Goal: Information Seeking & Learning: Learn about a topic

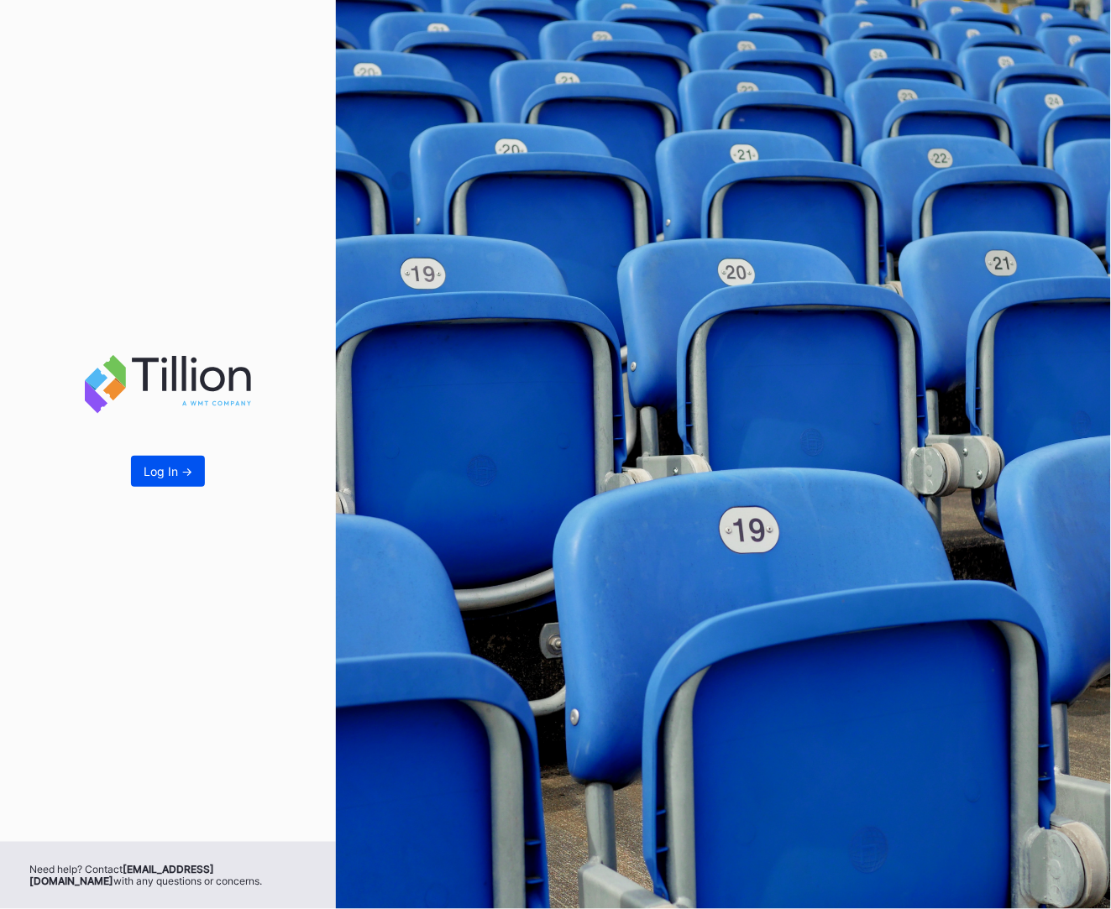
click at [190, 478] on div "Log In ->" at bounding box center [168, 471] width 49 height 14
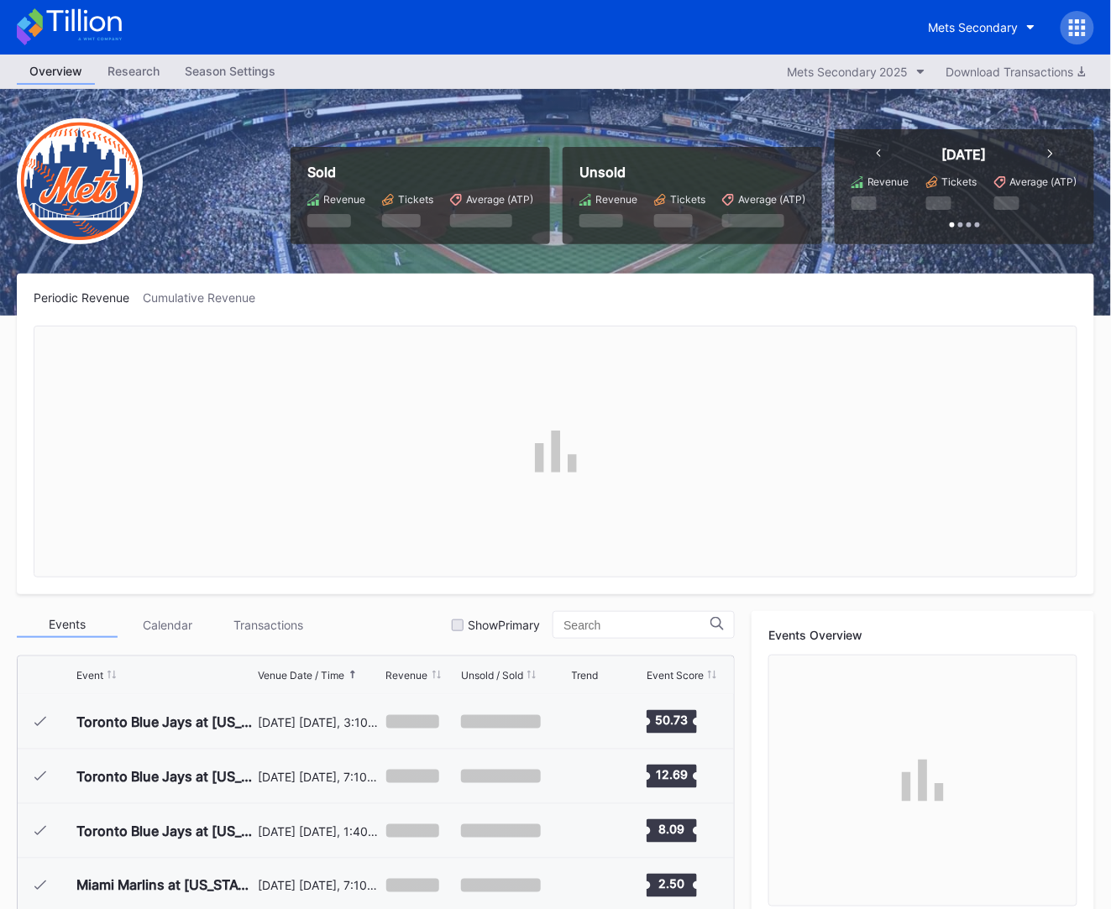
scroll to position [3275, 0]
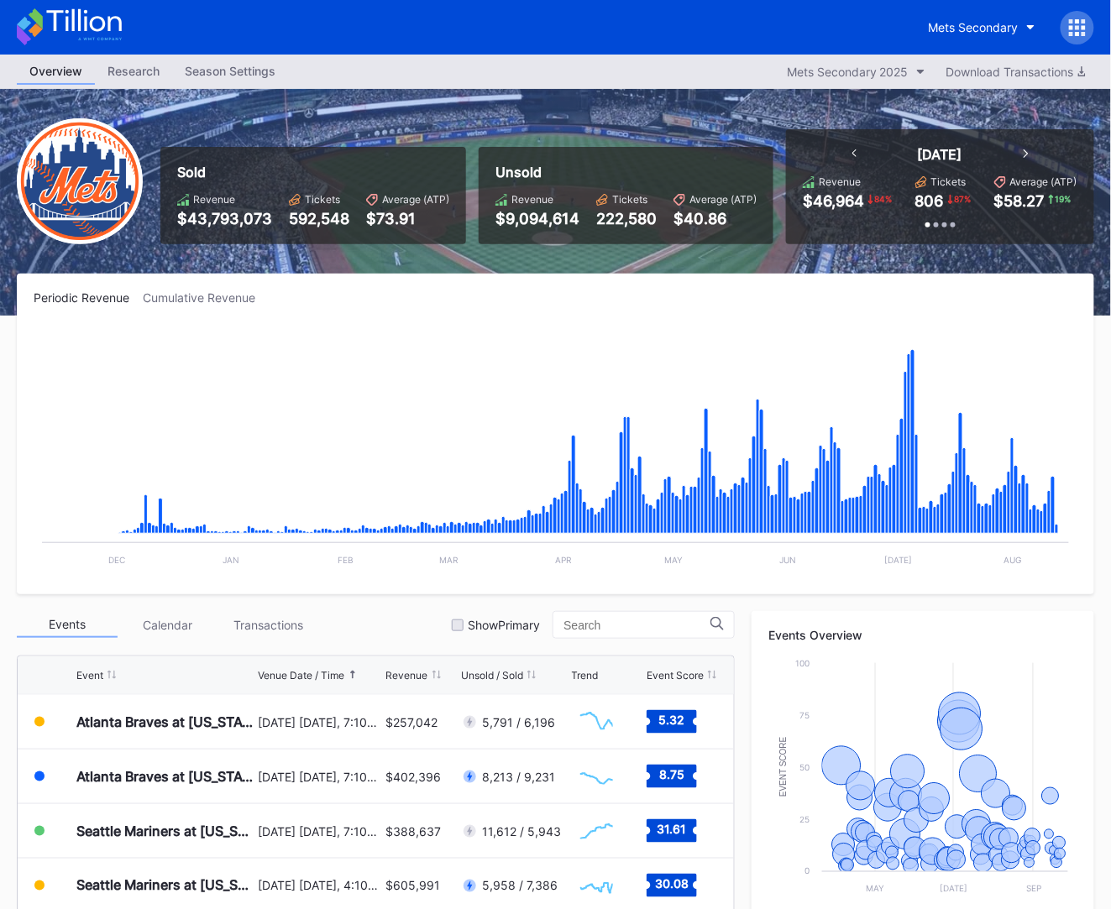
click at [119, 35] on icon at bounding box center [69, 26] width 105 height 37
click at [123, 25] on div "Mets Secondary" at bounding box center [555, 27] width 1111 height 55
click at [120, 25] on icon at bounding box center [83, 20] width 75 height 23
click at [84, 25] on icon at bounding box center [69, 26] width 105 height 37
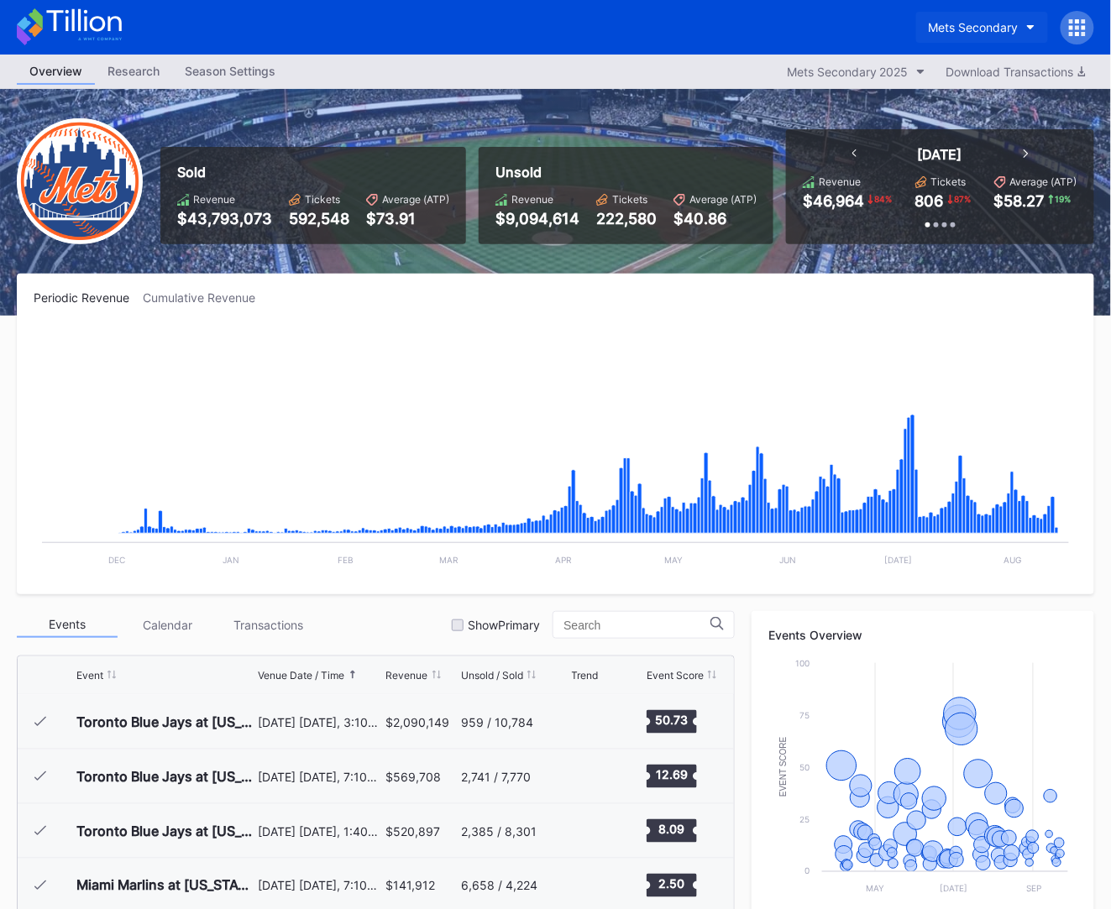
click at [959, 27] on div "Mets Secondary" at bounding box center [974, 27] width 90 height 14
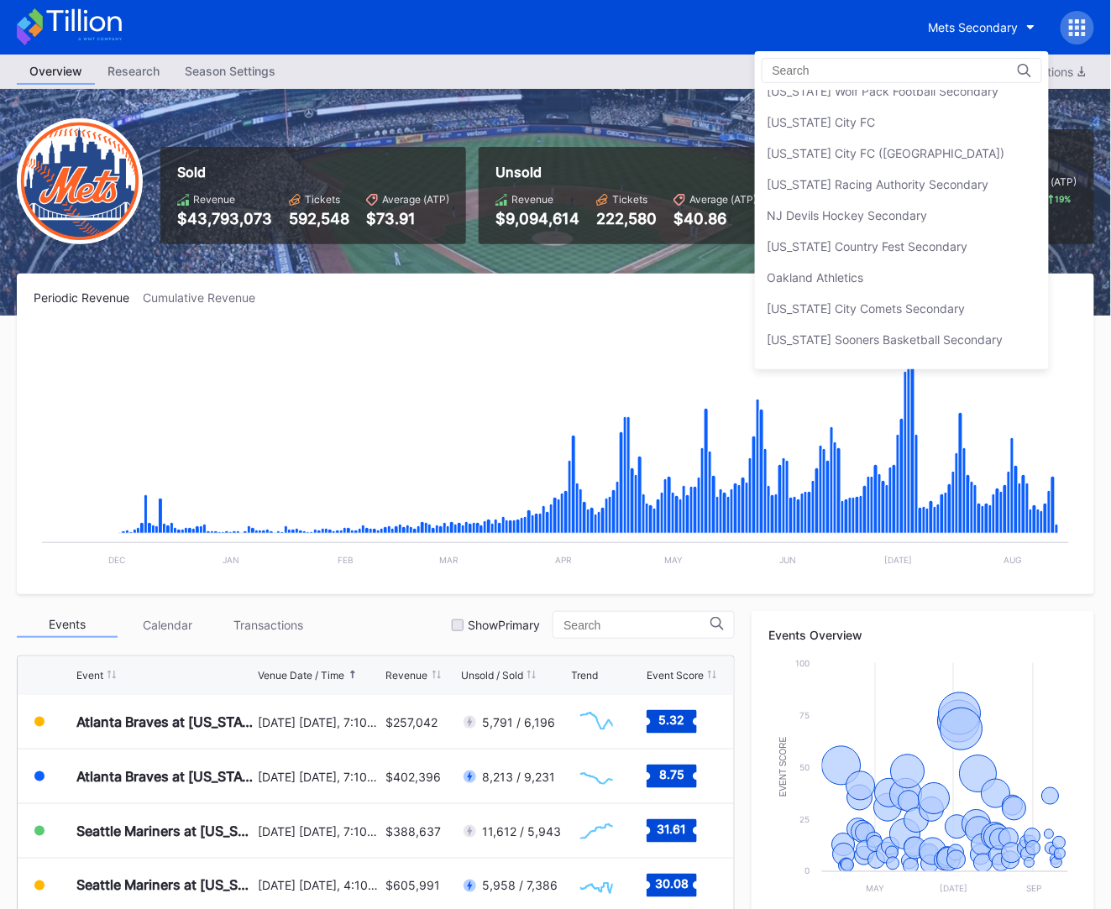
scroll to position [3241, 0]
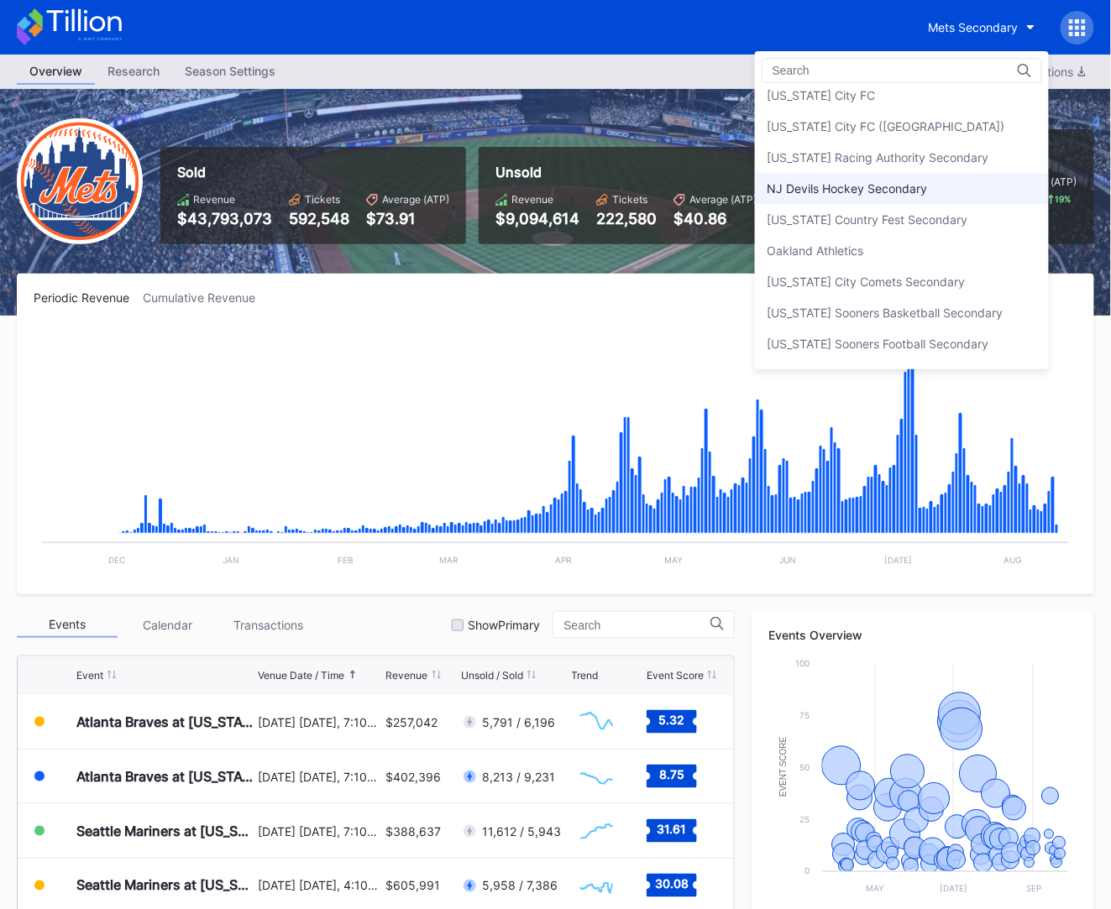
click at [867, 181] on div "NJ Devils Hockey Secondary" at bounding box center [848, 188] width 160 height 14
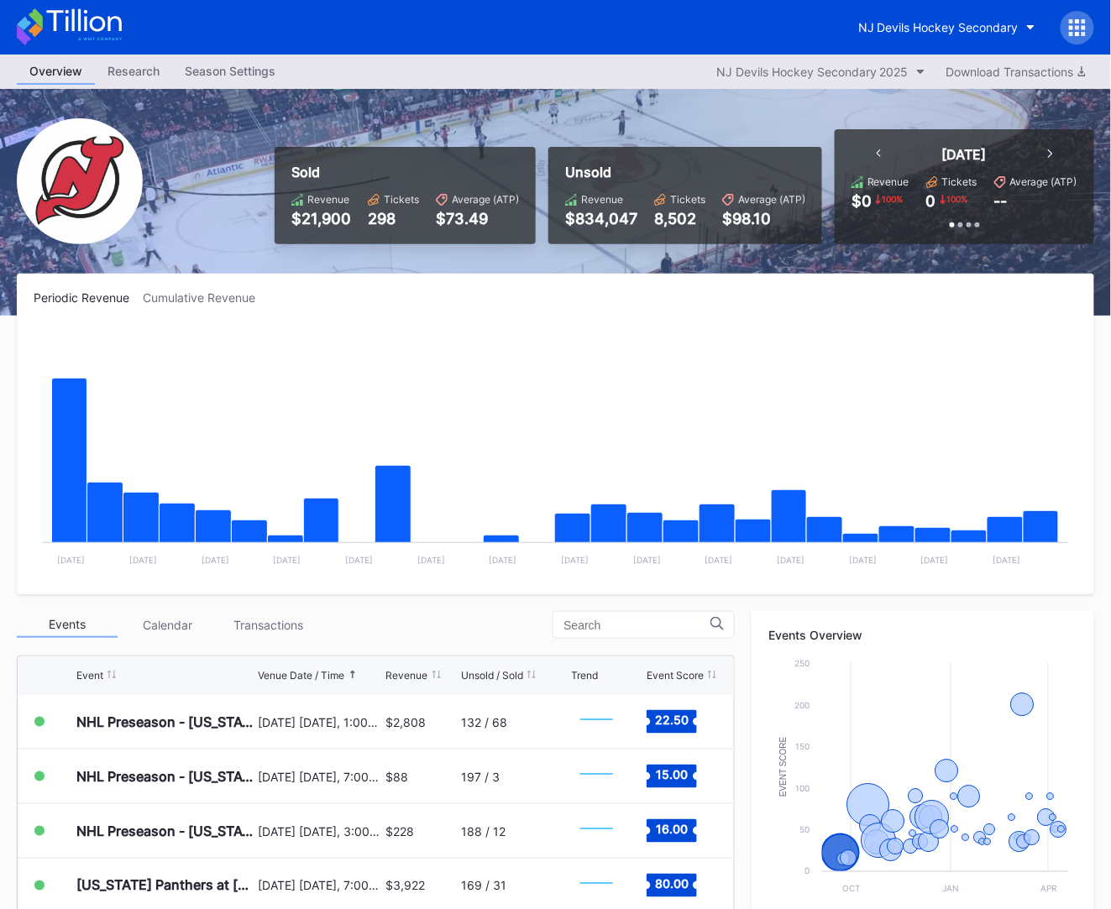
click at [117, 37] on icon at bounding box center [69, 26] width 105 height 37
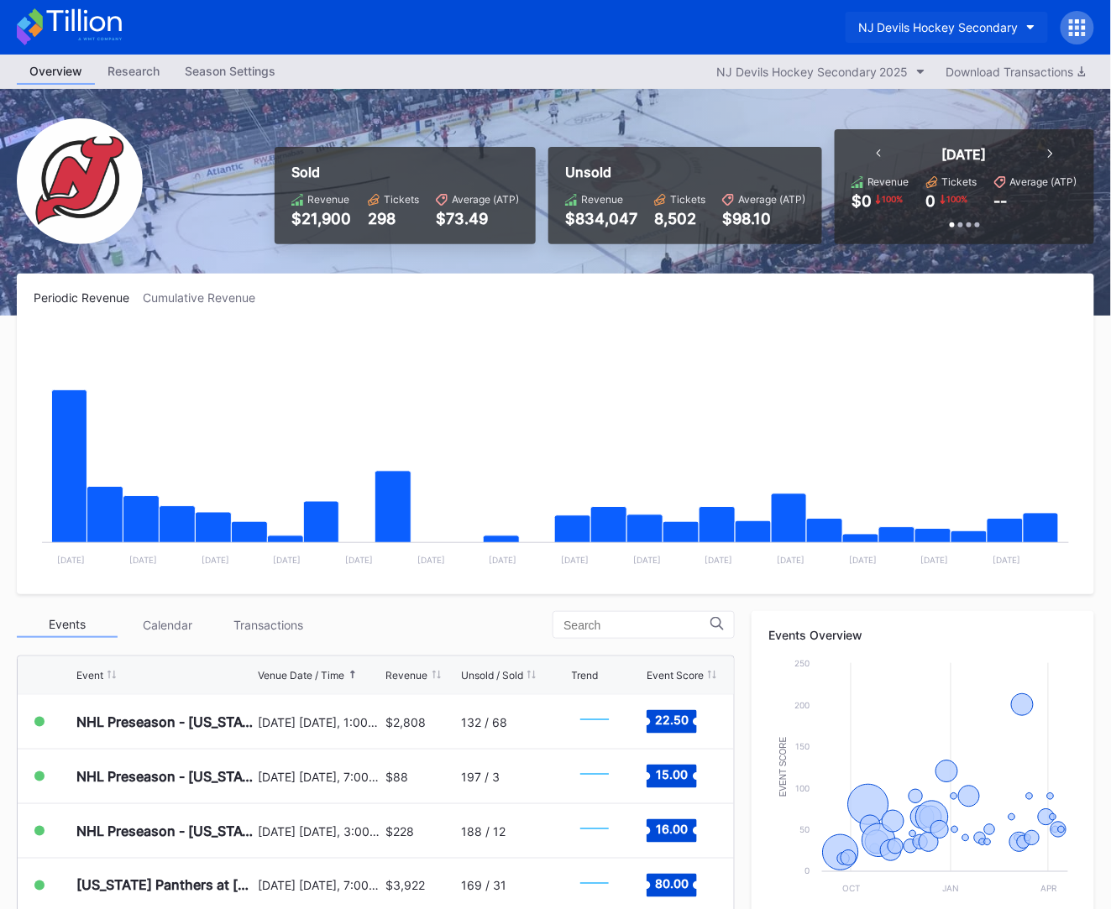
click at [918, 21] on div "NJ Devils Hockey Secondary" at bounding box center [938, 27] width 160 height 14
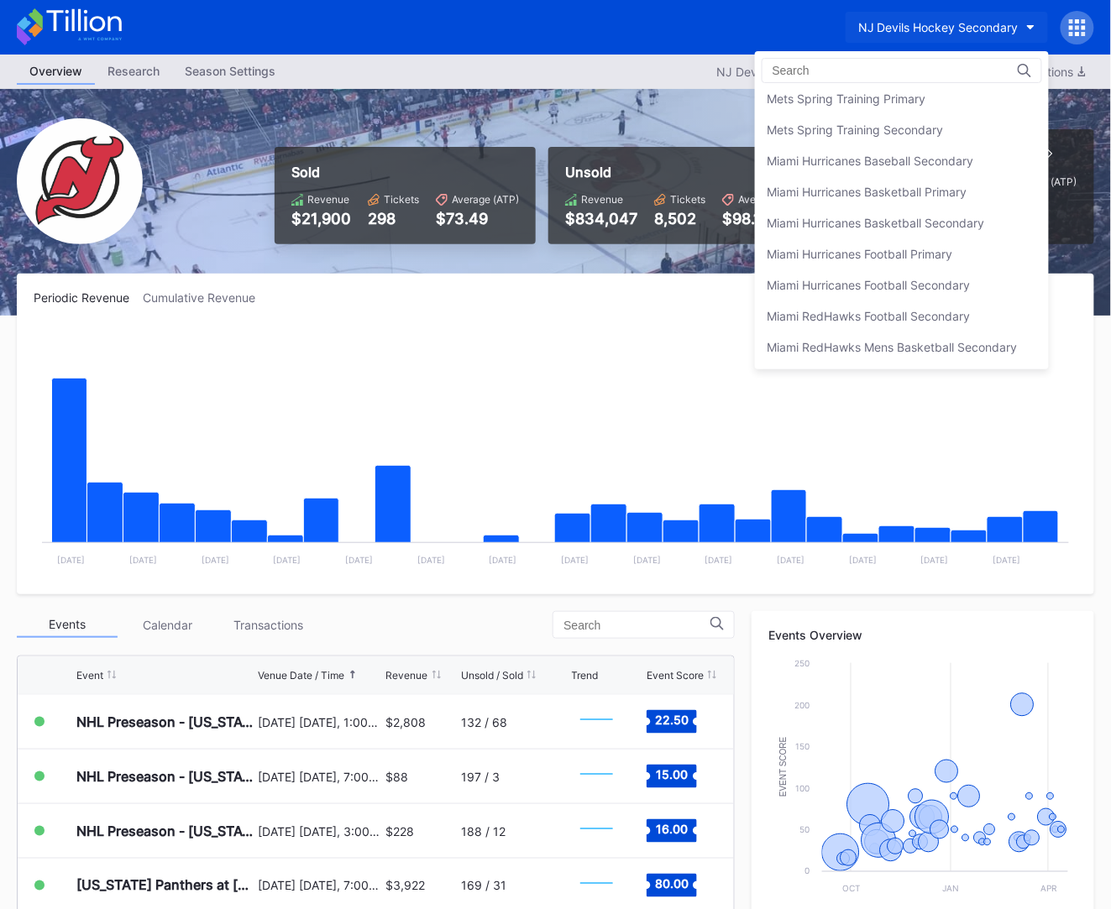
scroll to position [2570, 0]
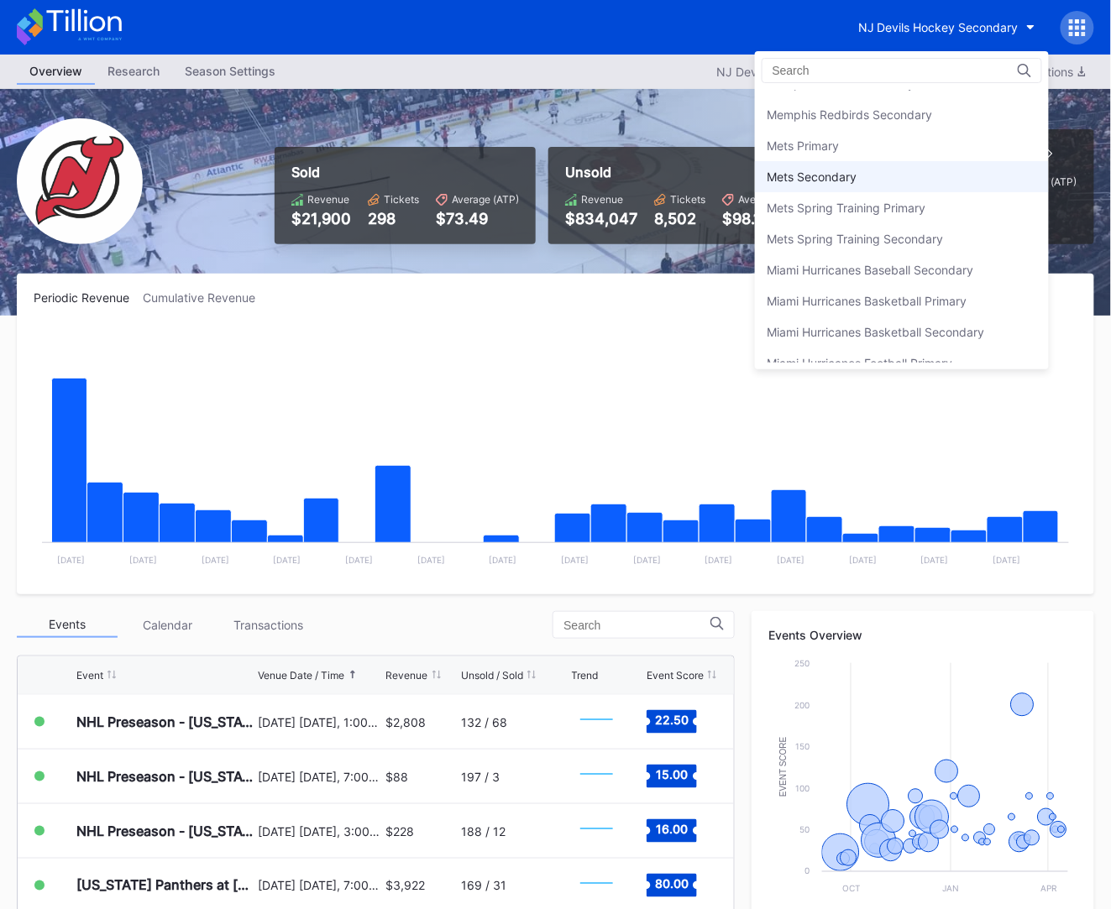
click at [903, 176] on div "Mets Secondary" at bounding box center [902, 176] width 294 height 31
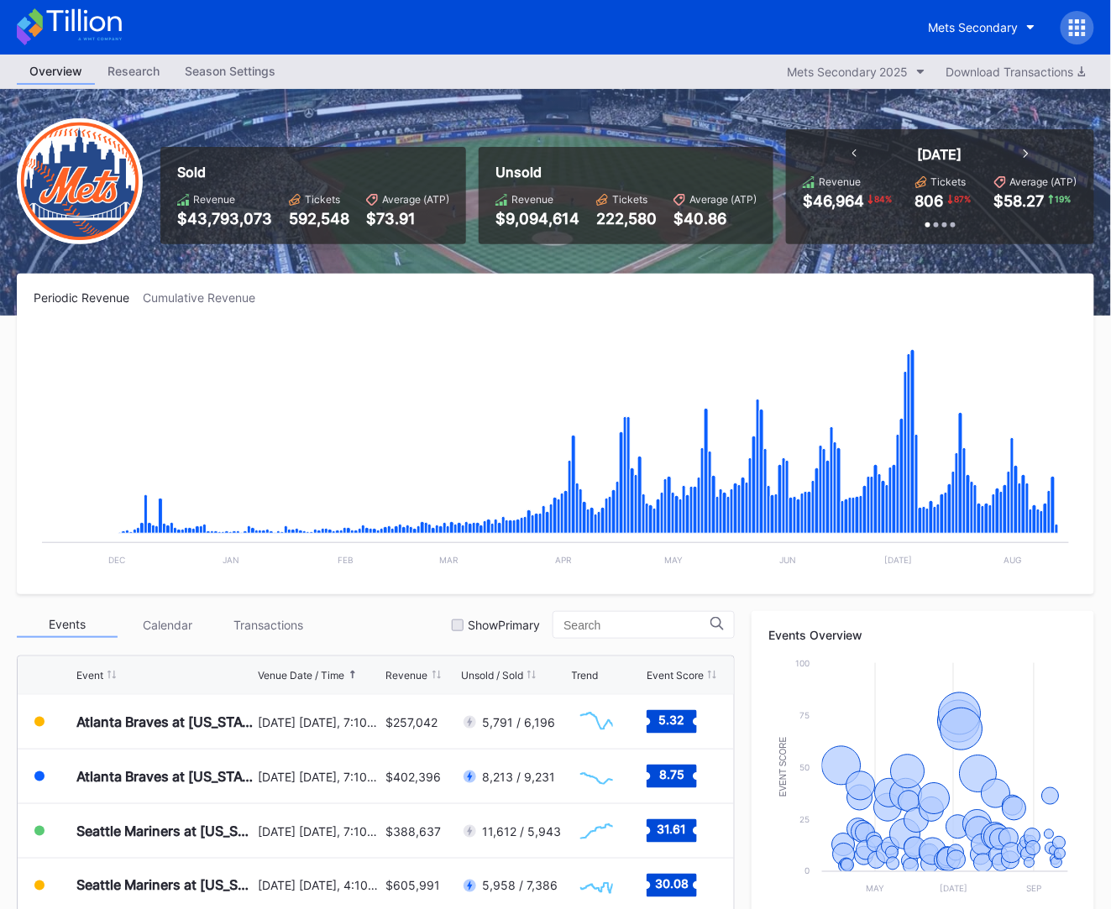
click at [123, 24] on div "Mets Secondary" at bounding box center [555, 27] width 1111 height 55
click at [113, 26] on icon at bounding box center [69, 26] width 105 height 37
click at [932, 21] on div "Mets Secondary" at bounding box center [974, 27] width 90 height 14
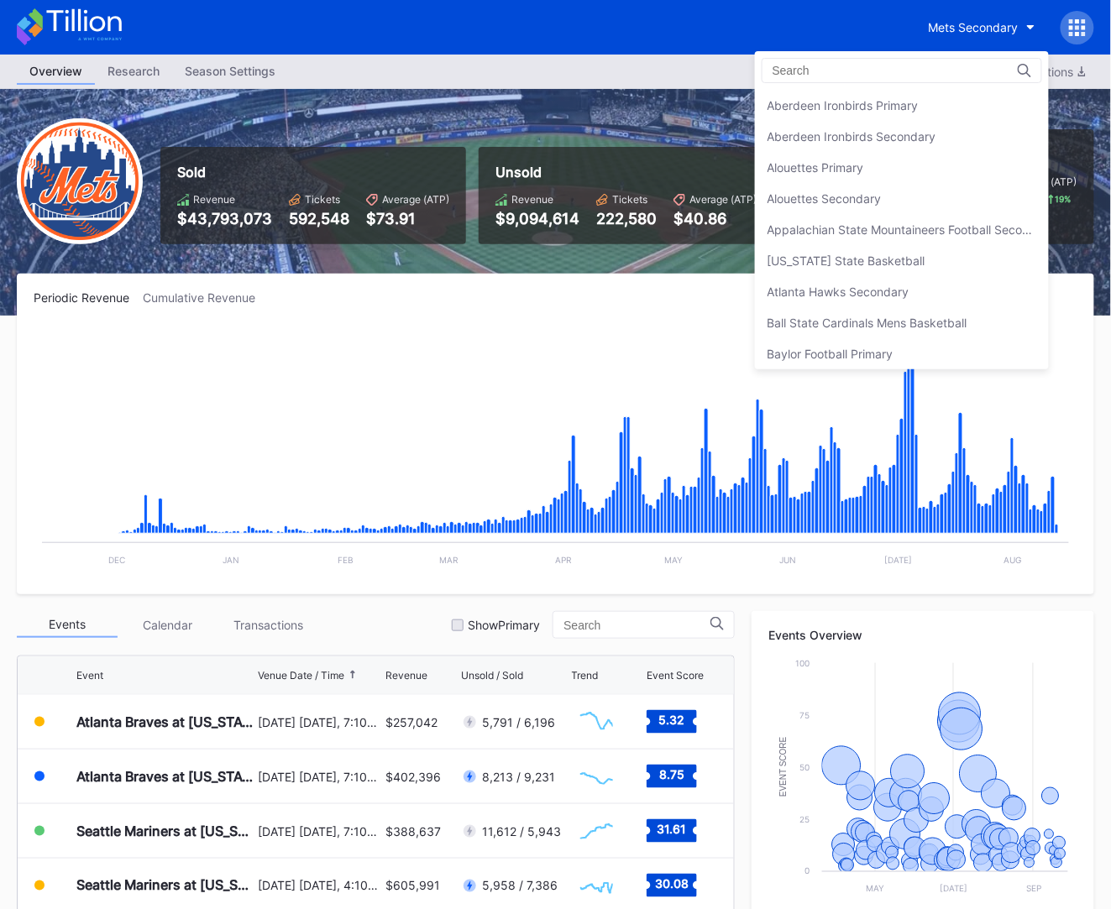
scroll to position [2628, 0]
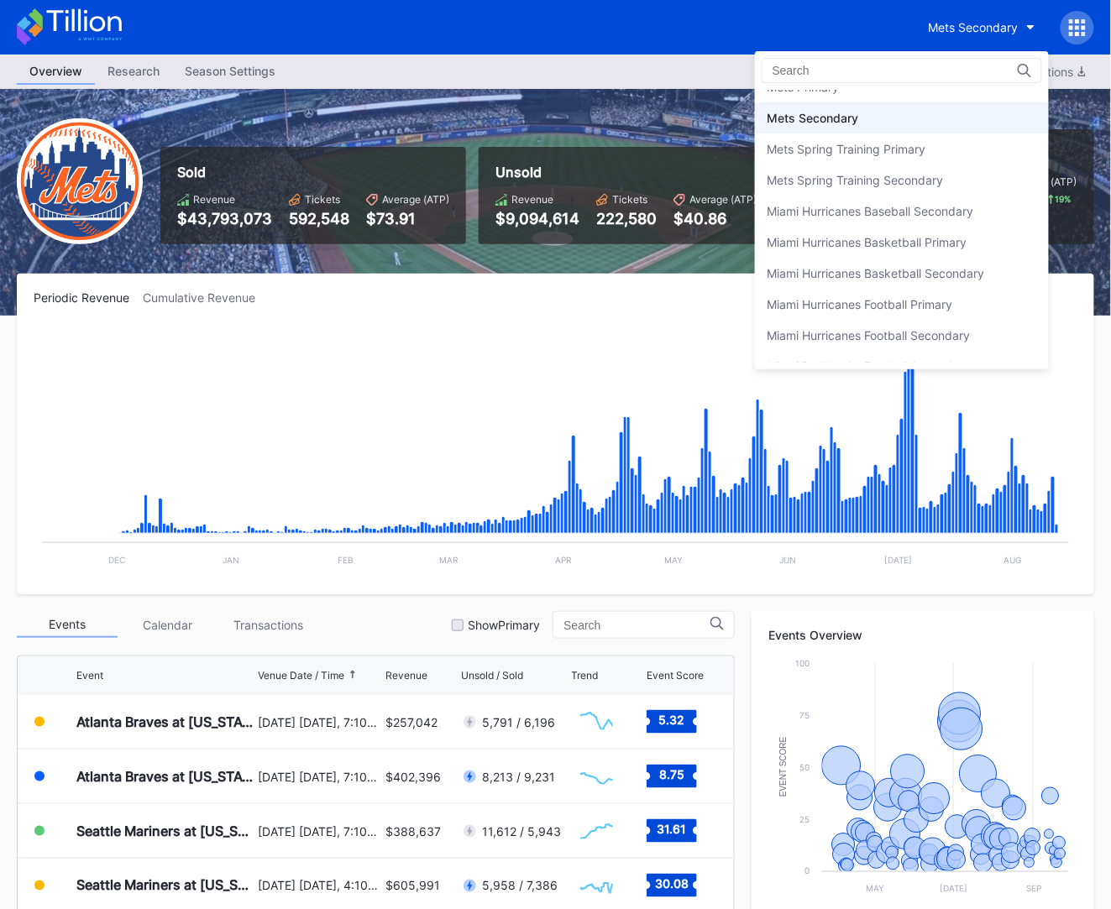
click at [834, 111] on div "Mets Secondary" at bounding box center [814, 118] width 92 height 14
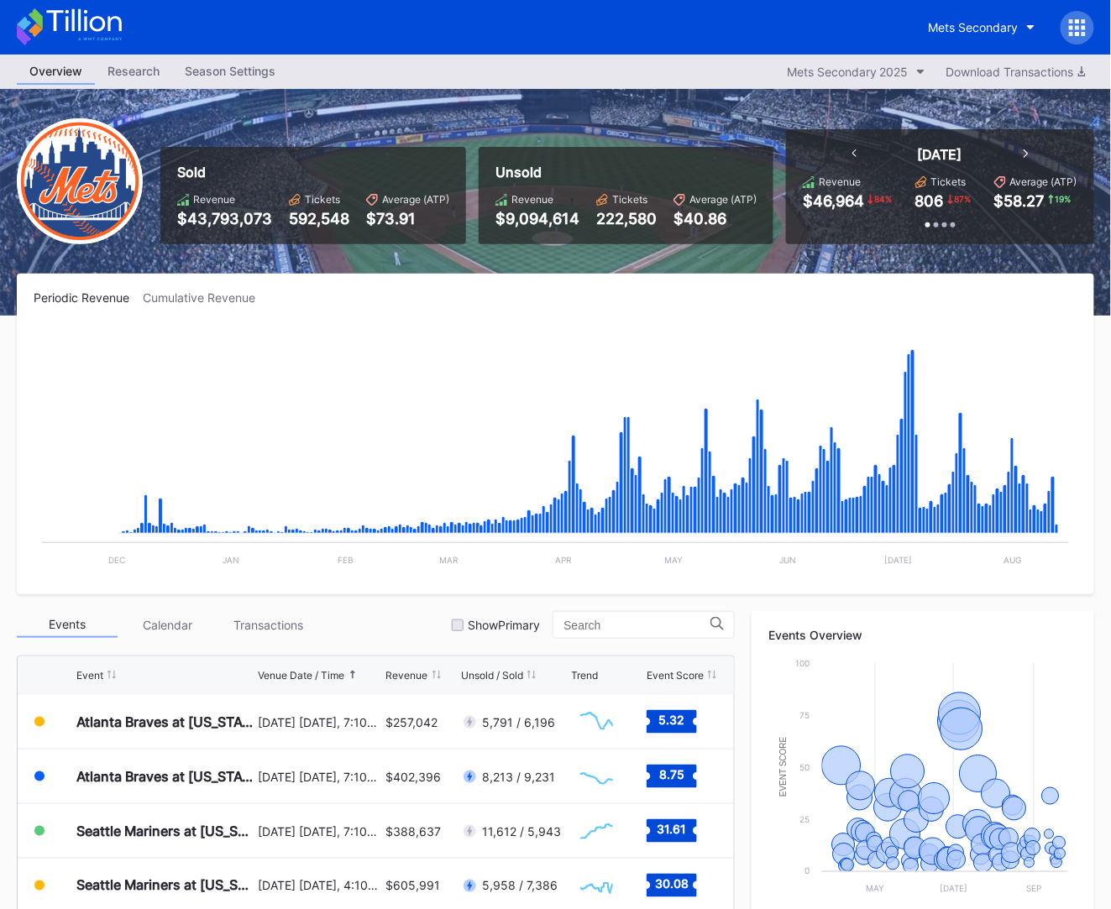
click at [72, 17] on icon at bounding box center [83, 20] width 75 height 23
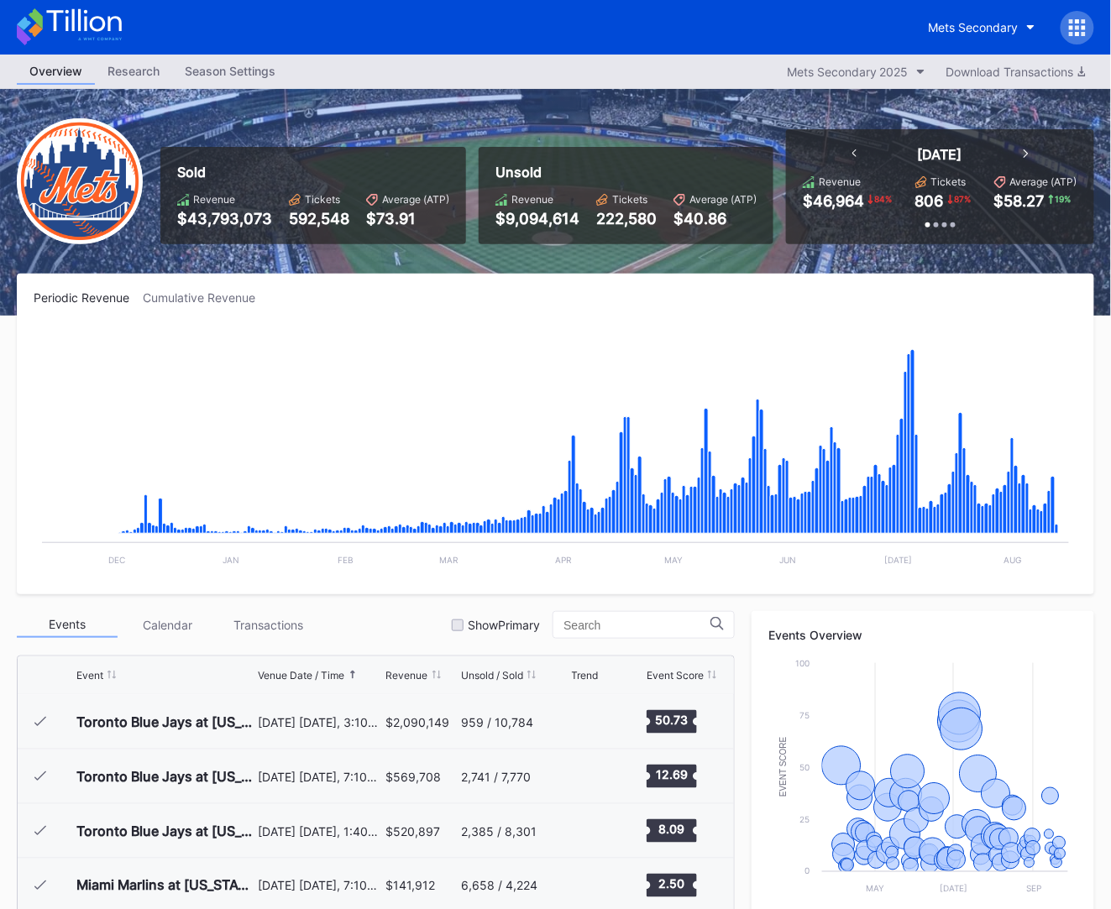
scroll to position [3275, 0]
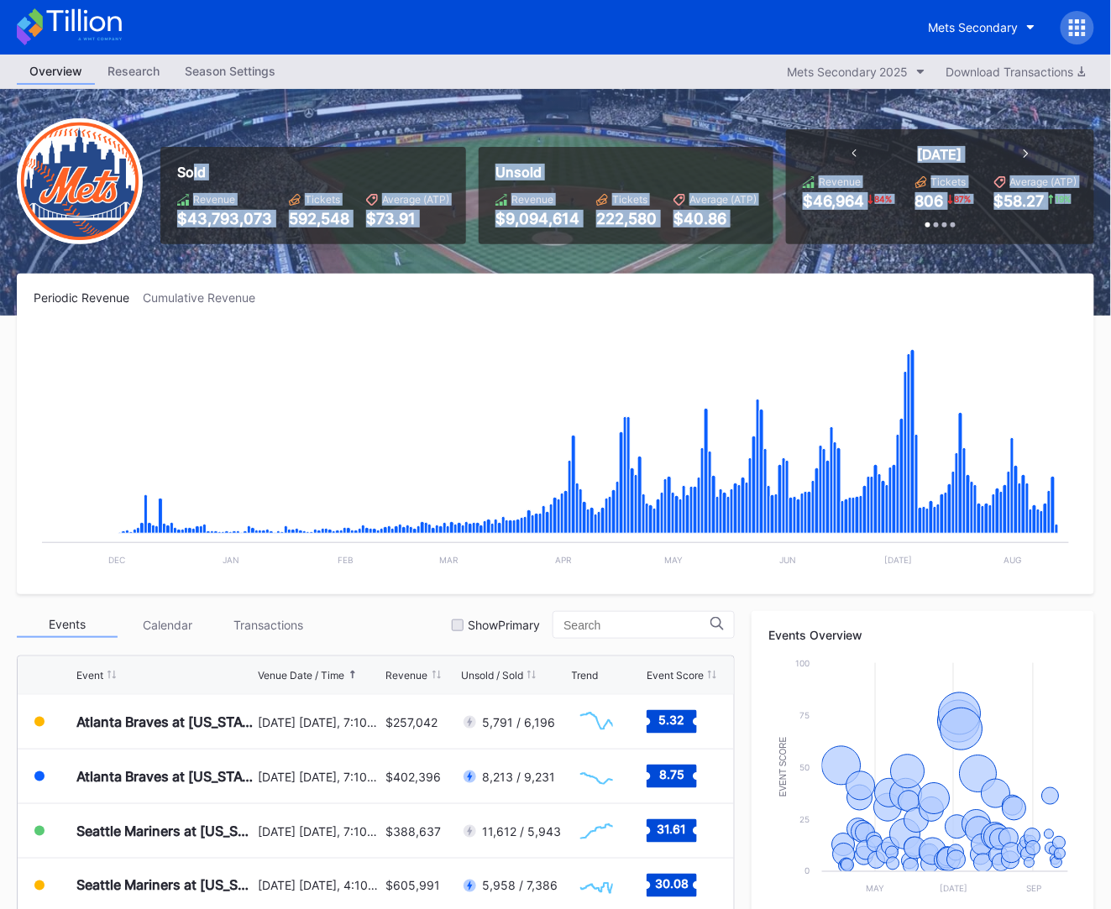
drag, startPoint x: 1069, startPoint y: 203, endPoint x: 192, endPoint y: 175, distance: 877.2
click at [192, 175] on div "Sold Revenue $43,793,073 Tickets 592,548 Average (ATP) $73.91 Unsold Revenue $9…" at bounding box center [621, 186] width 946 height 115
click at [192, 175] on div "Sold" at bounding box center [313, 172] width 272 height 17
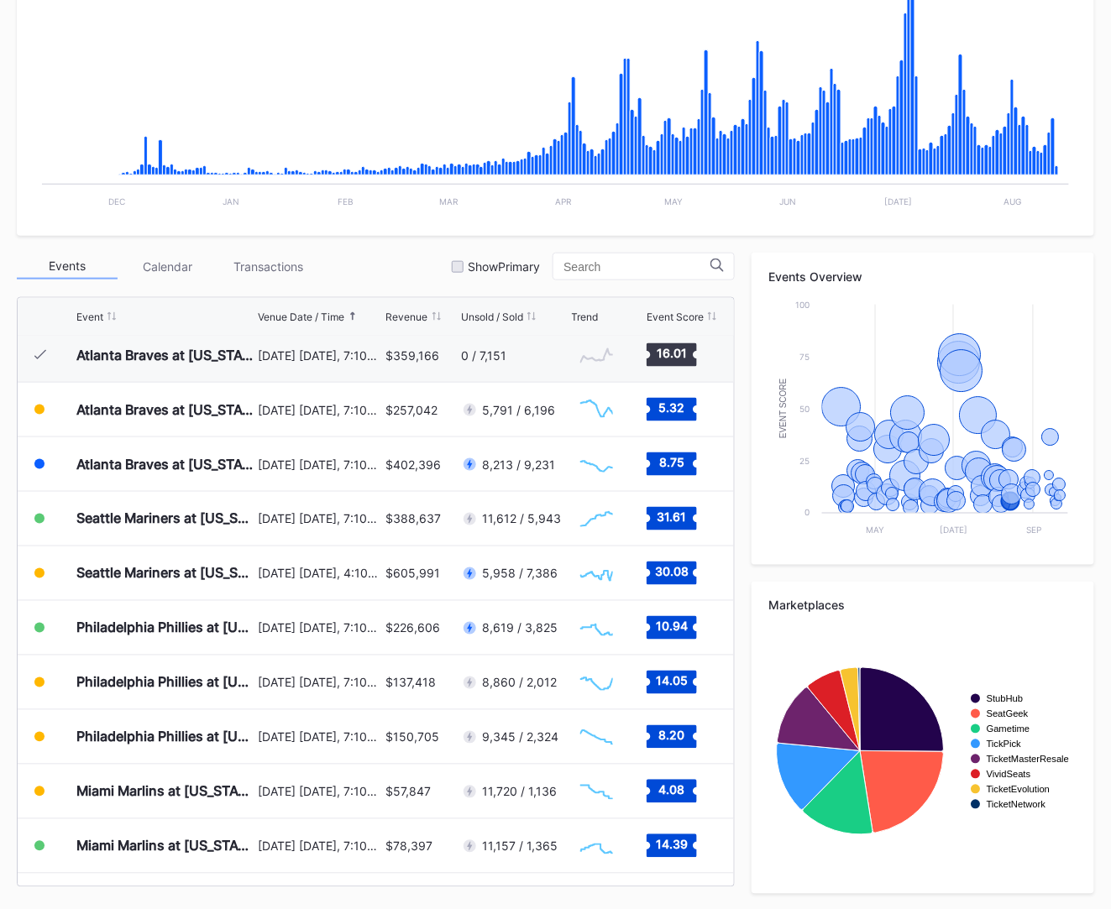
scroll to position [0, 0]
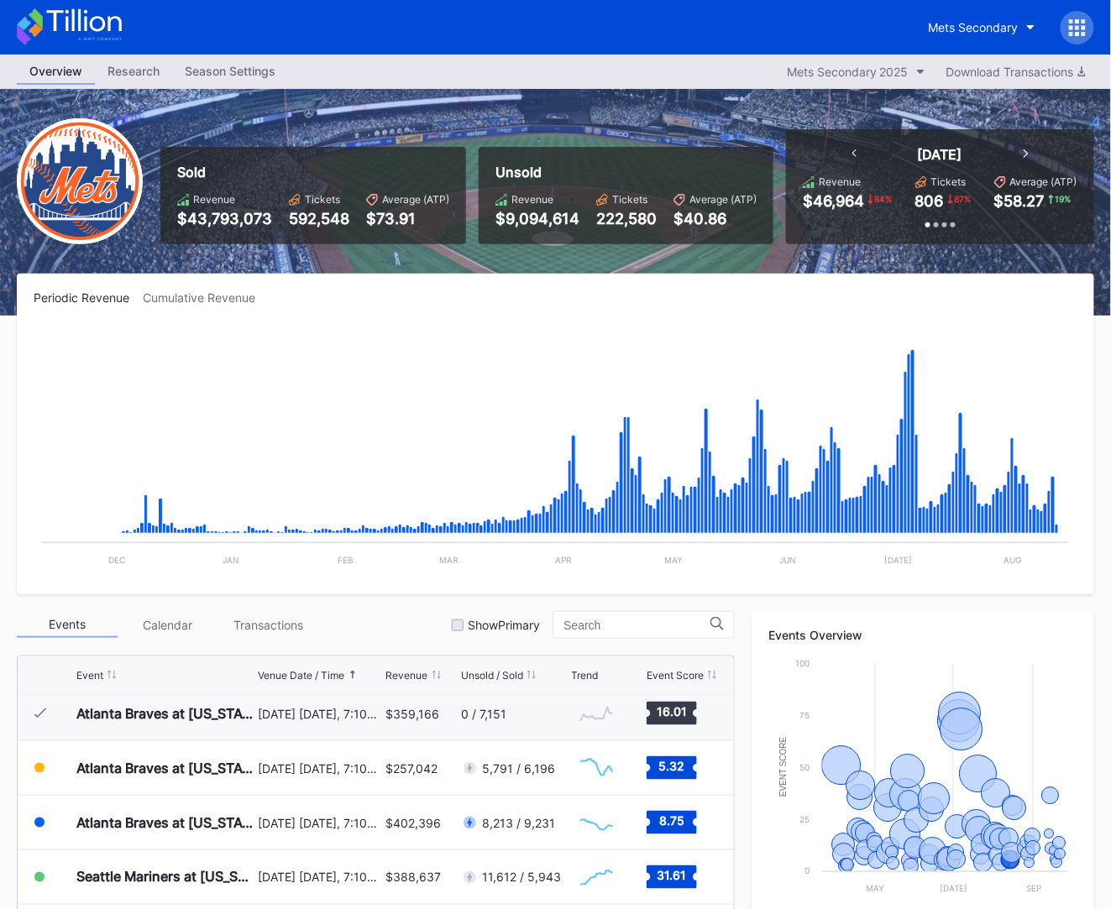
click at [42, 38] on icon at bounding box center [69, 26] width 105 height 37
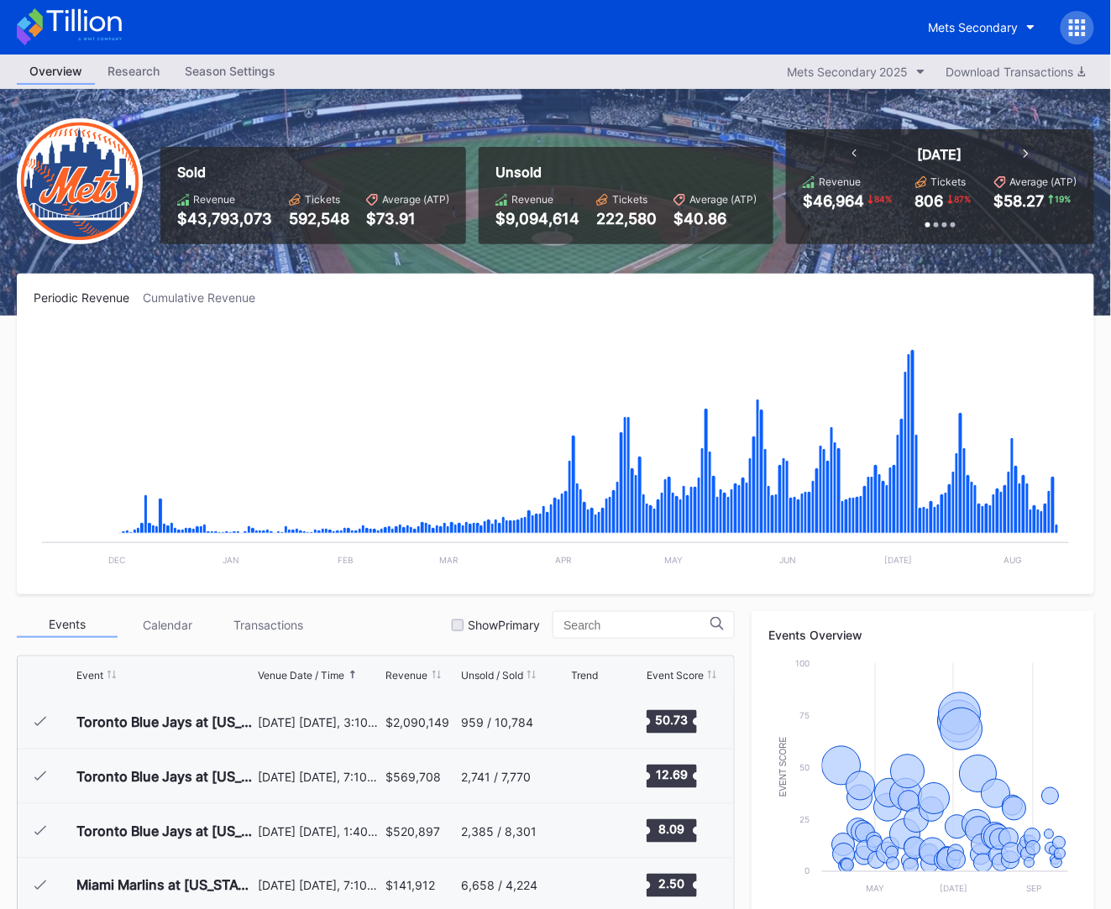
scroll to position [3275, 0]
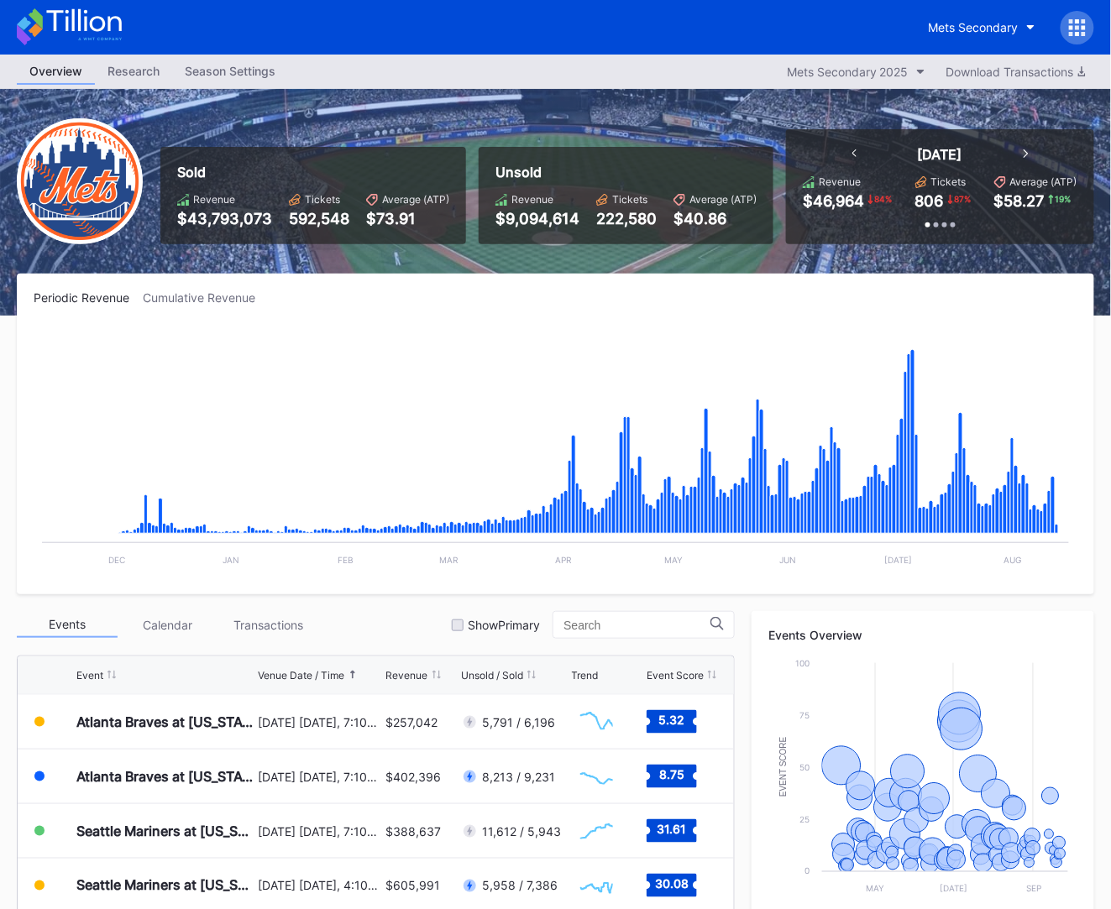
click at [86, 23] on icon at bounding box center [83, 20] width 75 height 23
click at [946, 26] on div "Mets Secondary" at bounding box center [974, 27] width 90 height 14
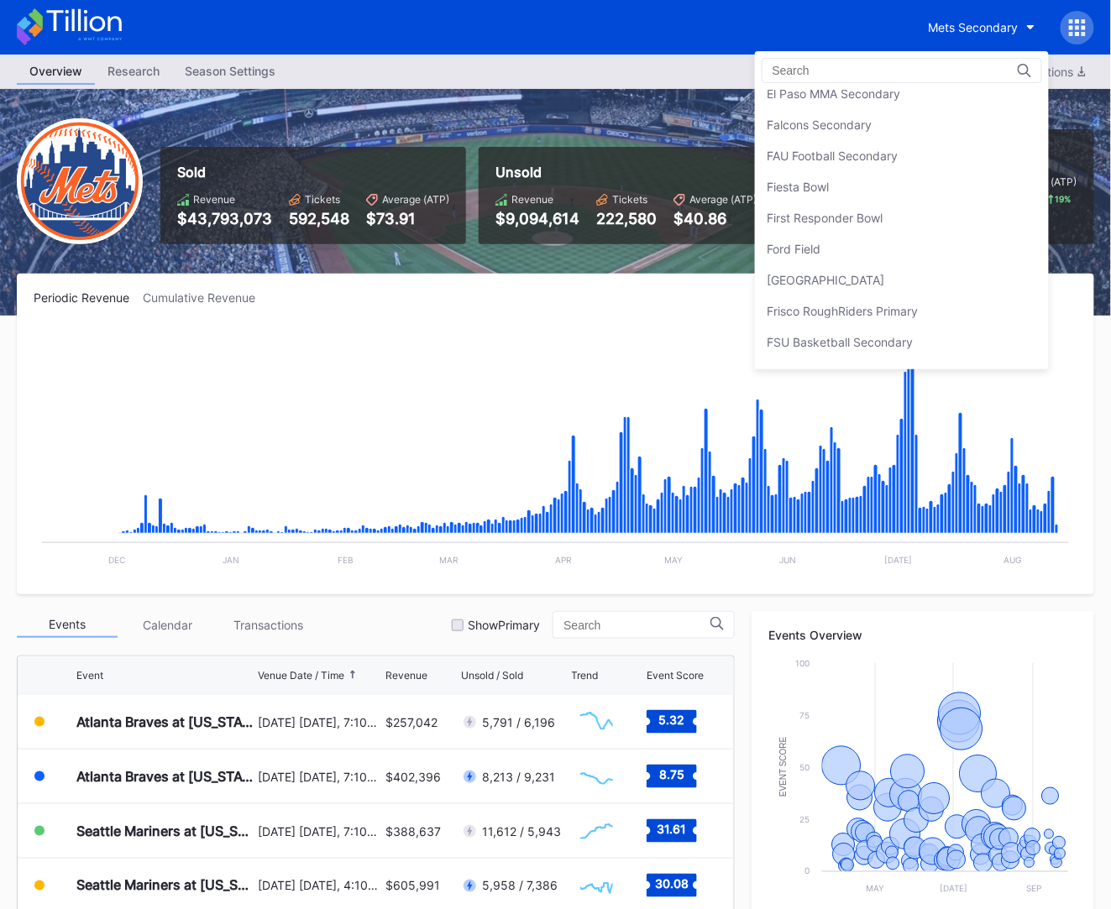
scroll to position [1730, 0]
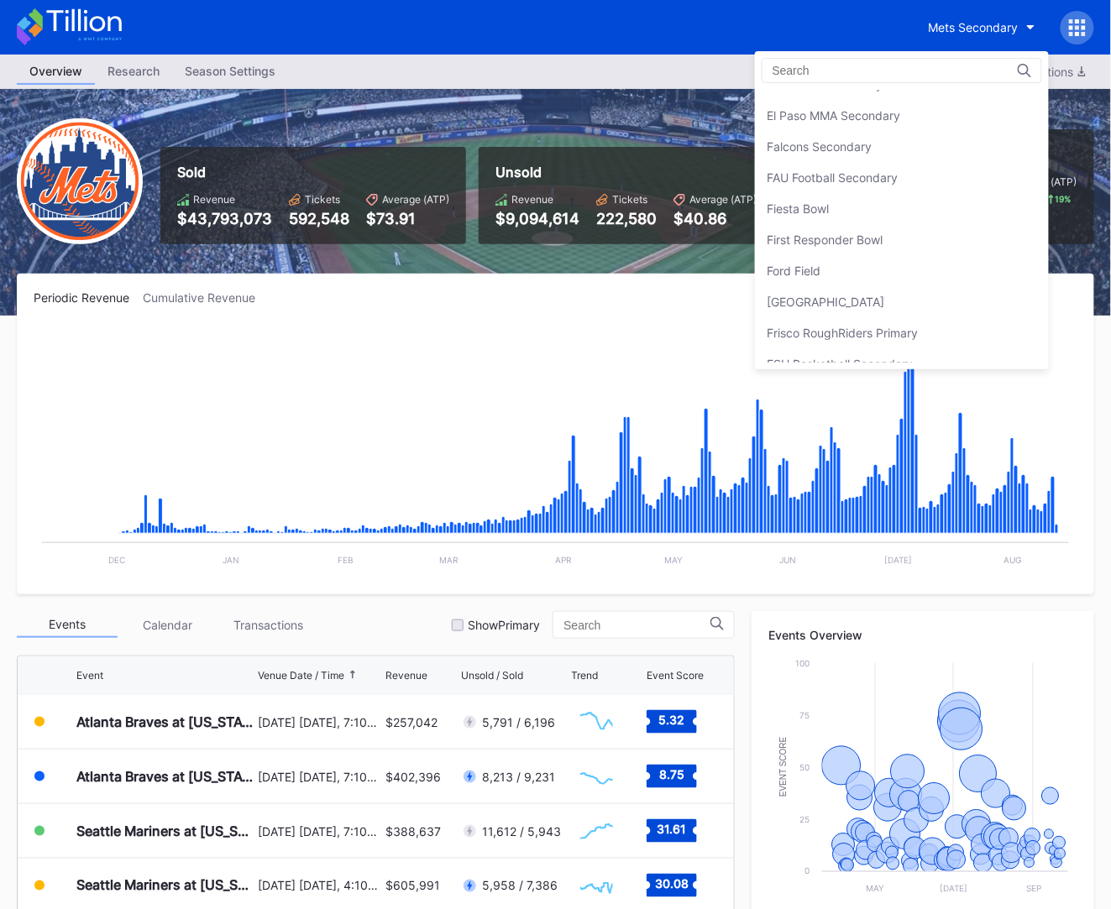
click at [950, 212] on div "Fiesta Bowl" at bounding box center [902, 208] width 294 height 31
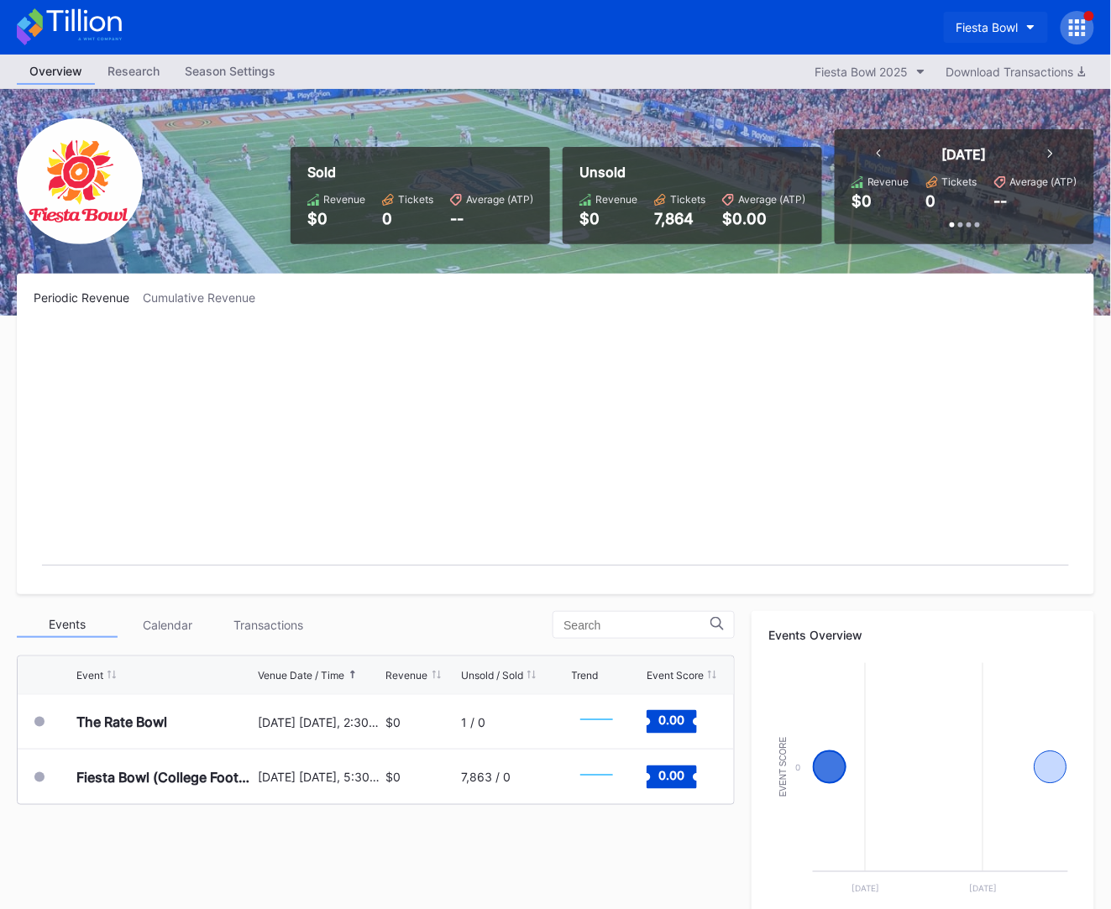
click at [1024, 24] on button "Fiesta Bowl" at bounding box center [996, 27] width 104 height 31
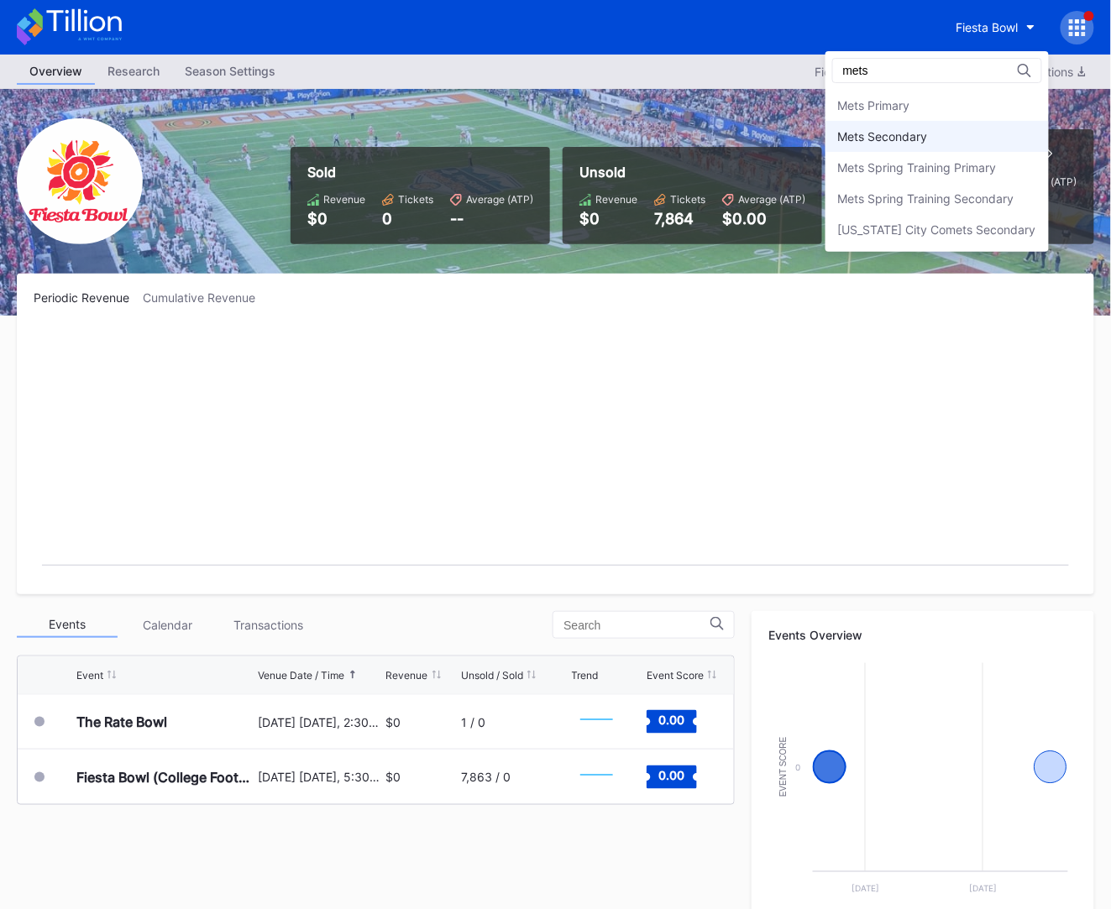
type input "mets"
click at [951, 128] on div "Mets Secondary" at bounding box center [936, 136] width 223 height 31
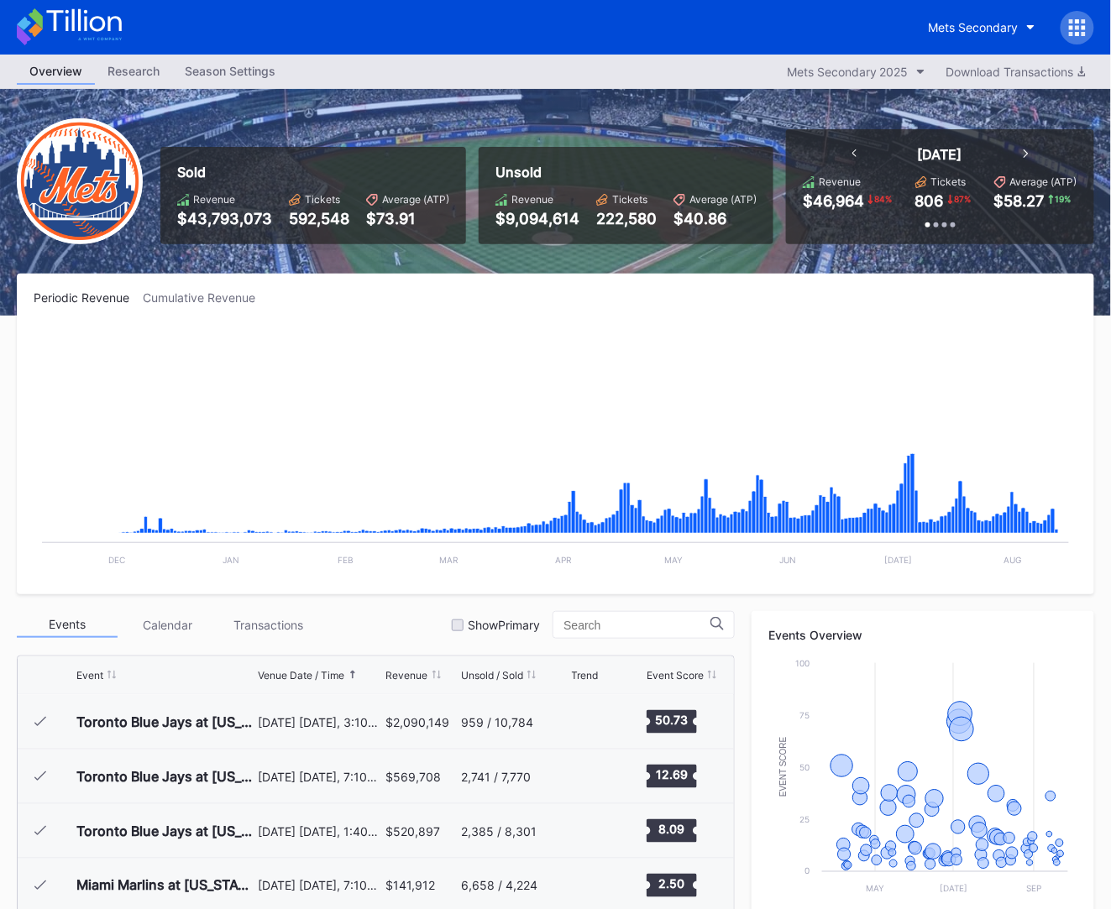
scroll to position [3275, 0]
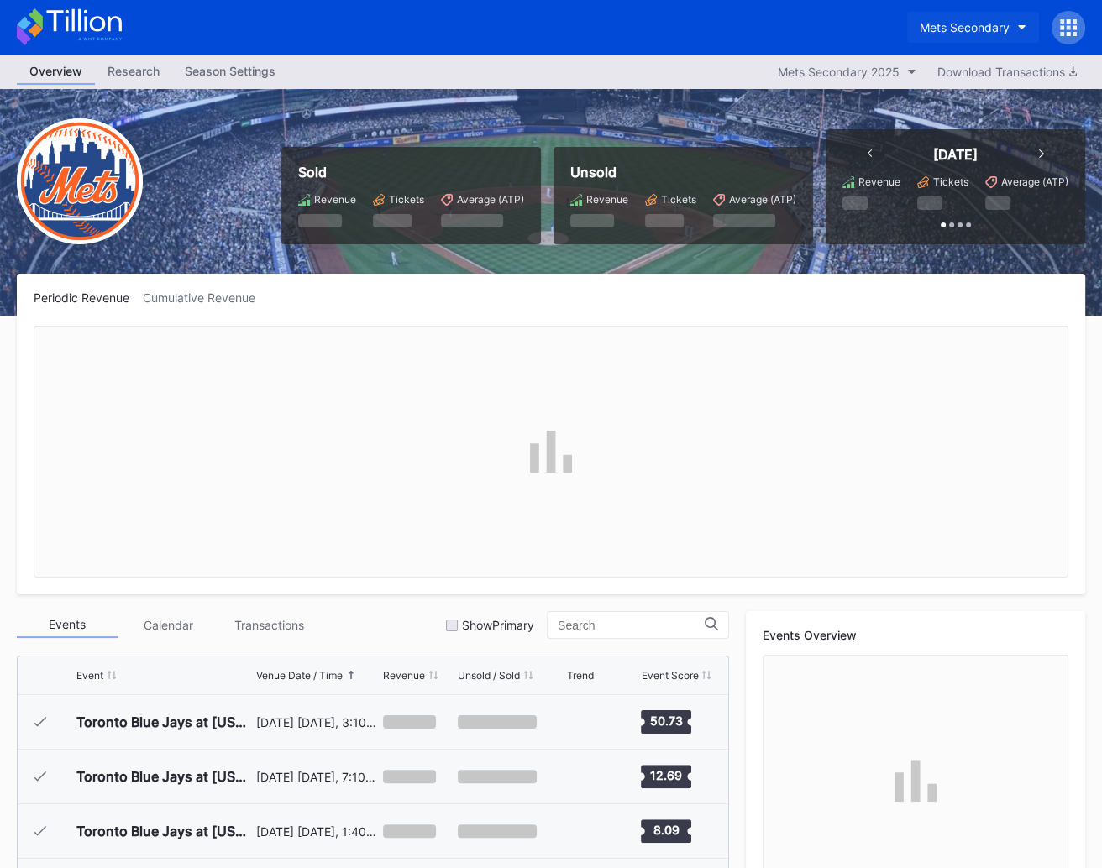
click at [971, 22] on div "Mets Secondary" at bounding box center [965, 27] width 90 height 14
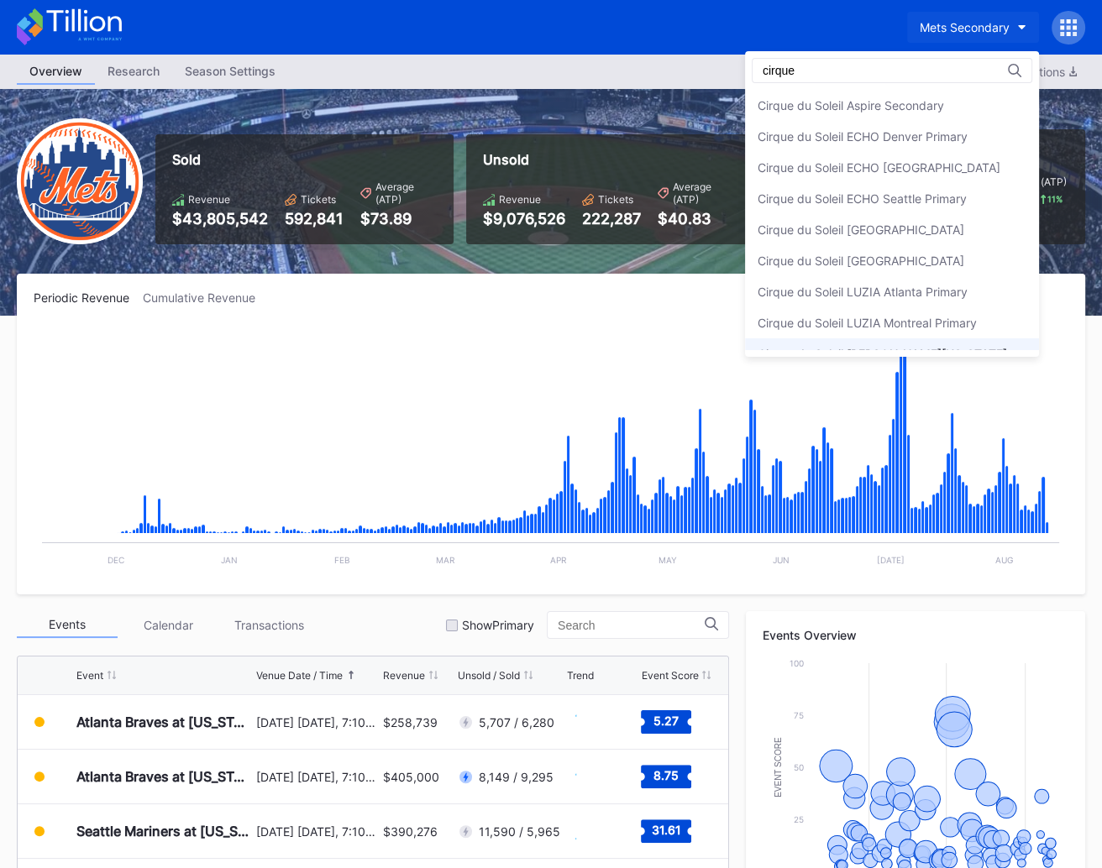
scroll to position [48, 0]
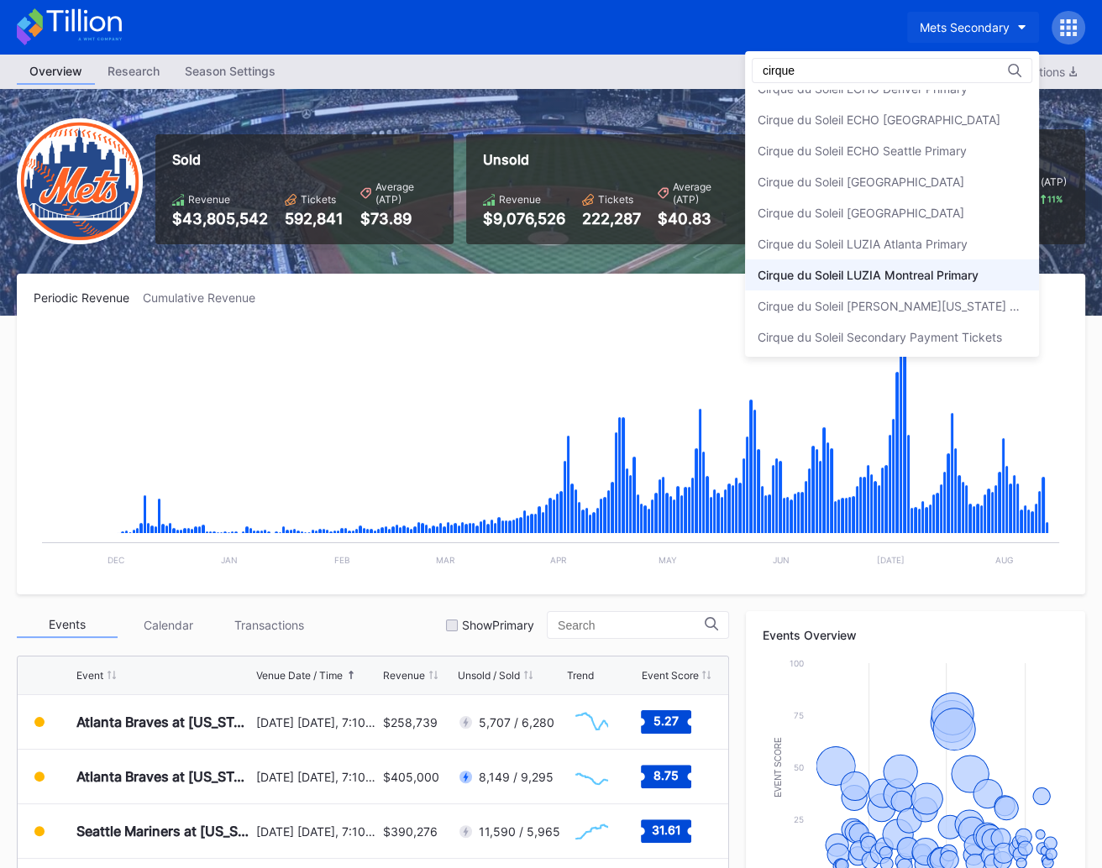
type input "cirque"
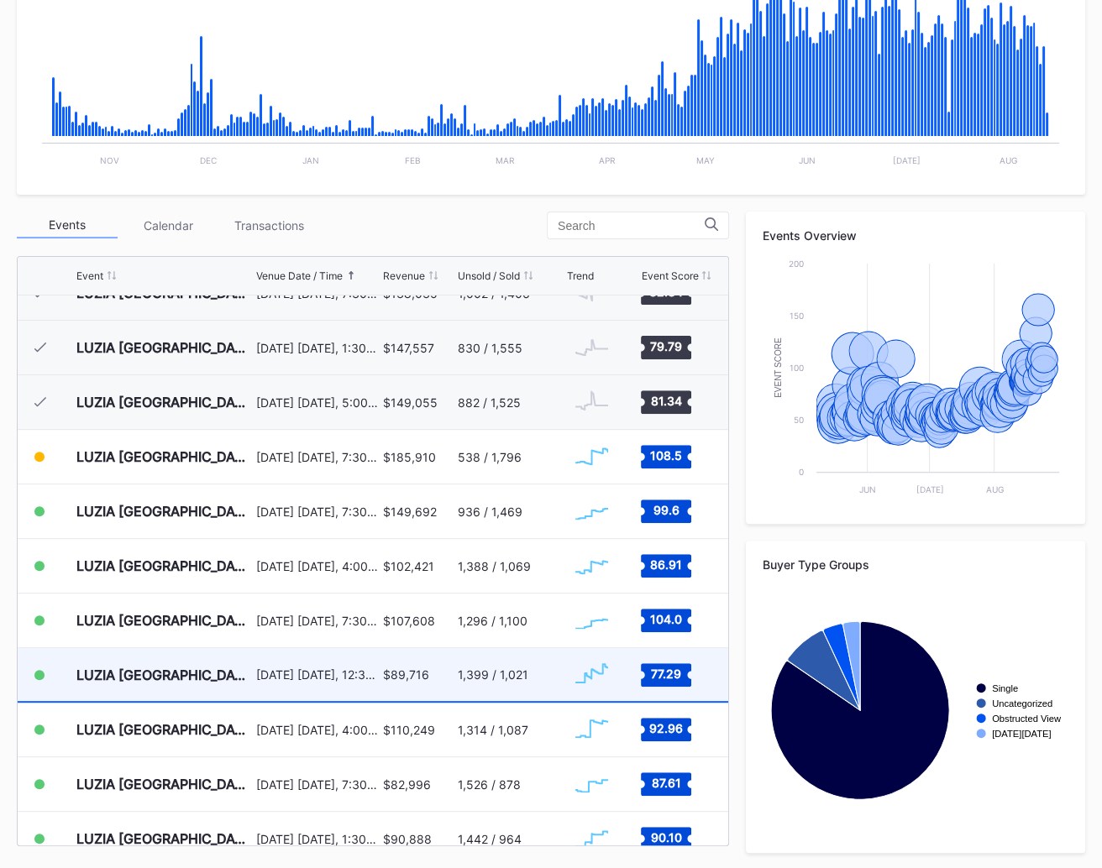
scroll to position [5909, 0]
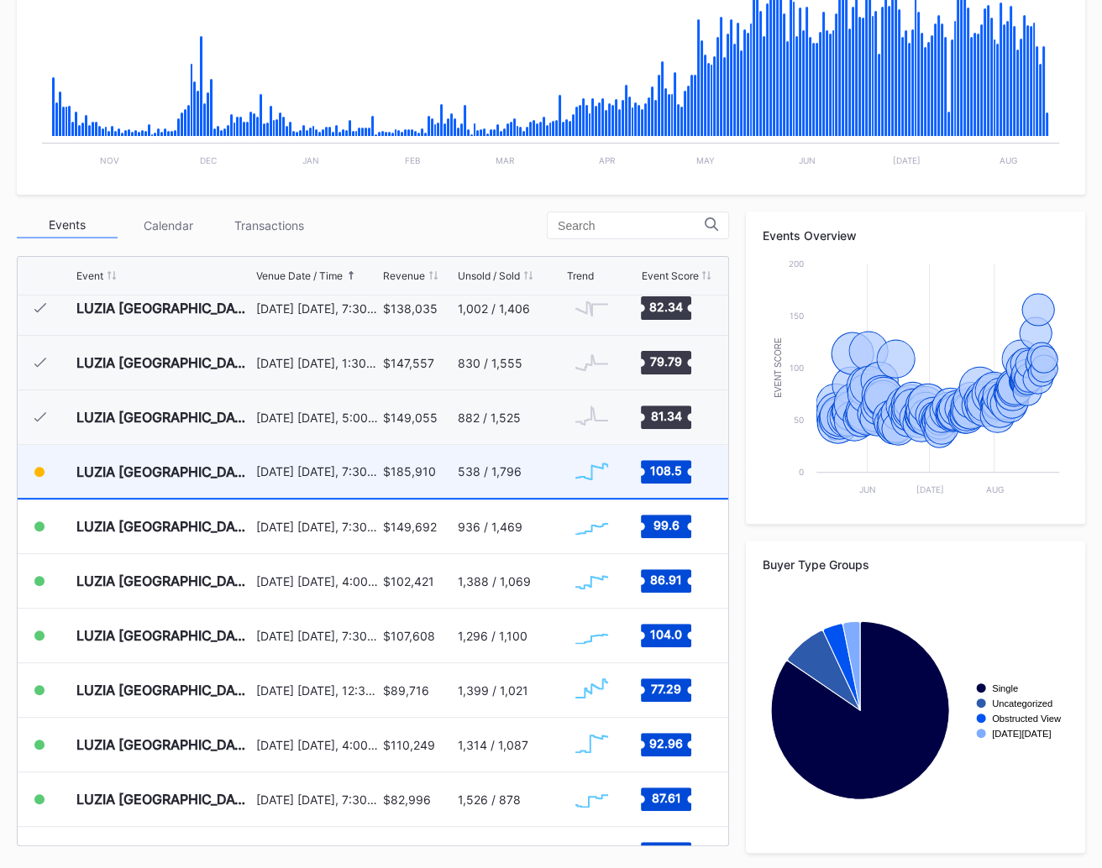
click at [390, 482] on div "$185,910" at bounding box center [418, 471] width 71 height 53
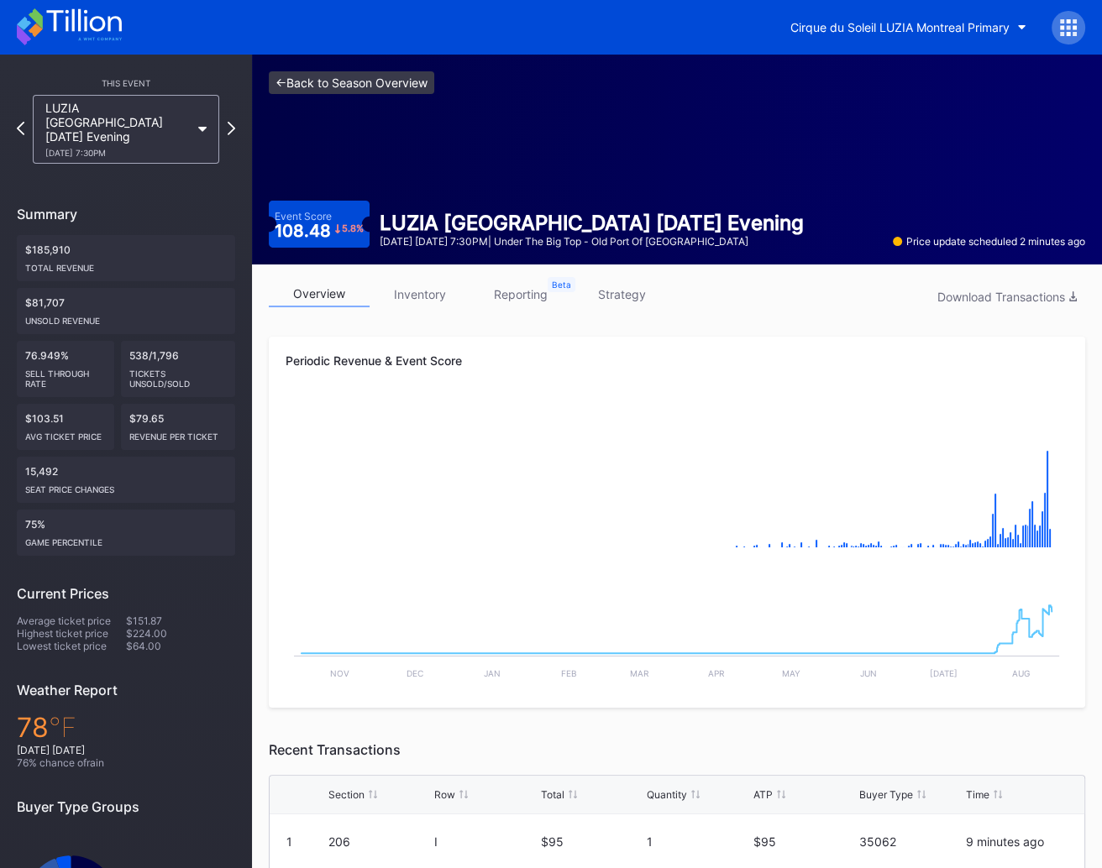
click at [371, 86] on link "<- Back to Season Overview" at bounding box center [351, 82] width 165 height 23
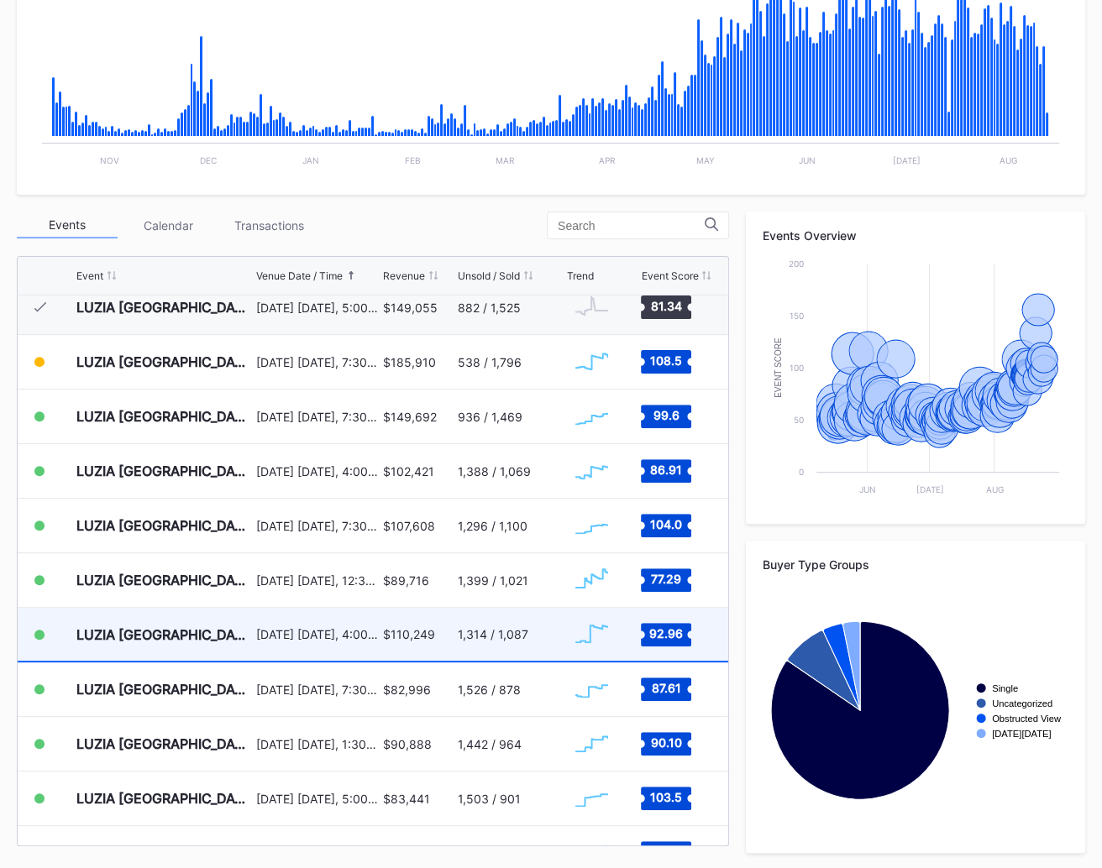
scroll to position [6009, 0]
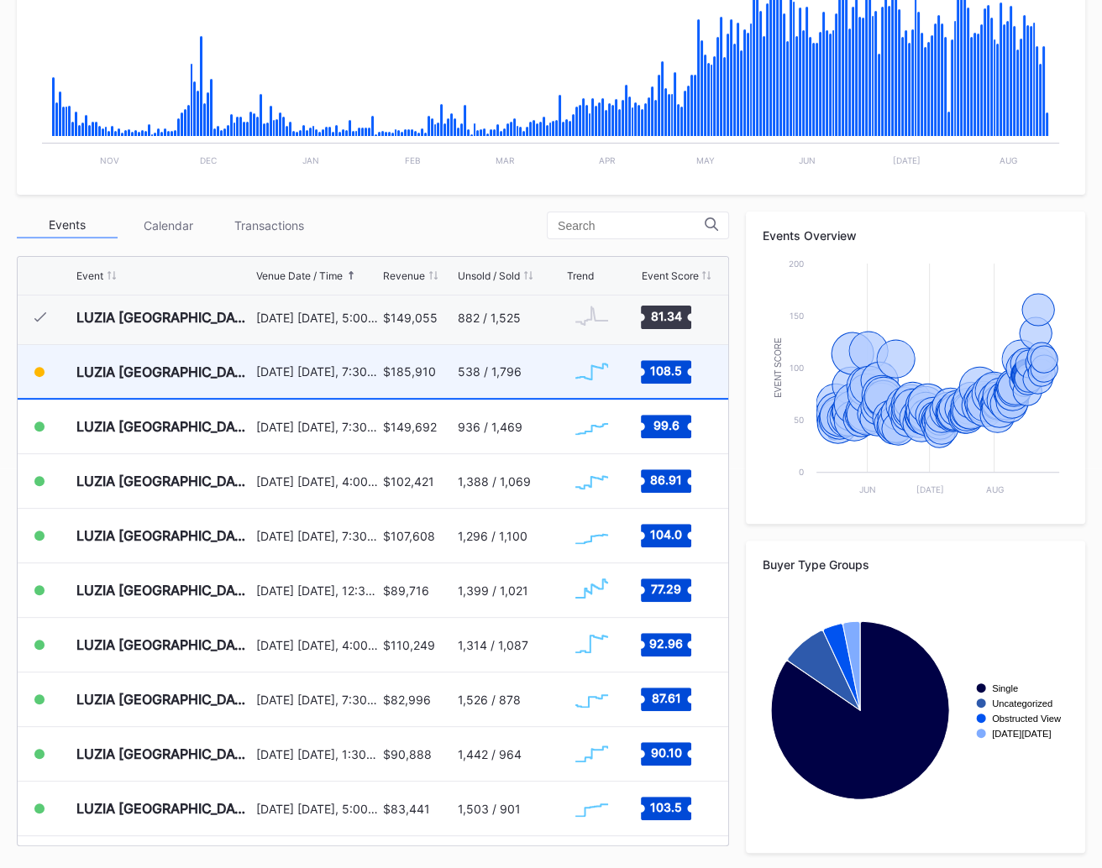
click at [354, 378] on div "August 13 Wednesday, 7:30PM" at bounding box center [317, 371] width 123 height 53
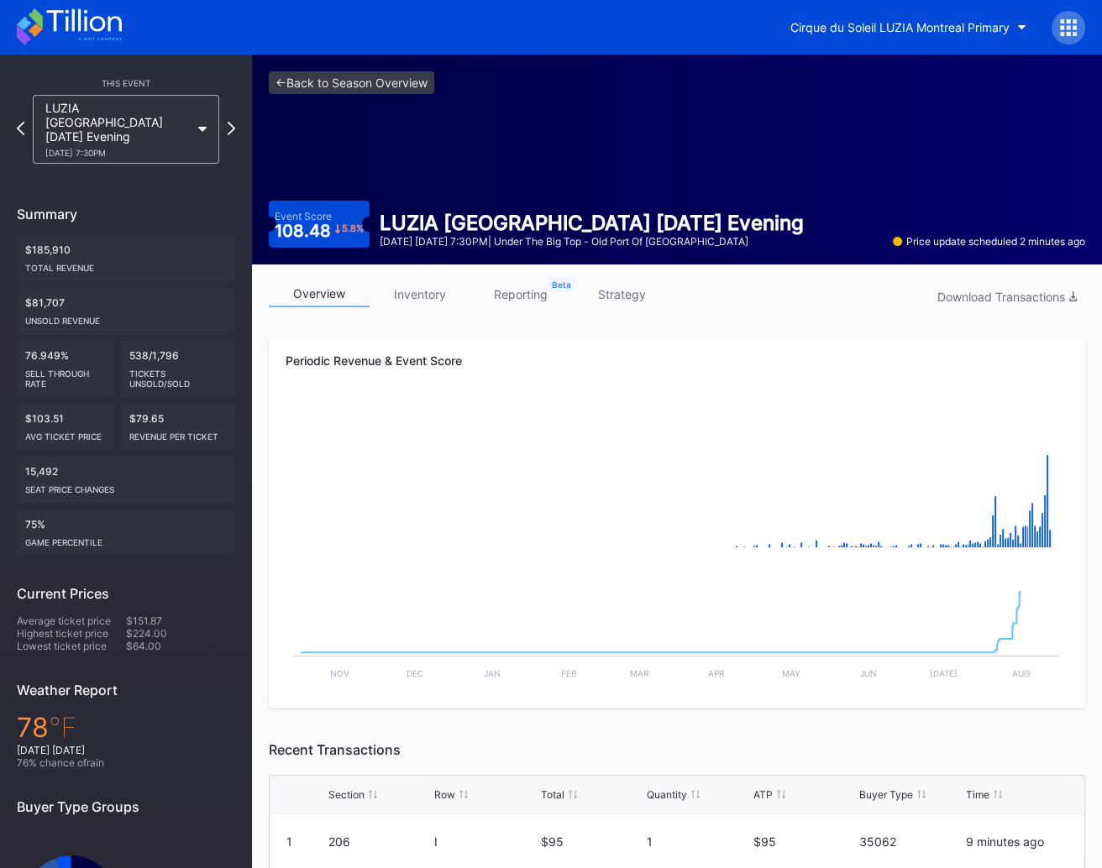
click at [632, 294] on link "strategy" at bounding box center [621, 294] width 101 height 26
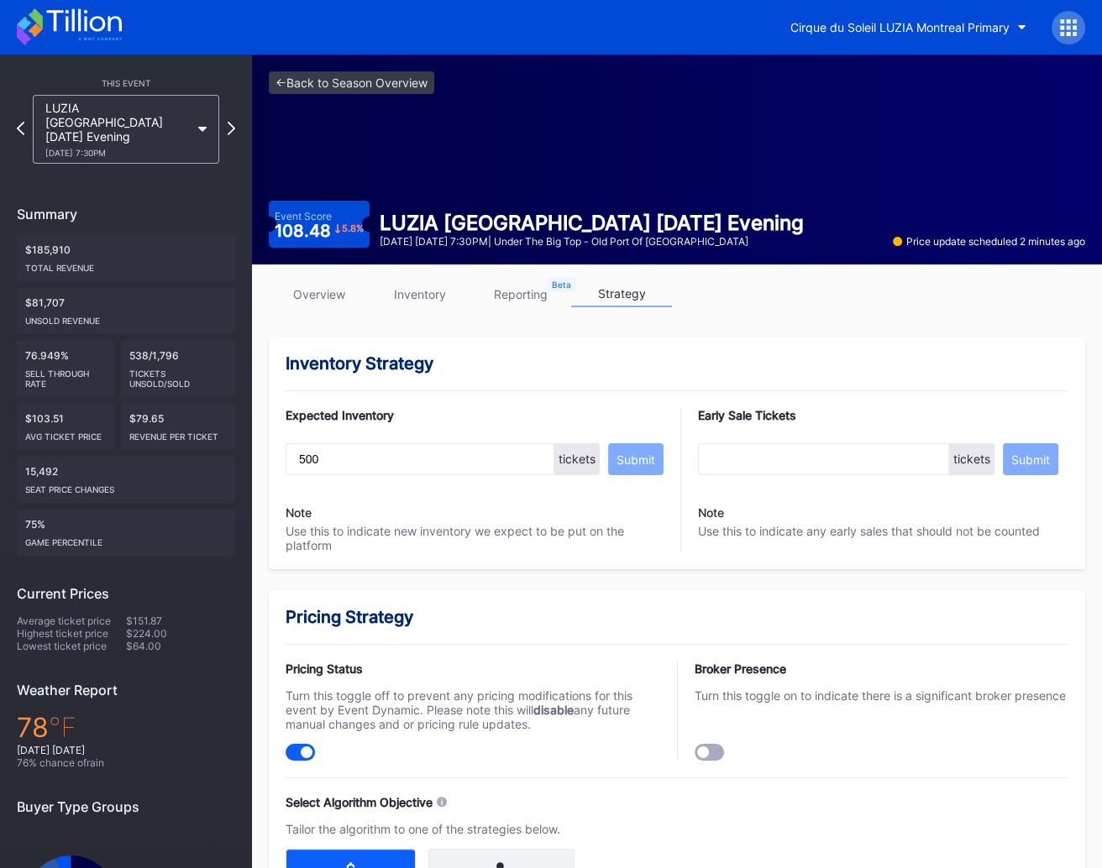
scroll to position [3, 0]
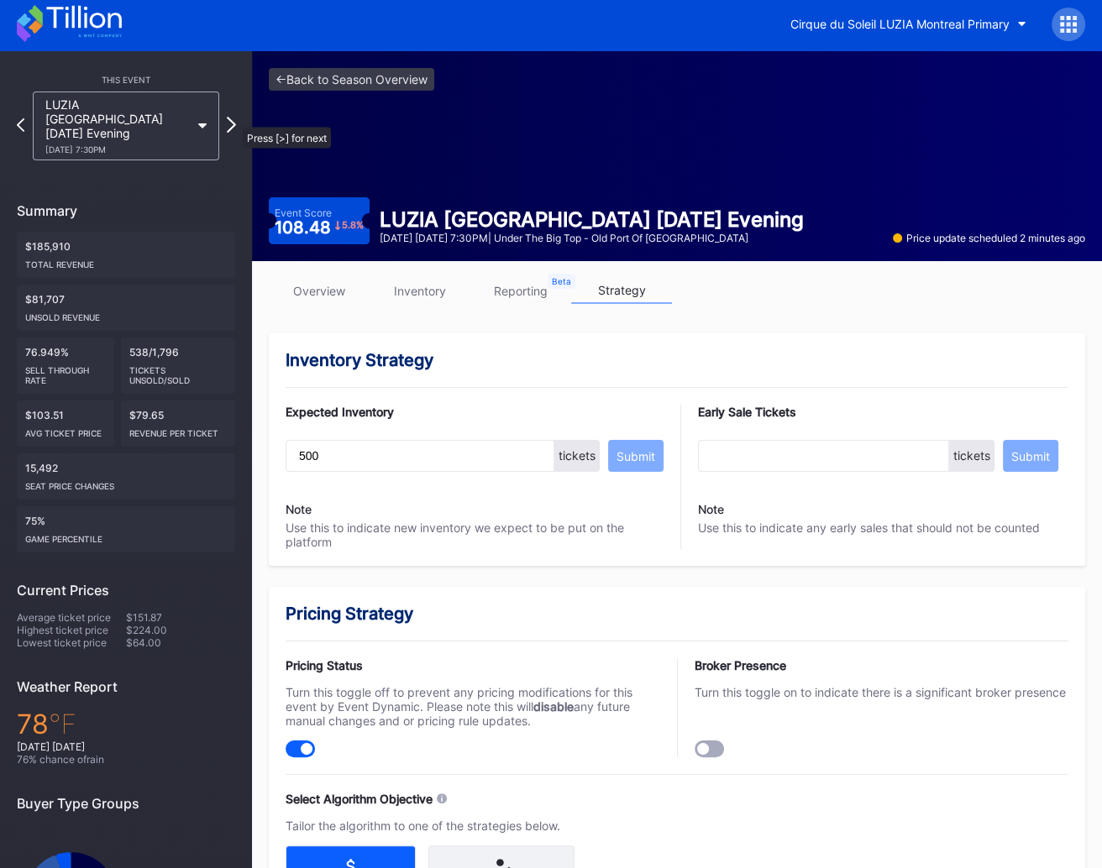
click at [234, 118] on icon at bounding box center [231, 125] width 9 height 16
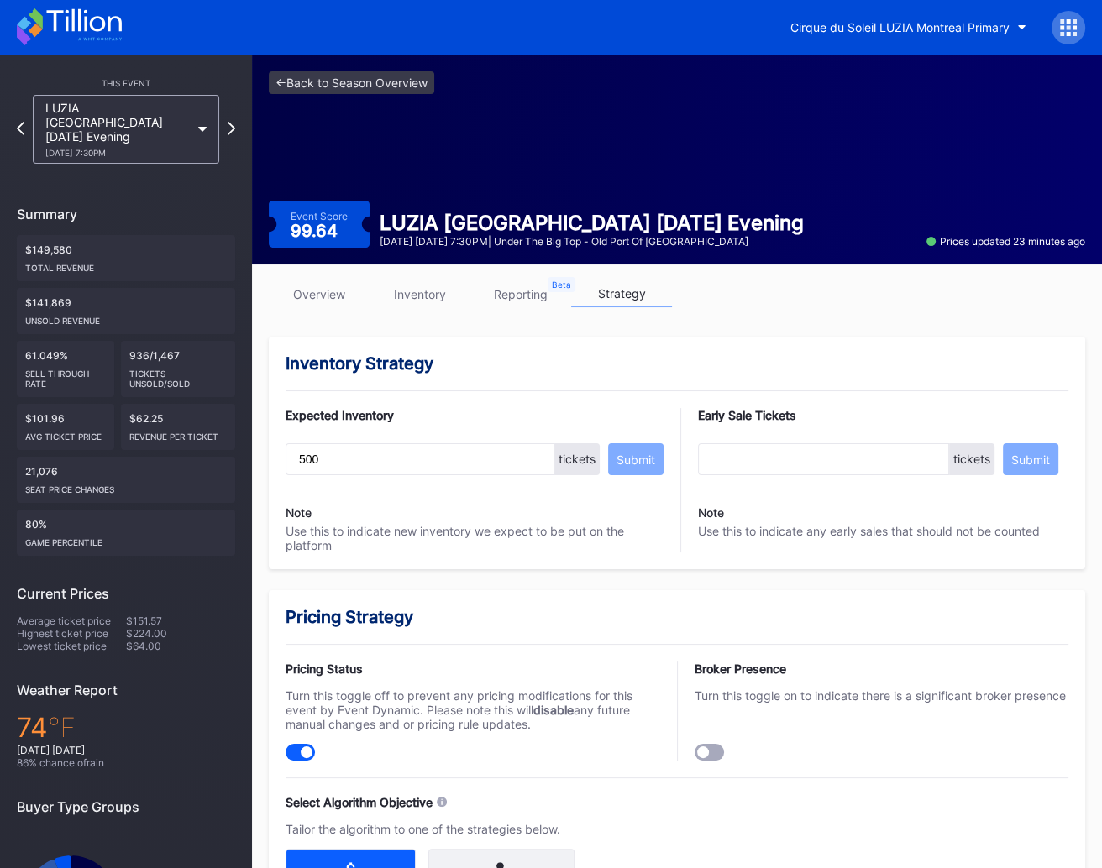
click at [307, 293] on link "overview" at bounding box center [319, 294] width 101 height 26
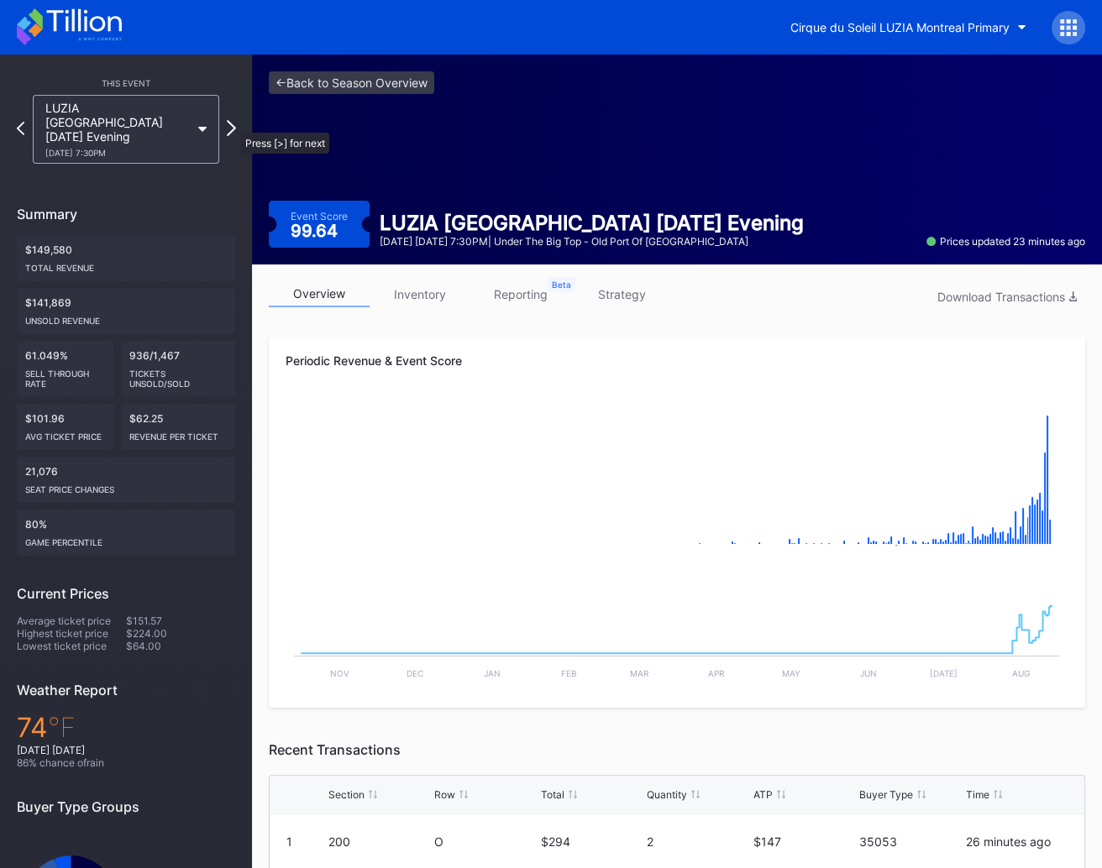
click at [233, 124] on icon at bounding box center [231, 128] width 9 height 16
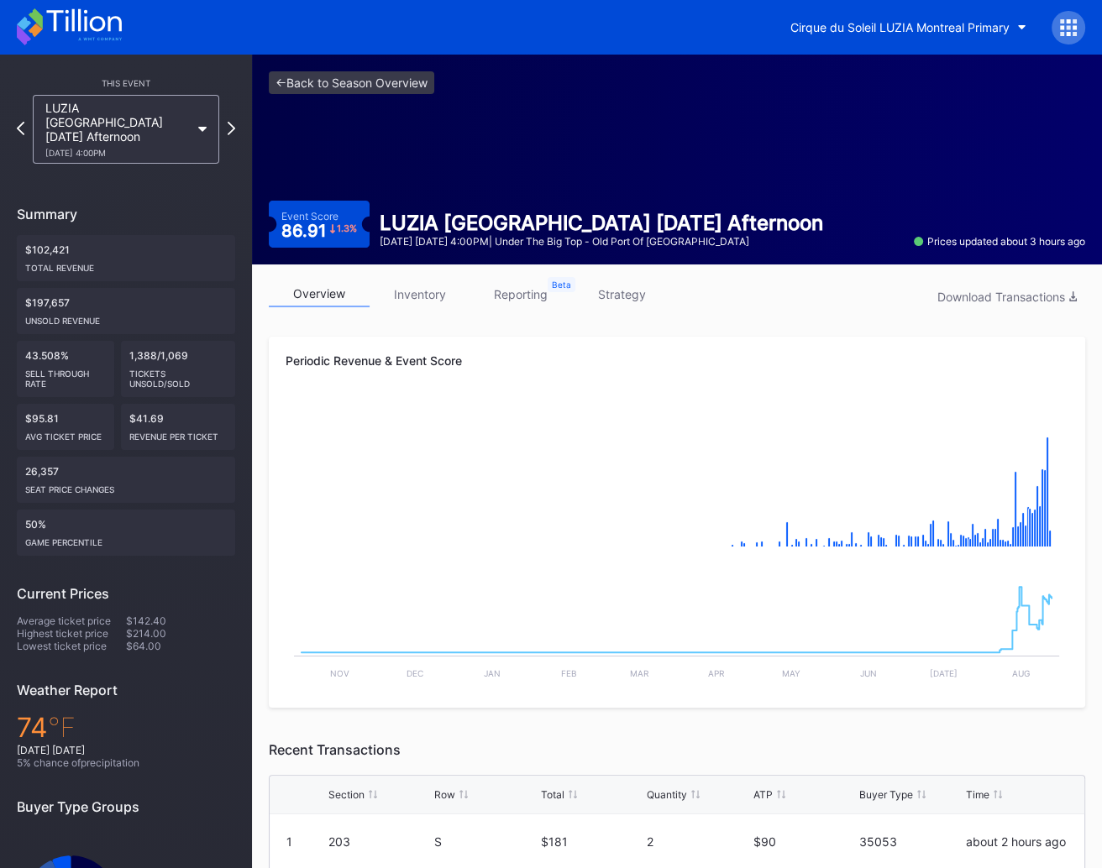
click at [233, 124] on icon at bounding box center [232, 128] width 8 height 13
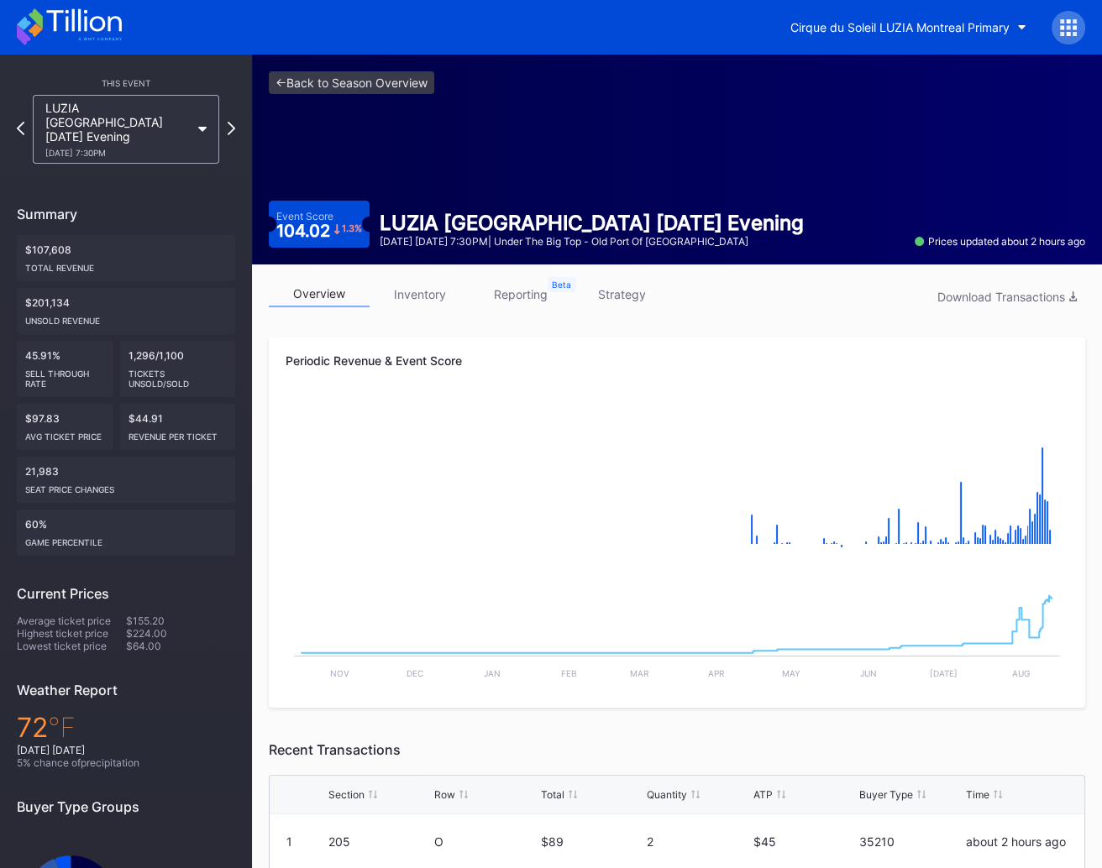
click at [233, 124] on icon at bounding box center [232, 128] width 8 height 13
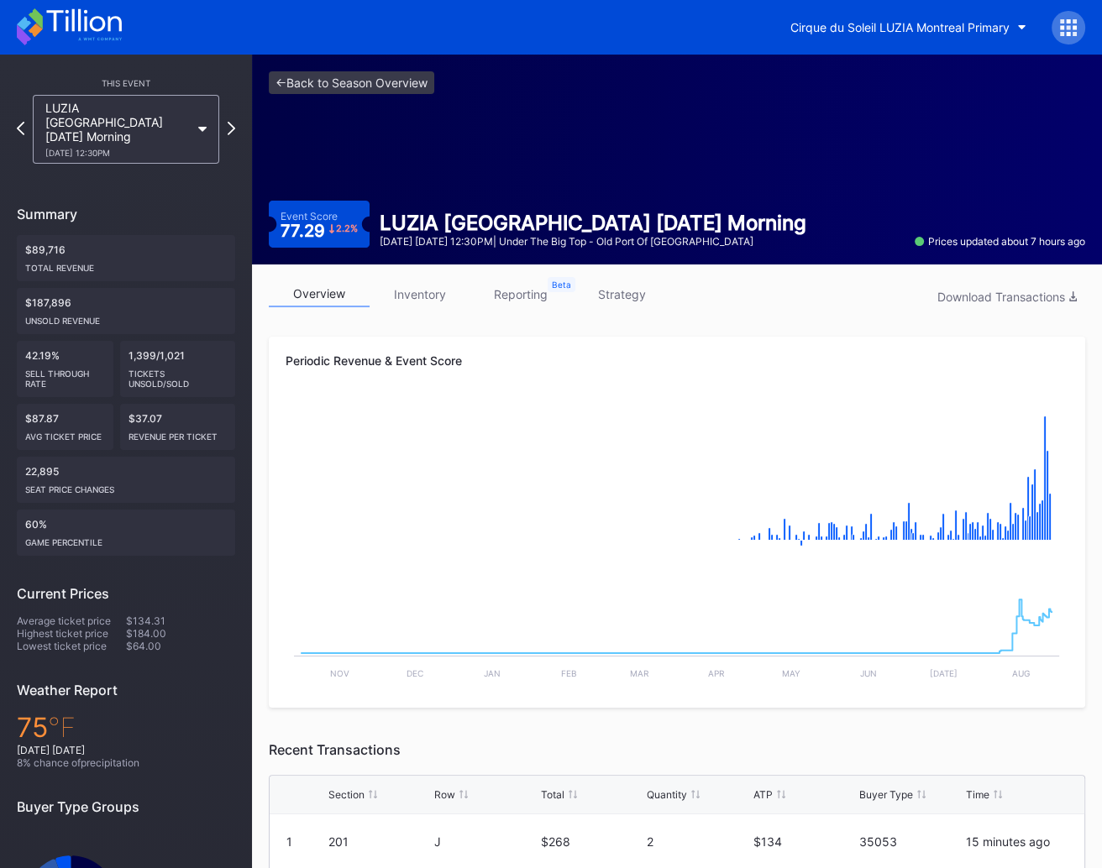
click at [233, 124] on icon at bounding box center [232, 128] width 8 height 13
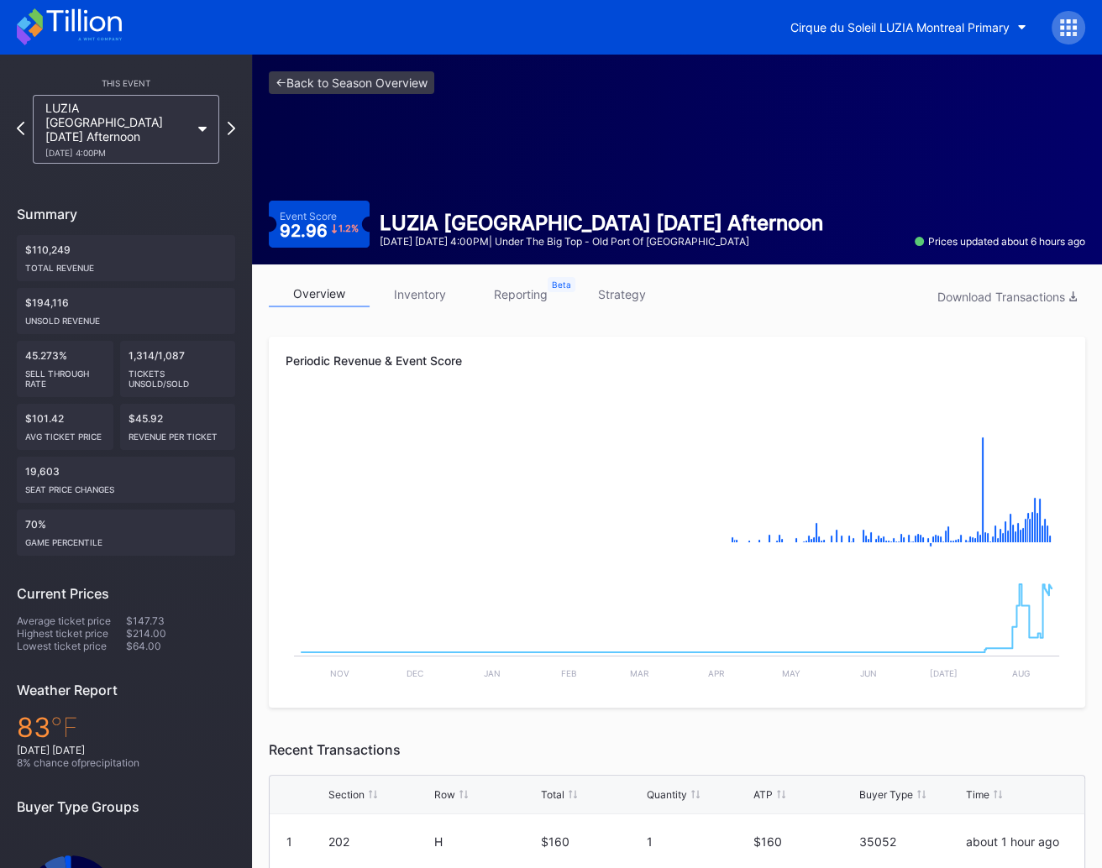
click at [233, 124] on icon at bounding box center [232, 128] width 8 height 13
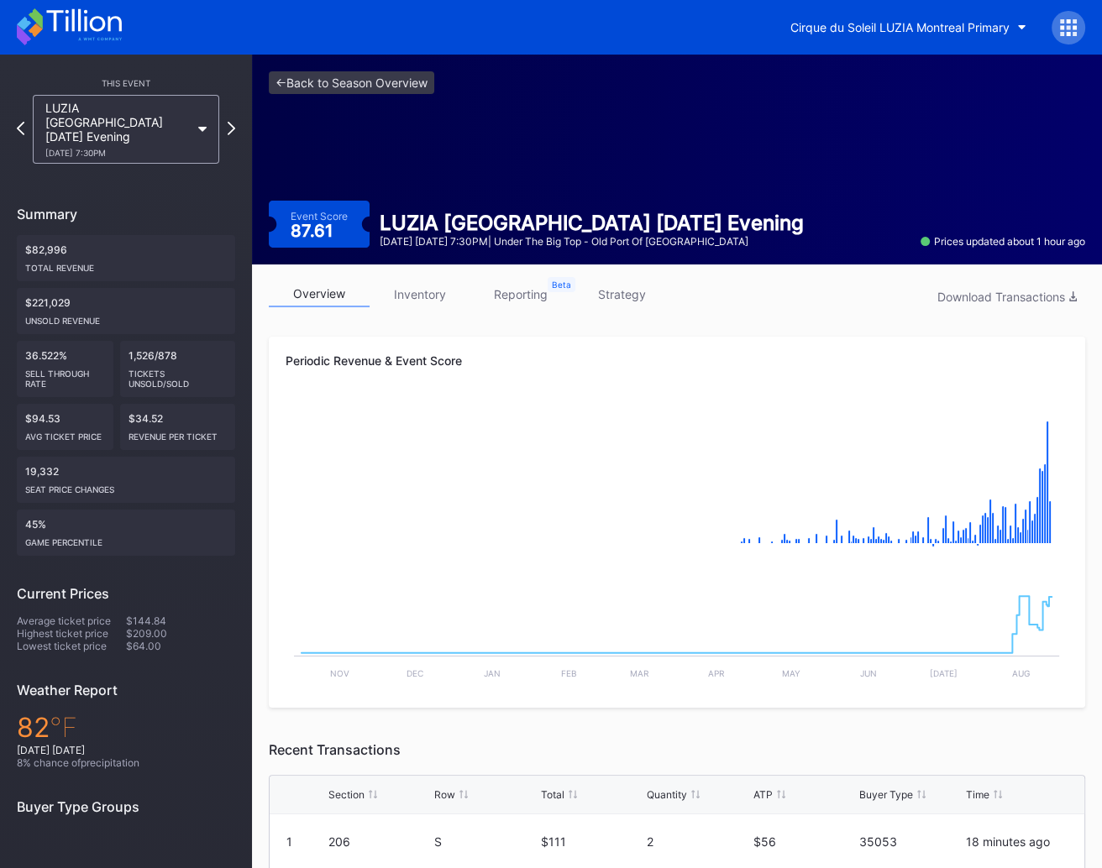
click at [233, 124] on icon at bounding box center [232, 128] width 8 height 13
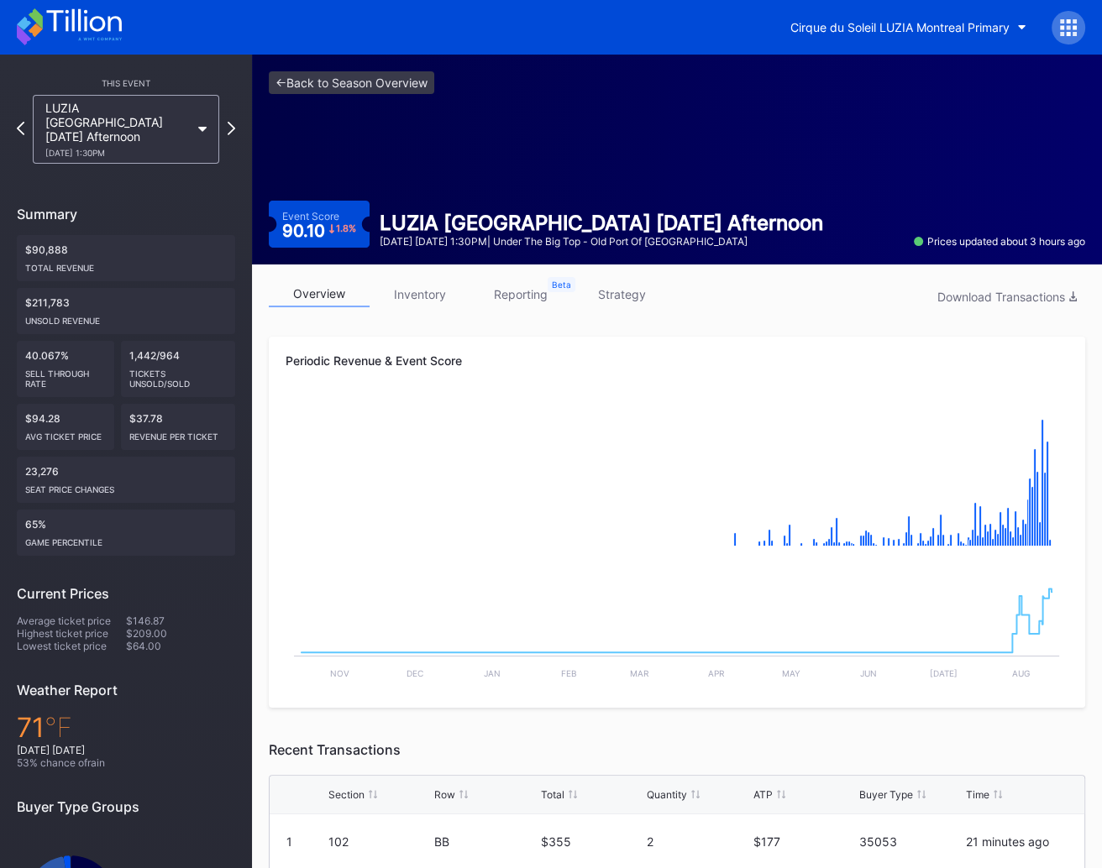
click at [233, 124] on icon at bounding box center [232, 128] width 8 height 13
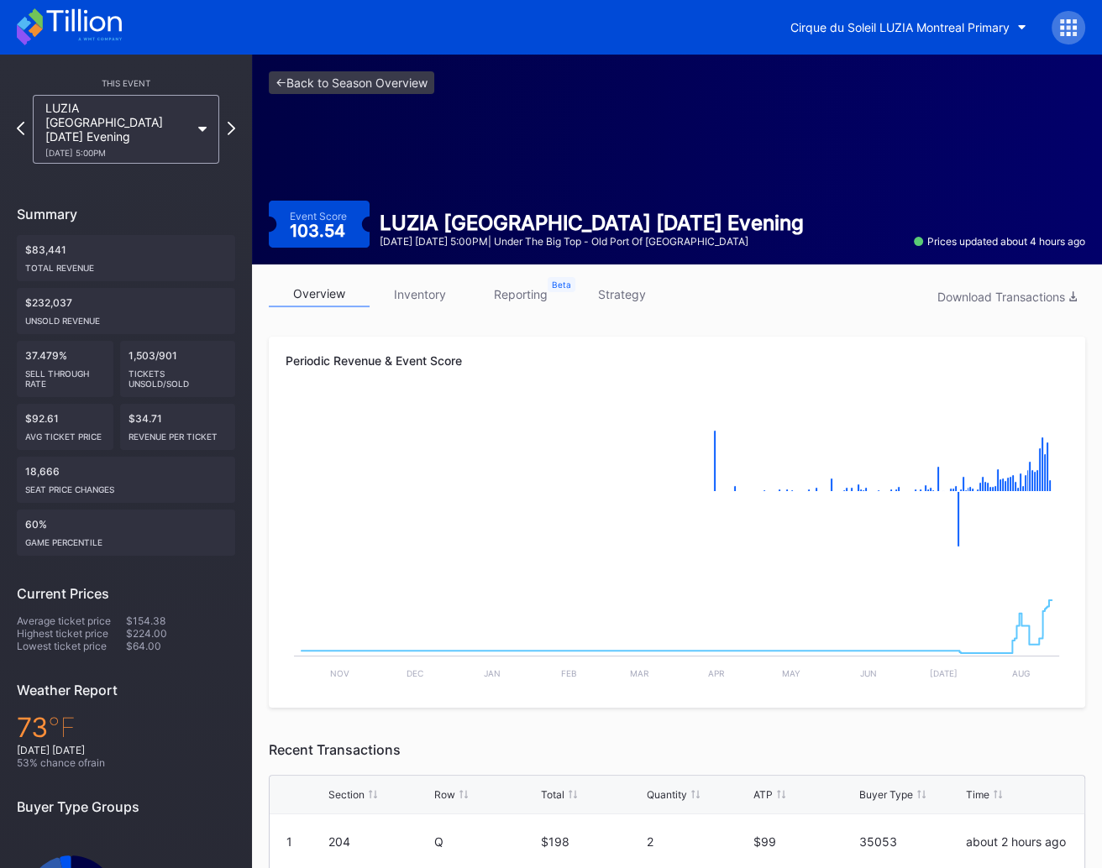
click at [233, 124] on icon at bounding box center [232, 128] width 8 height 13
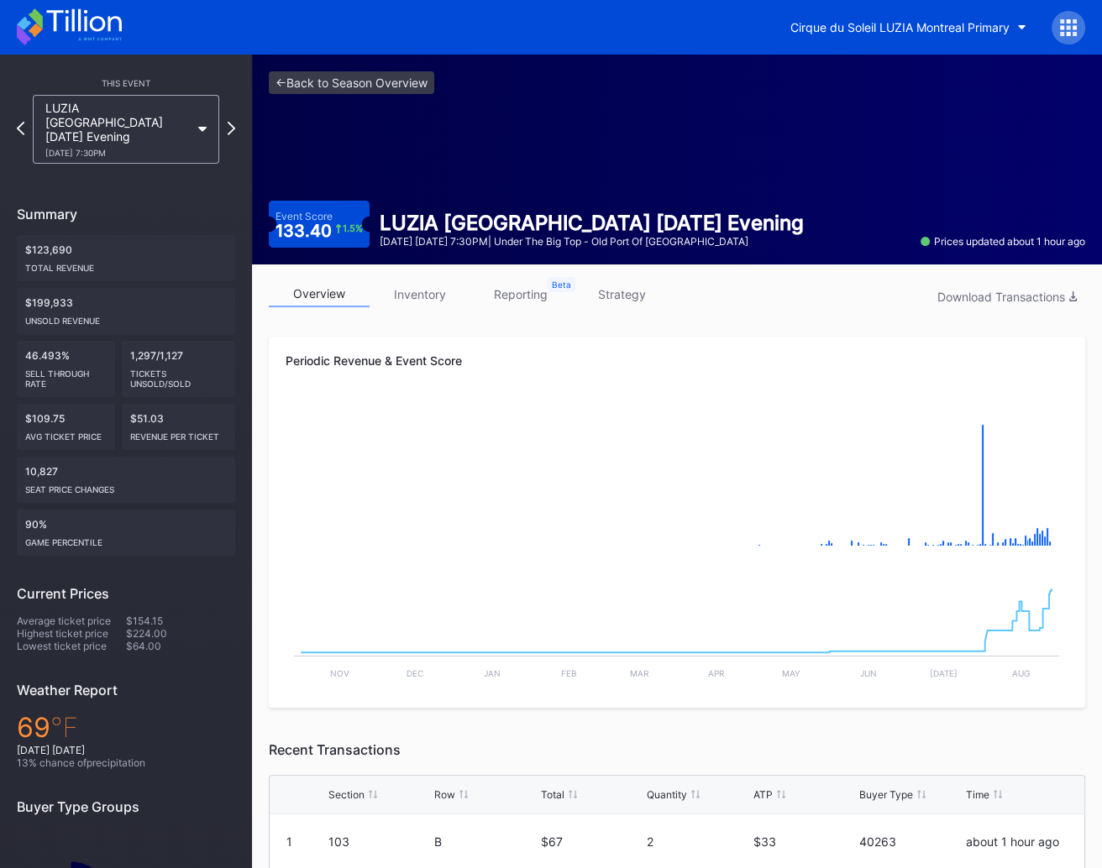
click at [233, 124] on icon at bounding box center [232, 128] width 8 height 13
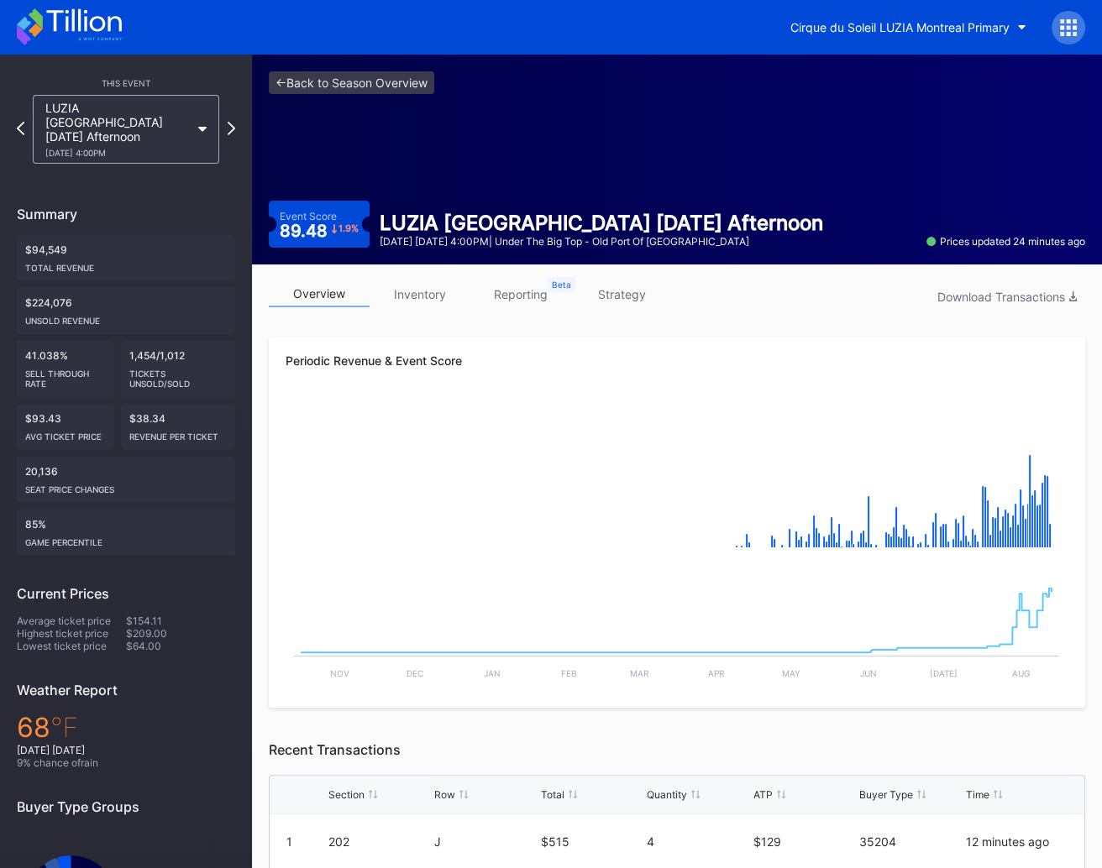
click at [233, 124] on icon at bounding box center [232, 128] width 8 height 13
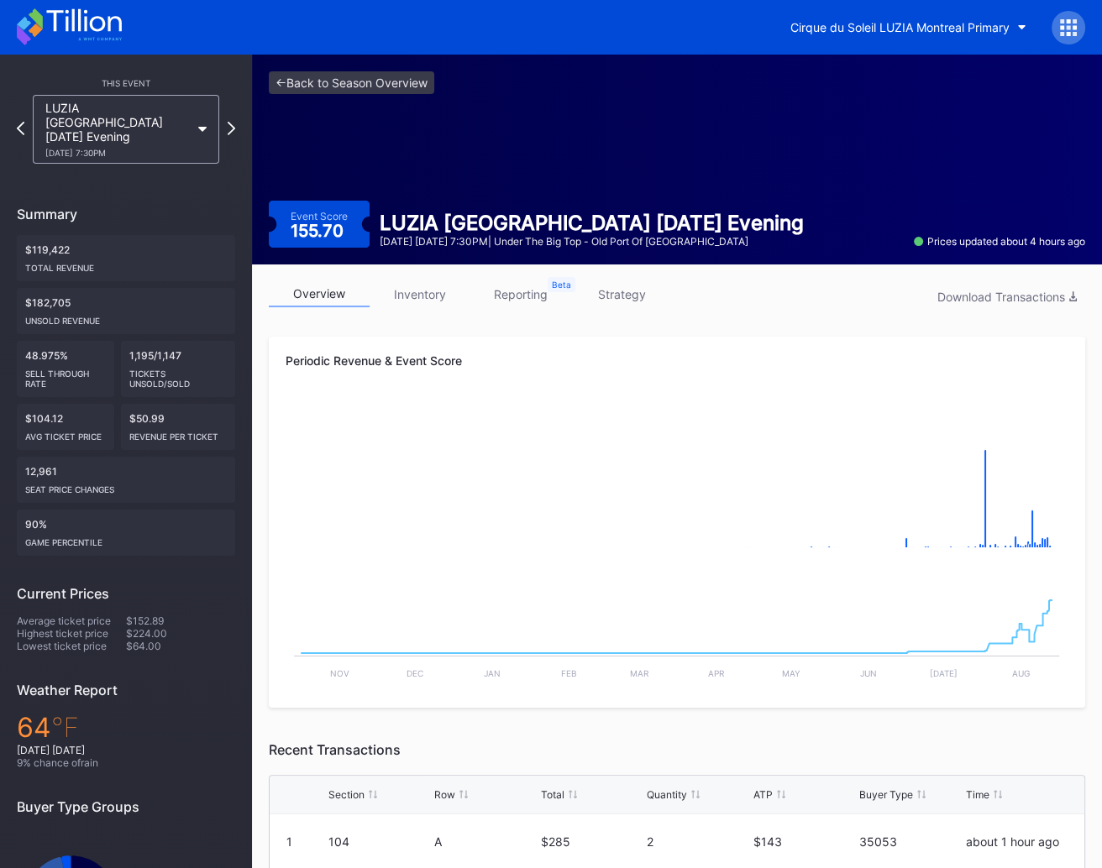
click at [233, 124] on icon at bounding box center [232, 128] width 8 height 13
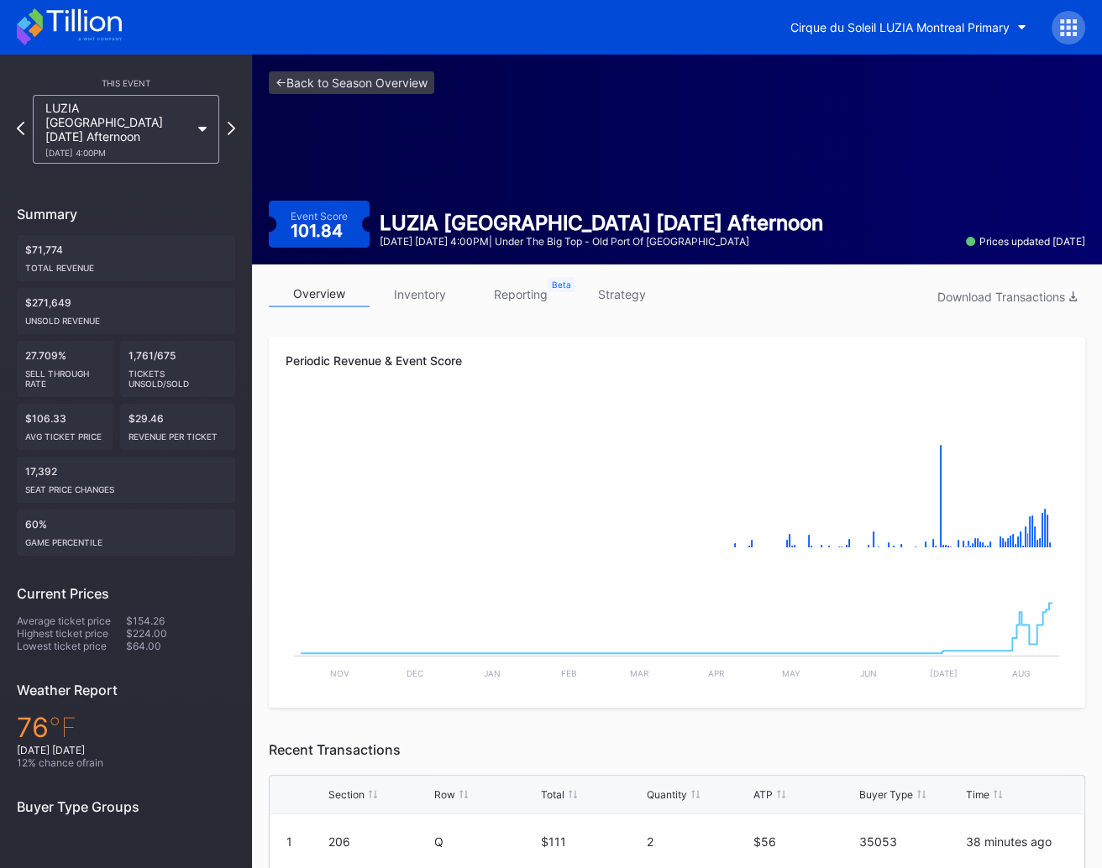
click at [233, 124] on icon at bounding box center [232, 128] width 8 height 13
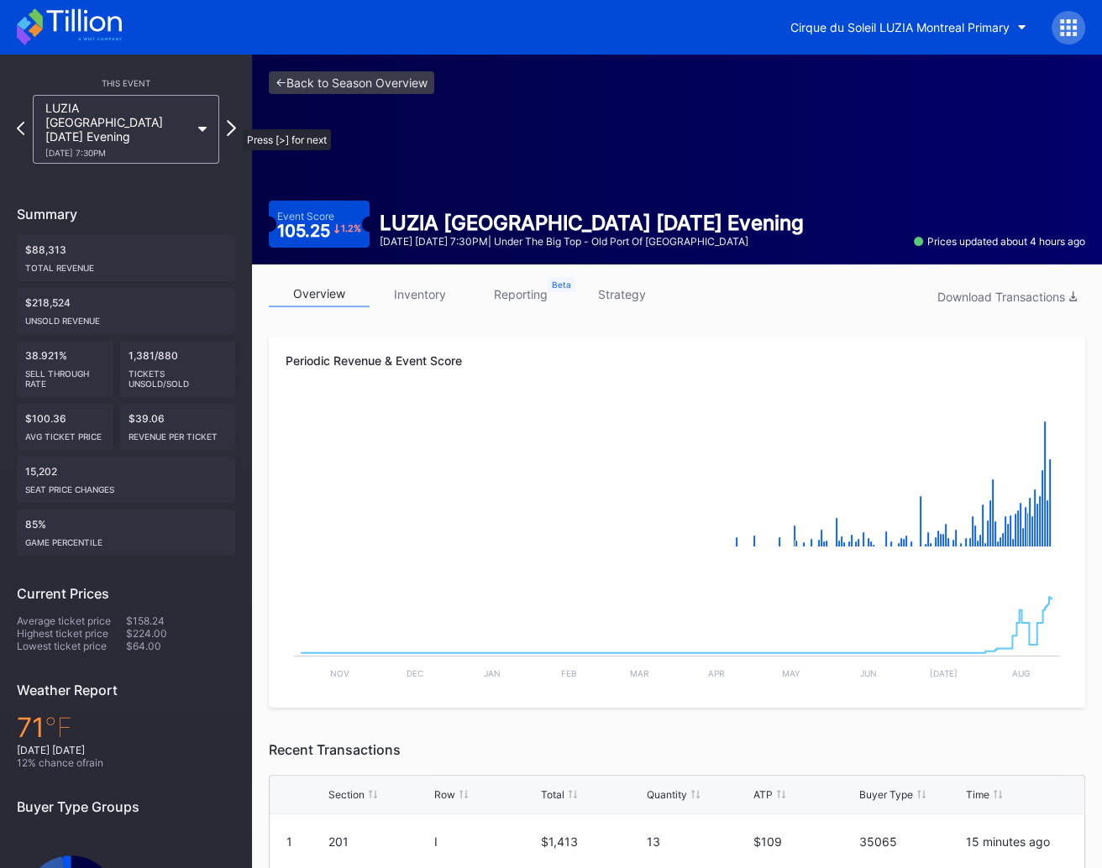
click at [234, 121] on icon at bounding box center [231, 128] width 9 height 16
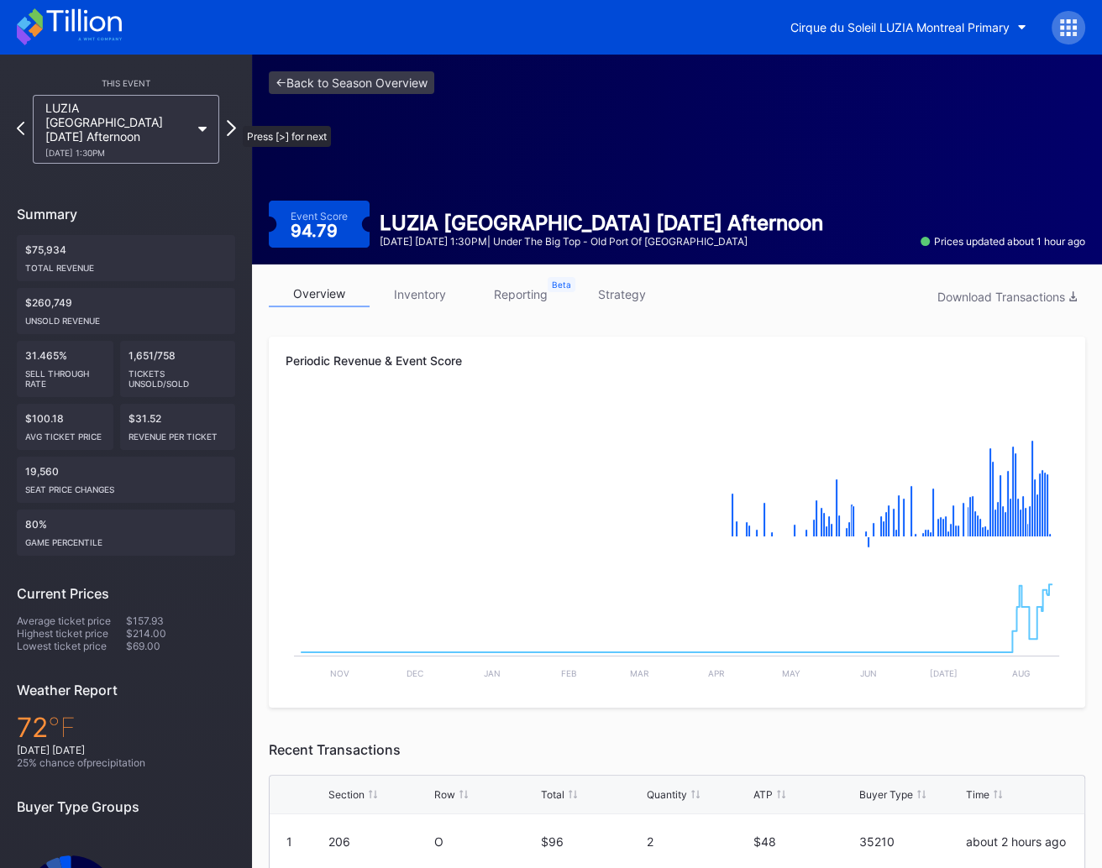
click at [234, 120] on icon at bounding box center [231, 128] width 9 height 16
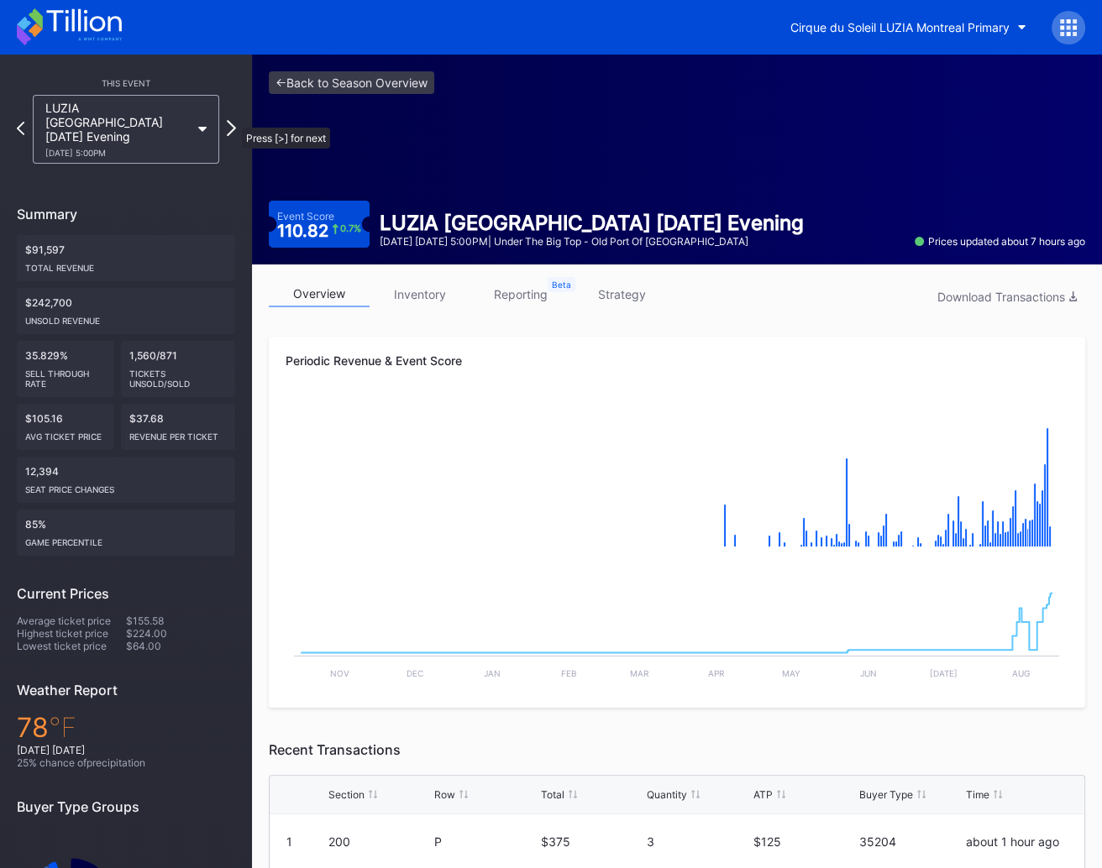
click at [233, 120] on icon at bounding box center [231, 128] width 9 height 16
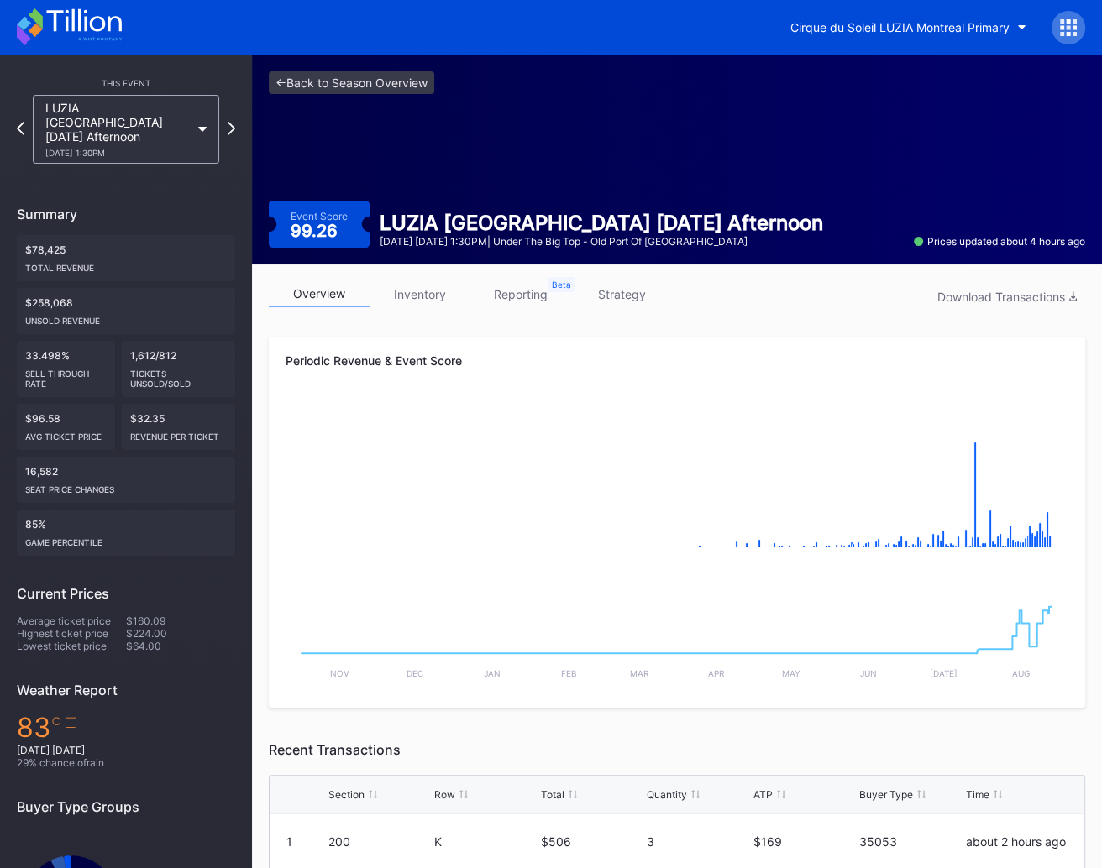
click at [233, 122] on icon at bounding box center [232, 128] width 8 height 13
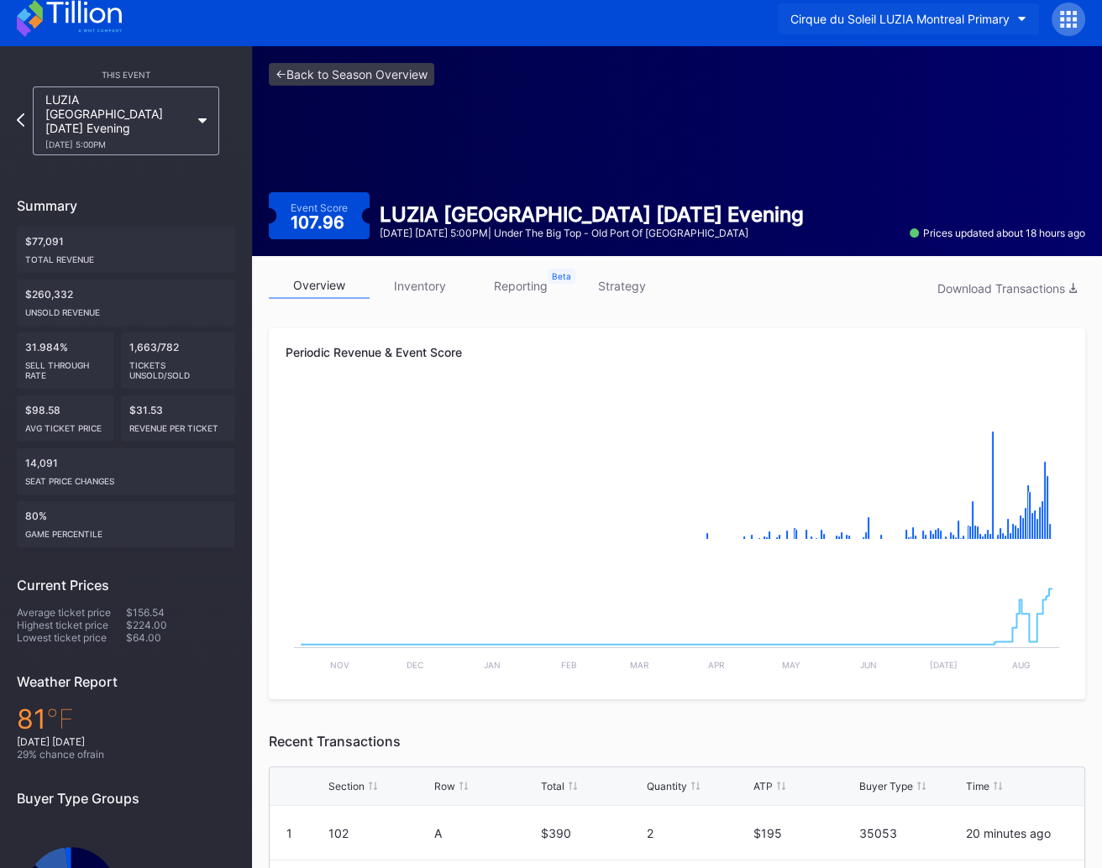
click at [913, 25] on button "Cirque du Soleil LUZIA Montreal Primary" at bounding box center [908, 18] width 261 height 31
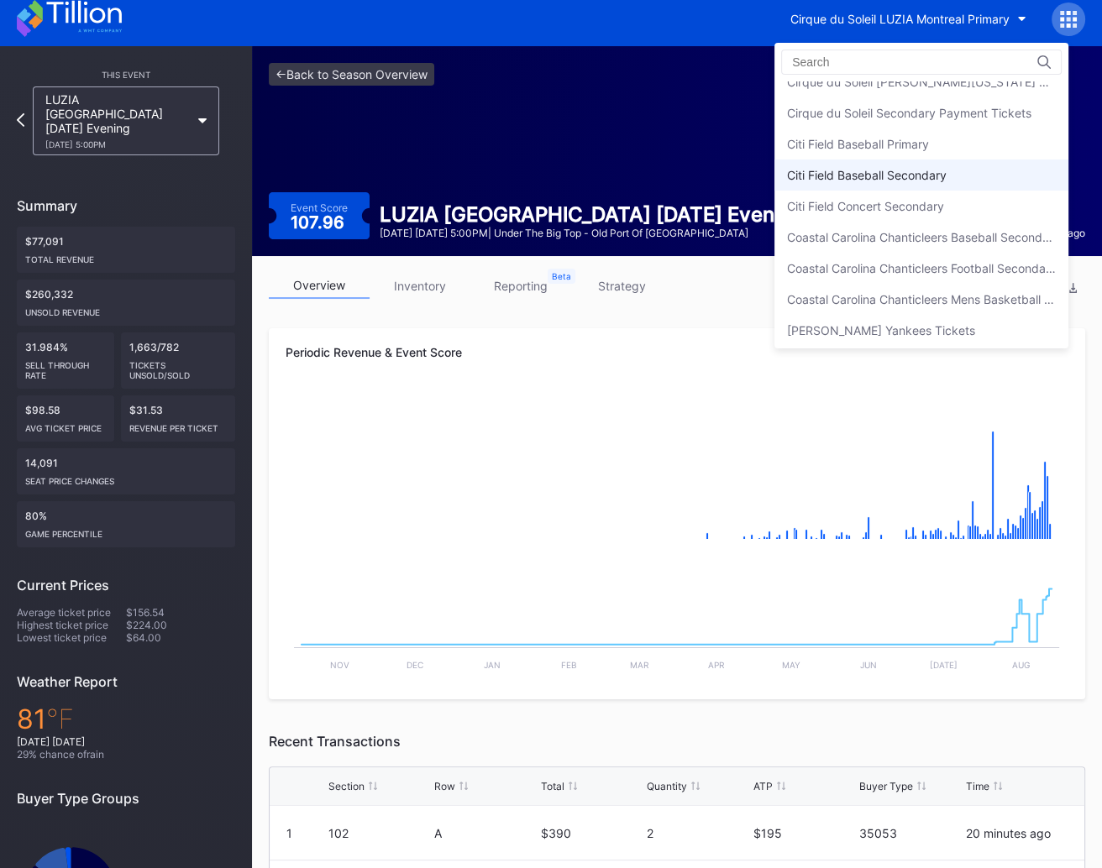
scroll to position [846, 0]
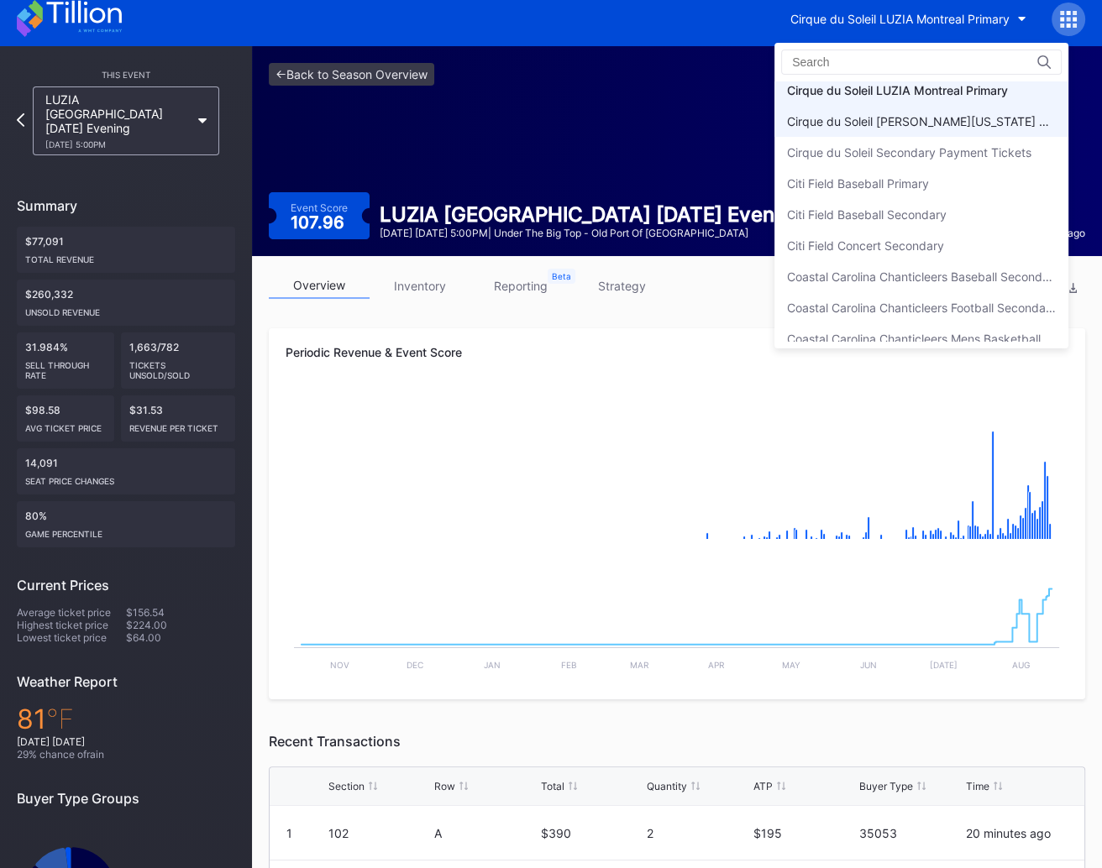
click at [947, 122] on div "Cirque du Soleil [PERSON_NAME][US_STATE] Primary" at bounding box center [921, 121] width 269 height 14
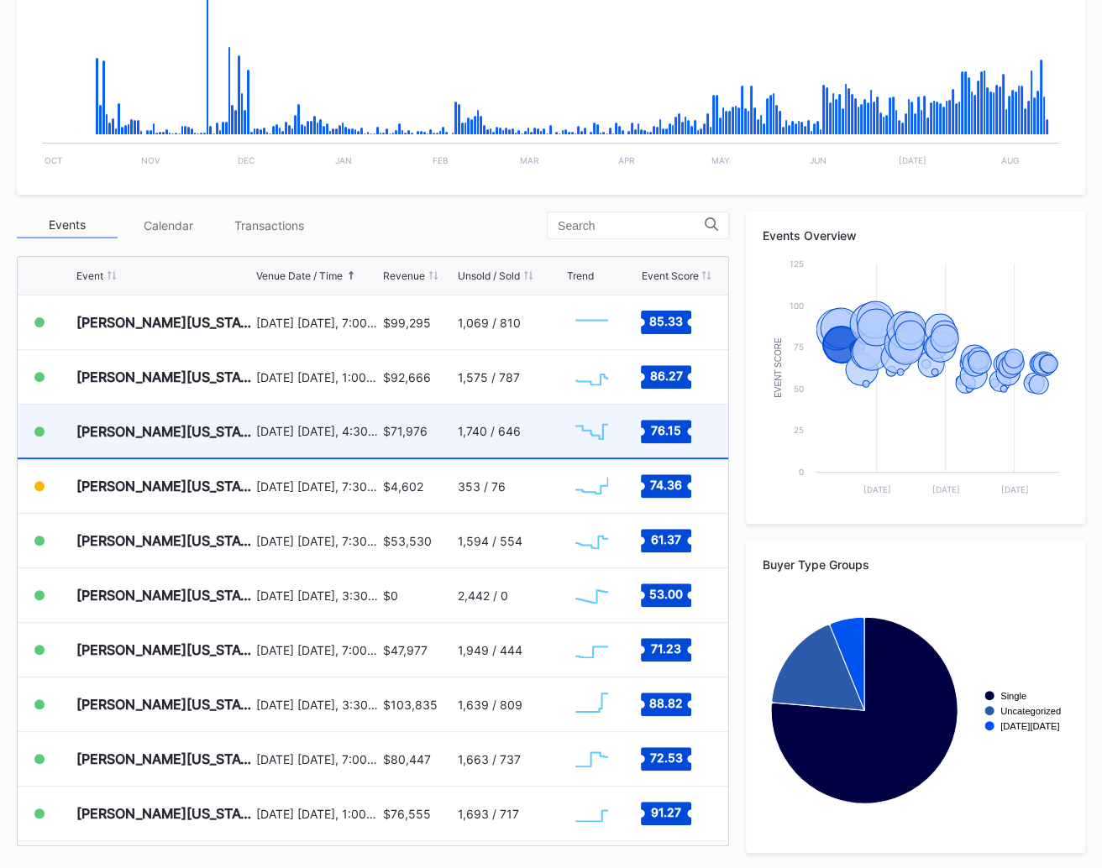
scroll to position [39, 0]
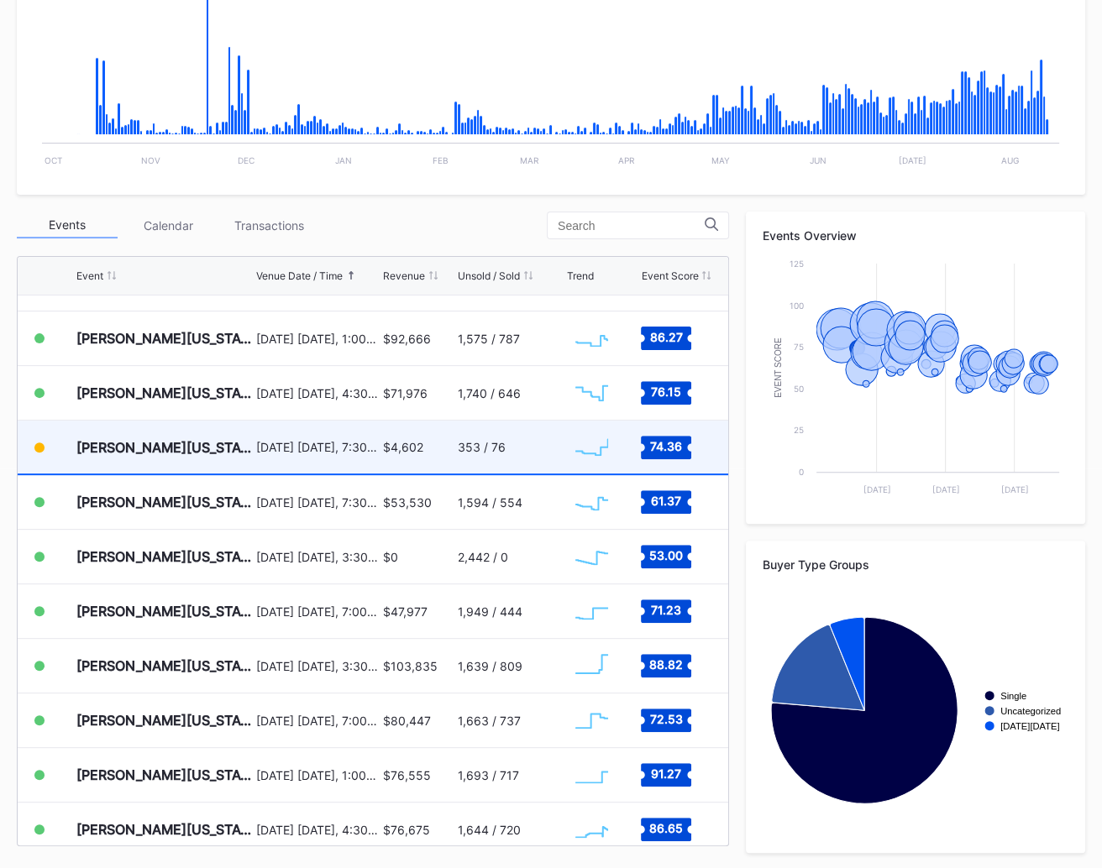
click at [343, 461] on div "September 10 Wednesday, 7:30PM" at bounding box center [317, 447] width 123 height 53
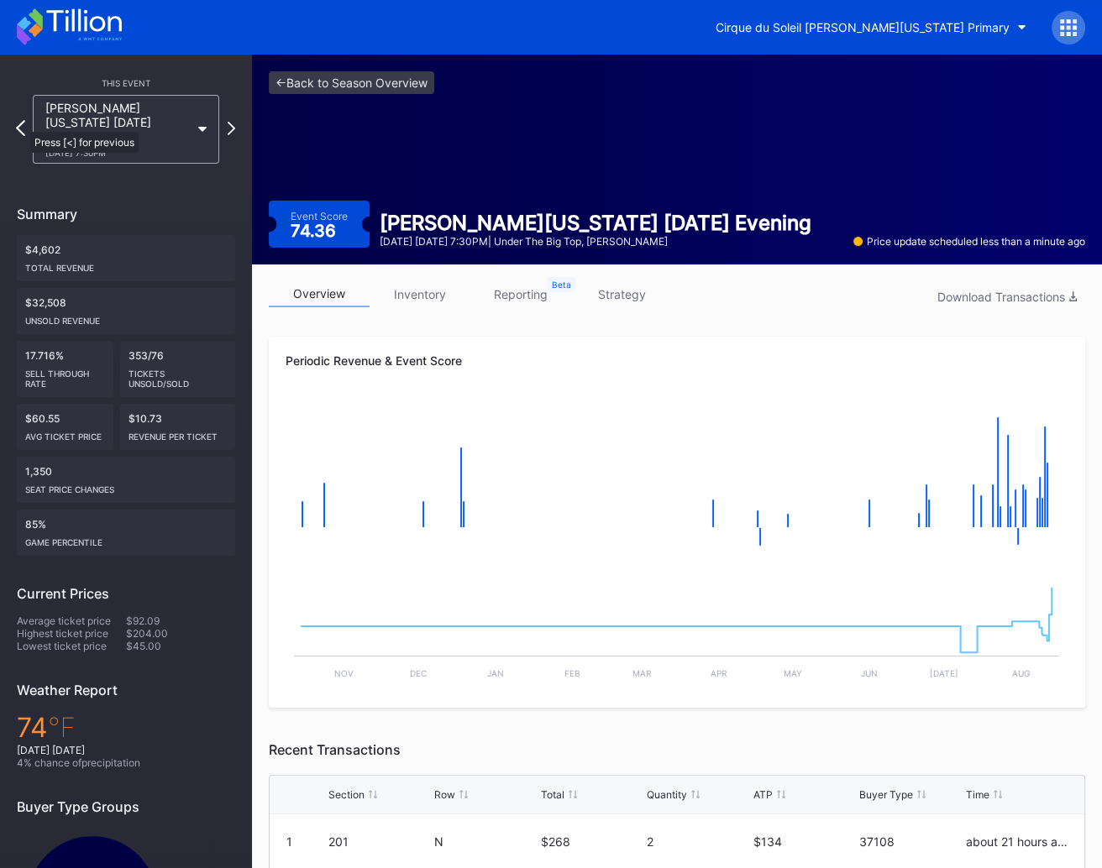
click at [22, 123] on icon at bounding box center [20, 128] width 9 height 16
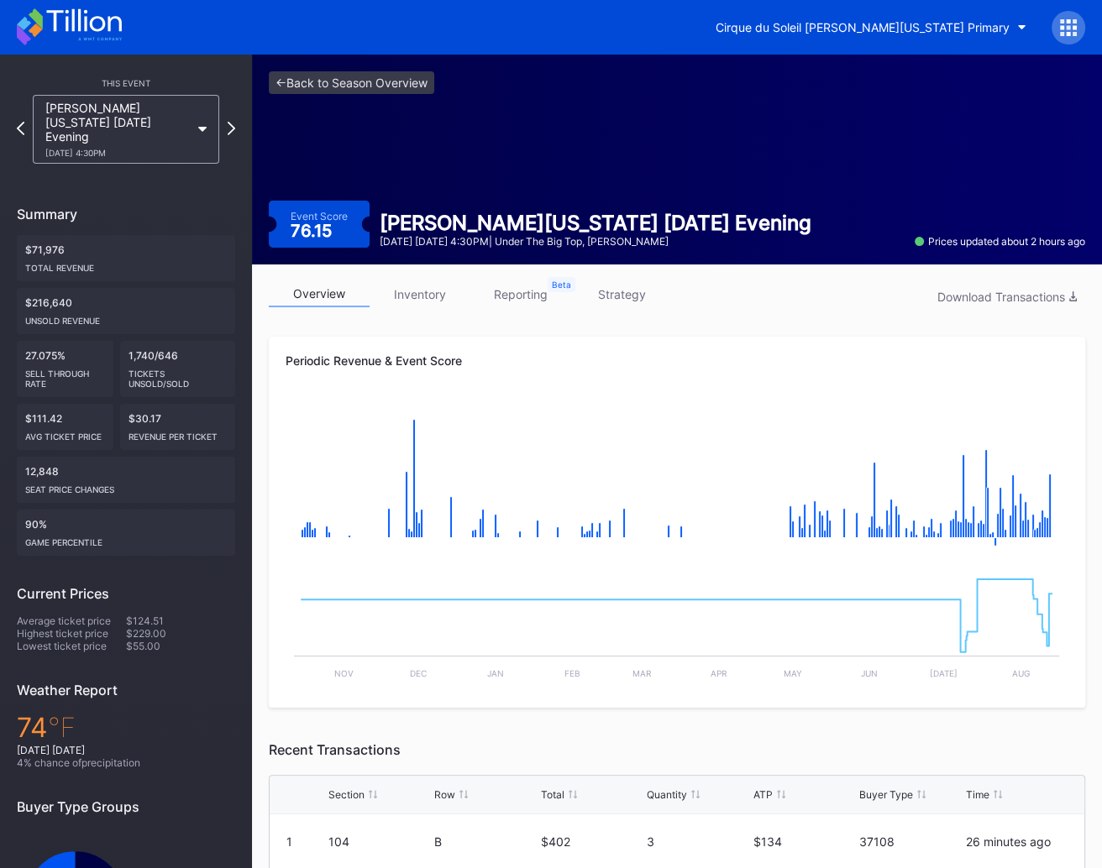
click at [629, 296] on link "strategy" at bounding box center [621, 294] width 101 height 26
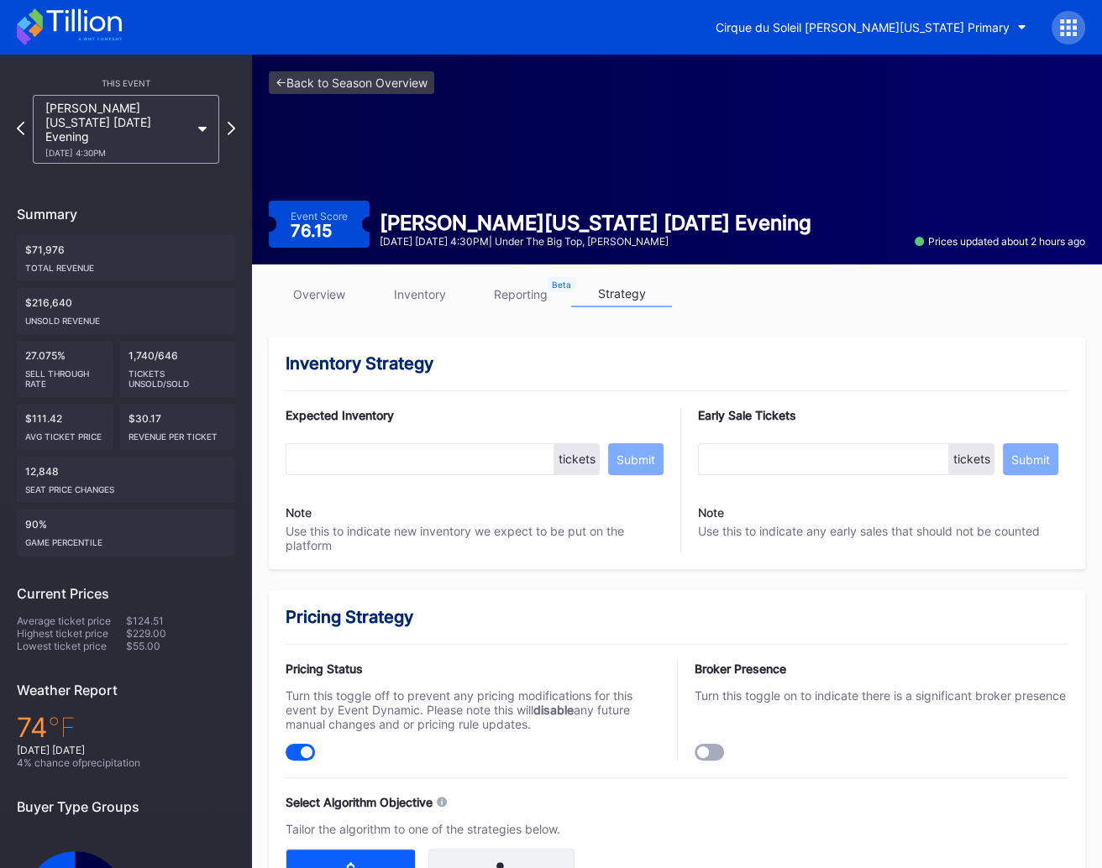
click at [313, 302] on link "overview" at bounding box center [319, 294] width 101 height 26
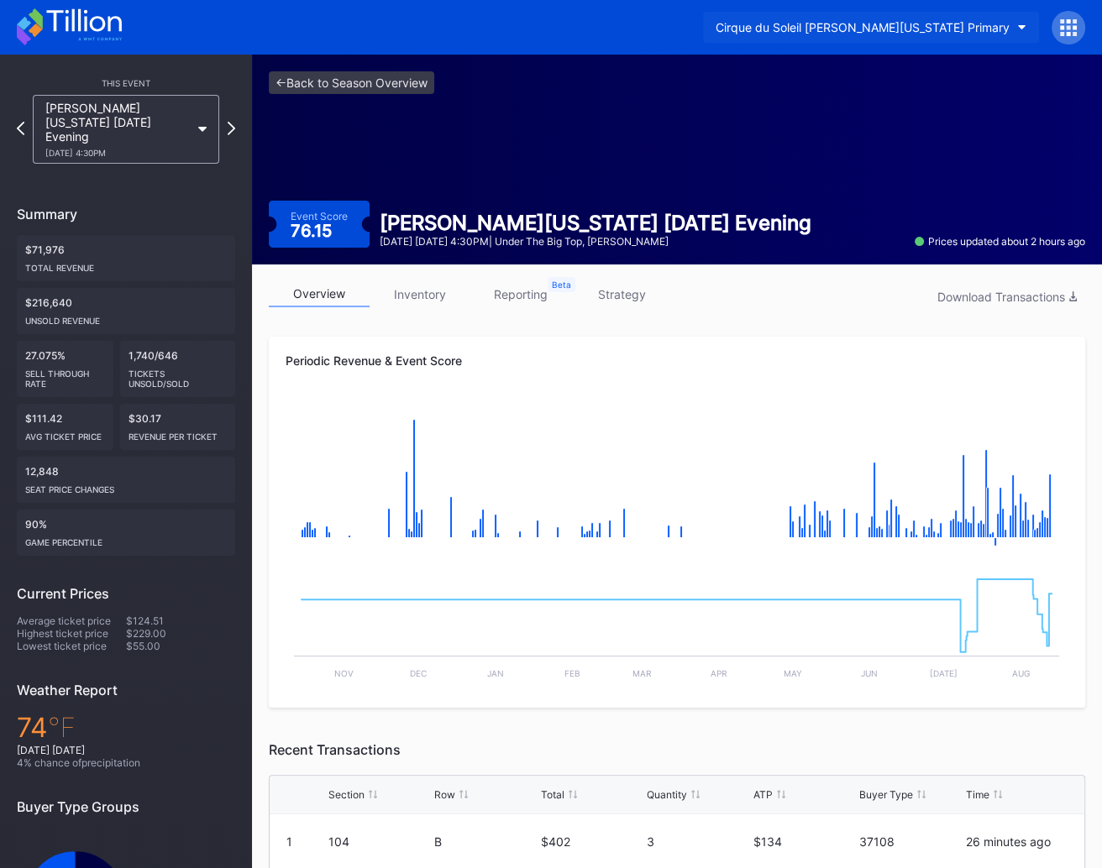
click at [859, 37] on button "Cirque du Soleil [PERSON_NAME][US_STATE] Primary" at bounding box center [871, 27] width 336 height 31
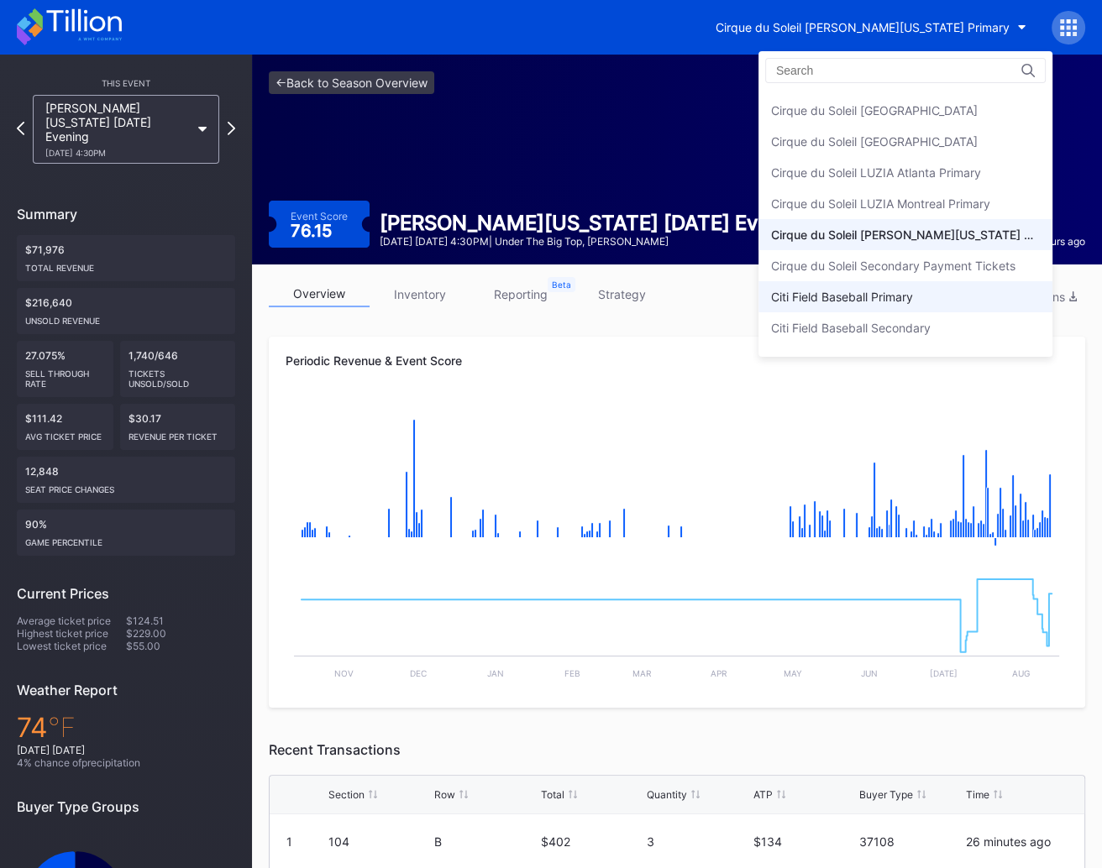
scroll to position [735, 0]
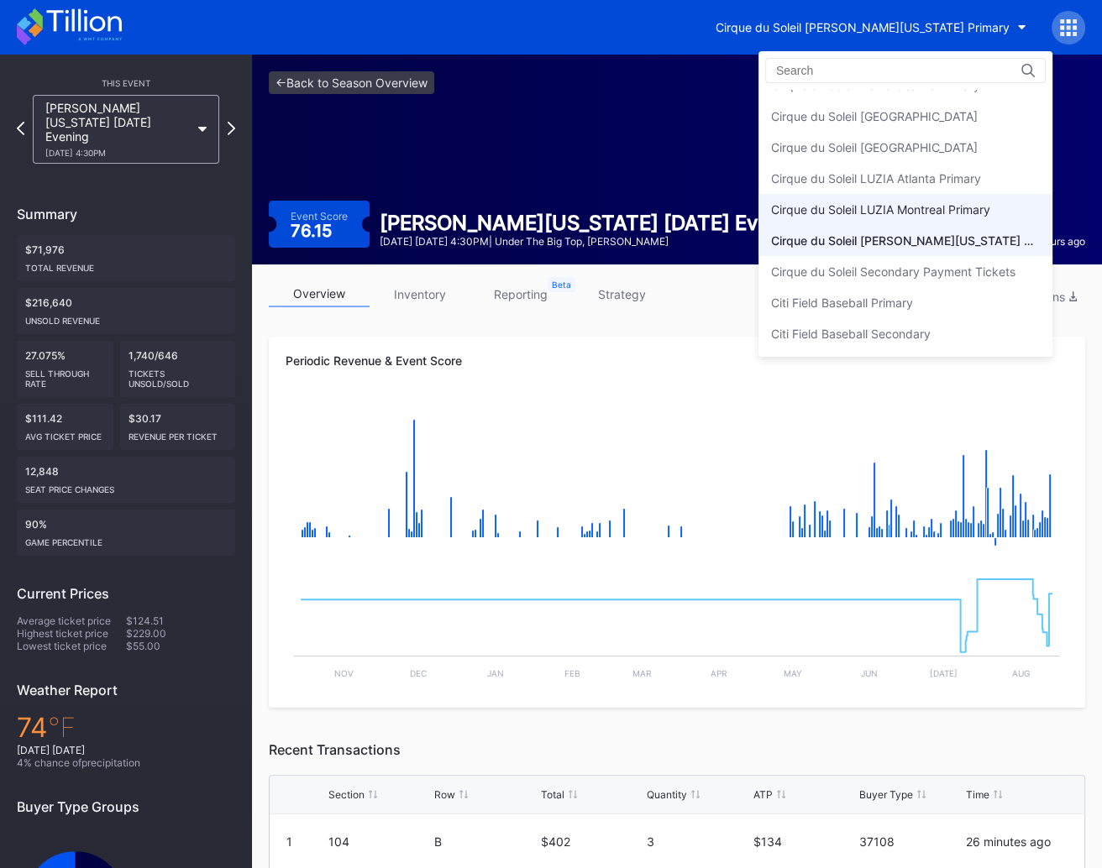
click at [886, 196] on div "Cirque du Soleil LUZIA Montreal Primary" at bounding box center [905, 209] width 294 height 31
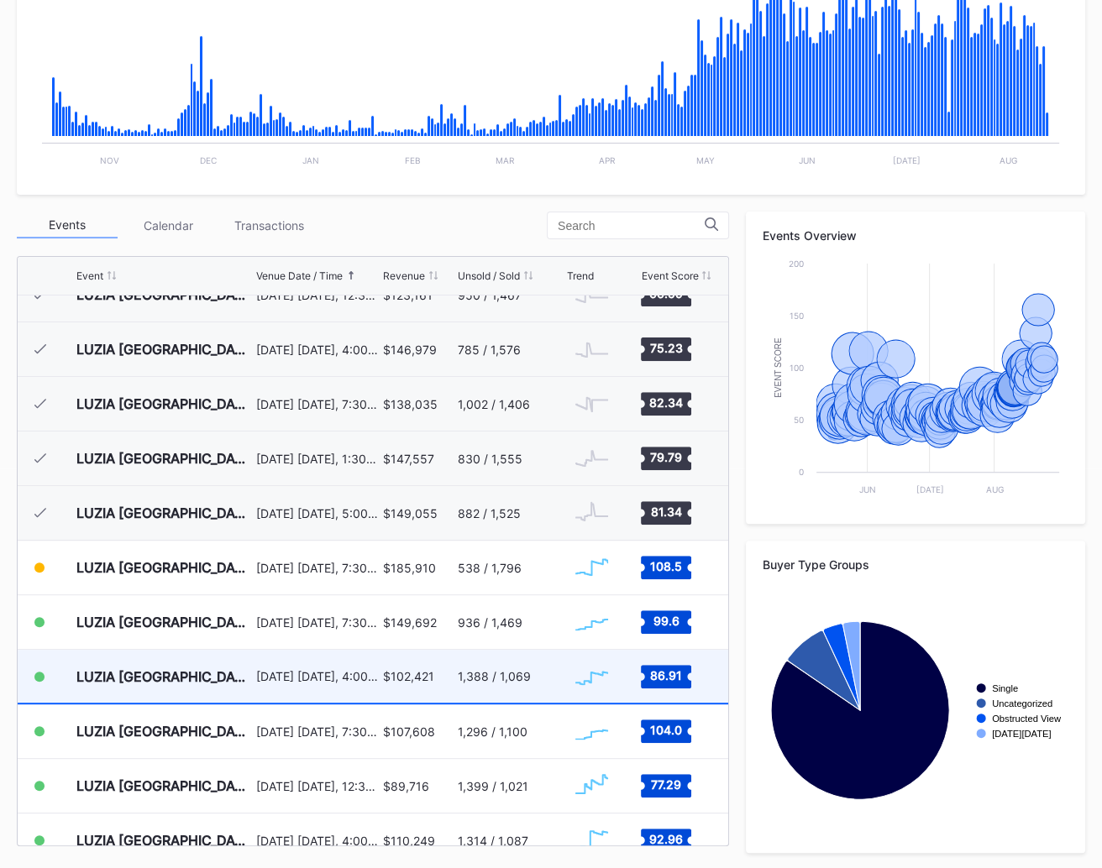
scroll to position [5924, 0]
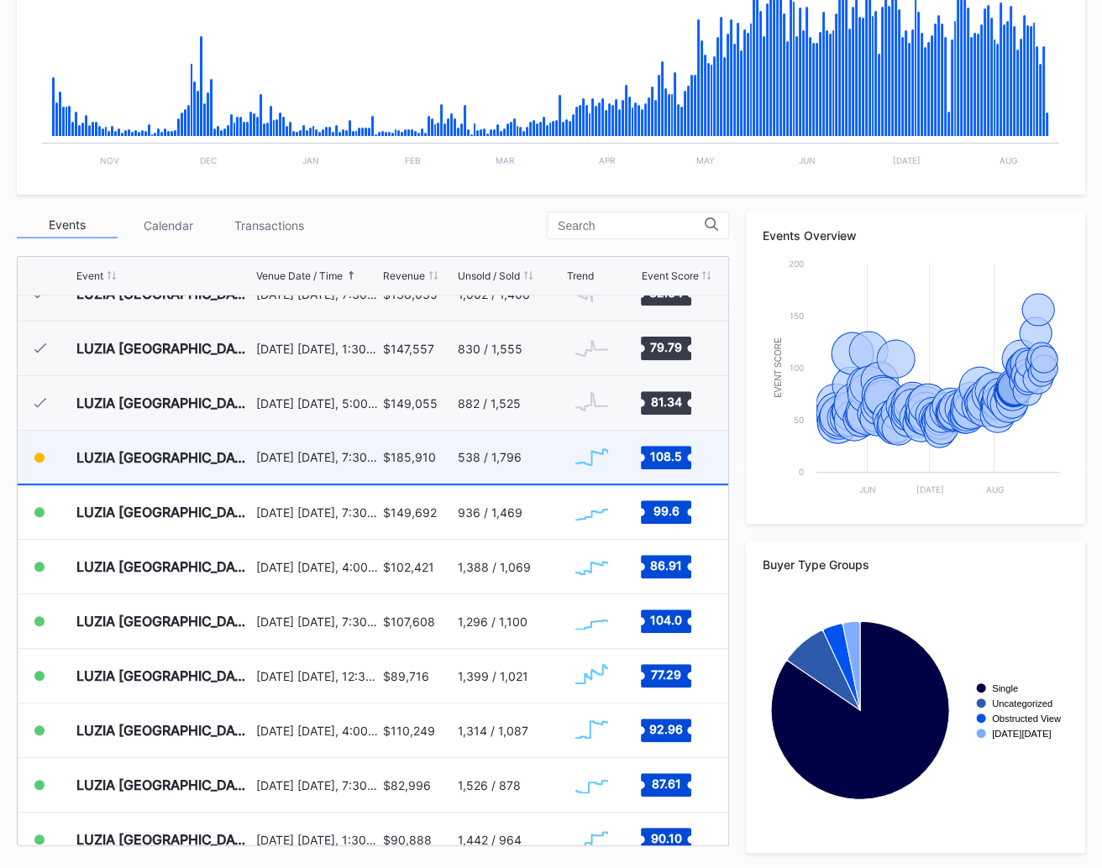
click at [439, 445] on div "$185,910" at bounding box center [418, 457] width 71 height 53
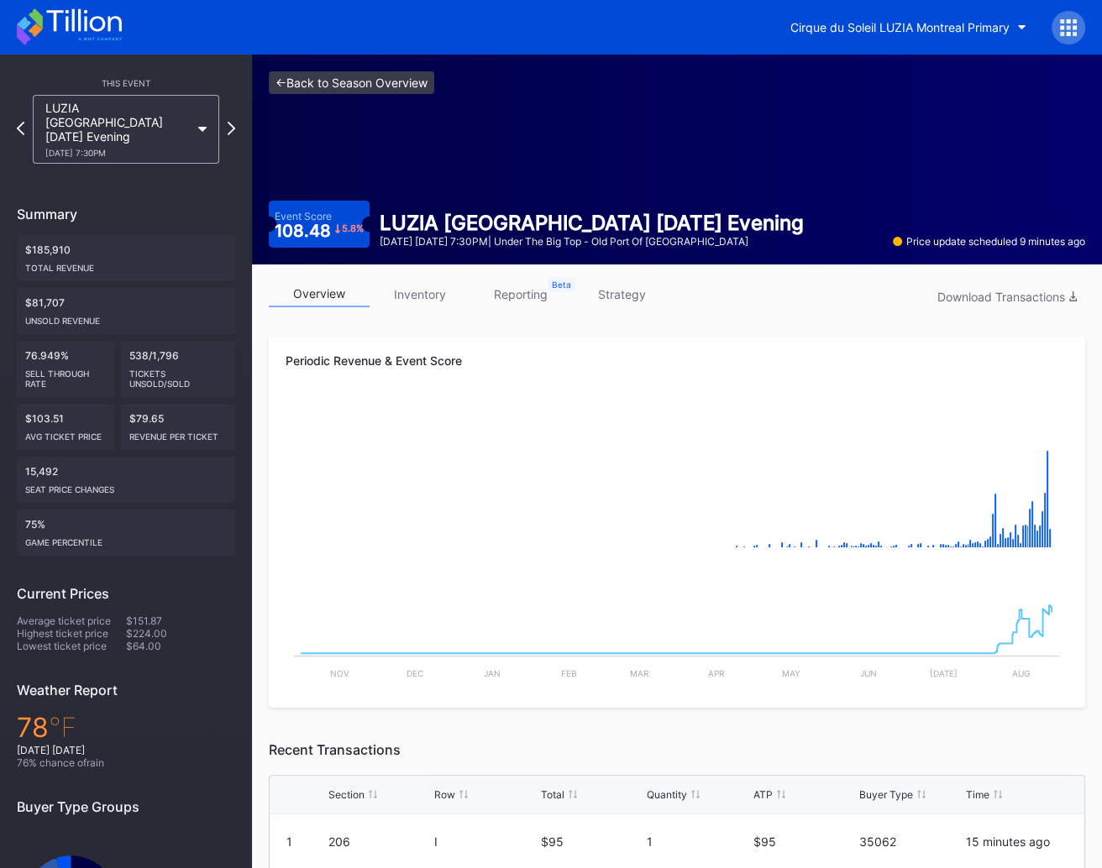
click at [326, 80] on link "<- Back to Season Overview" at bounding box center [351, 82] width 165 height 23
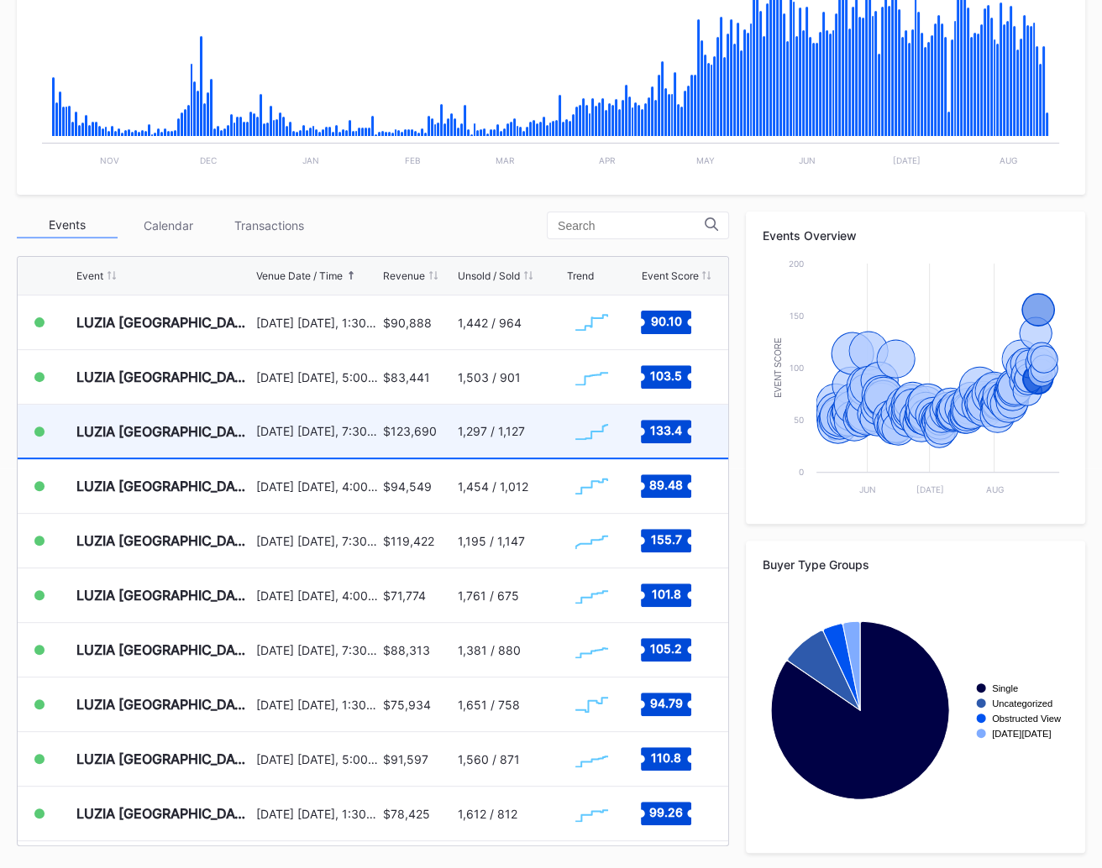
scroll to position [6491, 0]
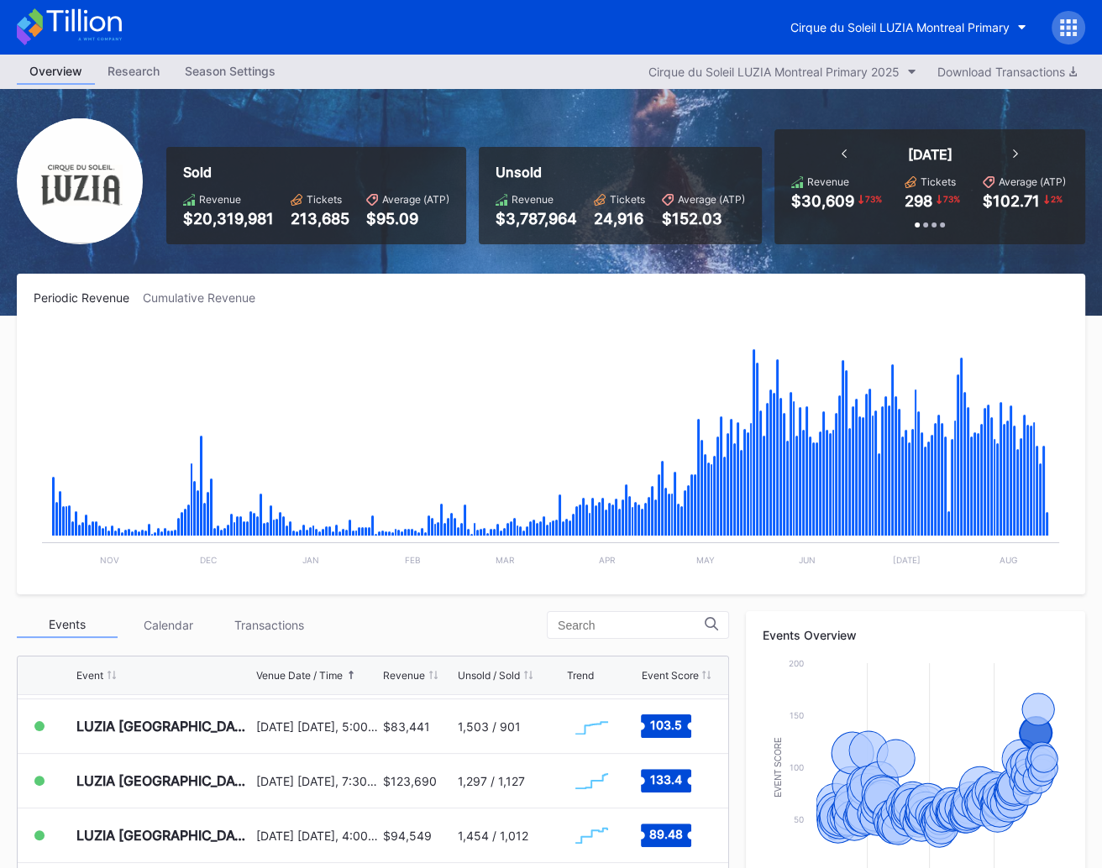
click at [1066, 33] on icon at bounding box center [1068, 34] width 4 height 4
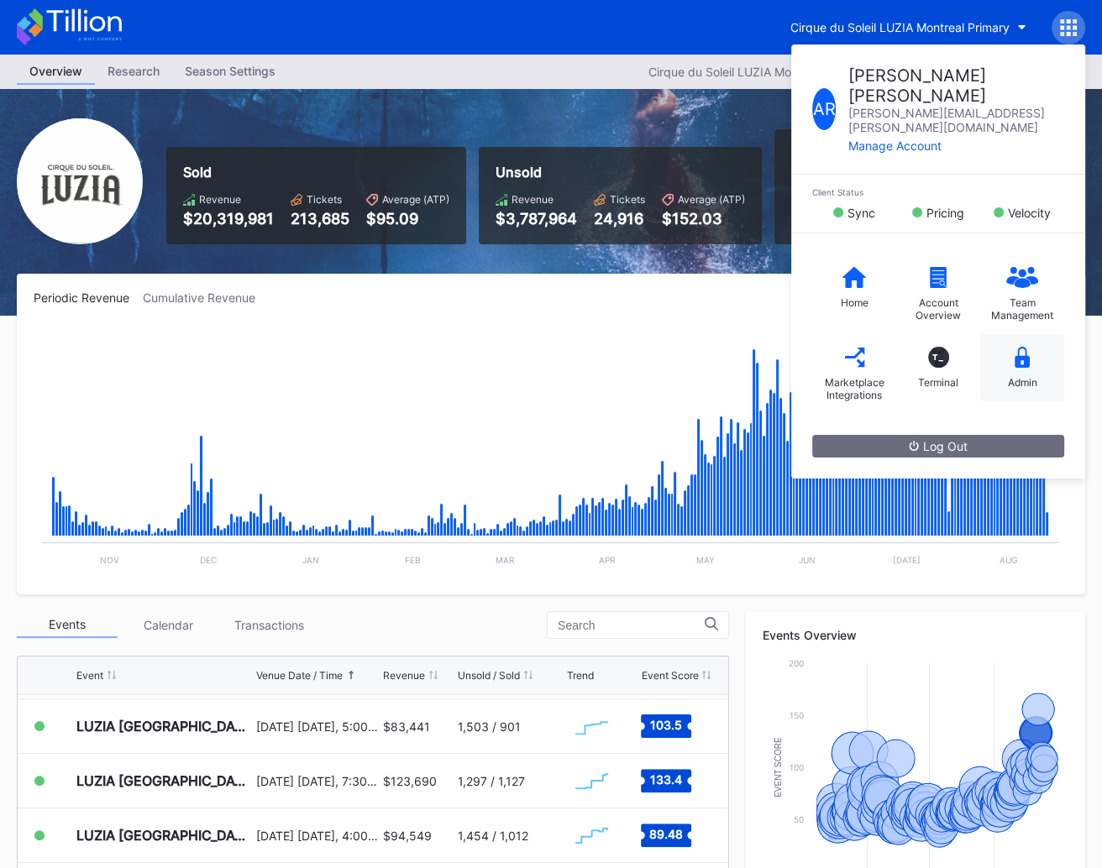
click at [1027, 334] on div "Admin" at bounding box center [1022, 367] width 84 height 67
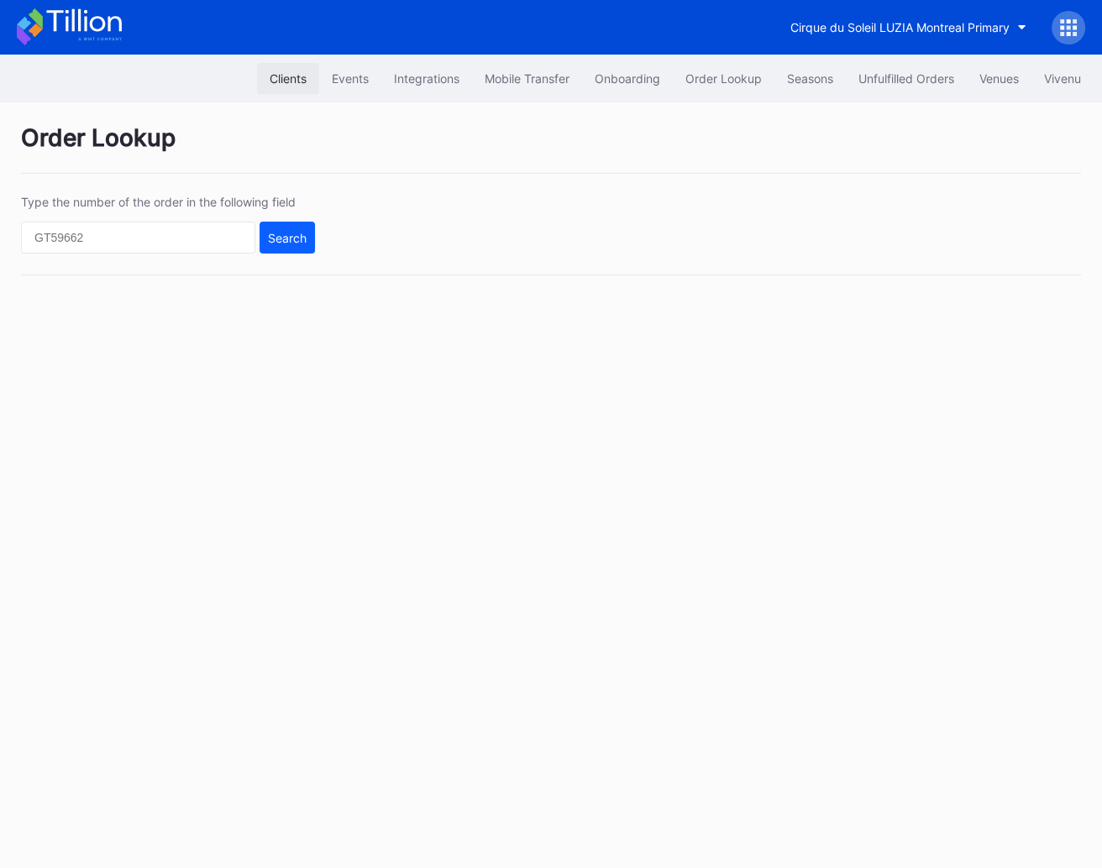
click at [295, 80] on div "Clients" at bounding box center [288, 78] width 37 height 14
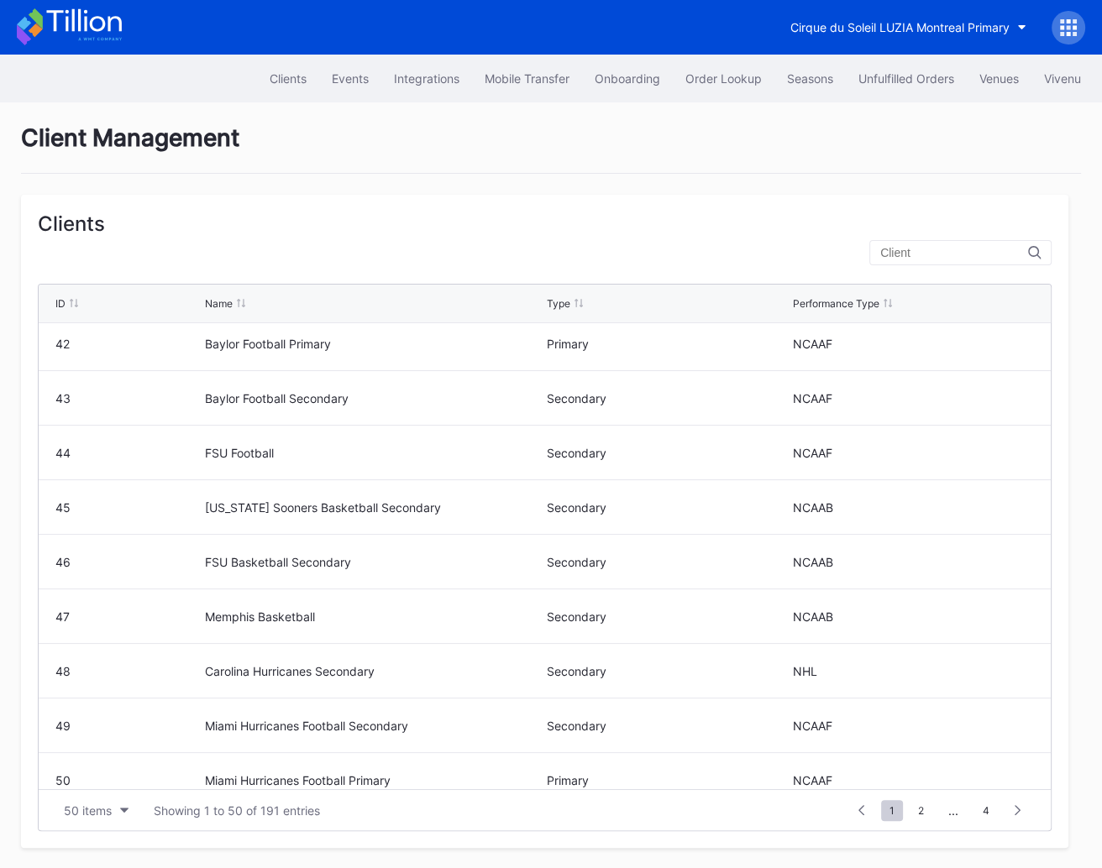
scroll to position [2263, 0]
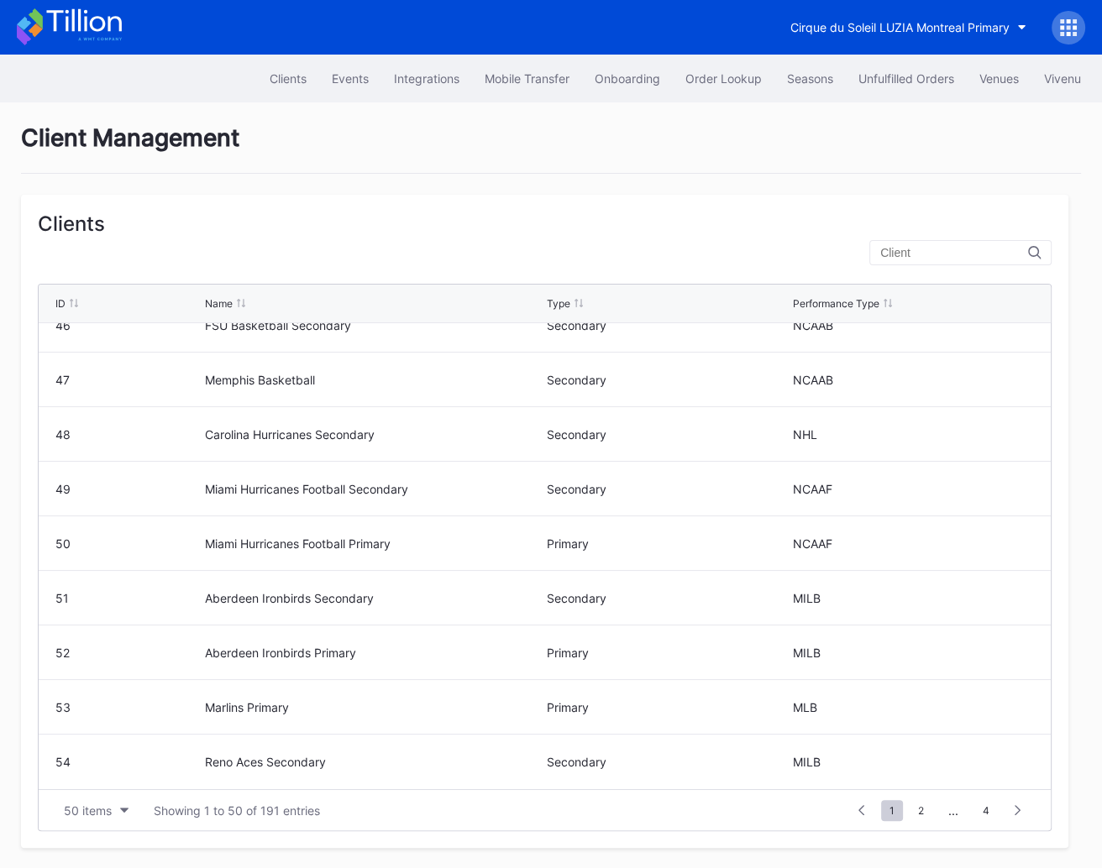
click at [930, 254] on input "text" at bounding box center [954, 252] width 148 height 13
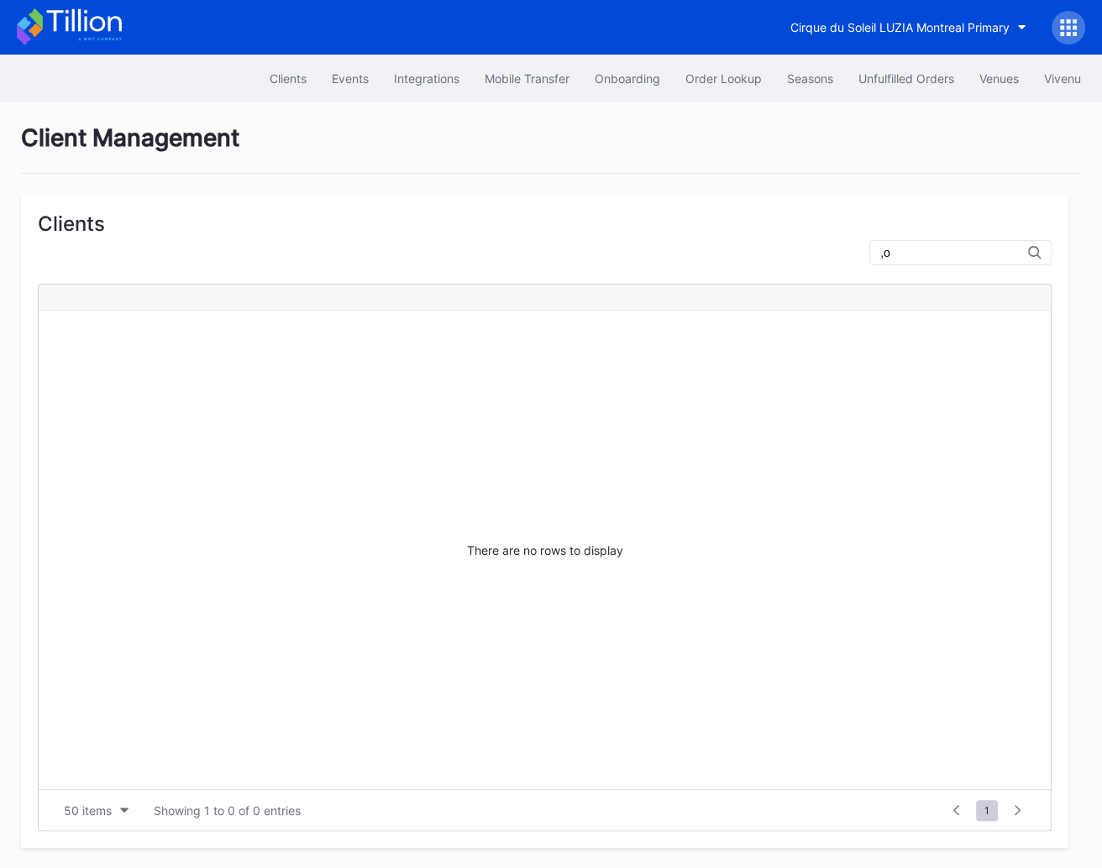
type input ","
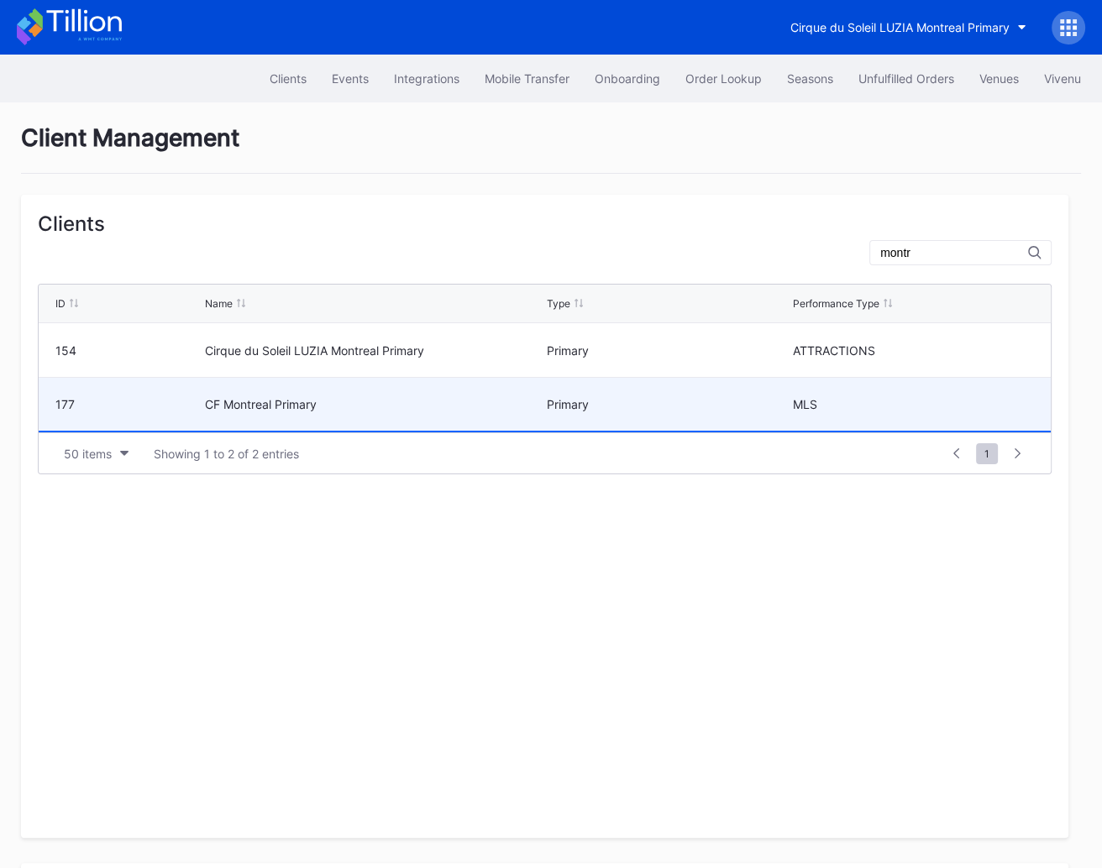
type input "montr"
click at [856, 411] on div "MLS" at bounding box center [914, 404] width 242 height 53
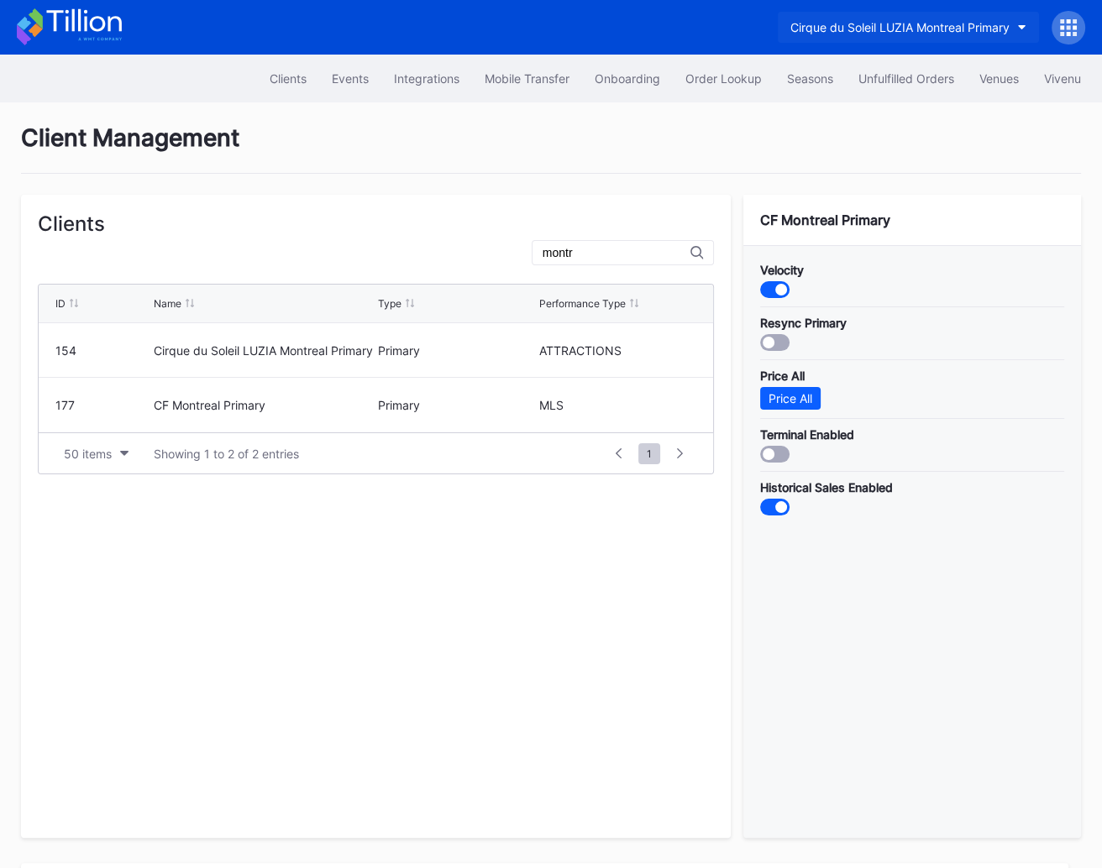
click at [908, 33] on div "Cirque du Soleil LUZIA Montreal Primary" at bounding box center [899, 27] width 219 height 14
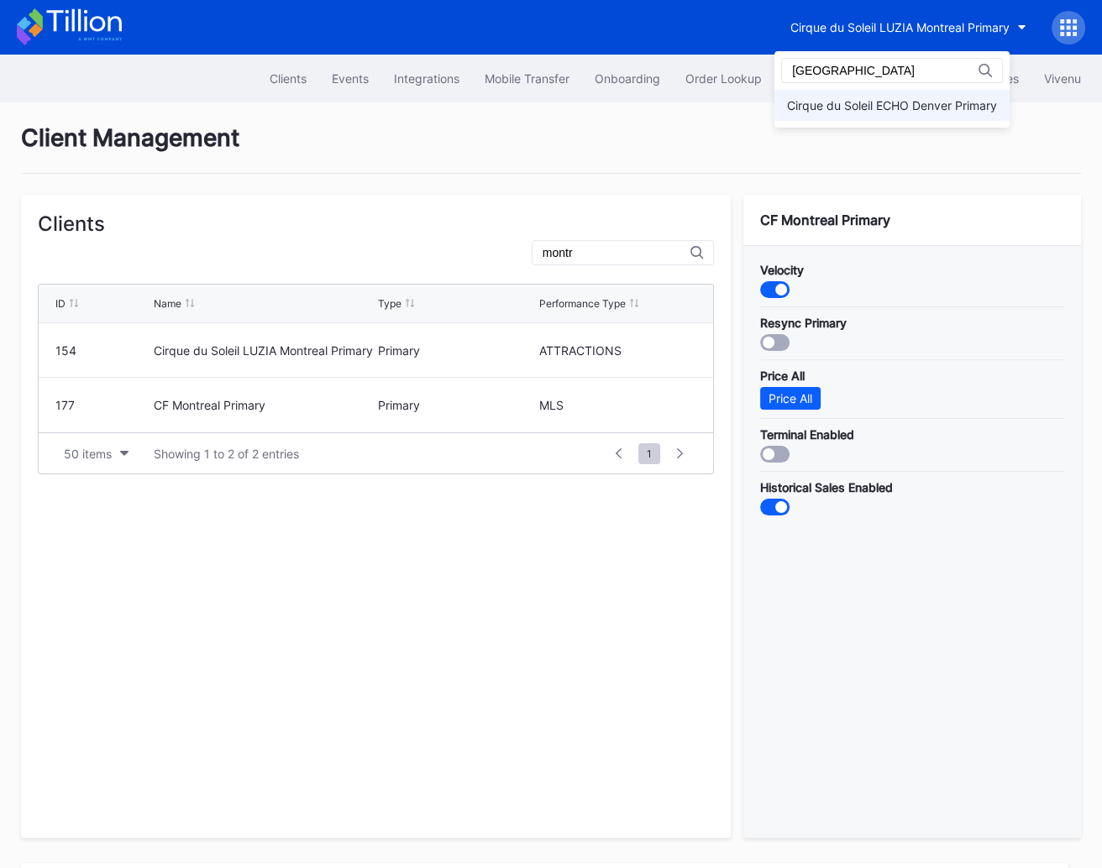
type input "denver"
click at [916, 104] on div "Cirque du Soleil ECHO Denver Primary" at bounding box center [892, 105] width 210 height 14
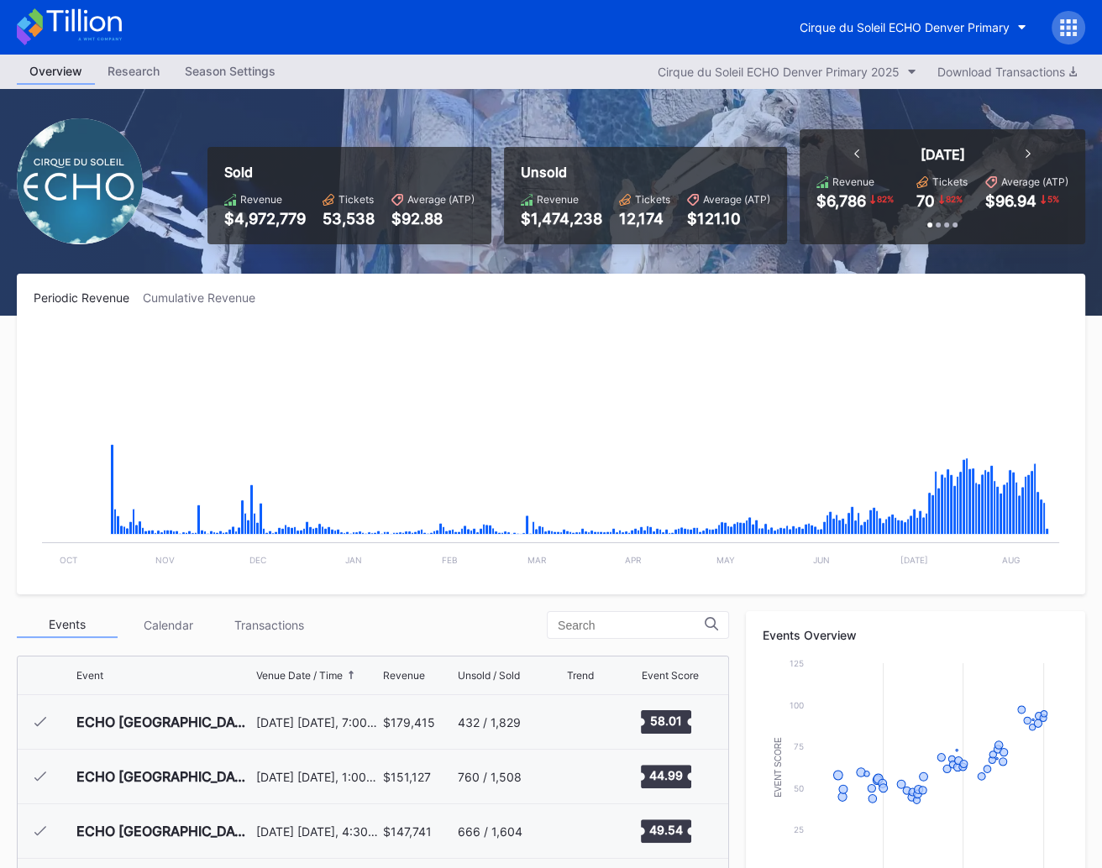
scroll to position [2015, 0]
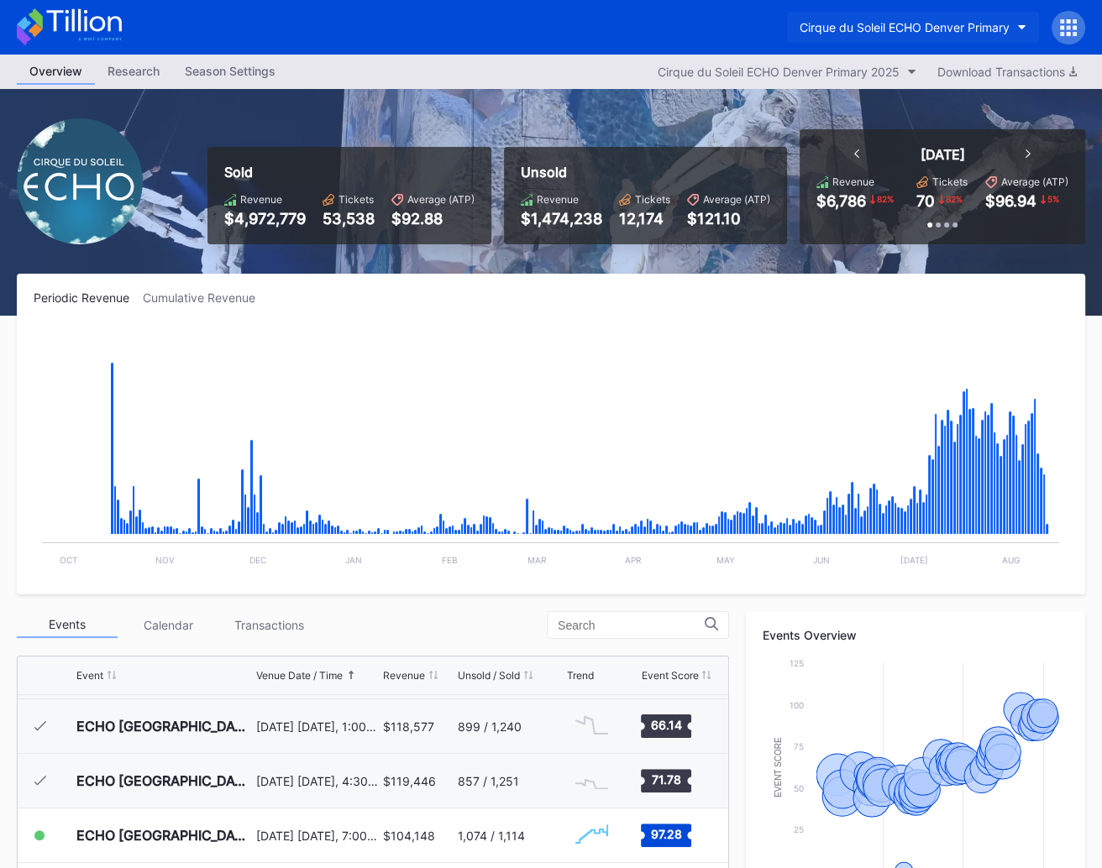
click at [904, 29] on div "Cirque du Soleil ECHO Denver Primary" at bounding box center [904, 27] width 210 height 14
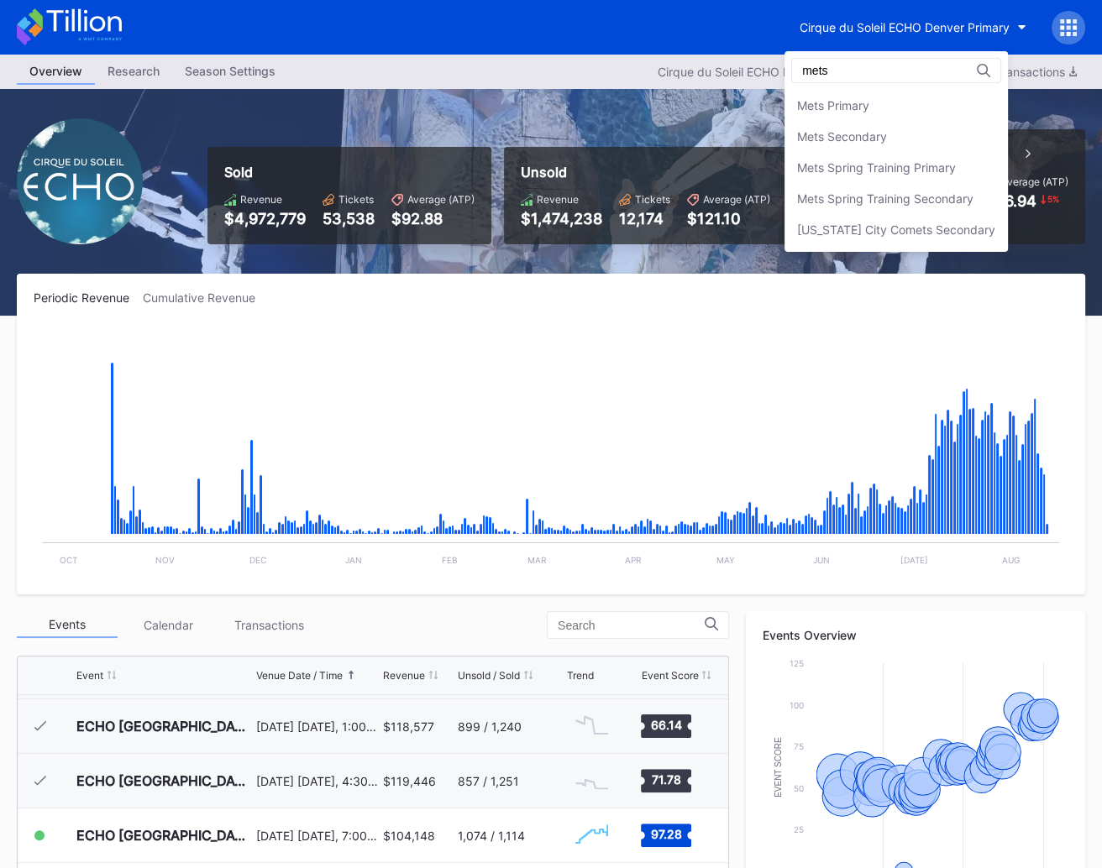
scroll to position [0, 0]
type input "mets"
click at [935, 134] on div "Mets Secondary" at bounding box center [895, 136] width 223 height 31
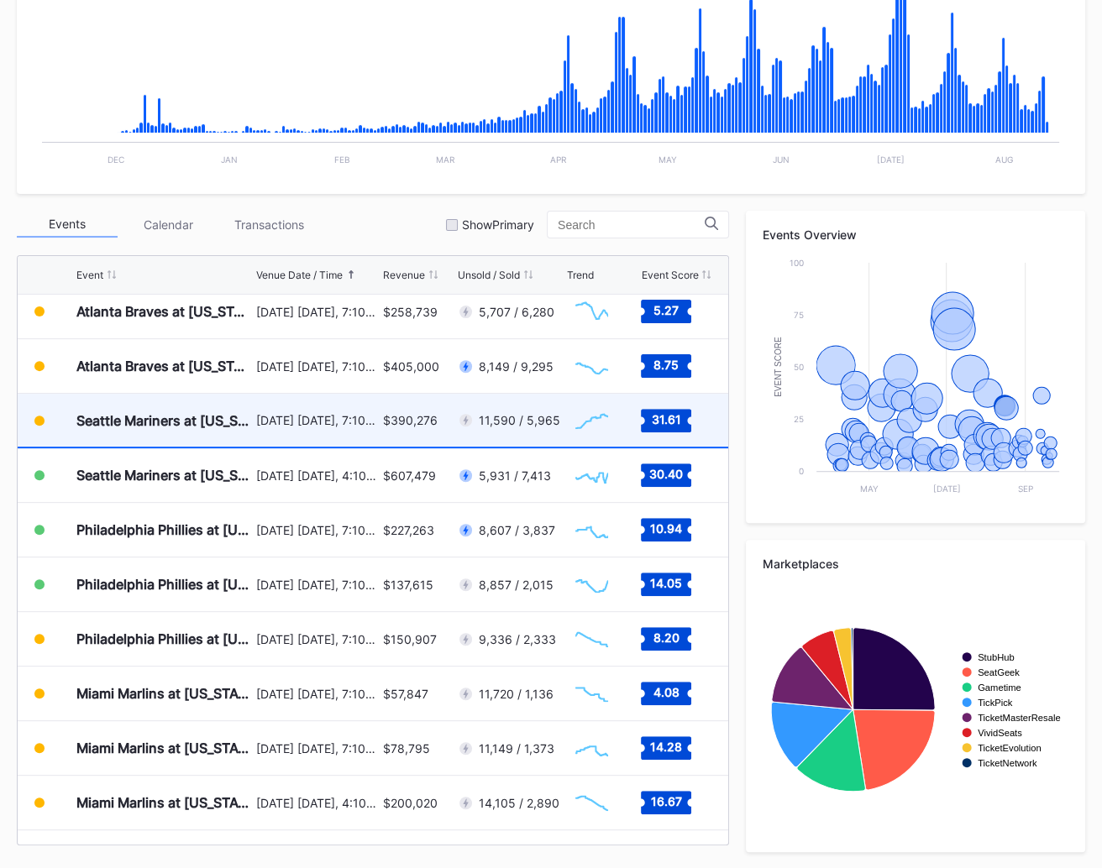
scroll to position [3292, 0]
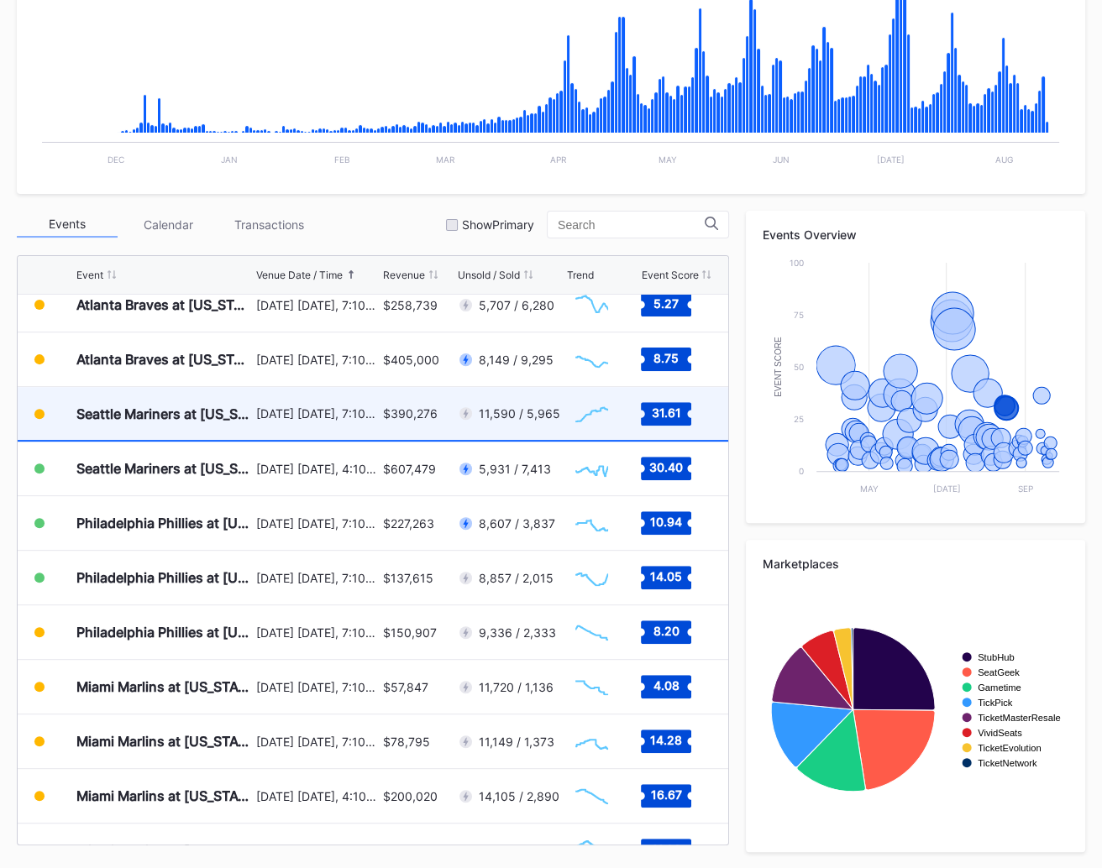
click at [385, 413] on div "$390,276" at bounding box center [410, 413] width 55 height 14
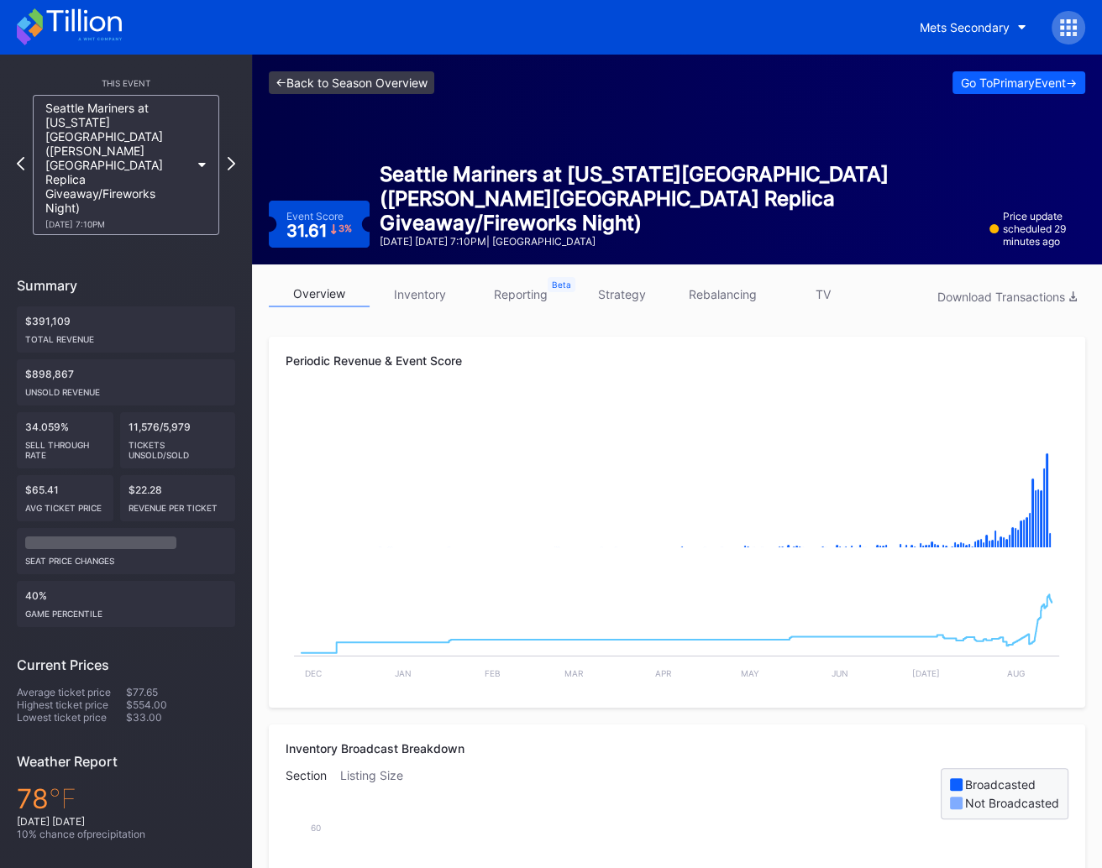
click at [349, 88] on link "<- Back to Season Overview" at bounding box center [351, 82] width 165 height 23
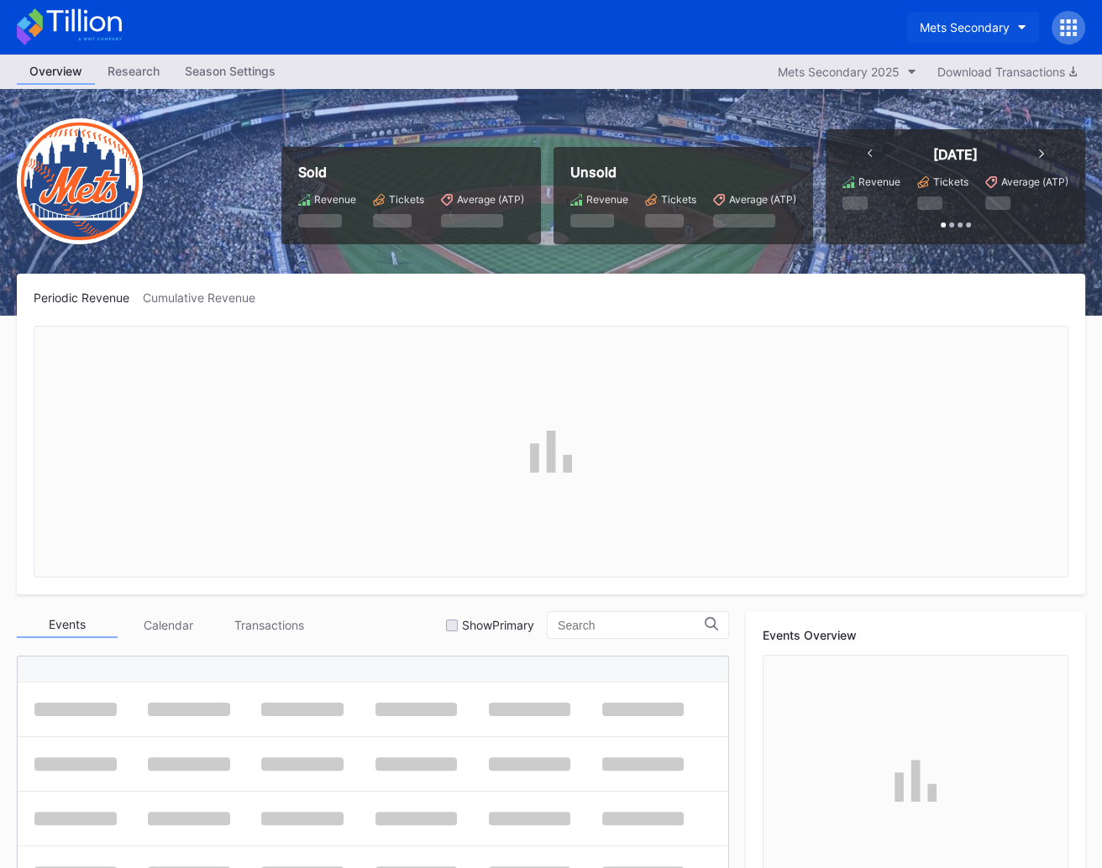
click at [946, 33] on div "Mets Secondary" at bounding box center [965, 27] width 90 height 14
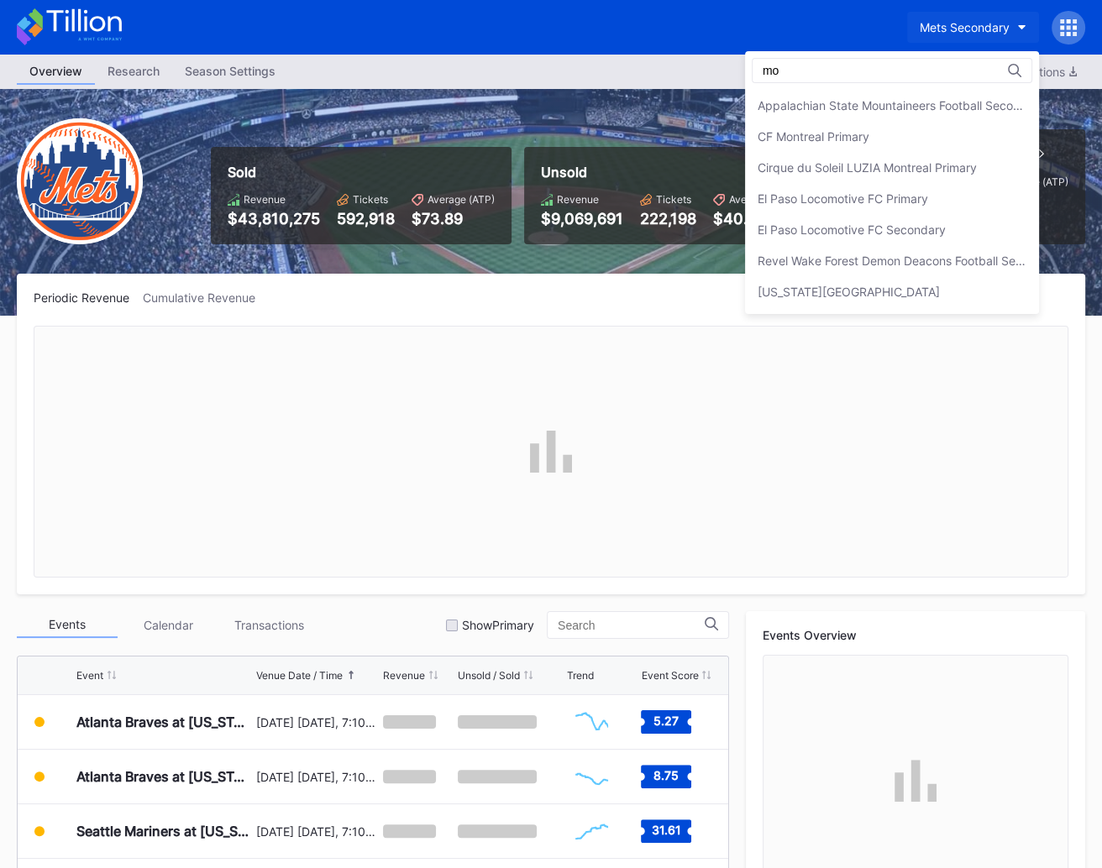
type input "m"
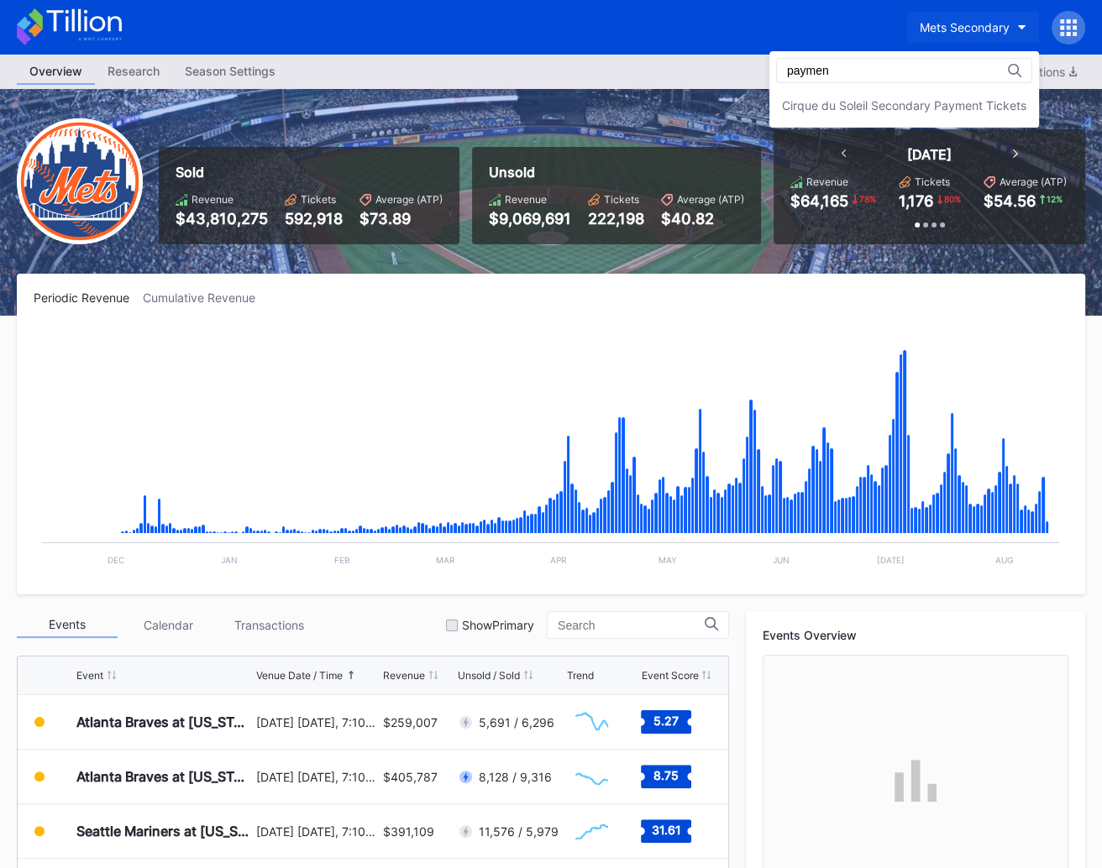
type input "paymen"
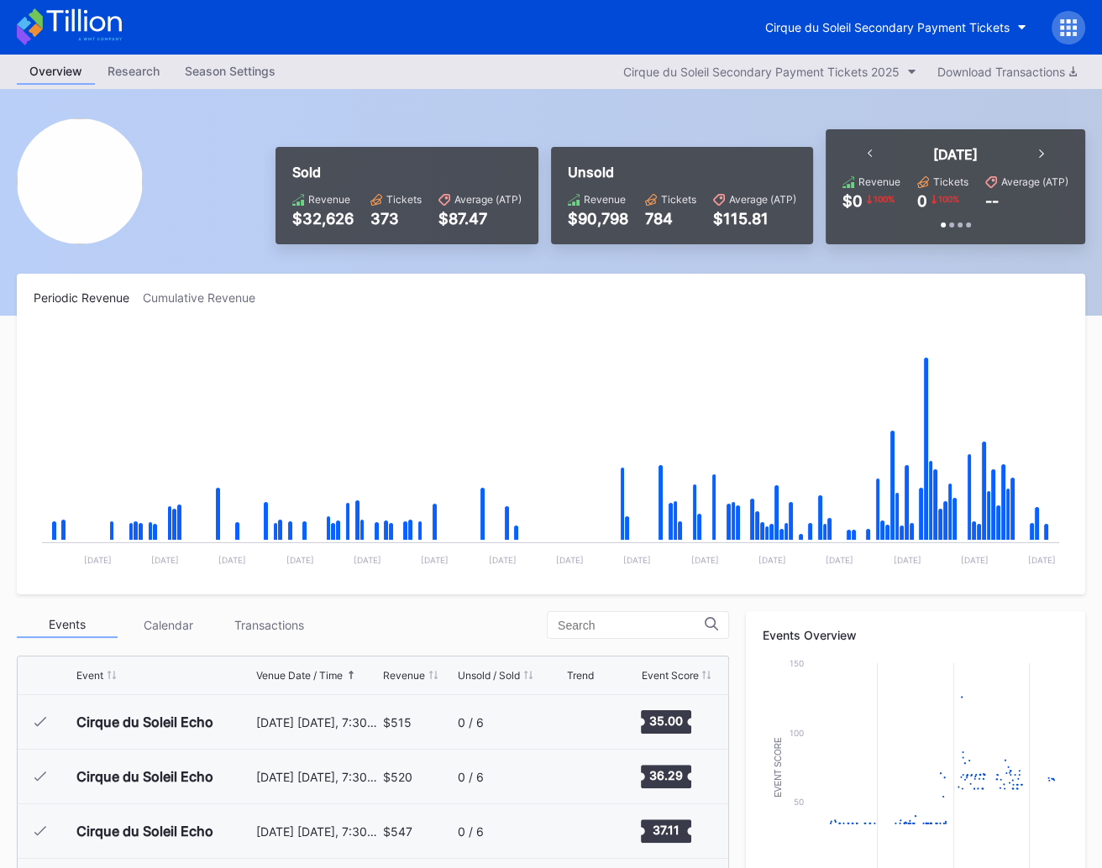
scroll to position [2511, 0]
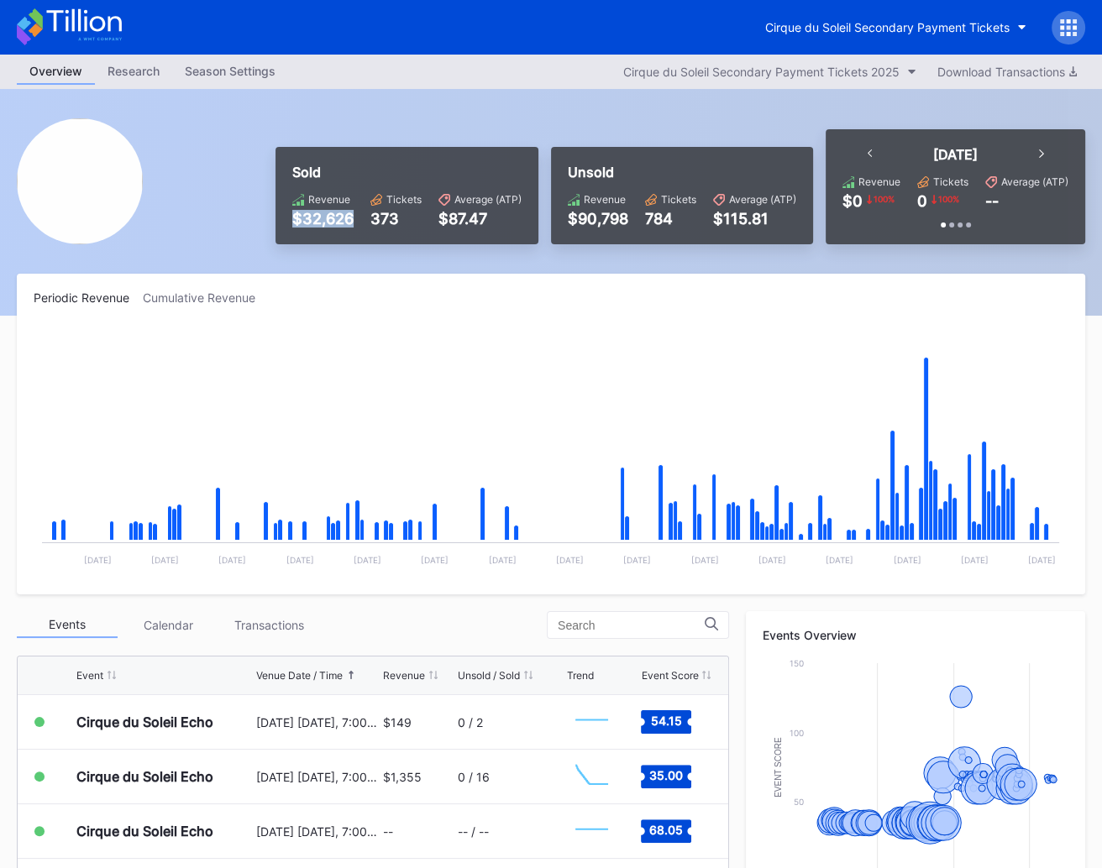
drag, startPoint x: 292, startPoint y: 213, endPoint x: 367, endPoint y: 218, distance: 74.9
click at [355, 216] on div "Revenue $32,626 Tickets 373 Average (ATP) $87.47" at bounding box center [406, 210] width 229 height 34
click at [579, 220] on div "$90,798" at bounding box center [598, 219] width 60 height 18
click at [526, 309] on div "Periodic Revenue Cumulative Revenue Created with Highcharts 11.2.0 Chart title …" at bounding box center [551, 434] width 1068 height 321
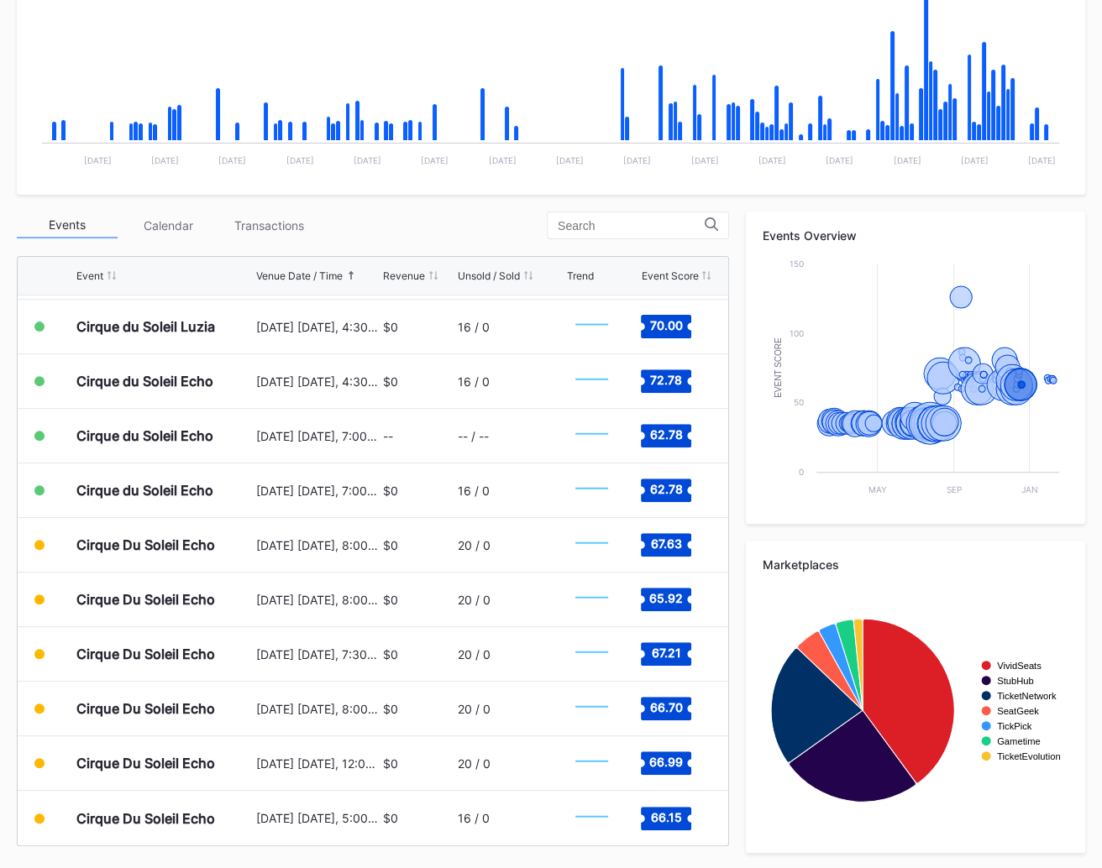
scroll to position [0, 0]
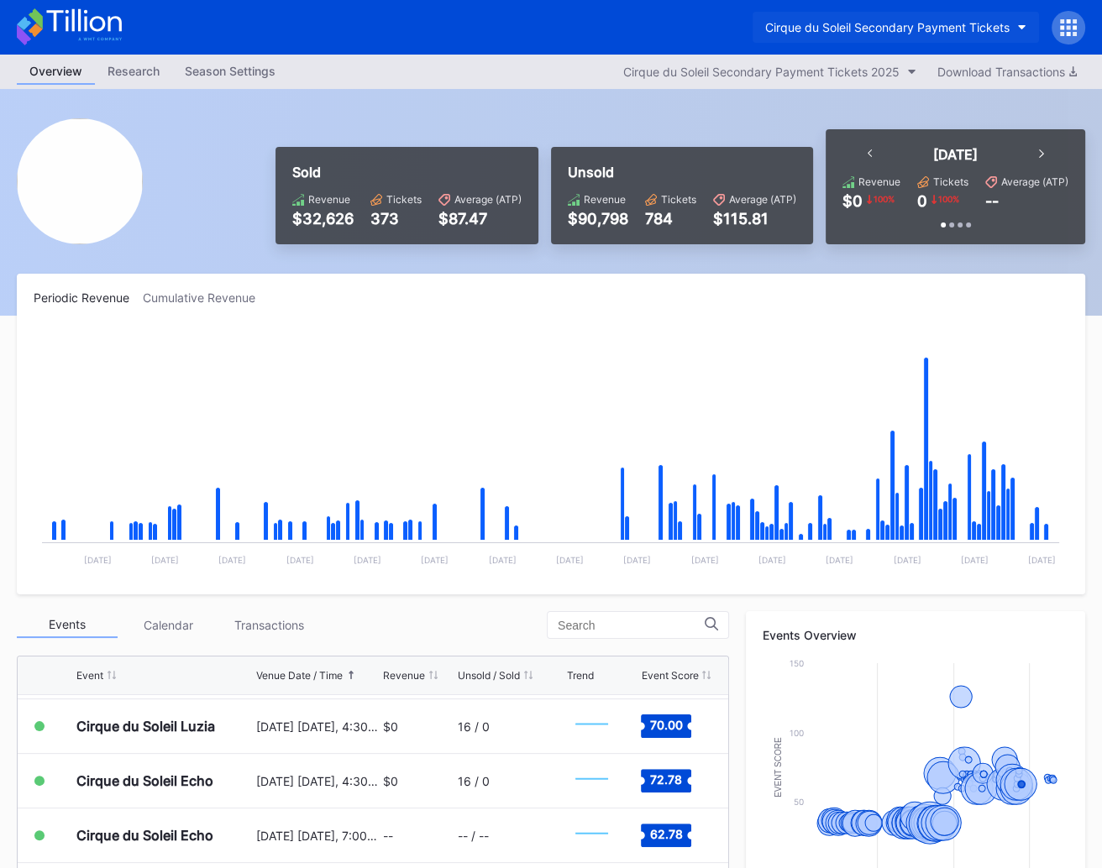
click at [892, 22] on div "Cirque du Soleil Secondary Payment Tickets" at bounding box center [887, 27] width 244 height 14
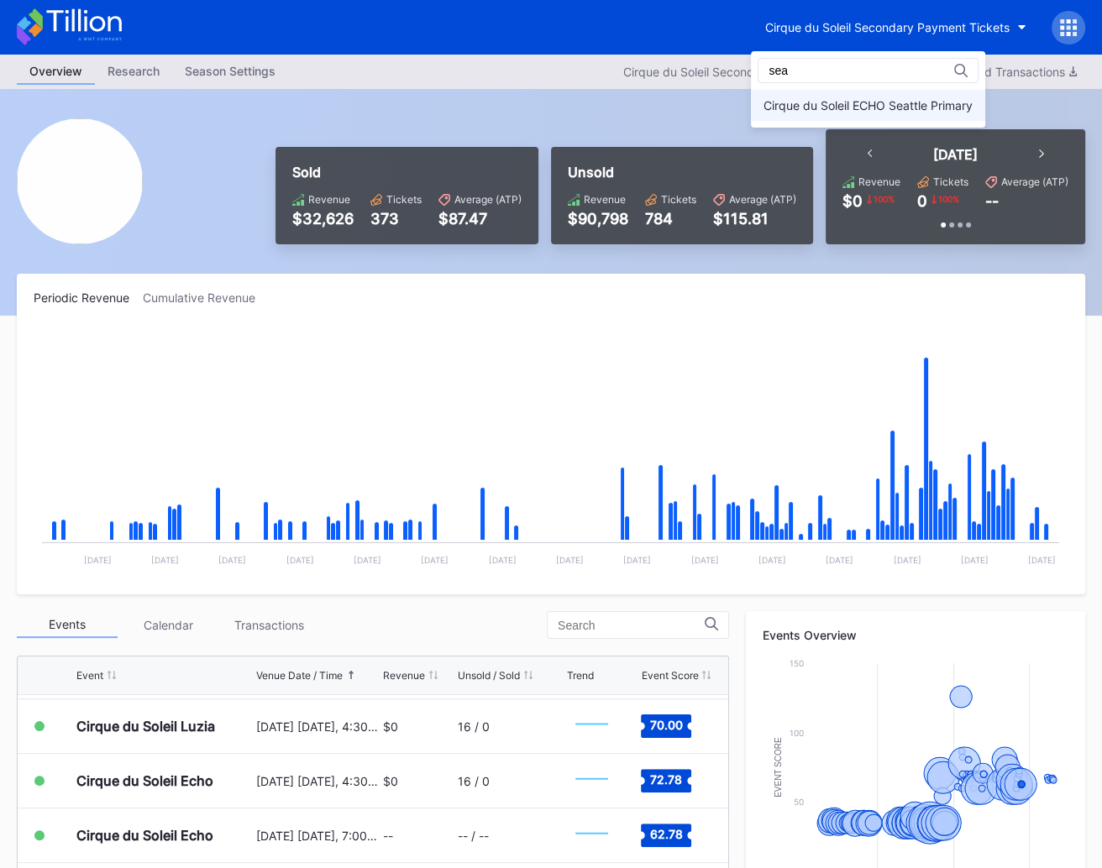
type input "sea"
click at [865, 93] on div "Cirque du Soleil ECHO Seattle Primary" at bounding box center [868, 105] width 234 height 31
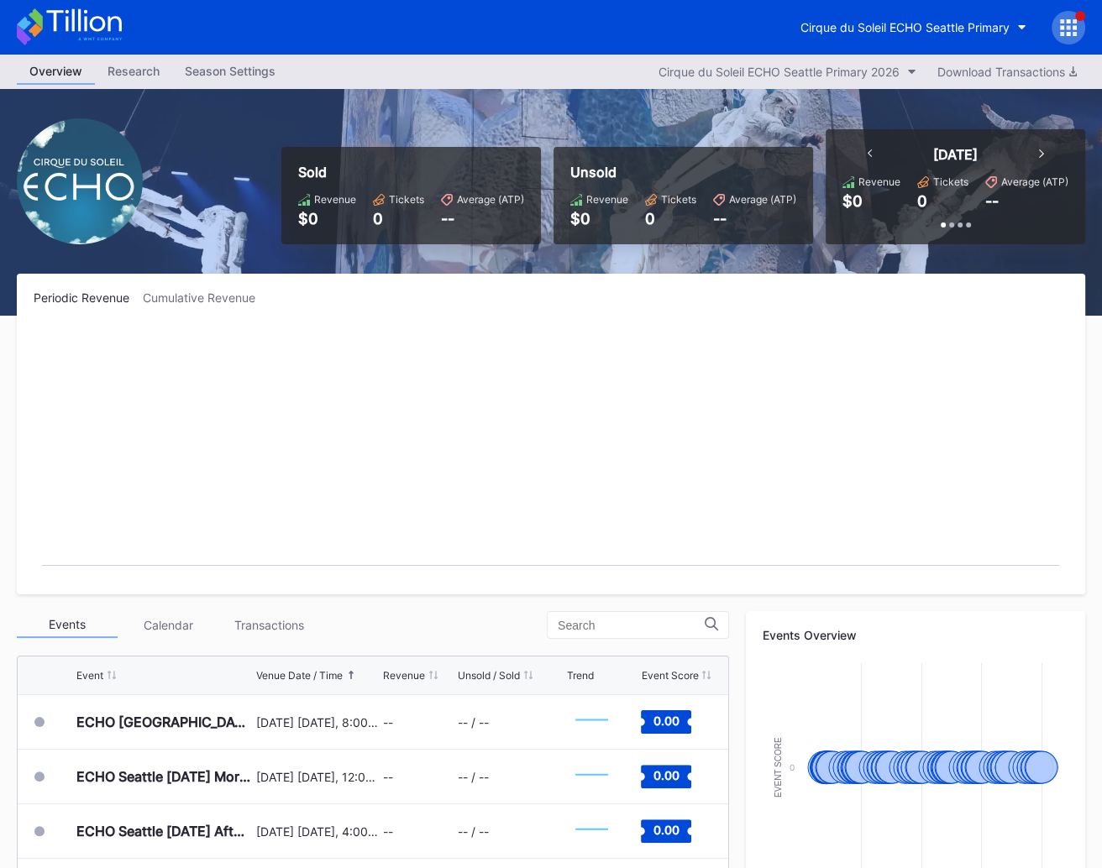
click at [1061, 32] on icon at bounding box center [1062, 34] width 4 height 4
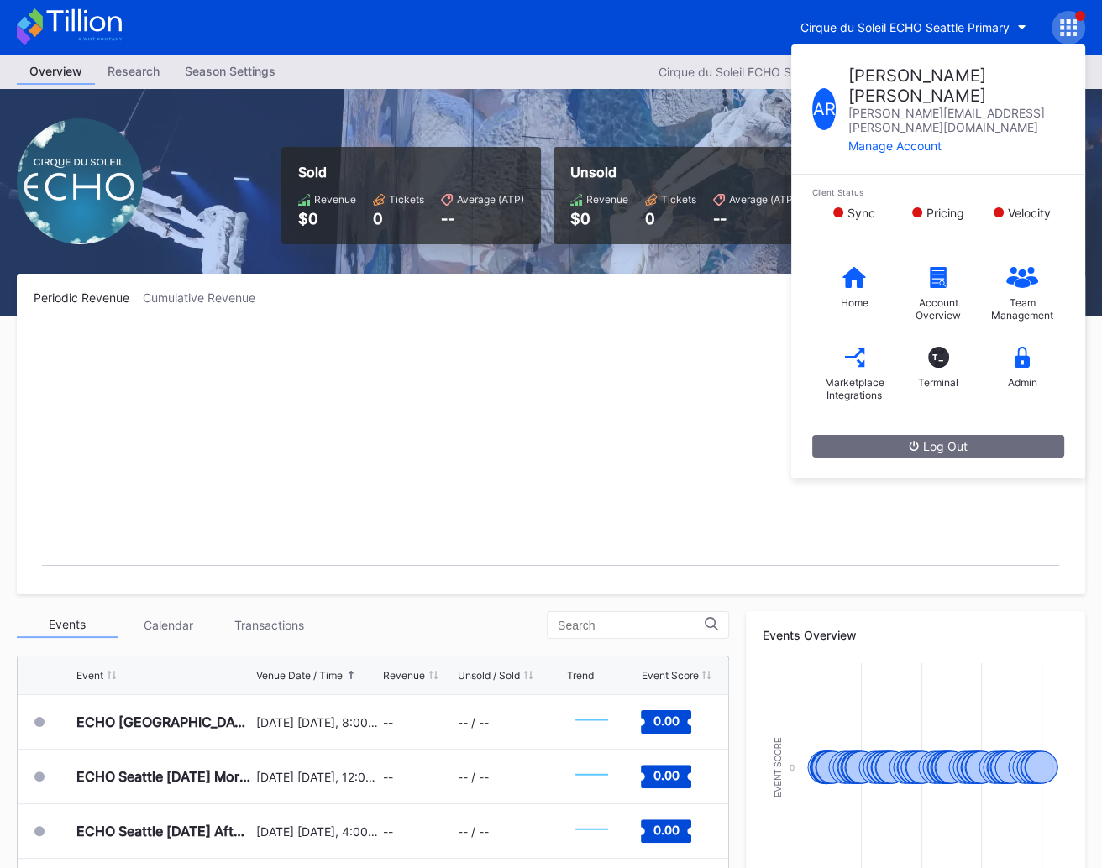
drag, startPoint x: 536, startPoint y: 106, endPoint x: 250, endPoint y: 50, distance: 290.8
click at [527, 107] on div "Sold Revenue $0 Tickets 0 Average (ATP) -- Unsold Revenue $0 Tickets 0 Average …" at bounding box center [551, 202] width 1102 height 227
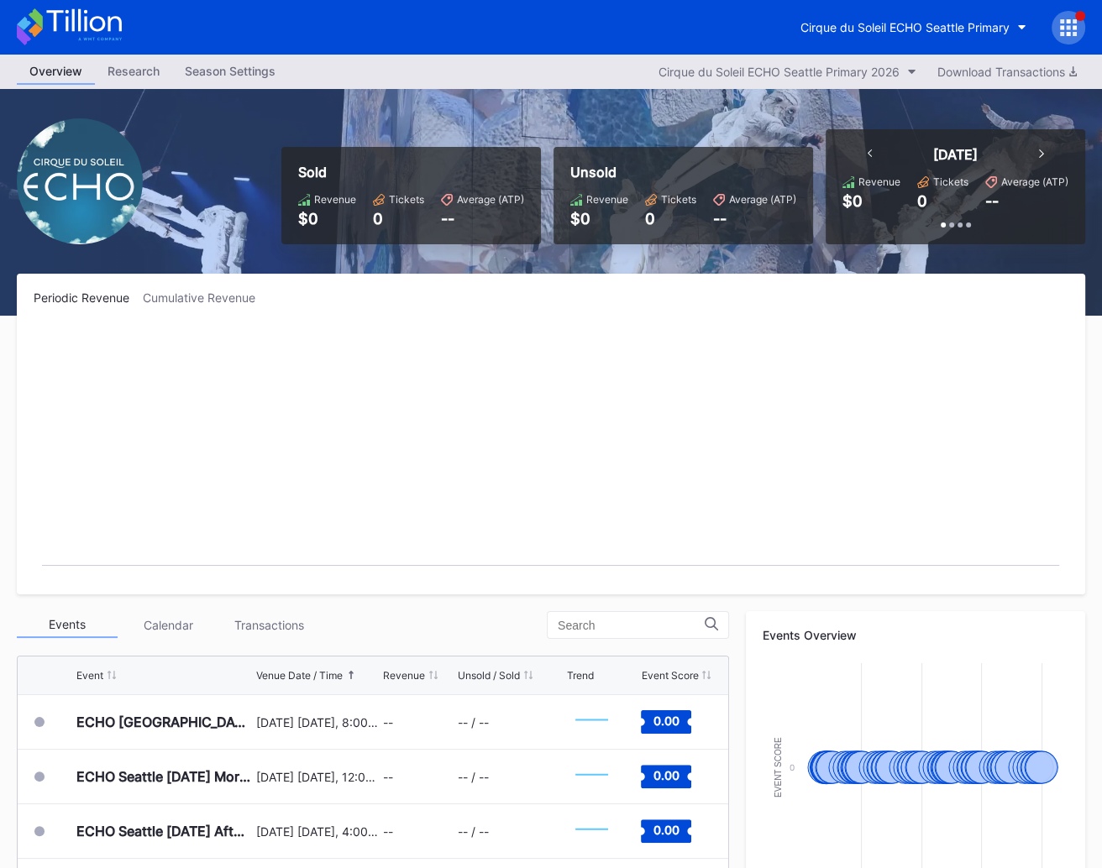
click at [111, 27] on icon at bounding box center [69, 26] width 105 height 37
click at [975, 21] on div "Cirque du Soleil ECHO Seattle Primary" at bounding box center [904, 27] width 209 height 14
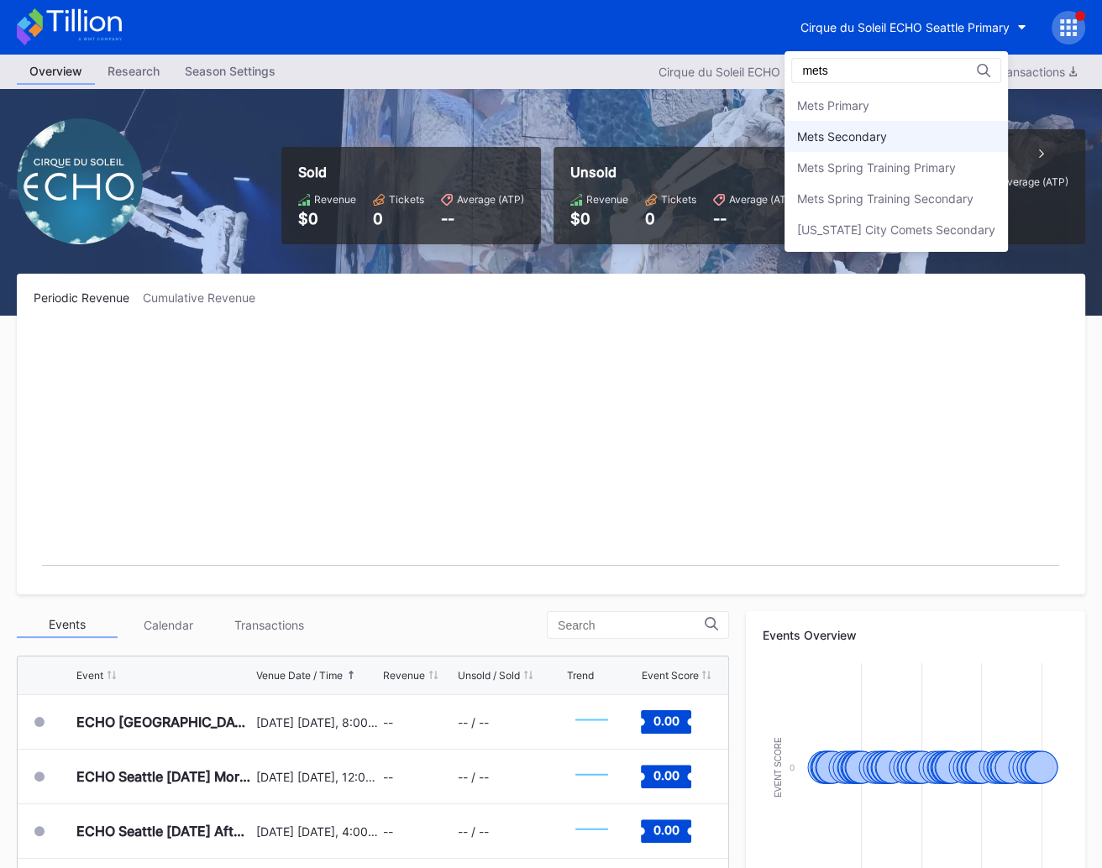
type input "mets"
click at [909, 135] on div "Mets Secondary" at bounding box center [895, 136] width 223 height 31
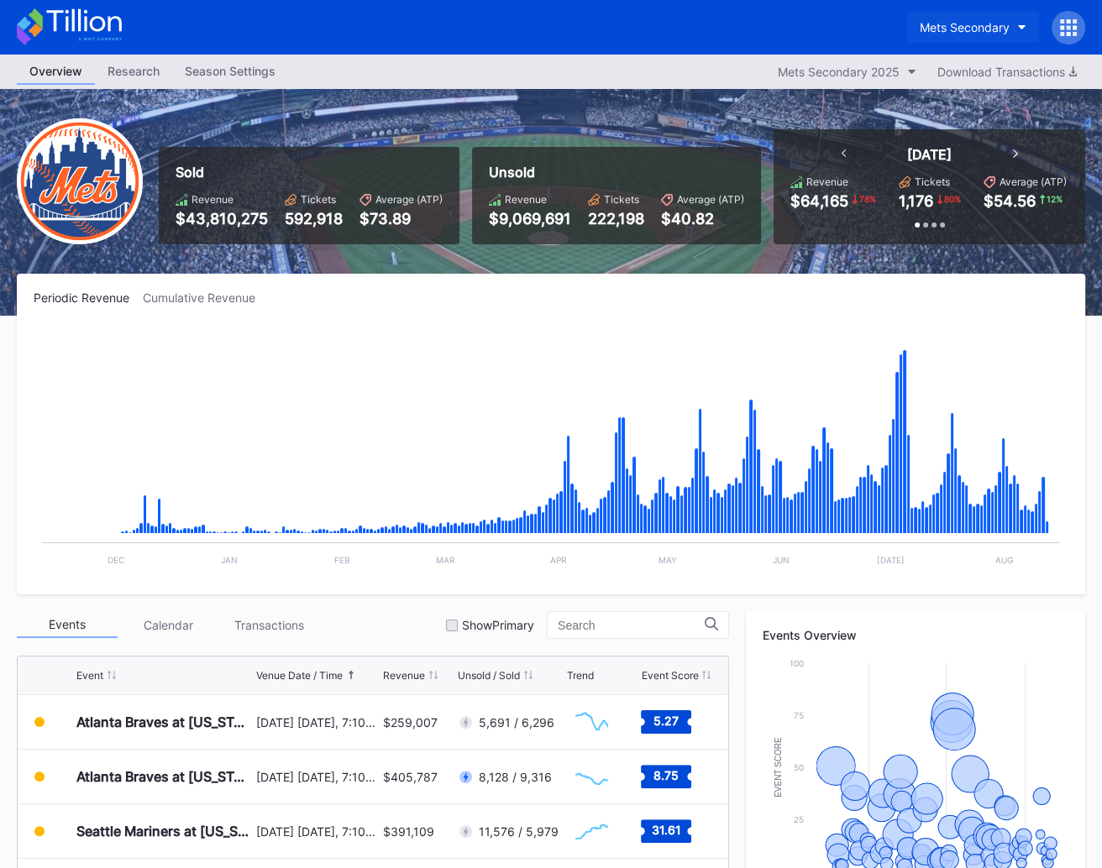
click at [979, 24] on div "Mets Secondary" at bounding box center [965, 27] width 90 height 14
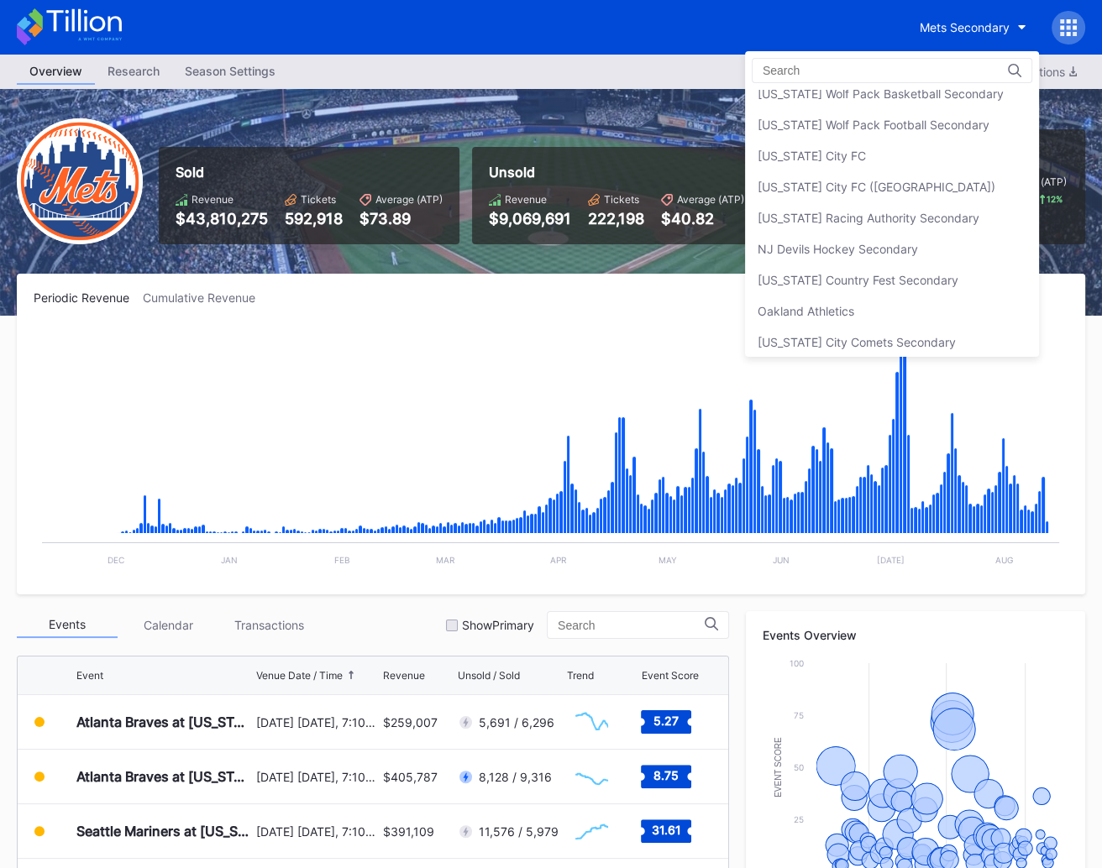
scroll to position [3187, 0]
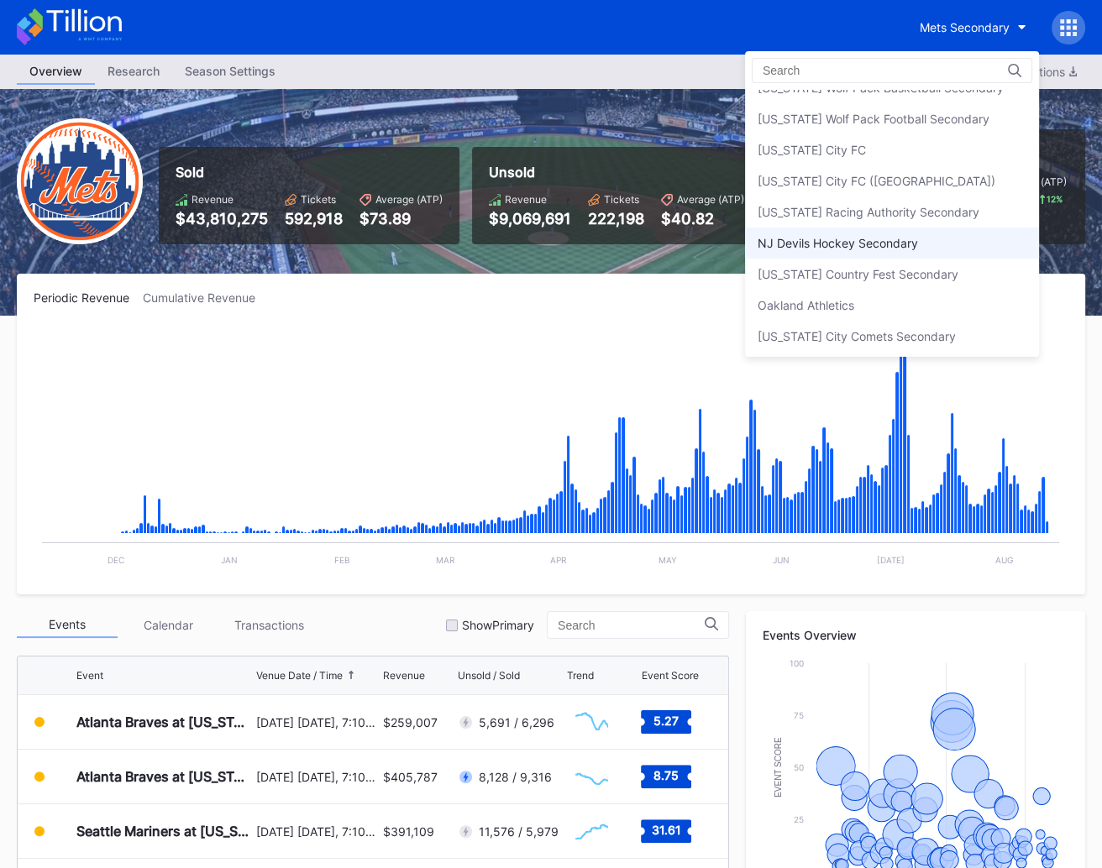
click at [941, 228] on div "NJ Devils Hockey Secondary" at bounding box center [892, 243] width 294 height 31
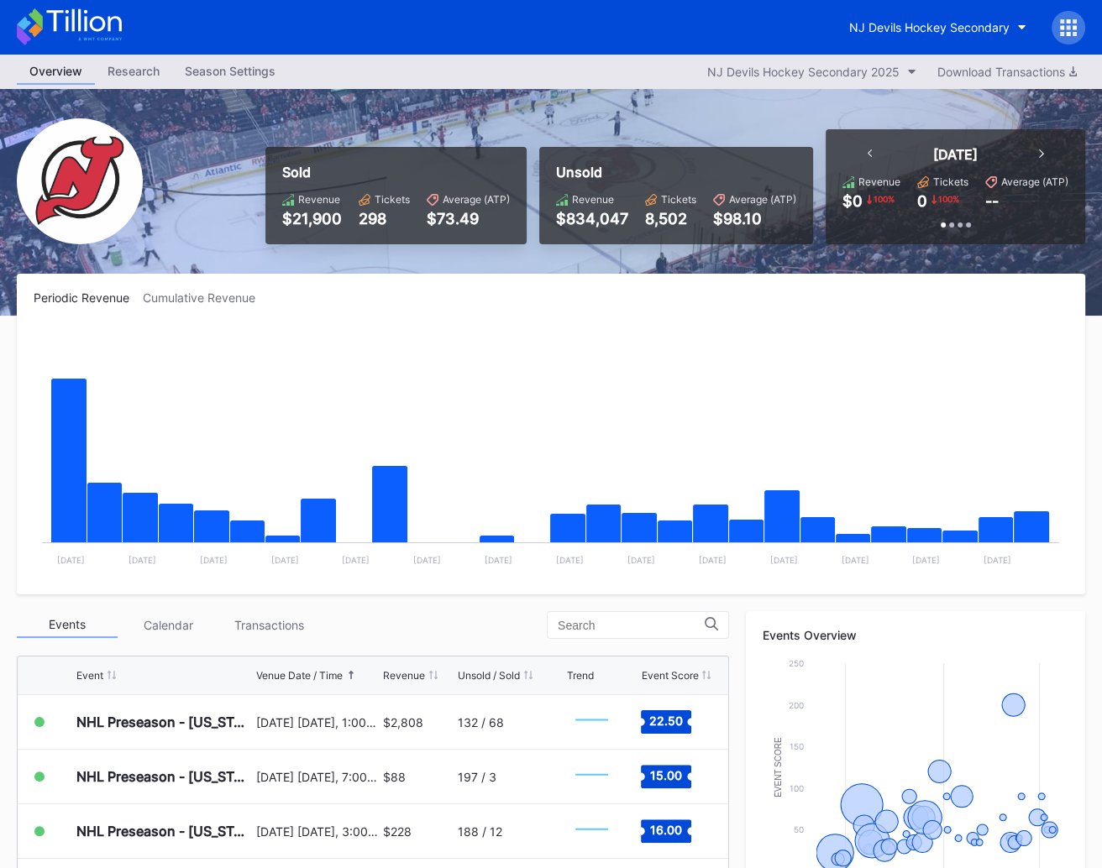
click at [103, 36] on icon at bounding box center [69, 26] width 105 height 37
click at [932, 20] on div "NJ Devils Hockey Secondary" at bounding box center [929, 27] width 160 height 14
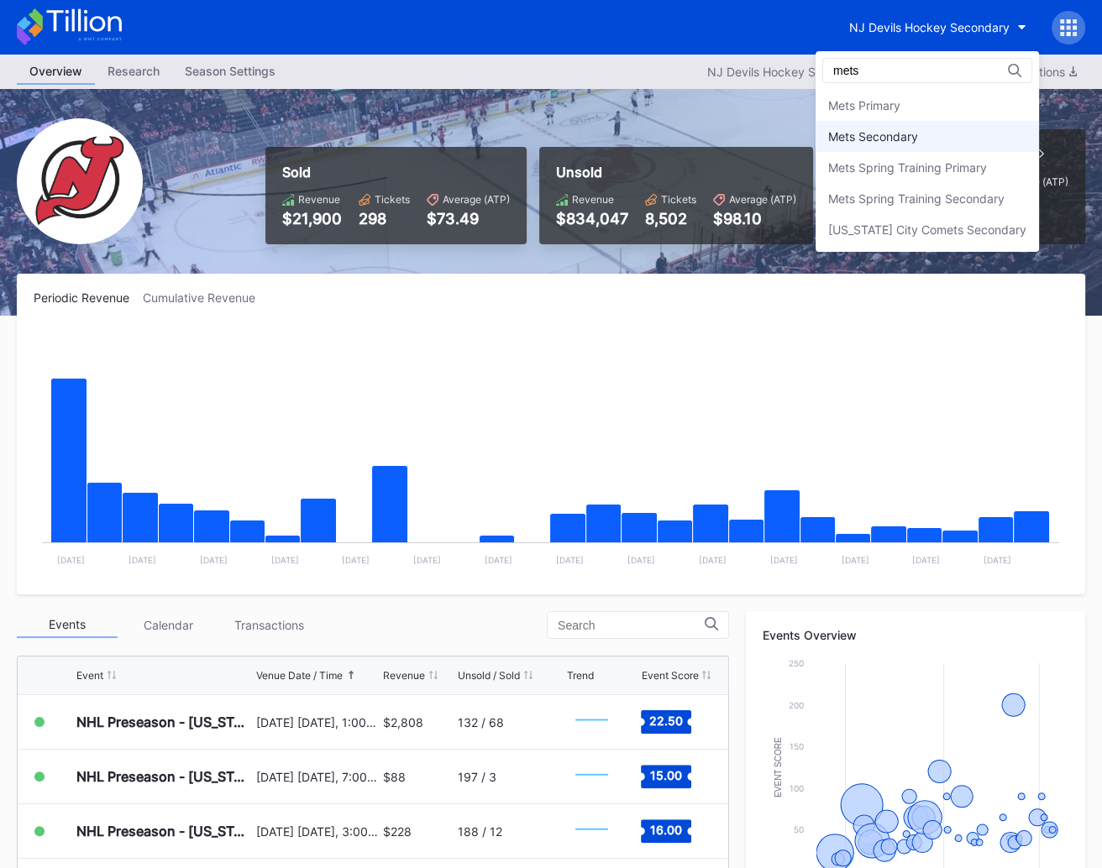
type input "mets"
click at [918, 139] on div "Mets Secondary" at bounding box center [873, 136] width 90 height 14
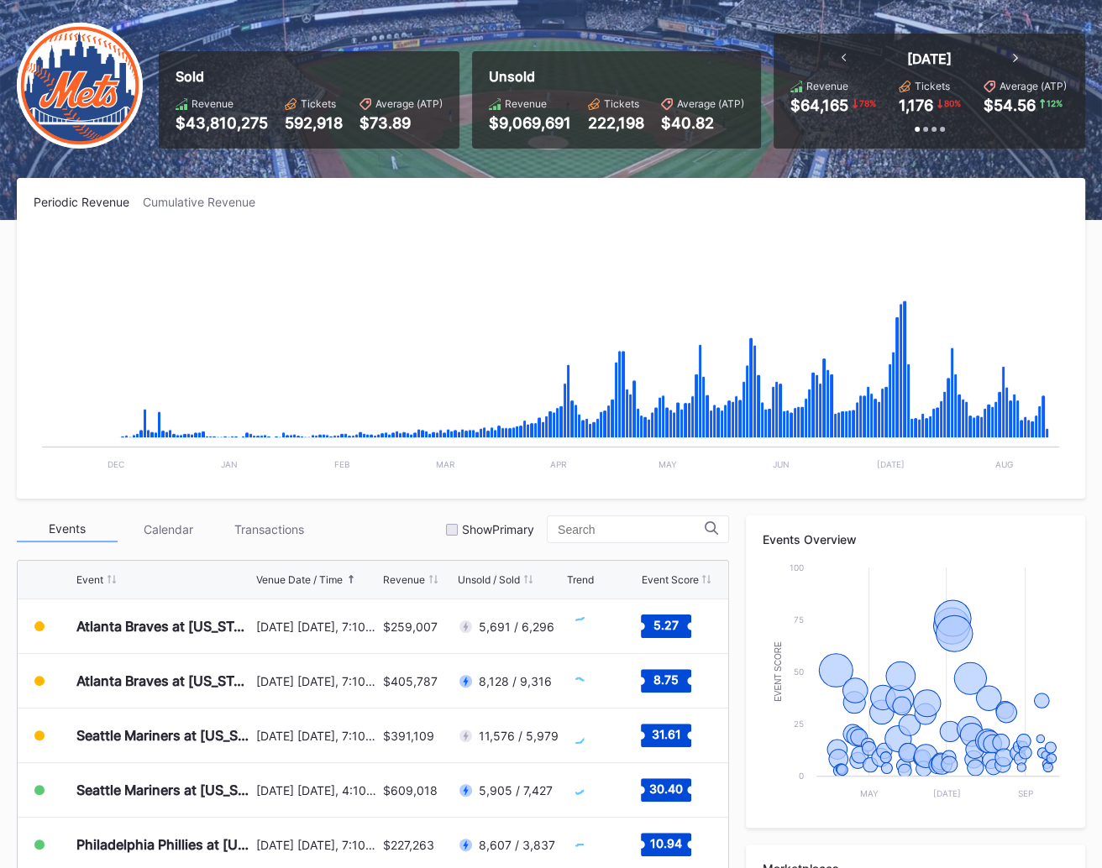
scroll to position [400, 0]
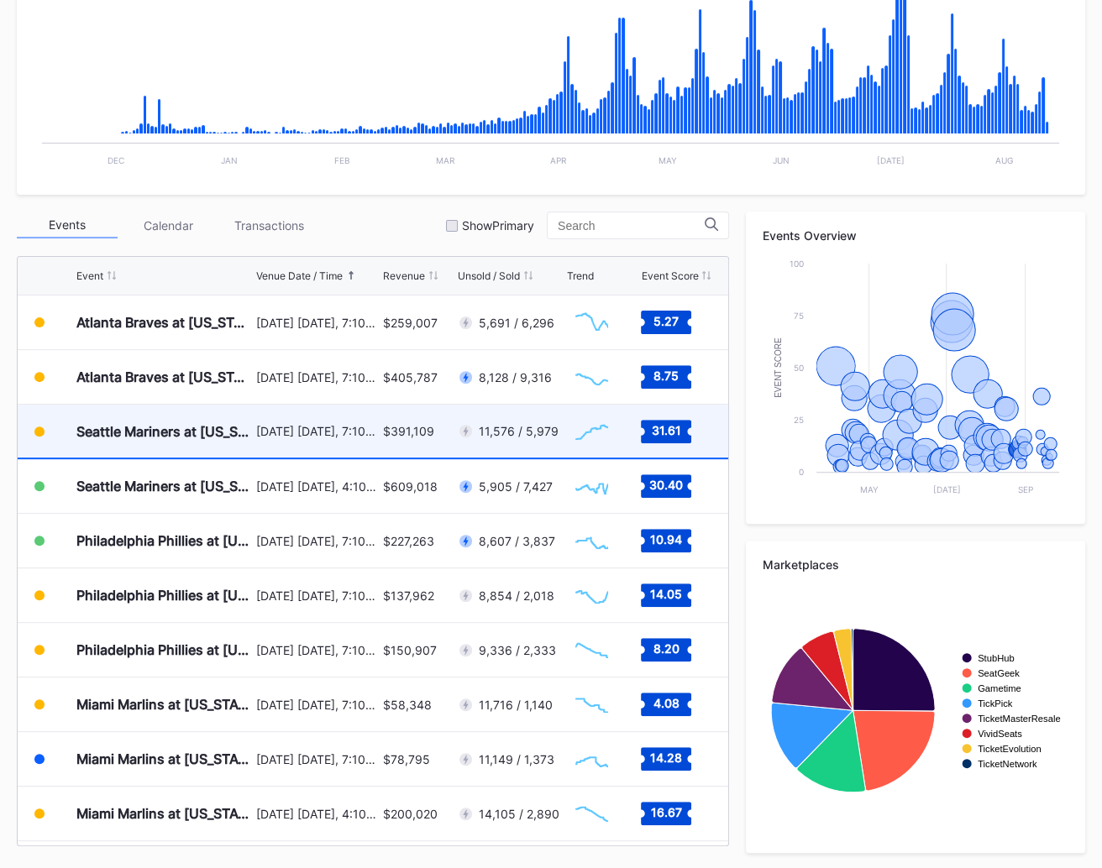
click at [371, 446] on div "[DATE] [DATE], 7:10PM" at bounding box center [317, 431] width 123 height 53
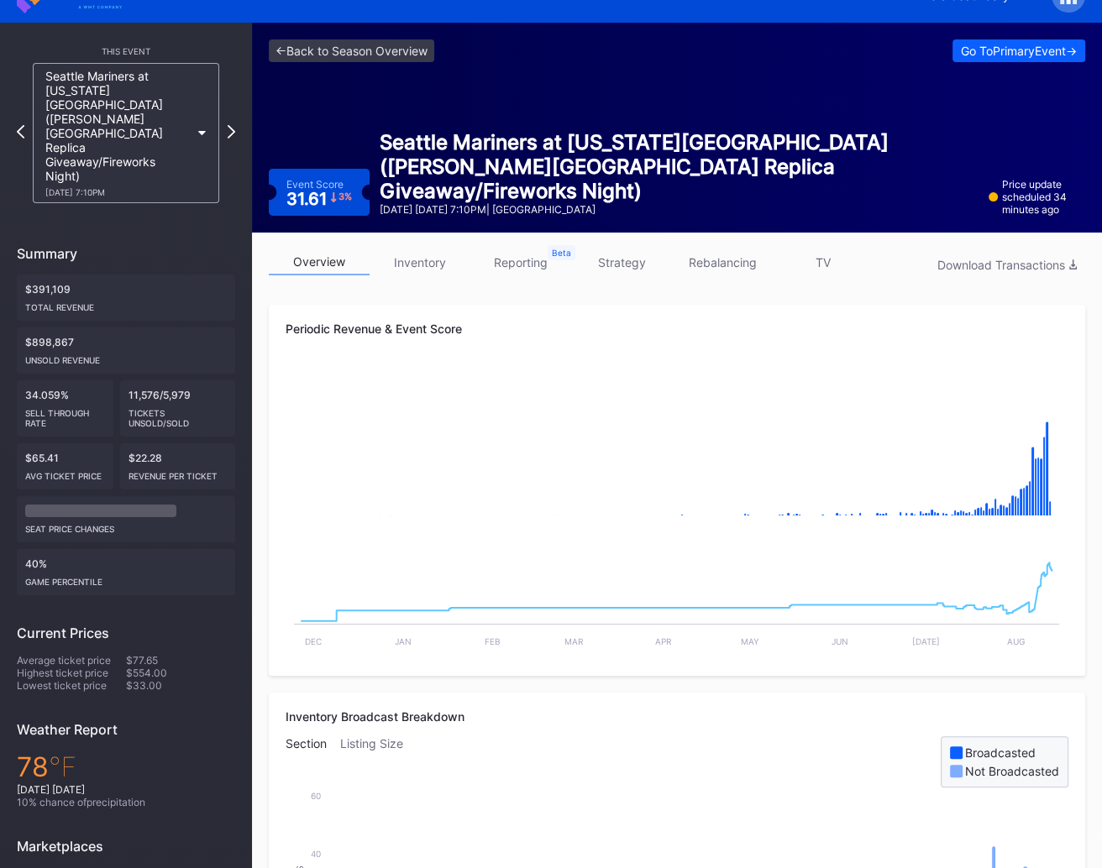
scroll to position [34, 0]
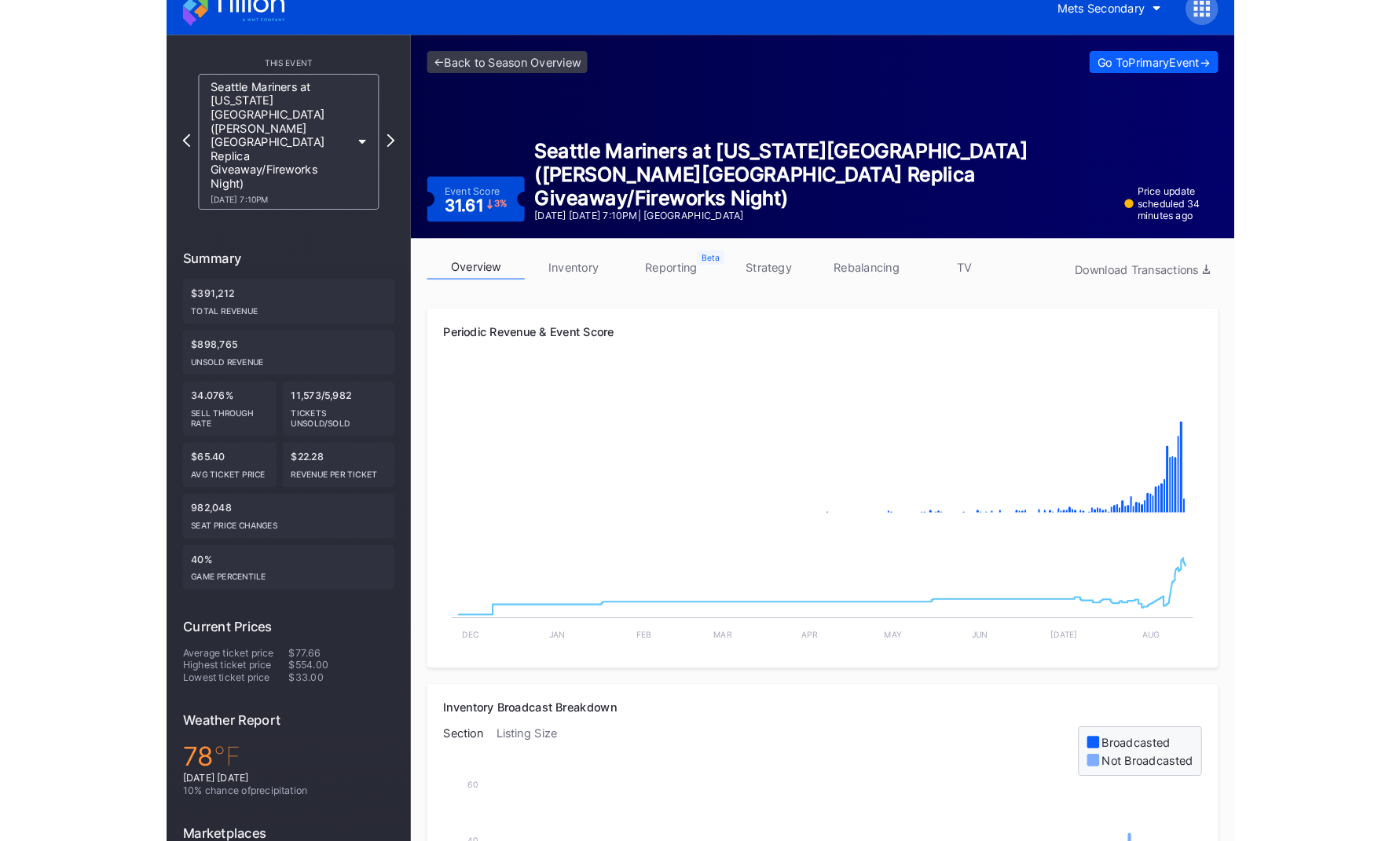
scroll to position [13, 0]
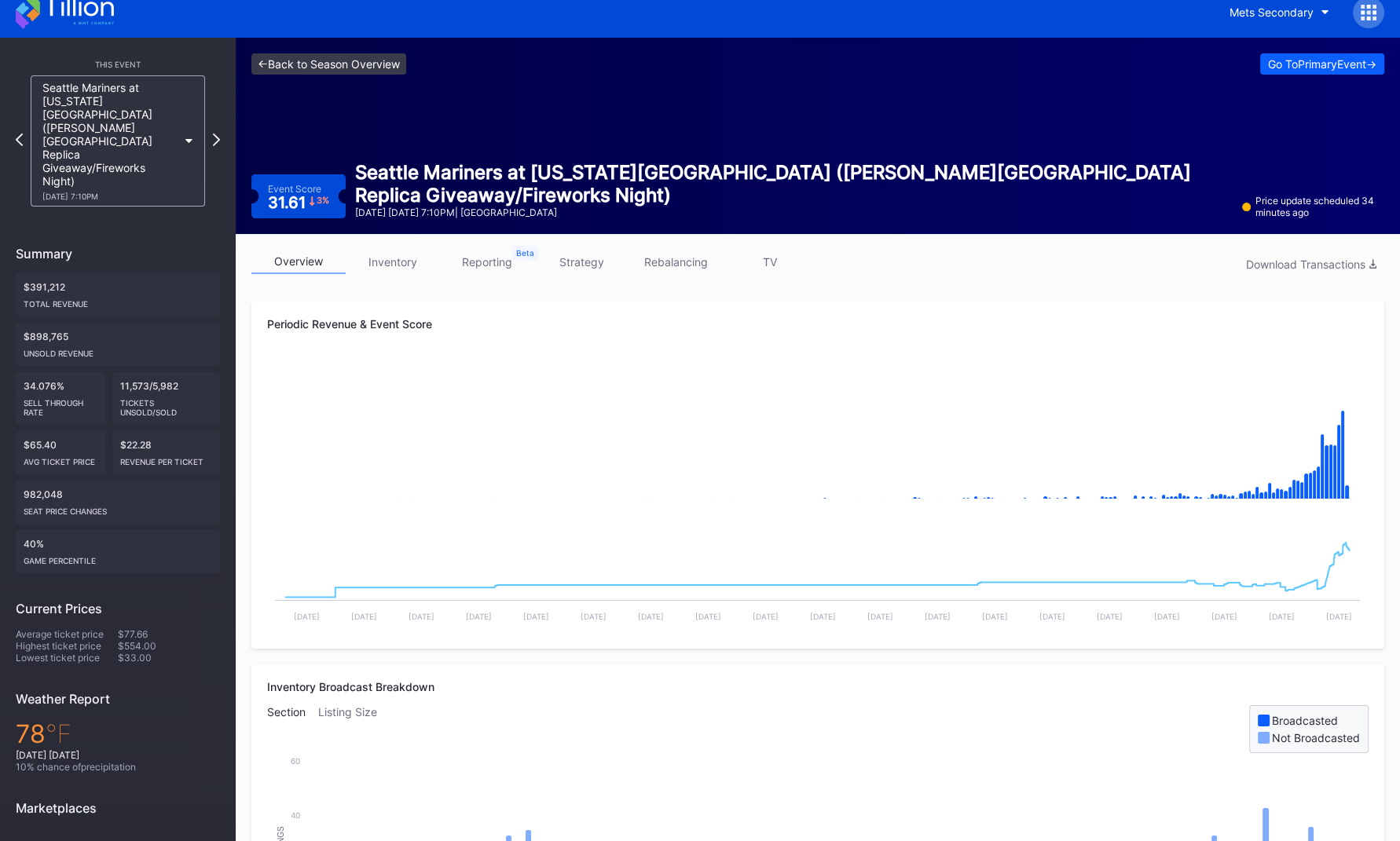
click at [356, 60] on link "<- Back to Season Overview" at bounding box center [328, 64] width 154 height 22
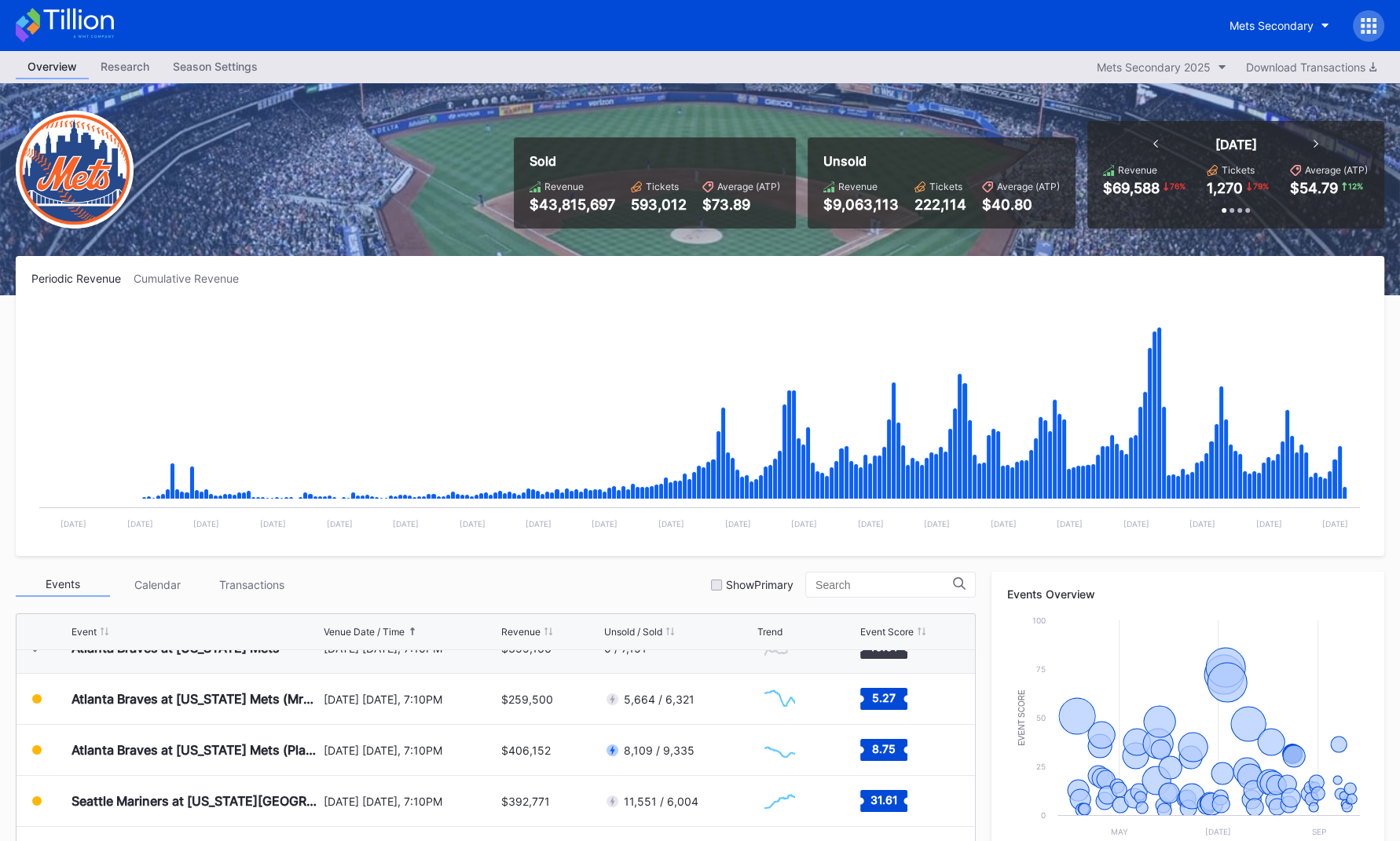
click at [65, 24] on icon at bounding box center [65, 24] width 98 height 35
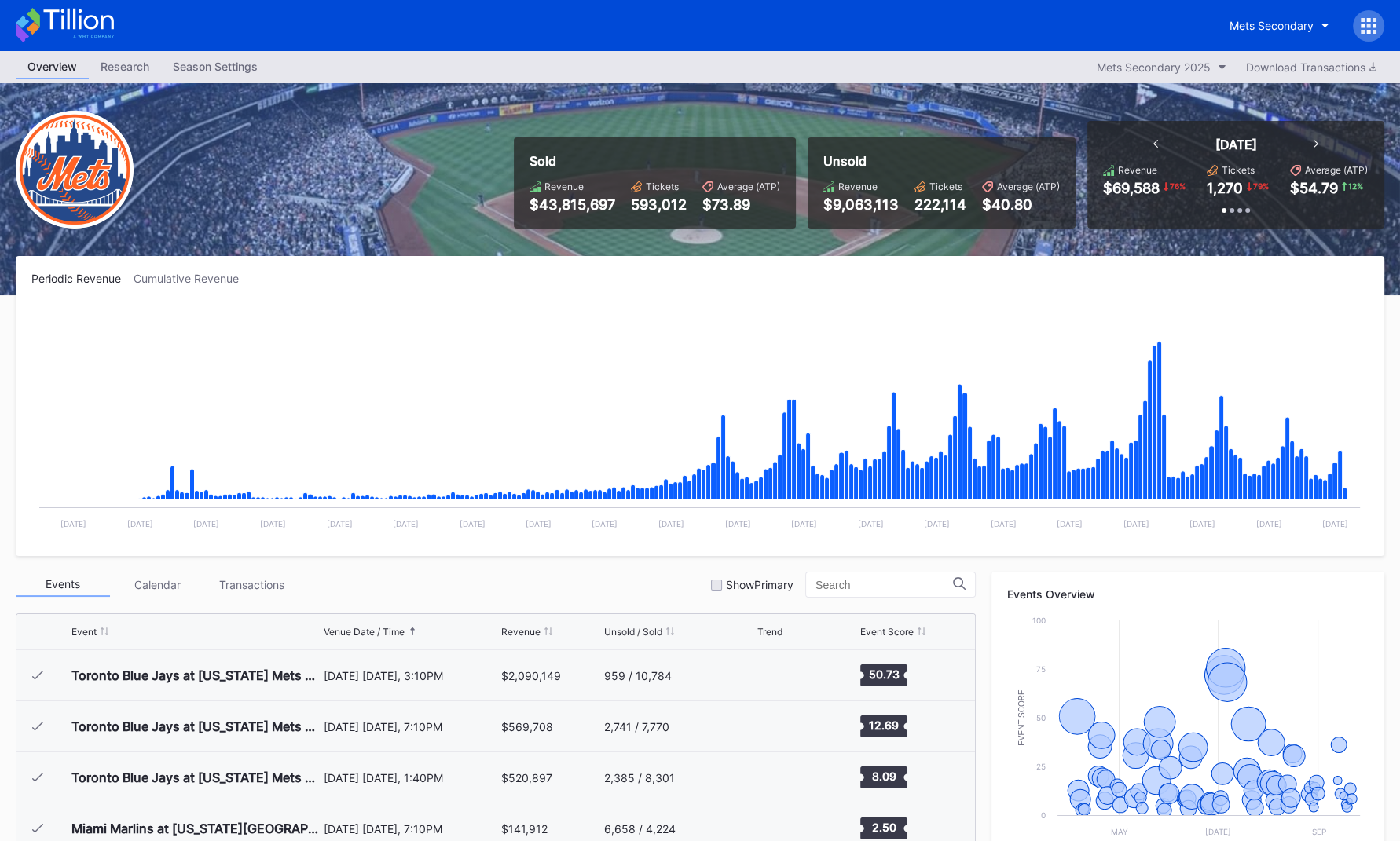
scroll to position [3064, 0]
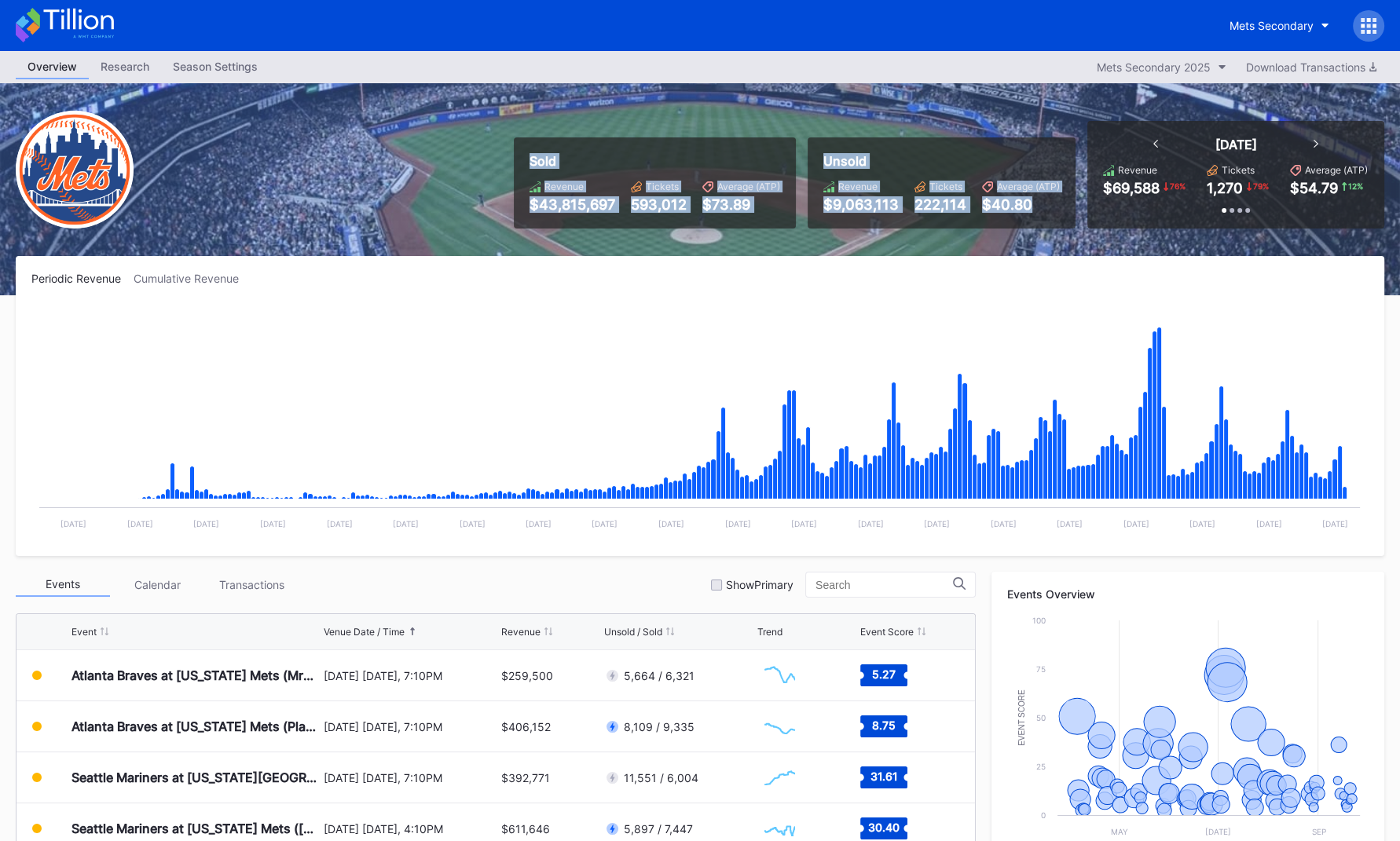
drag, startPoint x: 1041, startPoint y: 223, endPoint x: 1130, endPoint y: 236, distance: 89.9
click at [1030, 236] on div "Sold Revenue $43,815,697 Tickets 593,012 Average (ATP) $73.89 Unsold Revenue $9…" at bounding box center [700, 189] width 1400 height 212
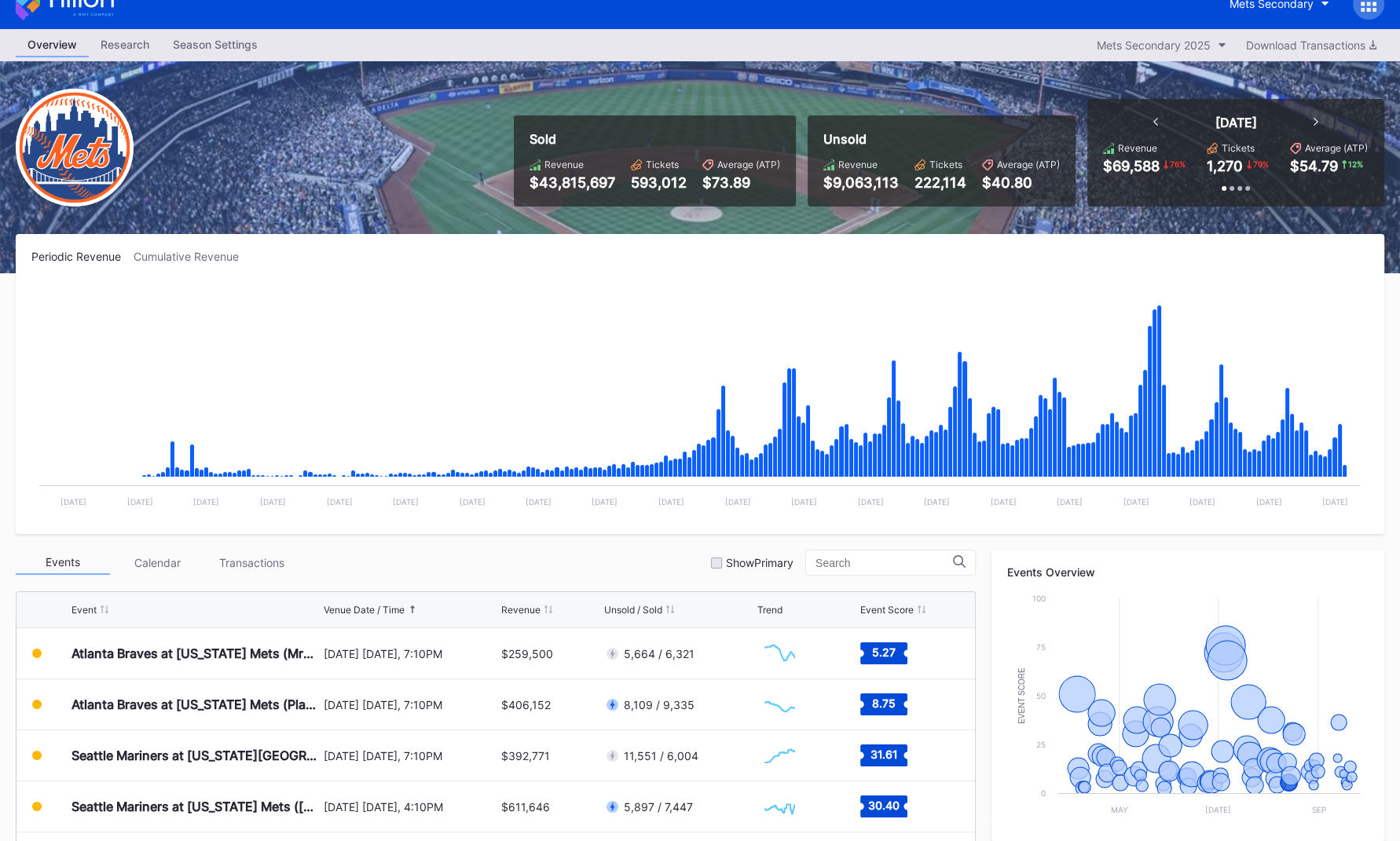
scroll to position [0, 0]
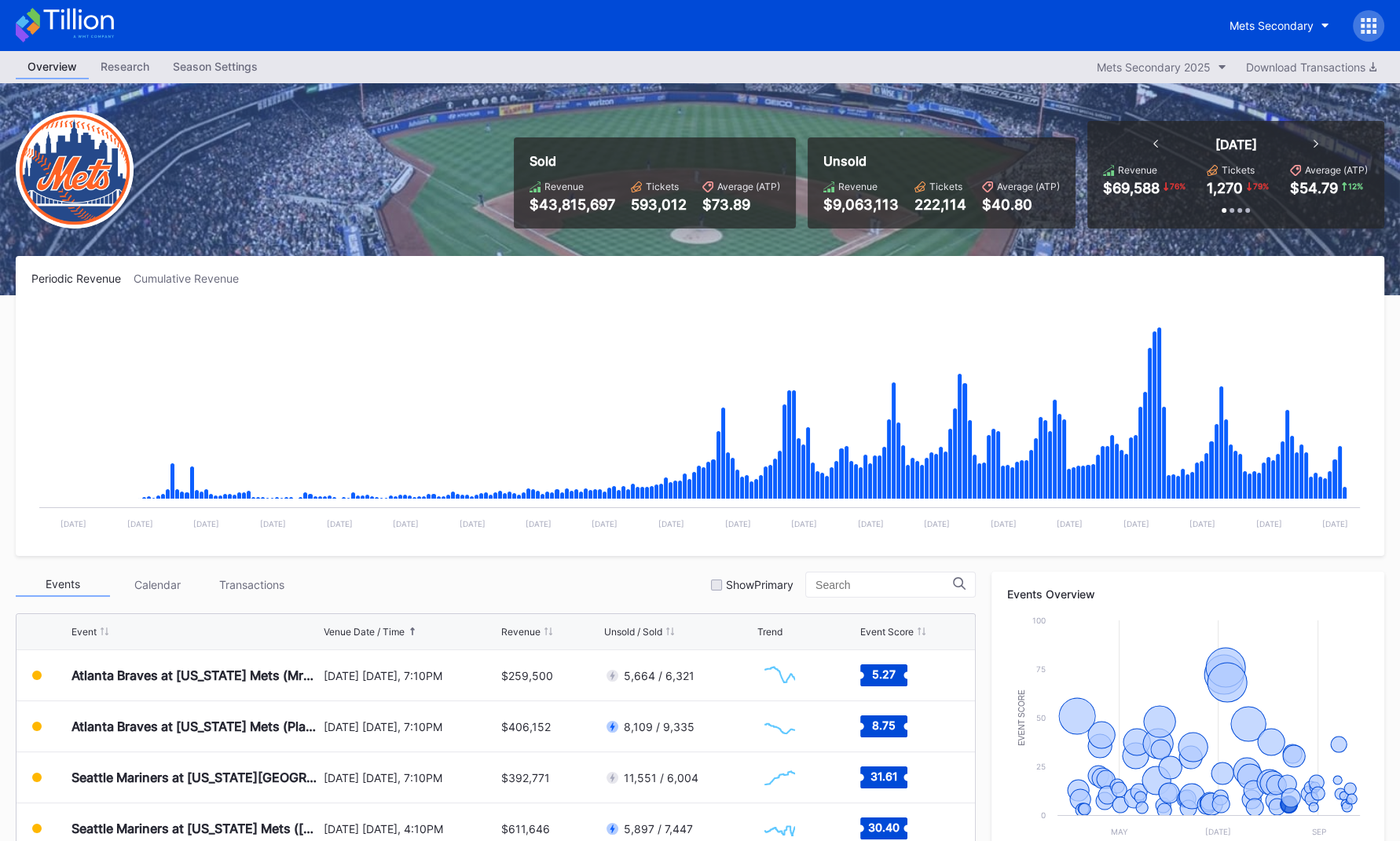
click at [99, 28] on icon at bounding box center [65, 24] width 98 height 35
click at [1030, 27] on div "Mets Secondary" at bounding box center [1272, 25] width 84 height 13
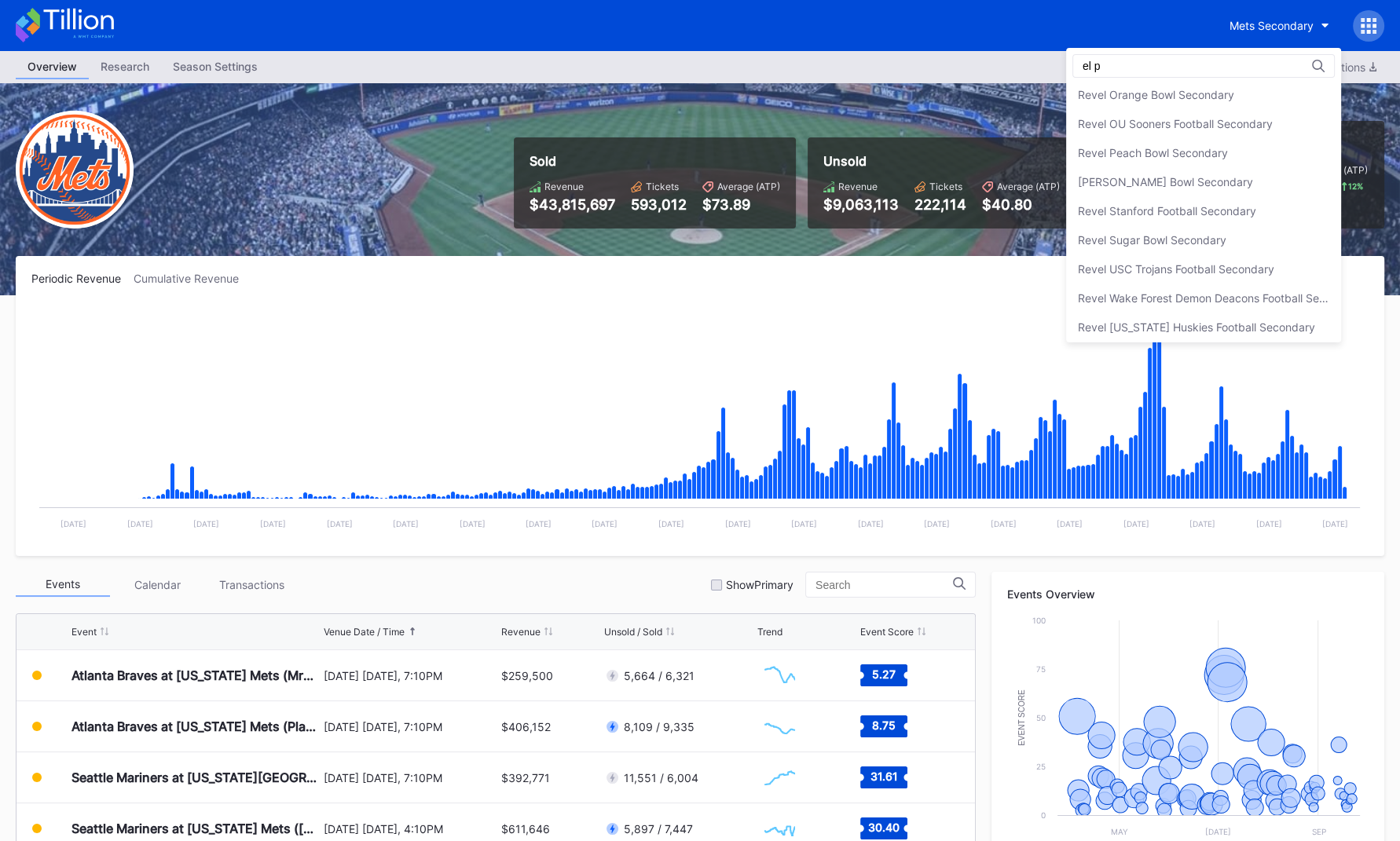
scroll to position [36, 0]
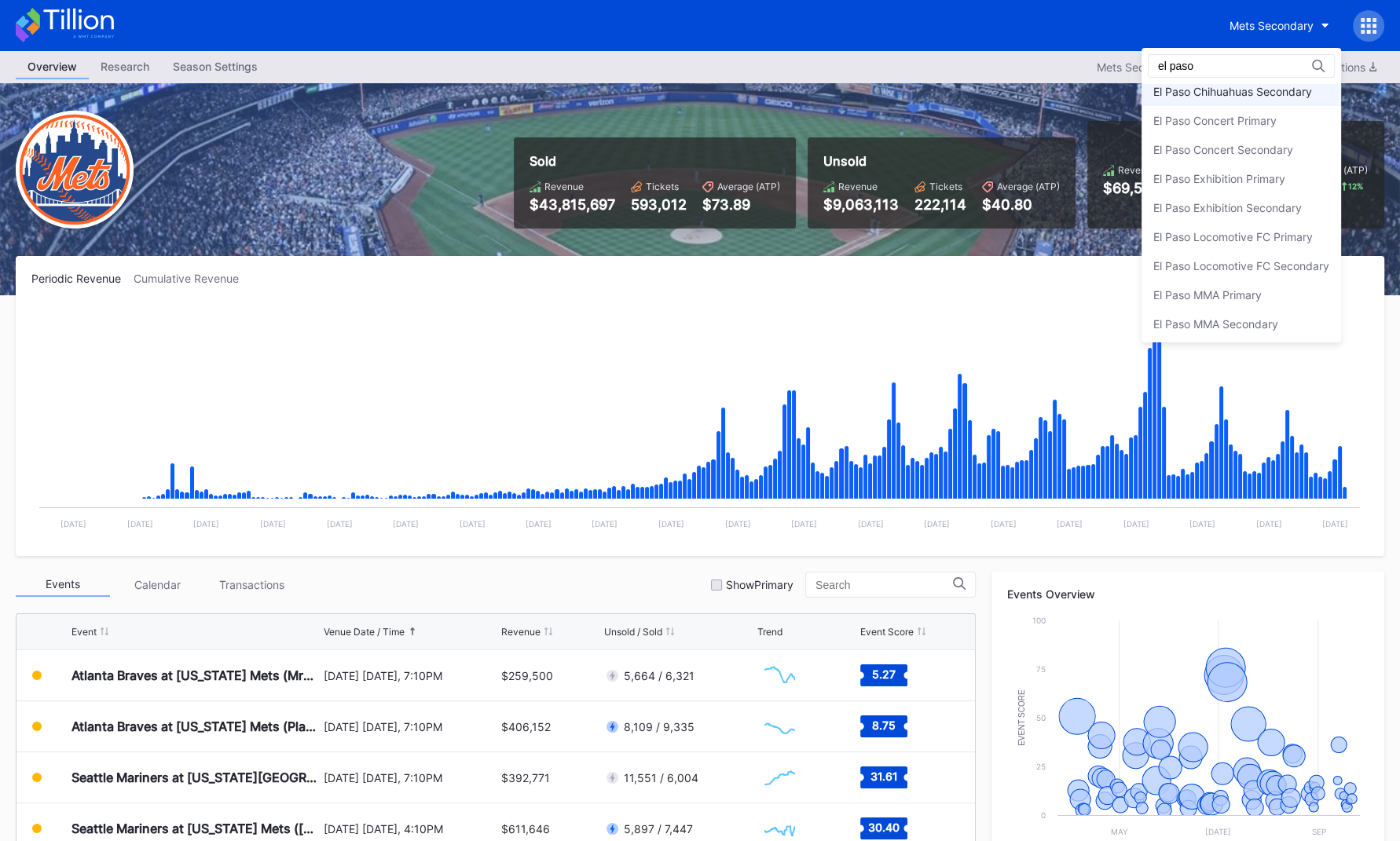
type input "el paso"
click at [1030, 89] on div "El Paso Chihuahuas Secondary" at bounding box center [1233, 92] width 159 height 13
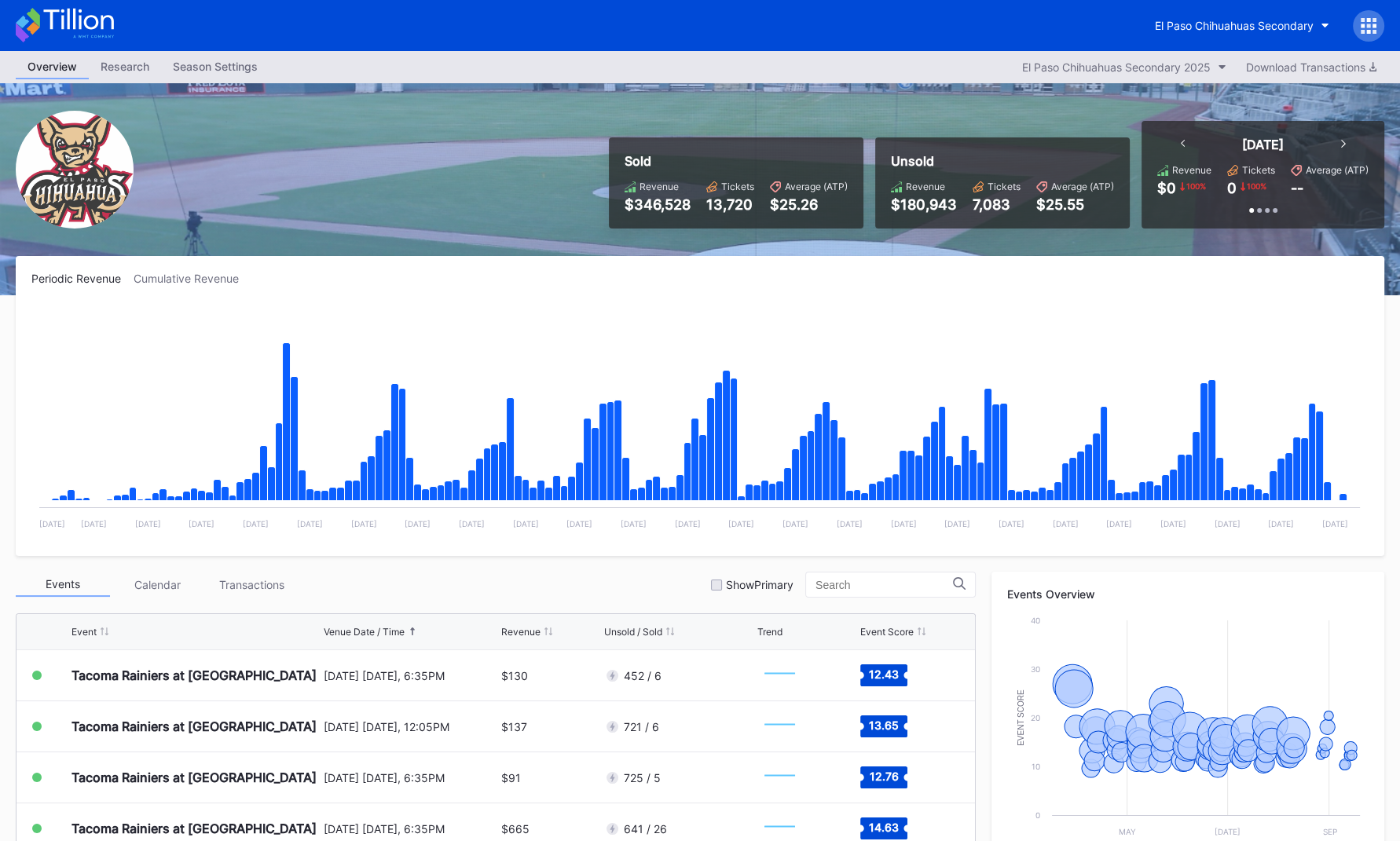
click at [88, 34] on icon at bounding box center [65, 24] width 98 height 35
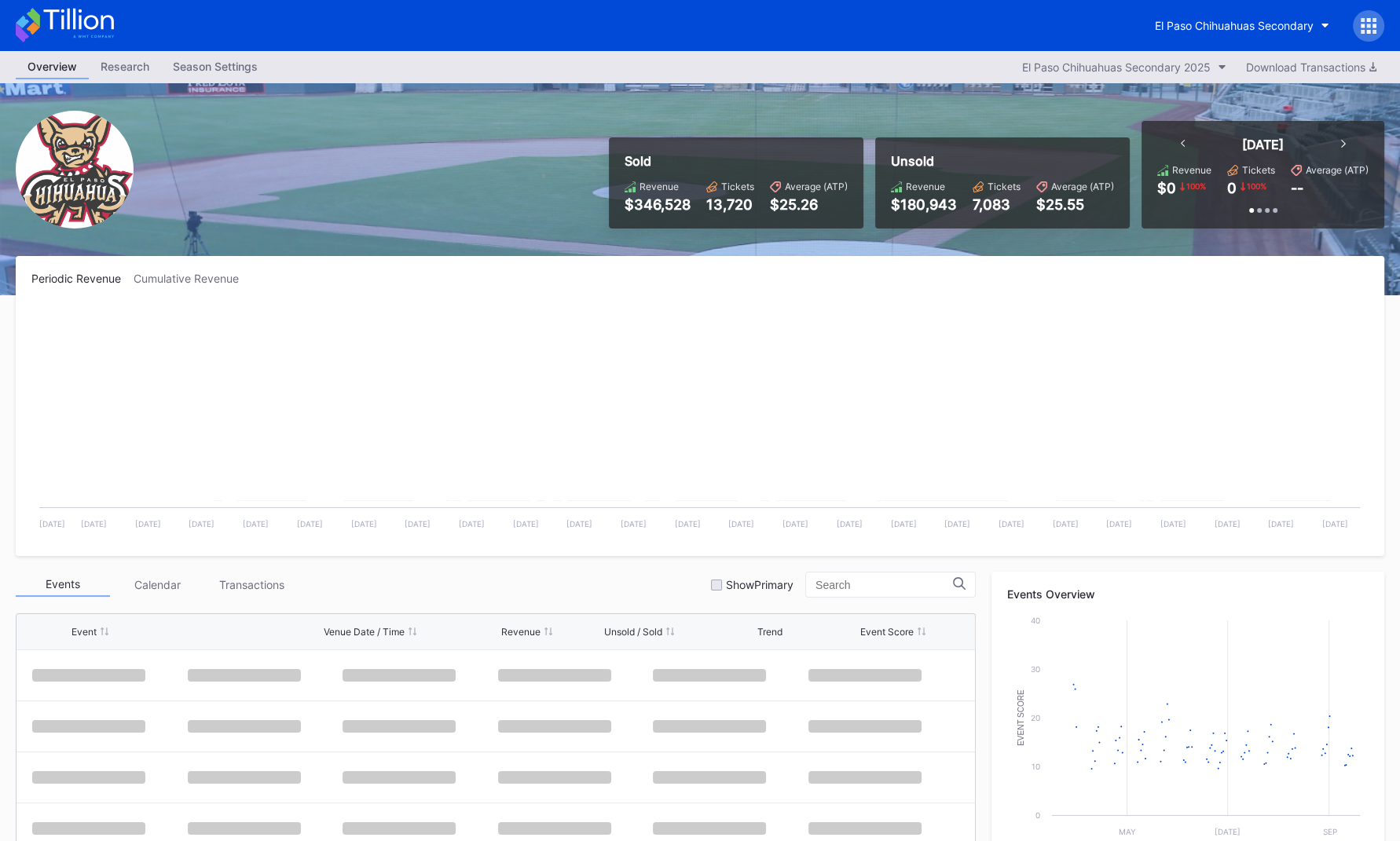
click at [716, 268] on div "Periodic Revenue Cumulative Revenue Created with Highcharts 11.2.0 Chart title …" at bounding box center [700, 406] width 1369 height 300
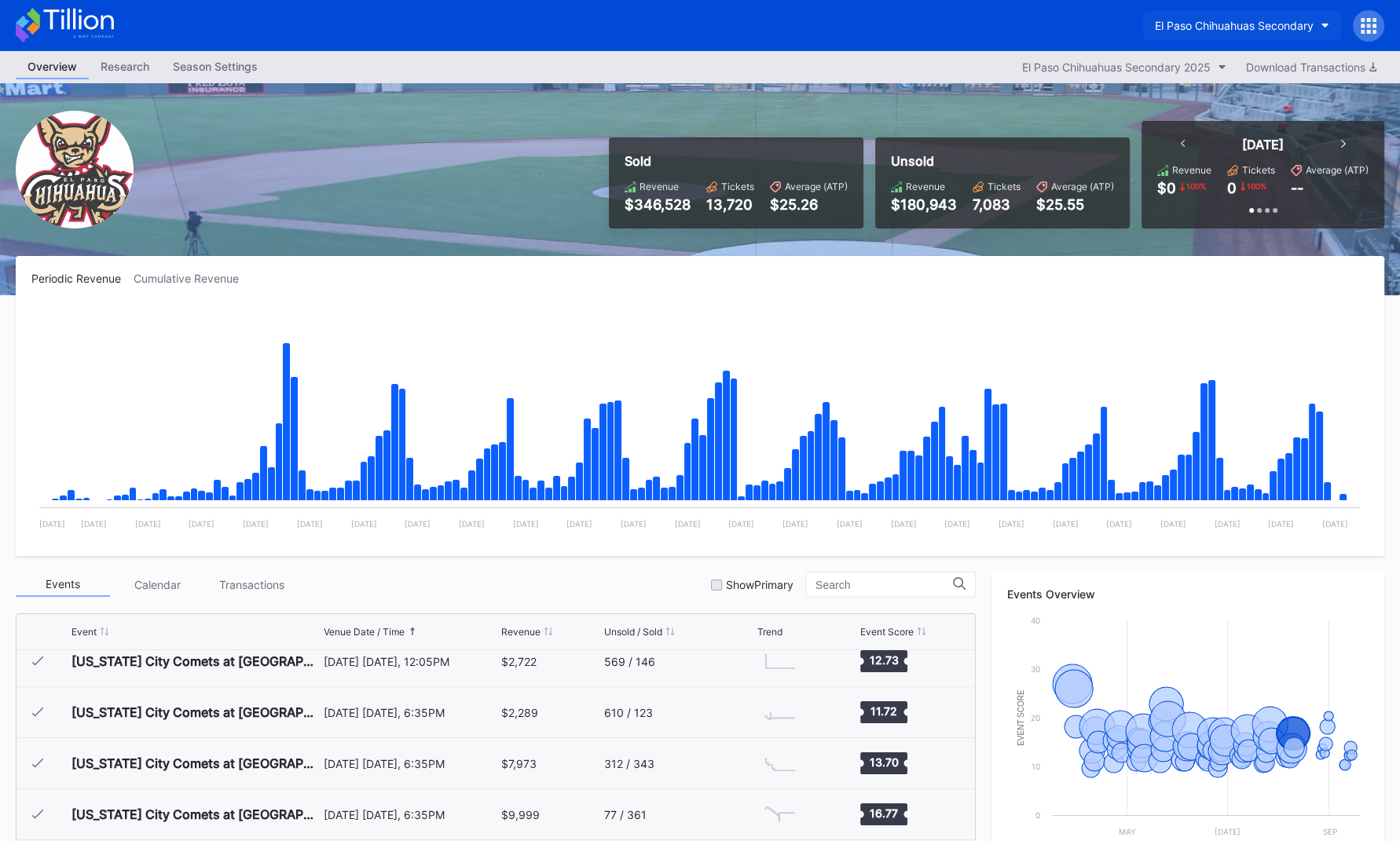
click at [1030, 22] on button "El Paso Chihuahuas Secondary" at bounding box center [1243, 25] width 198 height 29
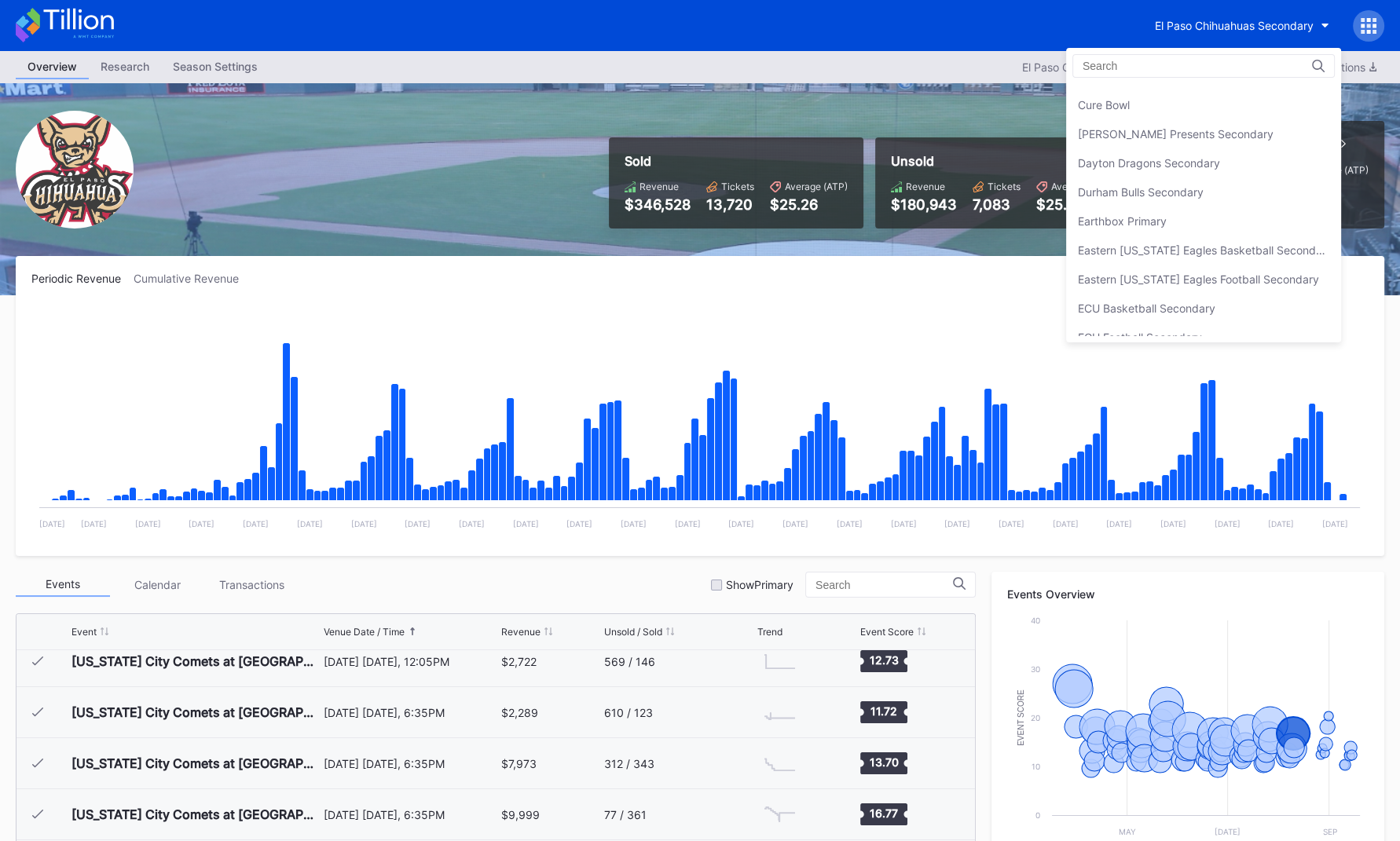
scroll to position [1076, 0]
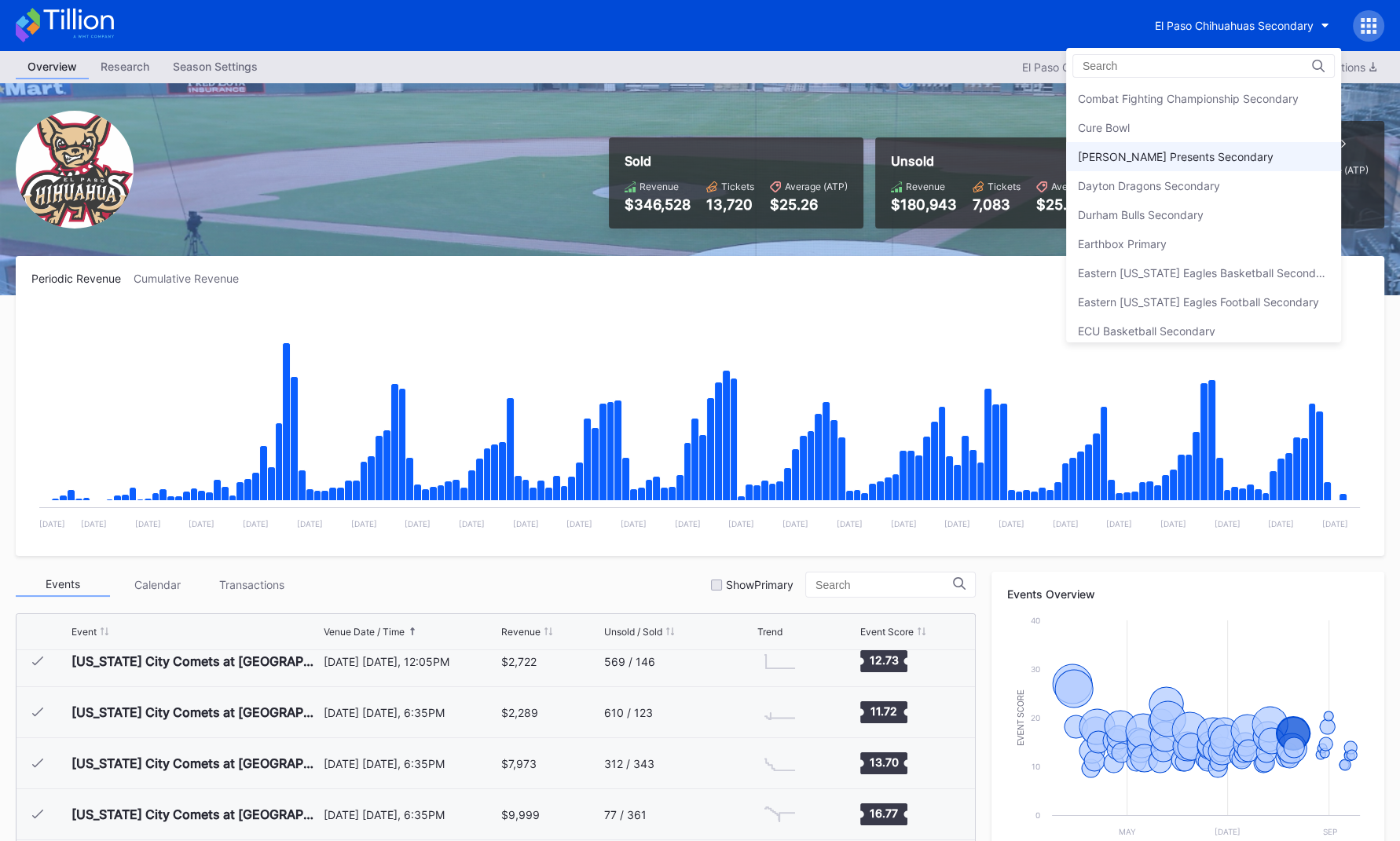
click at [1030, 161] on div "[PERSON_NAME] Presents Secondary" at bounding box center [1204, 156] width 275 height 29
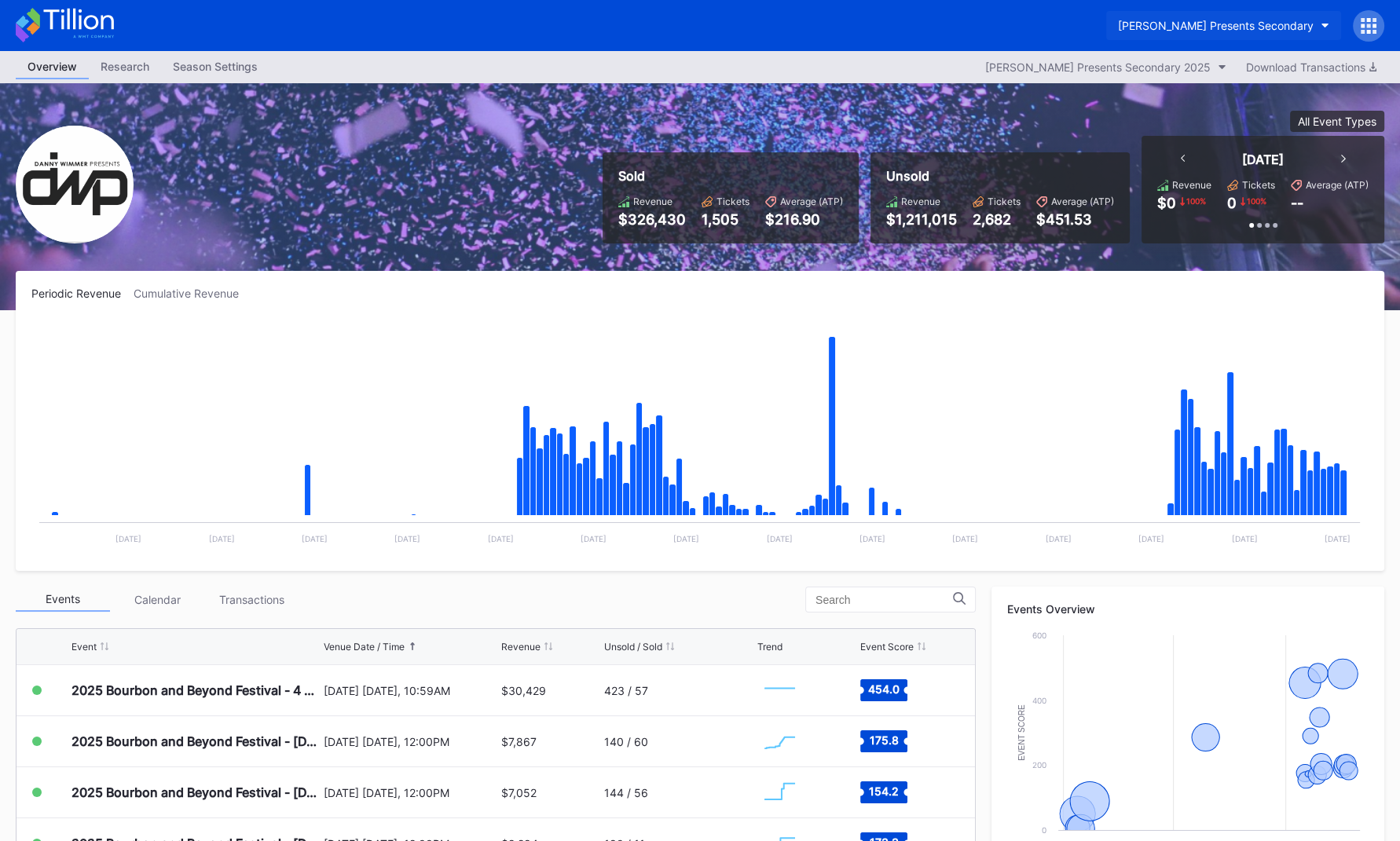
click at [1030, 27] on div "[PERSON_NAME] Presents Secondary" at bounding box center [1216, 25] width 196 height 13
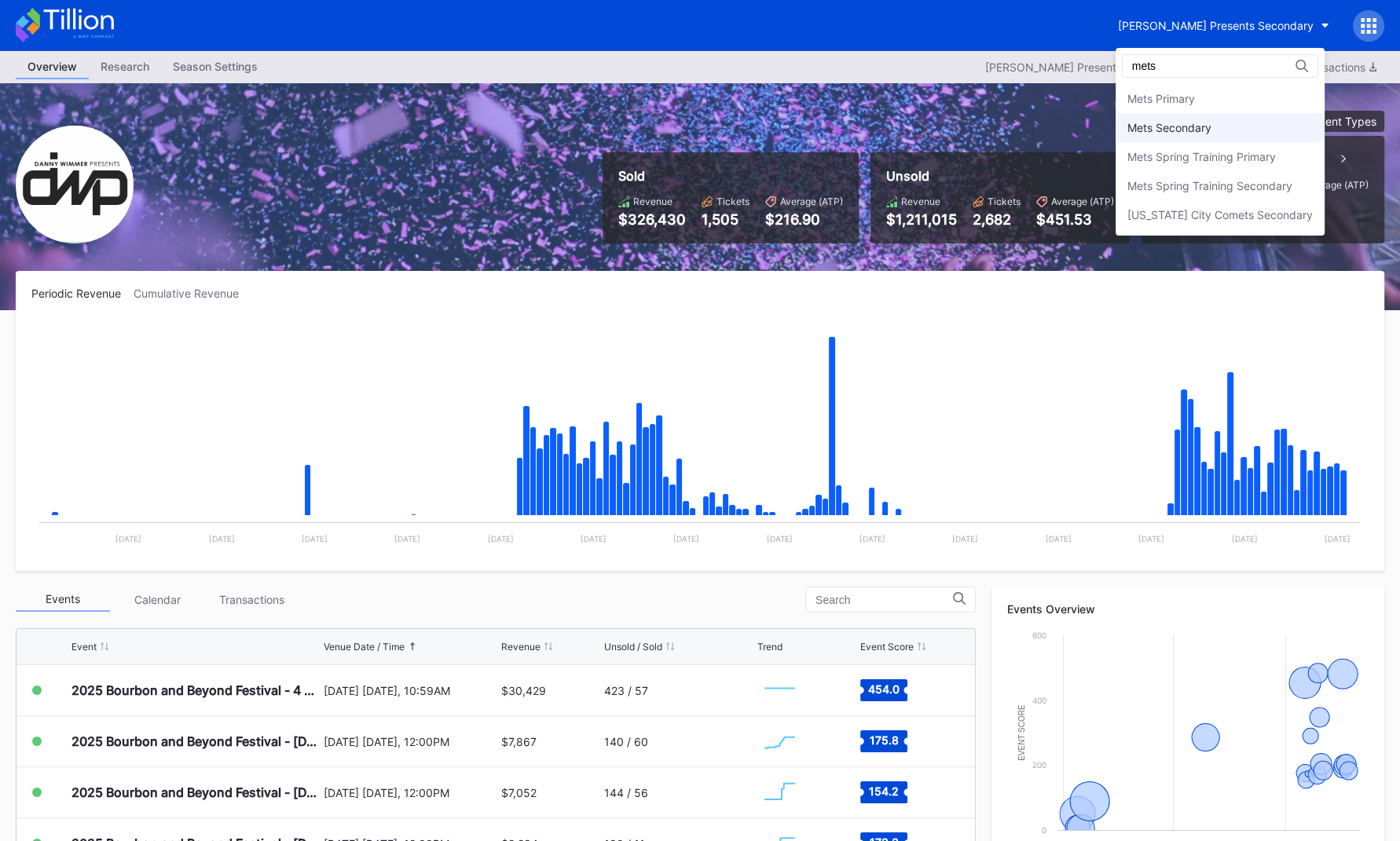
type input "mets"
click at [1030, 128] on div "Mets Secondary" at bounding box center [1219, 127] width 209 height 29
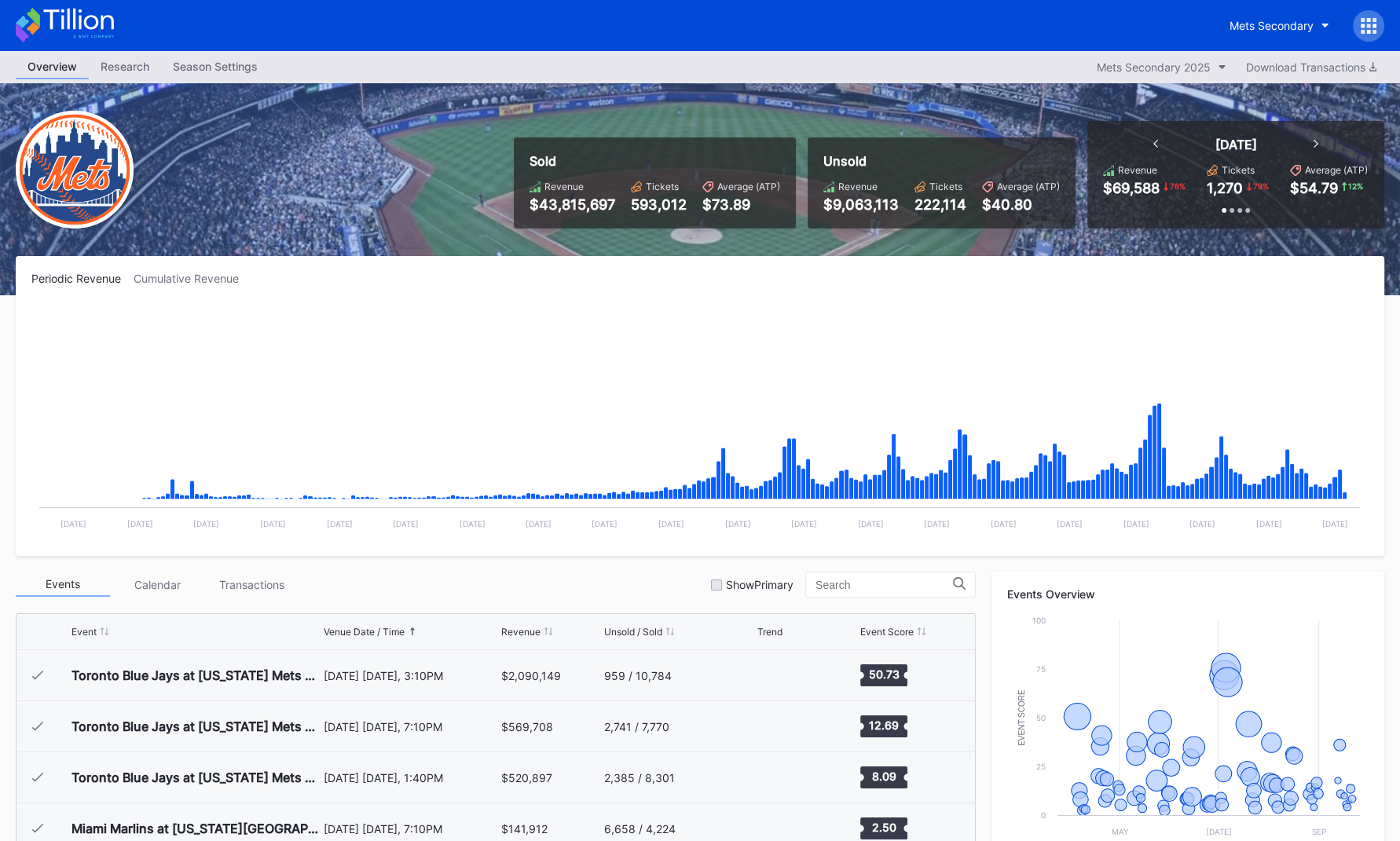
click at [937, 210] on div "222,114" at bounding box center [940, 205] width 51 height 17
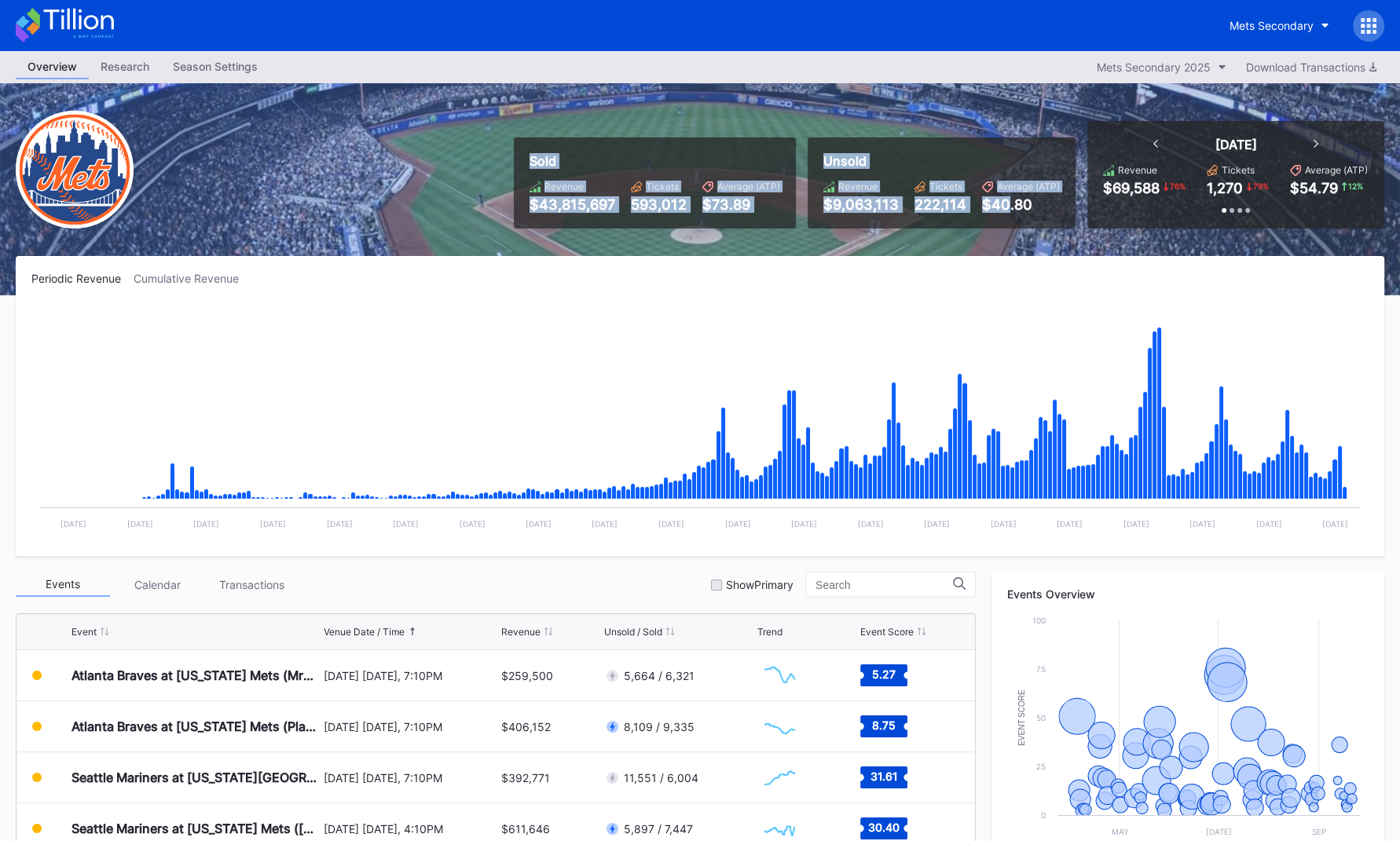
drag, startPoint x: 675, startPoint y: 153, endPoint x: 1008, endPoint y: 210, distance: 337.8
click at [1008, 210] on div "Sold Revenue $43,815,697 Tickets 593,012 Average (ATP) $73.89 Unsold Revenue $9…" at bounding box center [943, 174] width 882 height 108
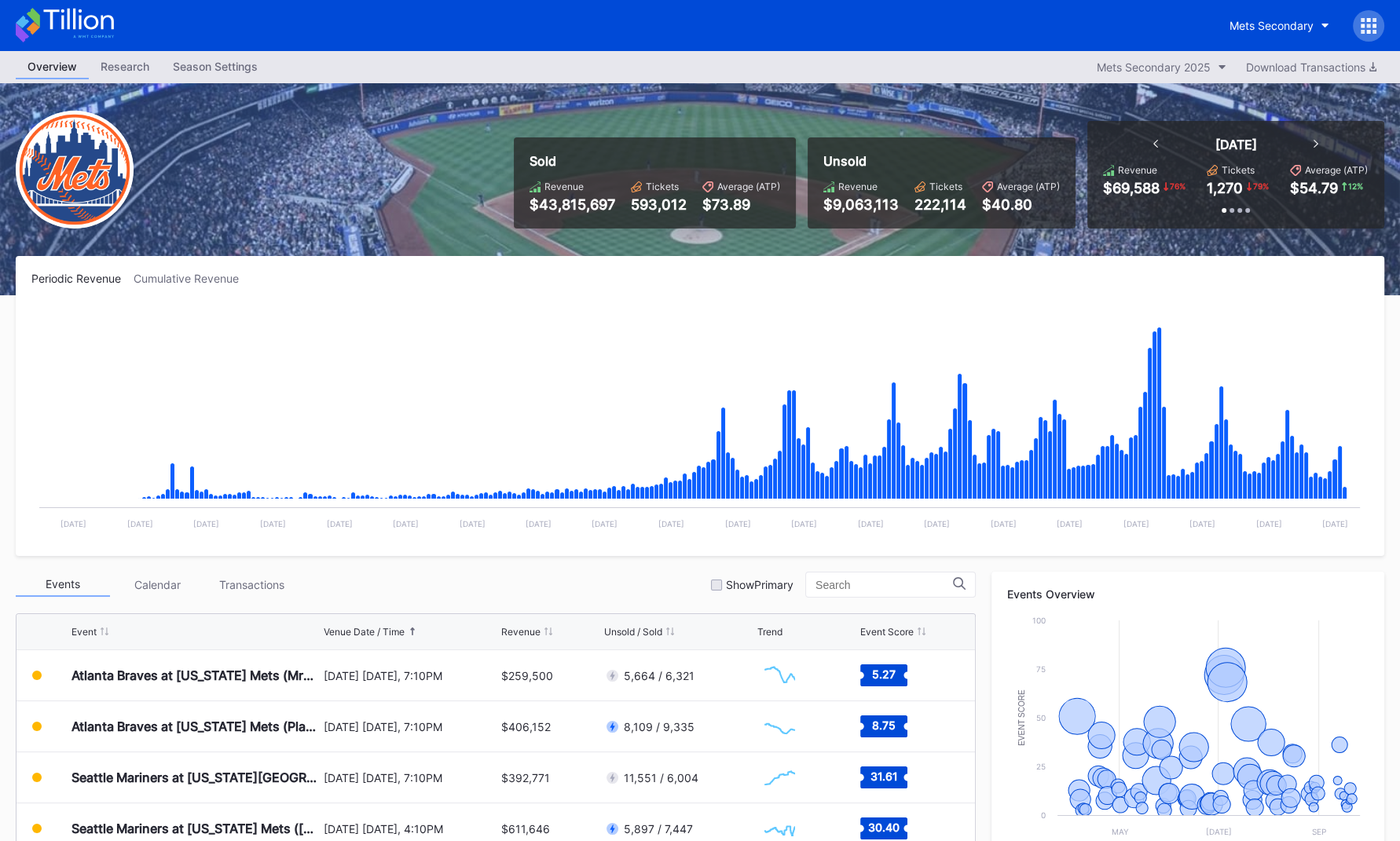
click at [1030, 216] on div "Unsold Revenue $9,063,113 Tickets 222,114 Average (ATP) $40.80" at bounding box center [941, 182] width 268 height 91
drag, startPoint x: 832, startPoint y: 112, endPoint x: 602, endPoint y: 147, distance: 232.6
click at [831, 113] on div "Sold Revenue $43,815,697 Tickets 593,012 Average (ATP) $73.89 Unsold Revenue $9…" at bounding box center [700, 189] width 1400 height 212
drag, startPoint x: 505, startPoint y: 144, endPoint x: 944, endPoint y: 211, distance: 444.1
click at [931, 210] on div "Sold Revenue $43,815,697 Tickets 593,012 Average (ATP) $73.89 Unsold Revenue $9…" at bounding box center [943, 174] width 882 height 108
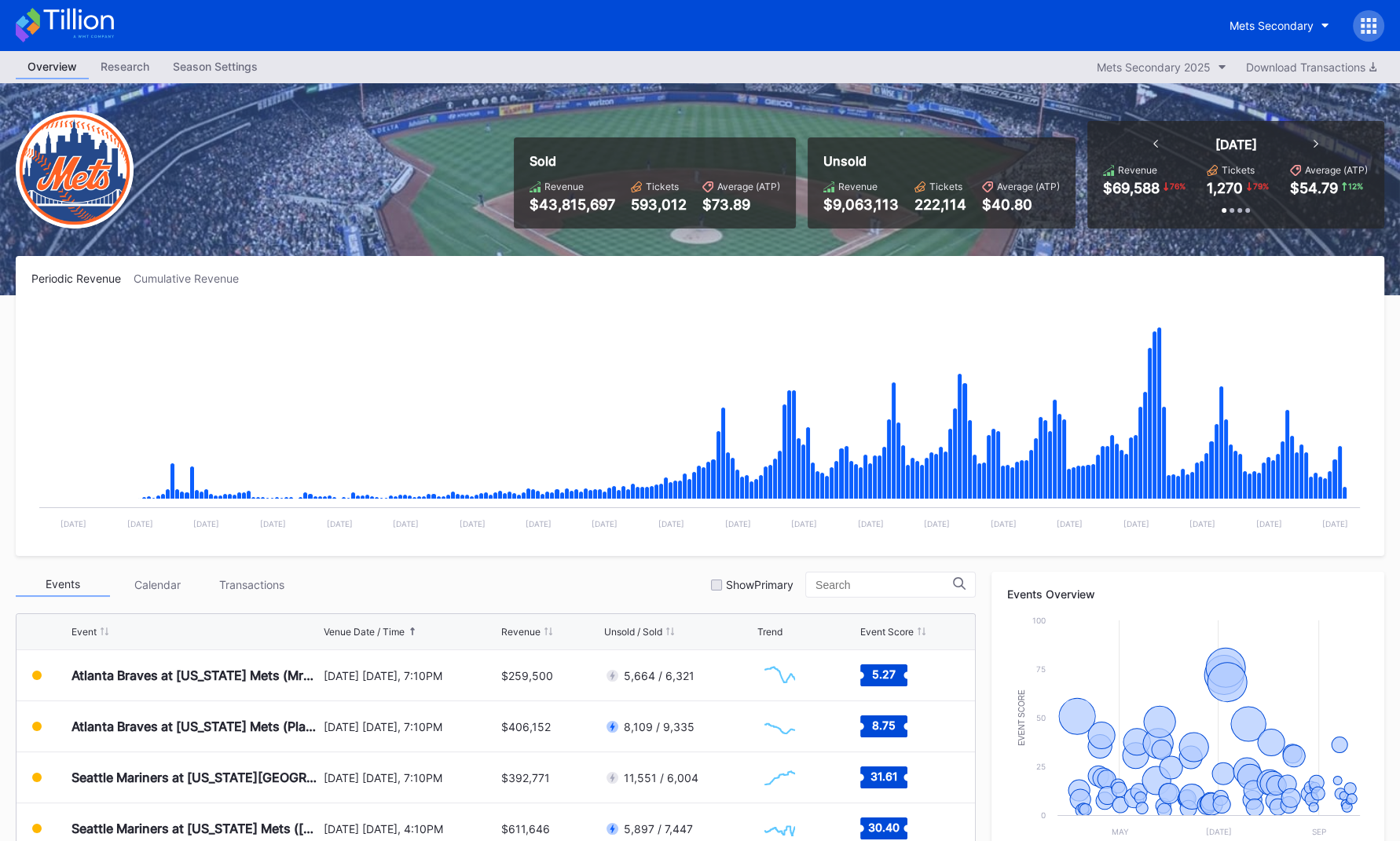
click at [944, 211] on div "222,114" at bounding box center [940, 205] width 51 height 17
click at [76, 22] on icon at bounding box center [78, 19] width 70 height 22
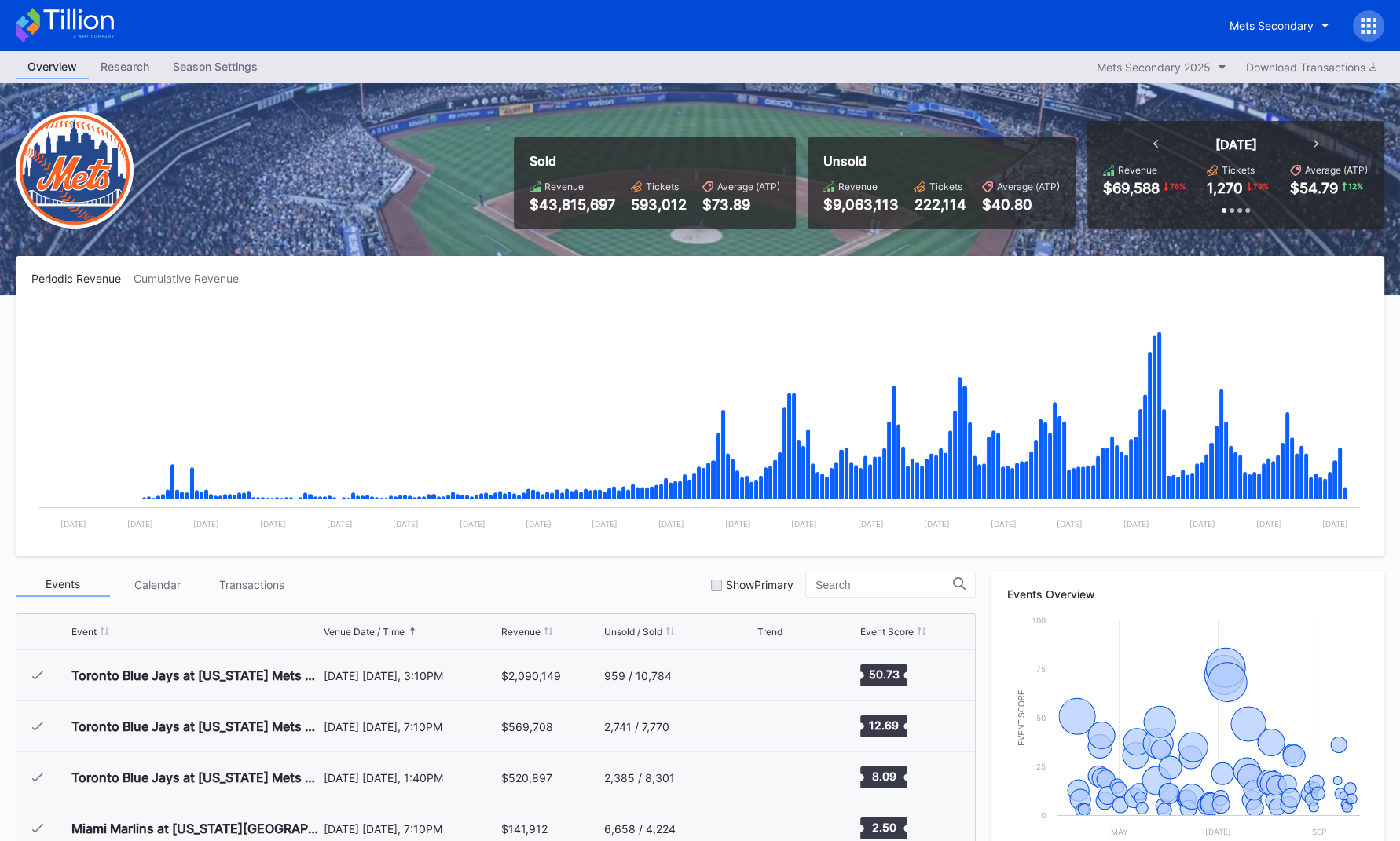
scroll to position [3064, 0]
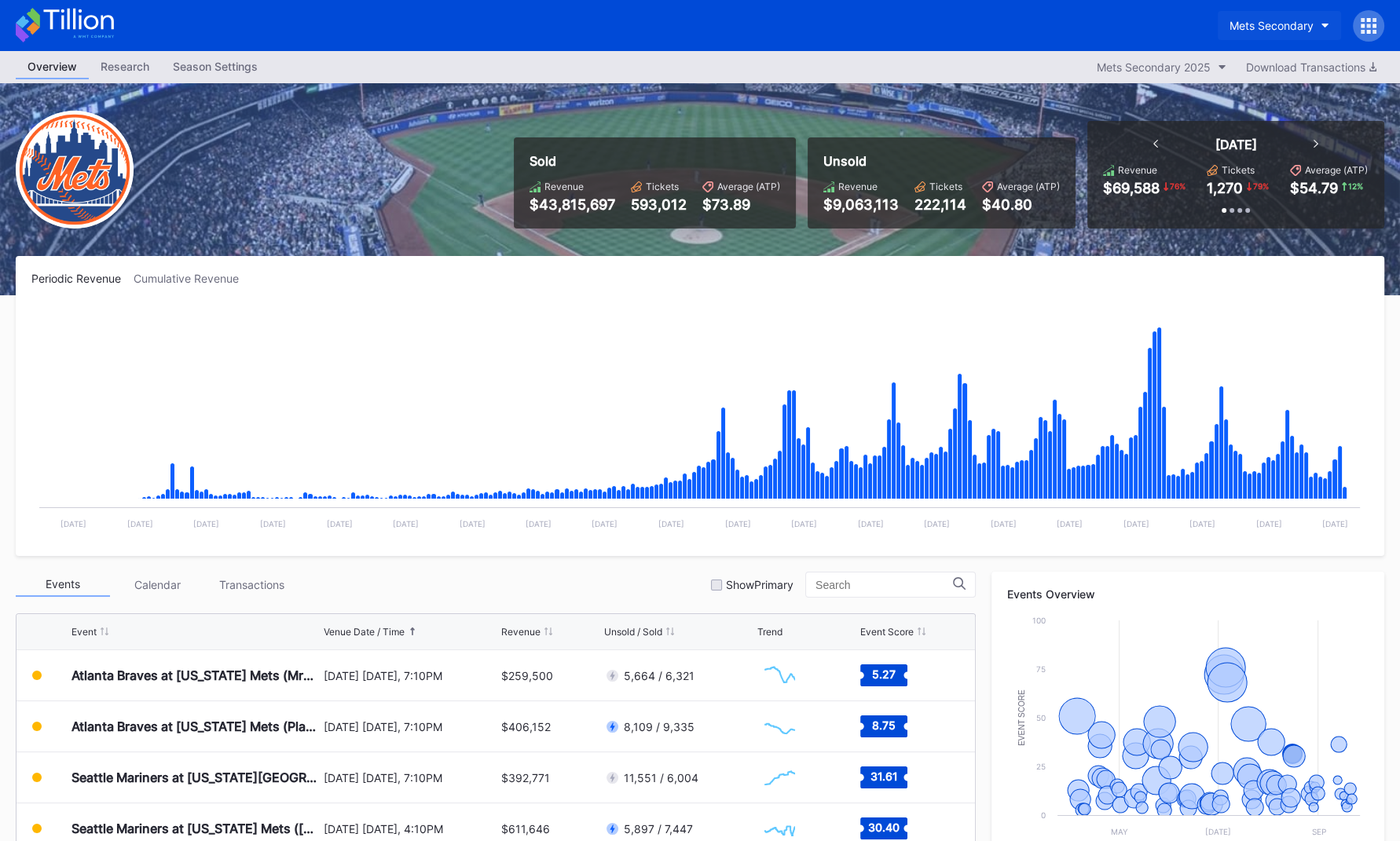
click at [1030, 22] on div "Mets Secondary" at bounding box center [1272, 25] width 84 height 13
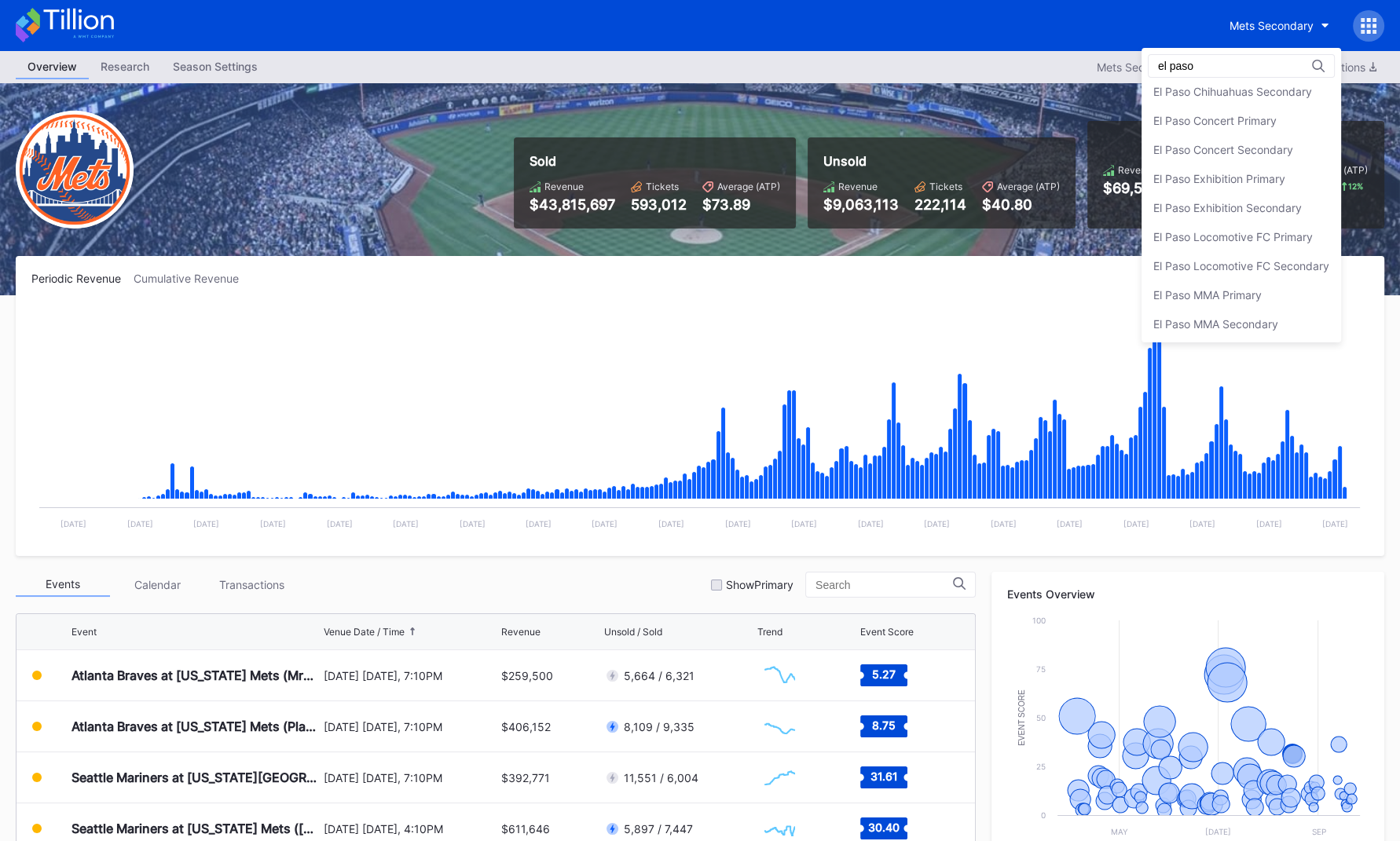
scroll to position [0, 0]
type input "el paso"
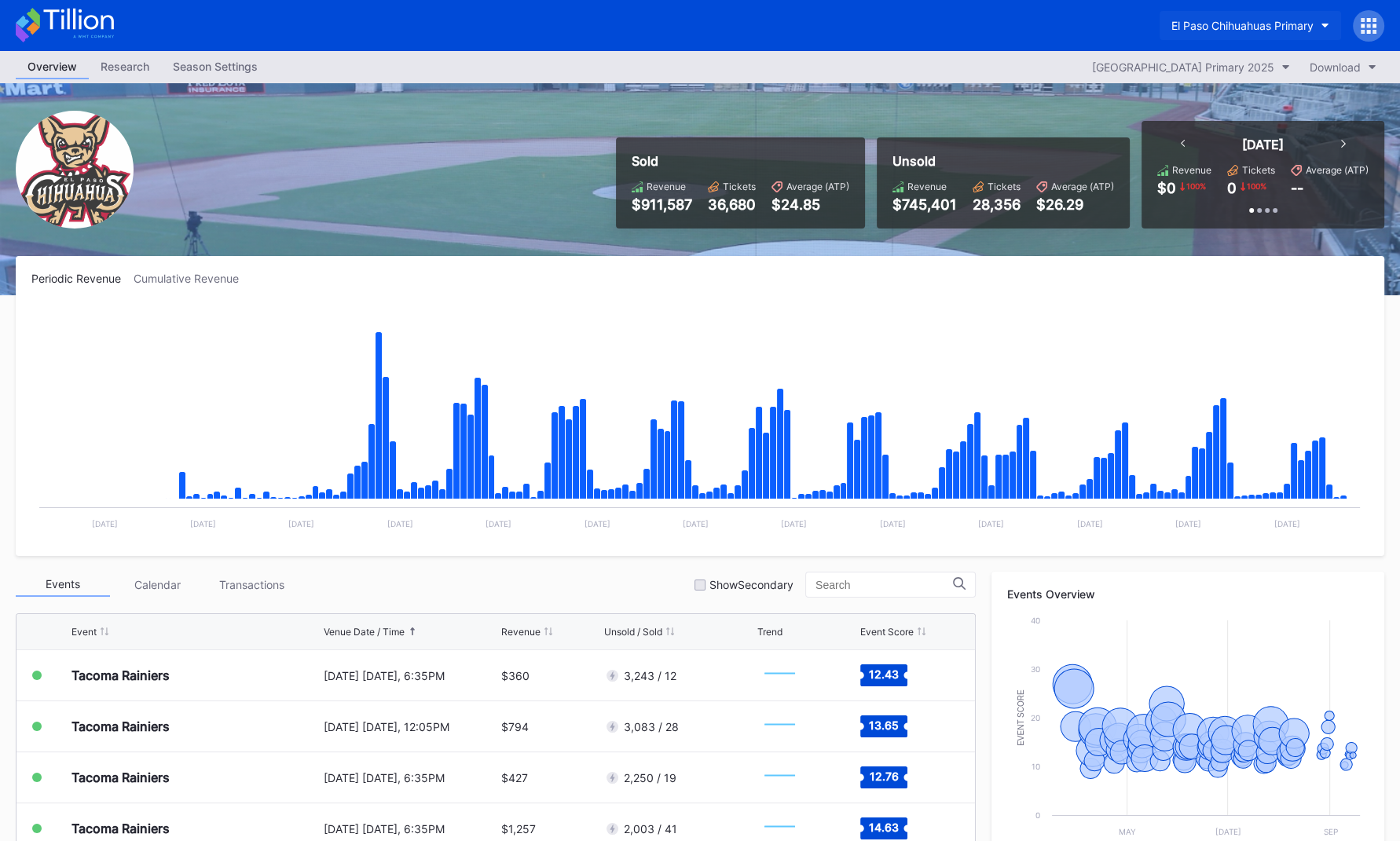
click at [1030, 22] on div "El Paso Chihuahuas Primary" at bounding box center [1243, 25] width 142 height 13
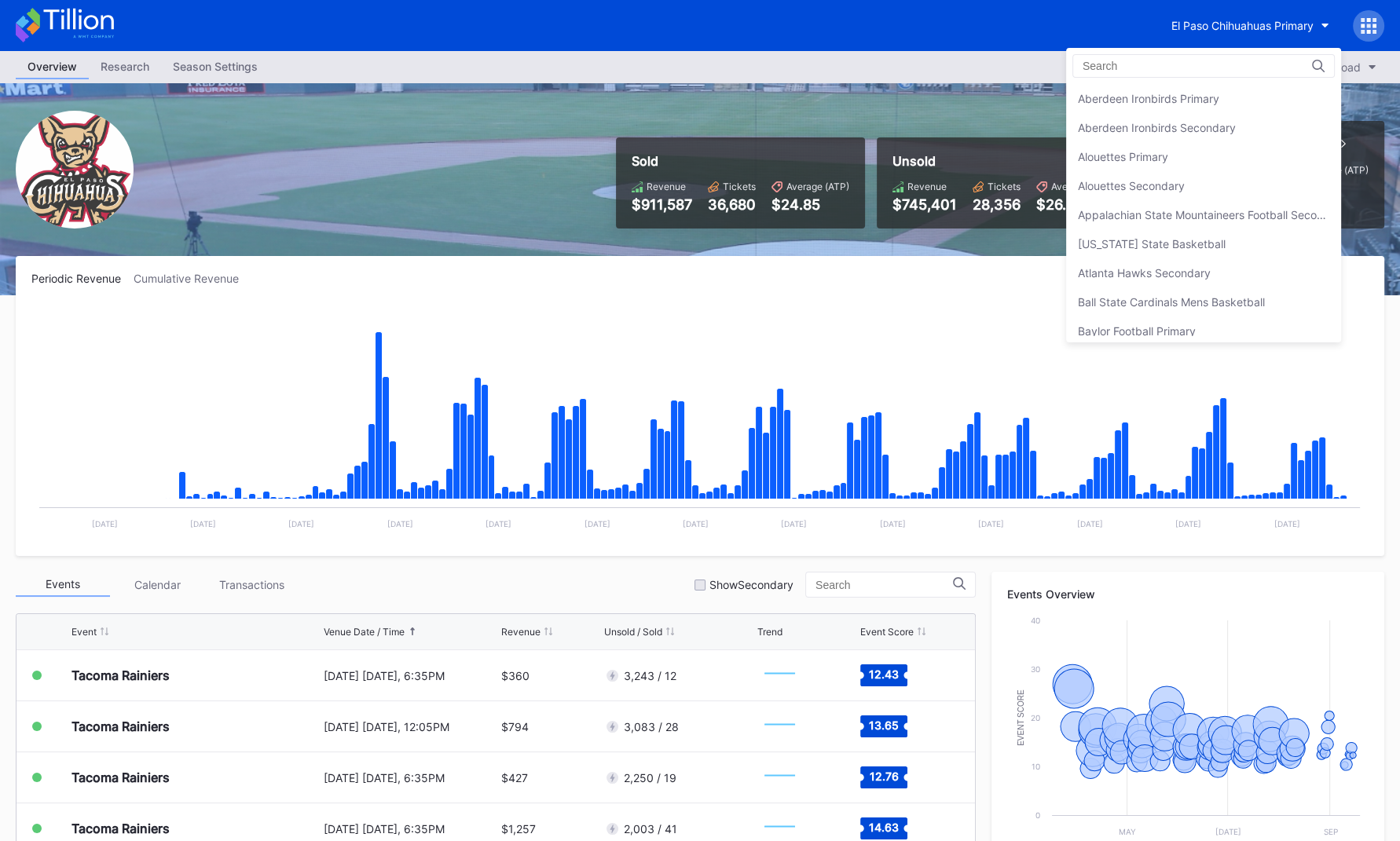
scroll to position [1359, 0]
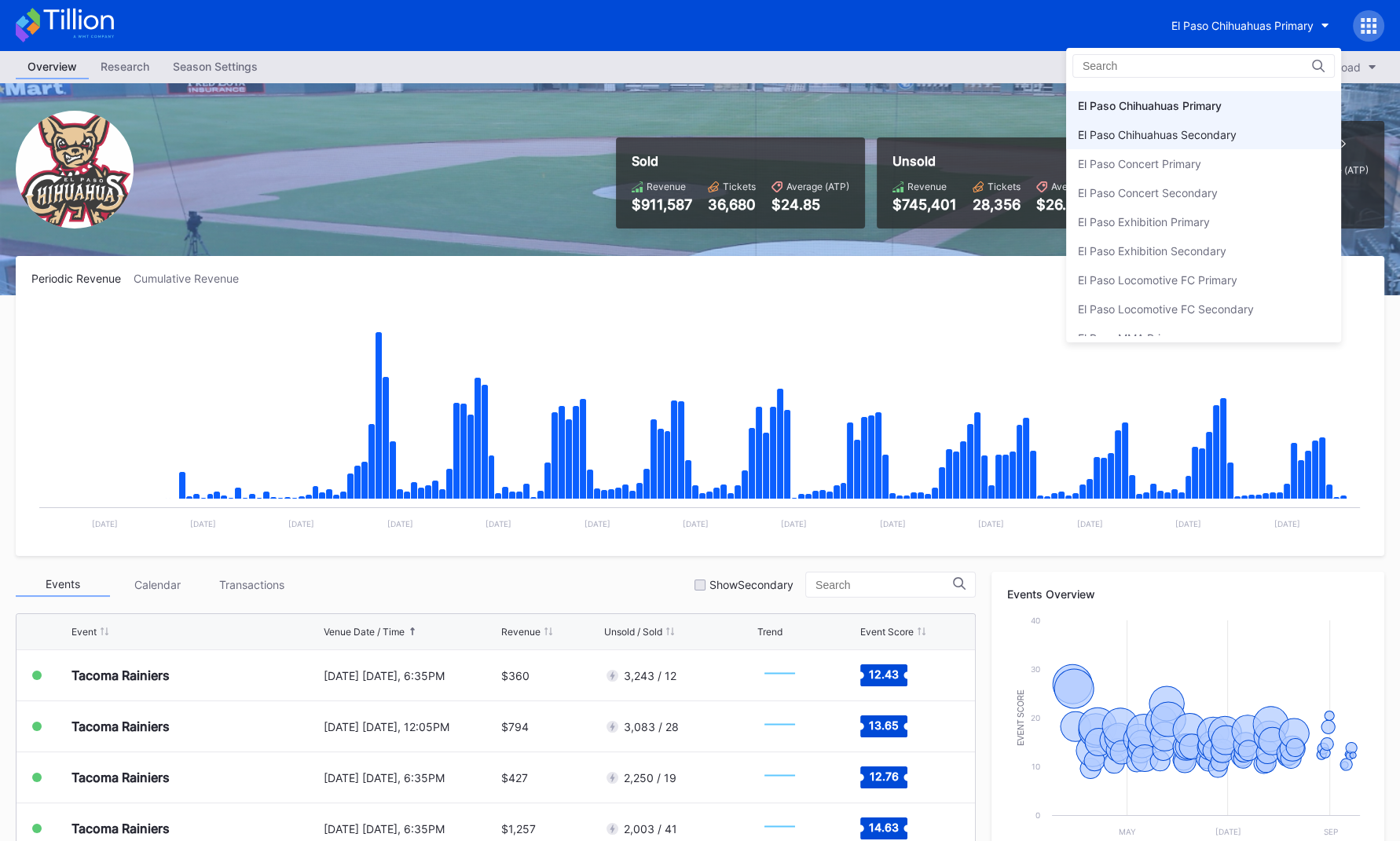
click at [1030, 128] on div "El Paso Chihuahuas Secondary" at bounding box center [1158, 135] width 159 height 13
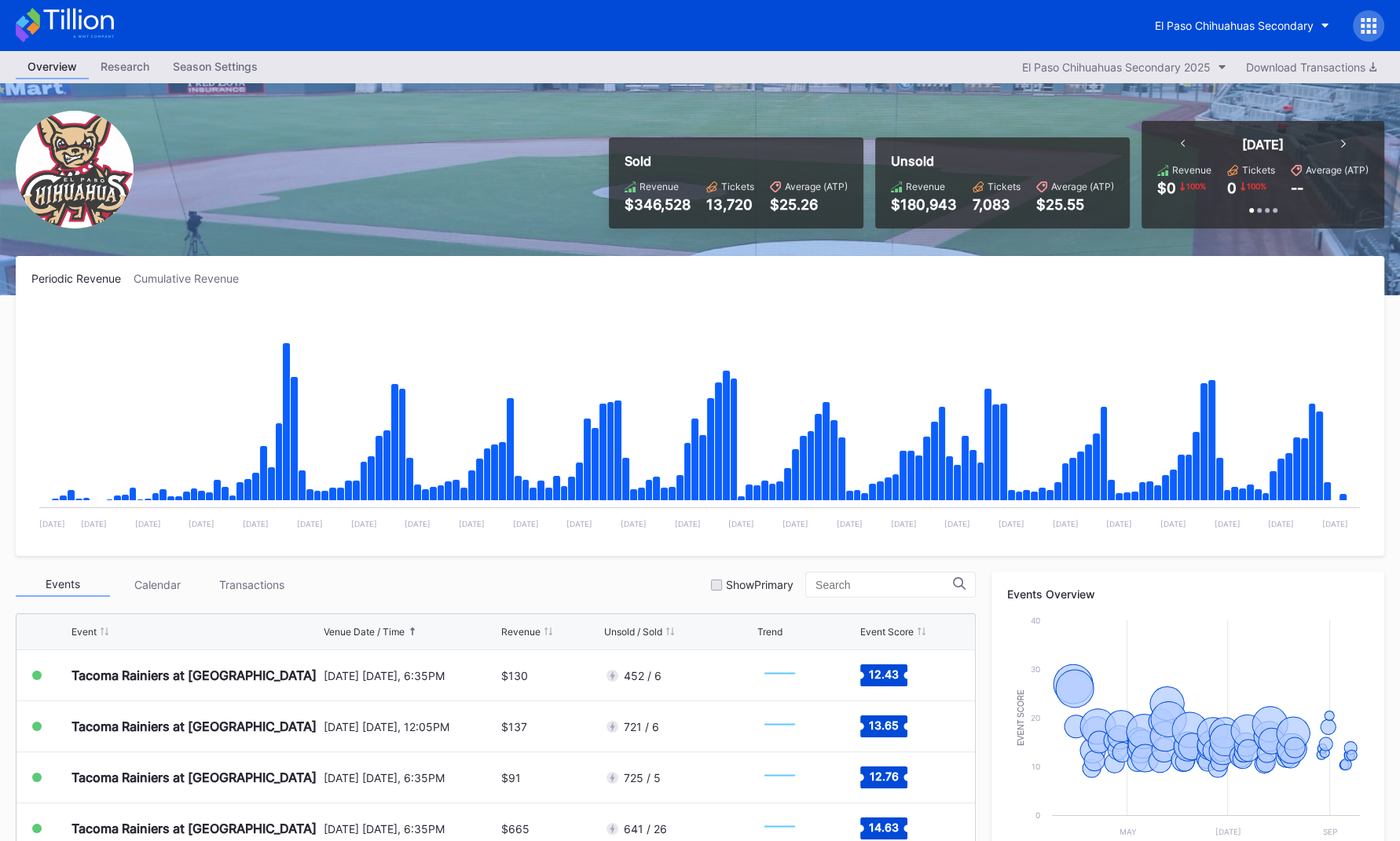
click at [66, 5] on div "El Paso Chihuahuas Secondary" at bounding box center [700, 25] width 1400 height 51
click at [71, 14] on icon at bounding box center [65, 24] width 98 height 35
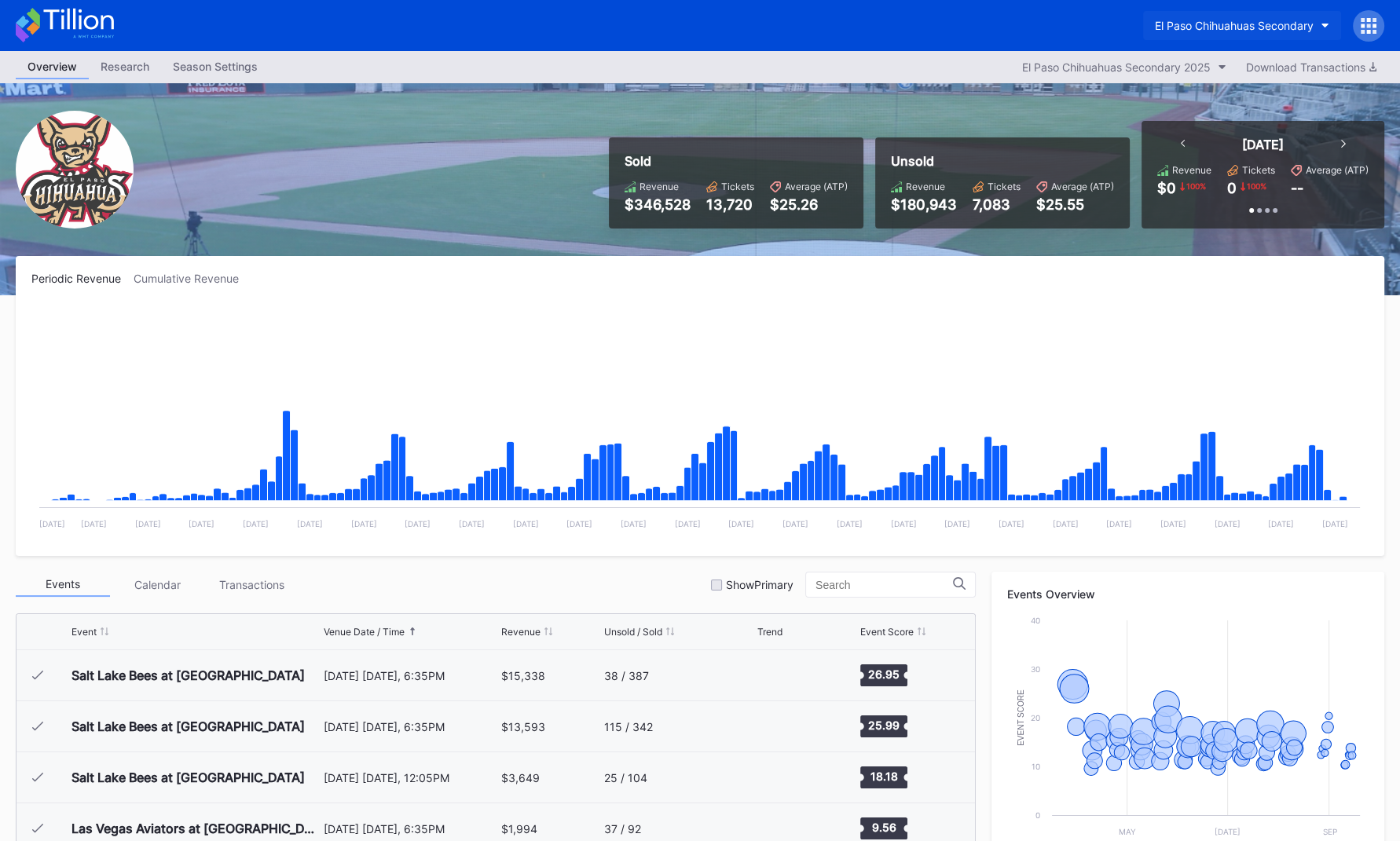
click at [1030, 26] on div "El Paso Chihuahuas Secondary" at bounding box center [1234, 25] width 159 height 13
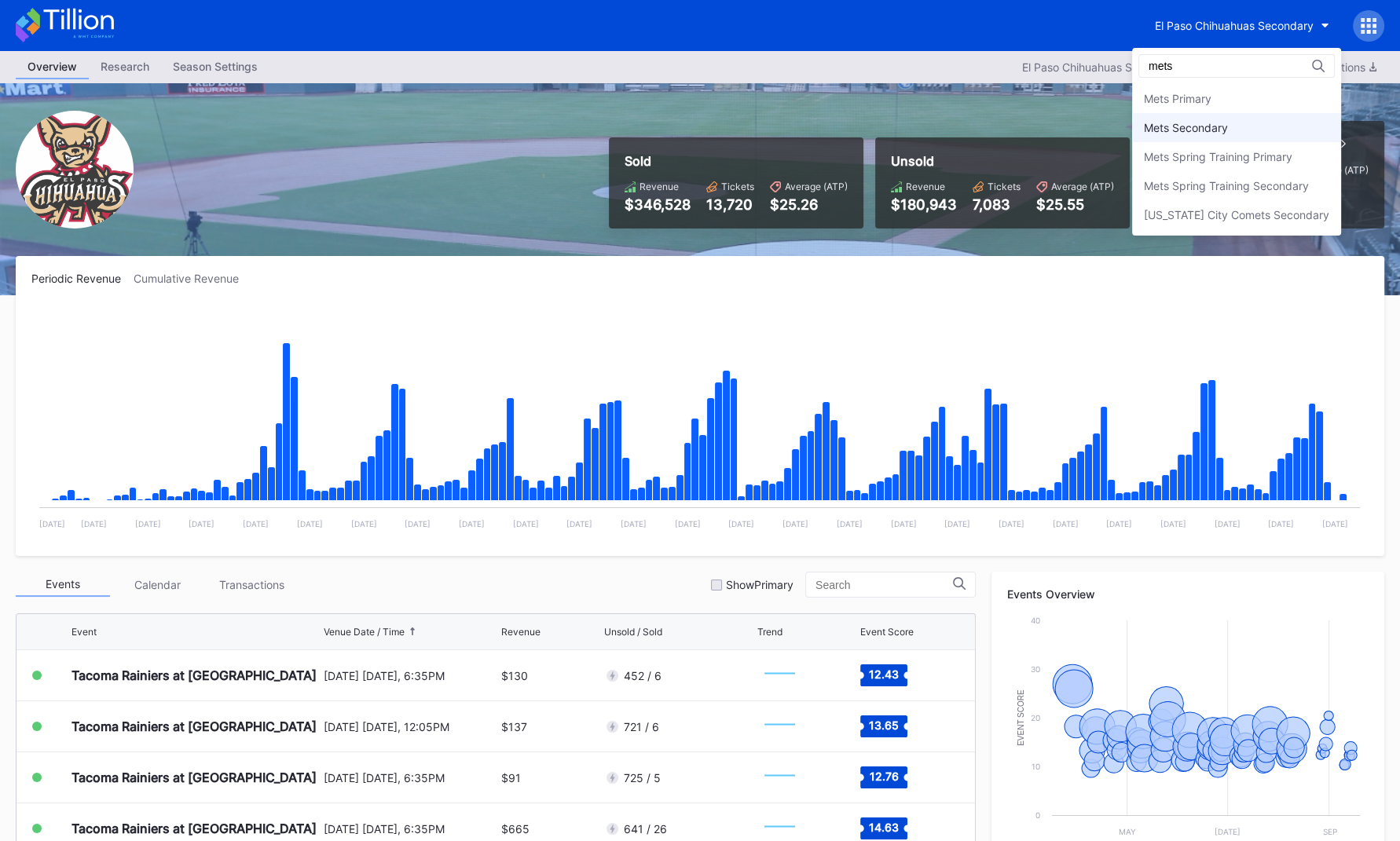
type input "mets"
click at [1030, 137] on div "Mets Secondary" at bounding box center [1236, 127] width 209 height 29
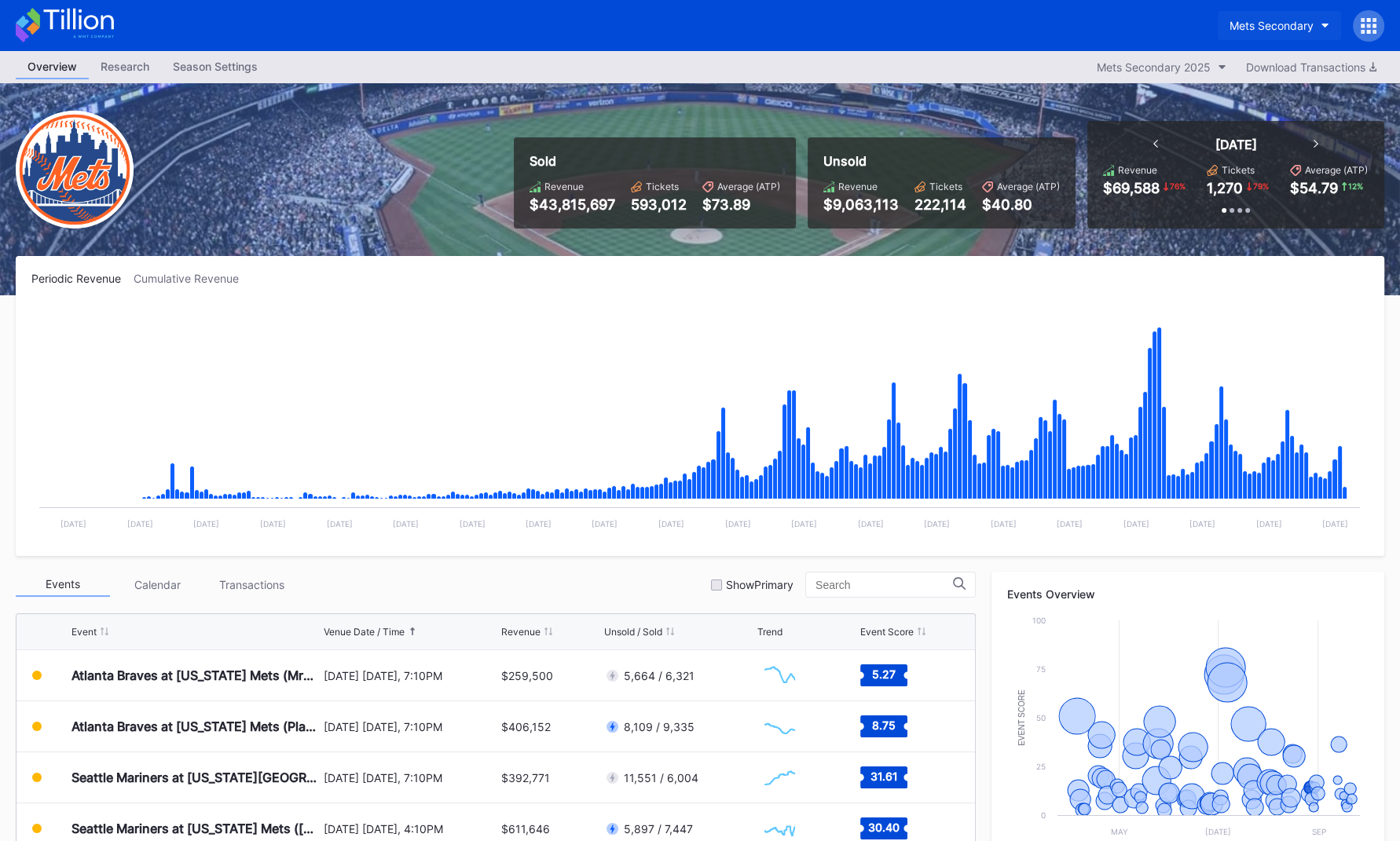
click at [1030, 31] on div "Mets Secondary" at bounding box center [1272, 25] width 84 height 13
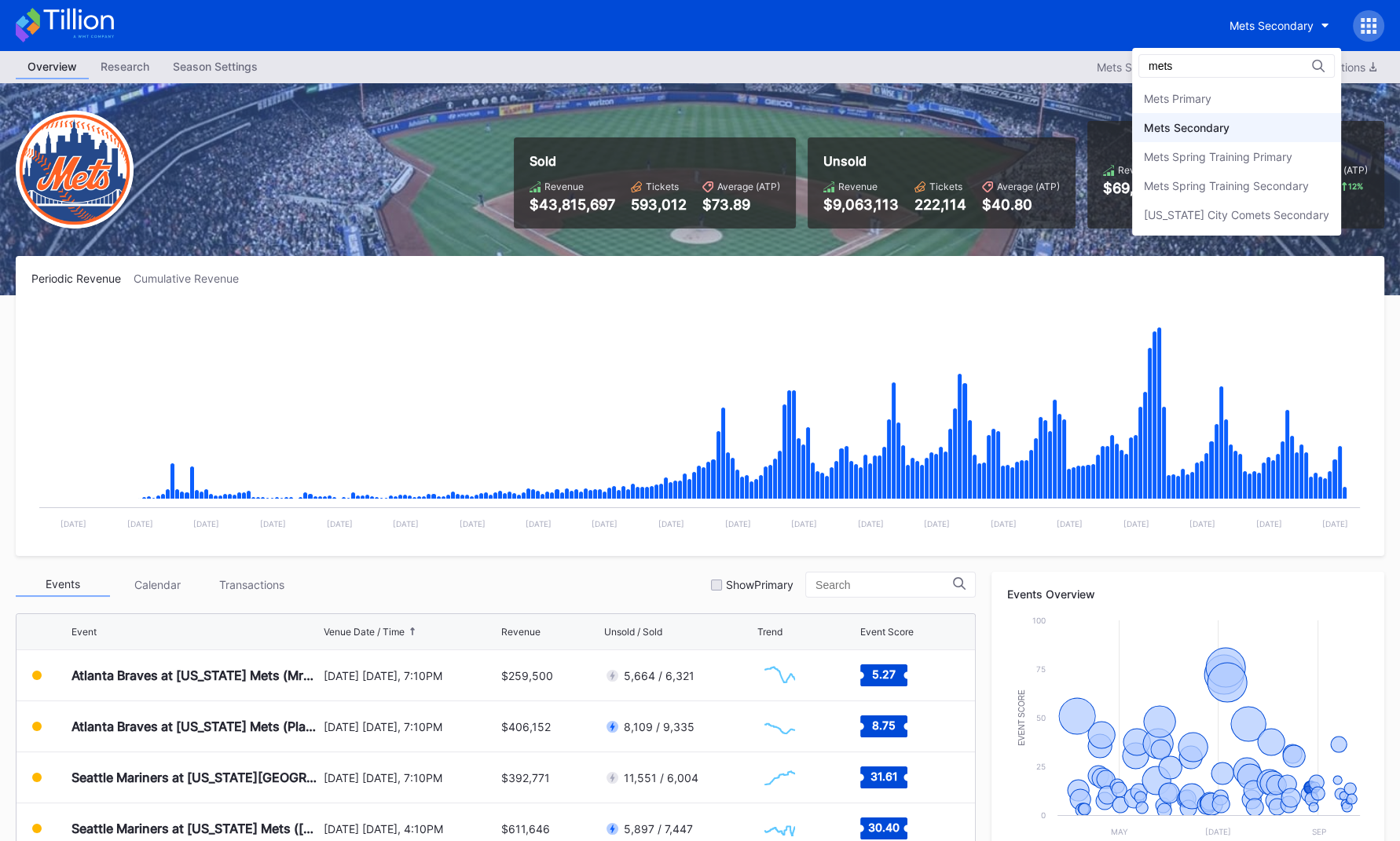
type input "mets"
click at [1030, 131] on div "Mets Secondary" at bounding box center [1188, 127] width 86 height 13
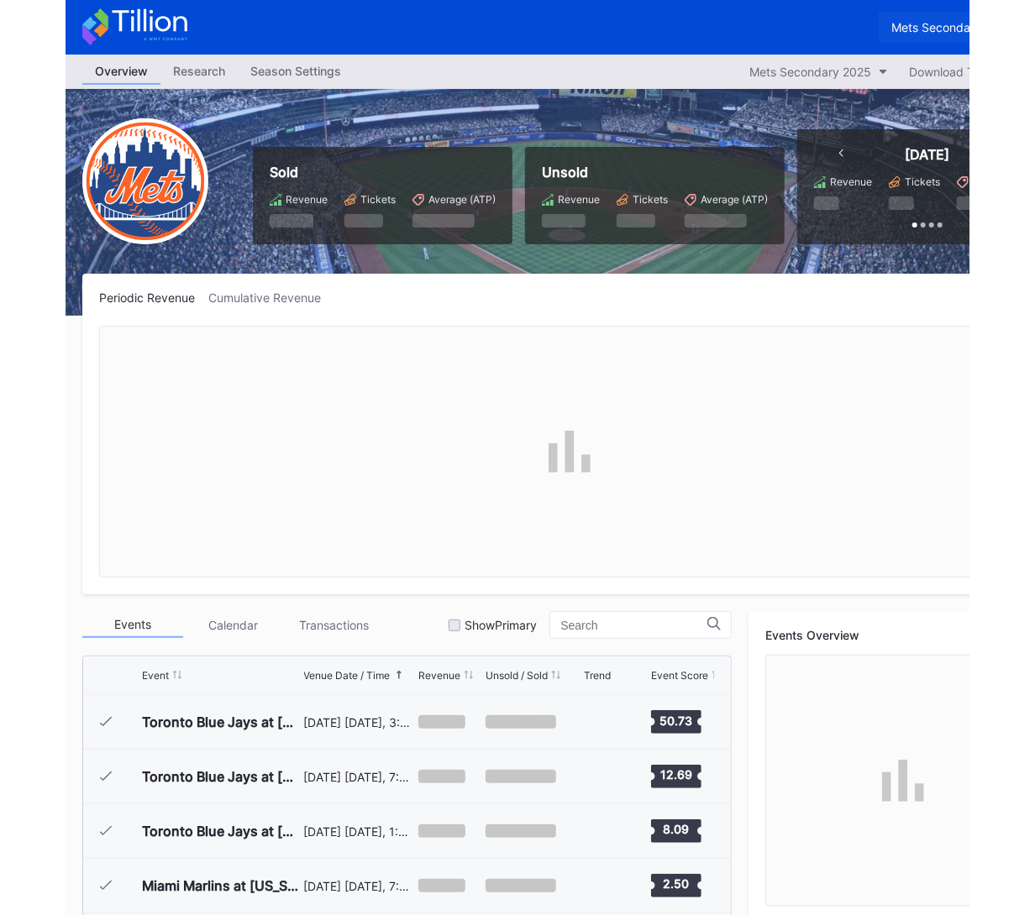
scroll to position [3275, 0]
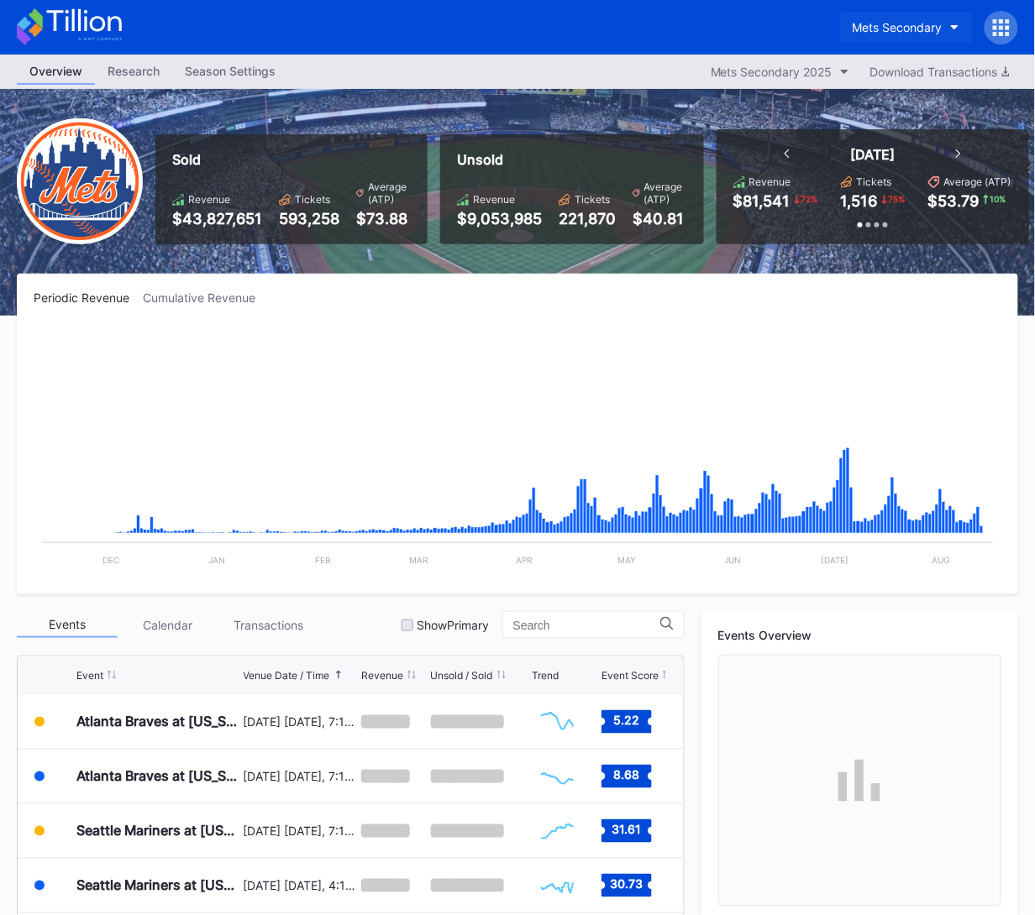
click at [903, 29] on div "Mets Secondary" at bounding box center [897, 27] width 90 height 14
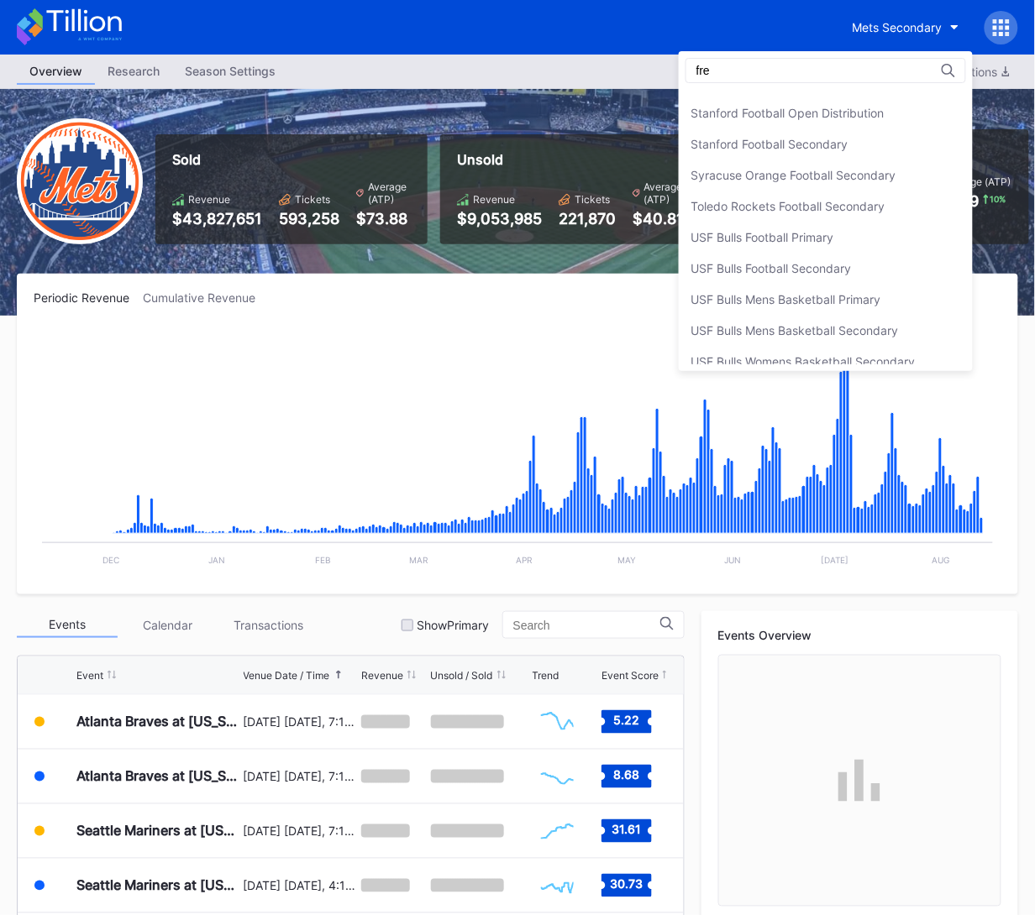
scroll to position [0, 0]
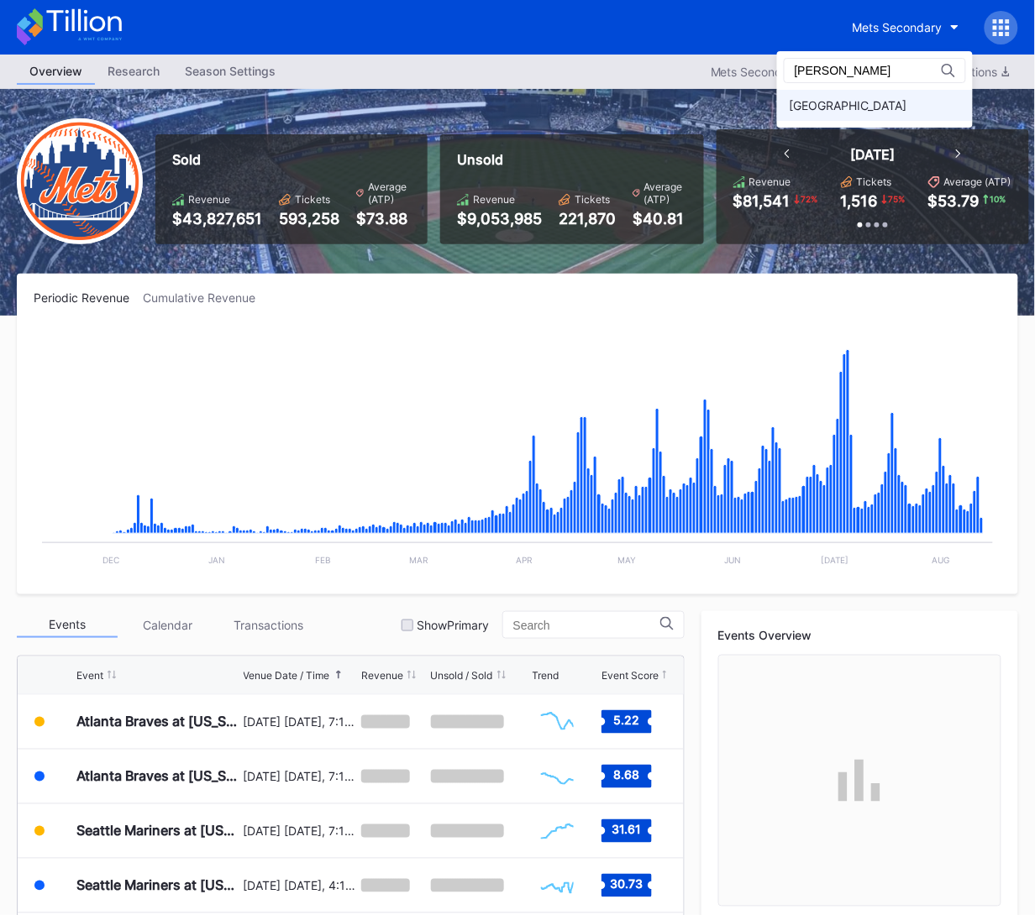
type input "[PERSON_NAME]"
click at [878, 100] on div "[GEOGRAPHIC_DATA]" at bounding box center [848, 105] width 118 height 14
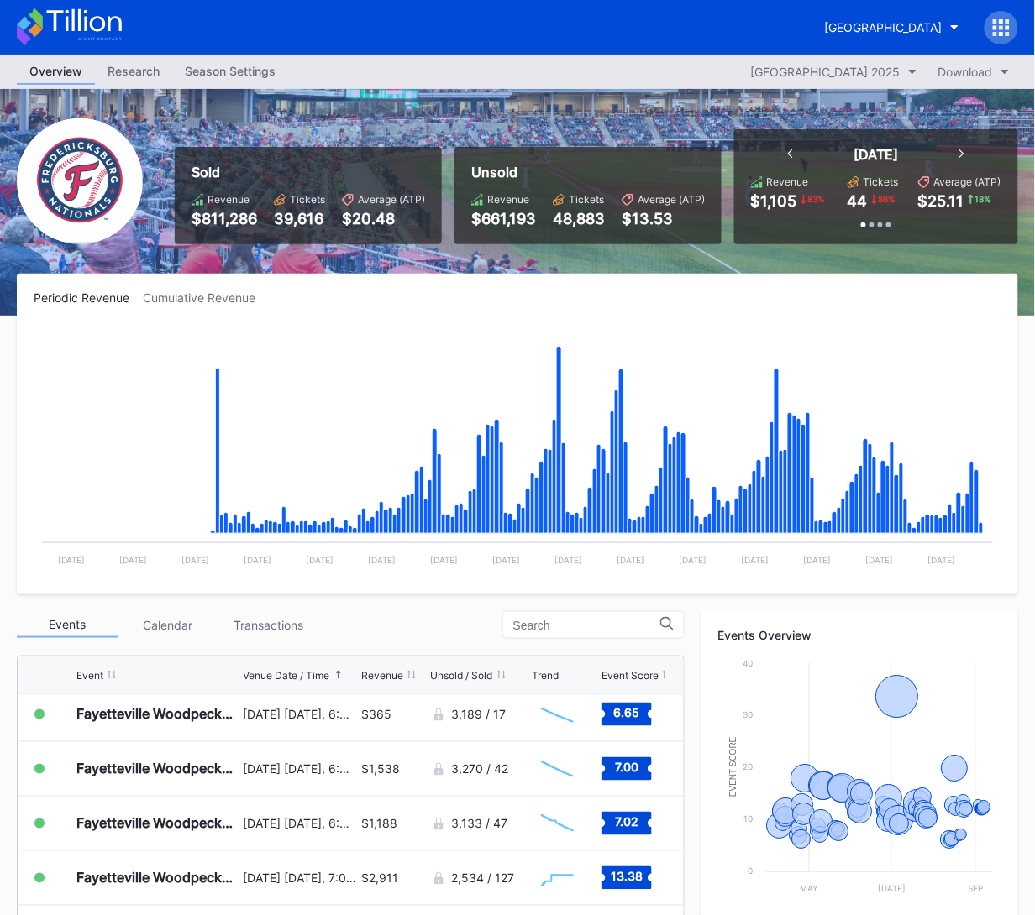
click at [113, 20] on icon at bounding box center [69, 26] width 105 height 37
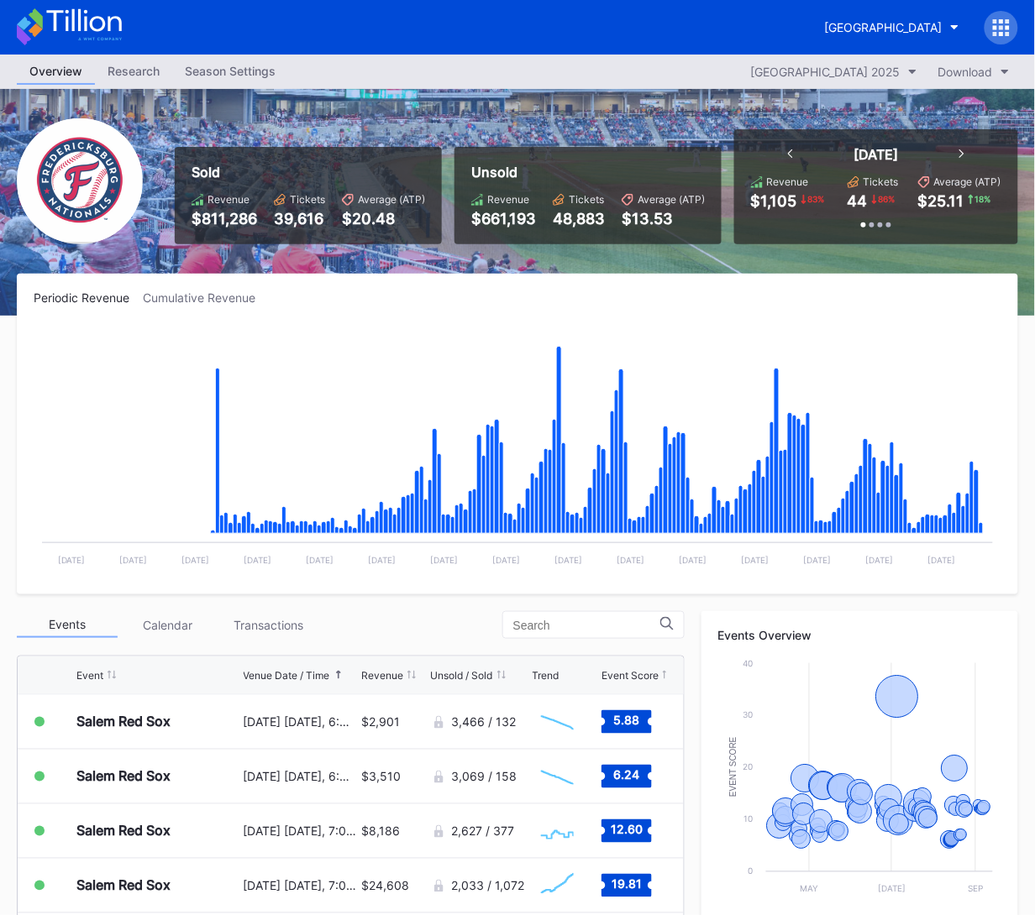
click at [224, 298] on div "Cumulative Revenue" at bounding box center [206, 298] width 126 height 14
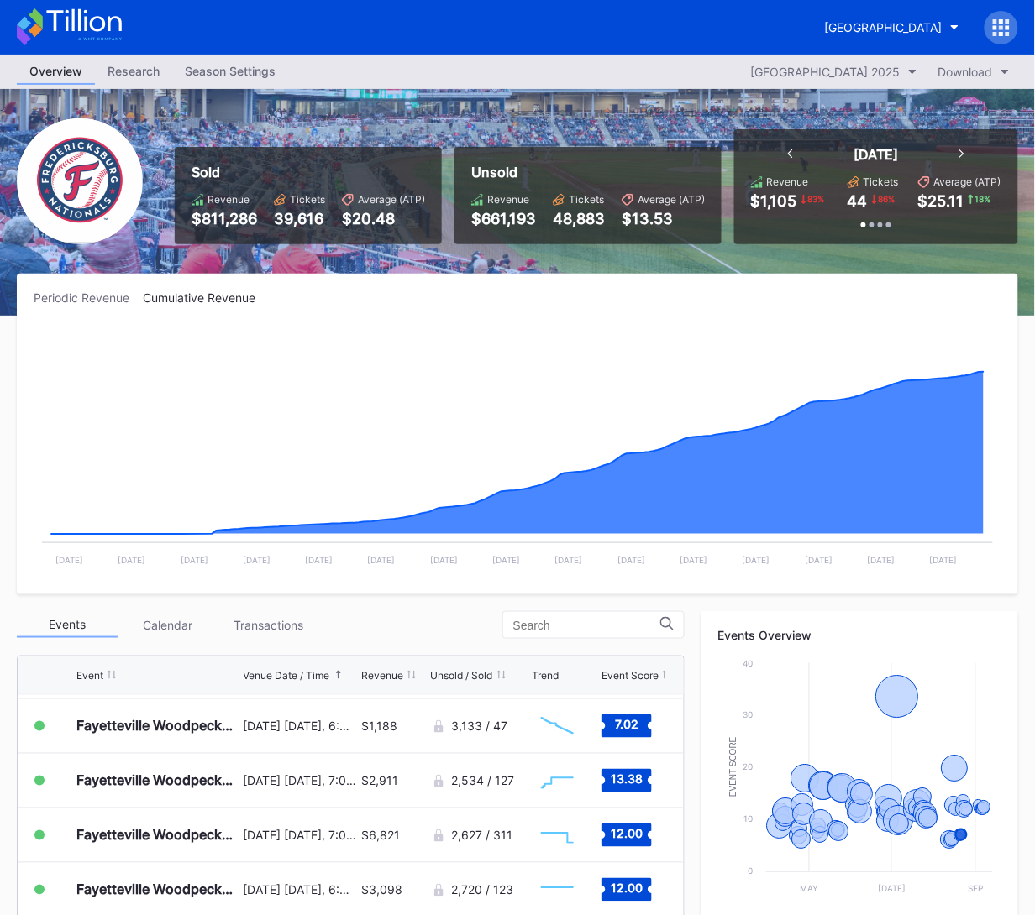
click at [78, 301] on div "Periodic Revenue" at bounding box center [88, 298] width 109 height 14
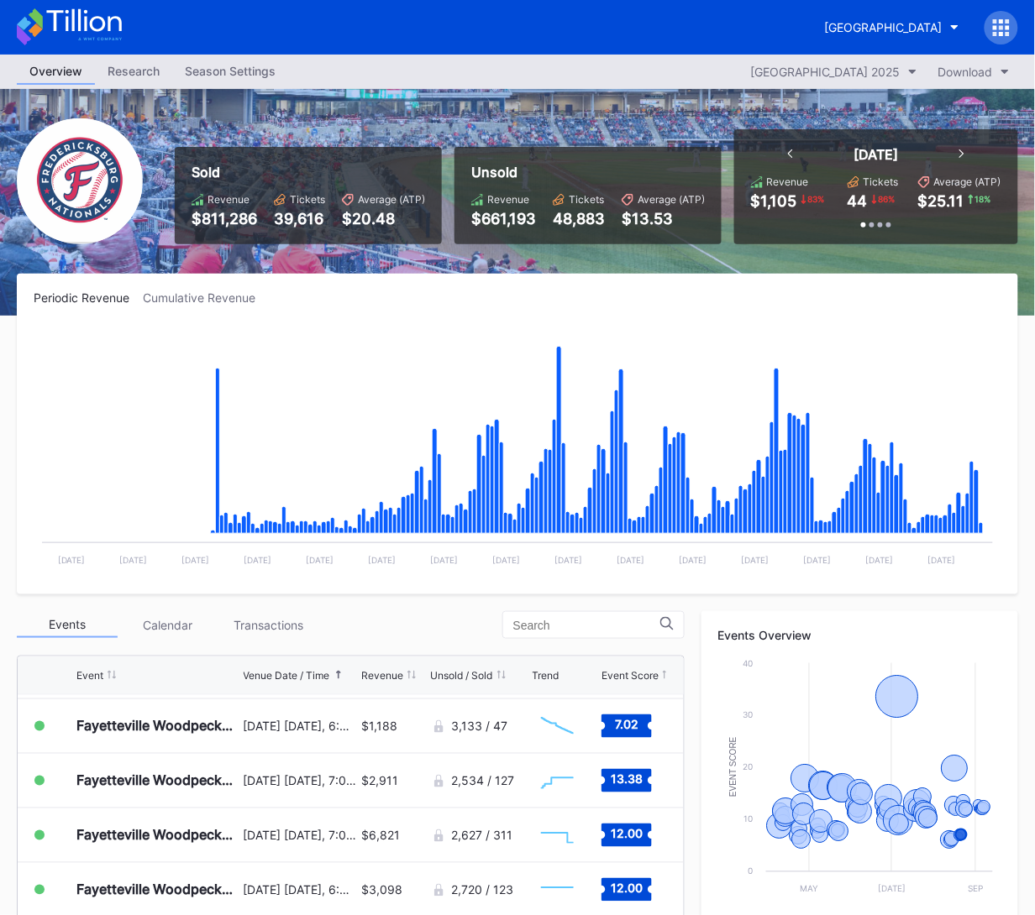
click at [103, 30] on icon at bounding box center [69, 26] width 105 height 37
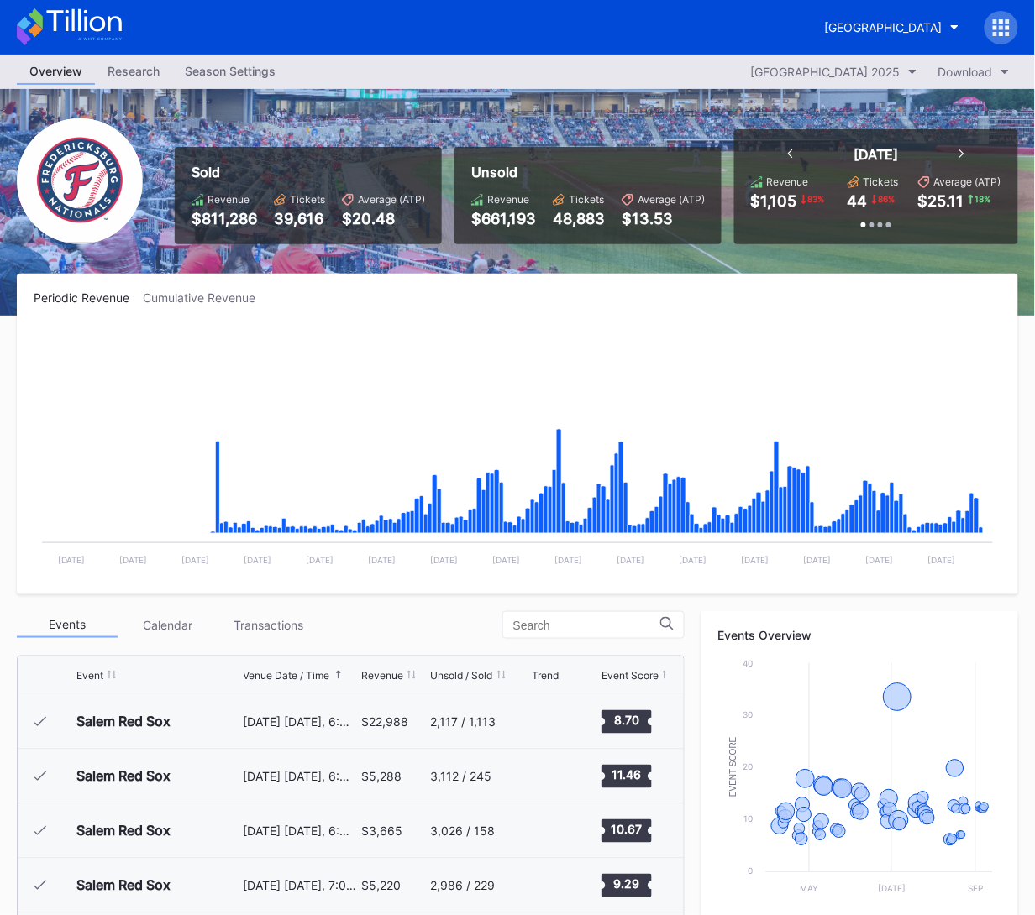
scroll to position [2675, 0]
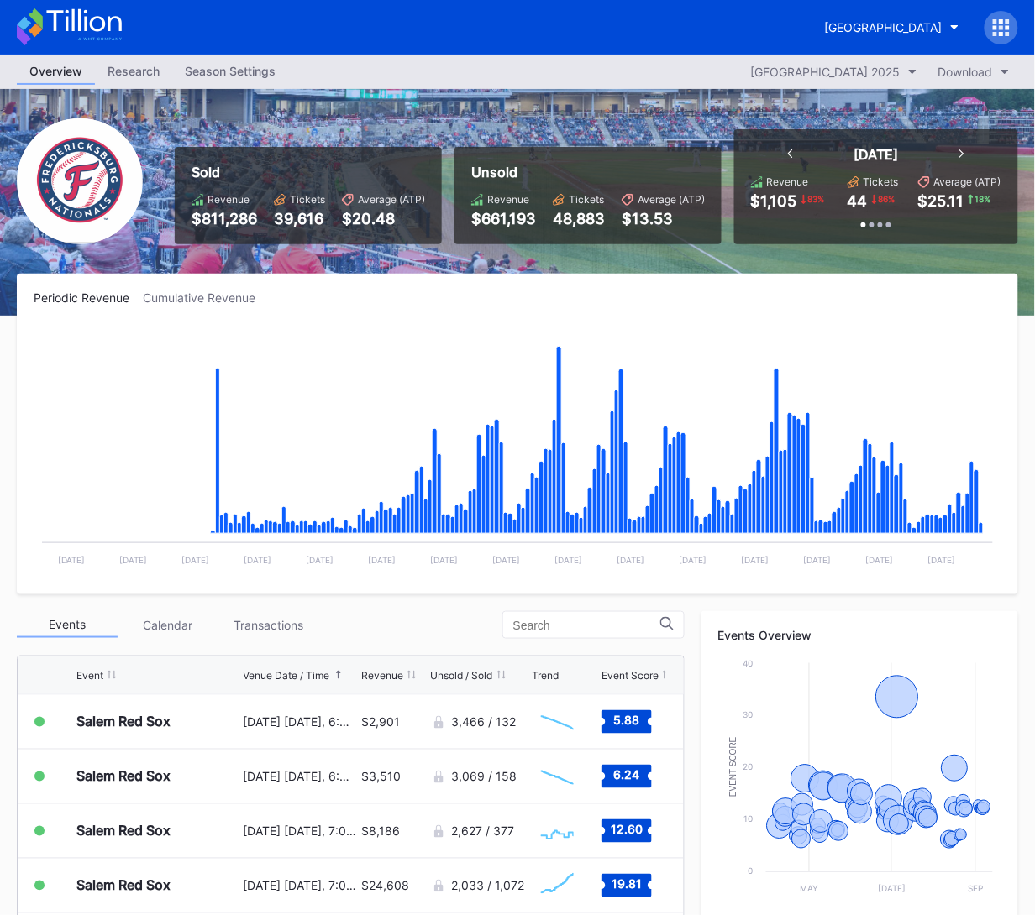
click at [107, 32] on icon at bounding box center [69, 26] width 105 height 37
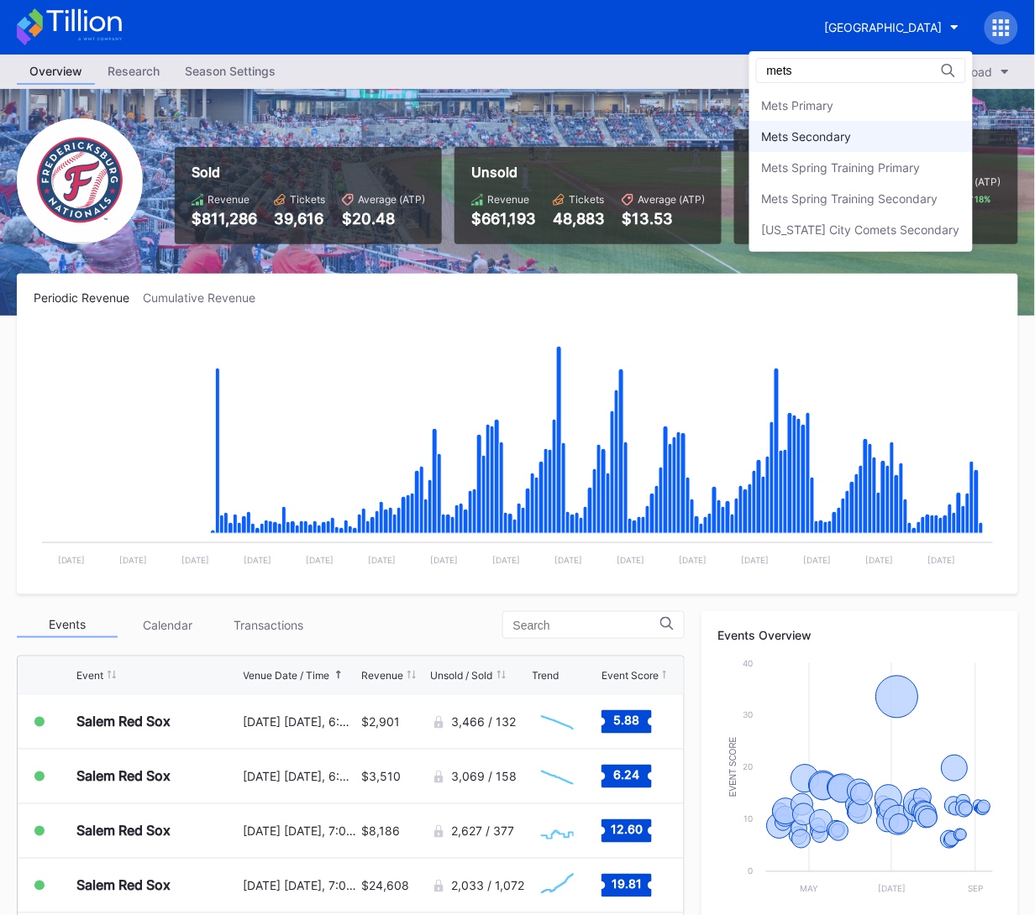
type input "mets"
click at [823, 124] on div "Mets Secondary" at bounding box center [860, 136] width 223 height 31
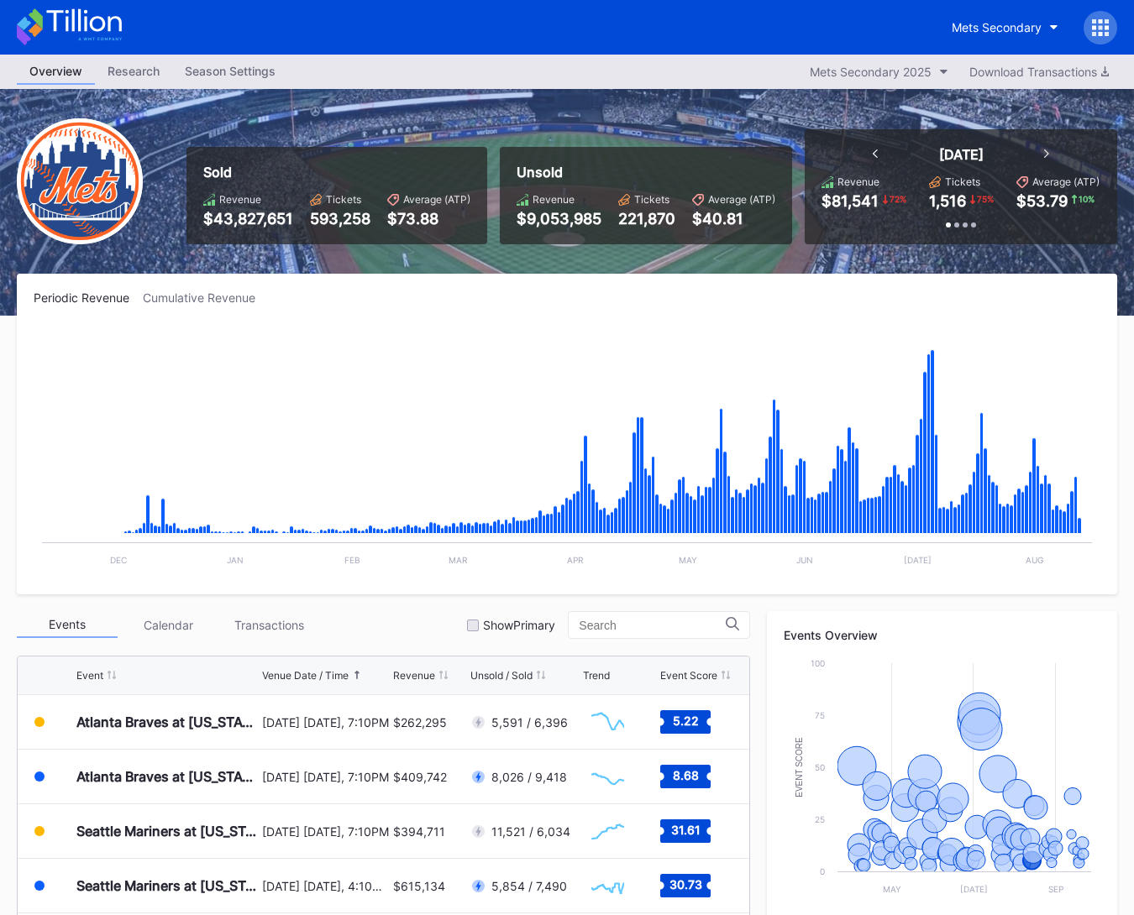
scroll to position [353, 0]
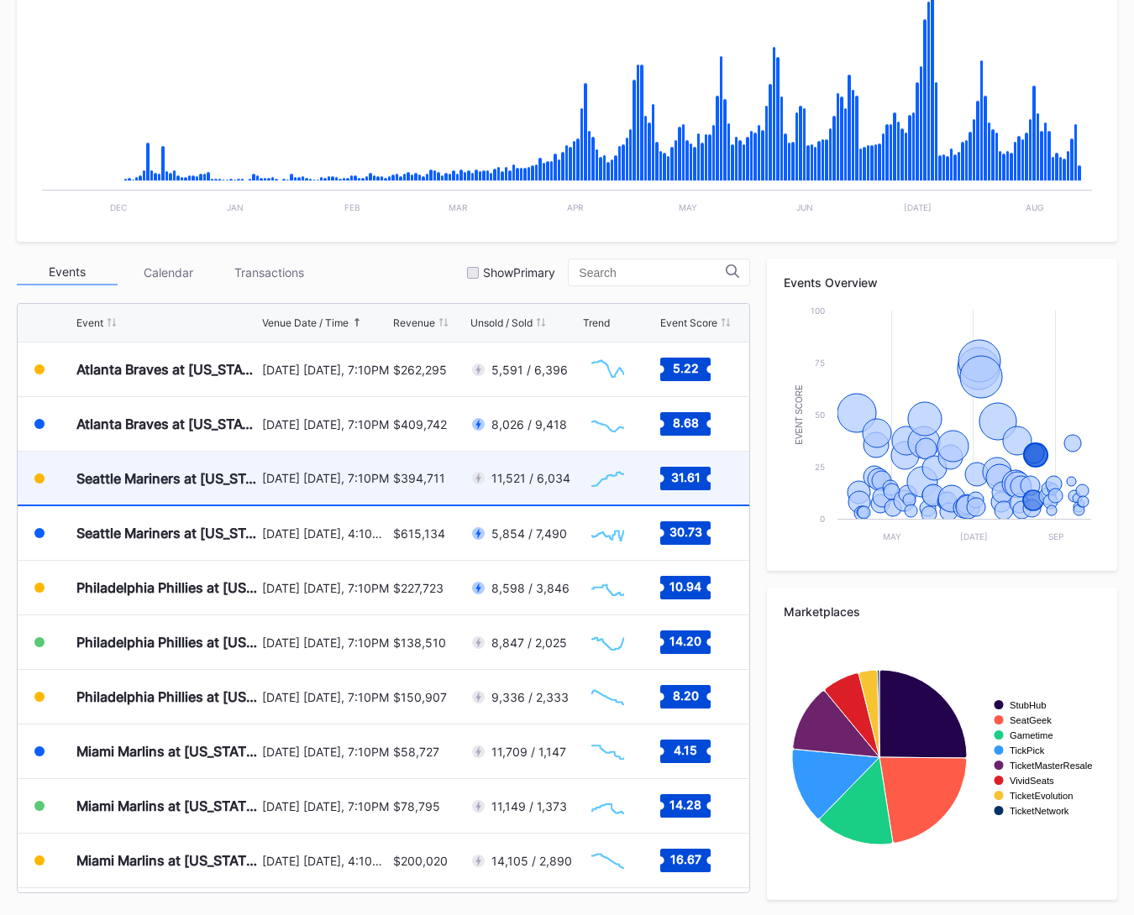
click at [401, 485] on div "$394,711" at bounding box center [429, 478] width 72 height 53
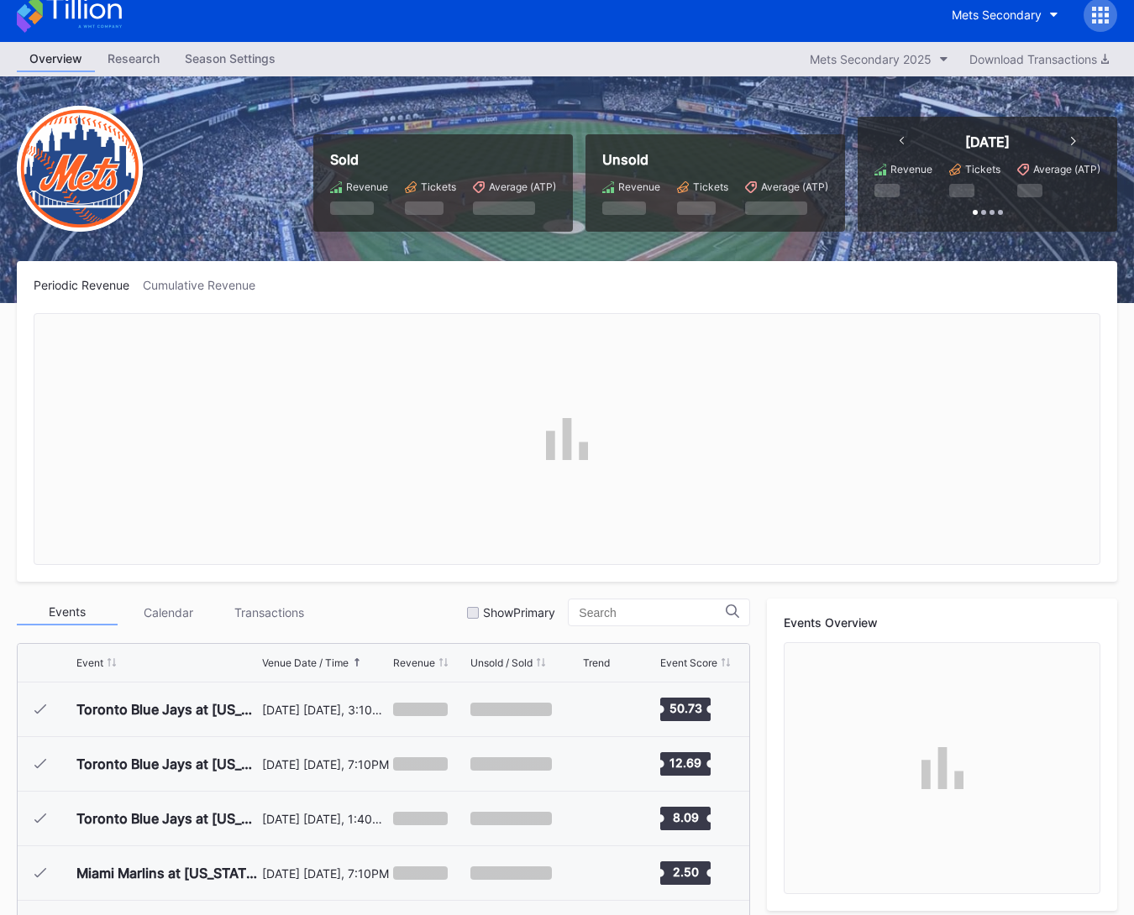
scroll to position [3275, 0]
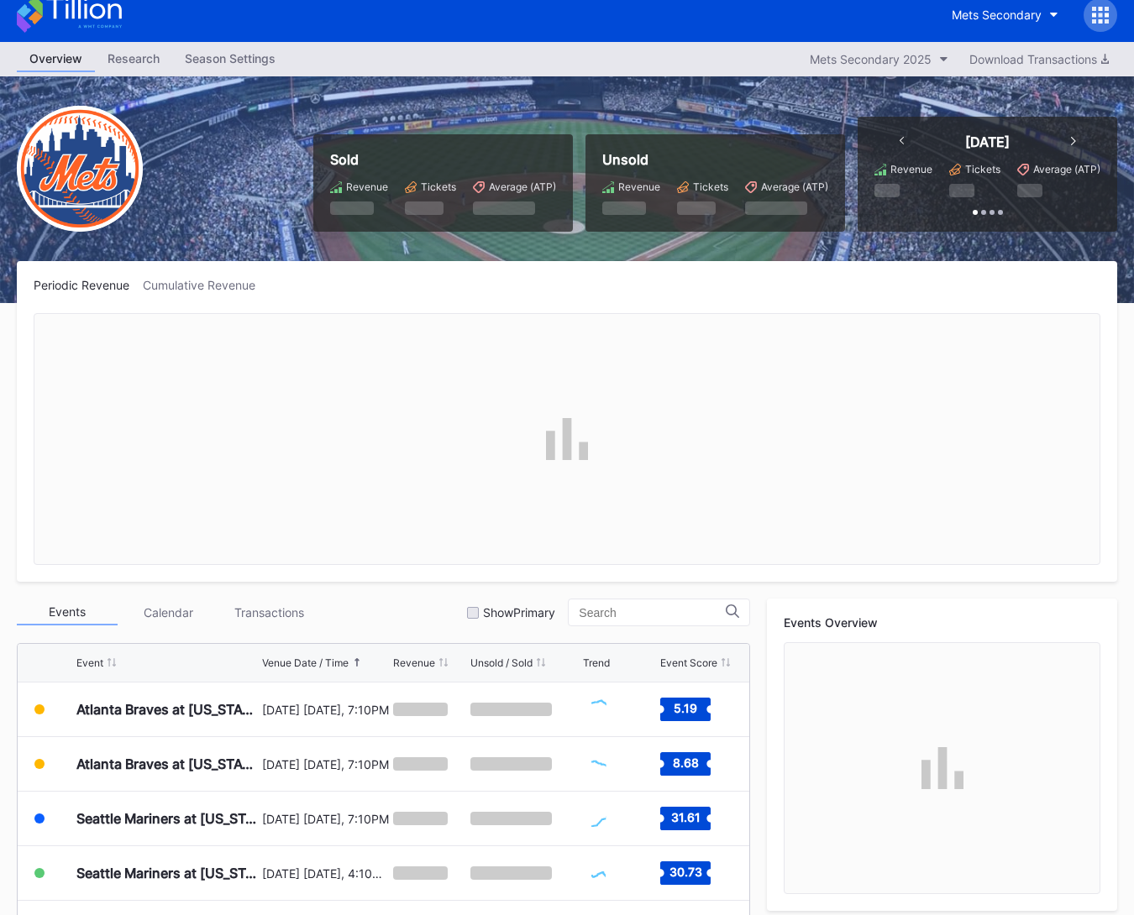
click at [1098, 27] on div at bounding box center [1100, 15] width 34 height 34
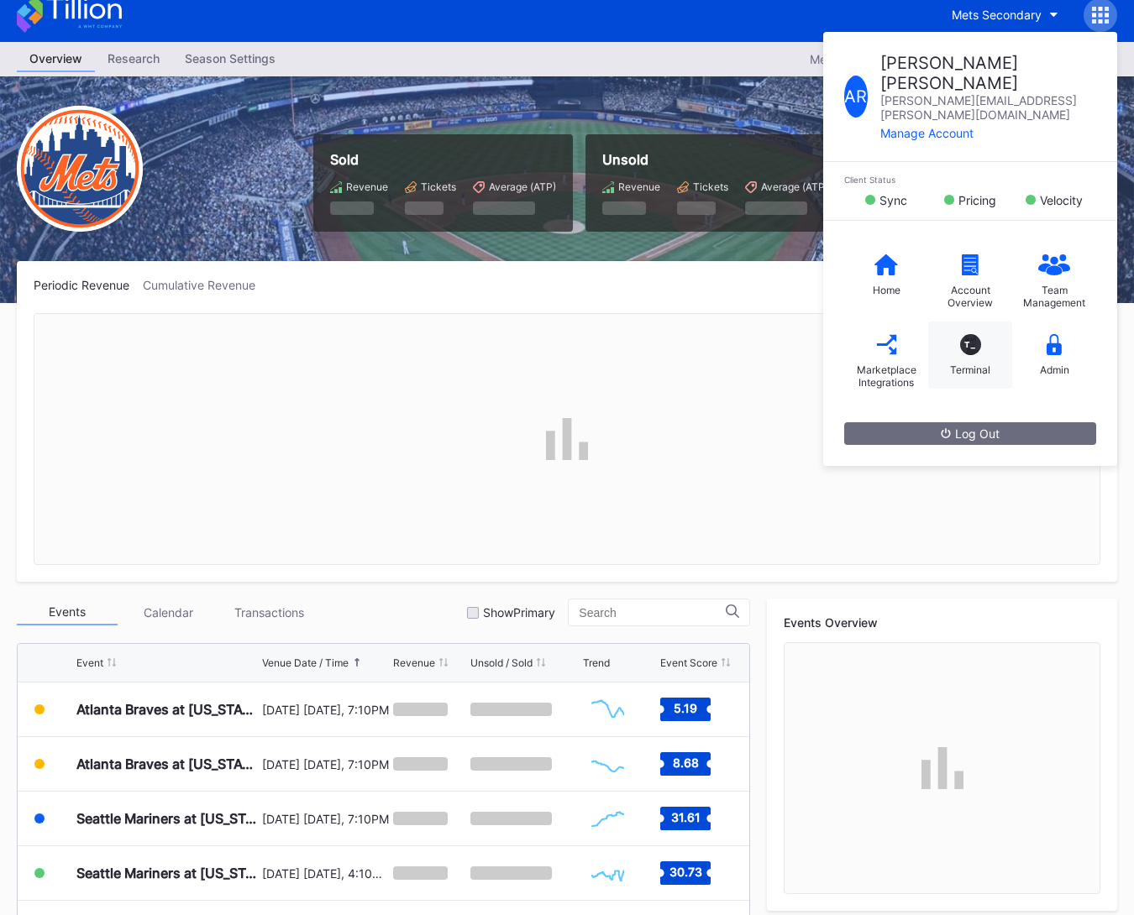
click at [963, 364] on div "Terminal" at bounding box center [970, 370] width 40 height 13
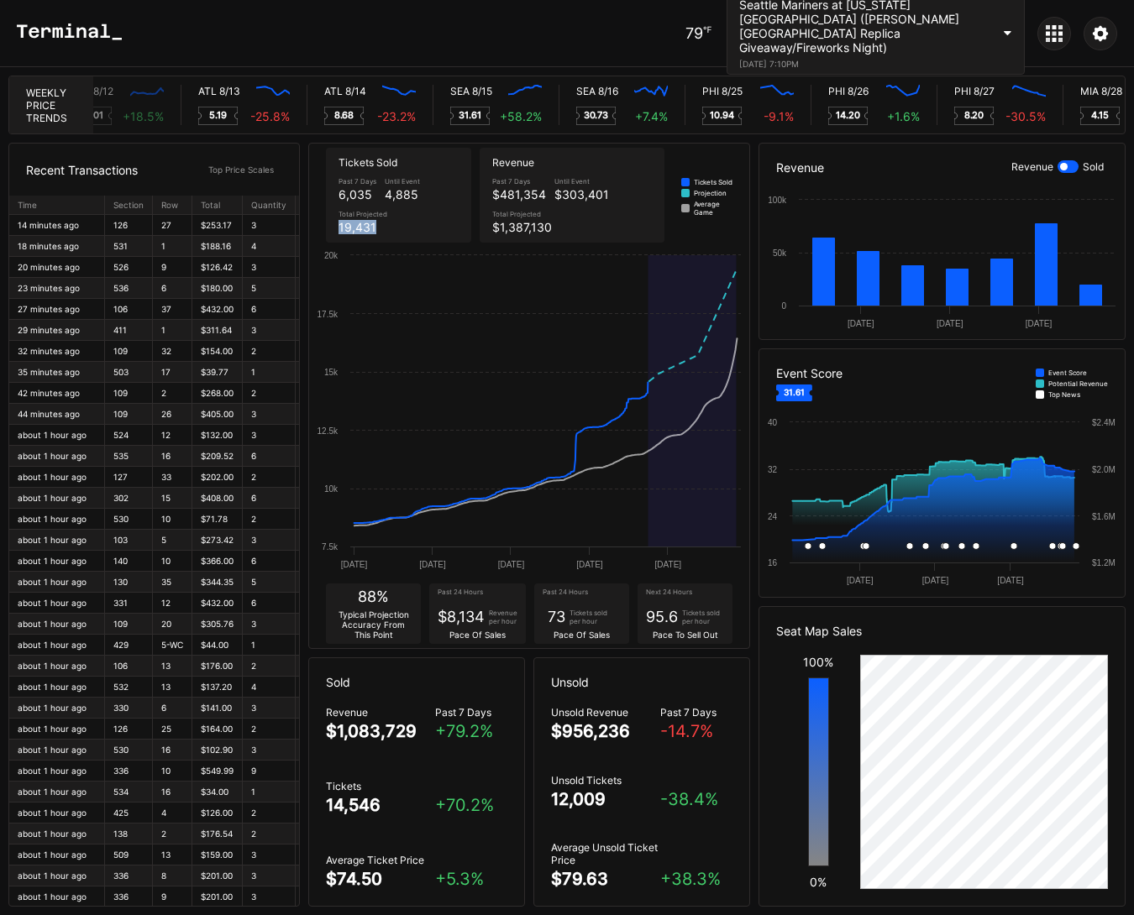
drag, startPoint x: 336, startPoint y: 225, endPoint x: 389, endPoint y: 226, distance: 52.9
click at [389, 226] on div "Past 7 Days 6,035 Until Event 4,885 Total Projected 19,431" at bounding box center [398, 206] width 128 height 66
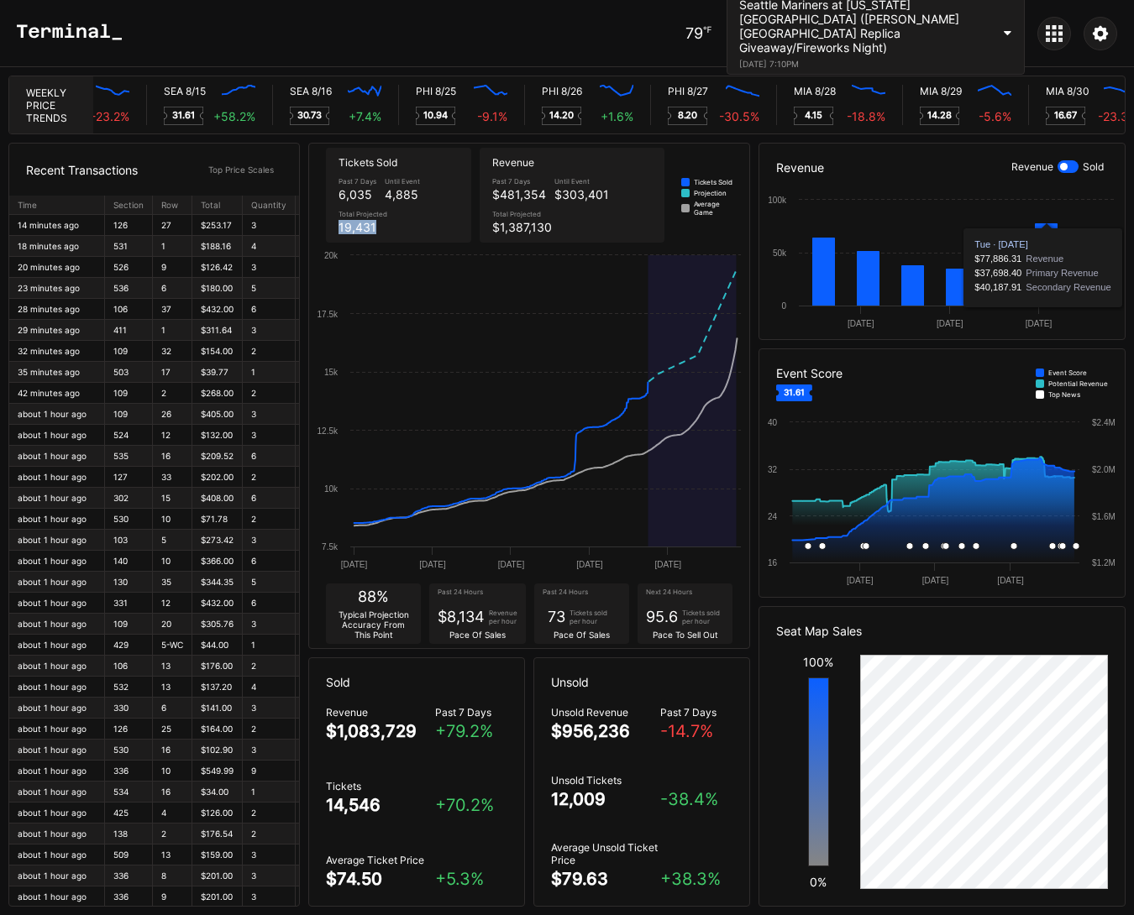
click at [1070, 166] on div at bounding box center [1067, 166] width 21 height 13
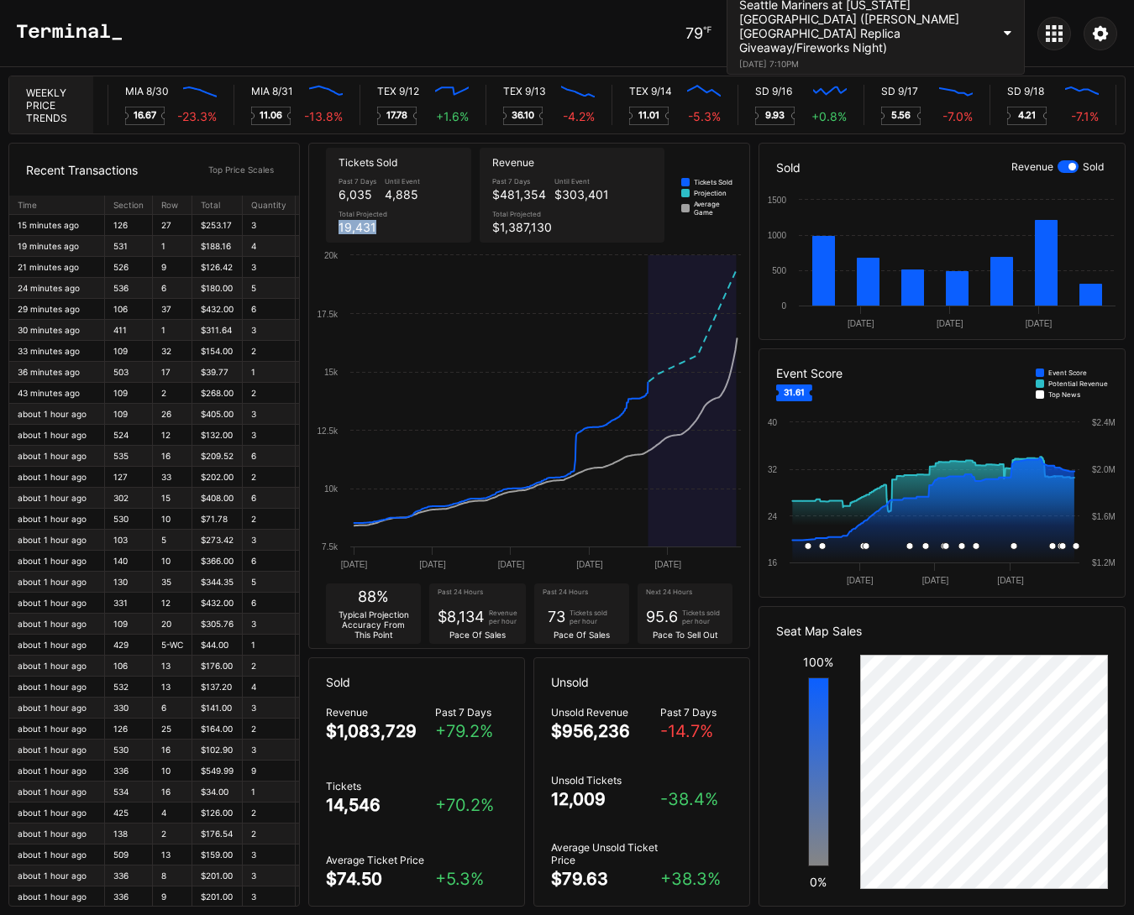
scroll to position [0, 8680]
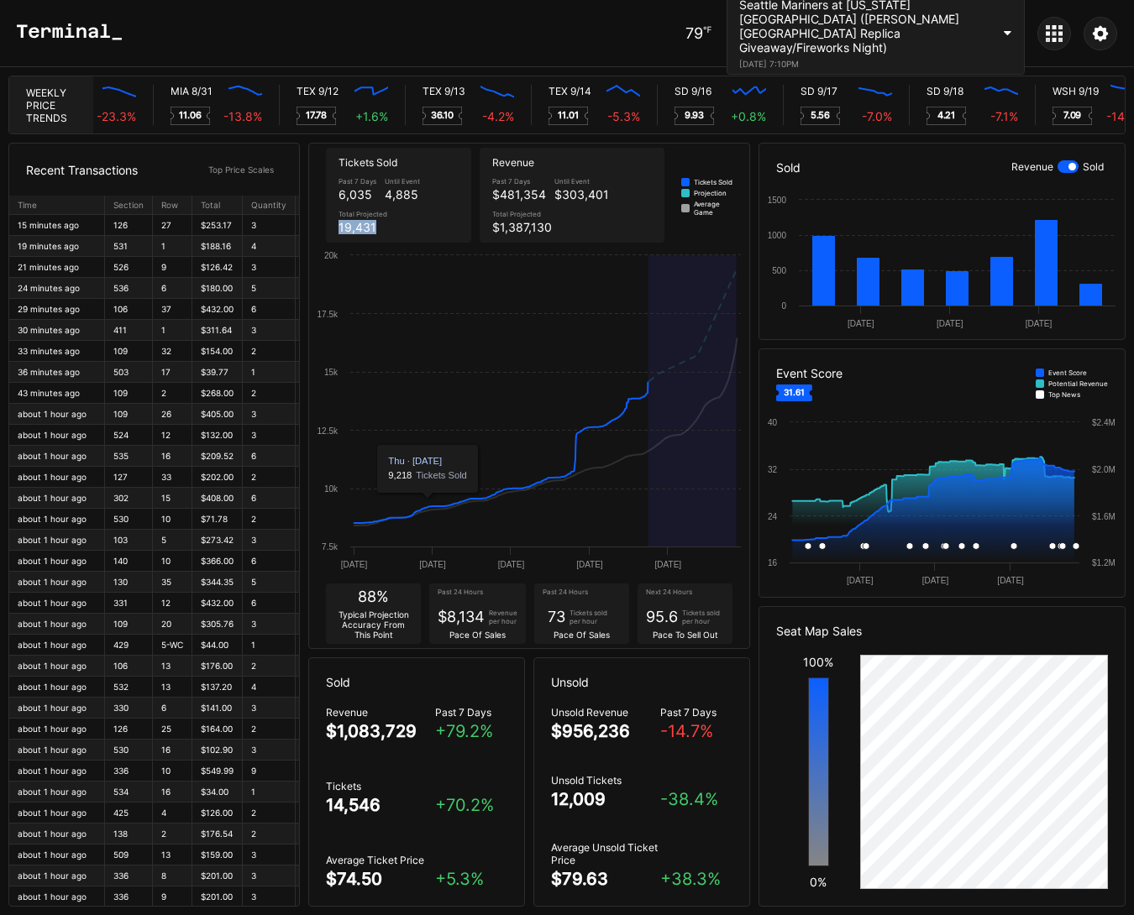
click at [430, 379] on icon "Created with Highcharts 11.2.0 [DATE] [DATE] Aug [DATE] Aug 7.5k 10k 12.5k 15k …" at bounding box center [529, 414] width 440 height 334
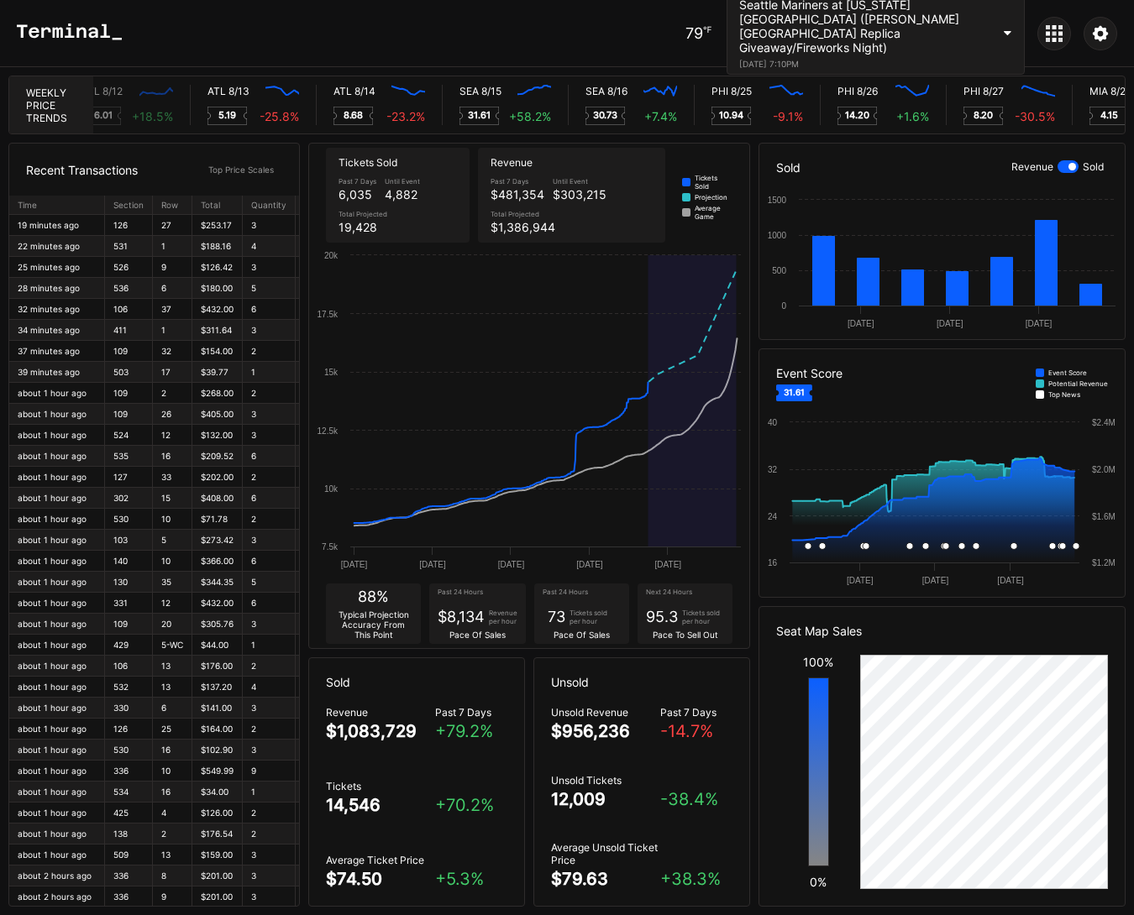
scroll to position [0, 7464]
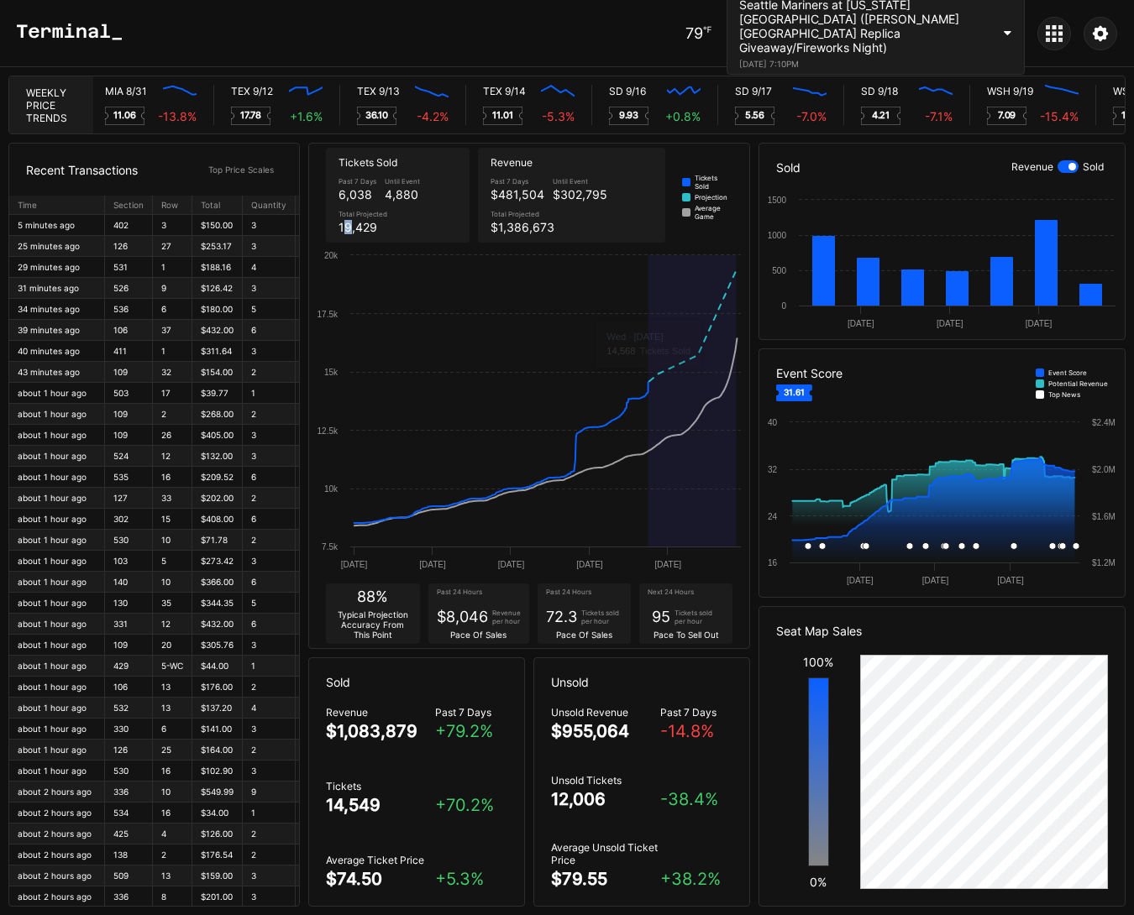
drag, startPoint x: 343, startPoint y: 223, endPoint x: 368, endPoint y: 223, distance: 25.2
click at [364, 223] on div "19,429" at bounding box center [362, 227] width 49 height 14
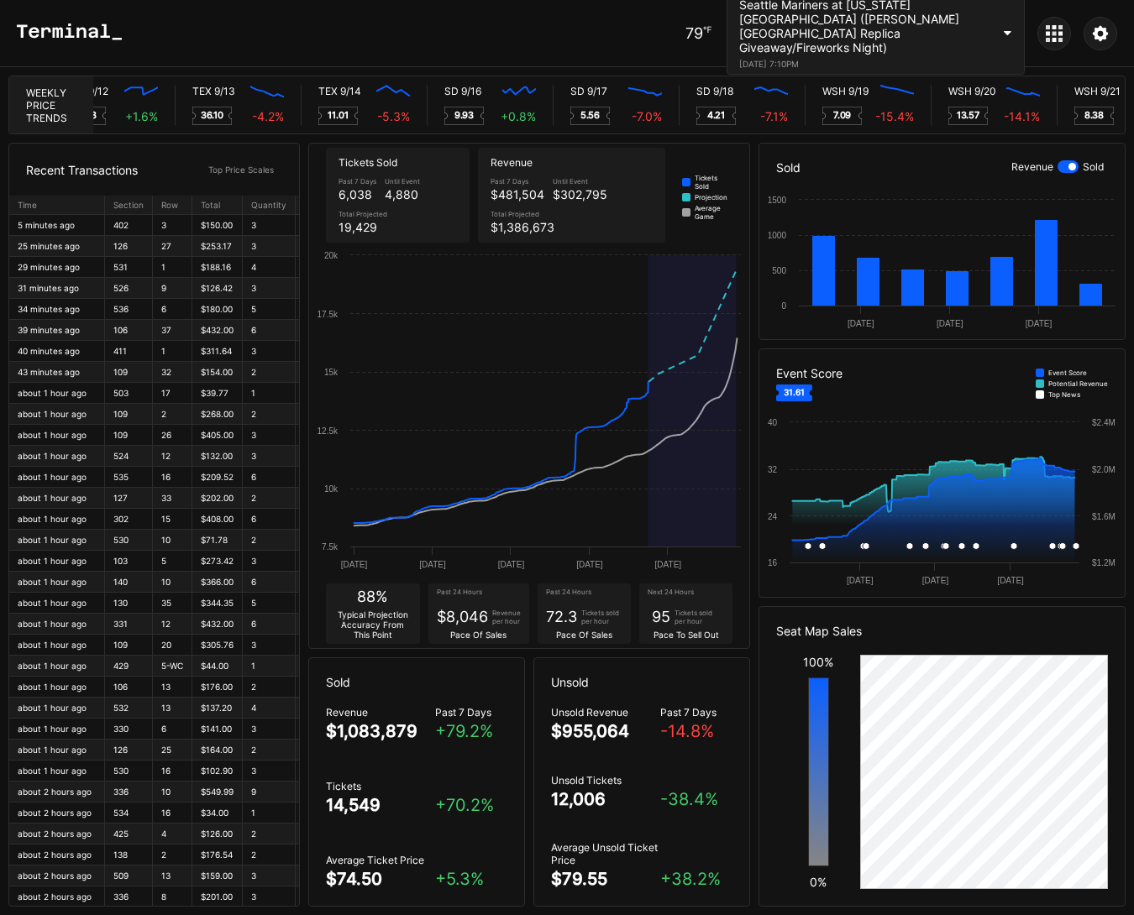
drag, startPoint x: 548, startPoint y: 616, endPoint x: 676, endPoint y: 617, distance: 127.6
click at [668, 616] on div "88% Typical Projection Accuracy From This Point Past 24 Hours $8,046 Revenue pe…" at bounding box center [529, 613] width 440 height 69
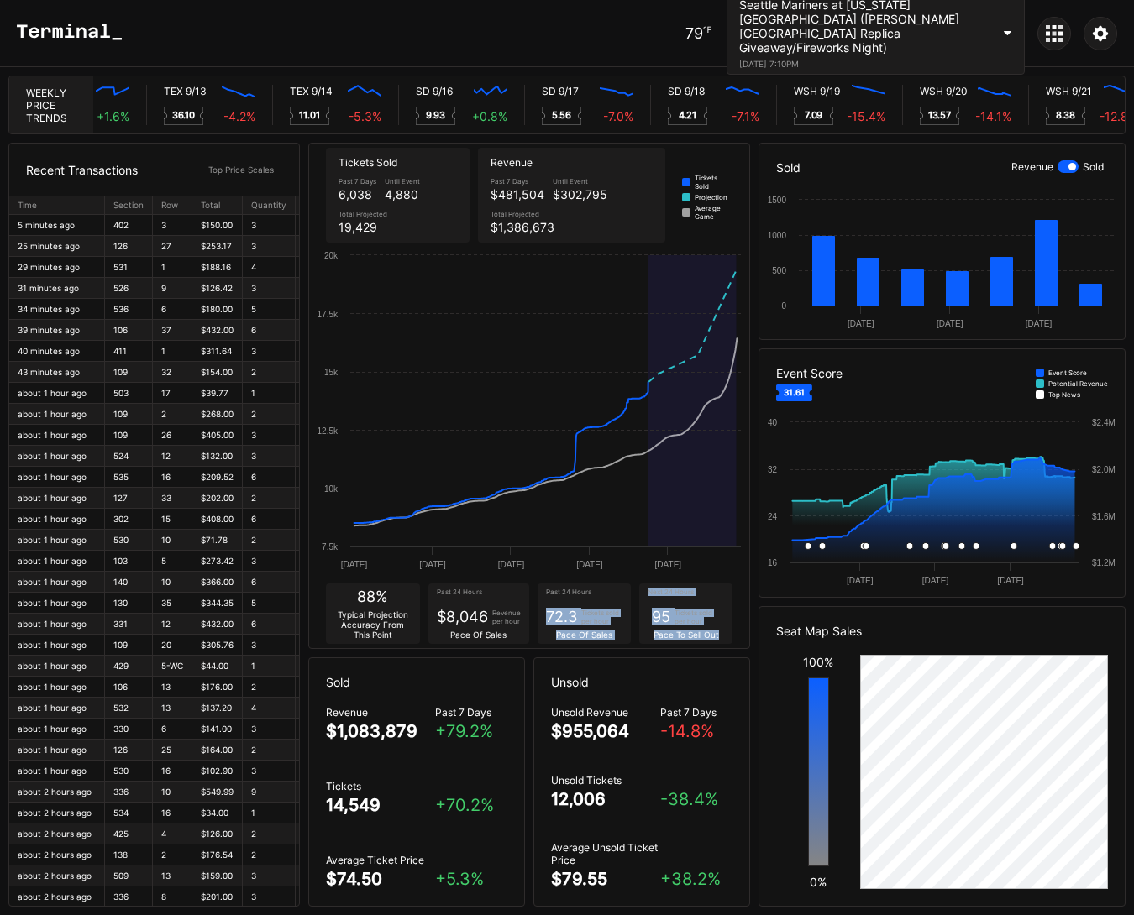
drag, startPoint x: 722, startPoint y: 634, endPoint x: 544, endPoint y: 620, distance: 178.6
click at [544, 620] on div "88% Typical Projection Accuracy From This Point Past 24 Hours $8,046 Revenue pe…" at bounding box center [529, 613] width 440 height 69
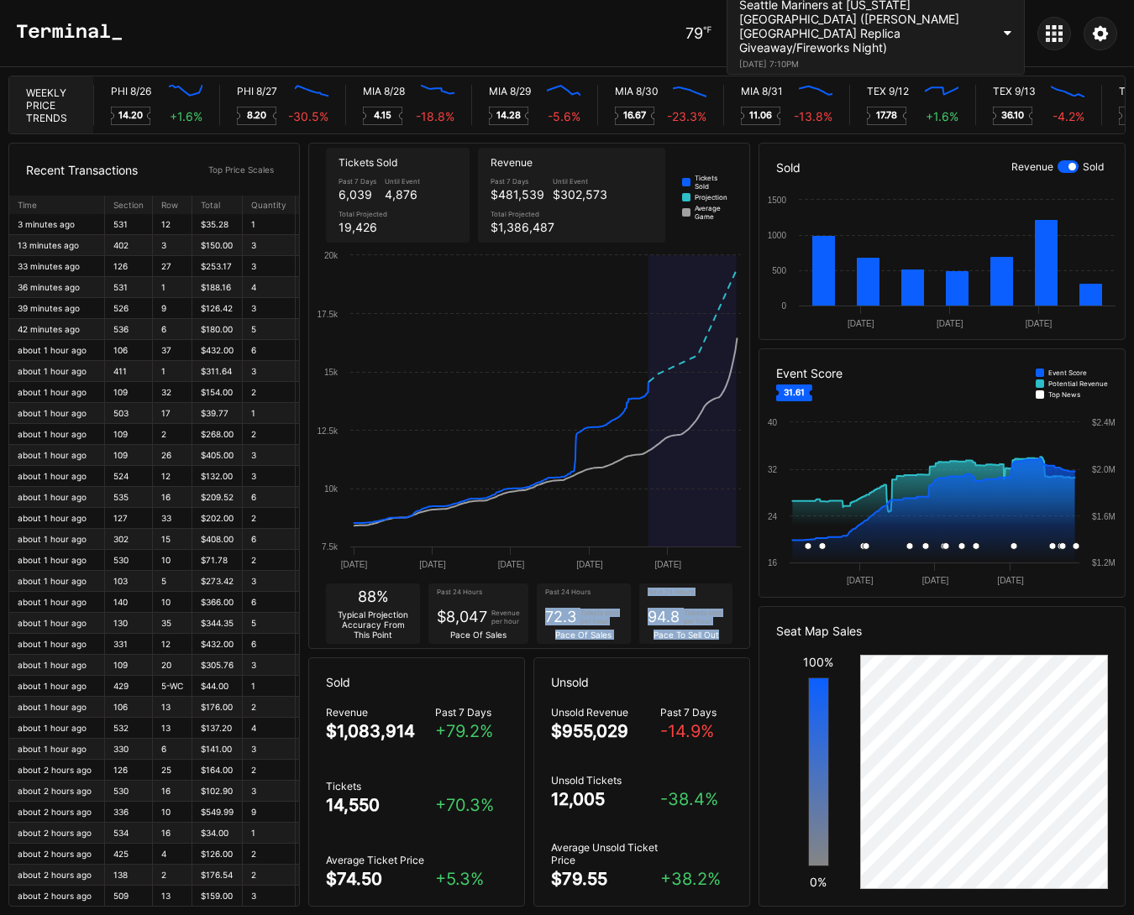
scroll to position [0, 8189]
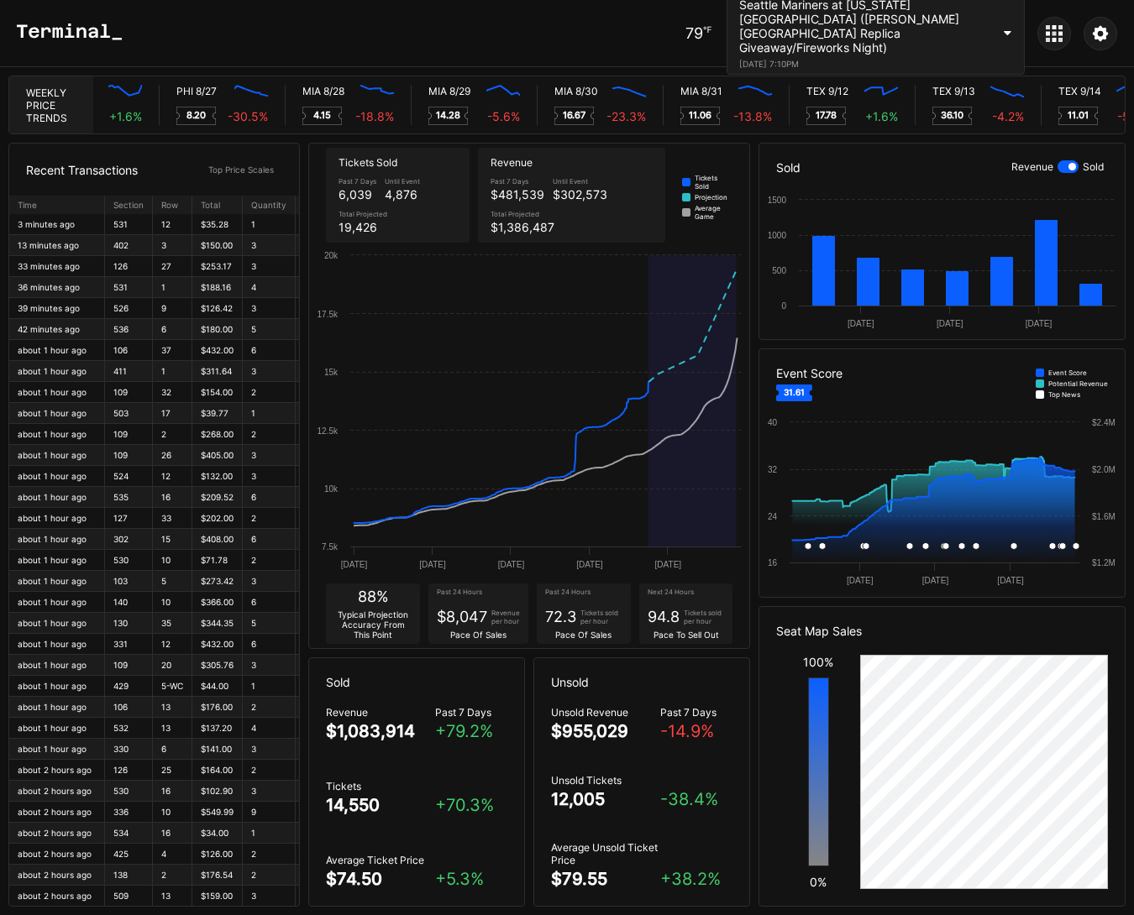
click at [571, 217] on div "Past 7 Days $481,539 Until Event $302,573 Total Projected $1,386,487" at bounding box center [571, 206] width 170 height 66
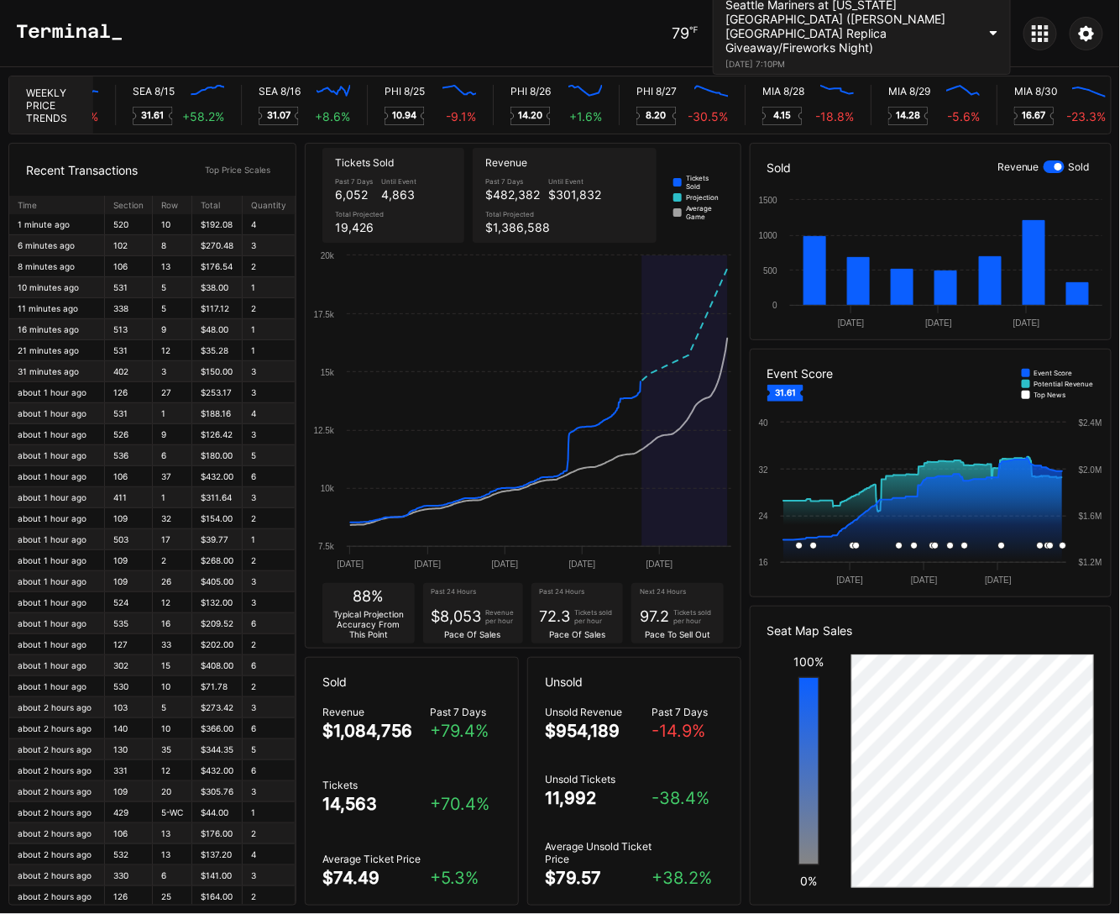
scroll to position [0, 7790]
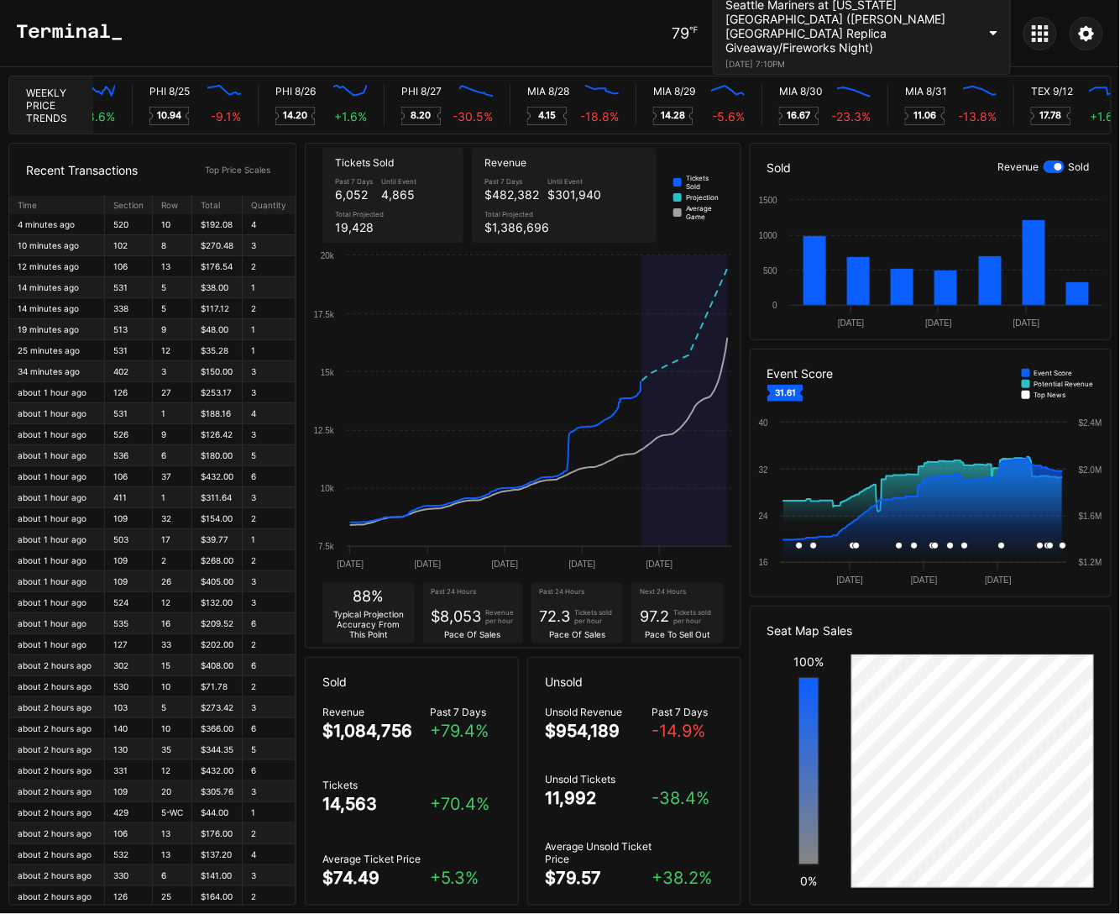
click at [1062, 163] on div at bounding box center [1054, 166] width 21 height 13
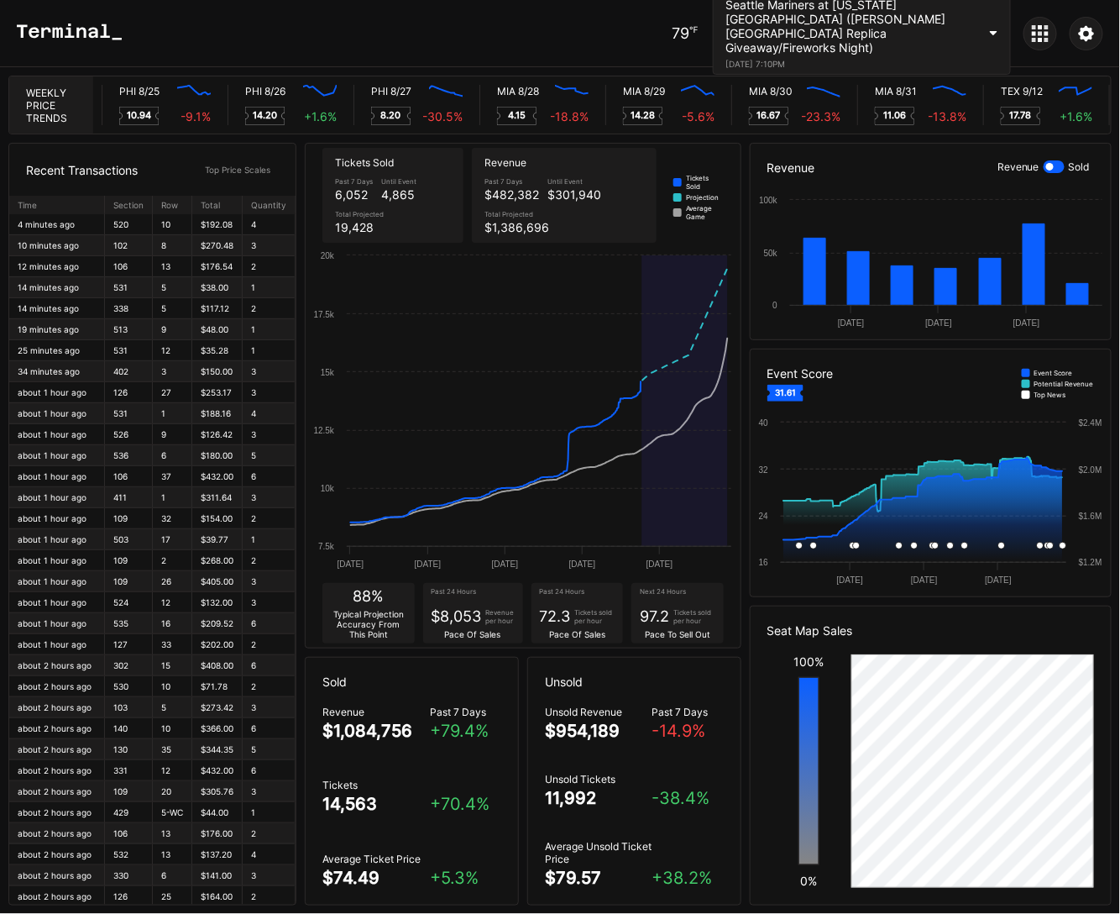
click at [1054, 173] on div "Revenue" at bounding box center [931, 168] width 360 height 48
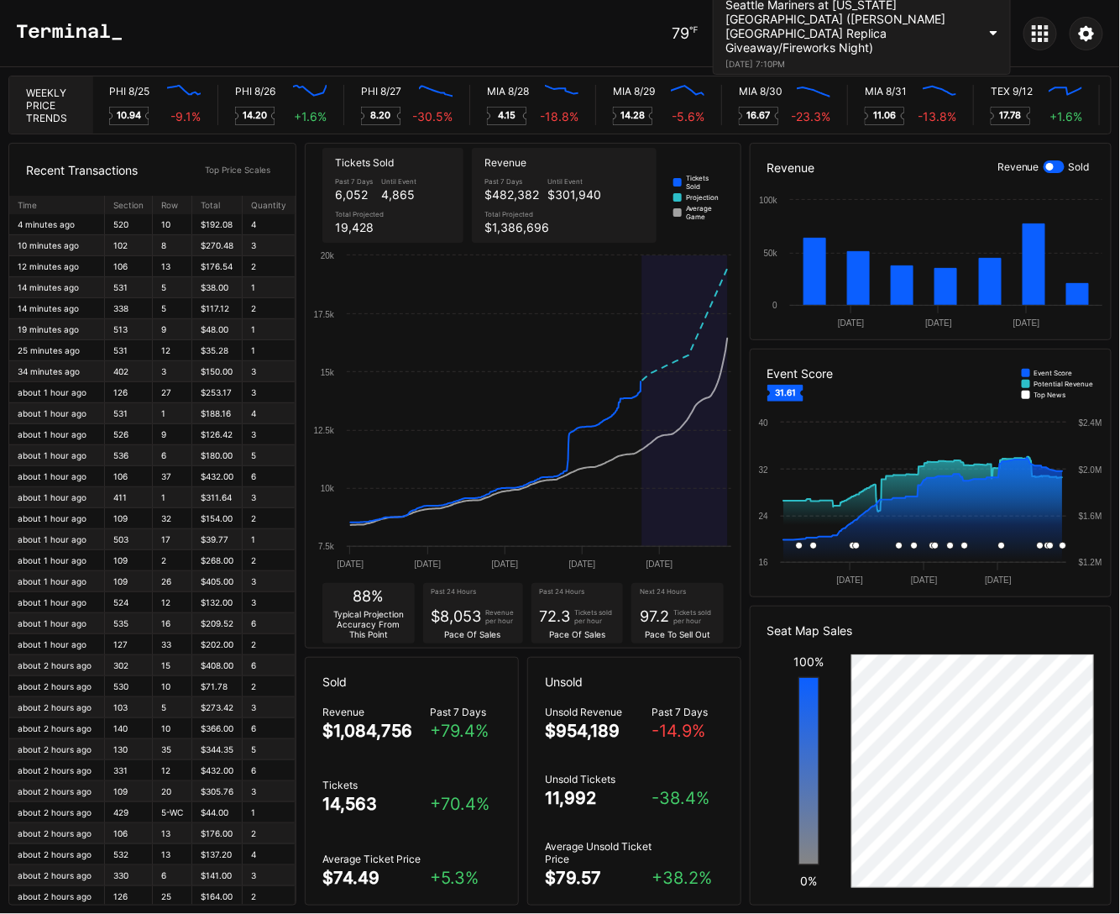
click at [1061, 163] on div at bounding box center [1054, 166] width 21 height 13
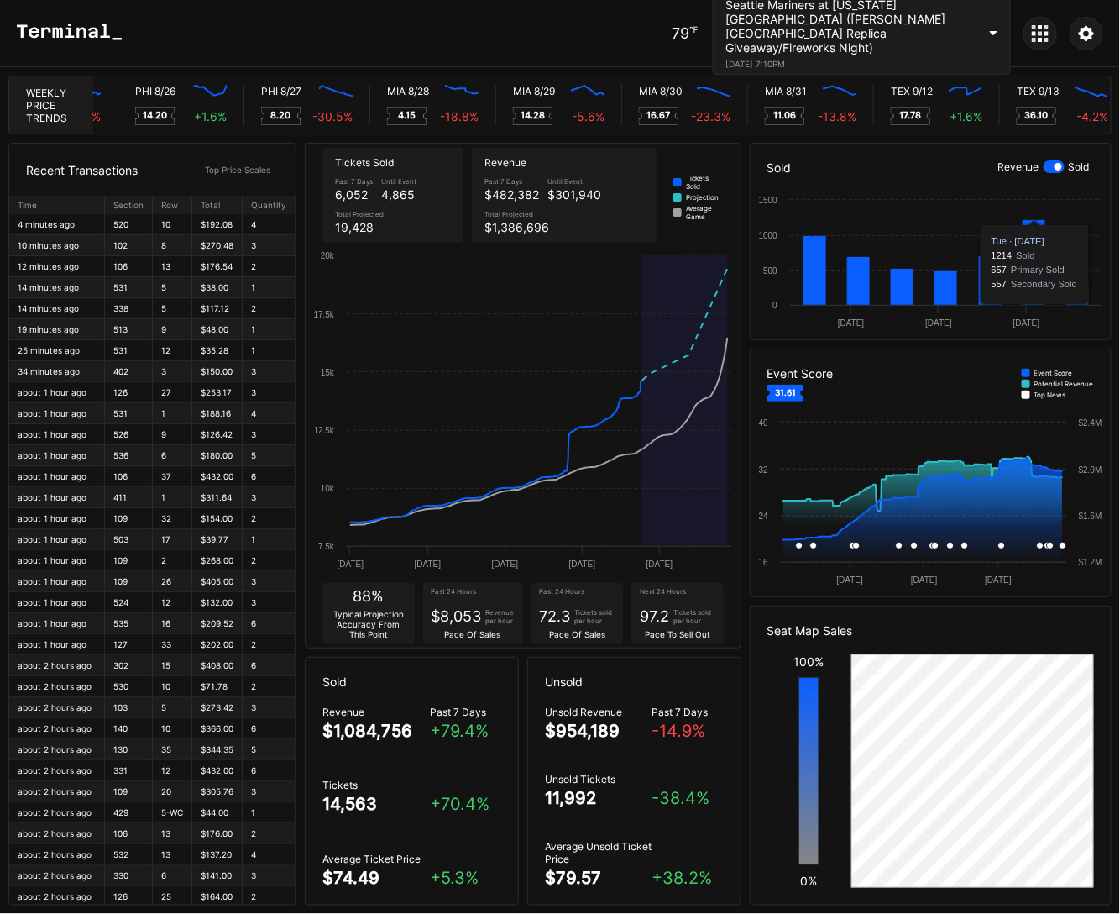
click at [896, 20] on div "Seattle Mariners at [US_STATE][GEOGRAPHIC_DATA] ([PERSON_NAME][GEOGRAPHIC_DATA]…" at bounding box center [852, 25] width 252 height 57
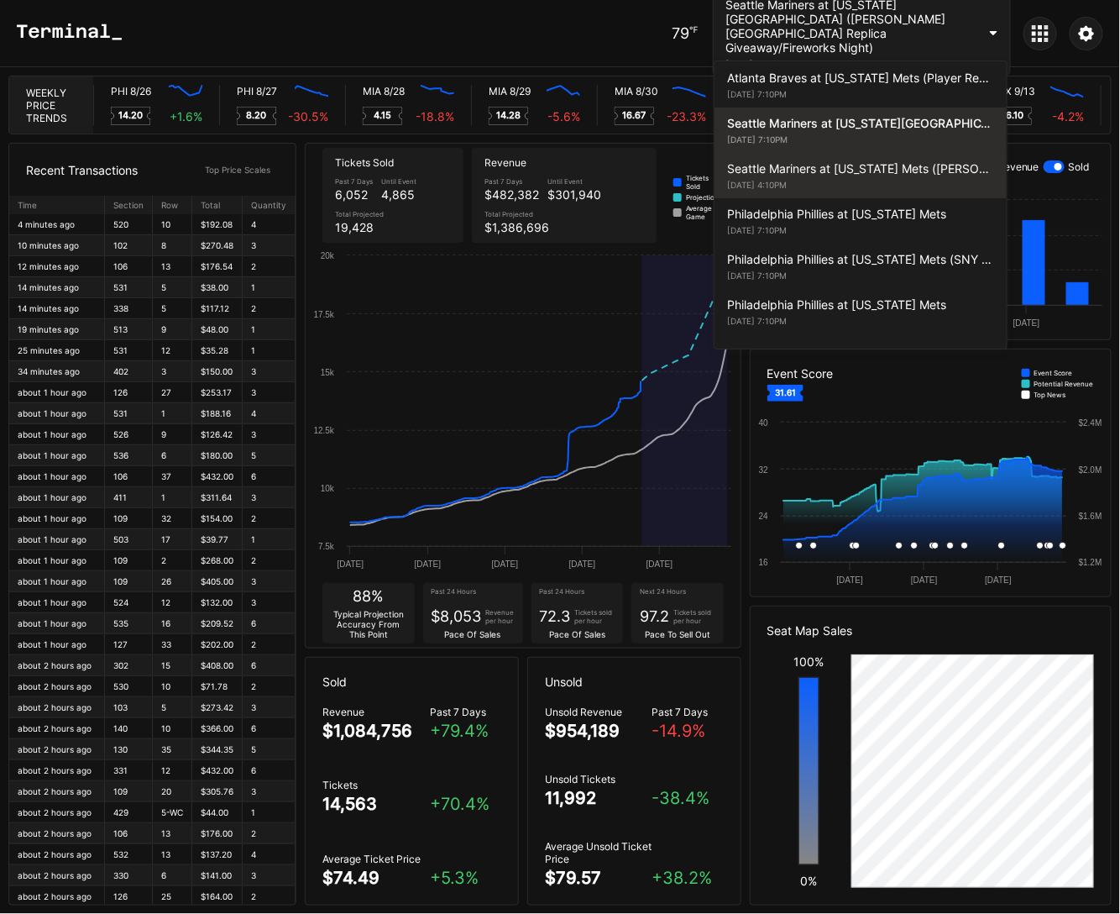
scroll to position [0, 8189]
click at [898, 161] on div "Seattle Mariners at [US_STATE] Mets ([PERSON_NAME] Bobblehead Giveaway)" at bounding box center [860, 168] width 267 height 14
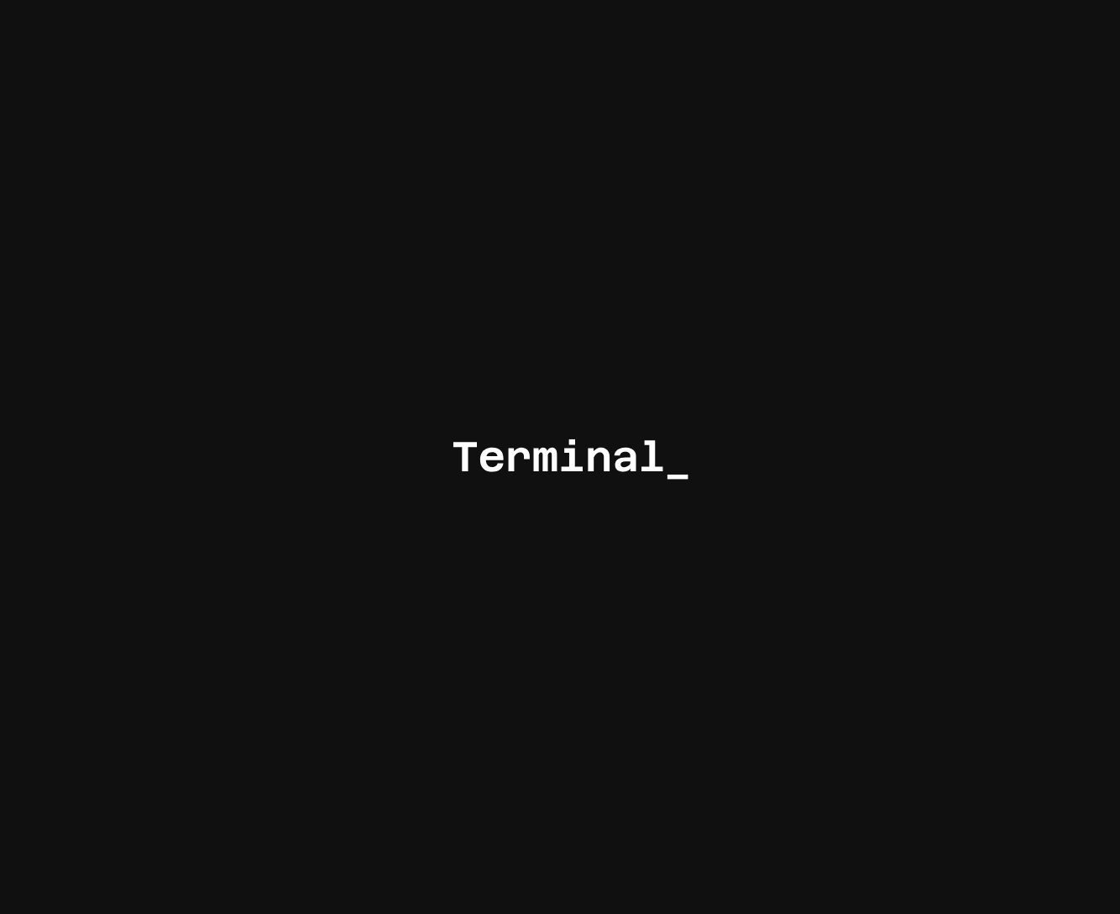
scroll to position [0, 0]
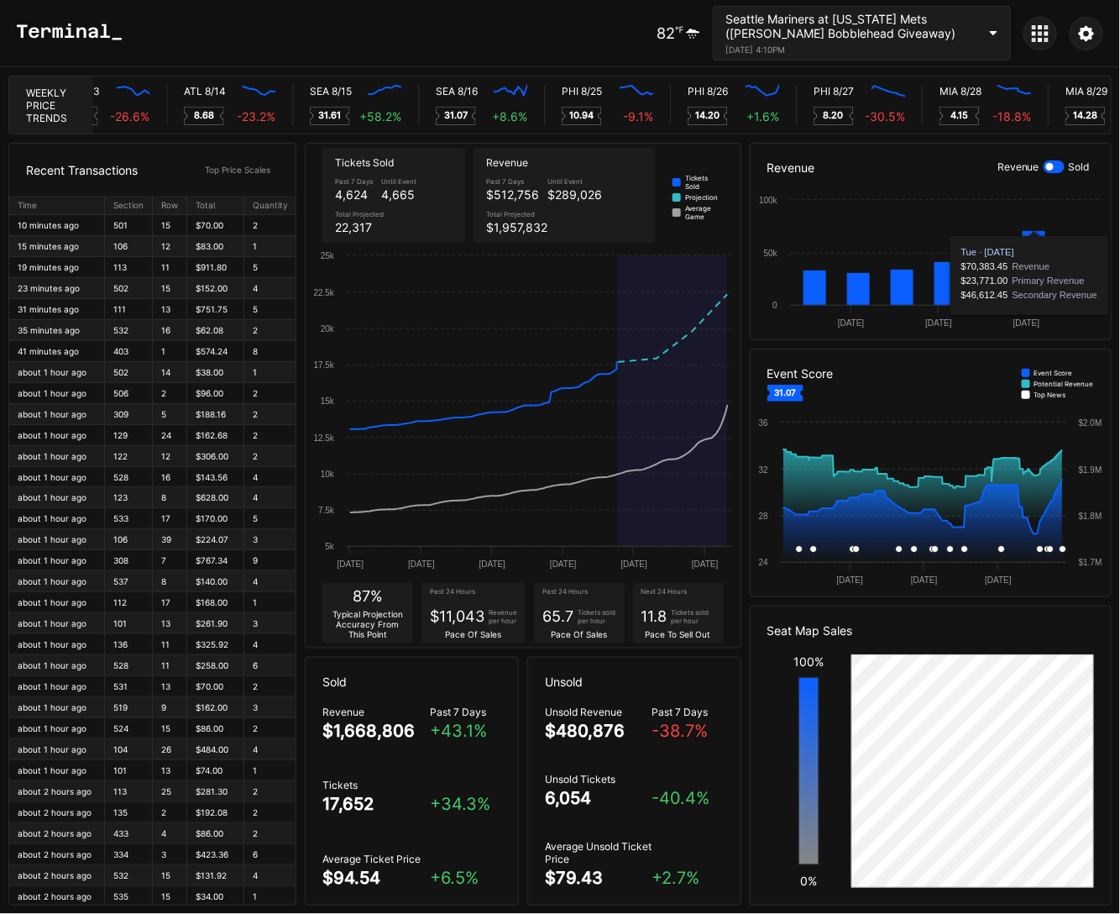
click at [1062, 160] on div at bounding box center [1054, 166] width 21 height 13
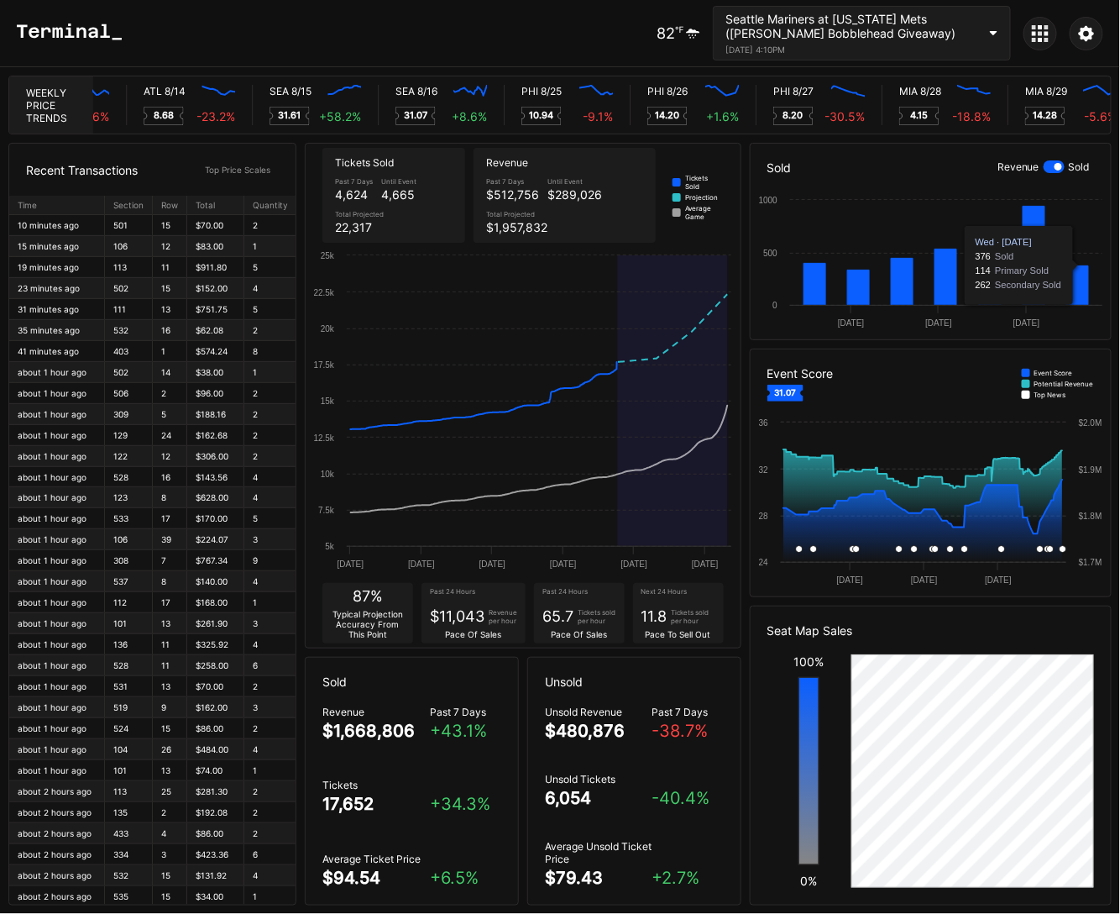
click at [1057, 165] on div at bounding box center [1059, 167] width 8 height 8
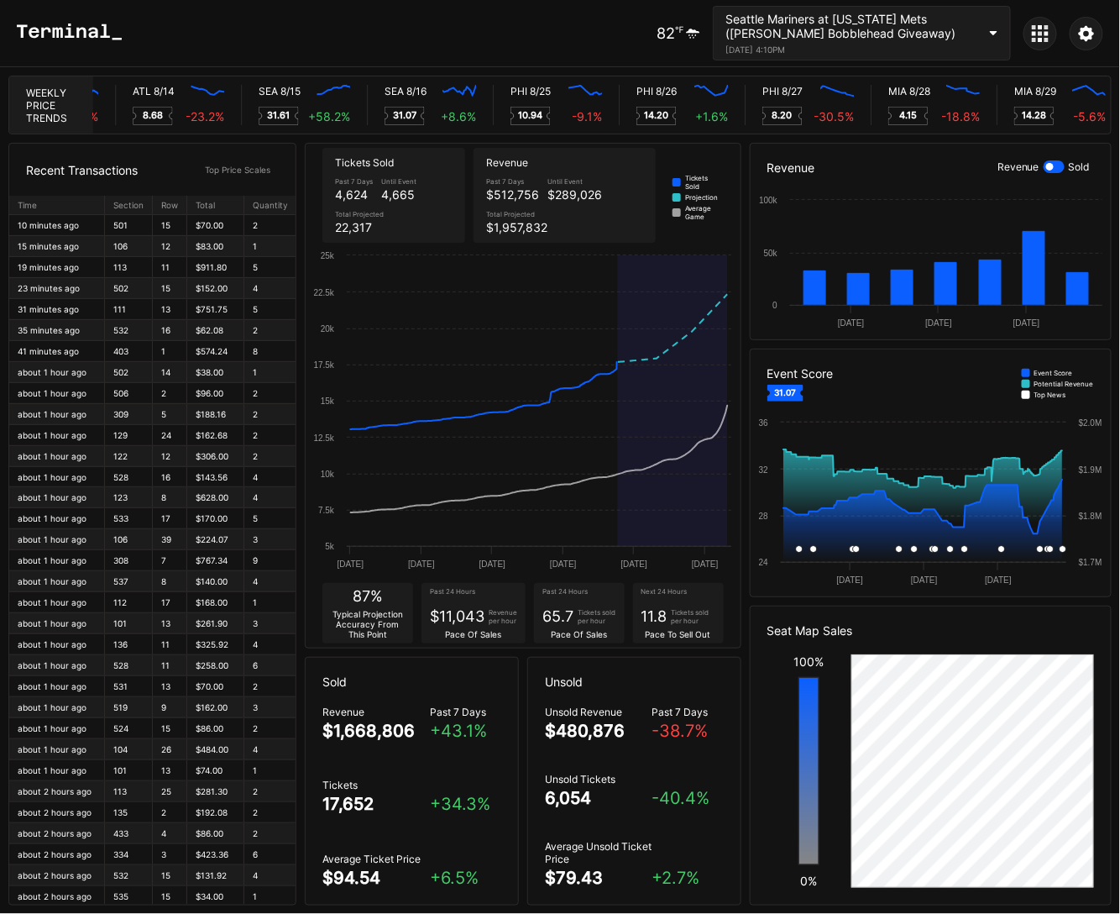
click at [472, 55] on div "82 ℉ Seattle Mariners at [US_STATE] Mets ([PERSON_NAME] Bobblehead Giveaway) [D…" at bounding box center [560, 33] width 1120 height 67
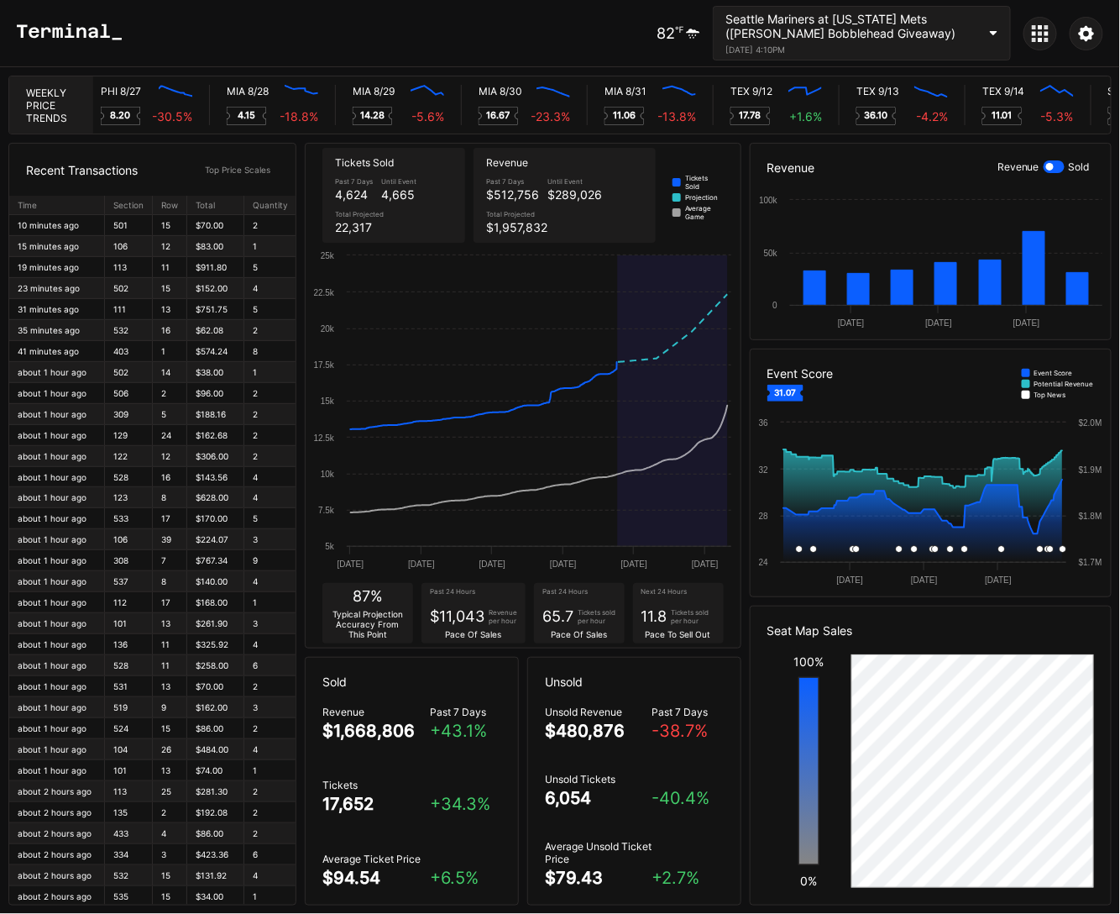
scroll to position [0, 8325]
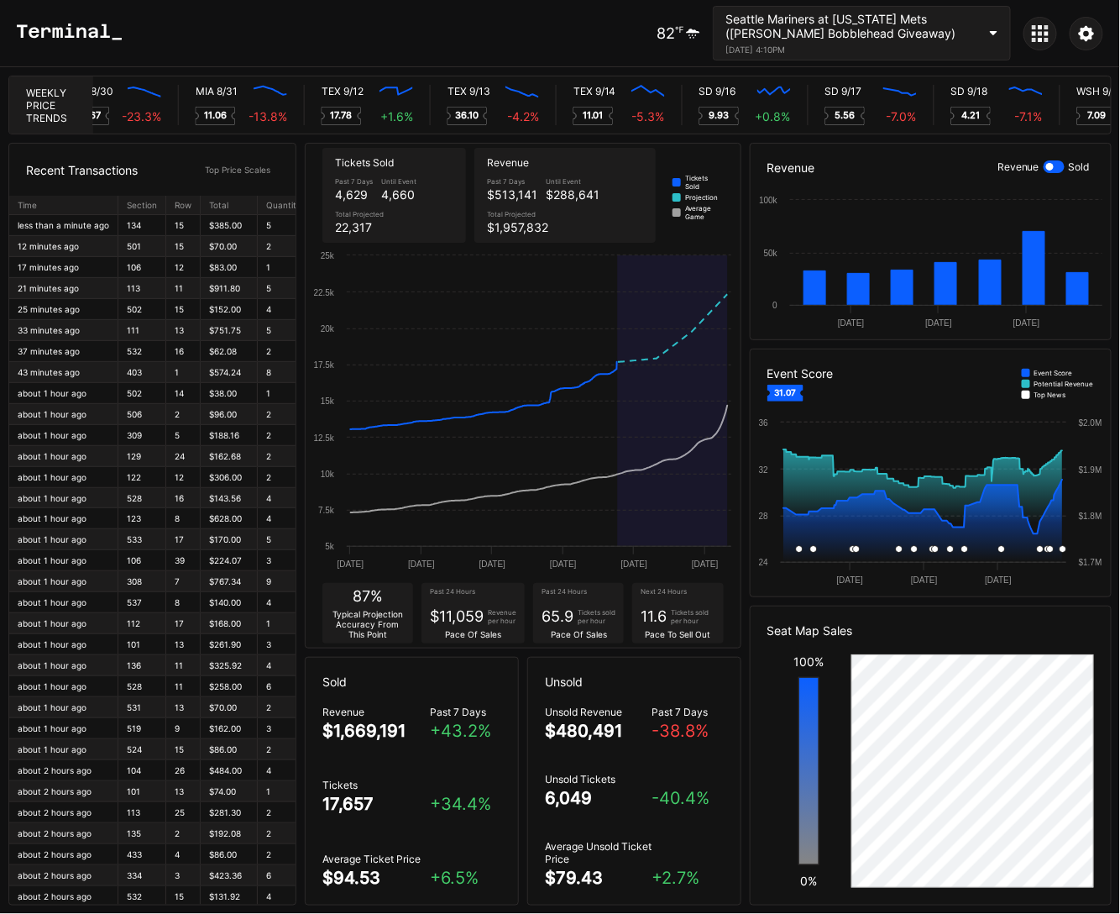
click at [789, 52] on div "[DATE] 4:10PM" at bounding box center [852, 50] width 252 height 10
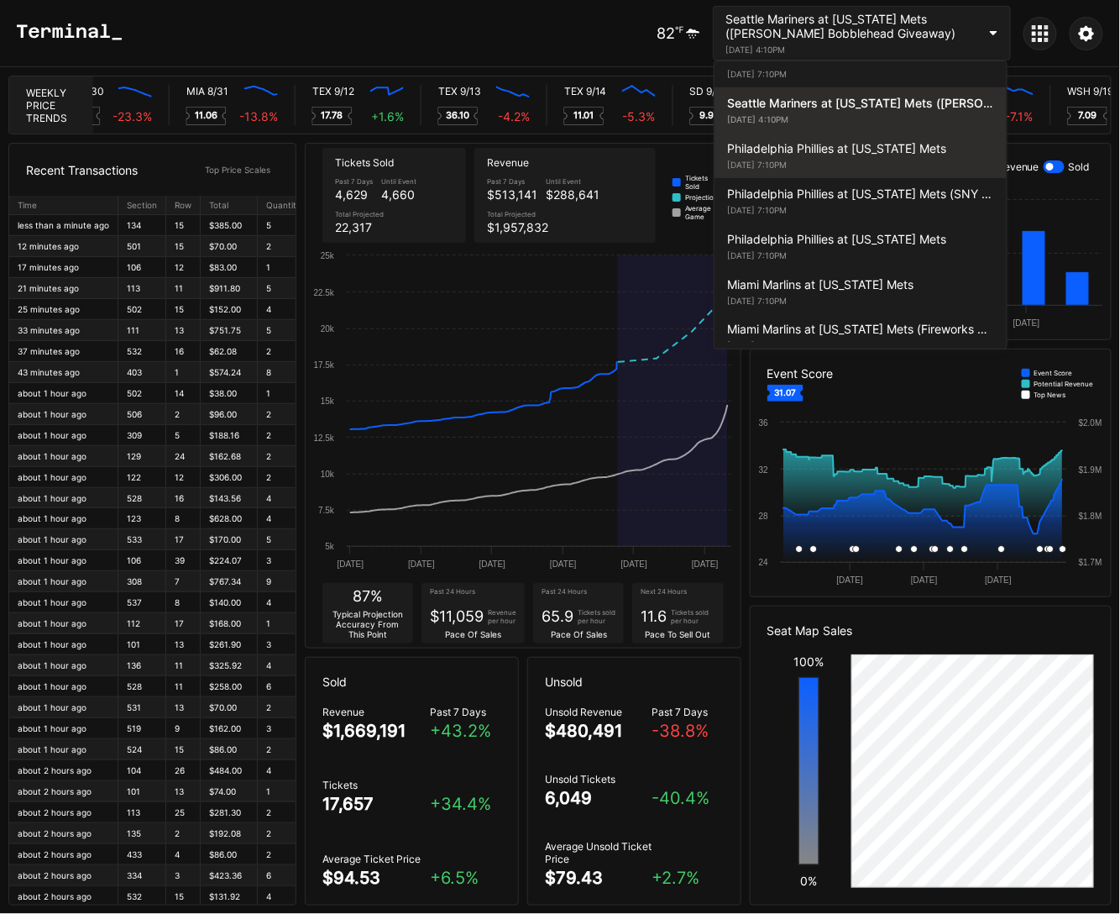
scroll to position [2780, 0]
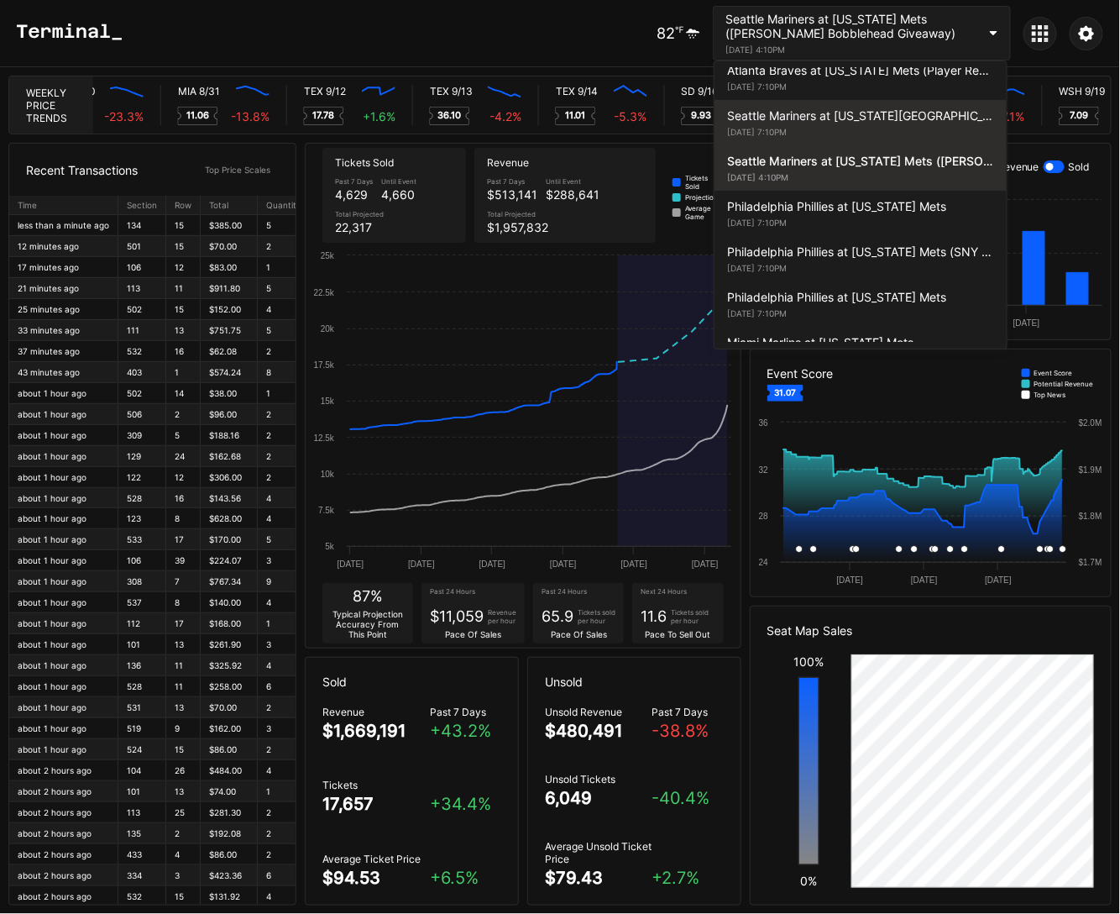
click at [810, 108] on div "Seattle Mariners at [US_STATE][GEOGRAPHIC_DATA] ([PERSON_NAME][GEOGRAPHIC_DATA]…" at bounding box center [860, 115] width 267 height 14
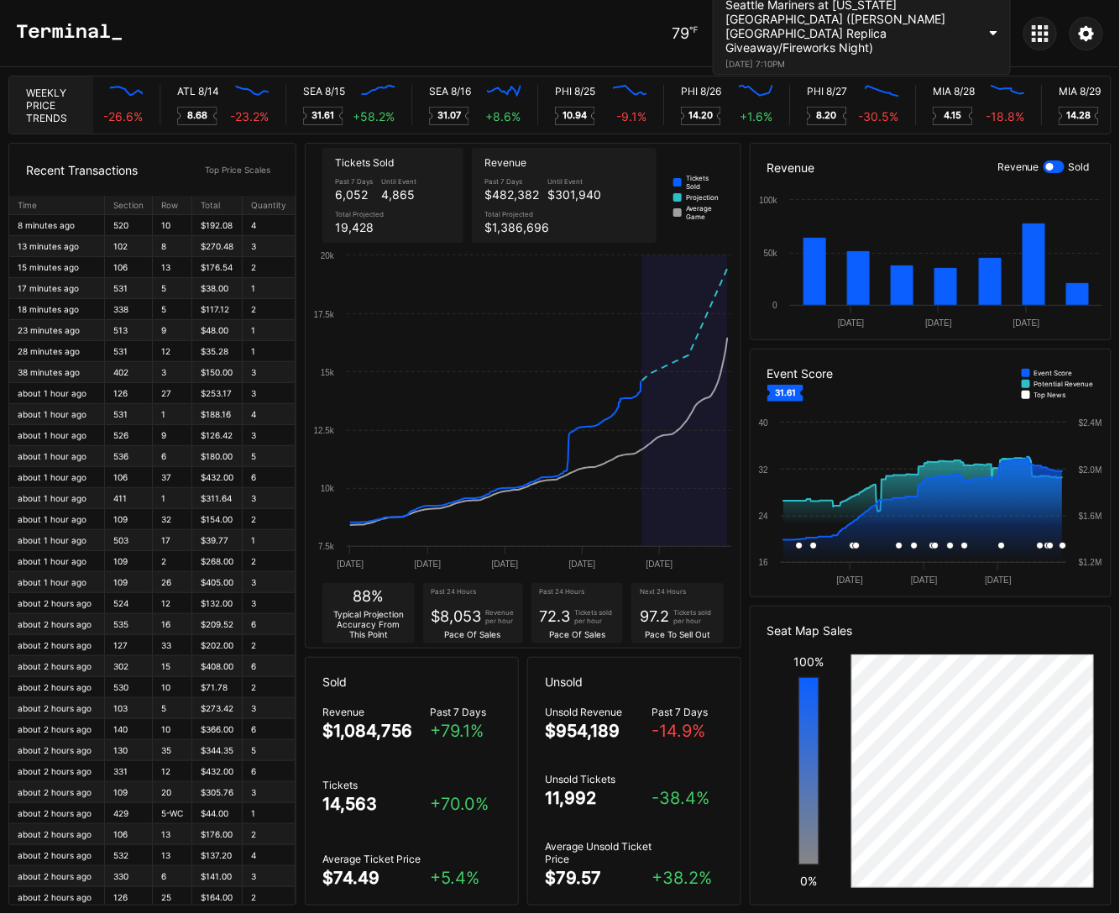
scroll to position [0, 7622]
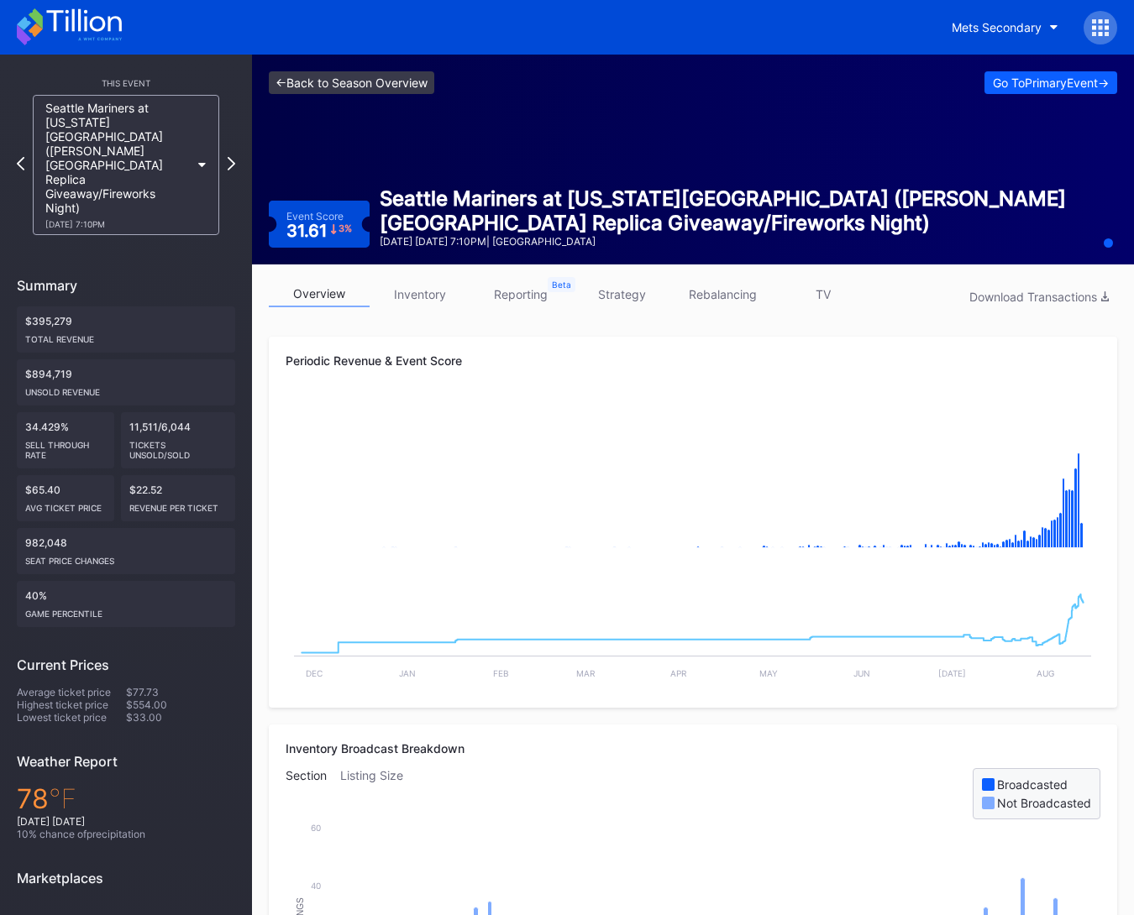
click at [360, 74] on link "<- Back to Season Overview" at bounding box center [351, 82] width 165 height 23
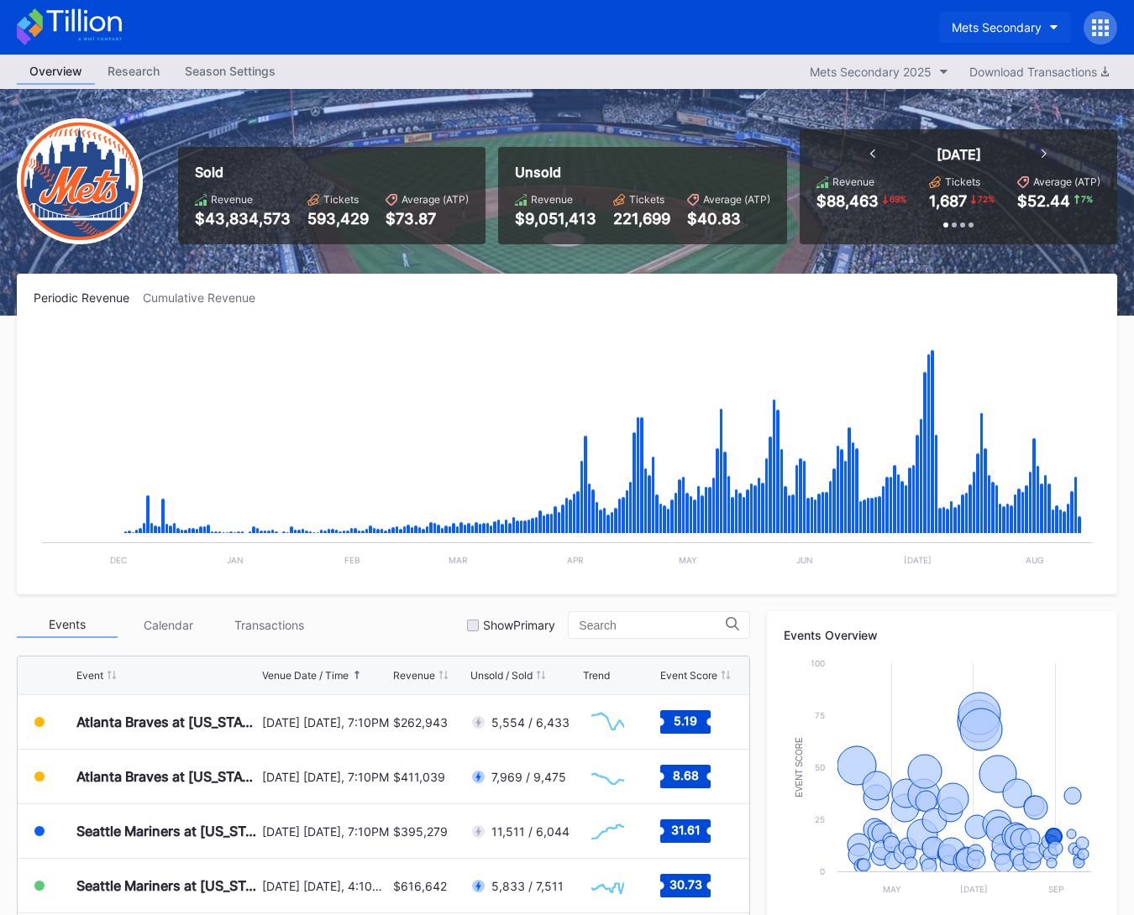
click at [1025, 29] on div "Mets Secondary" at bounding box center [996, 27] width 90 height 14
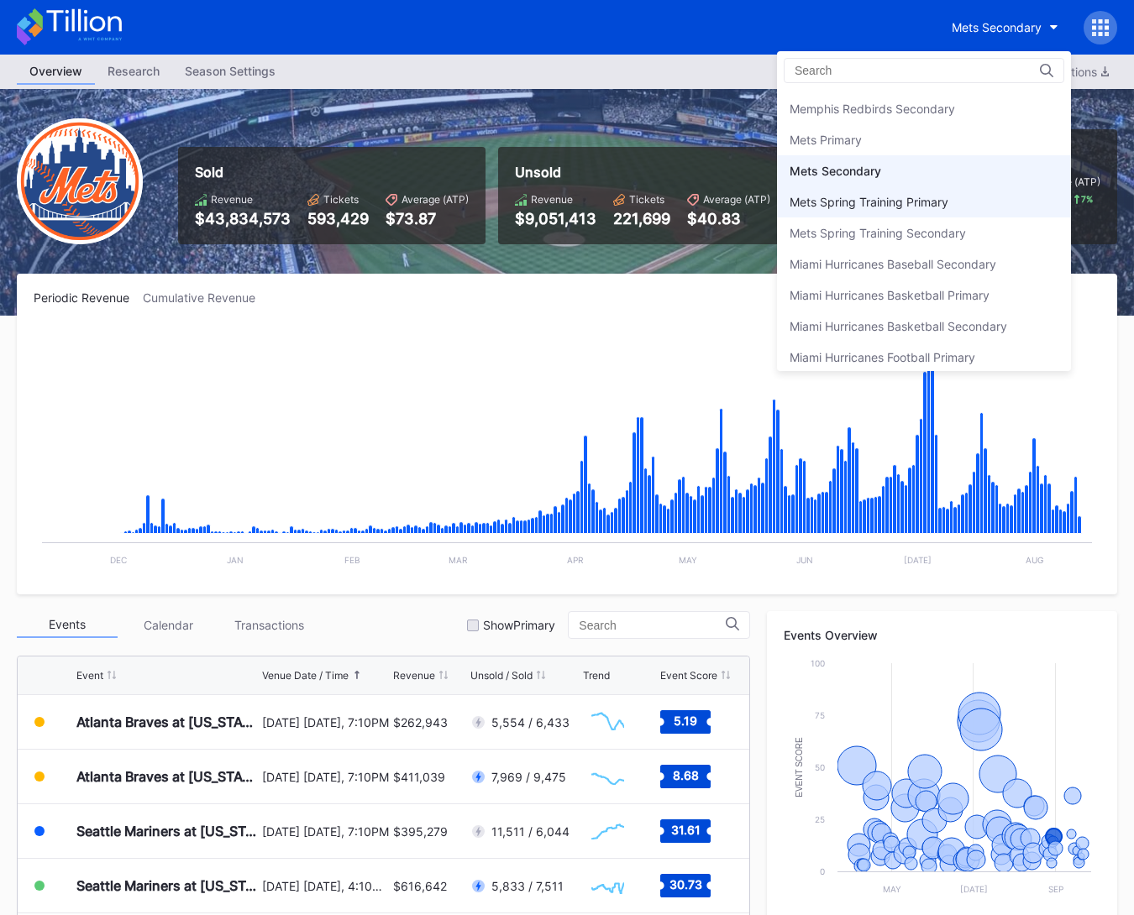
scroll to position [2576, 0]
click at [955, 126] on div "Mets Primary" at bounding box center [924, 139] width 294 height 31
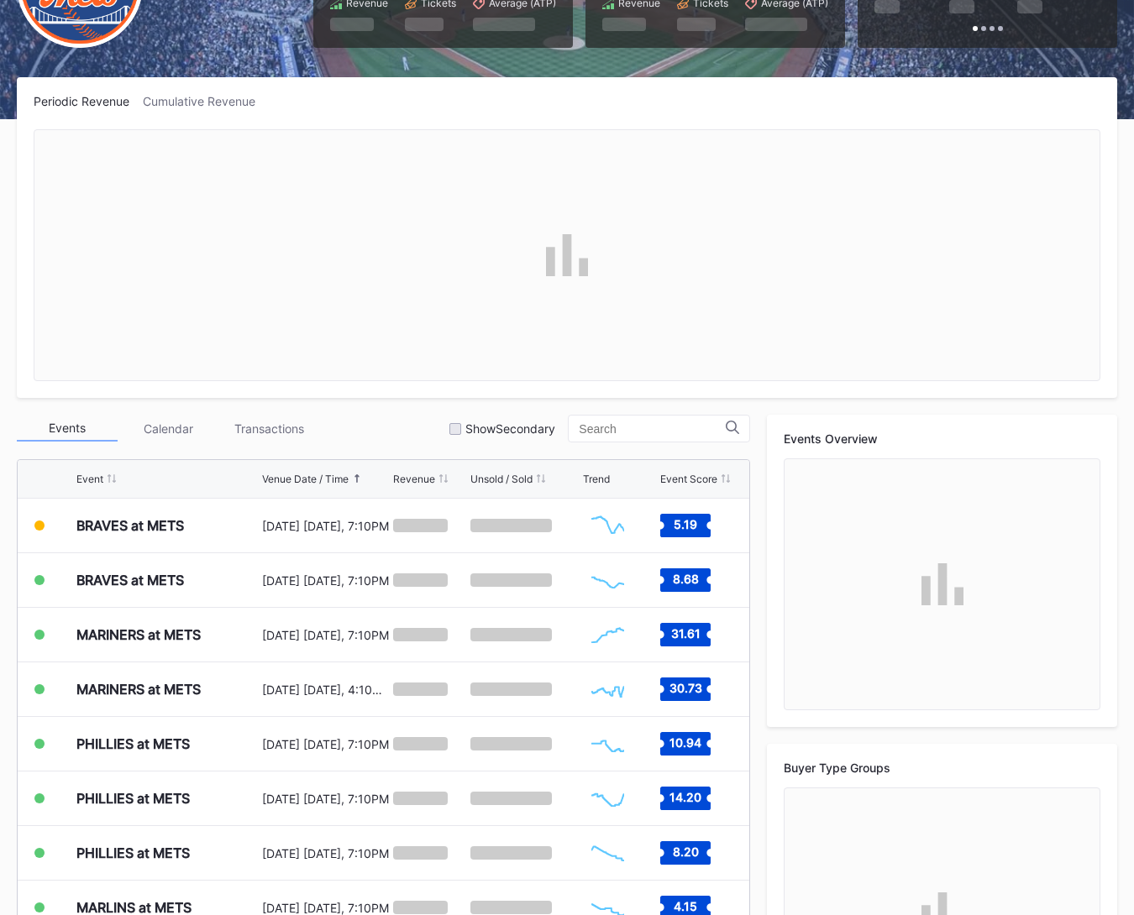
scroll to position [197, 0]
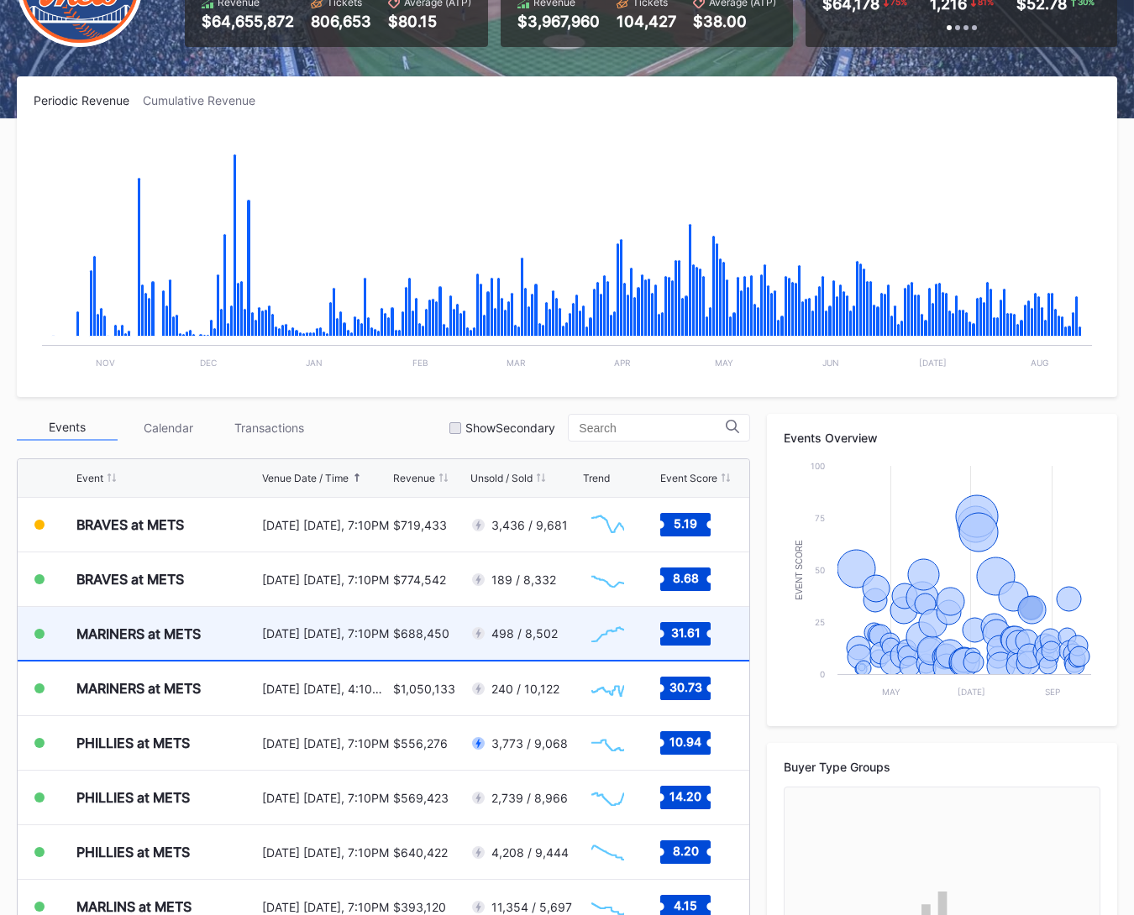
click at [379, 656] on div "[DATE] [DATE], 7:10PM" at bounding box center [325, 633] width 127 height 53
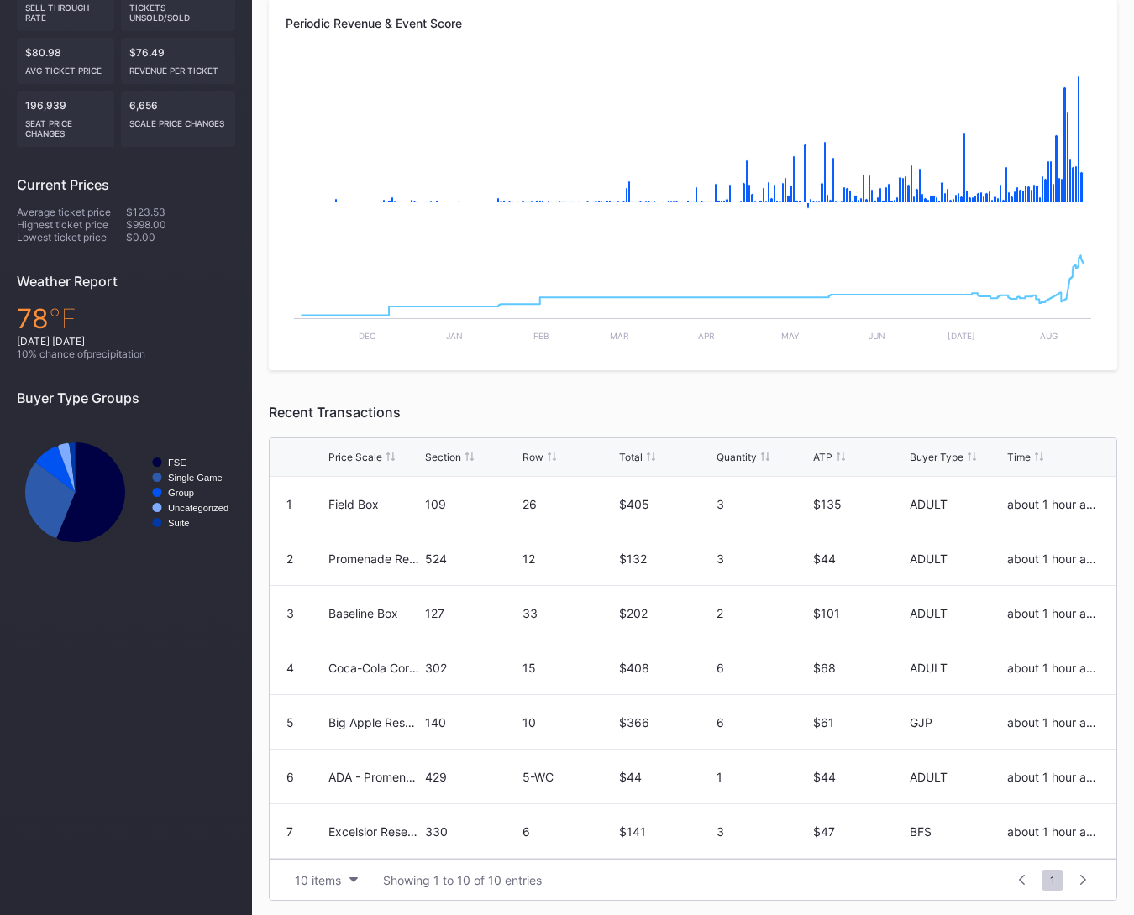
scroll to position [164, 0]
click at [289, 881] on button "10 items" at bounding box center [326, 880] width 80 height 23
click at [330, 810] on div "100 items" at bounding box center [326, 805] width 54 height 14
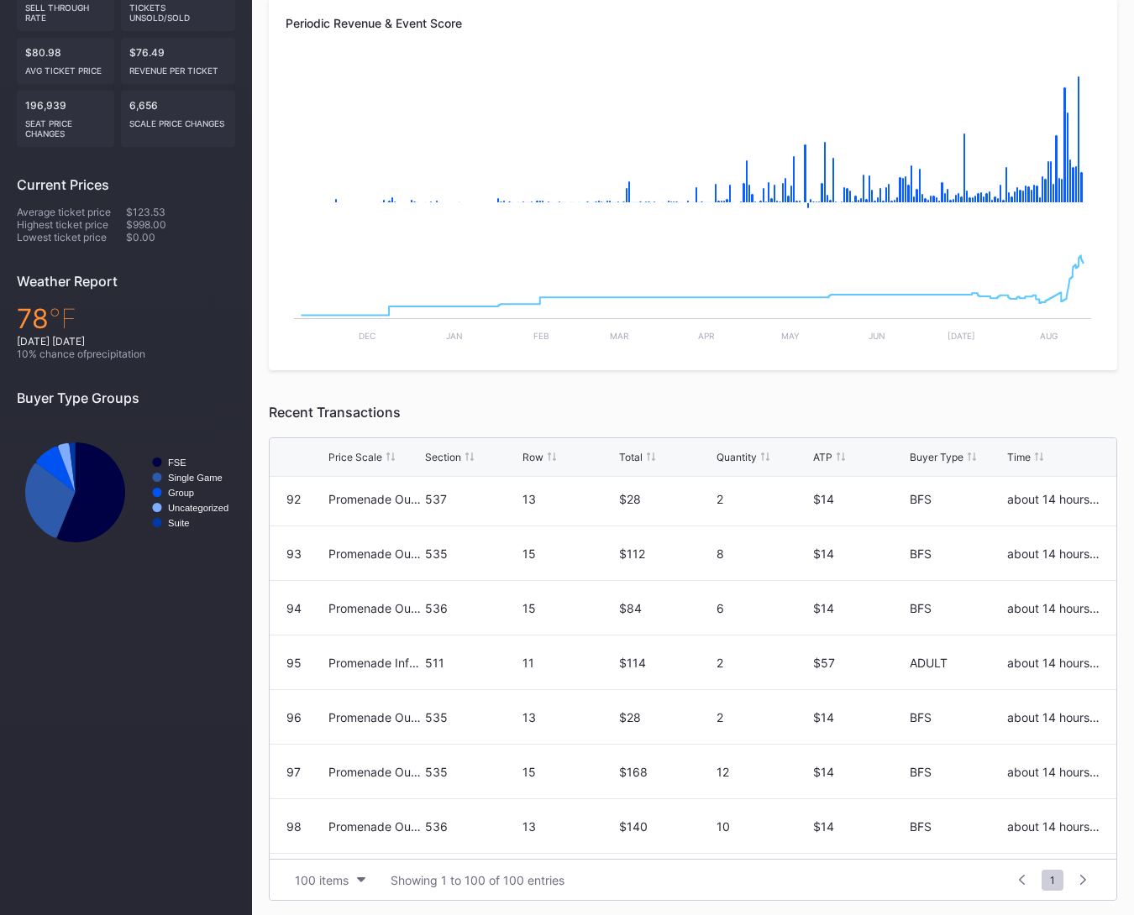
scroll to position [5076, 0]
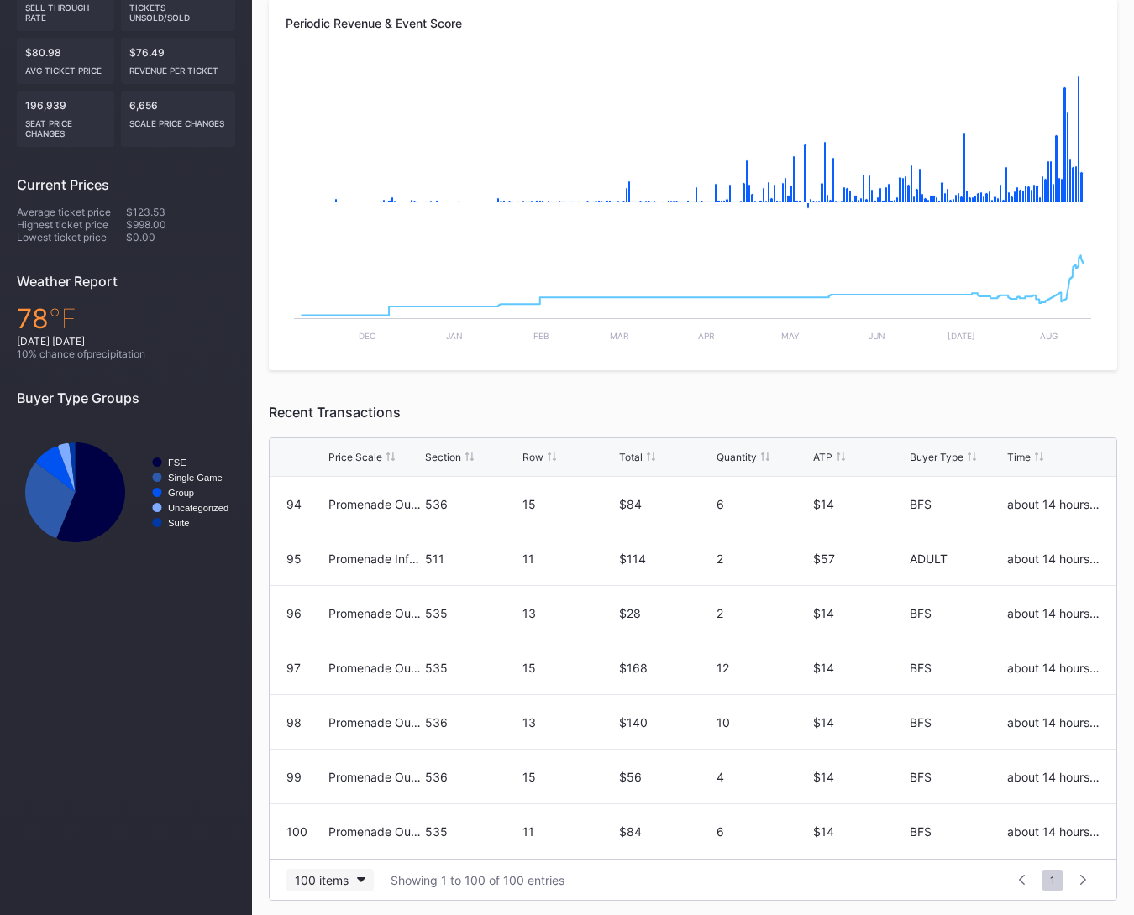
click at [337, 873] on div "100 items" at bounding box center [322, 880] width 54 height 14
click at [343, 836] on div "200 items" at bounding box center [326, 836] width 55 height 14
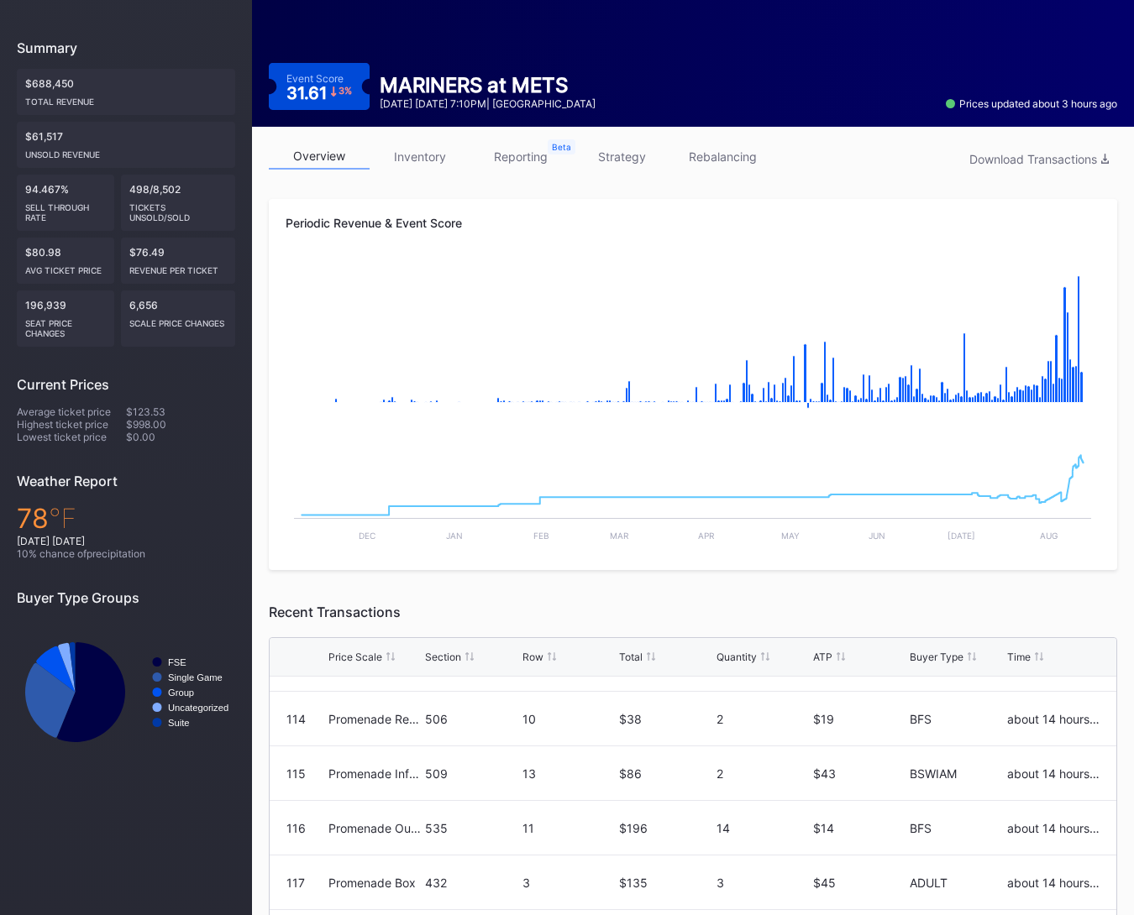
scroll to position [0, 0]
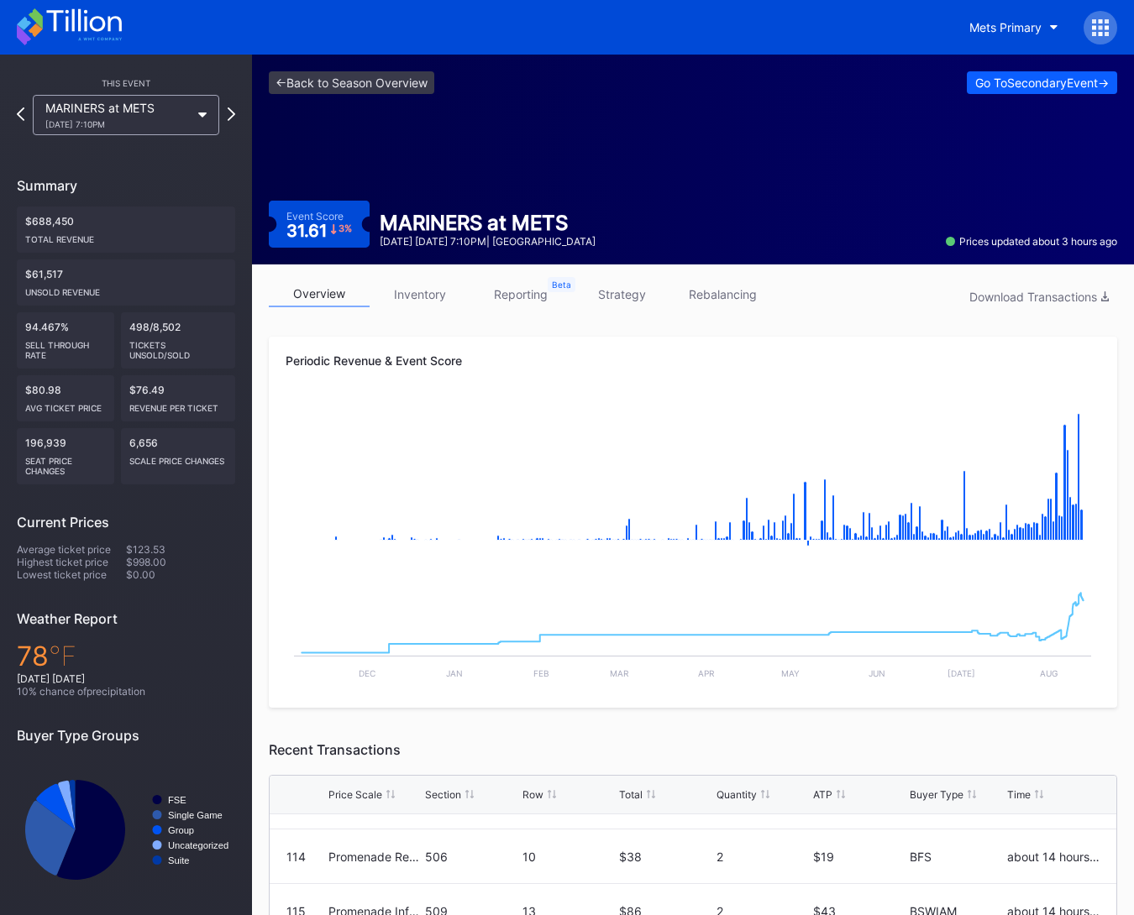
click at [359, 99] on div "<- Back to Season Overview Go To Secondary Event -> Event Score 31.61 3 % MARIN…" at bounding box center [693, 160] width 882 height 210
click at [359, 86] on link "<- Back to Season Overview" at bounding box center [351, 82] width 165 height 23
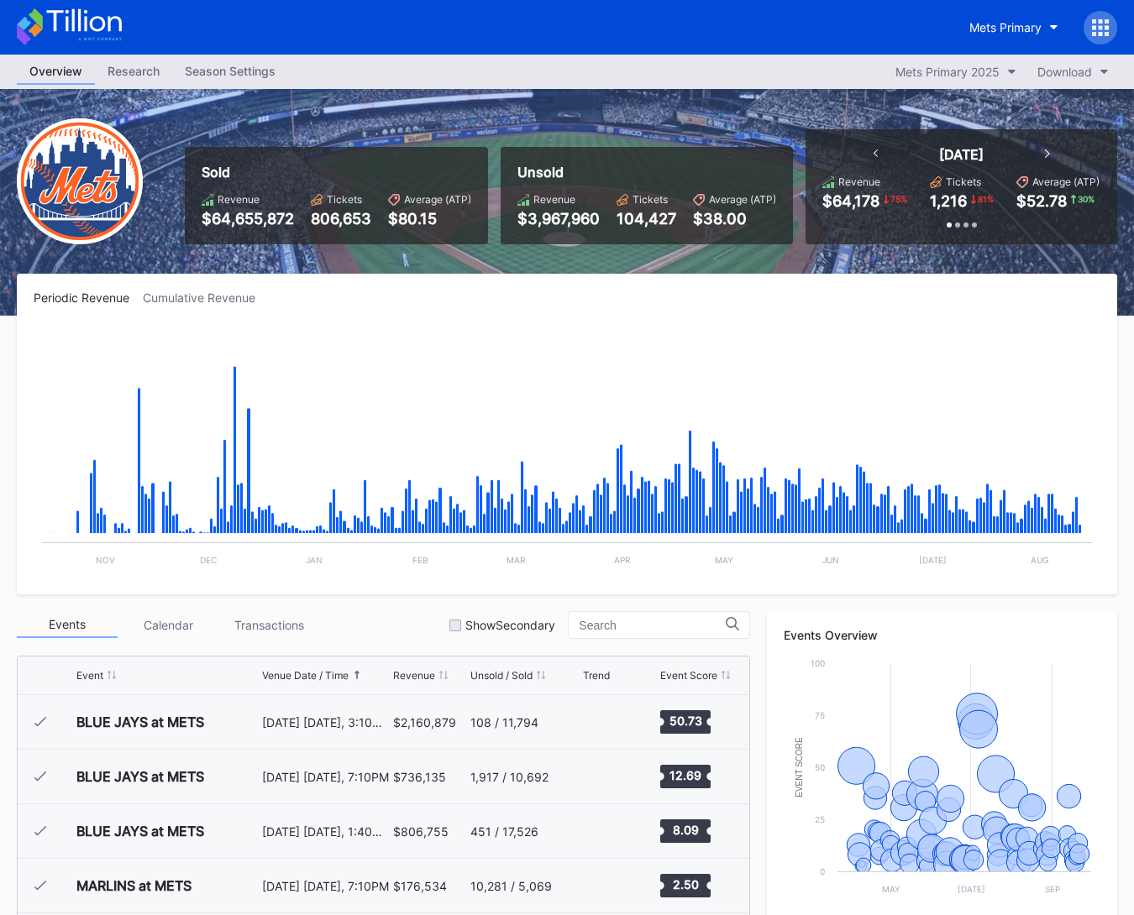
scroll to position [3275, 0]
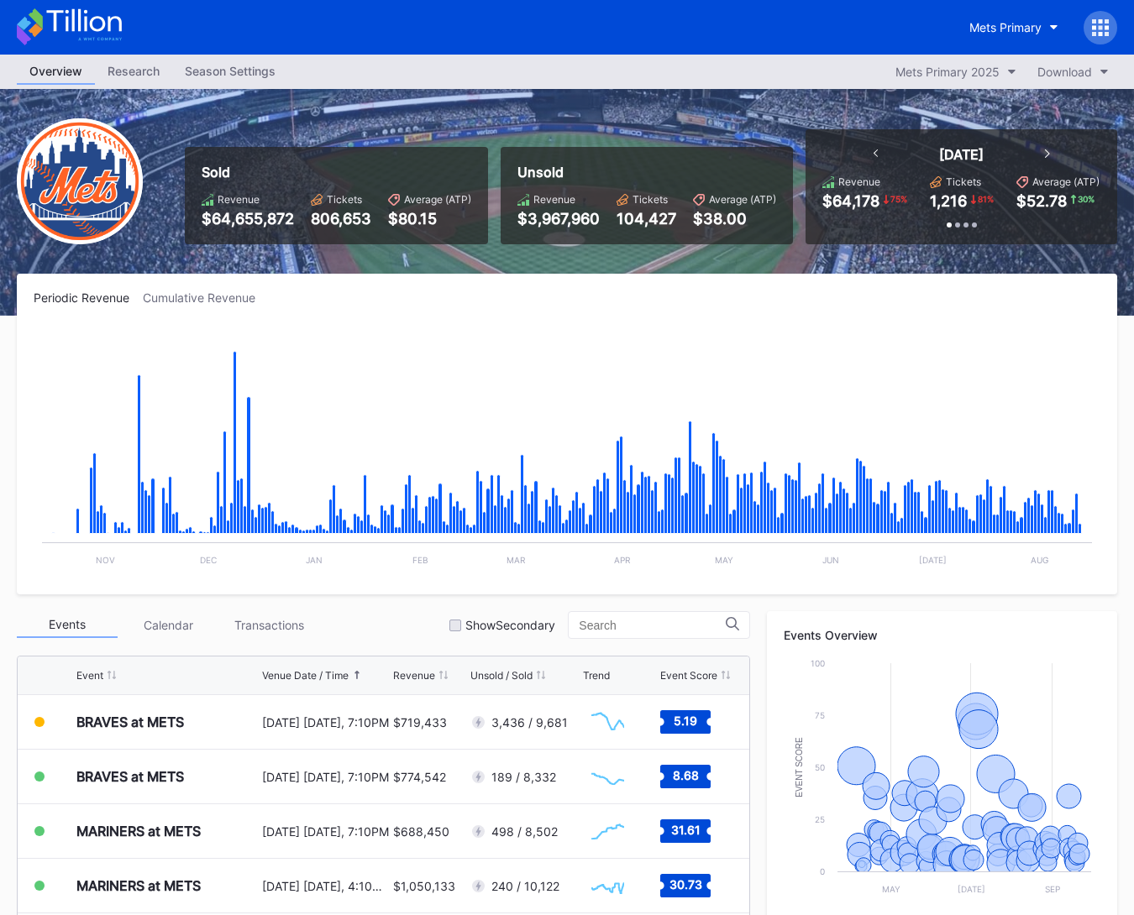
click at [235, 66] on div "Season Settings" at bounding box center [230, 71] width 116 height 24
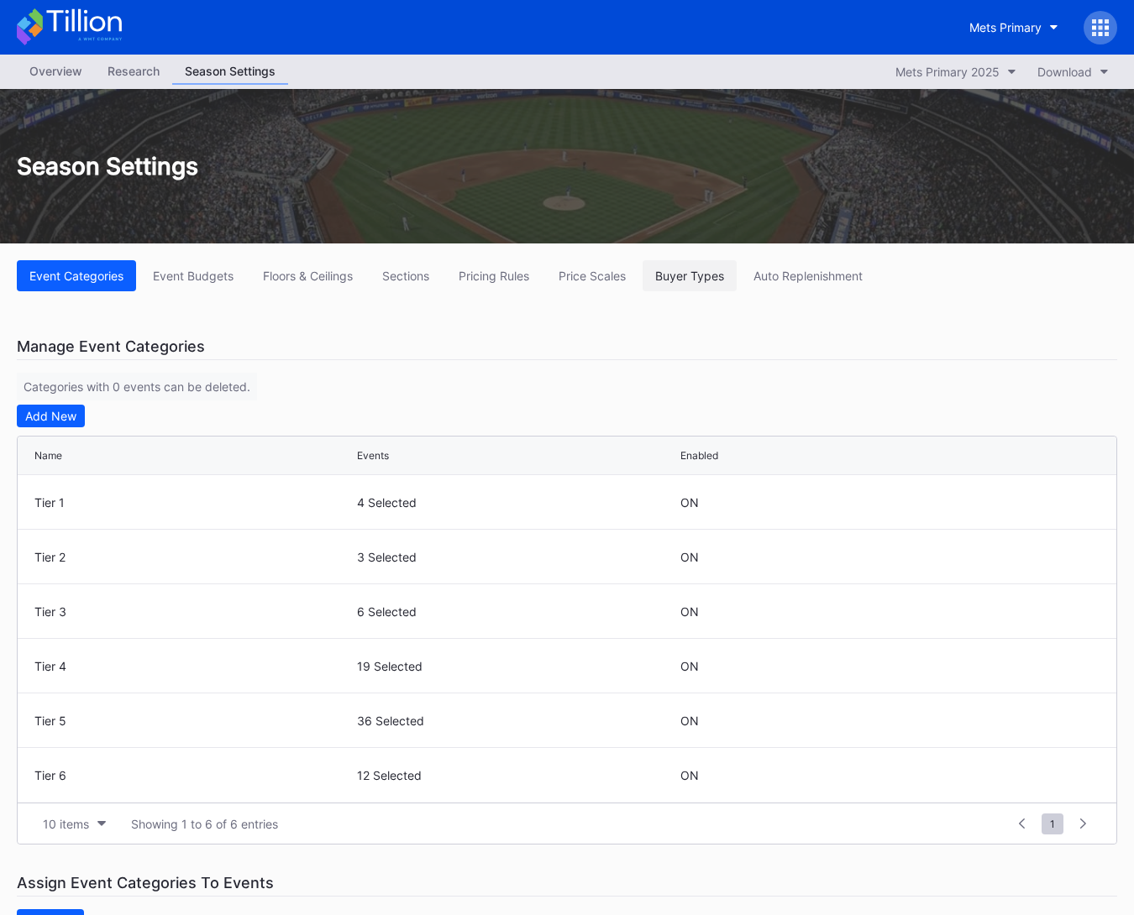
click at [692, 277] on div "Buyer Types" at bounding box center [689, 276] width 69 height 14
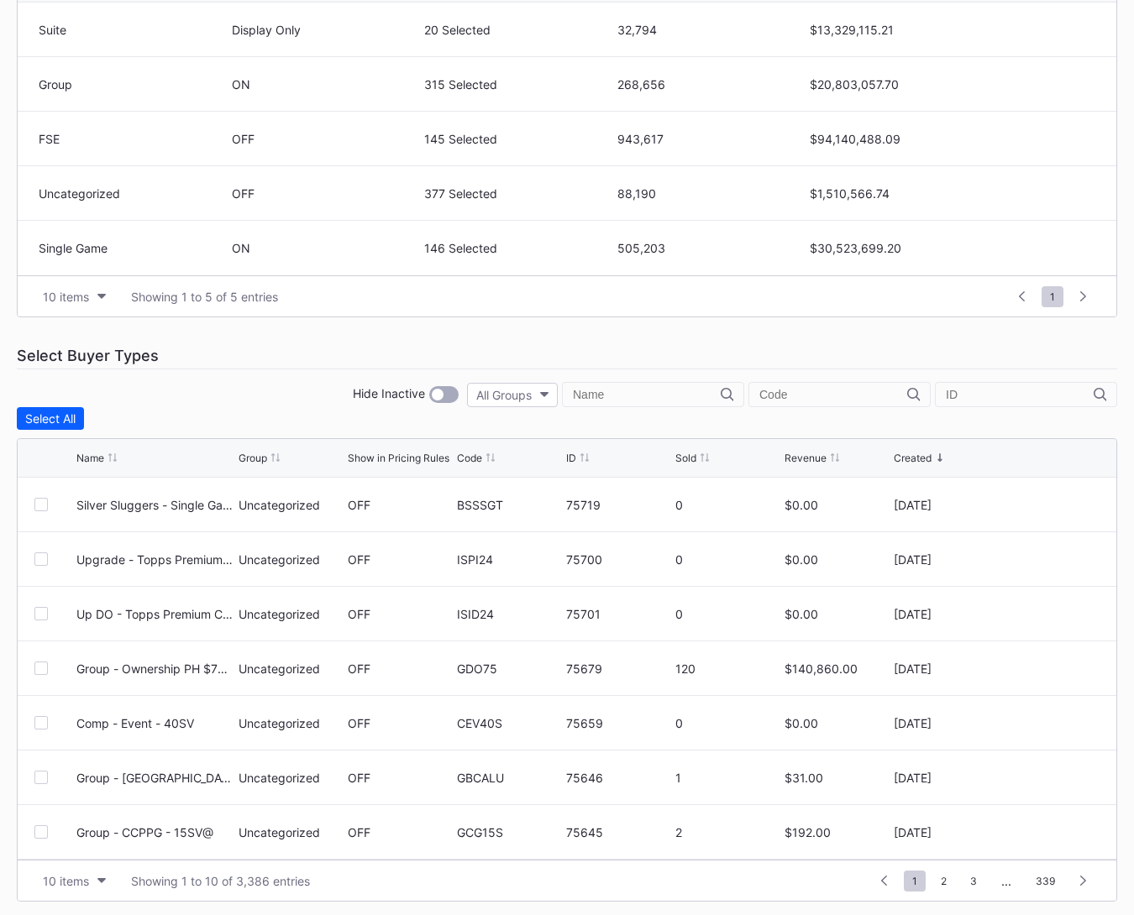
scroll to position [502, 0]
click at [820, 391] on input "text" at bounding box center [833, 392] width 148 height 13
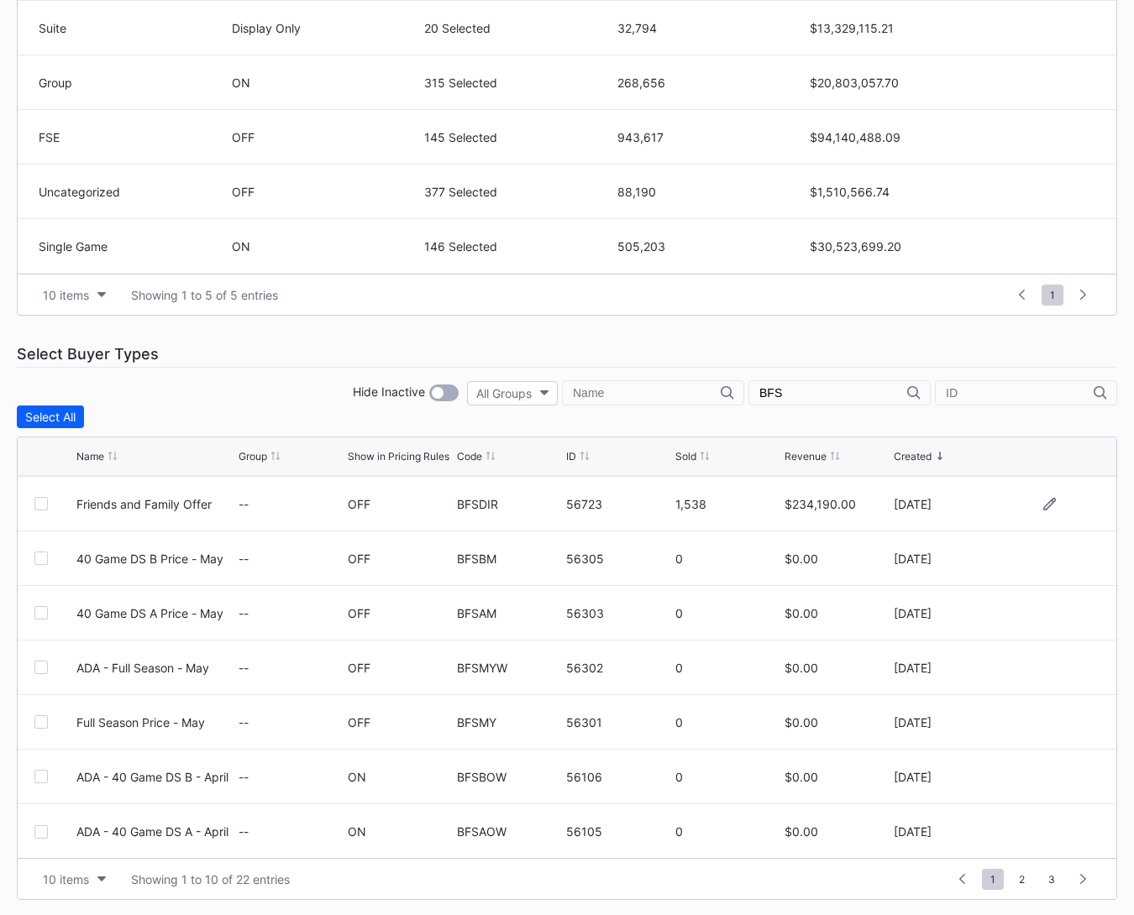
scroll to position [164, 0]
type input "BFS"
click at [71, 873] on div "10 items" at bounding box center [66, 880] width 46 height 14
click at [81, 810] on div "100 items" at bounding box center [74, 805] width 54 height 14
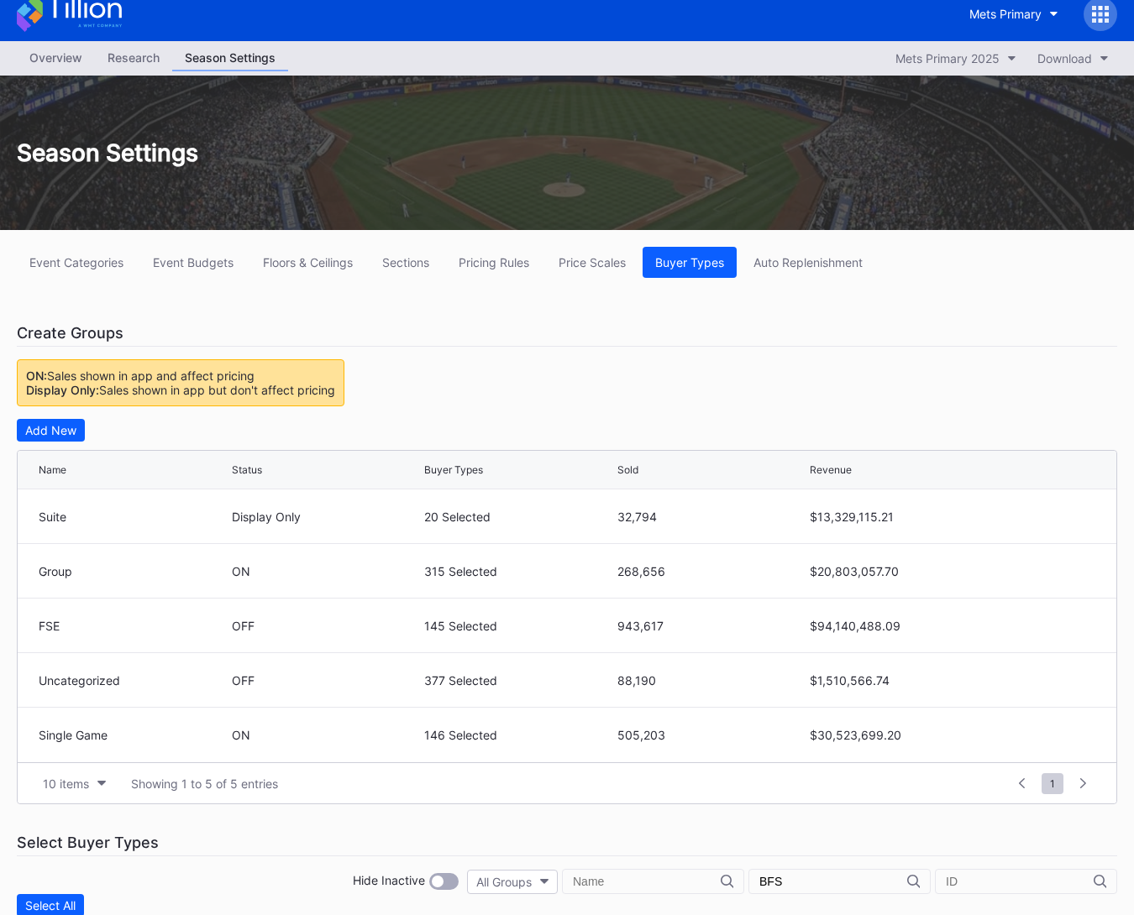
scroll to position [0, 0]
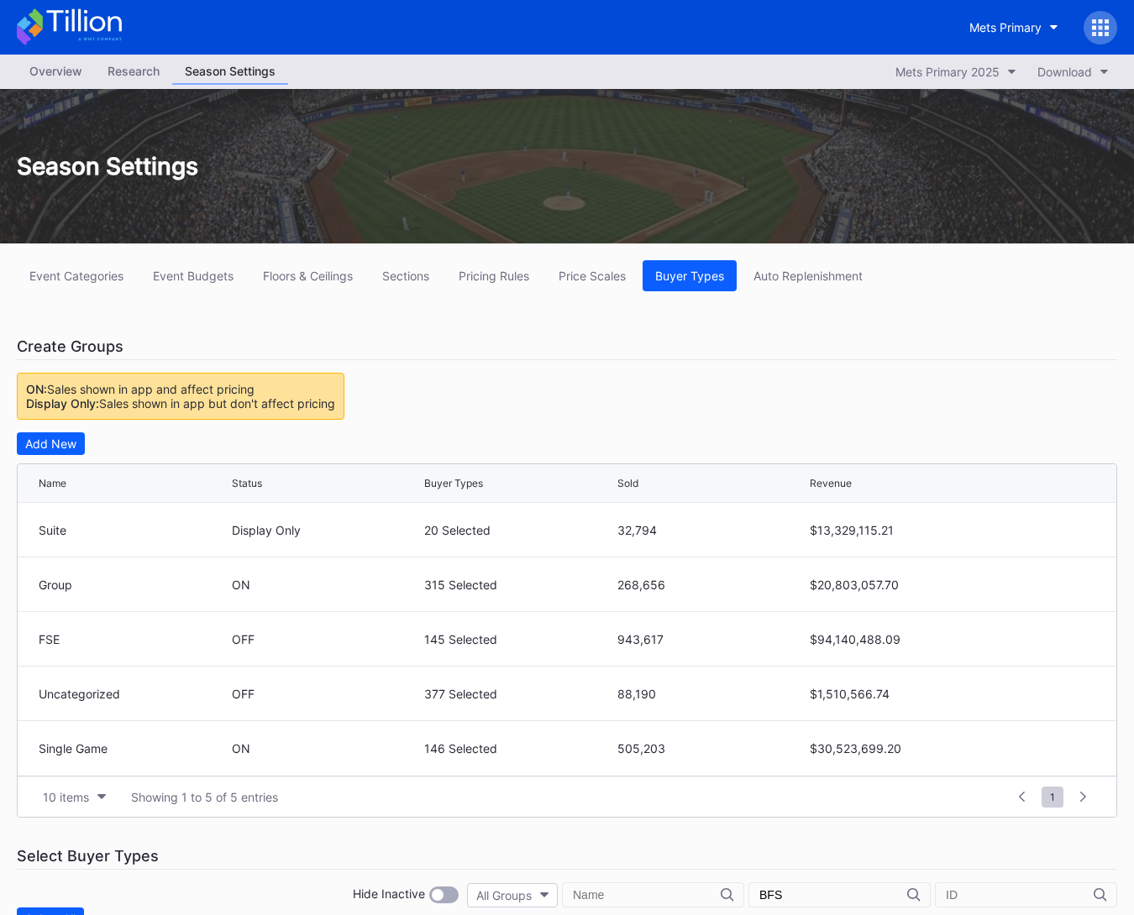
click at [76, 82] on div "Overview" at bounding box center [56, 71] width 78 height 24
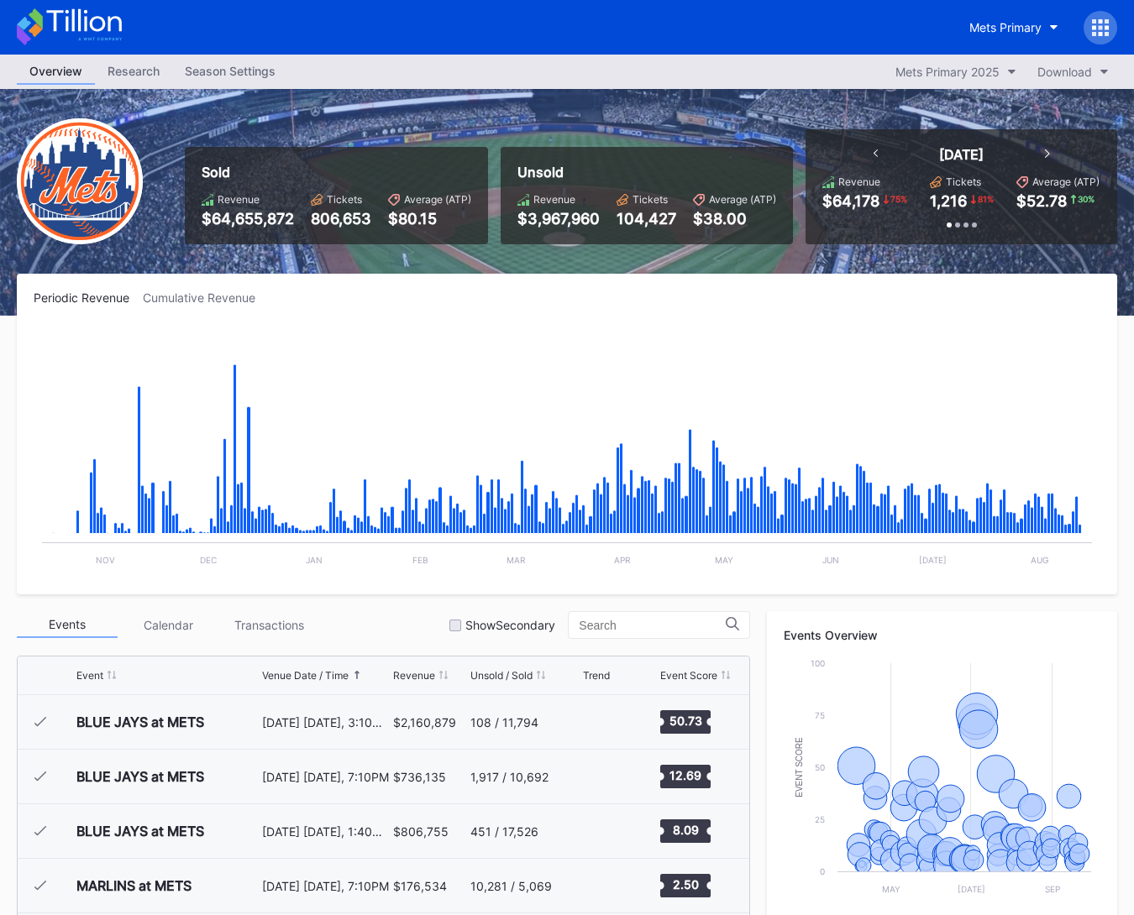
scroll to position [3275, 0]
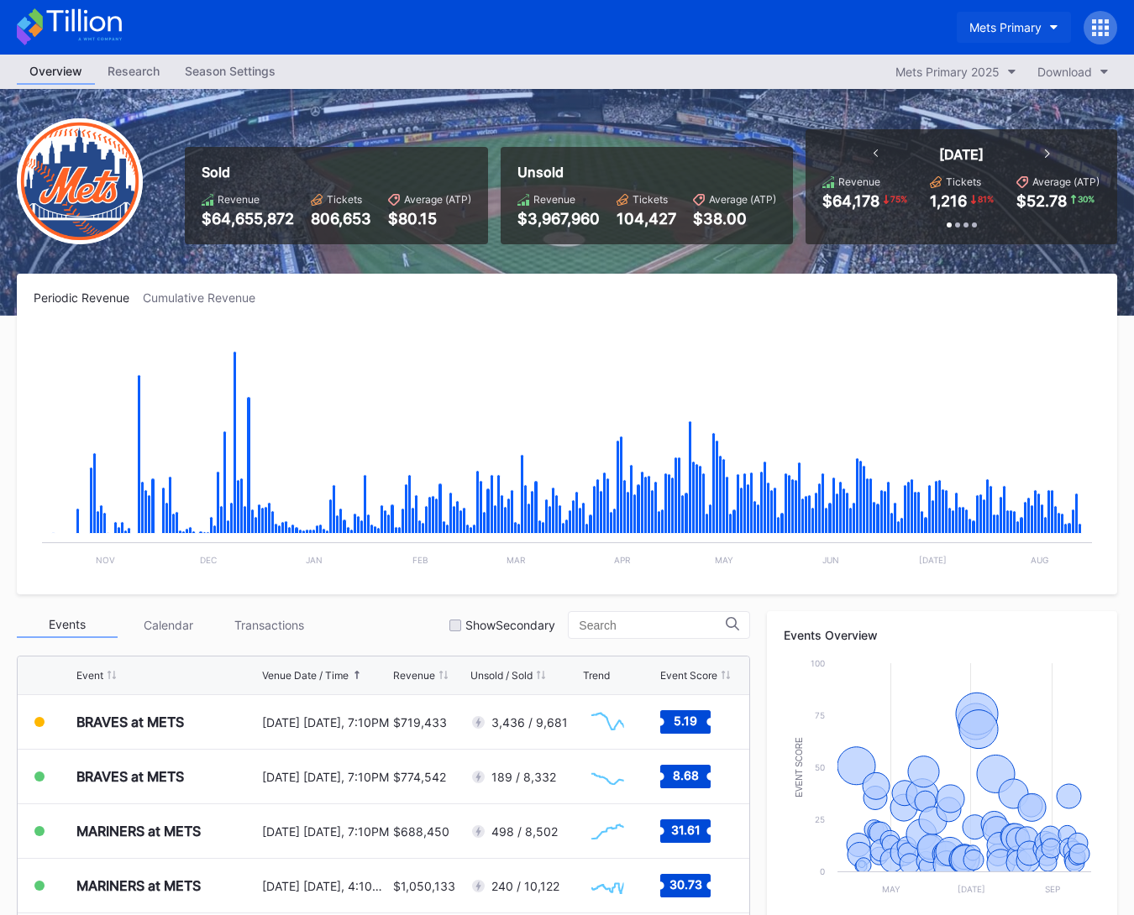
click at [997, 30] on div "Mets Primary" at bounding box center [1005, 27] width 72 height 14
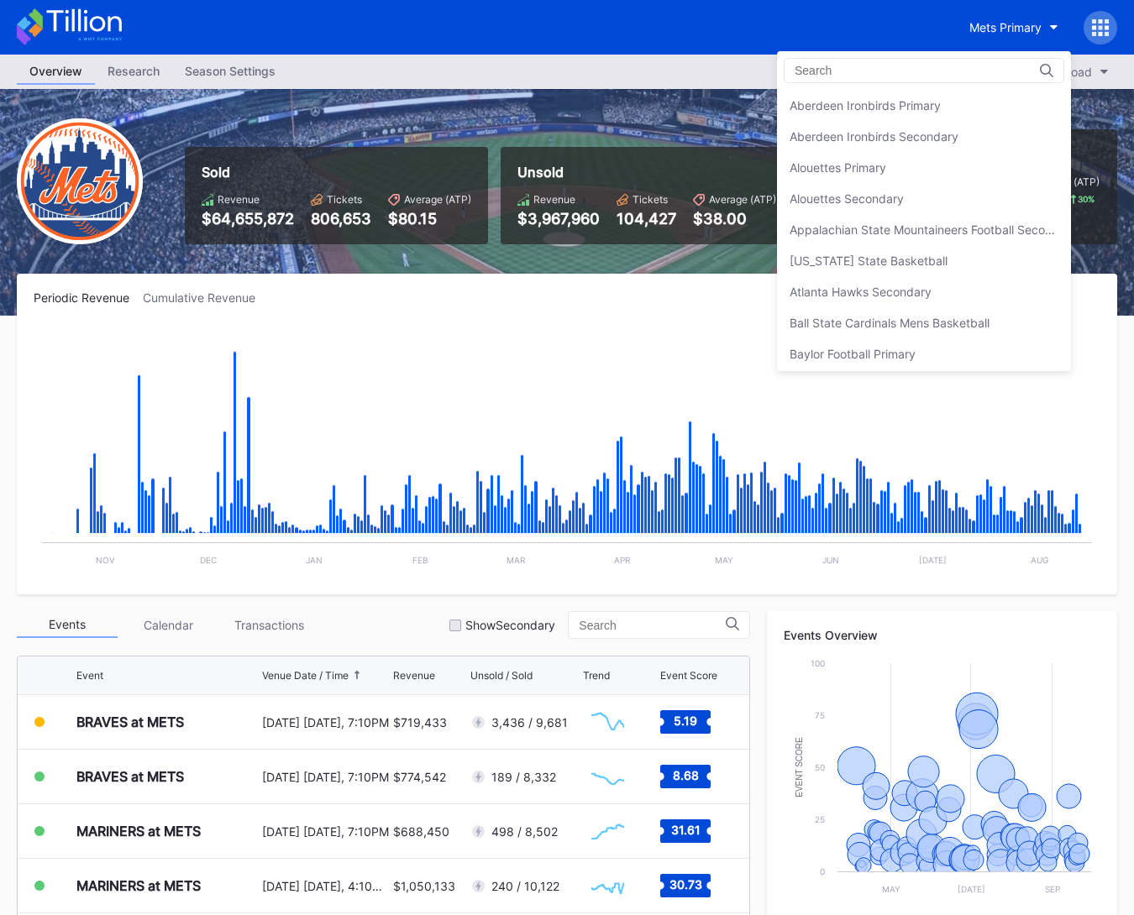
scroll to position [2597, 0]
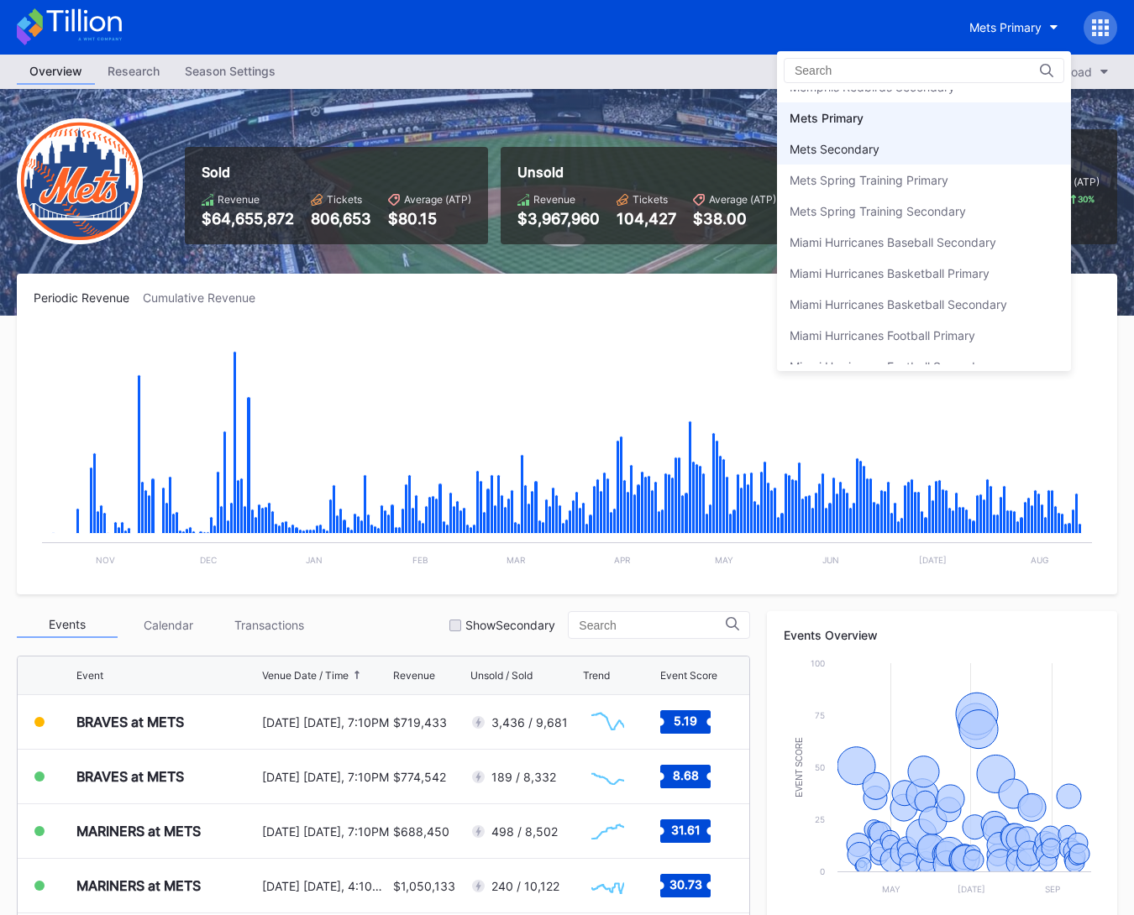
click at [956, 134] on div "Mets Secondary" at bounding box center [924, 149] width 294 height 31
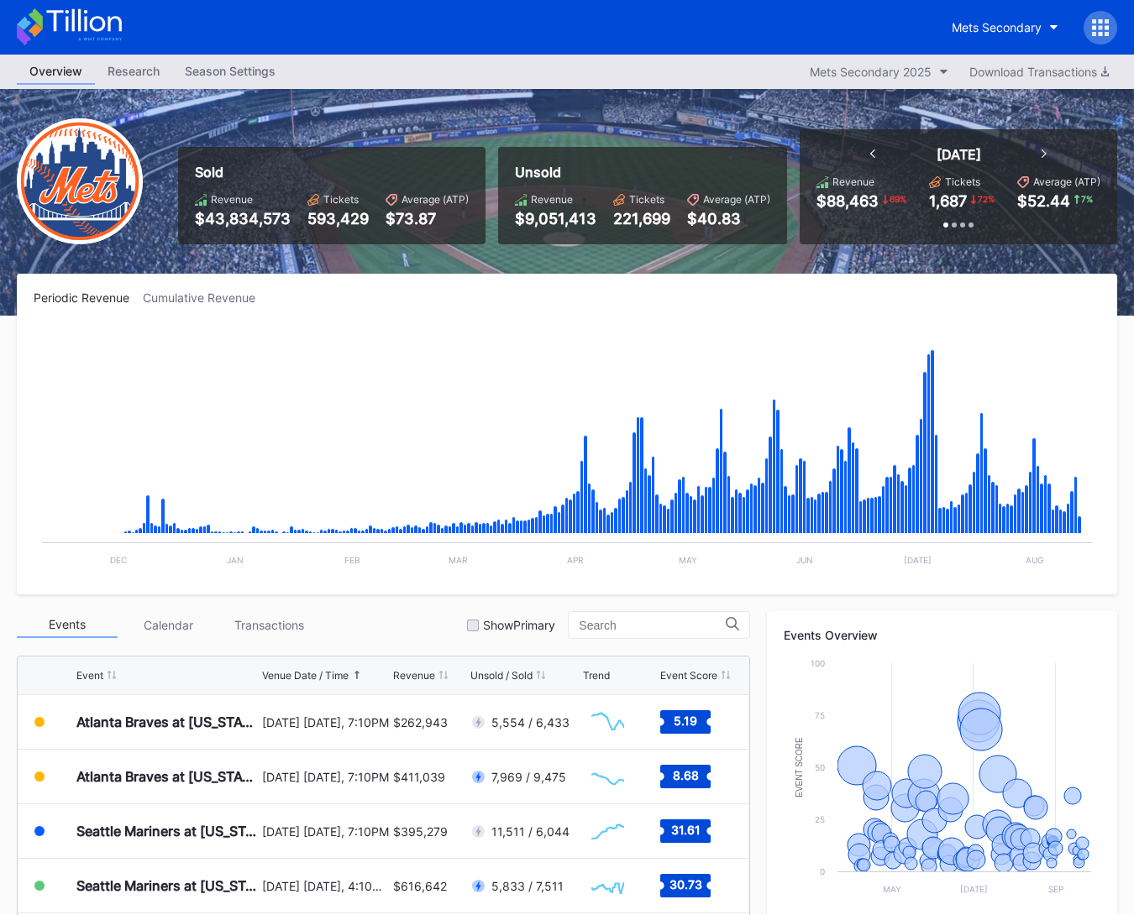
click at [70, 2] on div "Mets Secondary" at bounding box center [567, 27] width 1134 height 55
click at [73, 12] on icon at bounding box center [83, 20] width 75 height 23
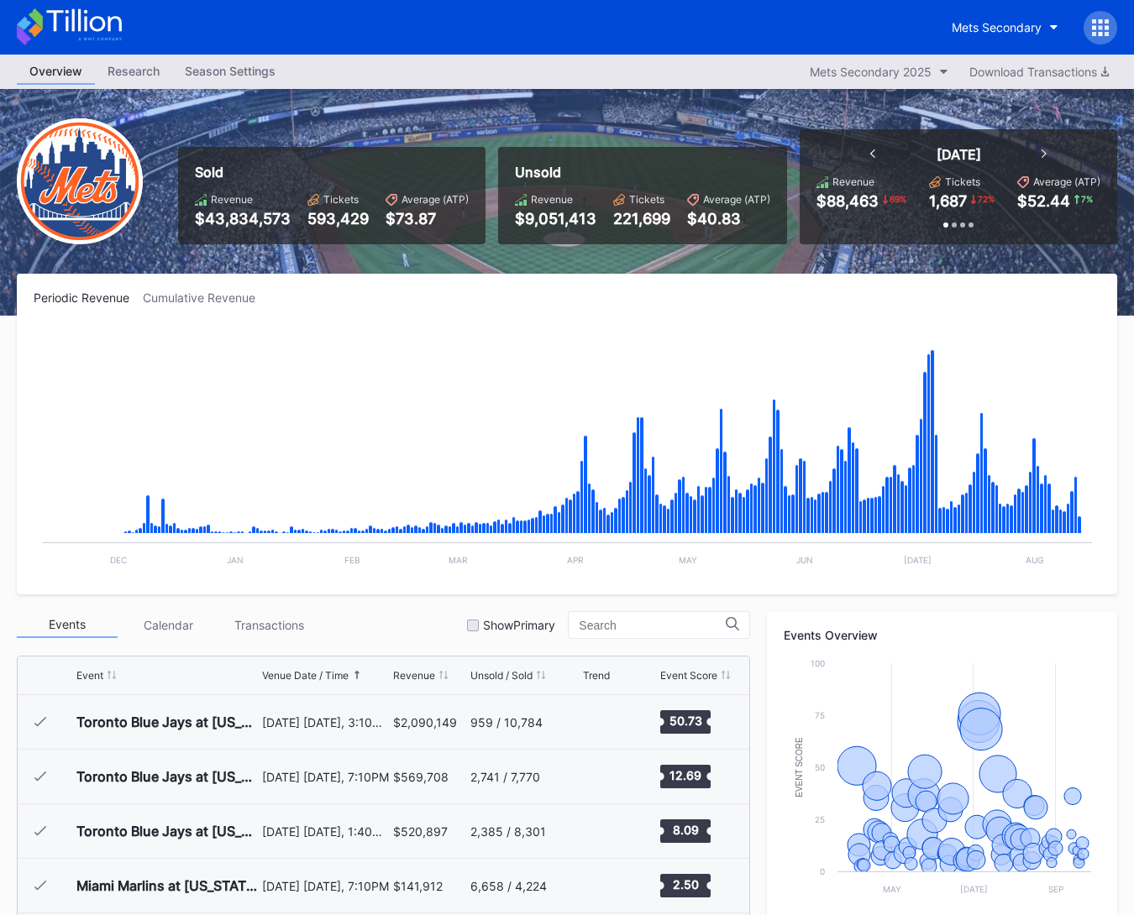
scroll to position [3275, 0]
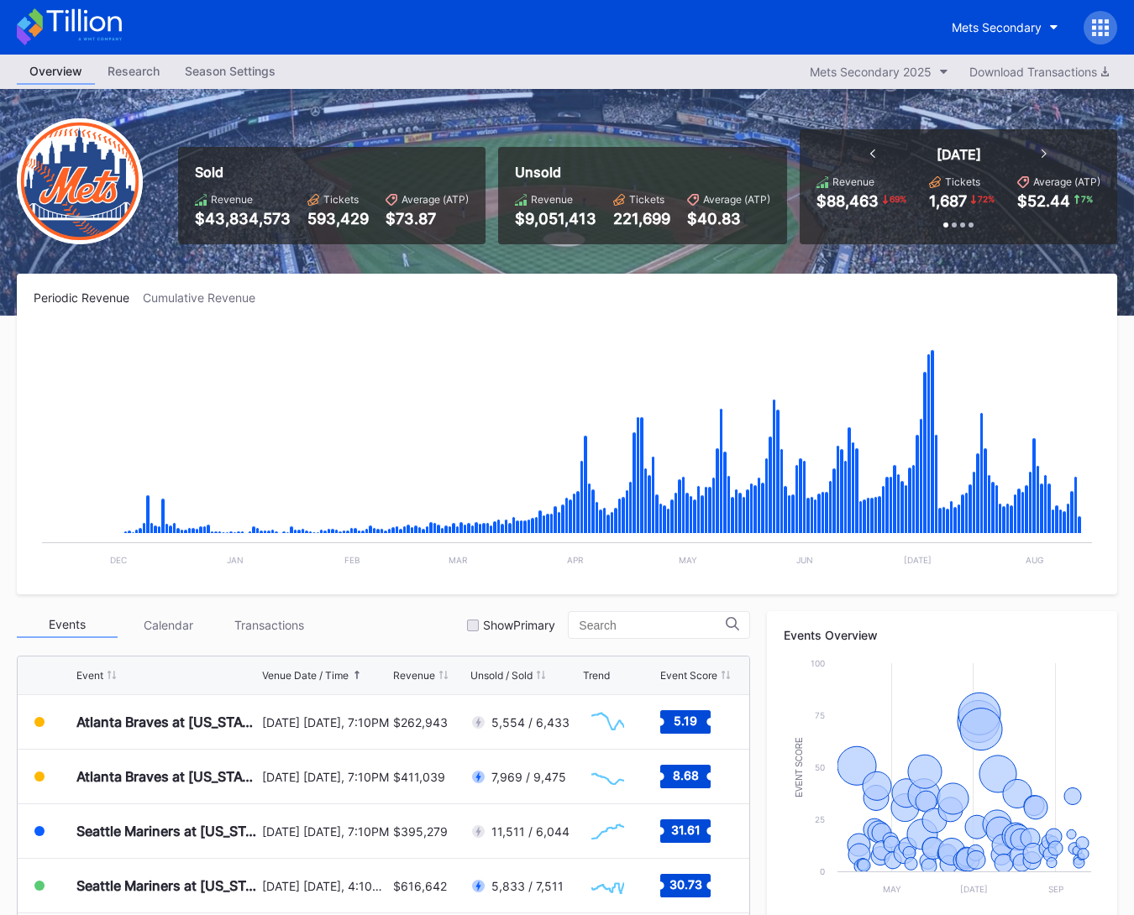
click at [229, 300] on div "Cumulative Revenue" at bounding box center [206, 298] width 126 height 14
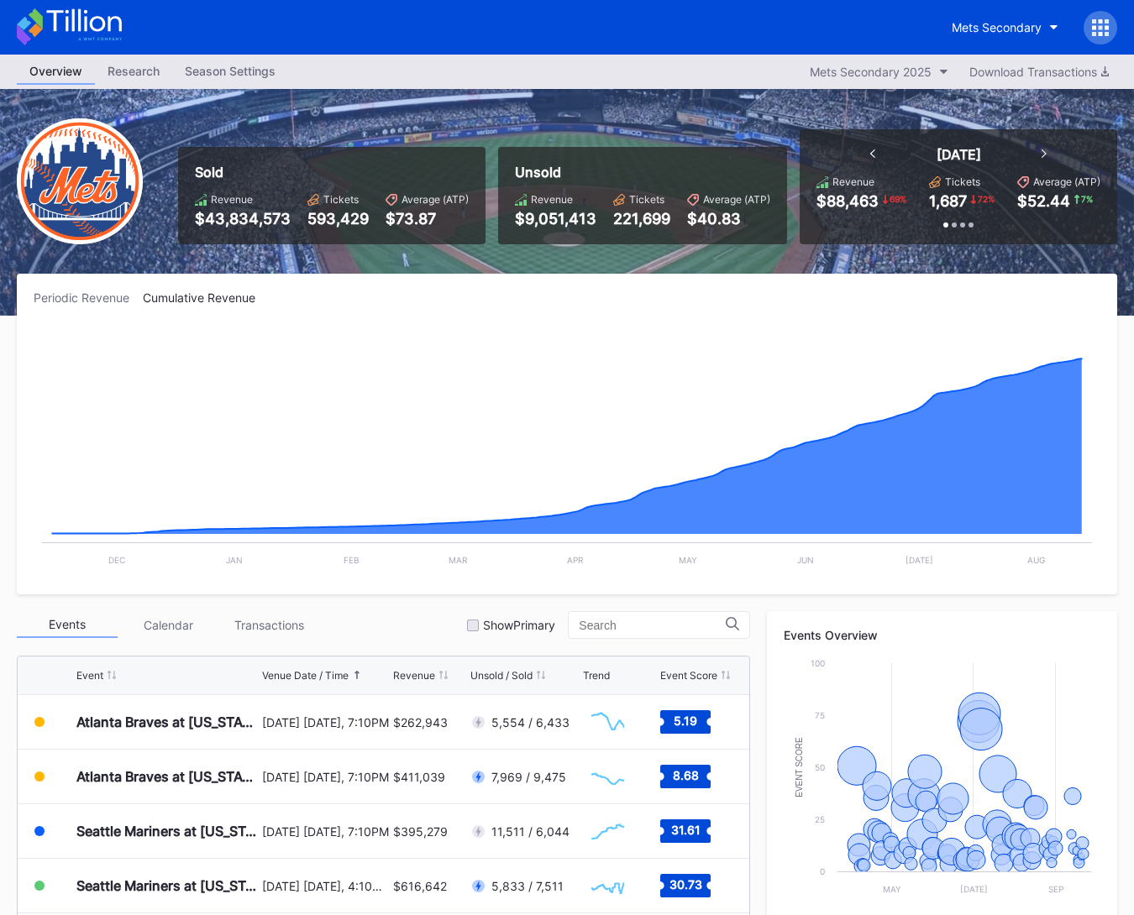
click at [107, 300] on div "Periodic Revenue" at bounding box center [88, 298] width 109 height 14
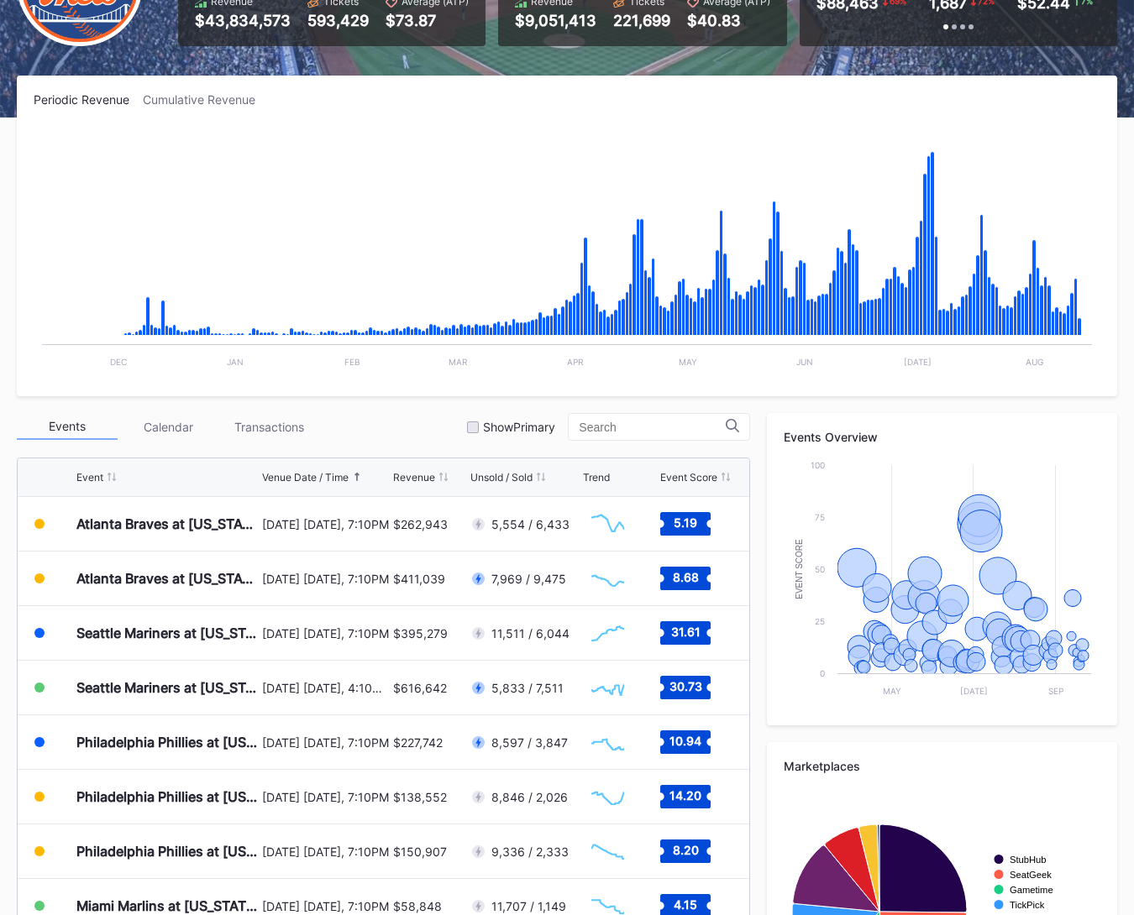
scroll to position [0, 0]
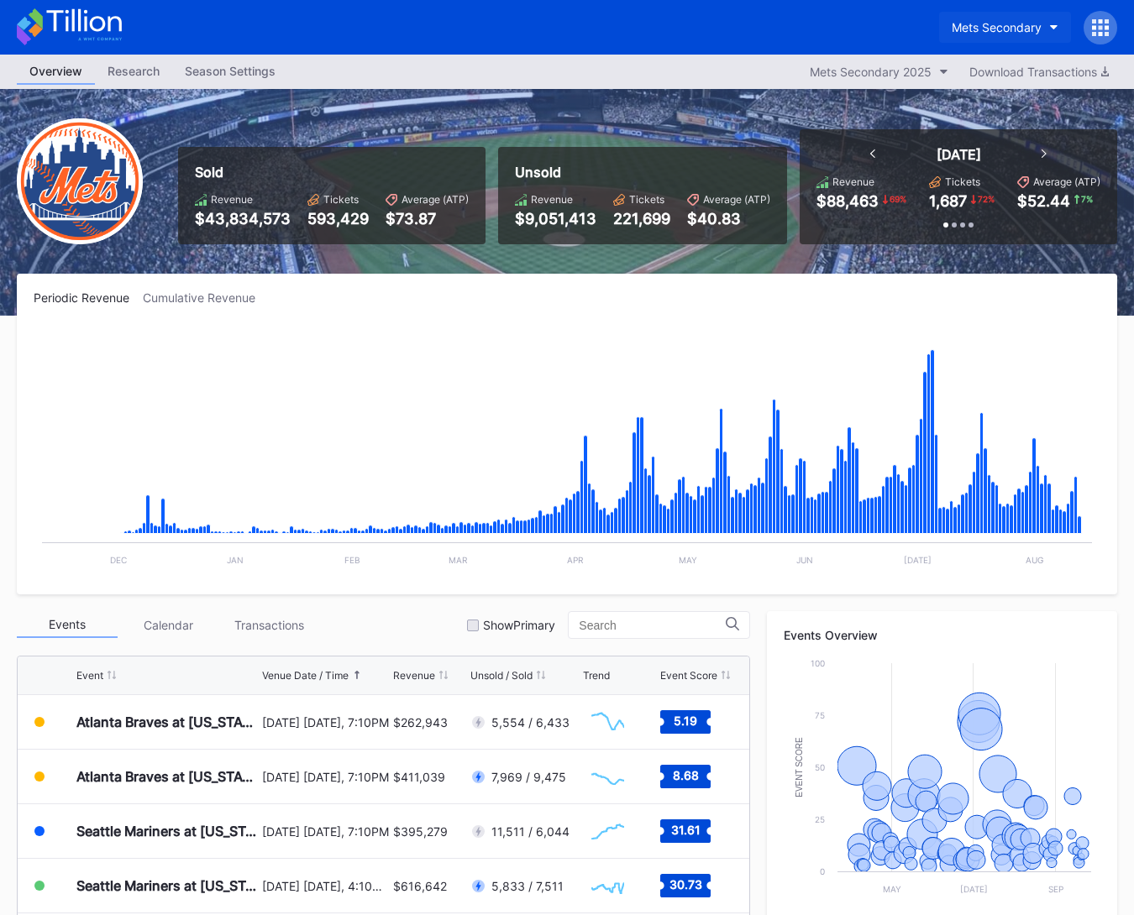
click at [989, 33] on div "Mets Secondary" at bounding box center [996, 27] width 90 height 14
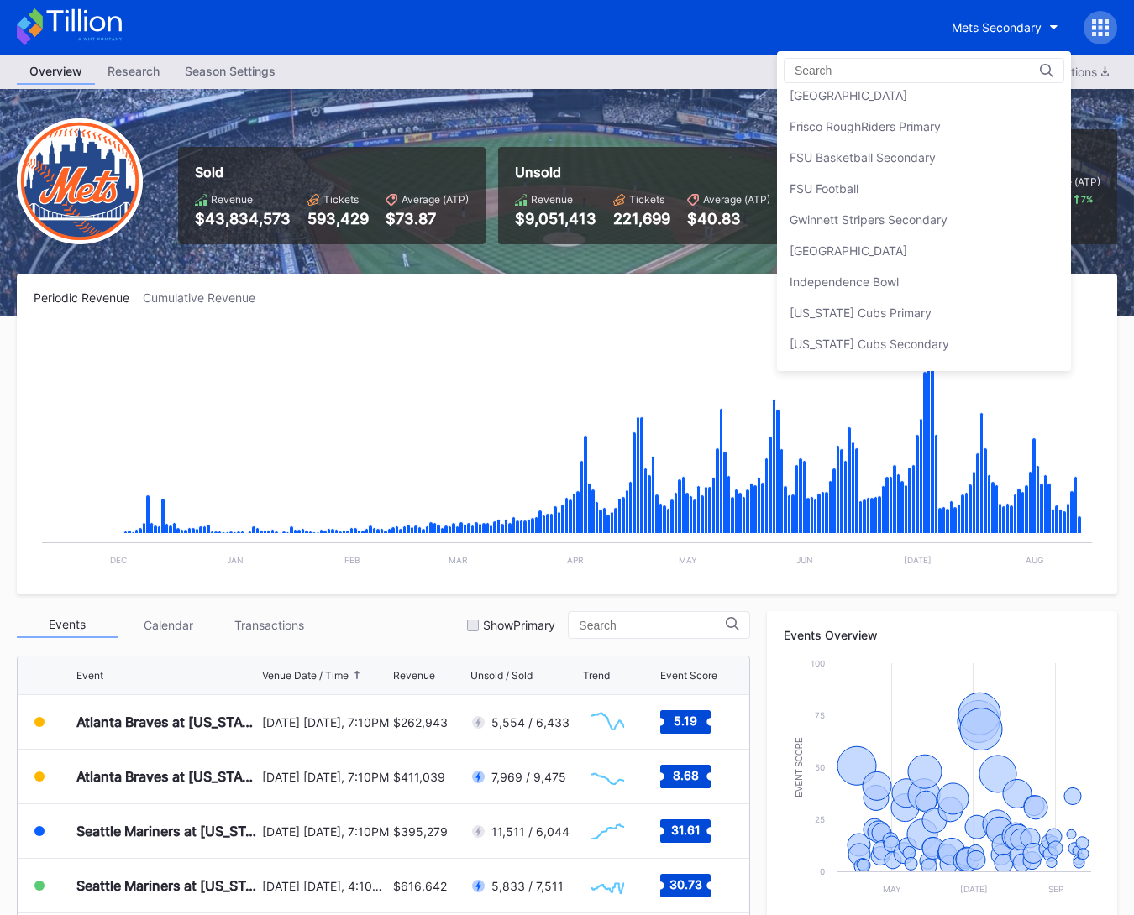
scroll to position [1921, 0]
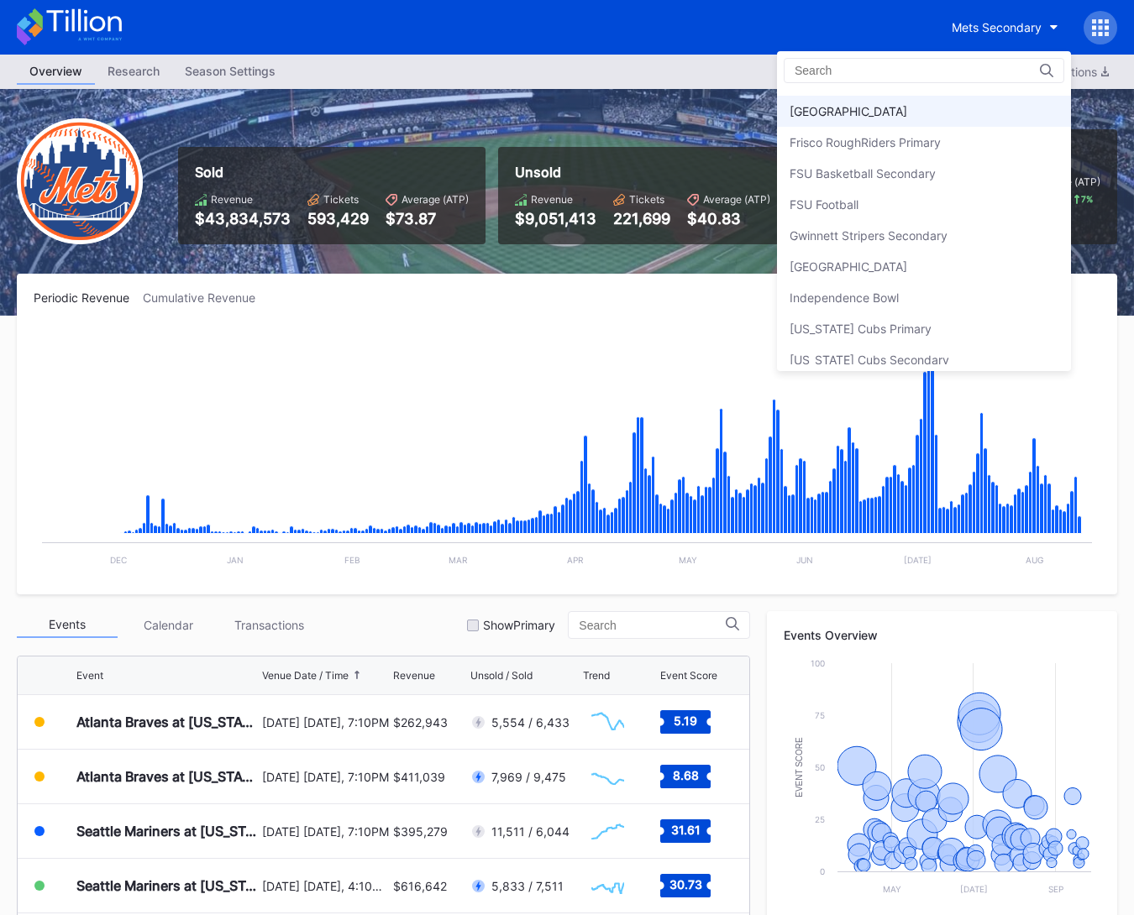
click at [907, 104] on div "Fredericksburg Nationals Primary" at bounding box center [848, 111] width 118 height 14
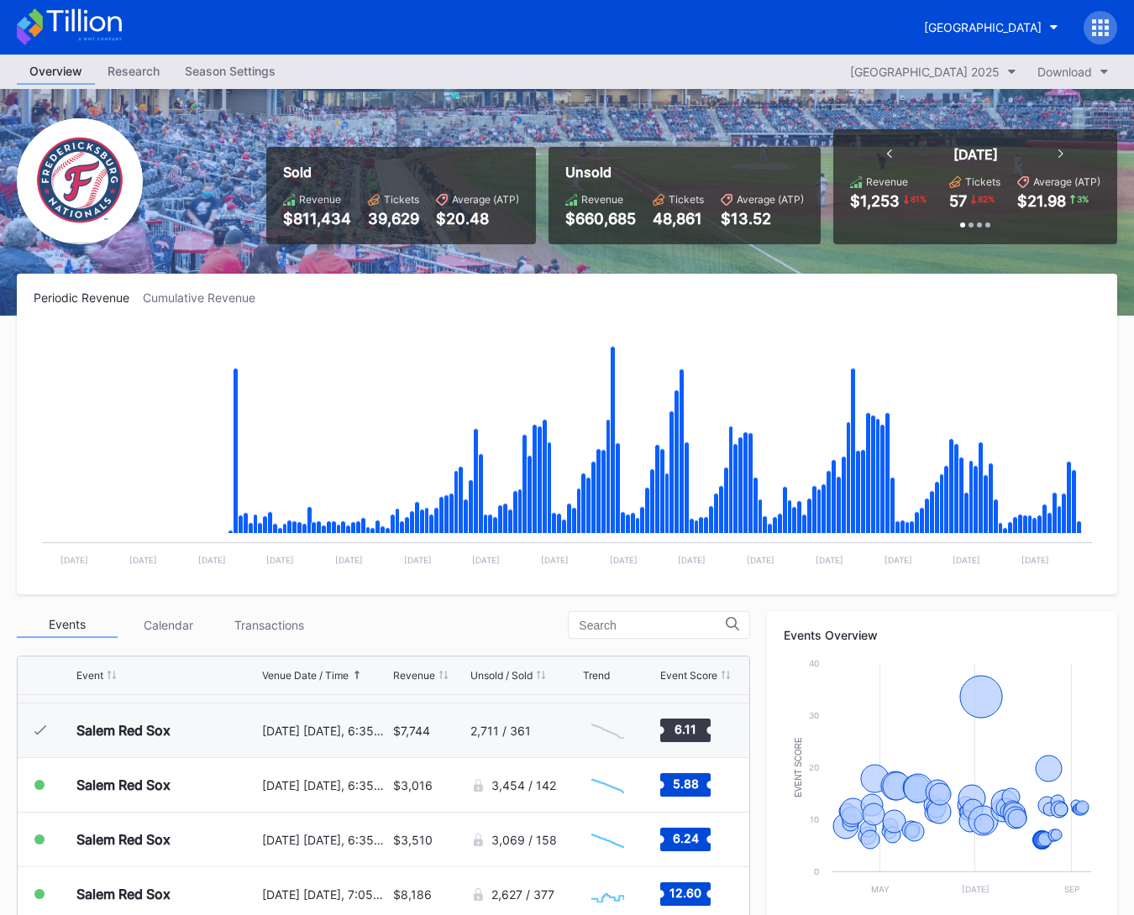
click at [113, 29] on icon at bounding box center [69, 26] width 105 height 37
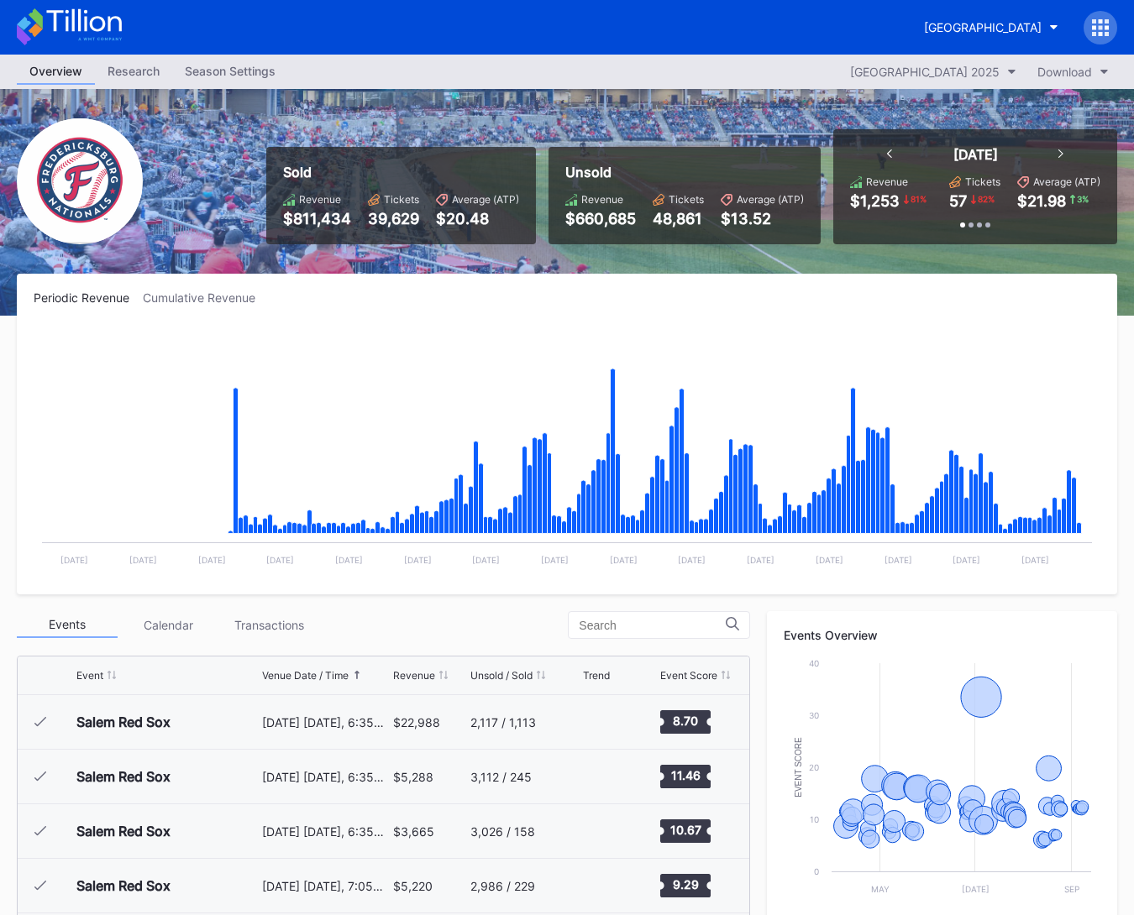
scroll to position [2675, 0]
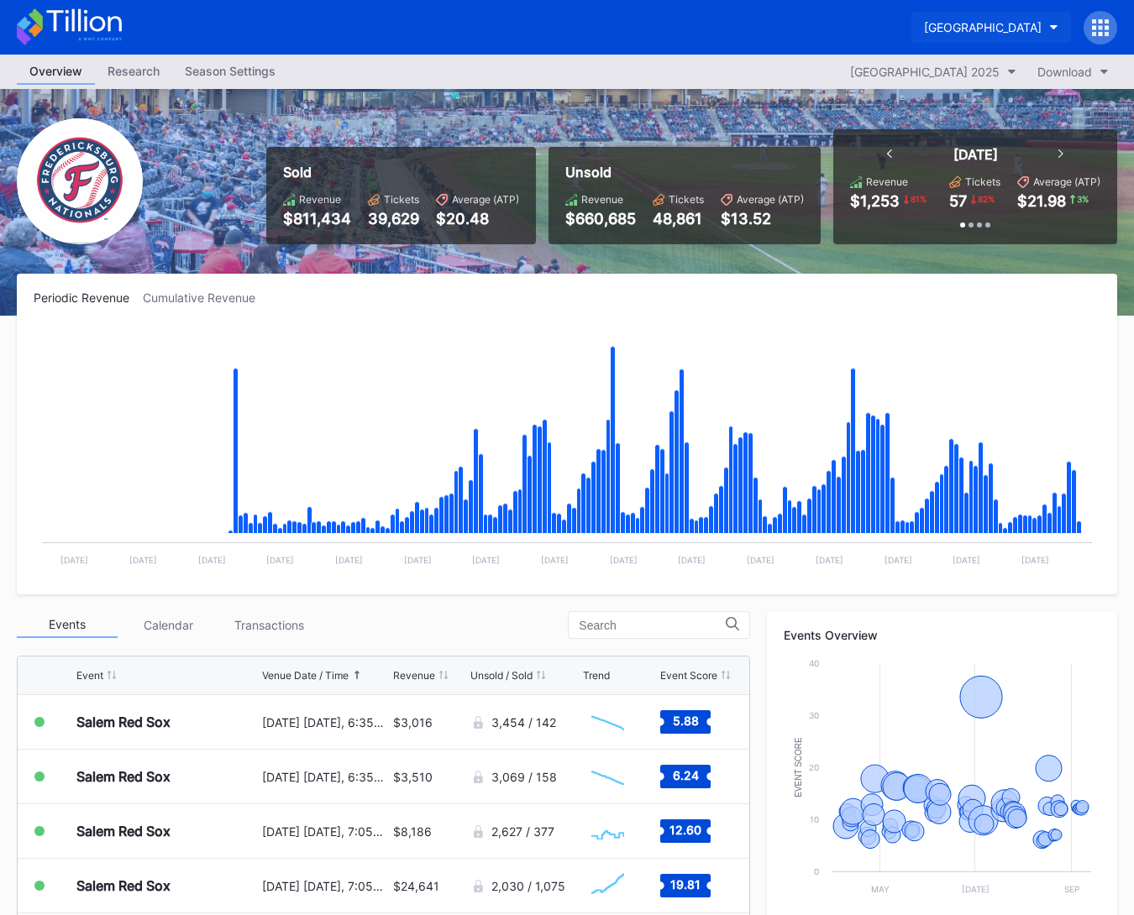
click at [988, 24] on div "[GEOGRAPHIC_DATA]" at bounding box center [983, 27] width 118 height 14
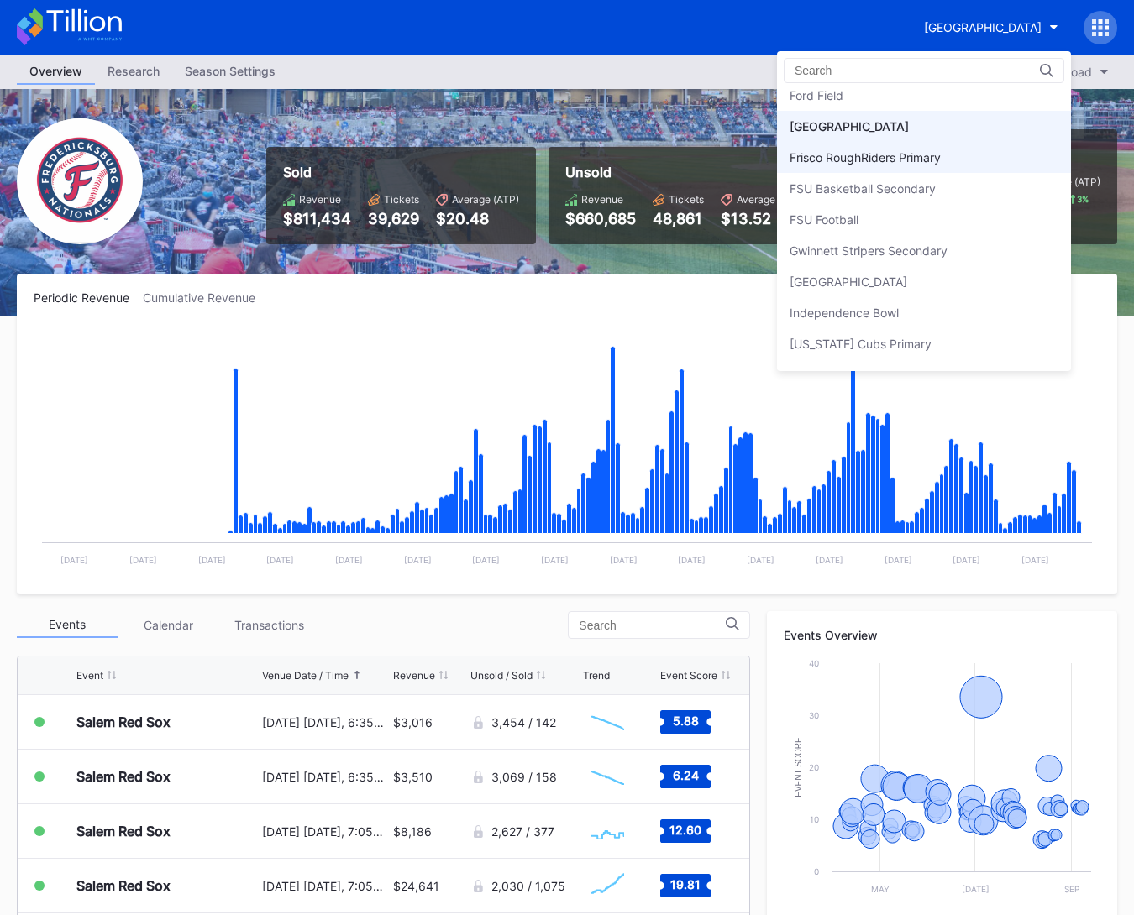
scroll to position [1897, 0]
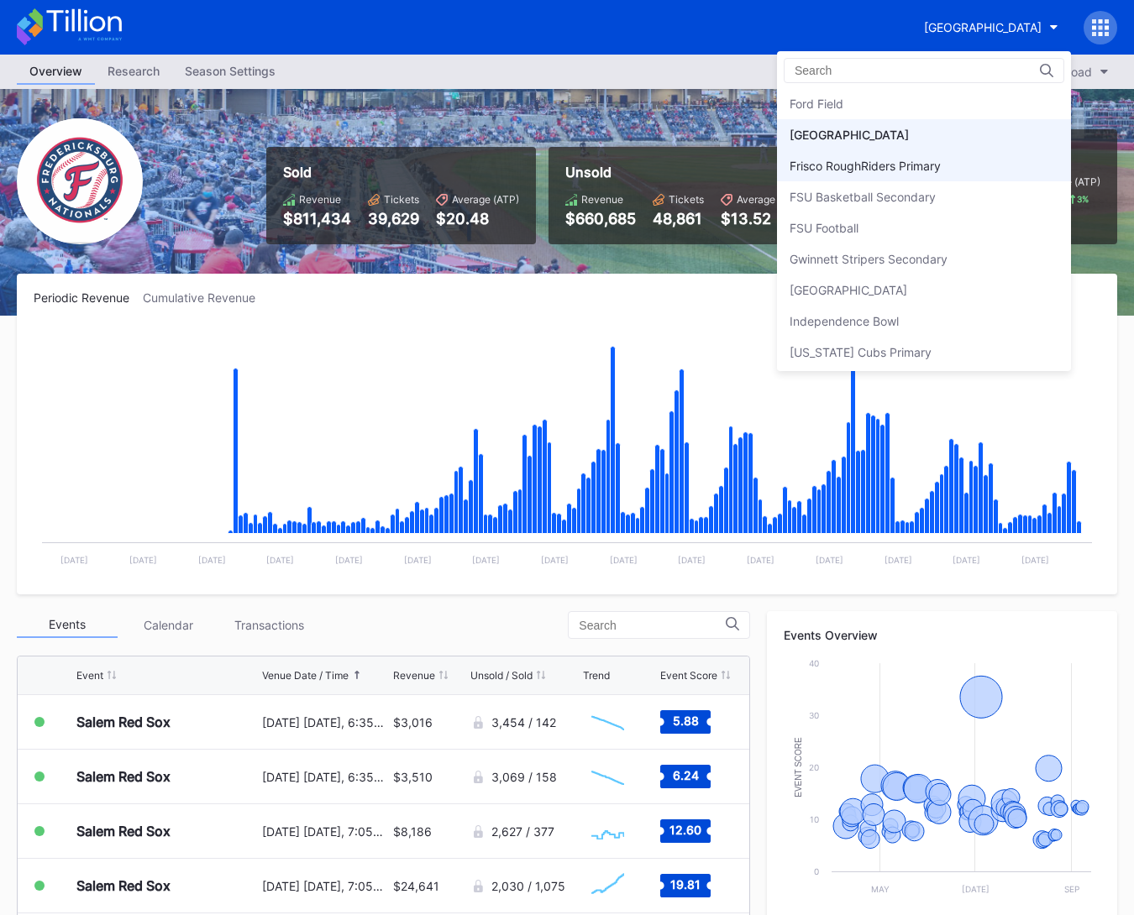
click at [941, 159] on div "Frisco RoughRiders Primary" at bounding box center [864, 166] width 151 height 14
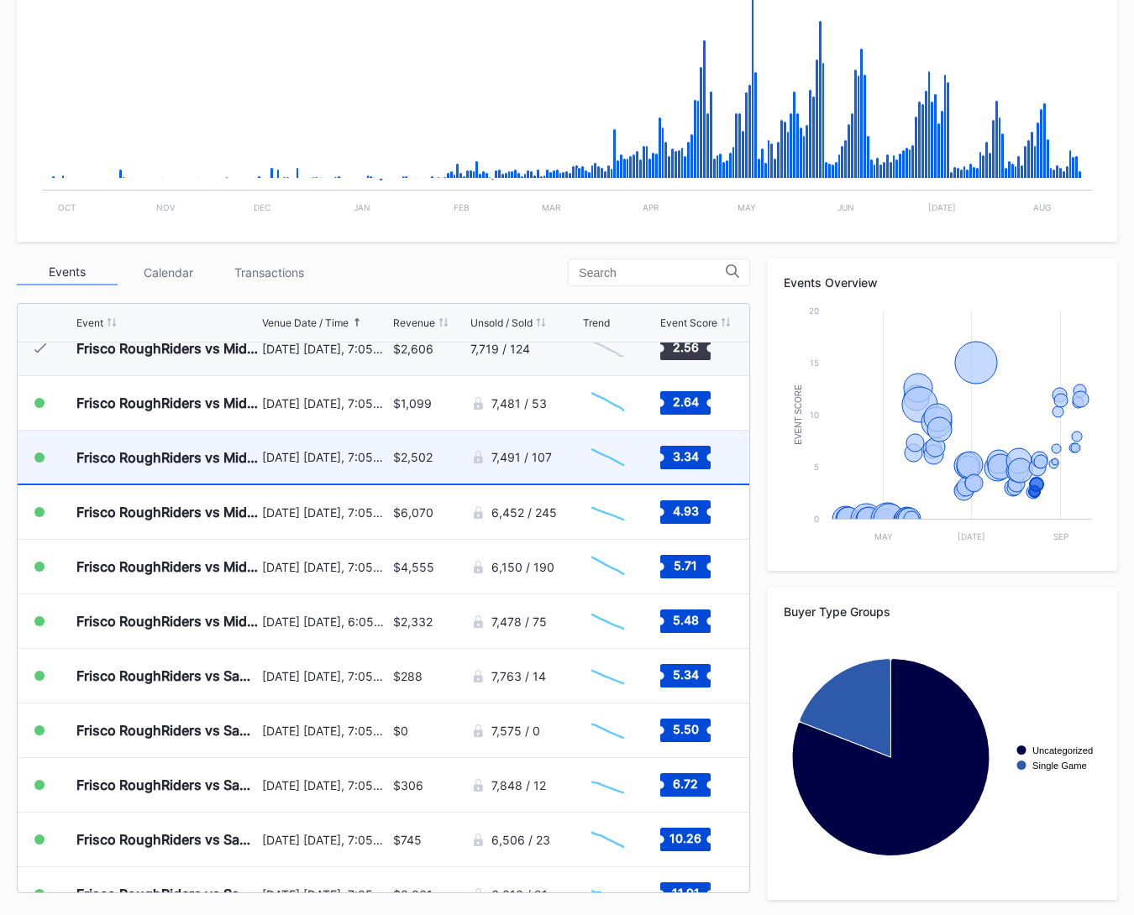
scroll to position [2741, 0]
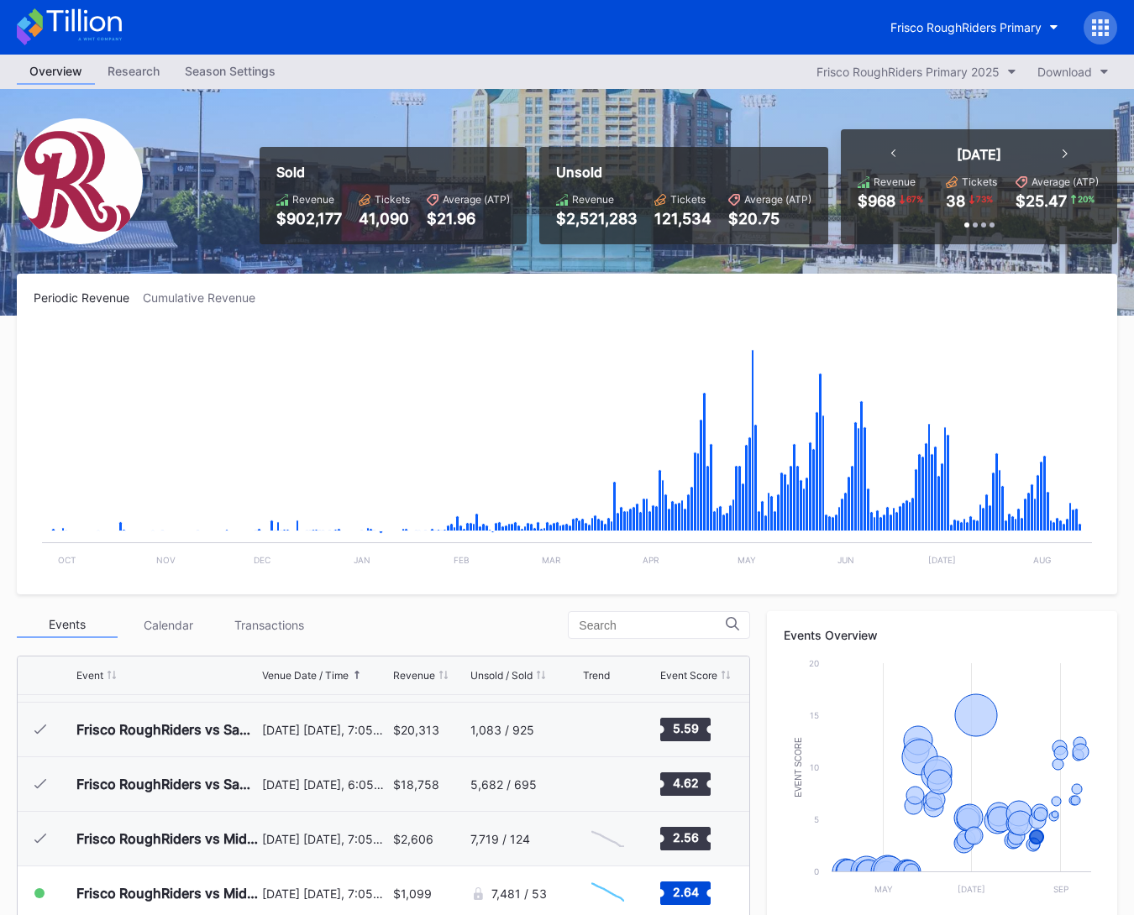
click at [964, 44] on div "Frisco RoughRiders Primary" at bounding box center [997, 28] width 239 height 34
click at [967, 29] on div "Frisco RoughRiders Primary" at bounding box center [965, 27] width 151 height 14
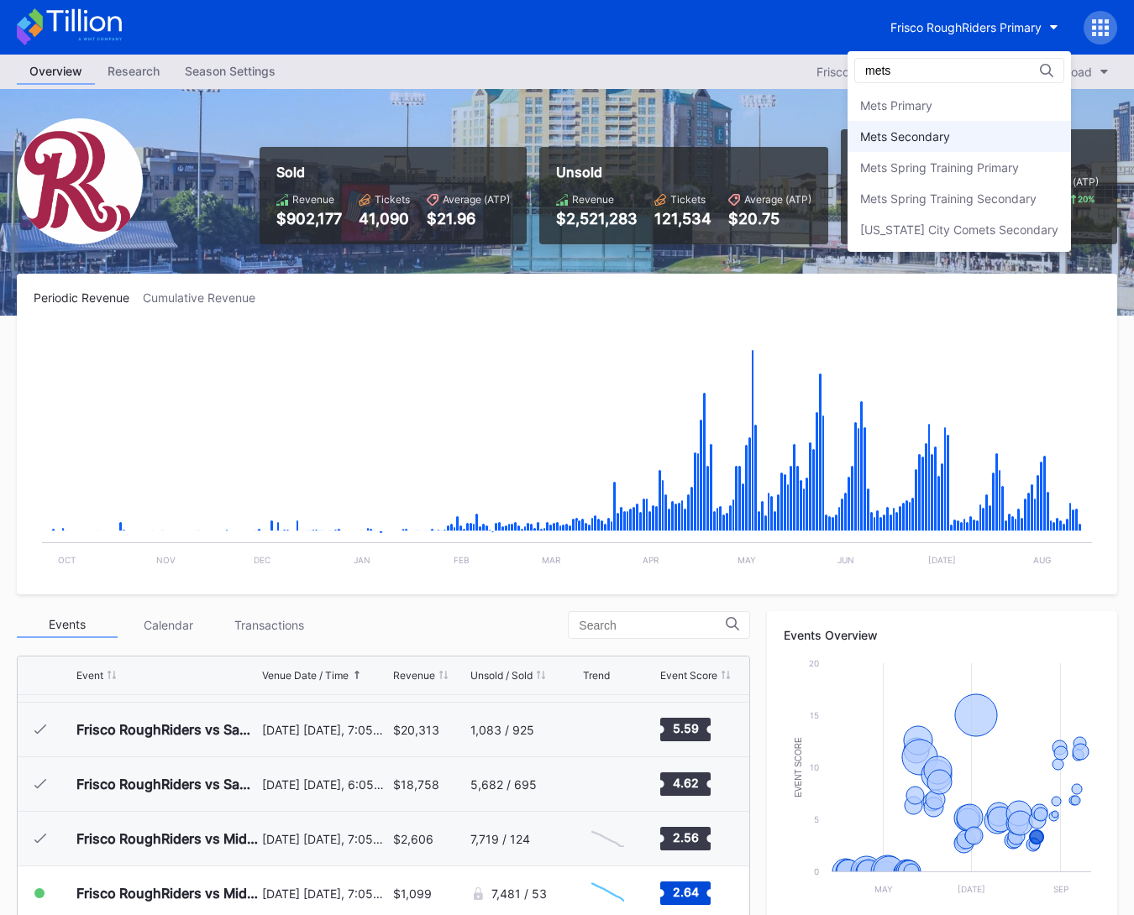
type input "mets"
click at [1005, 129] on div "Mets Secondary" at bounding box center [958, 136] width 223 height 31
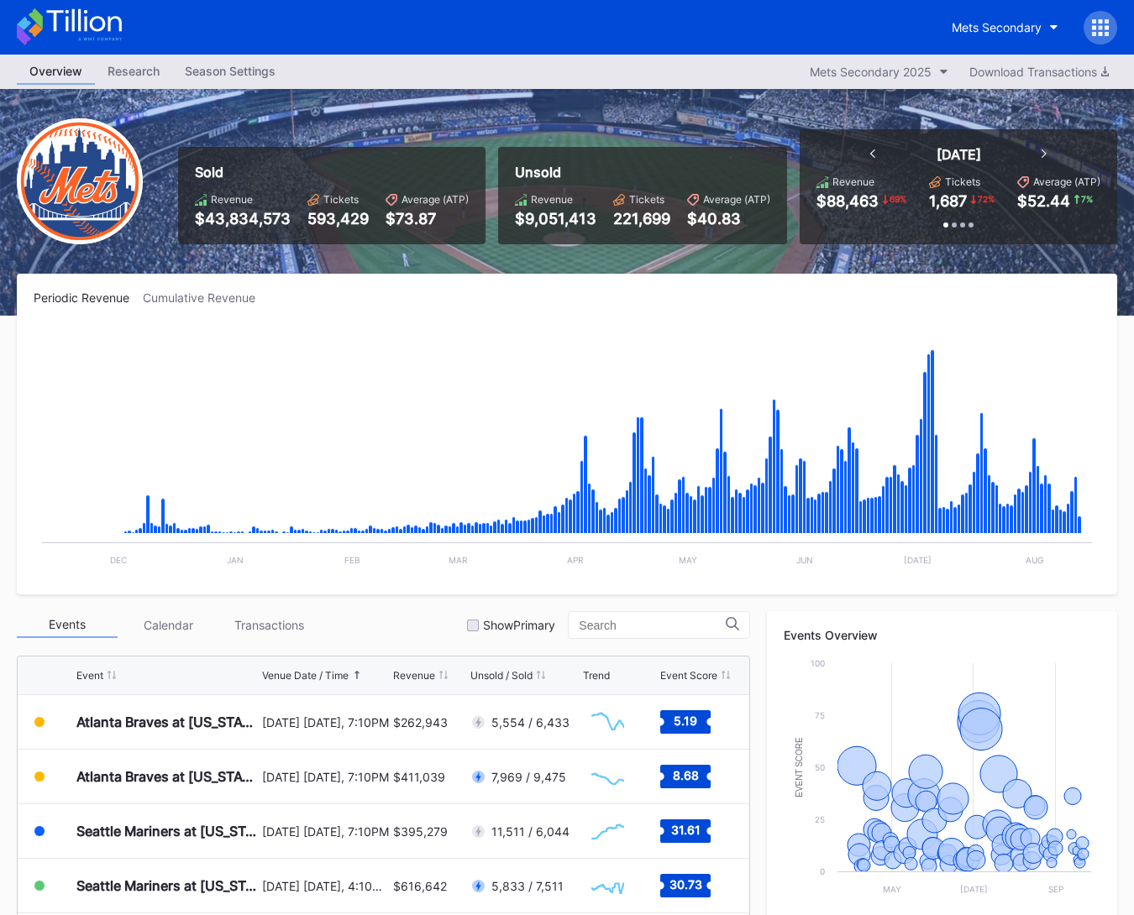
scroll to position [353, 0]
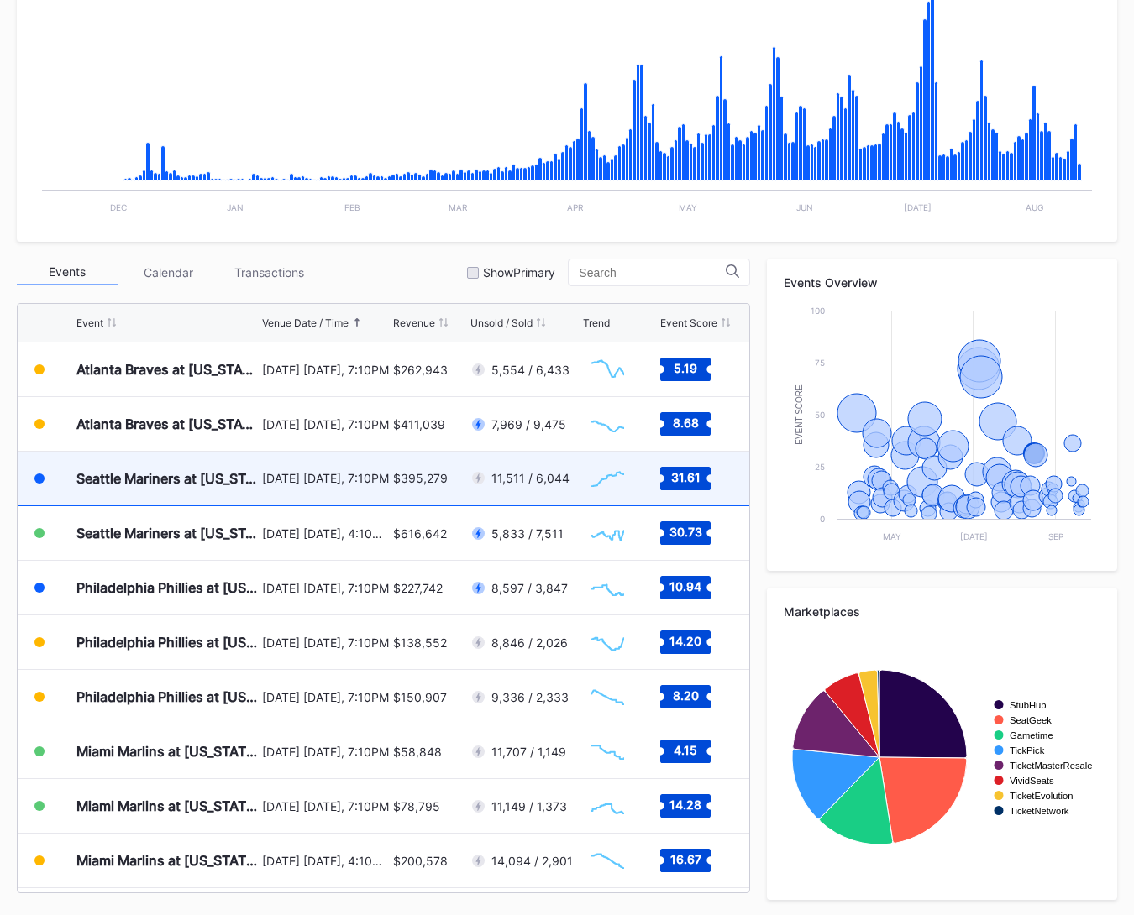
click at [396, 490] on div "$395,279" at bounding box center [429, 478] width 72 height 53
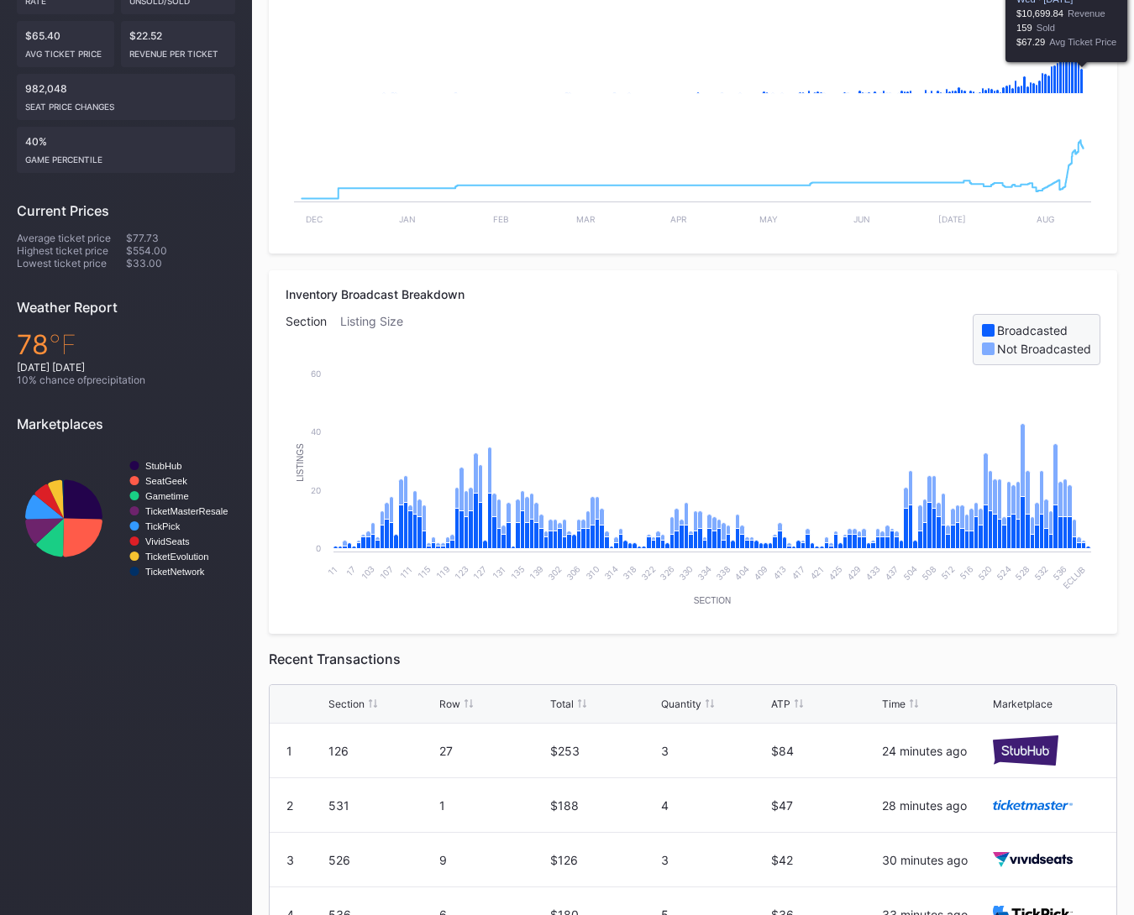
scroll to position [701, 0]
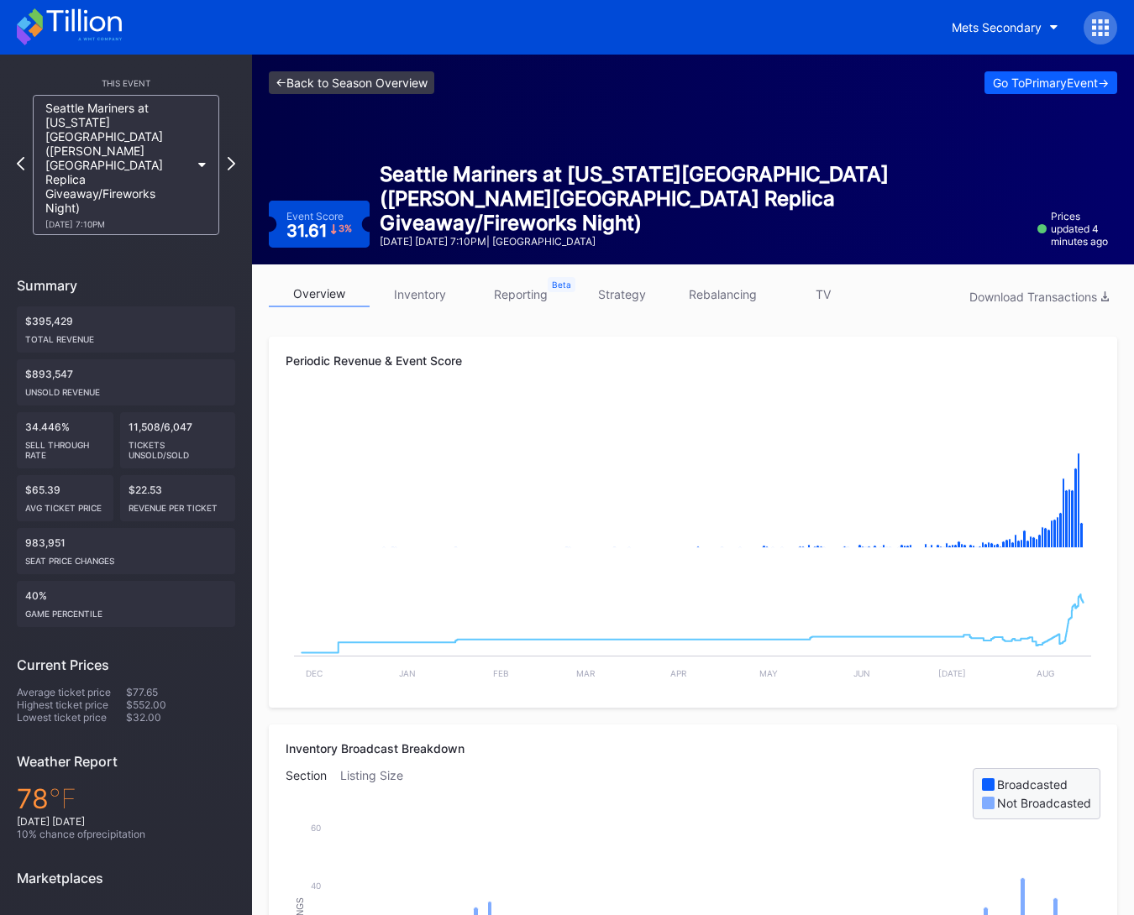
click at [373, 82] on link "<- Back to Season Overview" at bounding box center [351, 82] width 165 height 23
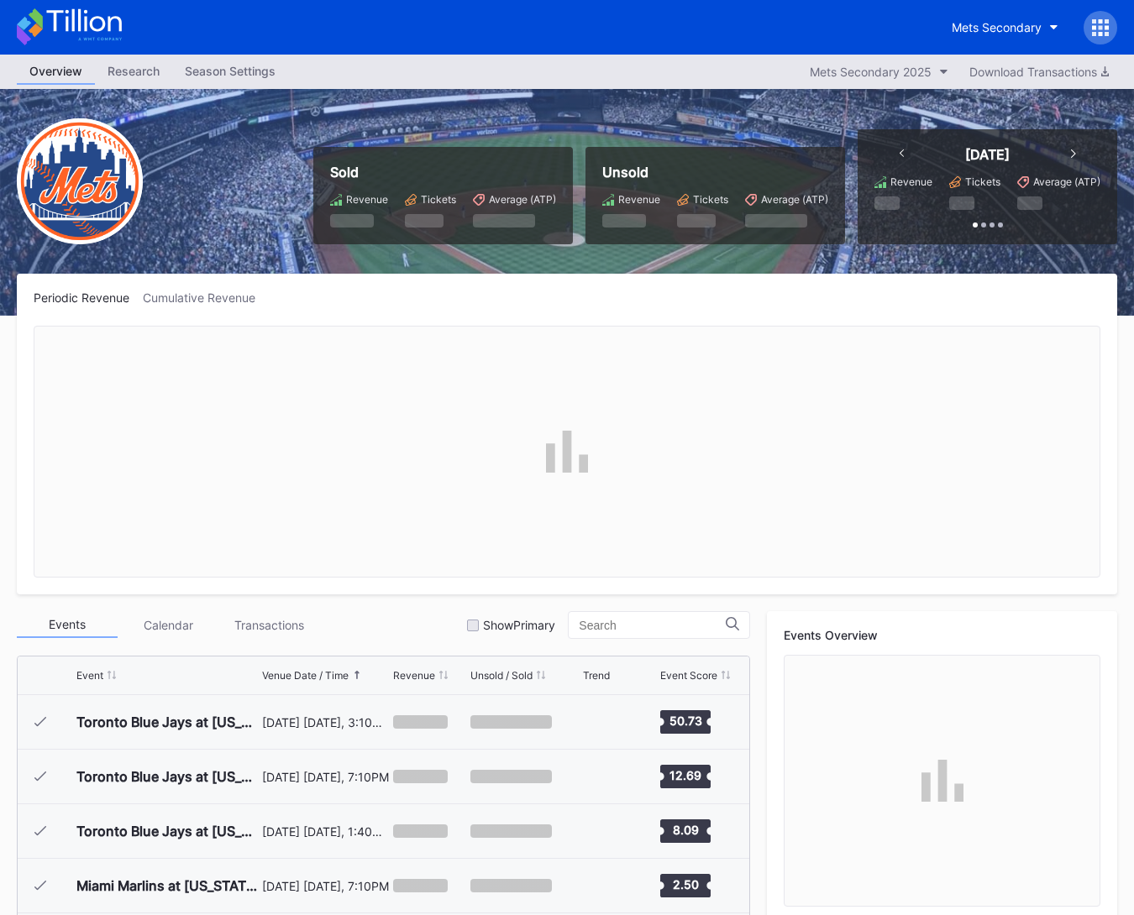
scroll to position [3275, 0]
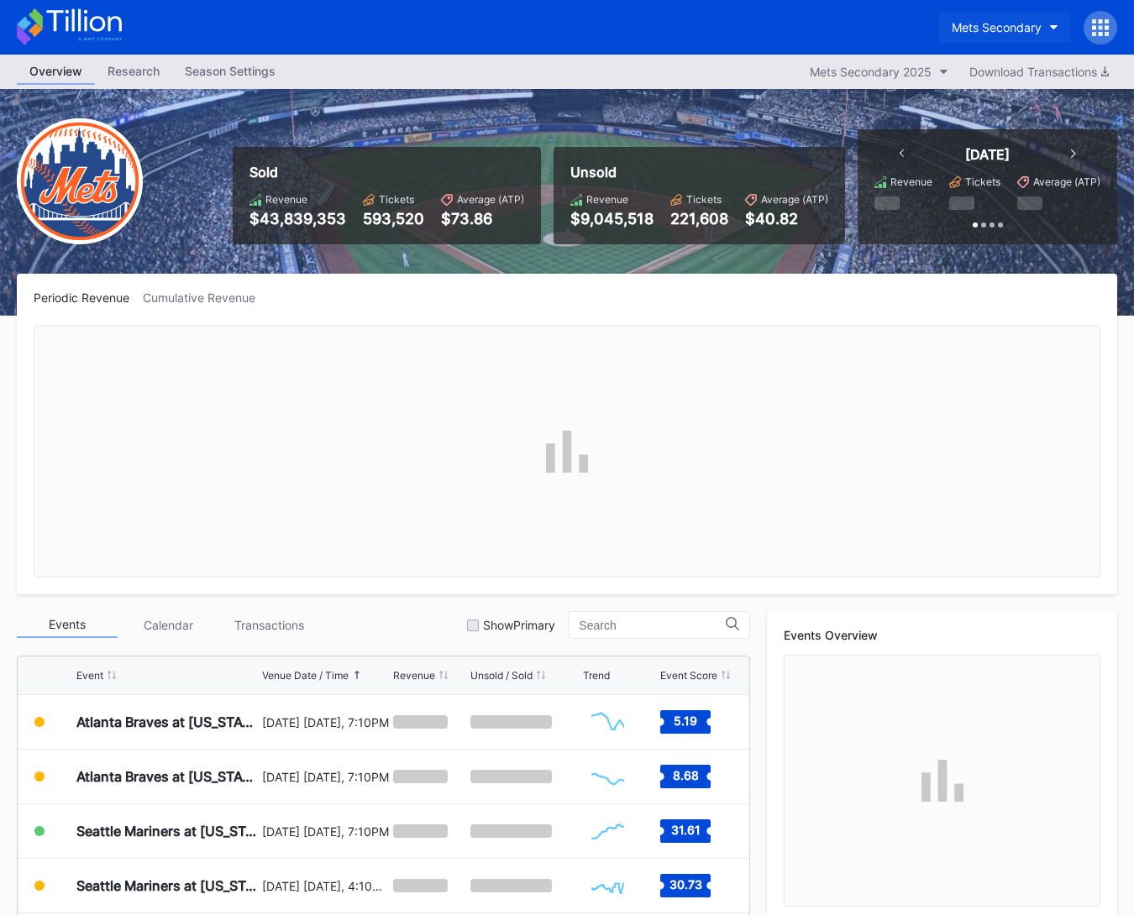
click at [1005, 20] on div "Mets Secondary" at bounding box center [996, 27] width 90 height 14
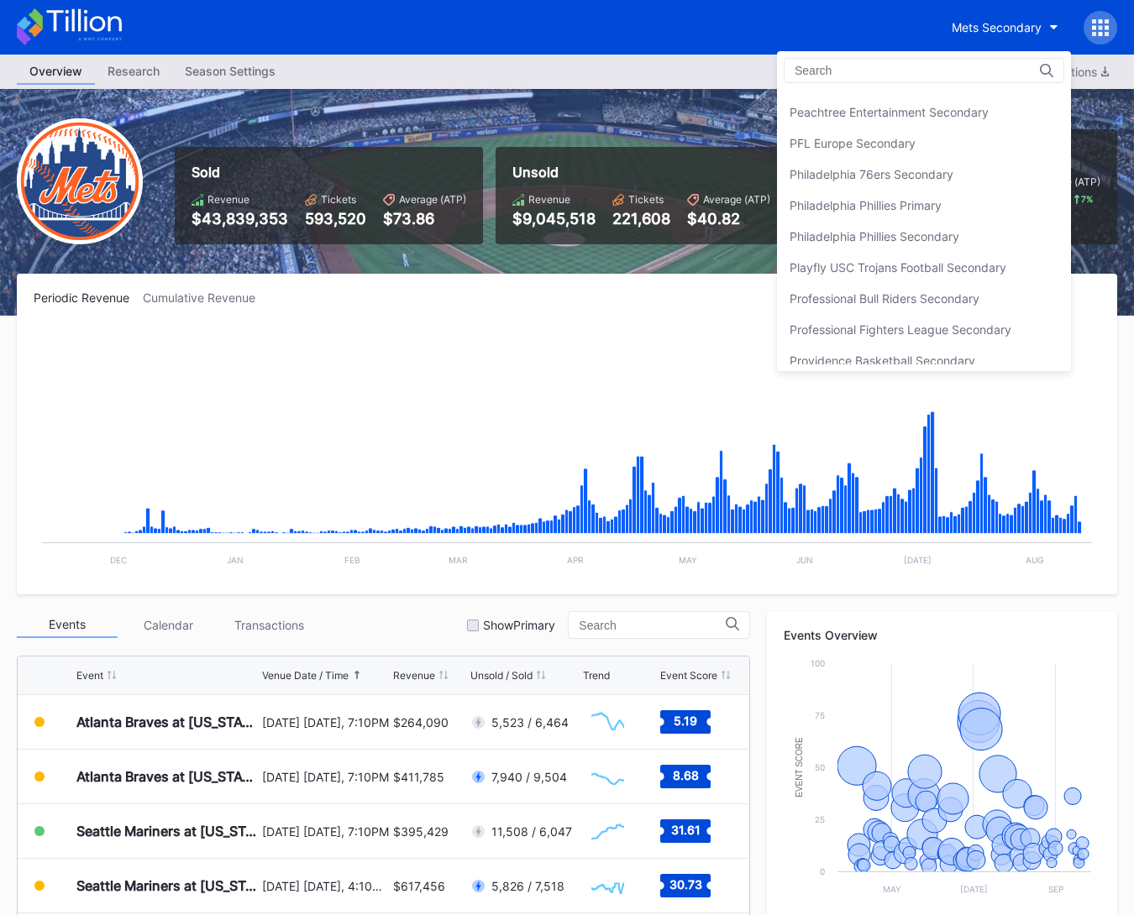
scroll to position [3558, 0]
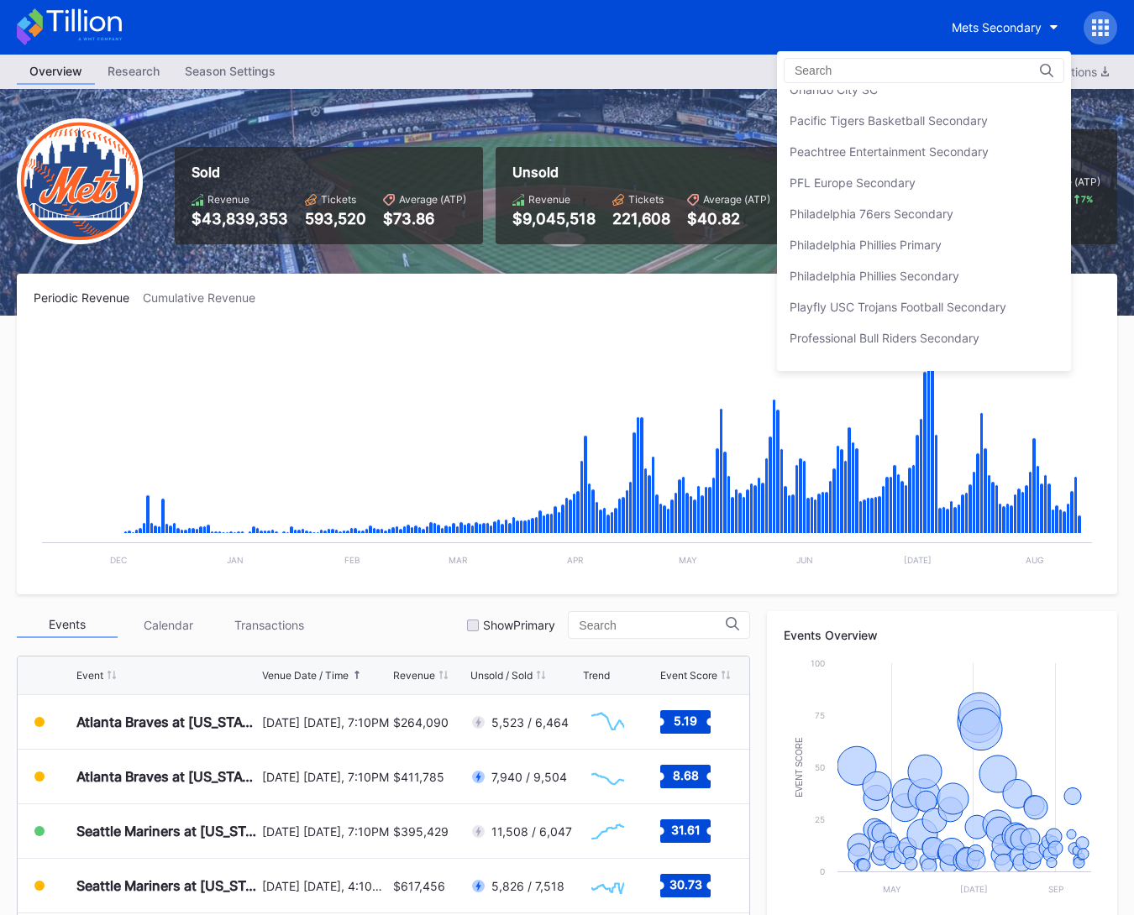
click at [955, 198] on div "Philadelphia 76ers Secondary" at bounding box center [924, 213] width 294 height 31
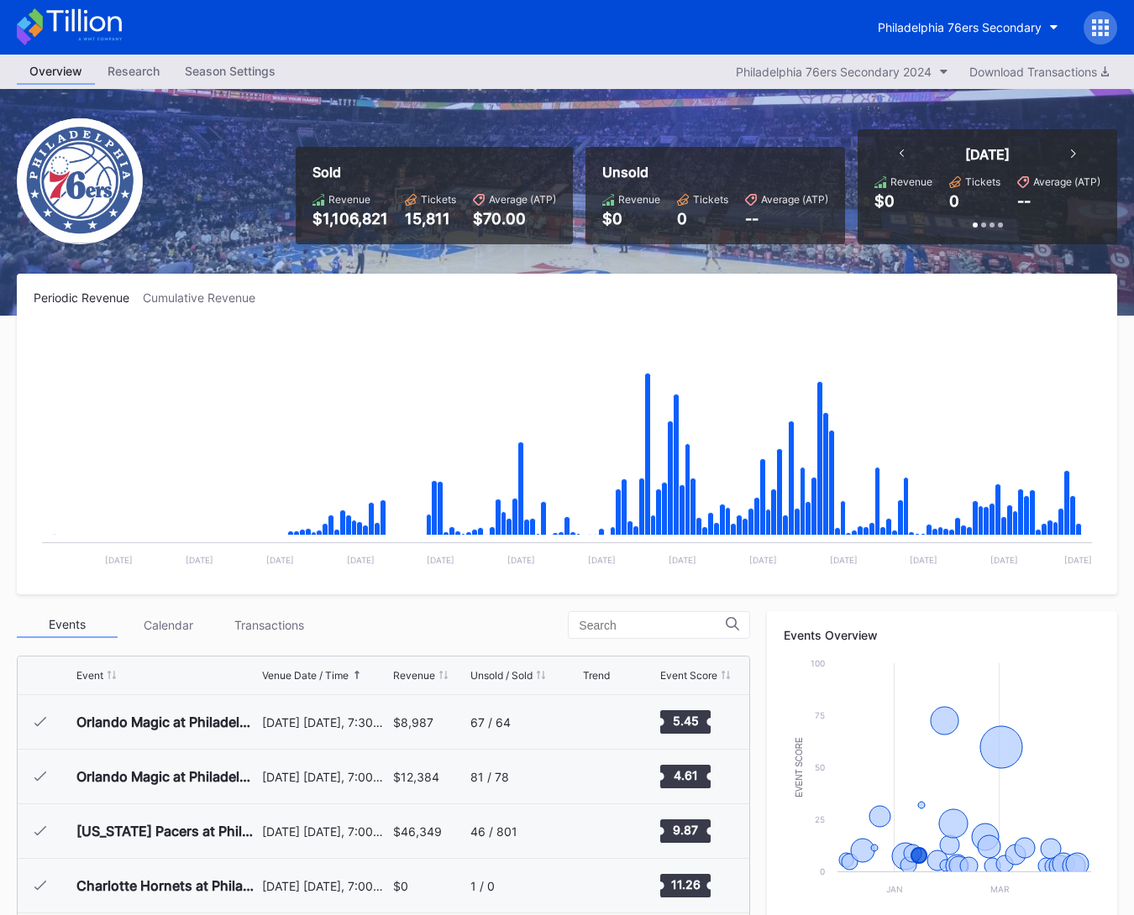
click at [102, 42] on icon at bounding box center [69, 26] width 105 height 37
click at [943, 22] on div "Philadelphia 76ers Secondary" at bounding box center [960, 27] width 164 height 14
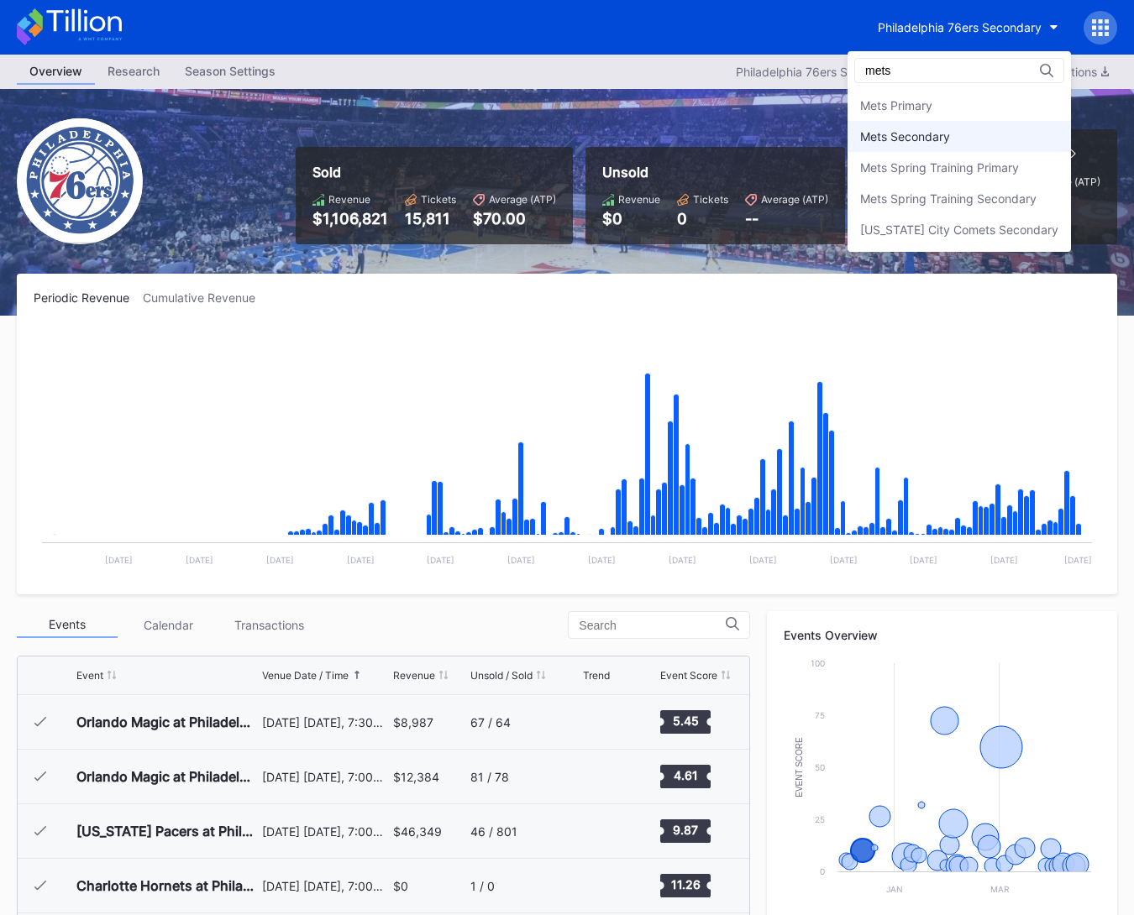
type input "mets"
click at [965, 139] on div "Mets Secondary" at bounding box center [958, 136] width 223 height 31
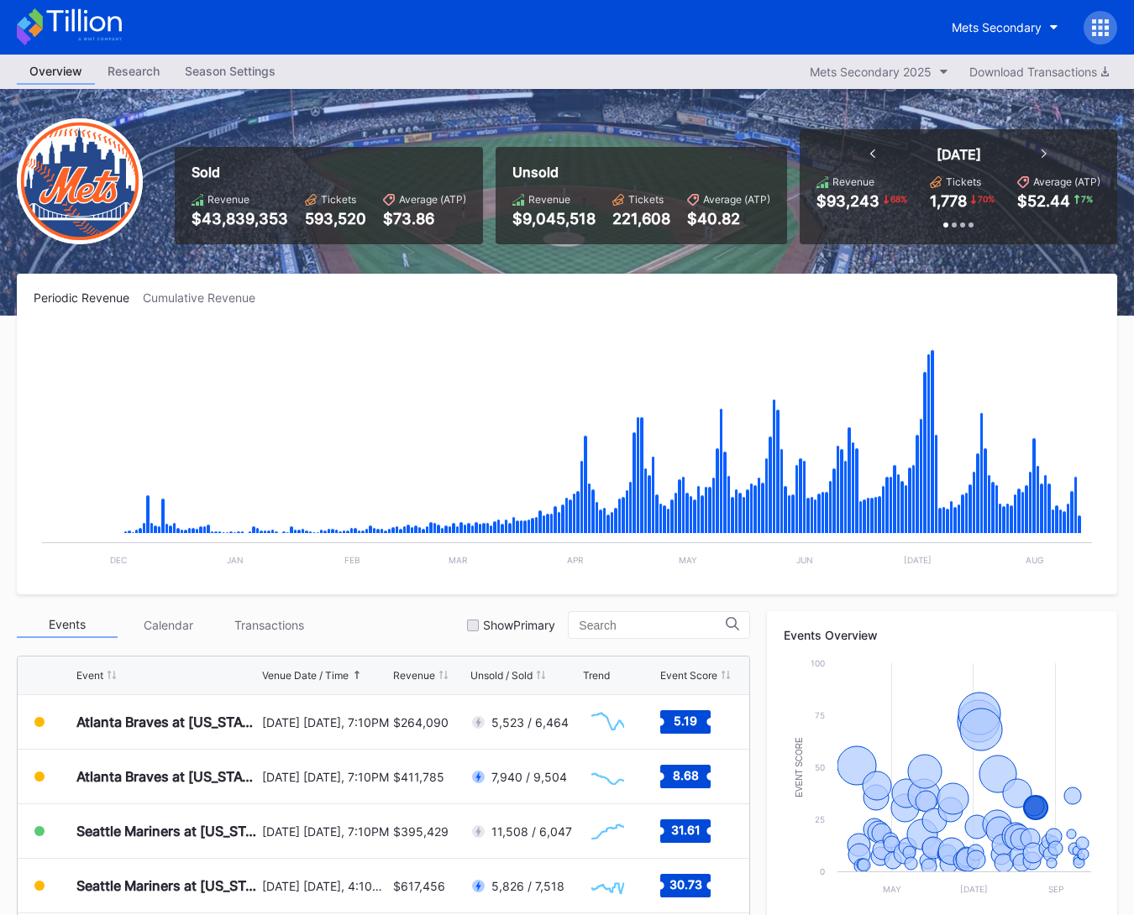
click at [113, 32] on icon at bounding box center [69, 26] width 105 height 37
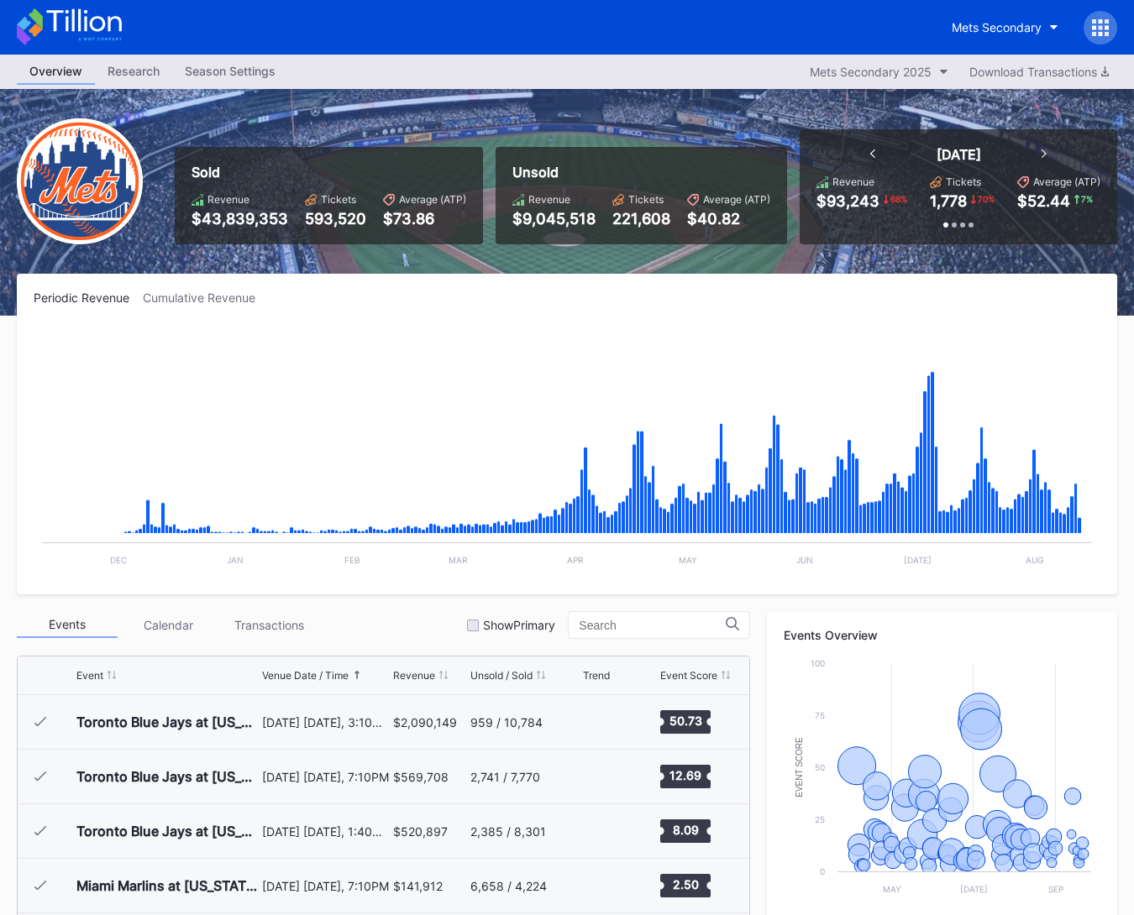
scroll to position [3275, 0]
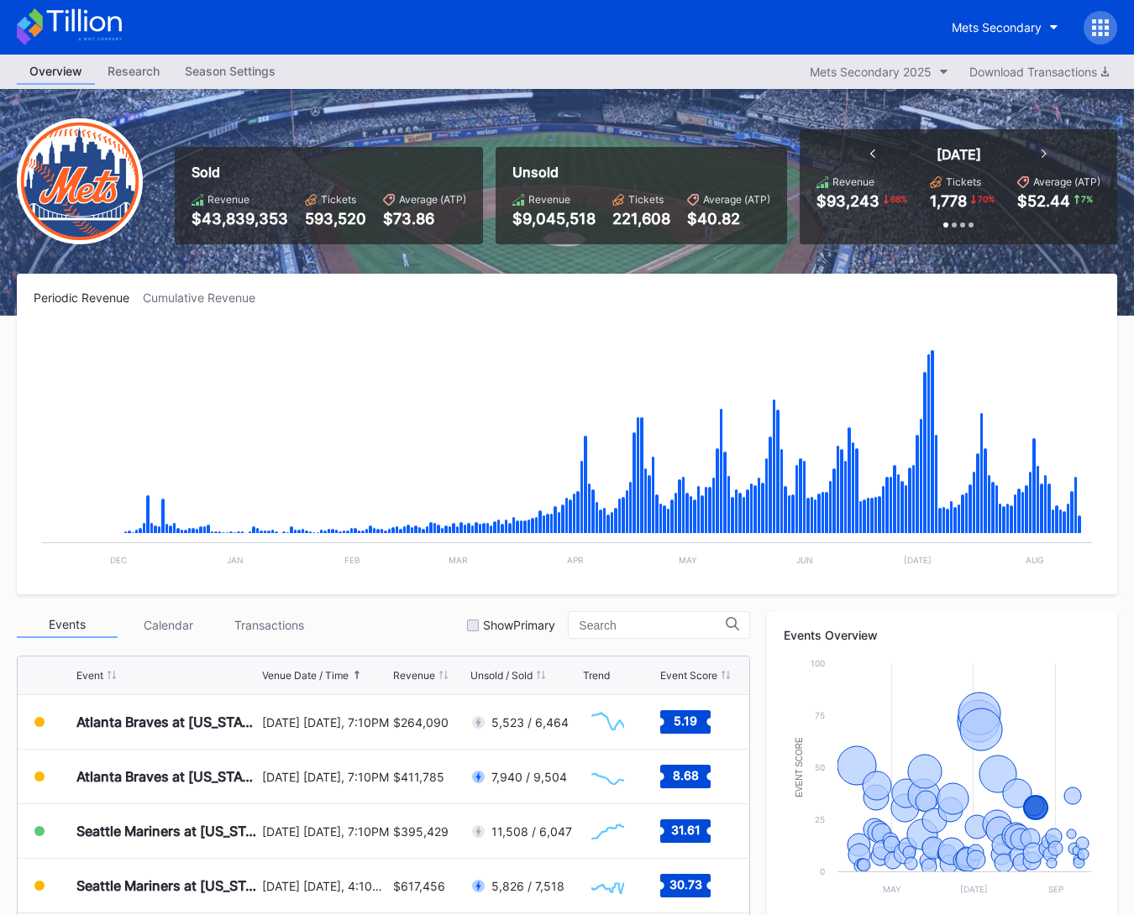
click at [61, 28] on icon at bounding box center [69, 26] width 105 height 37
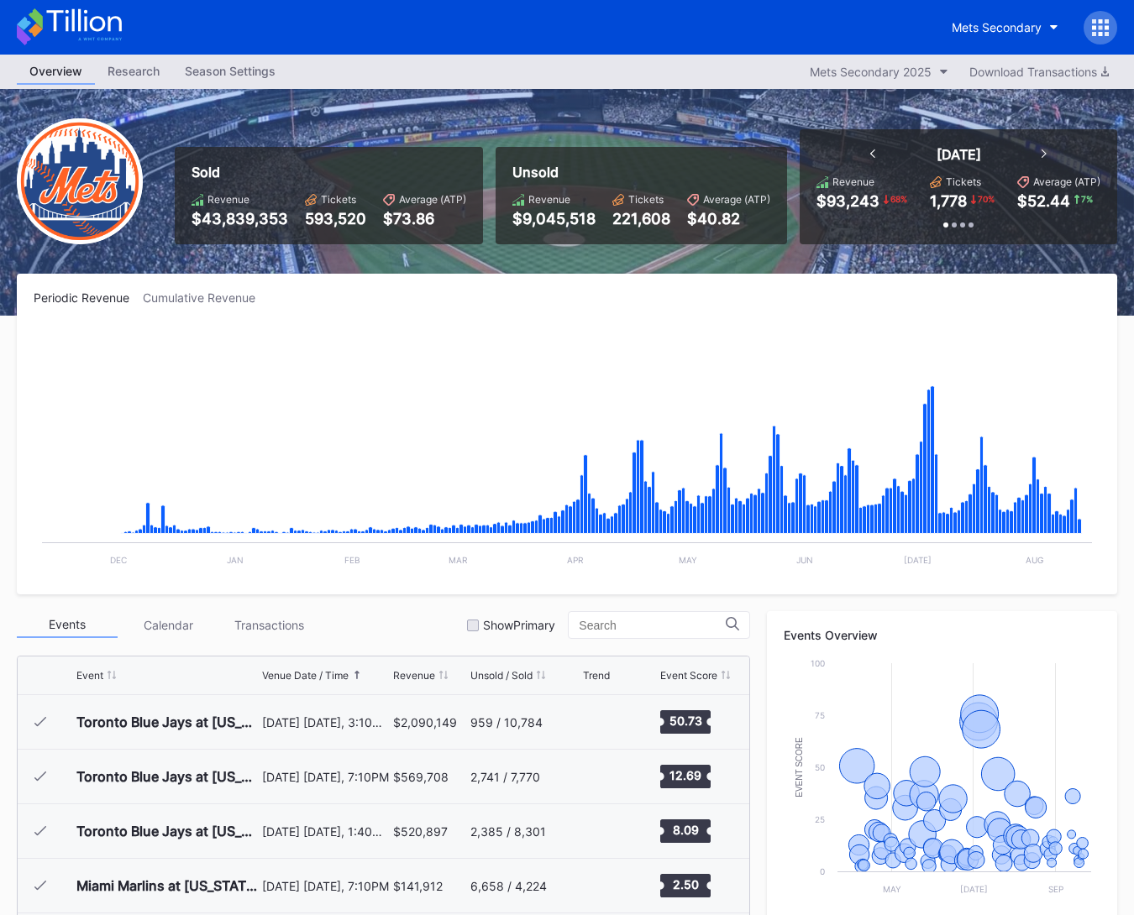
scroll to position [3275, 0]
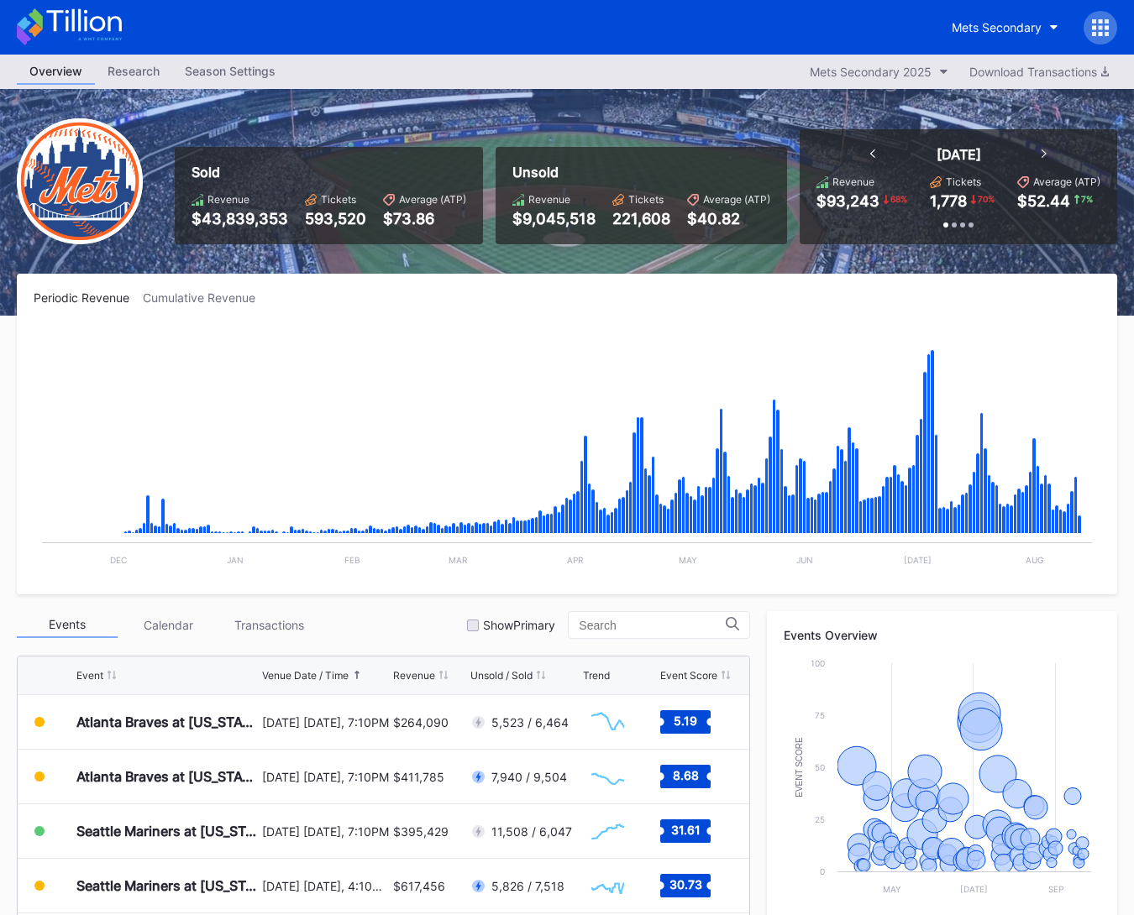
click at [388, 264] on div "Sold Revenue $43,839,353 Tickets 593,520 Average (ATP) $73.86 Unsold Revenue $9…" at bounding box center [567, 202] width 1134 height 227
click at [60, 43] on icon at bounding box center [69, 26] width 105 height 37
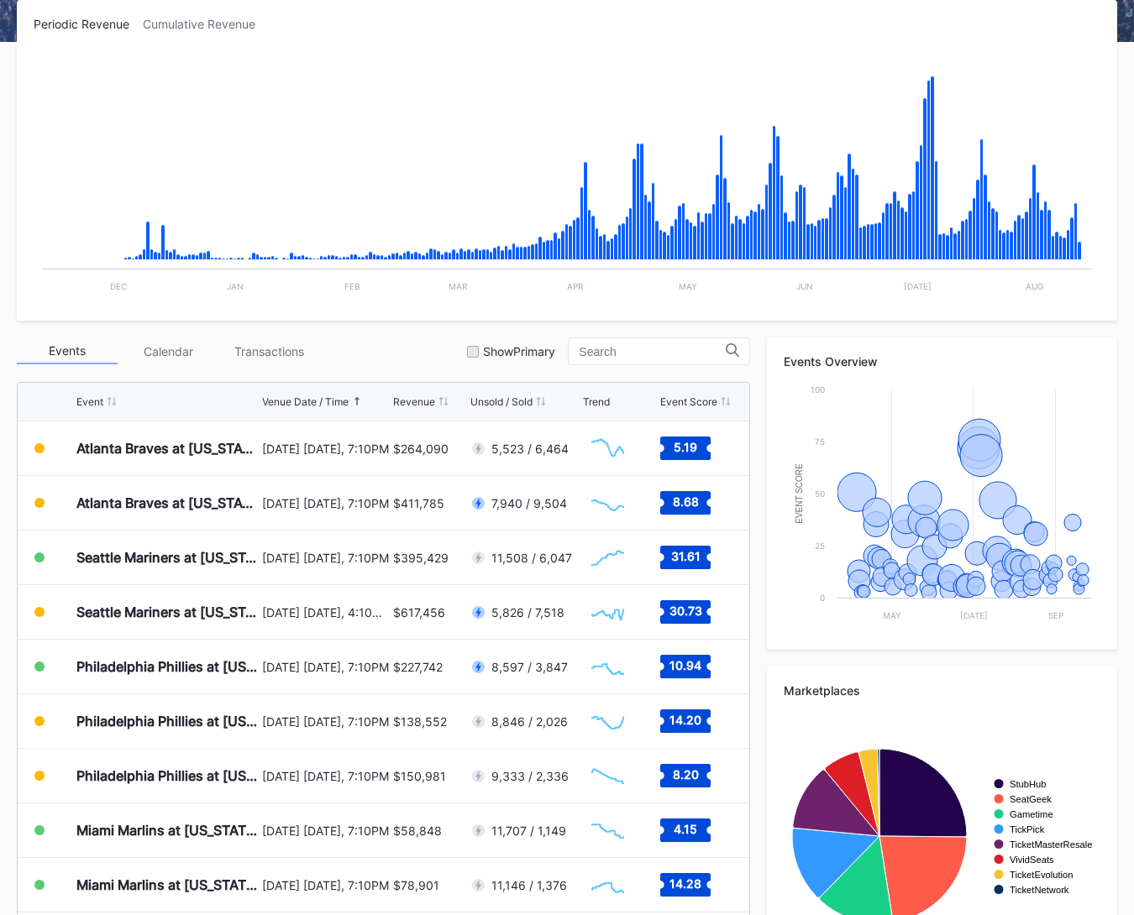
scroll to position [353, 0]
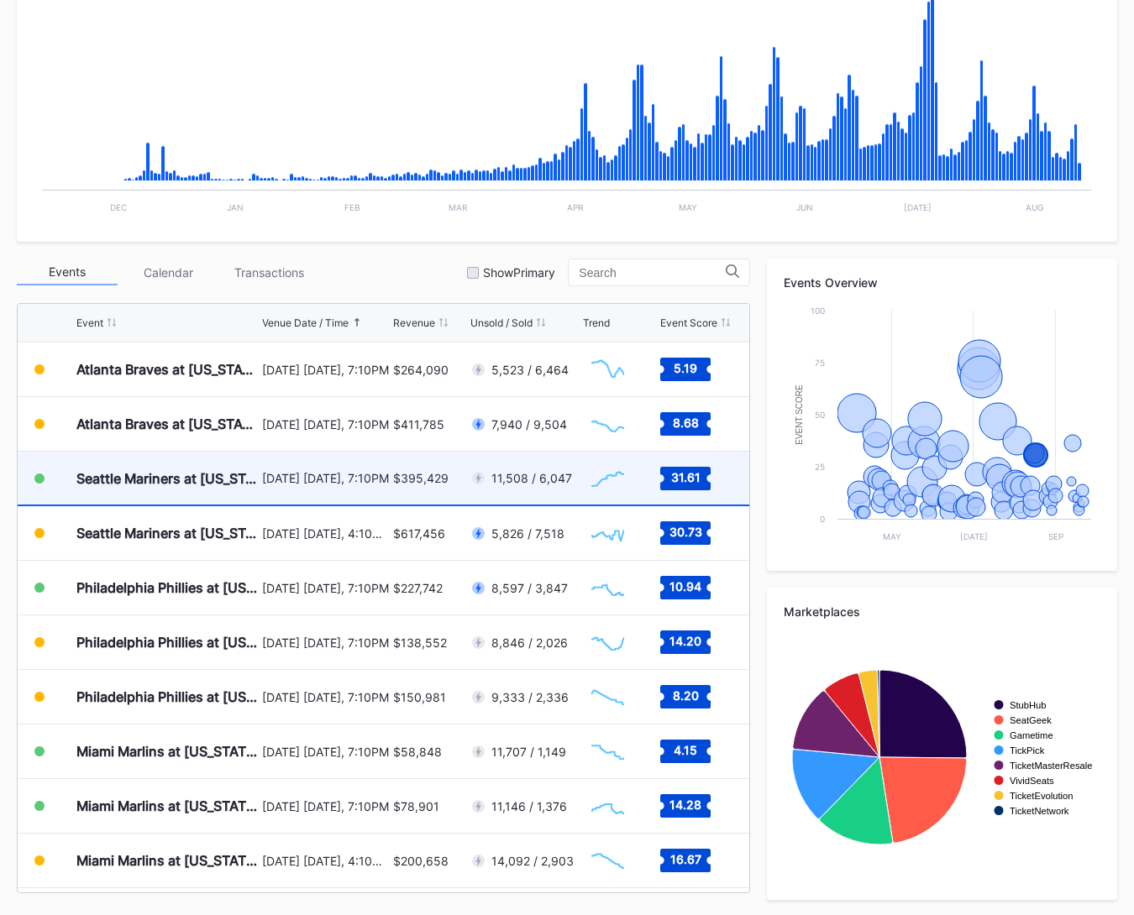
click at [357, 474] on div "[DATE] [DATE], 7:10PM" at bounding box center [325, 478] width 127 height 14
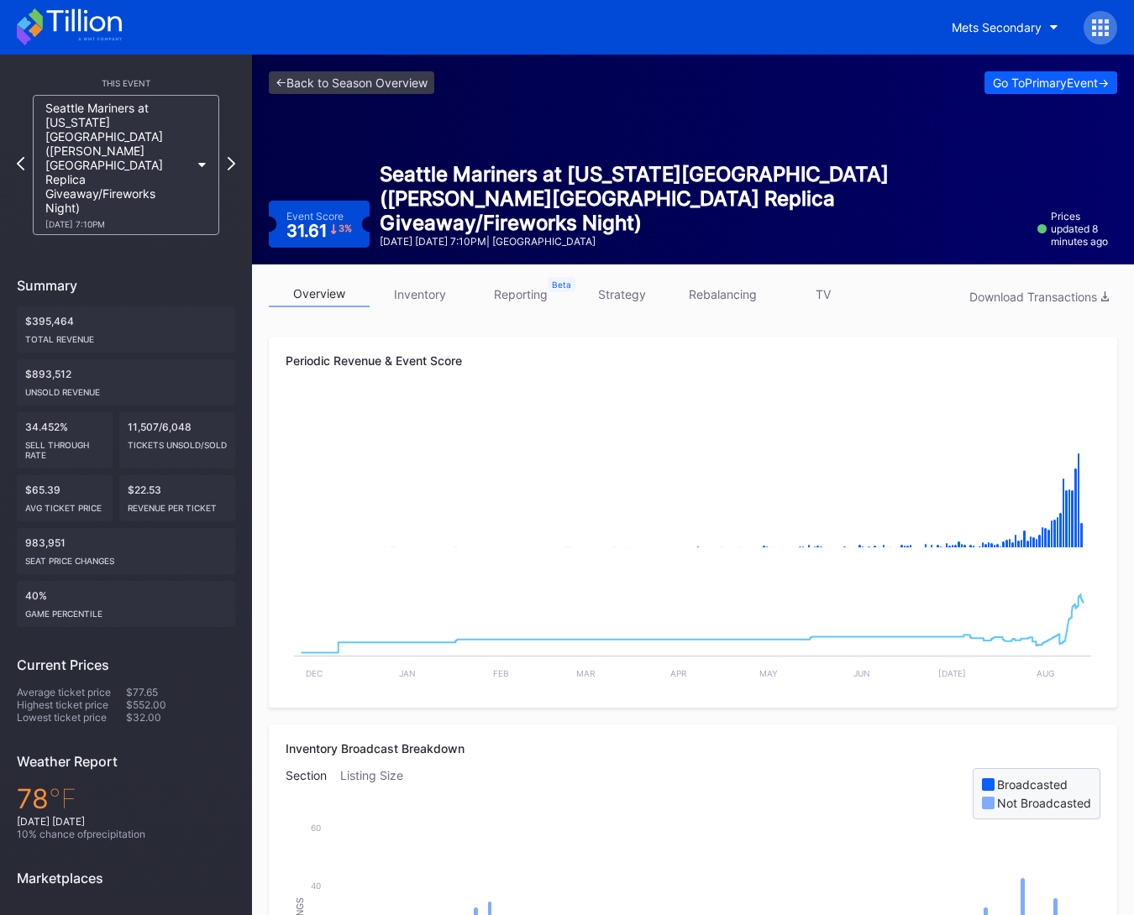
scroll to position [5, 0]
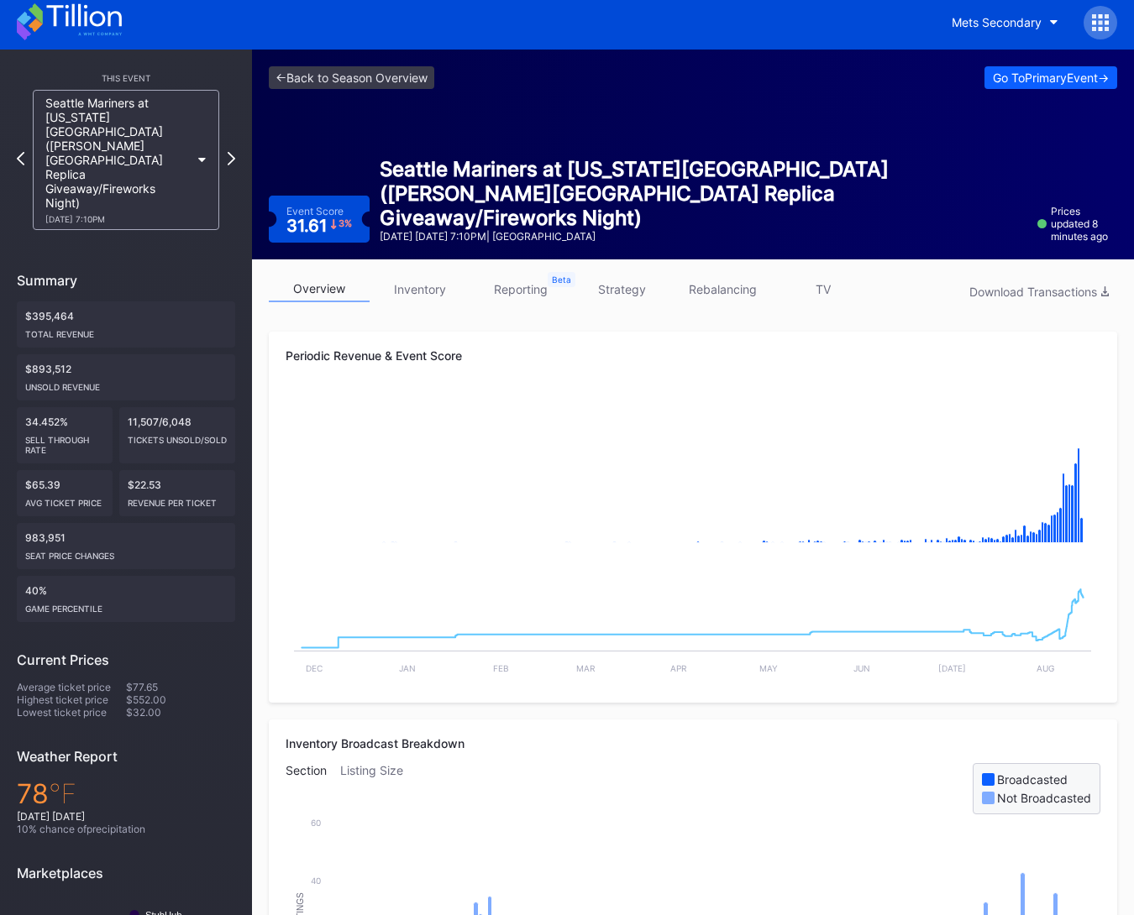
click at [373, 91] on div "<- Back to Season Overview Go To Primary Event -> Event Score 31.61 3 % Seattle…" at bounding box center [693, 155] width 882 height 210
click at [372, 86] on link "<- Back to Season Overview" at bounding box center [351, 77] width 165 height 23
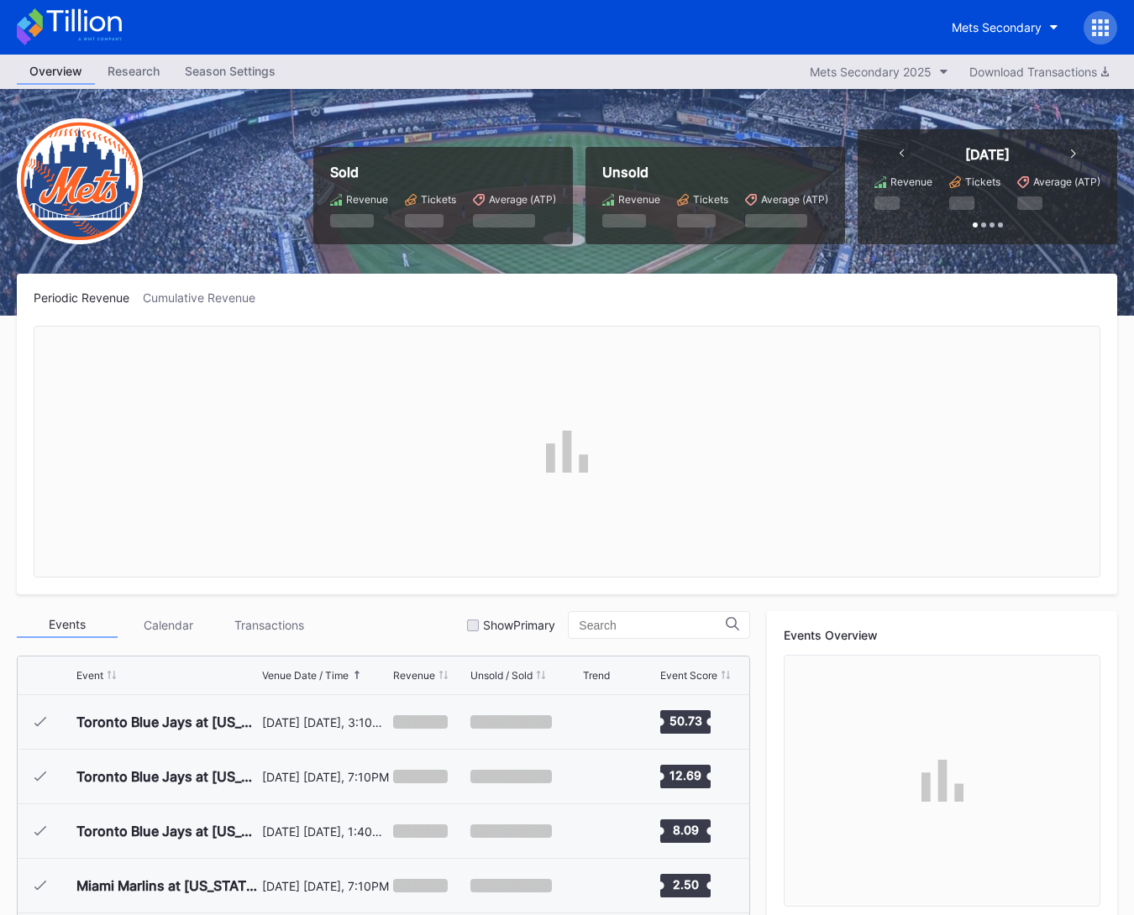
scroll to position [3275, 0]
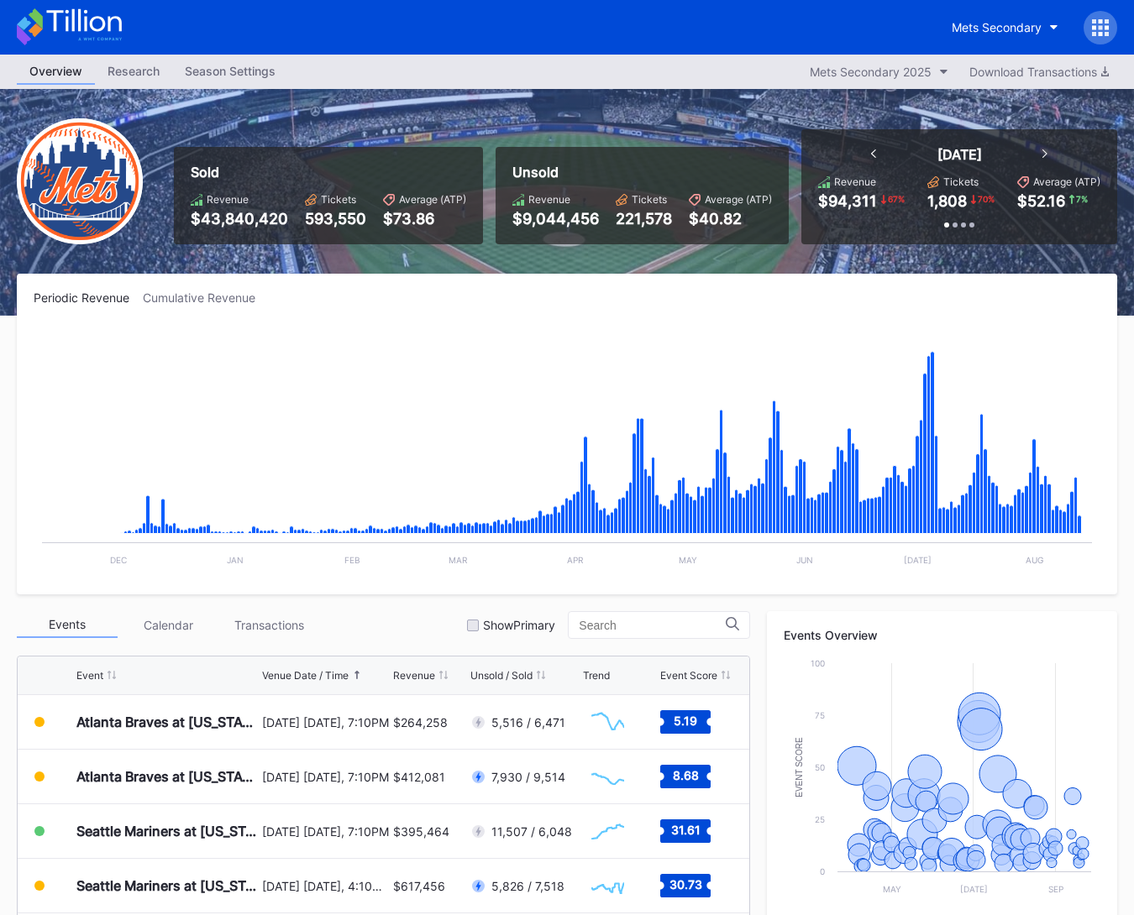
click at [100, 34] on icon at bounding box center [69, 26] width 105 height 37
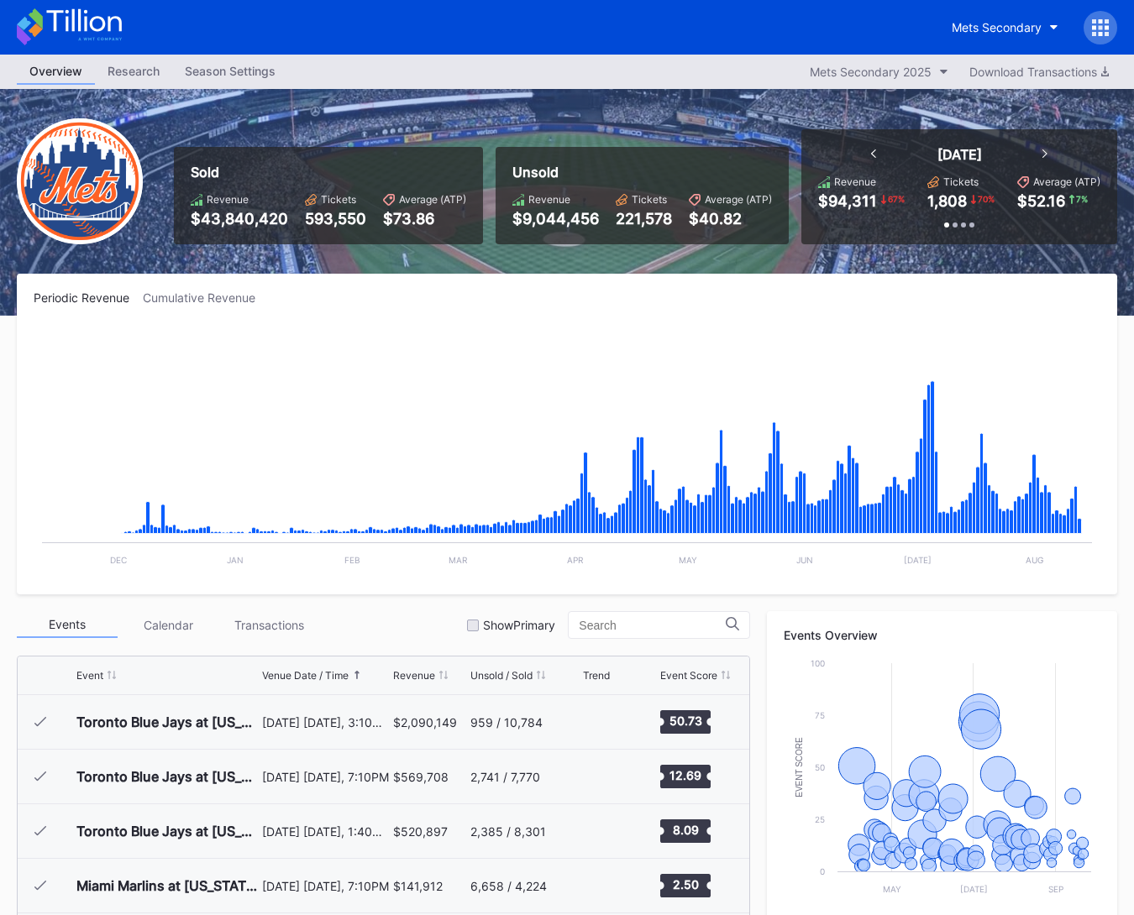
scroll to position [3275, 0]
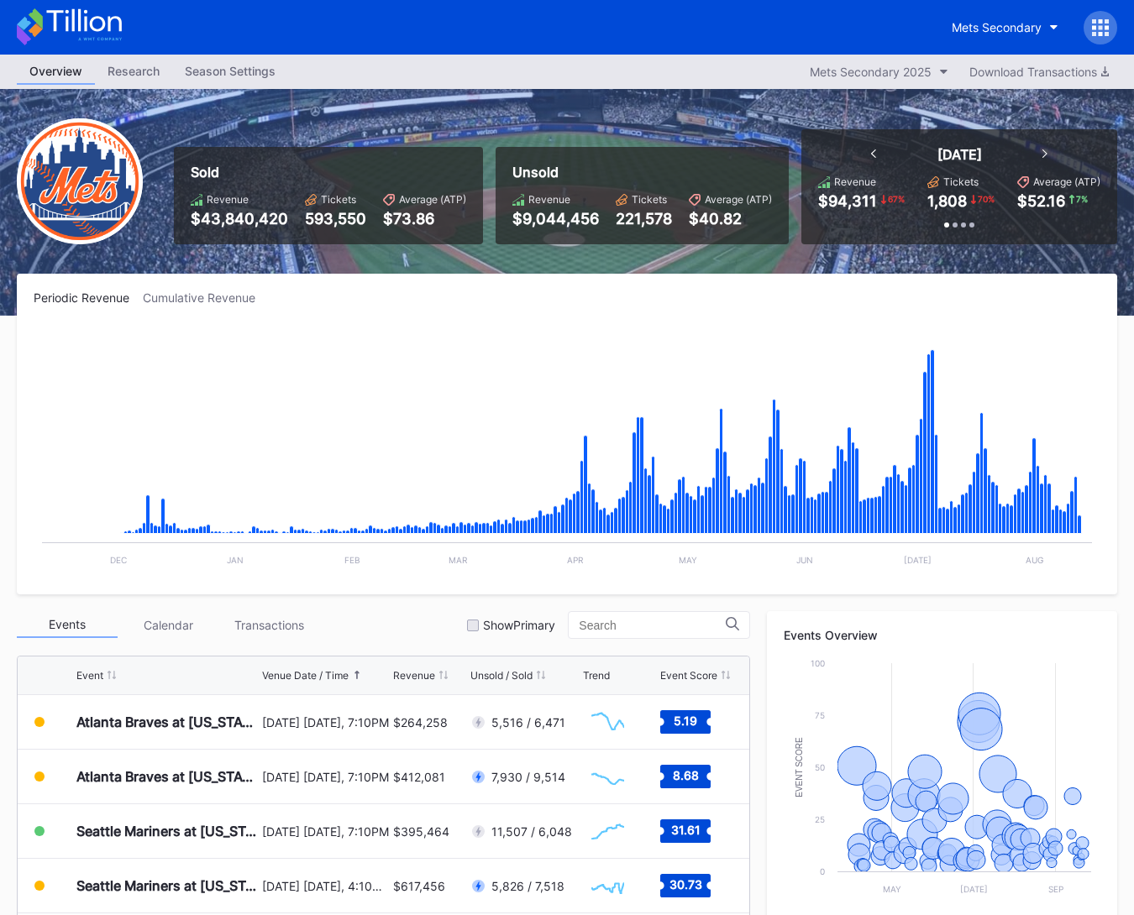
click at [107, 28] on icon at bounding box center [69, 26] width 105 height 37
click at [970, 30] on div "Mets Secondary" at bounding box center [996, 27] width 90 height 14
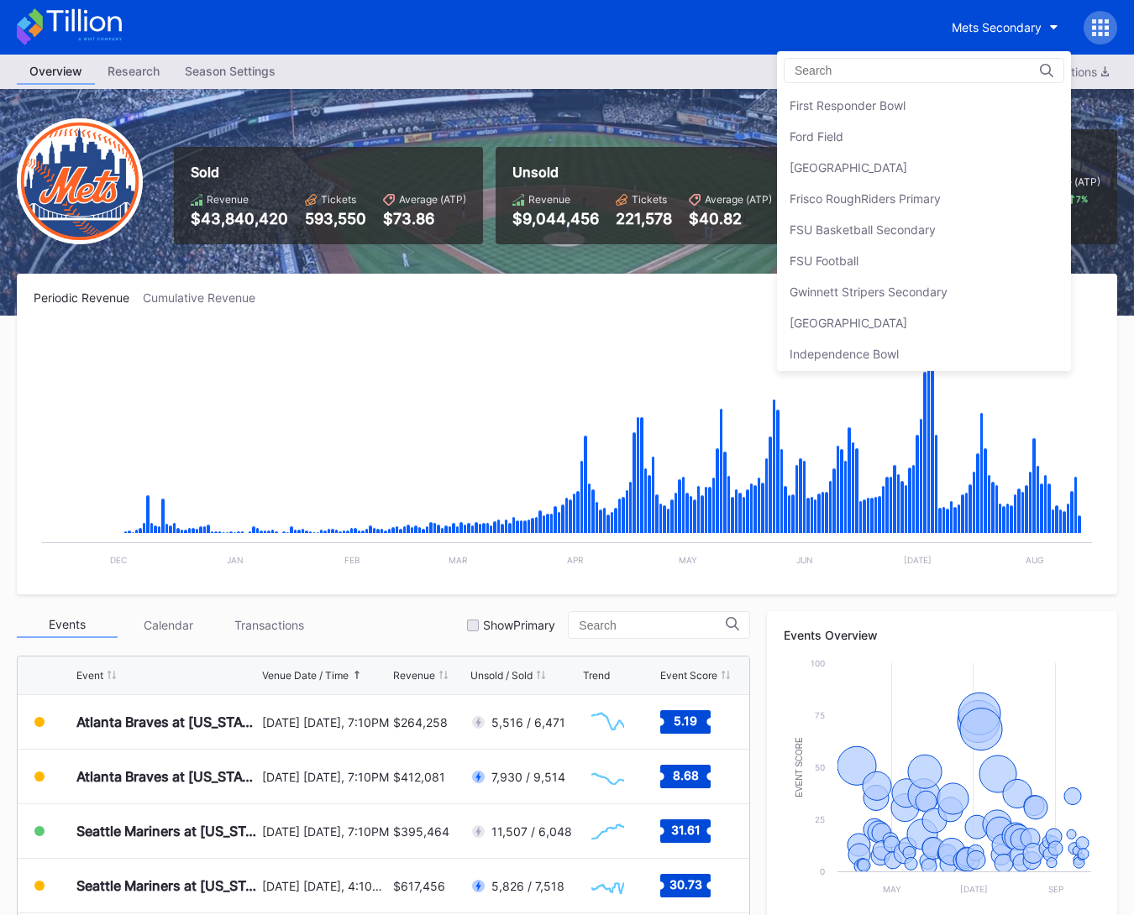
scroll to position [1876, 0]
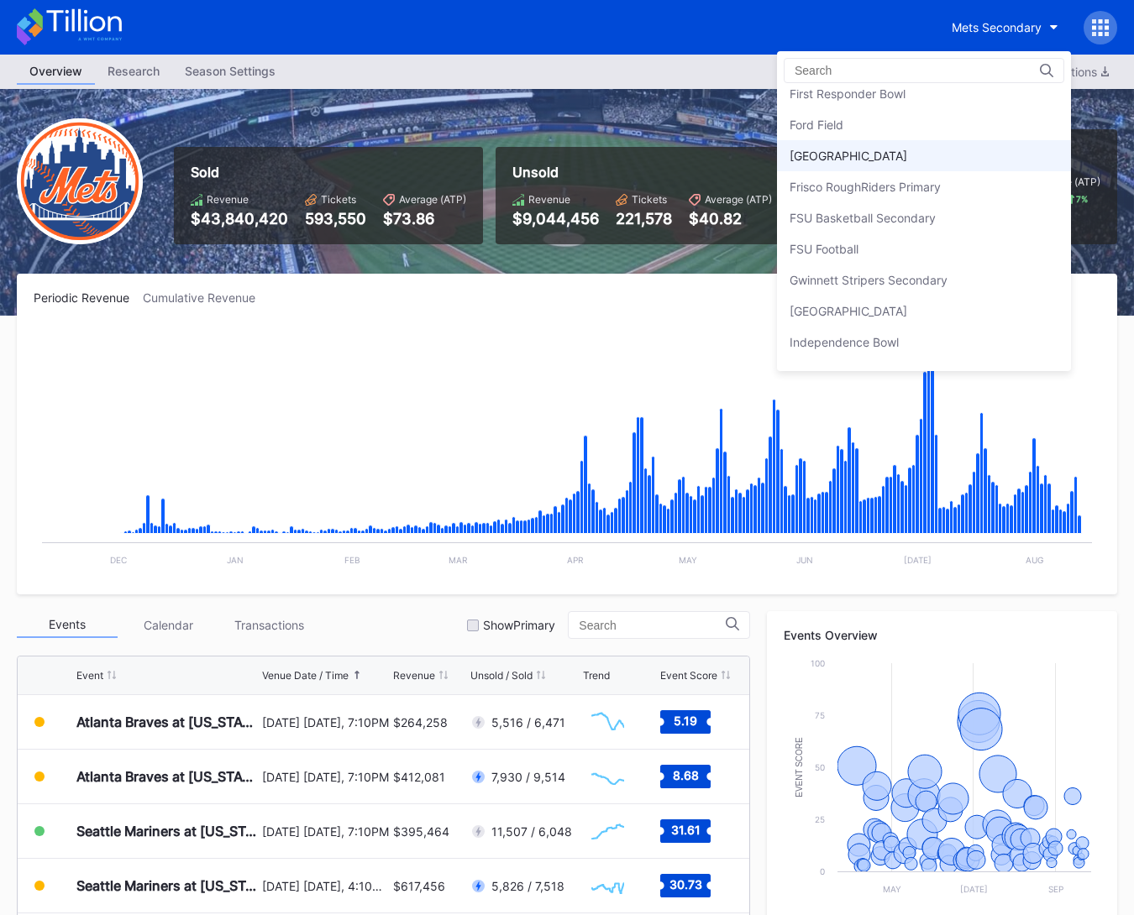
click at [907, 151] on div "Fredericksburg Nationals Primary" at bounding box center [848, 156] width 118 height 14
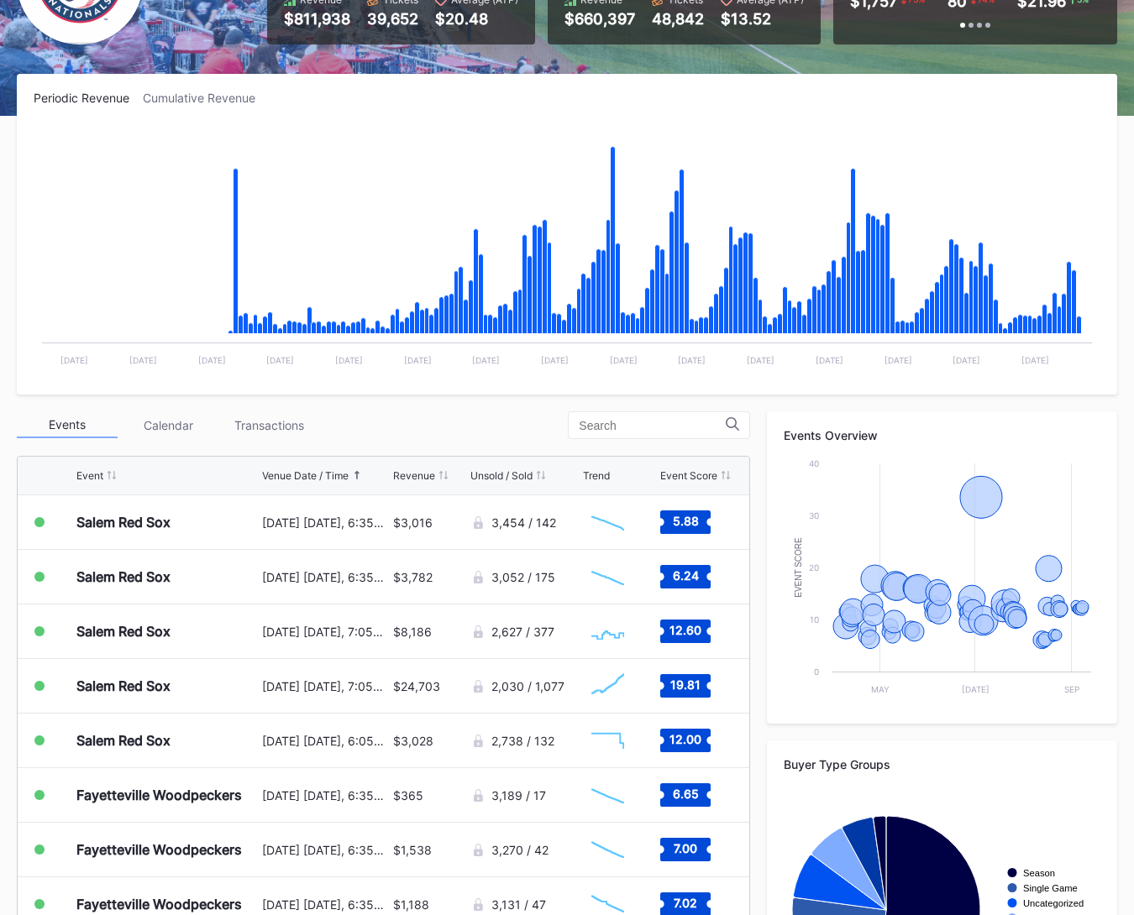
scroll to position [353, 0]
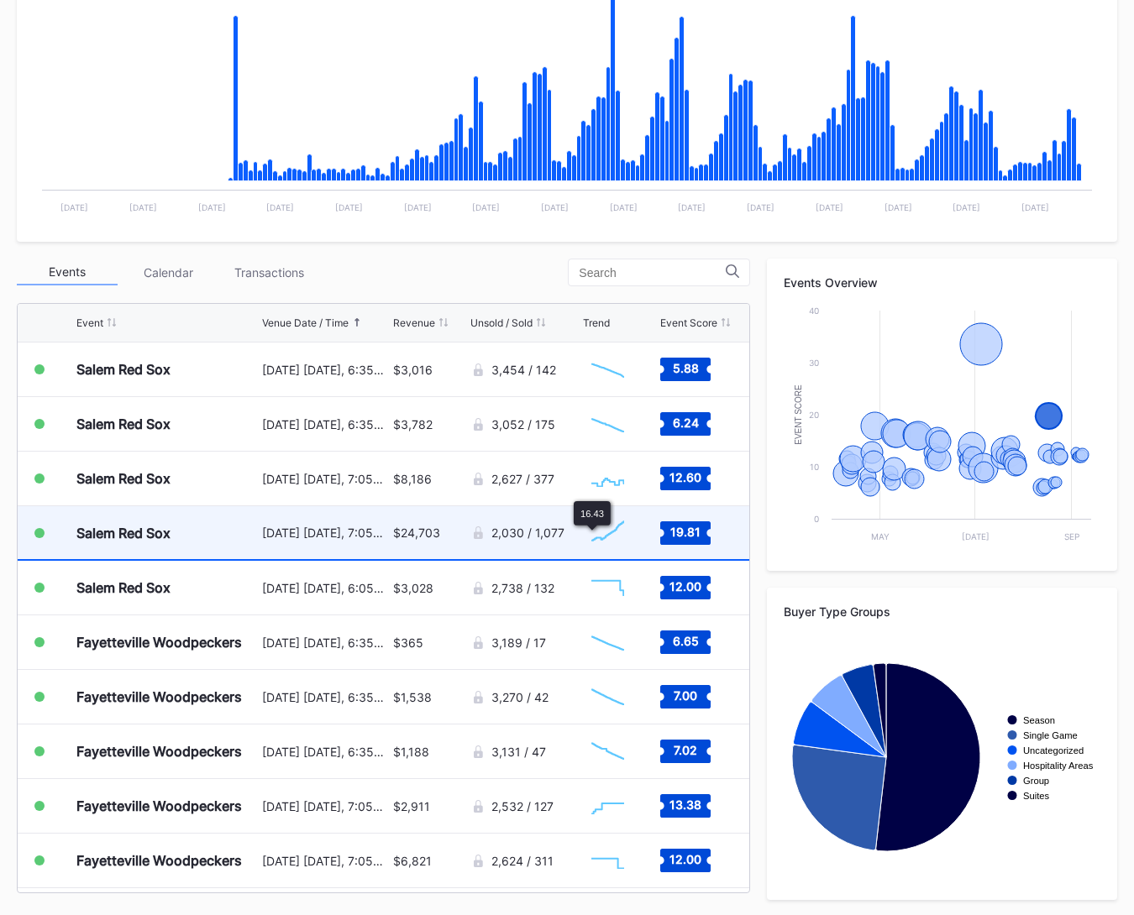
click at [549, 537] on div "2,030 / 1,077" at bounding box center [517, 533] width 94 height 17
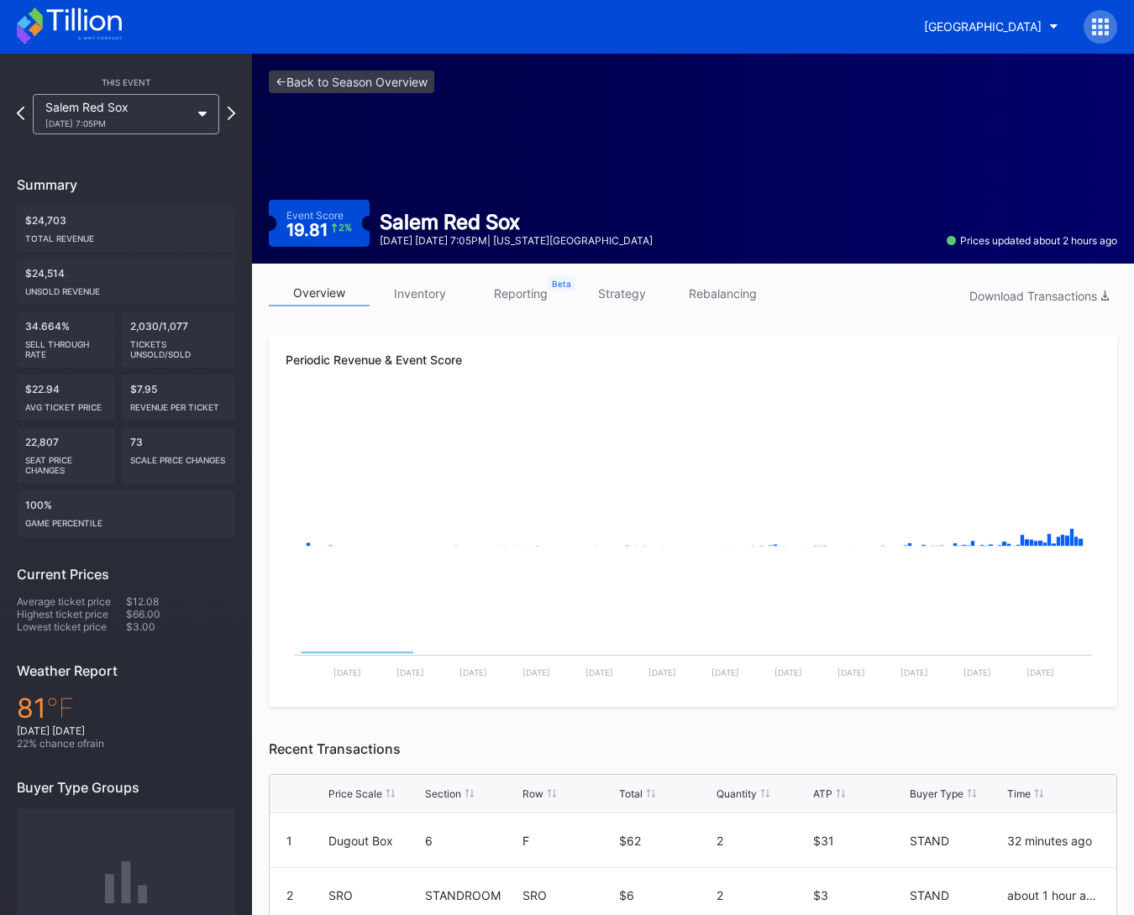
click at [429, 299] on link "inventory" at bounding box center [419, 293] width 101 height 26
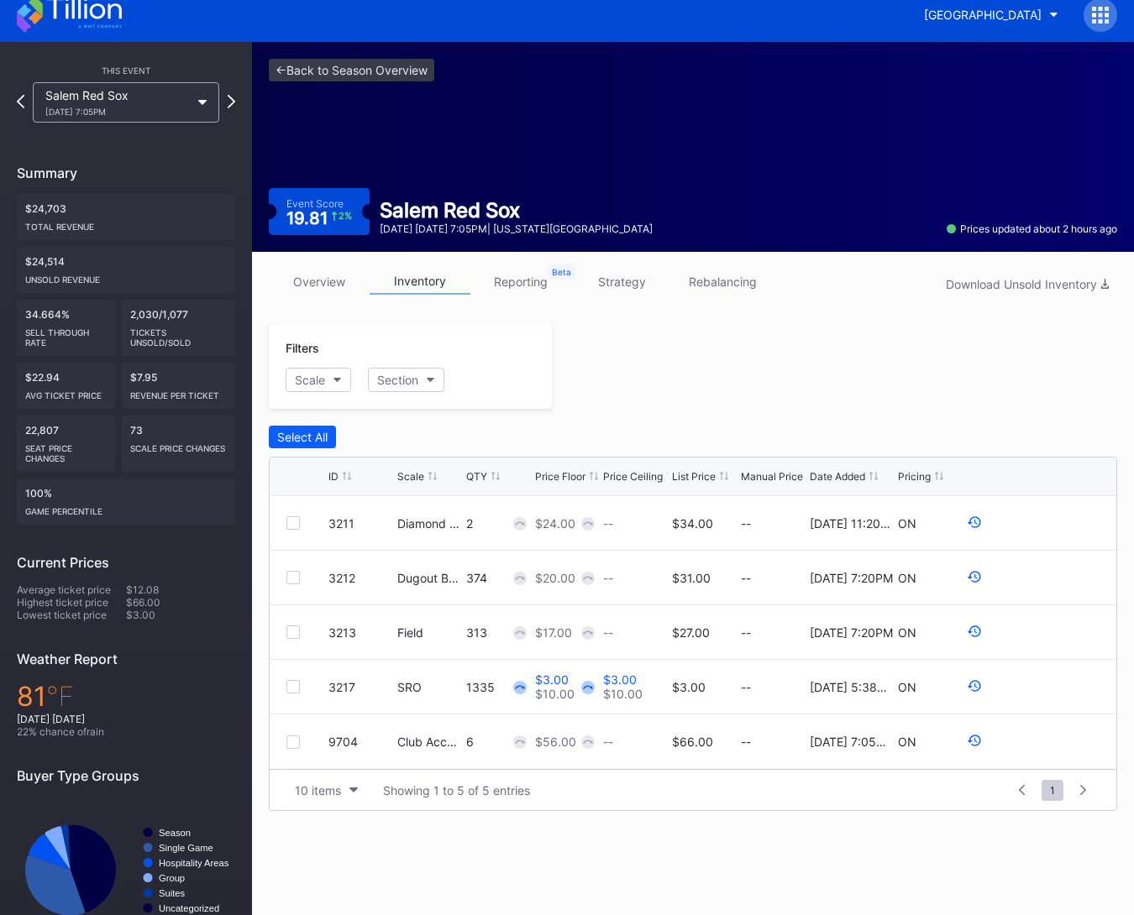
scroll to position [13, 0]
click at [328, 289] on link "overview" at bounding box center [319, 282] width 101 height 26
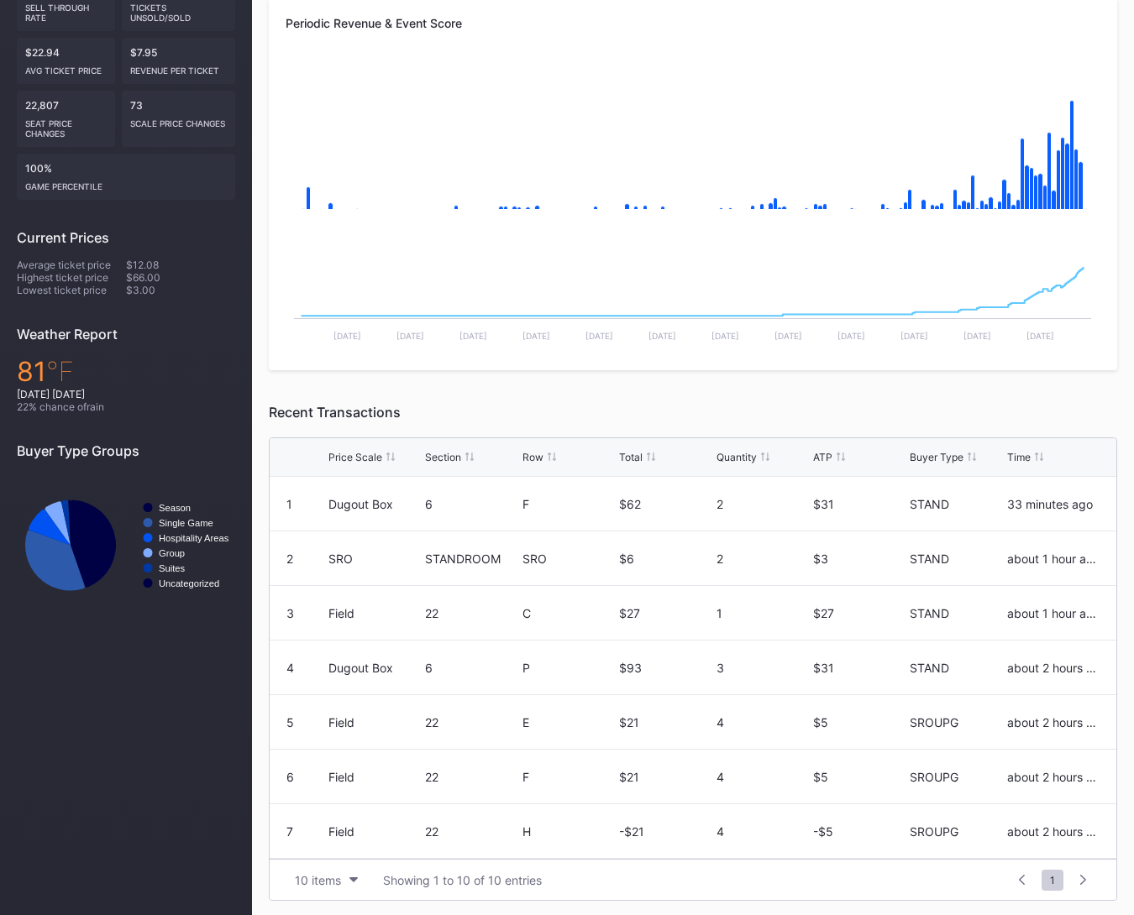
scroll to position [164, 0]
drag, startPoint x: 909, startPoint y: 610, endPoint x: 947, endPoint y: 609, distance: 38.6
click at [946, 609] on div "6 Field 22 F $21 4 $5 SROUPG about 2 hours ago" at bounding box center [693, 613] width 846 height 55
click at [936, 563] on div "SROUPG" at bounding box center [955, 559] width 92 height 14
click at [342, 882] on button "10 items" at bounding box center [326, 880] width 80 height 23
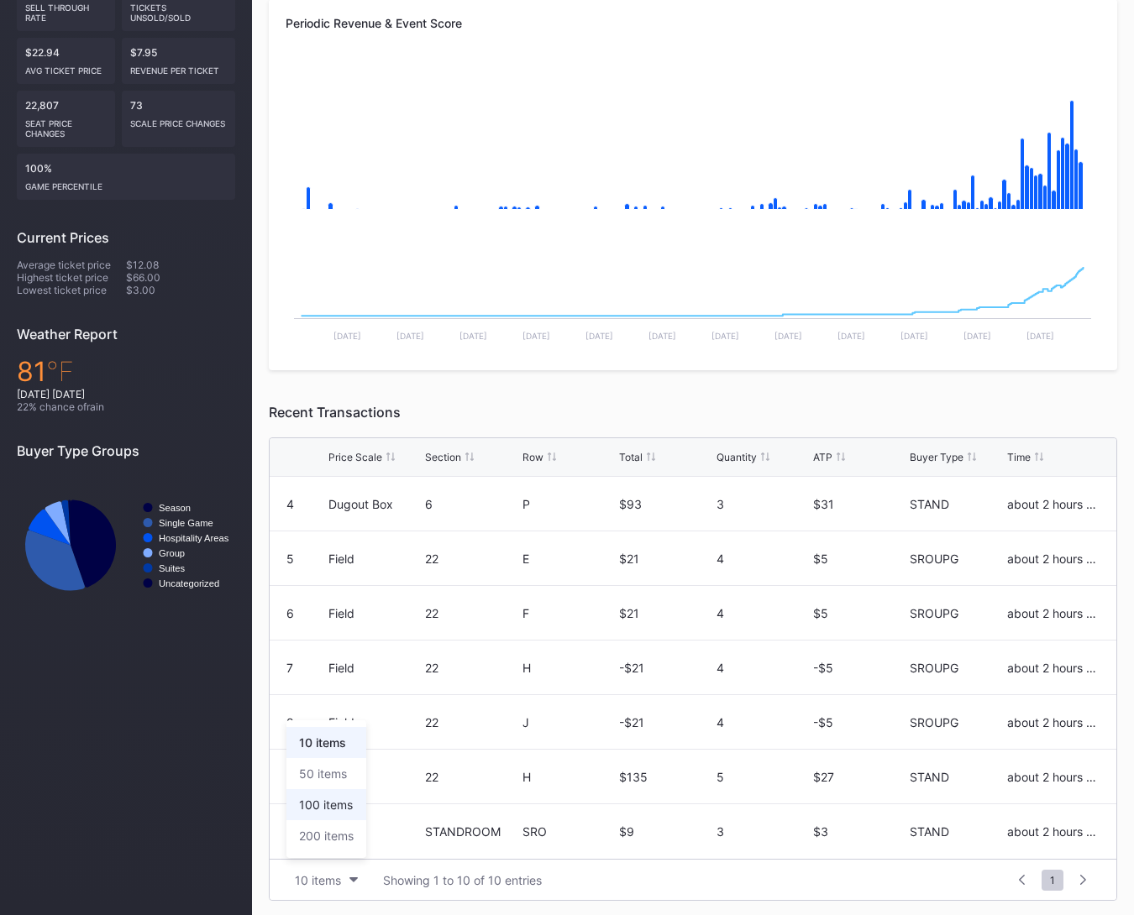
click at [338, 816] on div "100 items" at bounding box center [326, 804] width 80 height 31
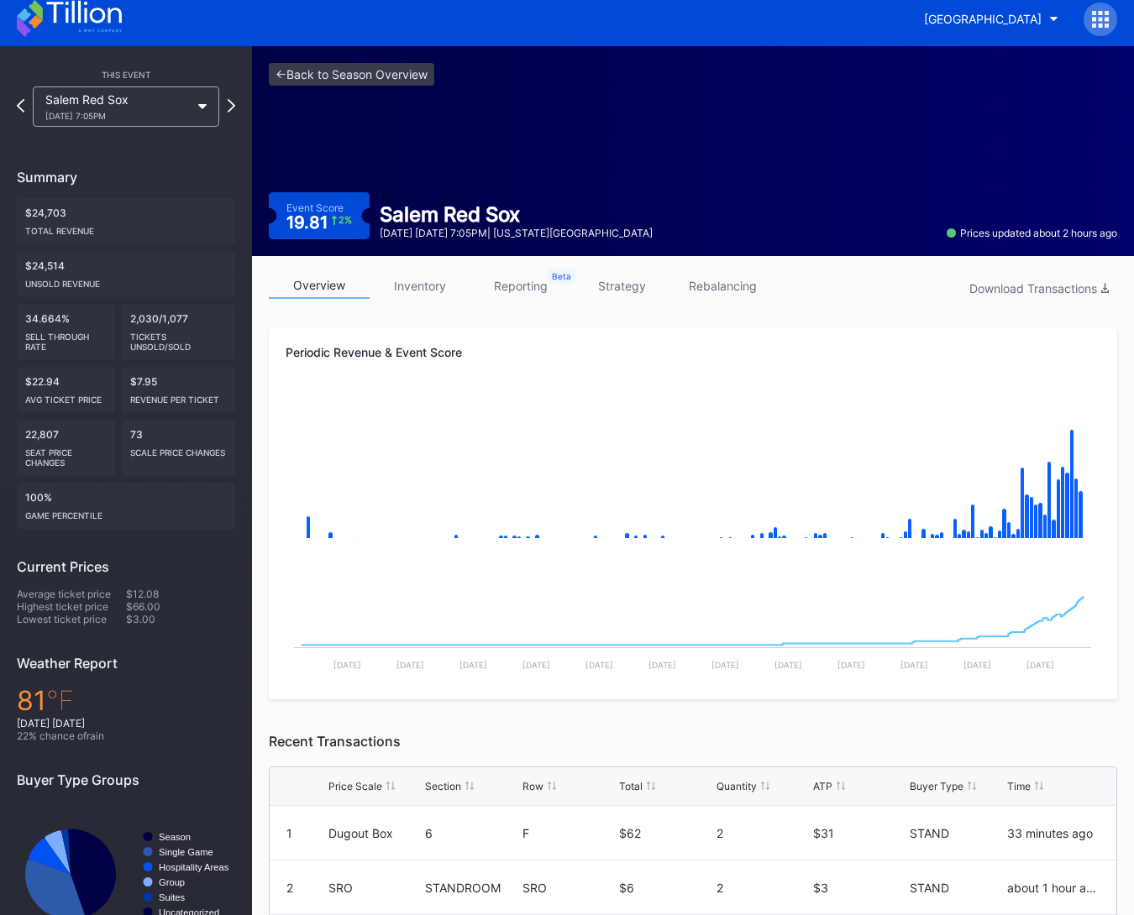
scroll to position [0, 0]
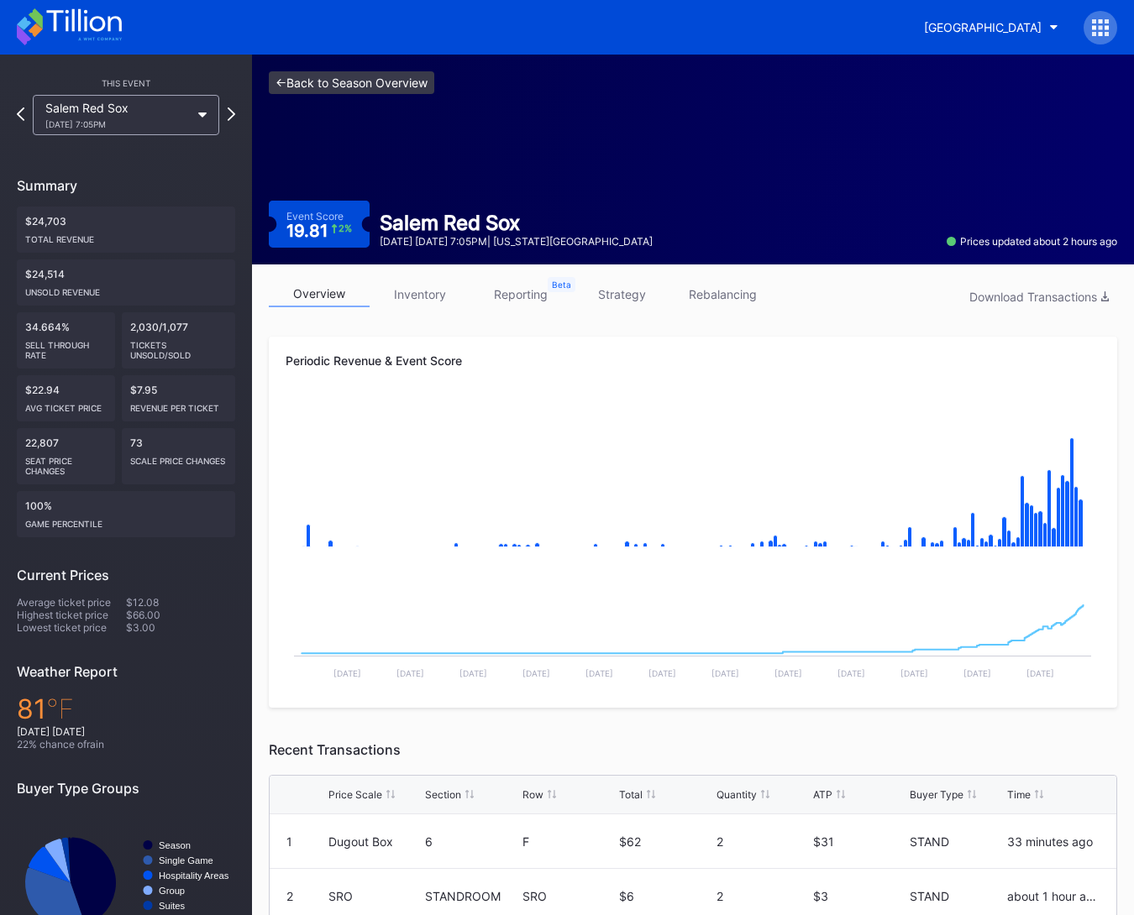
click at [317, 87] on link "<- Back to Season Overview" at bounding box center [351, 82] width 165 height 23
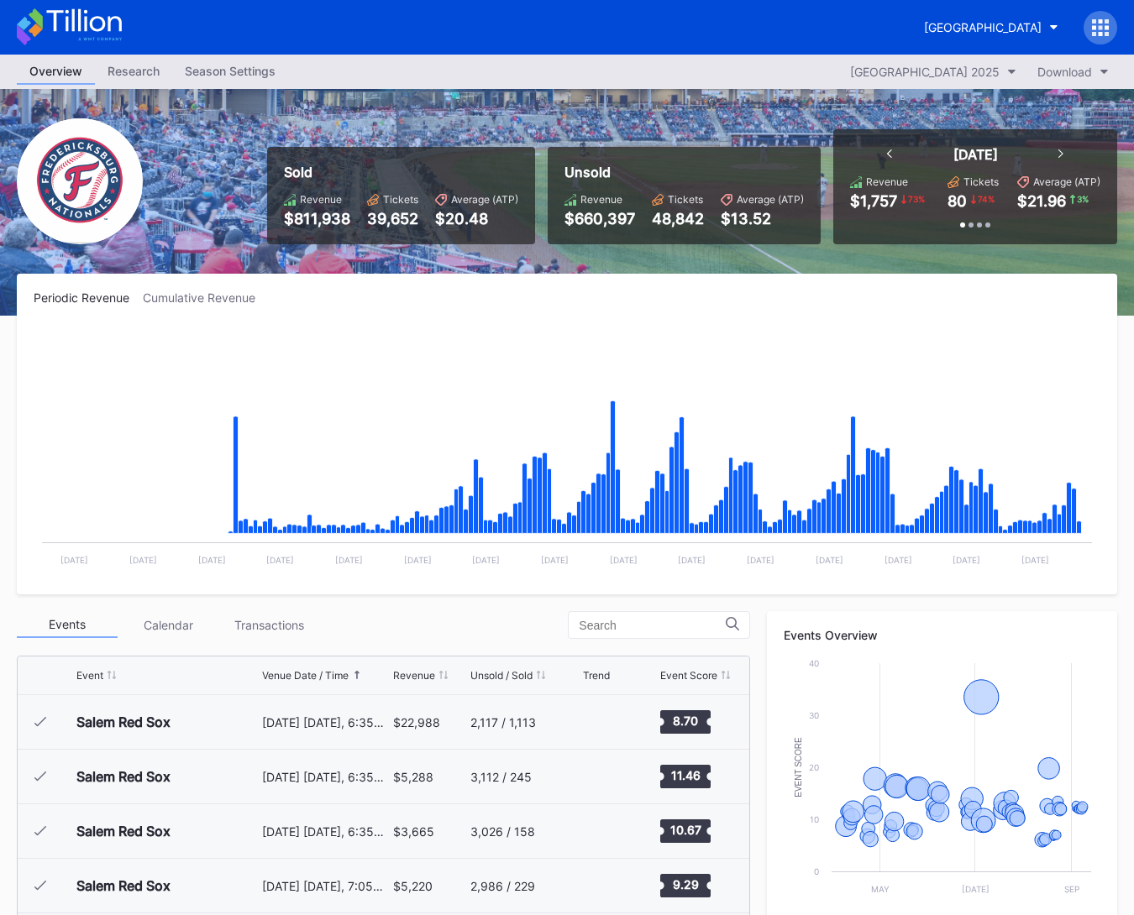
scroll to position [2675, 0]
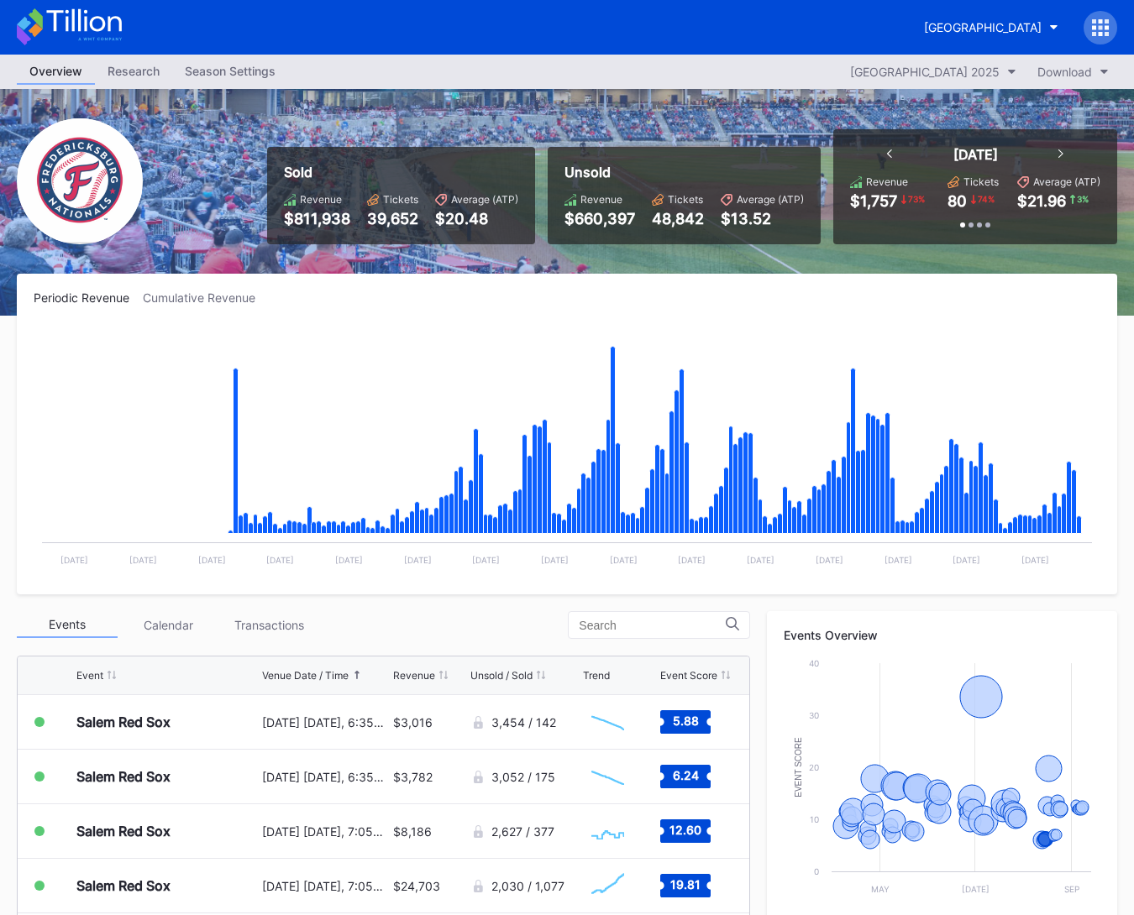
click at [118, 19] on icon at bounding box center [83, 20] width 75 height 23
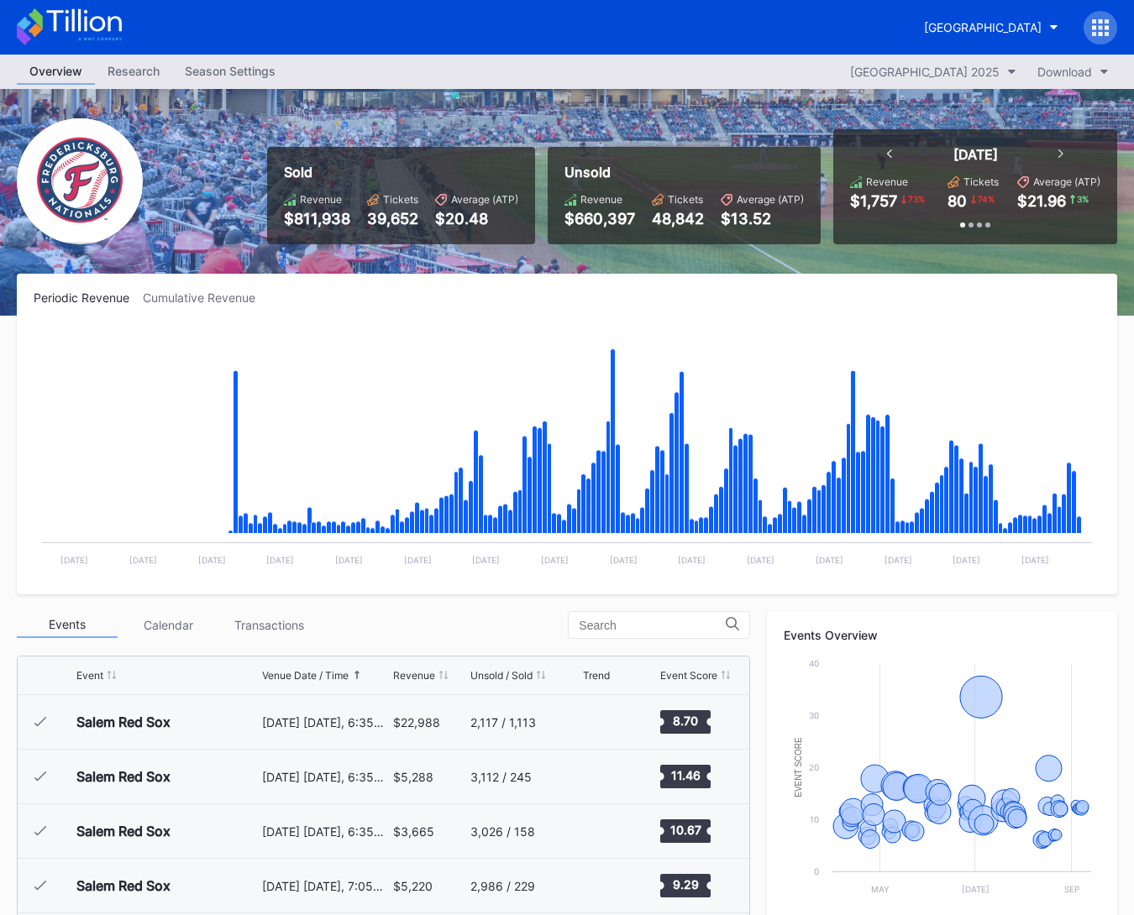
scroll to position [2675, 0]
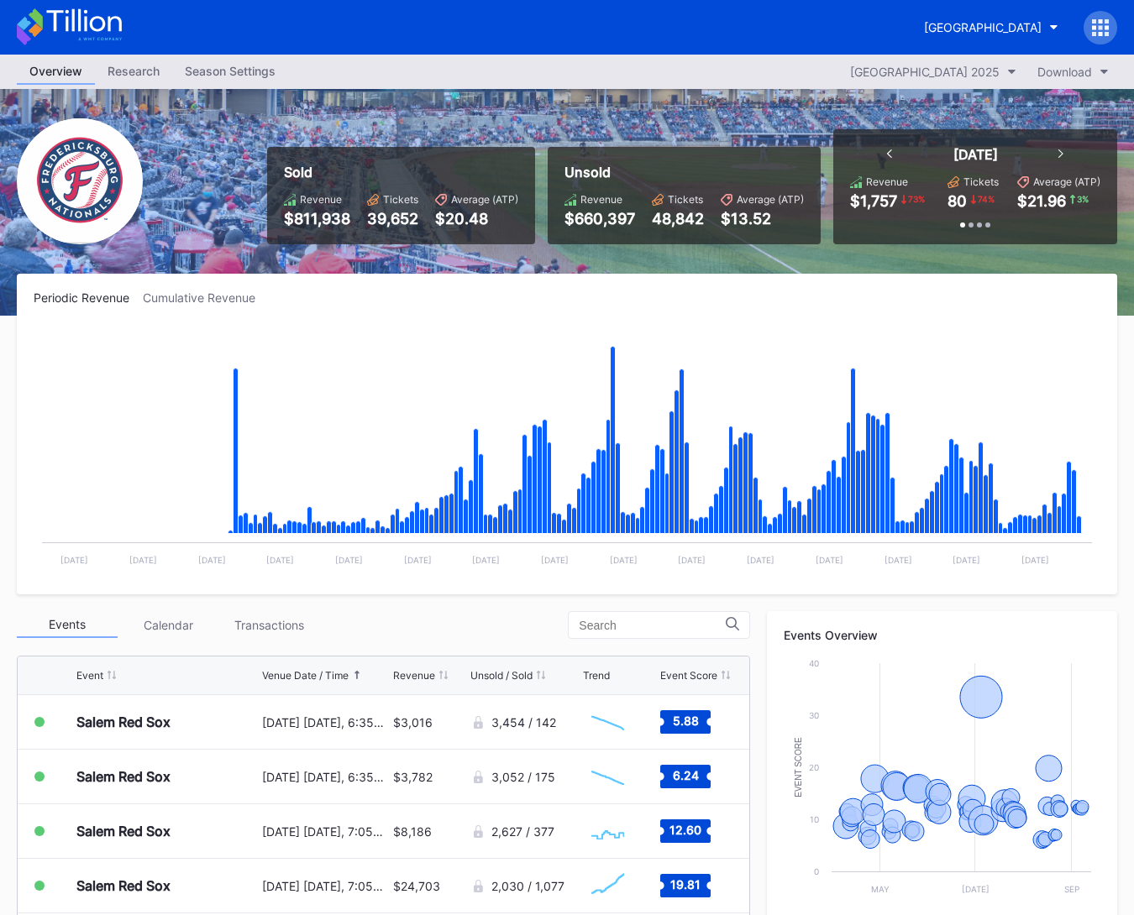
click at [113, 29] on icon at bounding box center [69, 26] width 105 height 37
click at [196, 304] on div "Cumulative Revenue" at bounding box center [206, 298] width 126 height 14
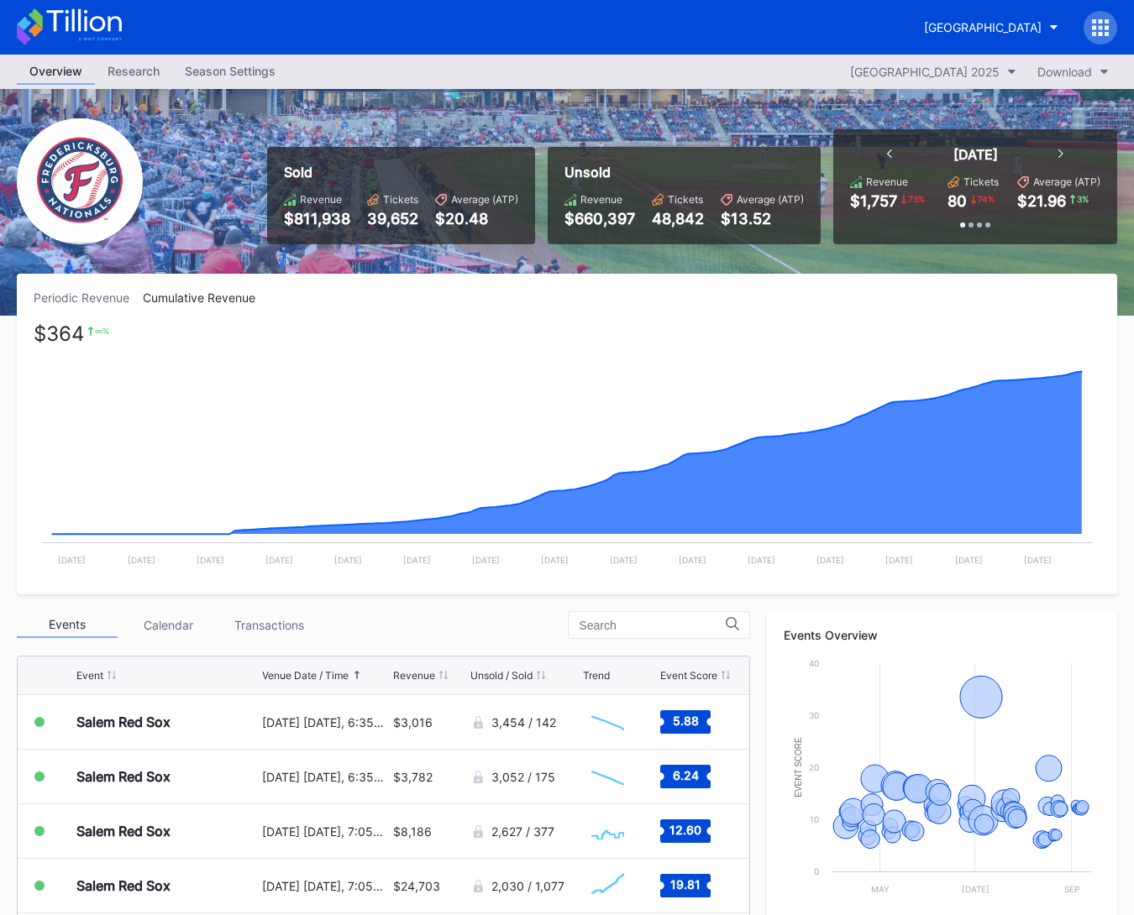
click at [87, 294] on div "Periodic Revenue" at bounding box center [88, 298] width 109 height 14
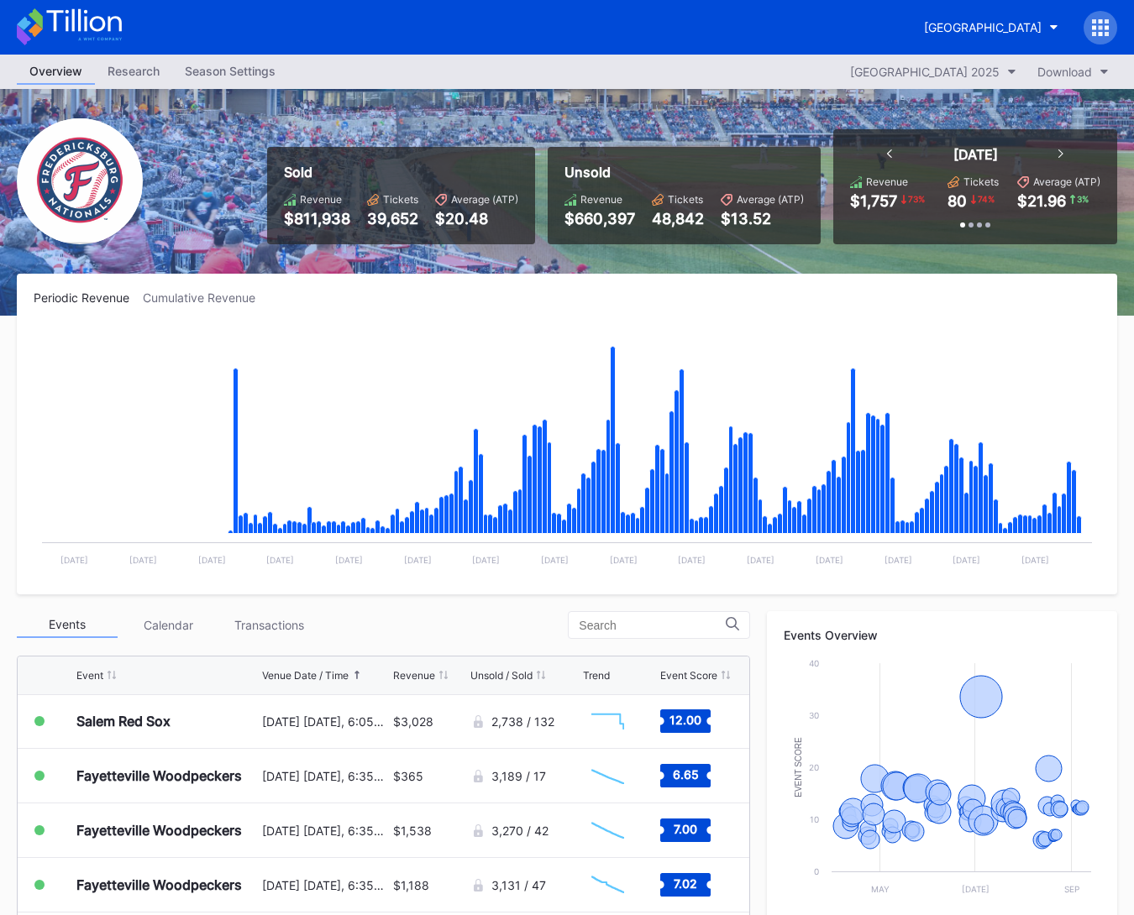
click at [62, 14] on icon at bounding box center [69, 26] width 105 height 37
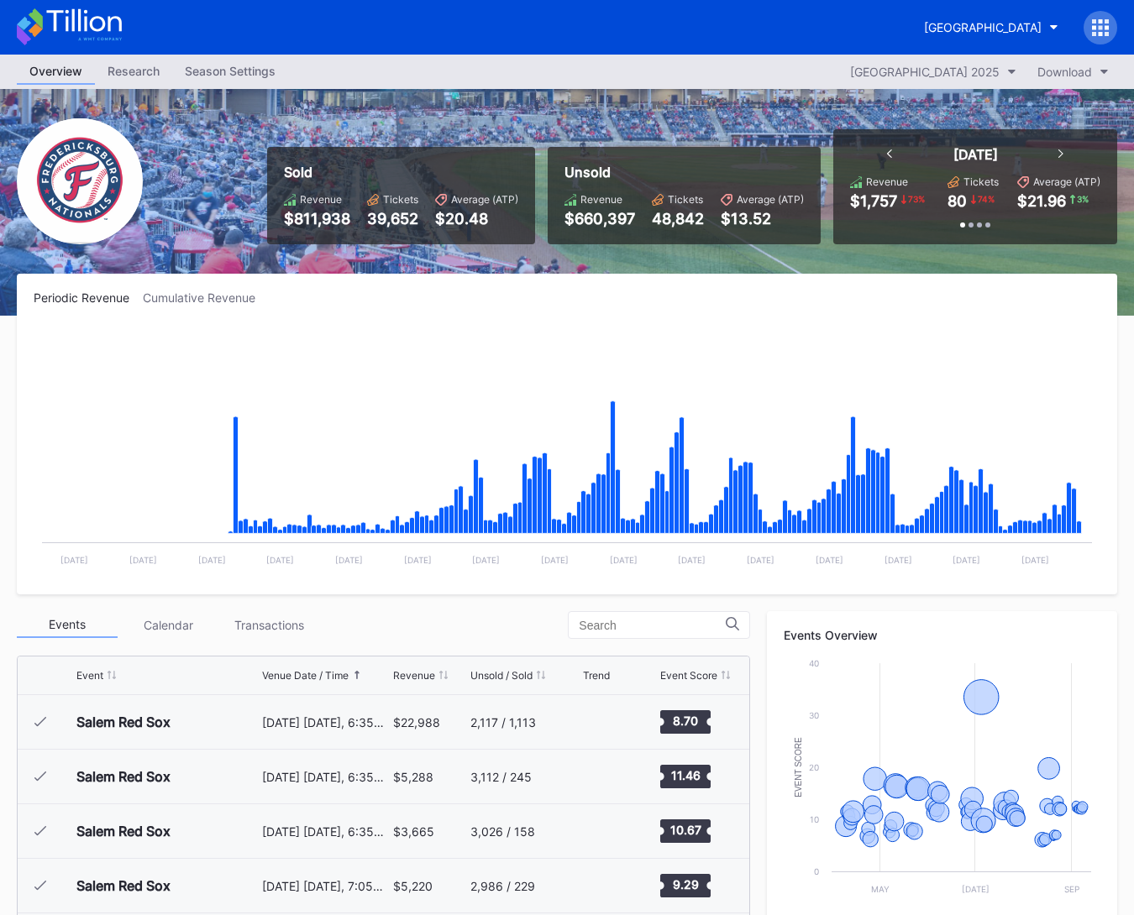
scroll to position [2675, 0]
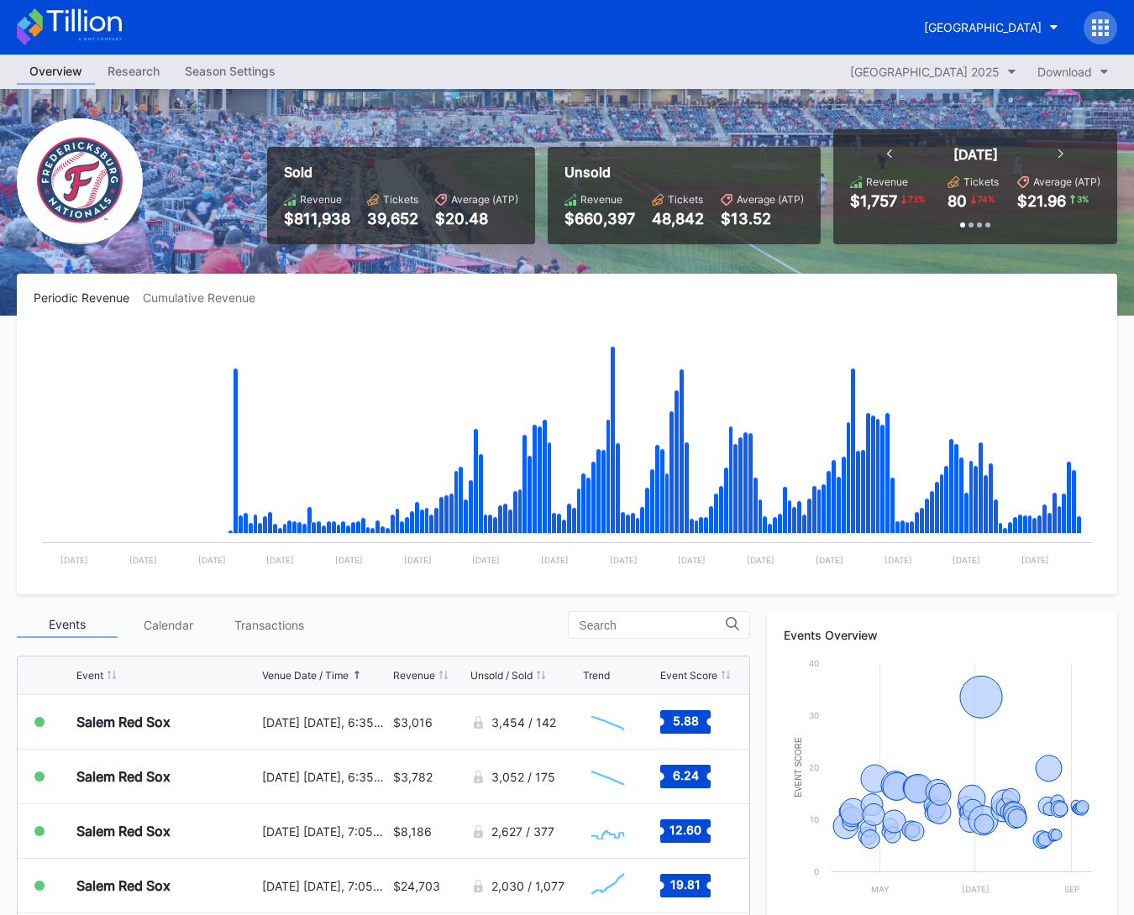
click at [111, 24] on icon at bounding box center [69, 26] width 105 height 37
click at [924, 29] on div "Fredericksburg Nationals Primary" at bounding box center [983, 27] width 118 height 14
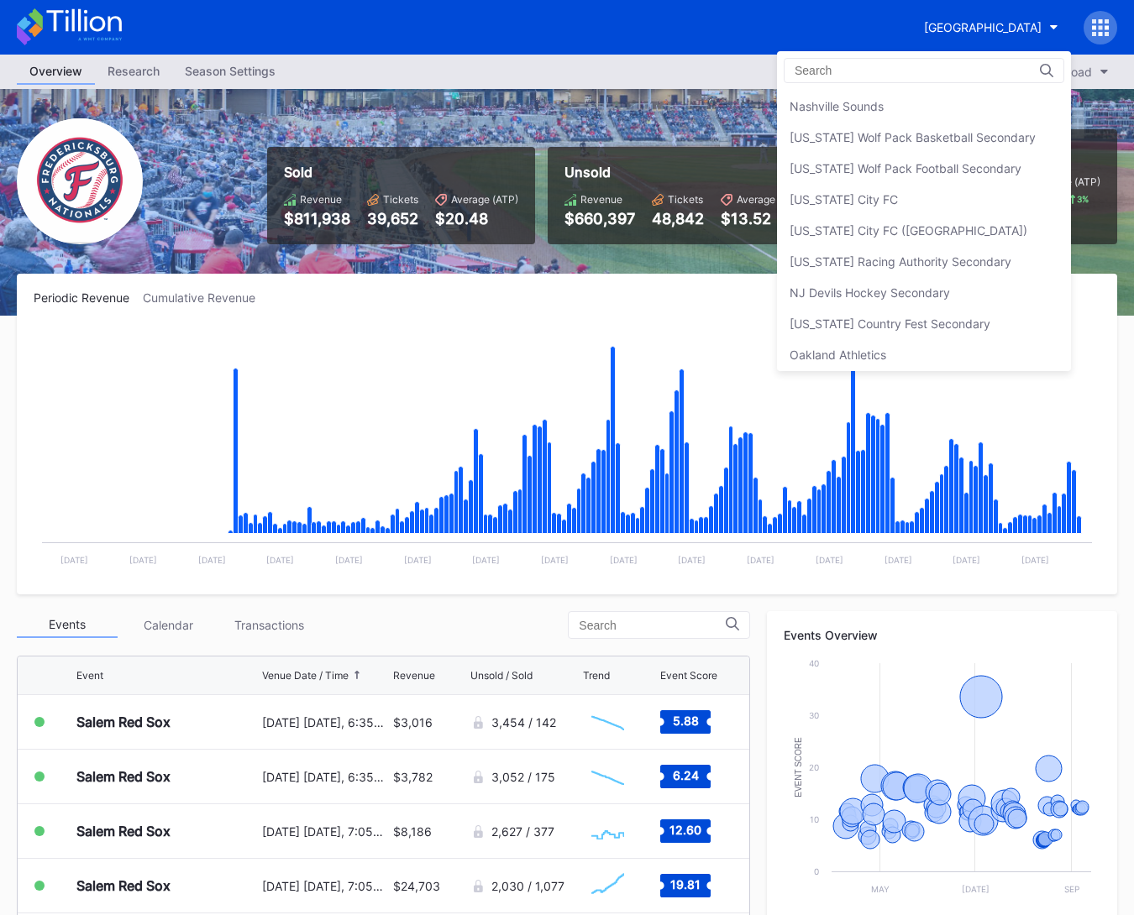
scroll to position [3144, 0]
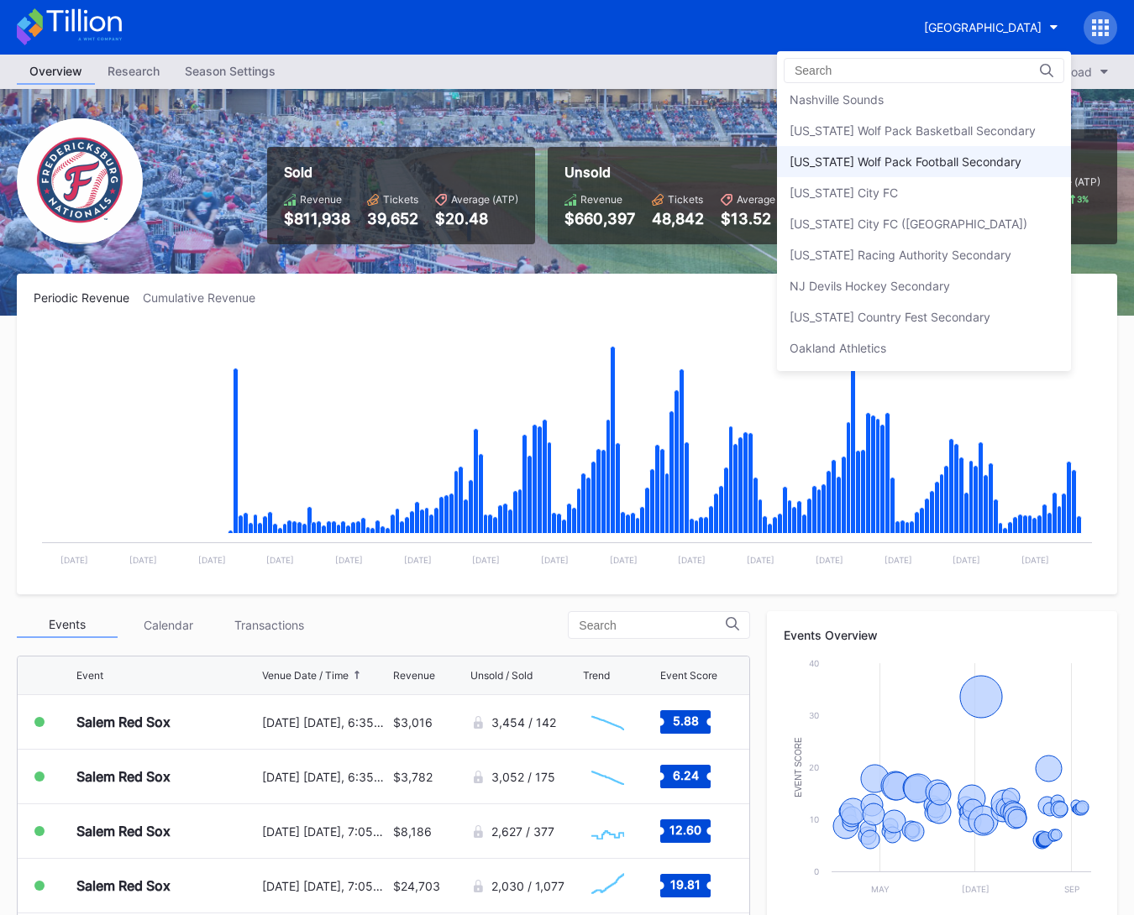
click at [913, 155] on div "Nevada Wolf Pack Football Secondary" at bounding box center [905, 162] width 232 height 14
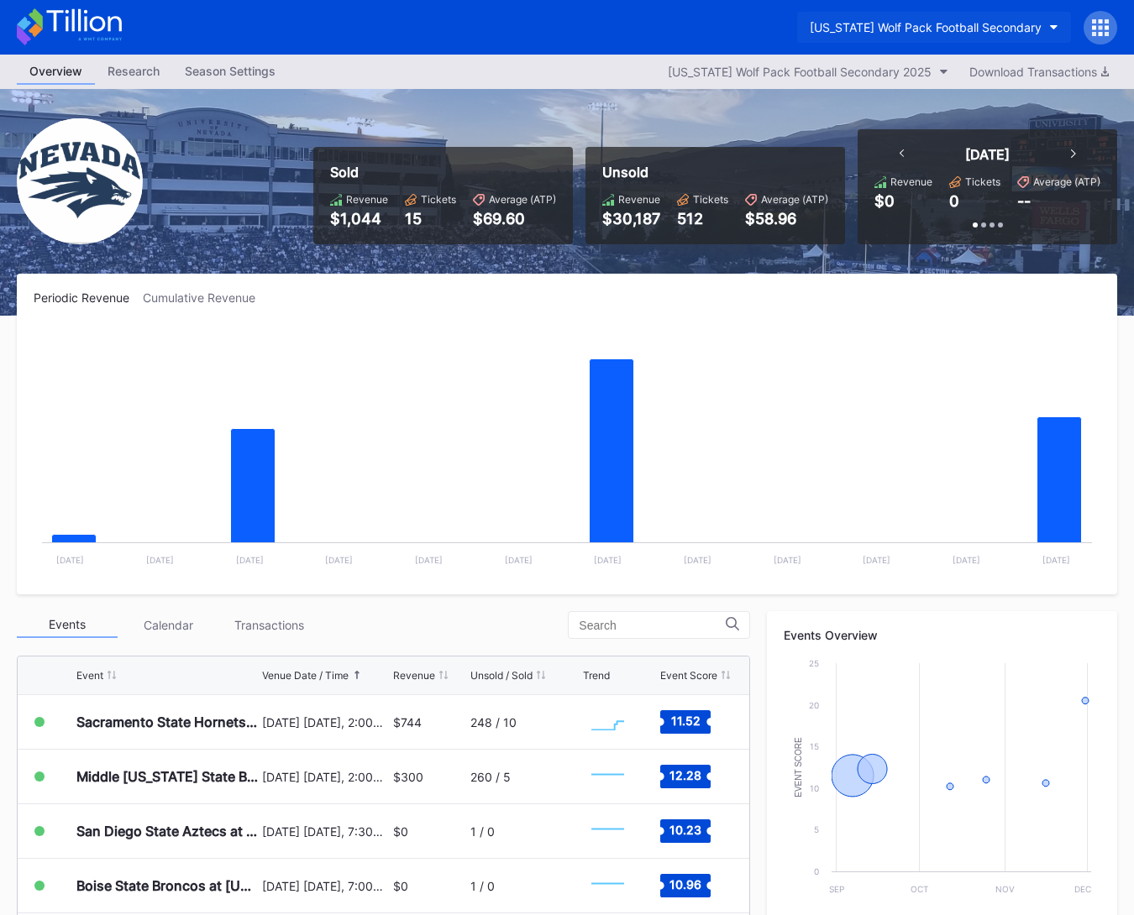
click at [900, 20] on div "Nevada Wolf Pack Football Secondary" at bounding box center [926, 27] width 232 height 14
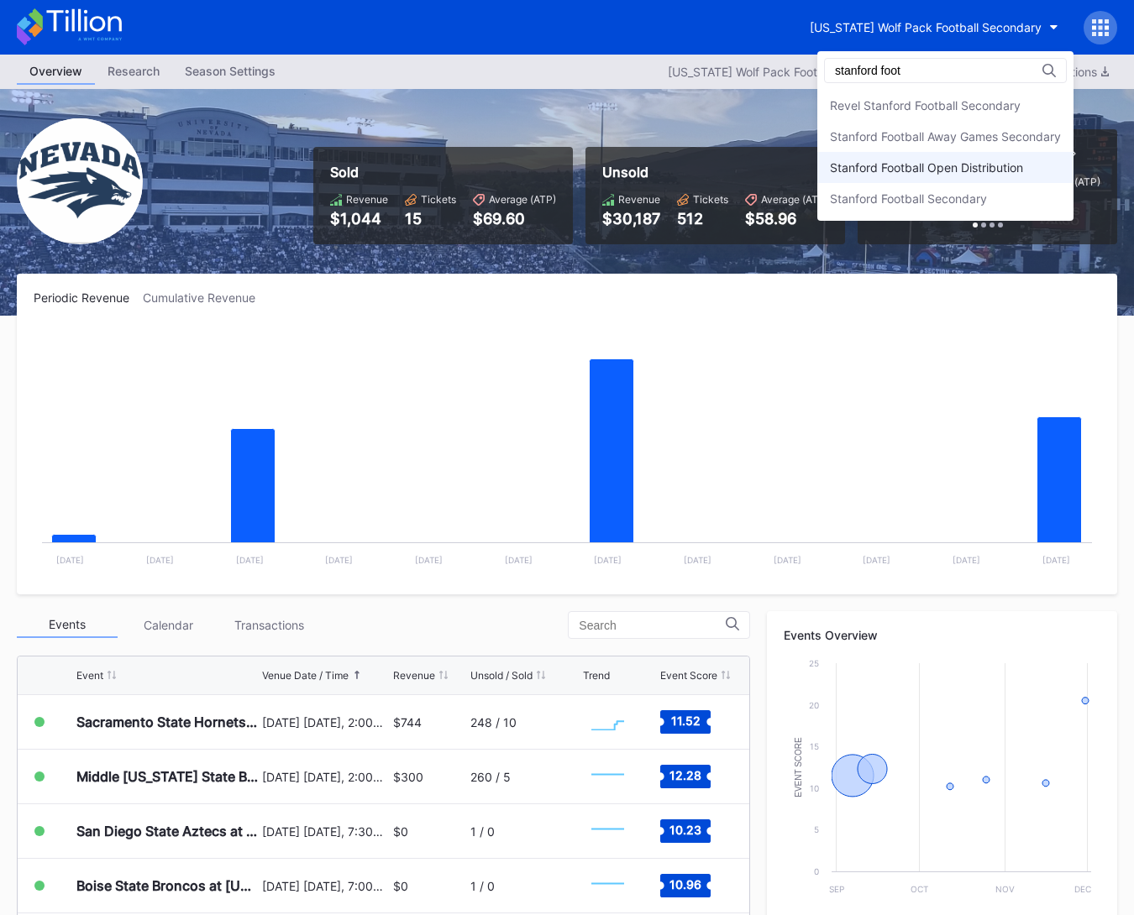
type input "stanford foot"
click at [896, 170] on div "Stanford Football Open Distribution" at bounding box center [926, 167] width 193 height 14
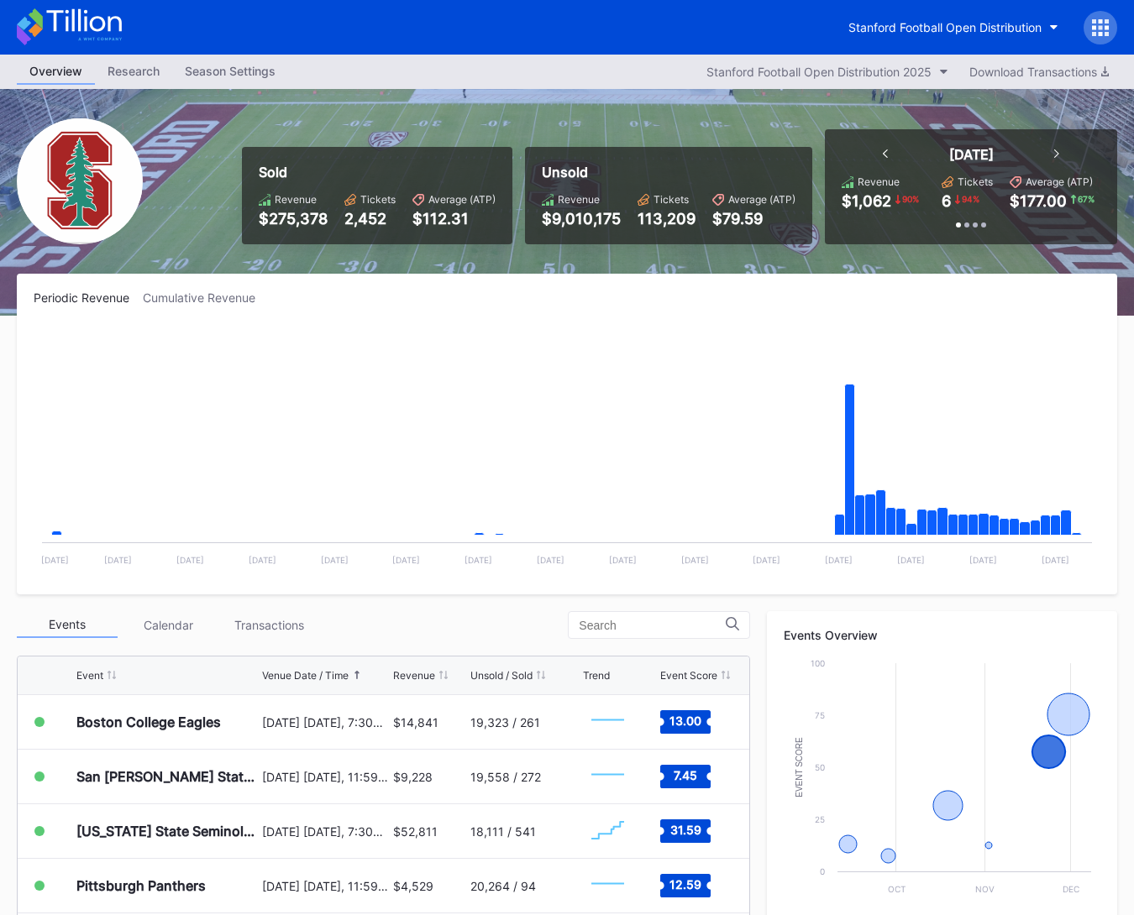
click at [103, 19] on icon at bounding box center [83, 20] width 75 height 23
click at [987, 12] on button "Stanford Football Open Distribution" at bounding box center [953, 27] width 235 height 31
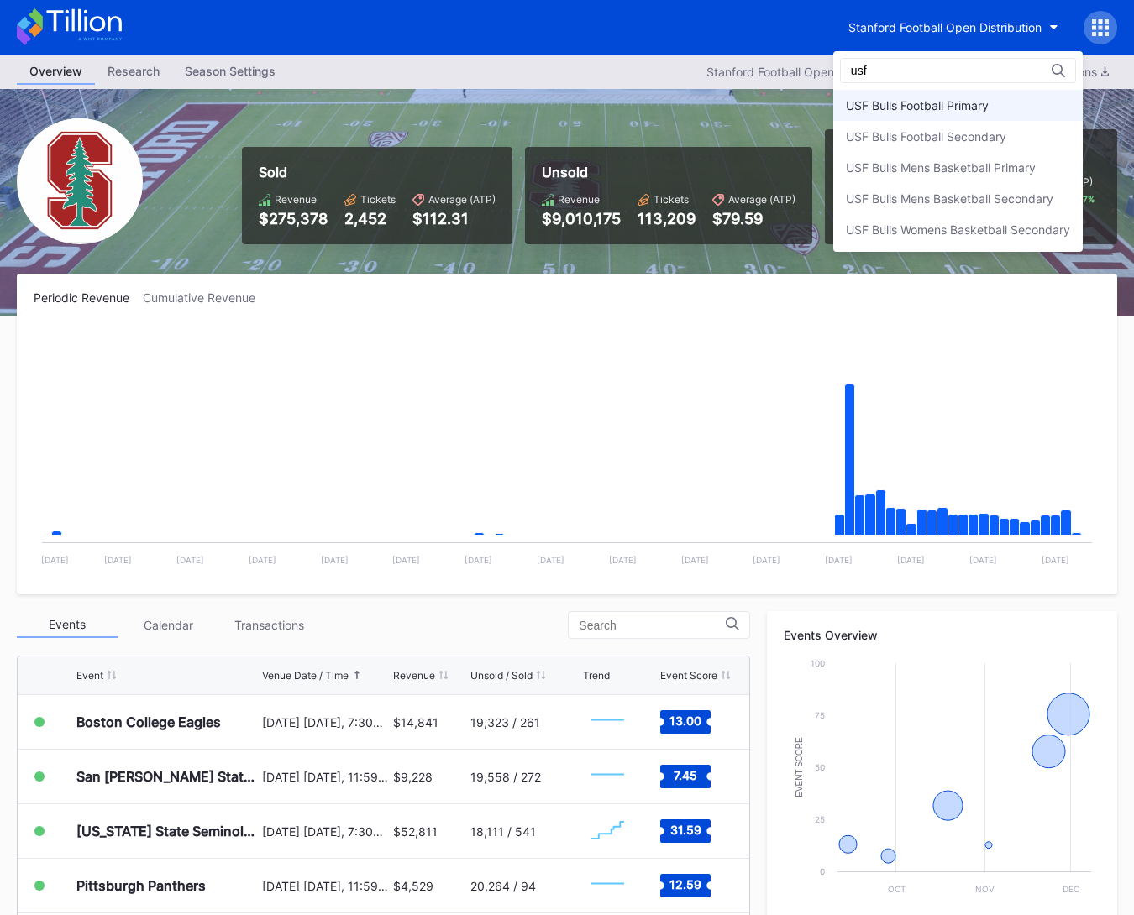
type input "usf"
click at [967, 114] on div "USF Bulls Football Primary" at bounding box center [957, 105] width 249 height 31
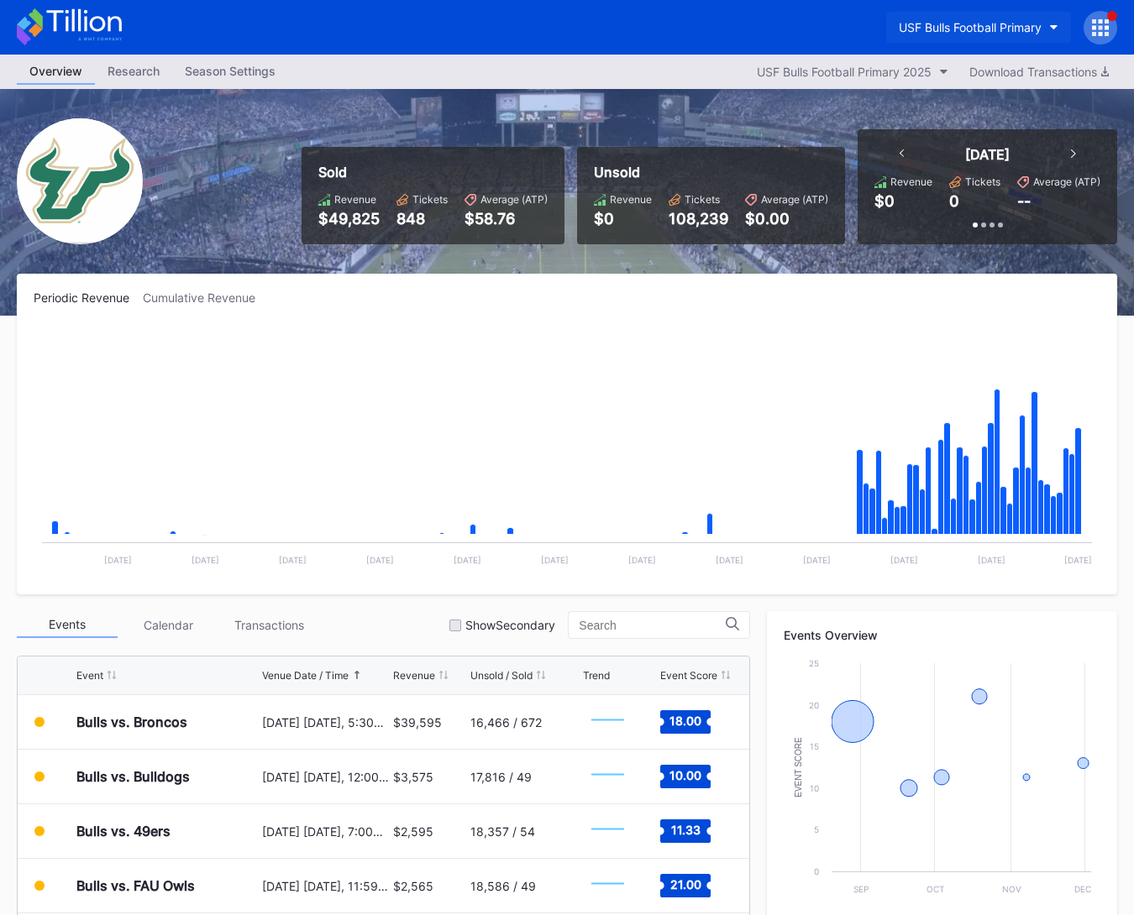
click at [960, 21] on div "USF Bulls Football Primary" at bounding box center [970, 27] width 143 height 14
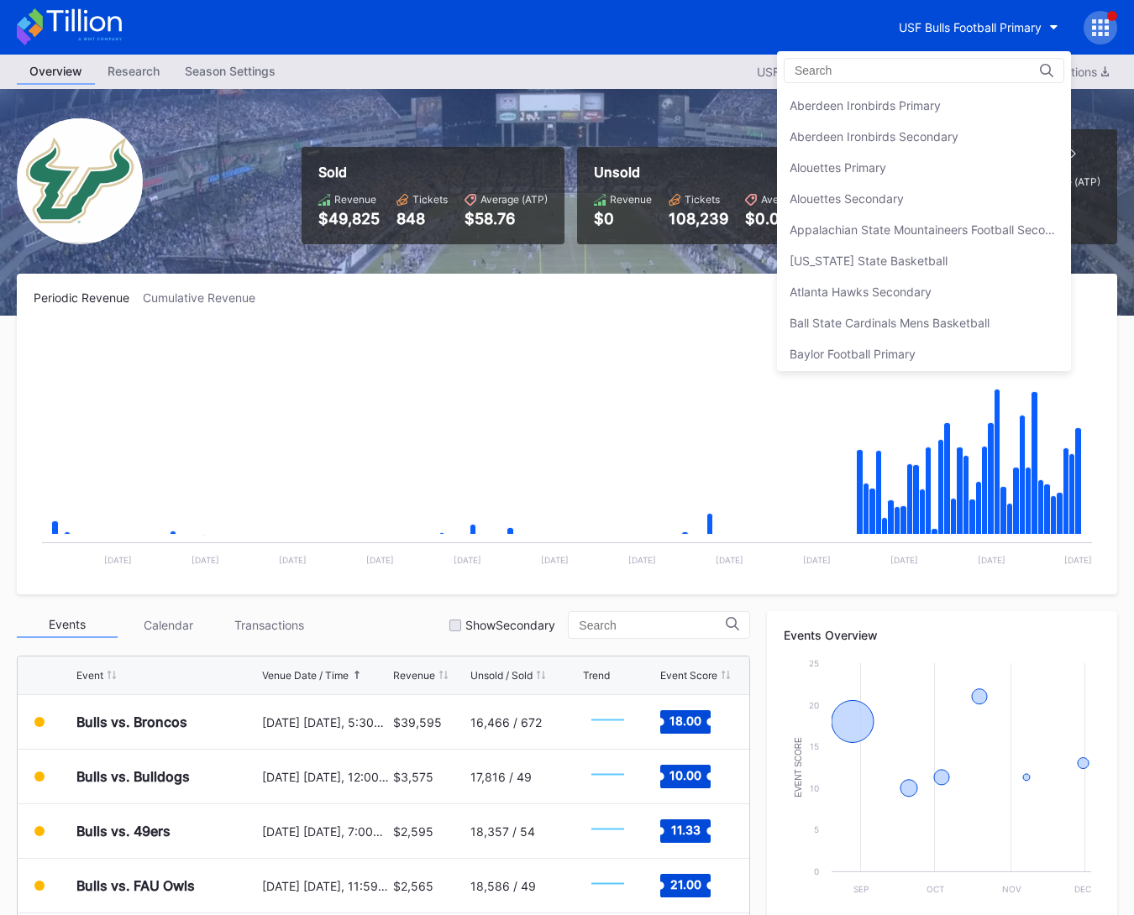
scroll to position [5504, 0]
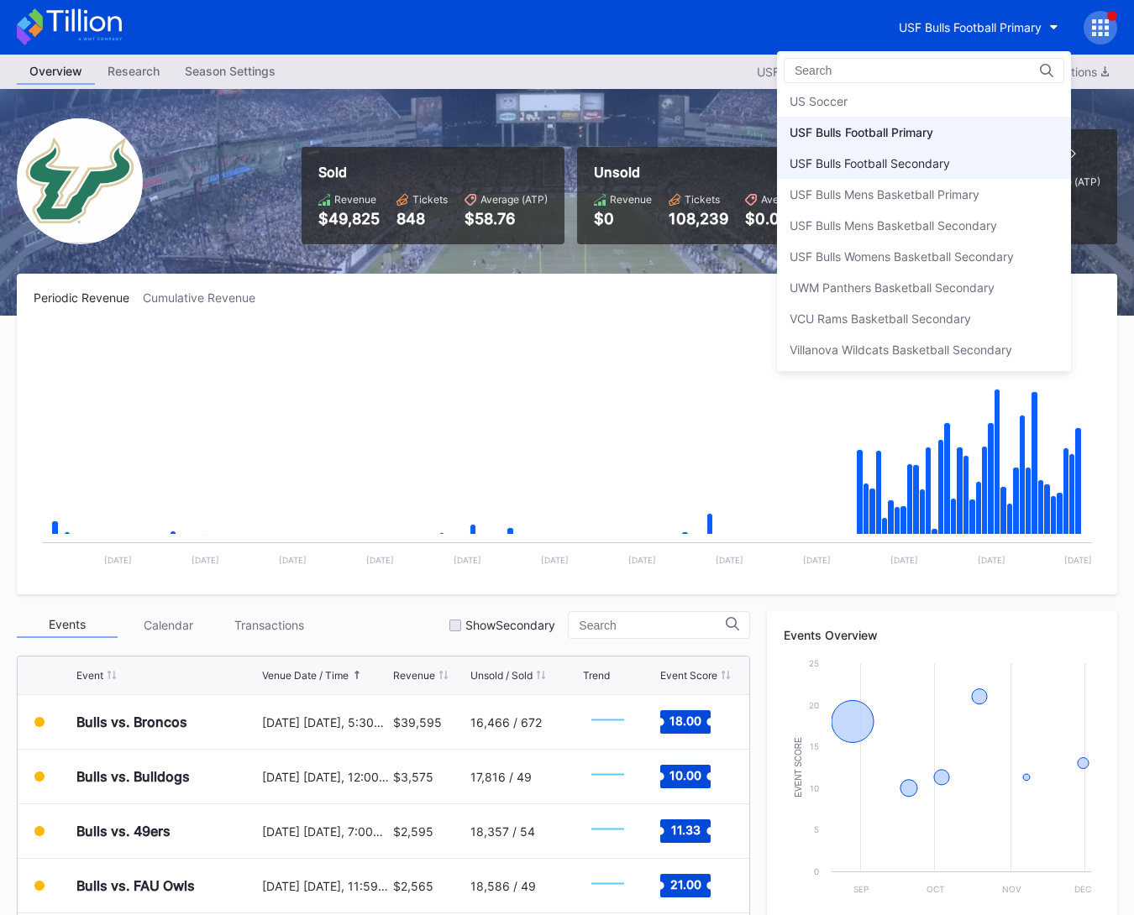
click at [944, 156] on div "USF Bulls Football Secondary" at bounding box center [869, 163] width 160 height 14
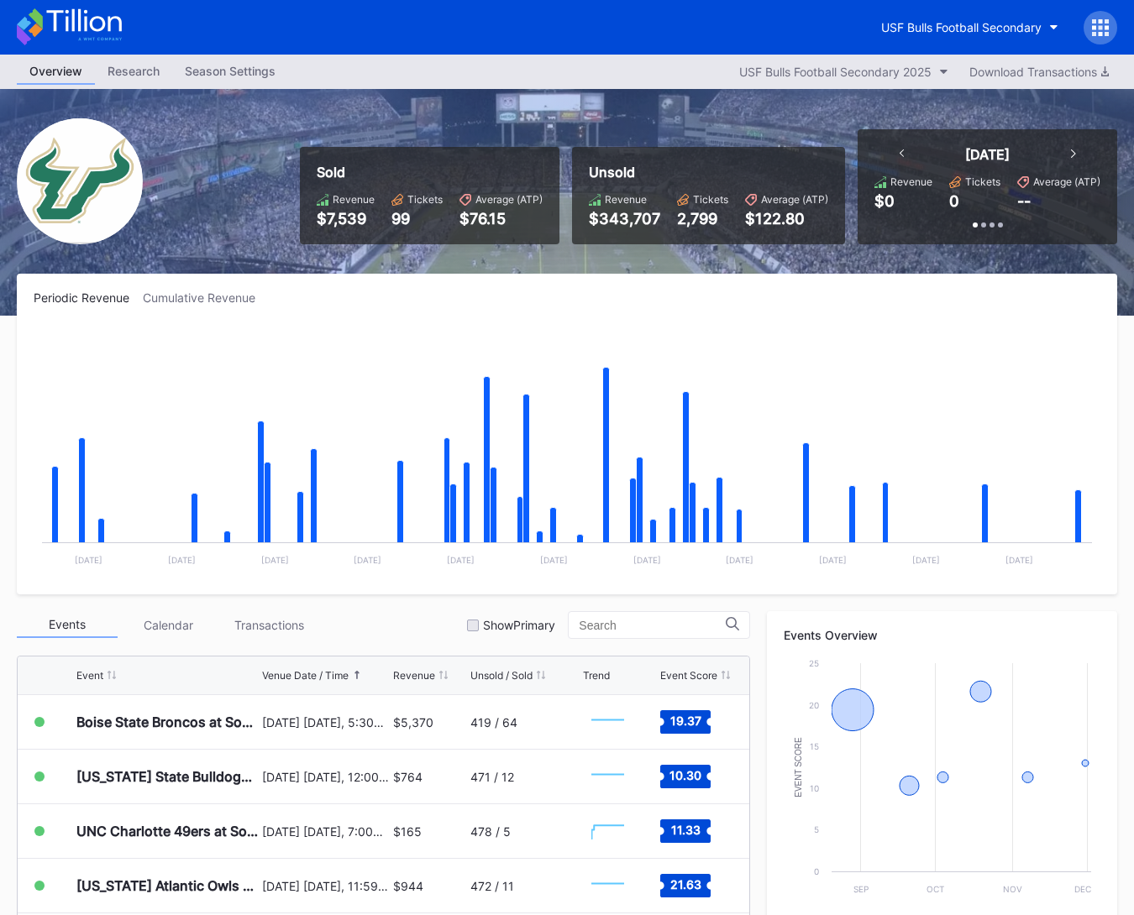
click at [114, 34] on icon at bounding box center [69, 26] width 105 height 37
click at [118, 33] on icon at bounding box center [69, 26] width 105 height 37
click at [913, 34] on div "USF Bulls Football Secondary" at bounding box center [961, 27] width 160 height 14
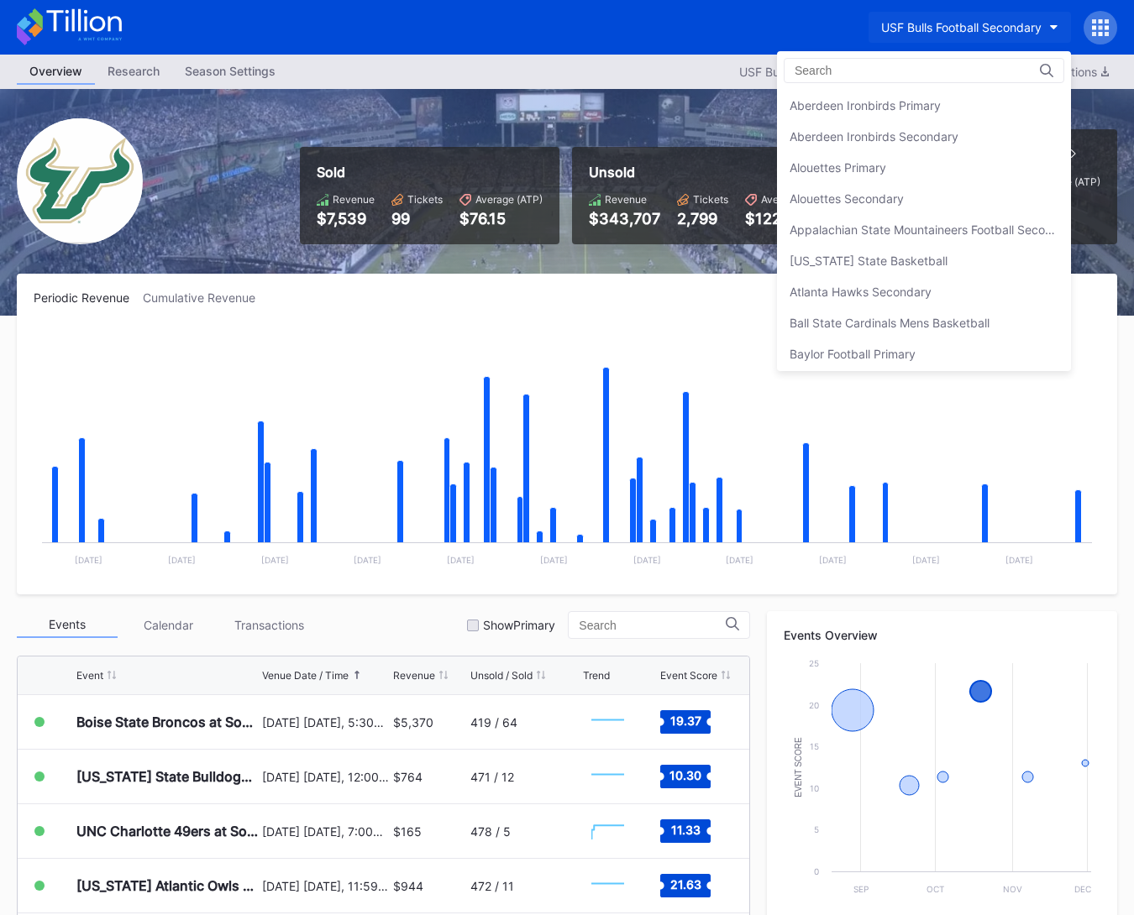
scroll to position [5534, 0]
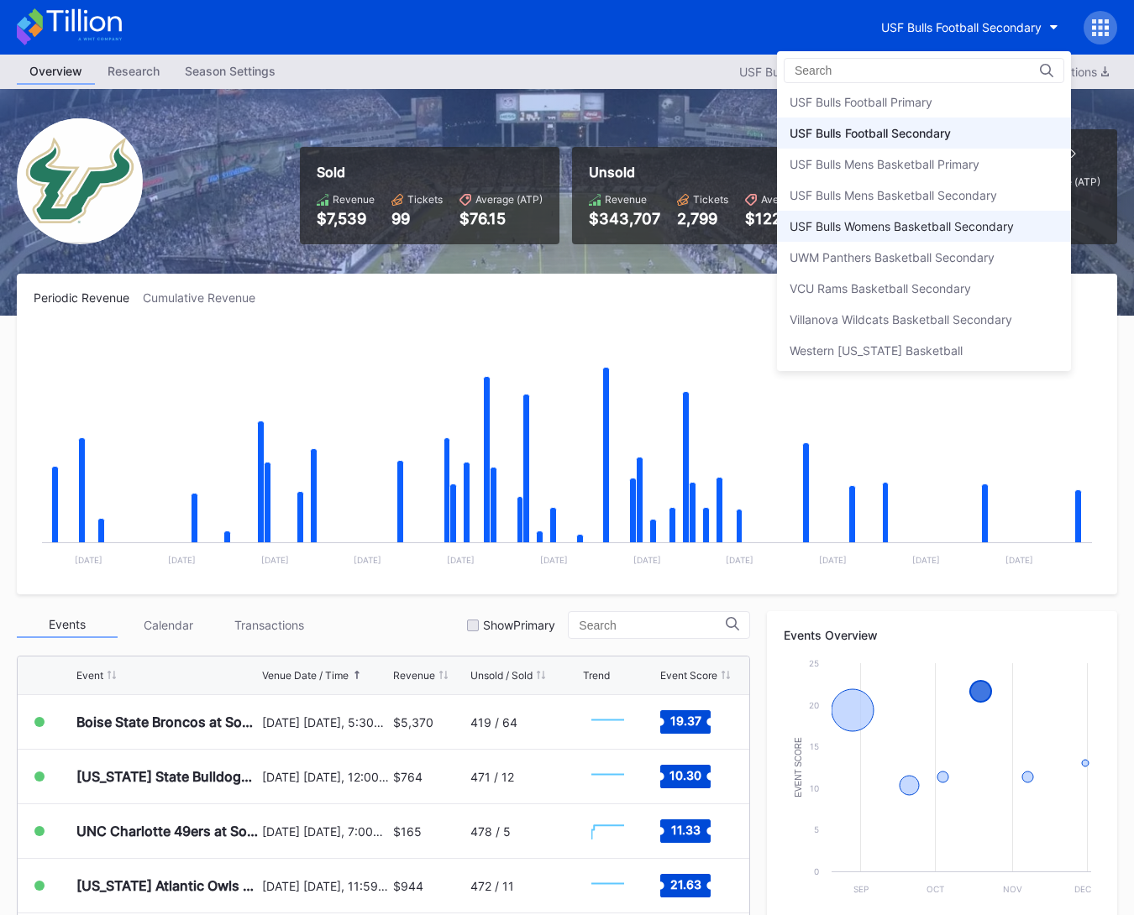
click at [906, 219] on div "USF Bulls Womens Basketball Secondary" at bounding box center [901, 226] width 224 height 14
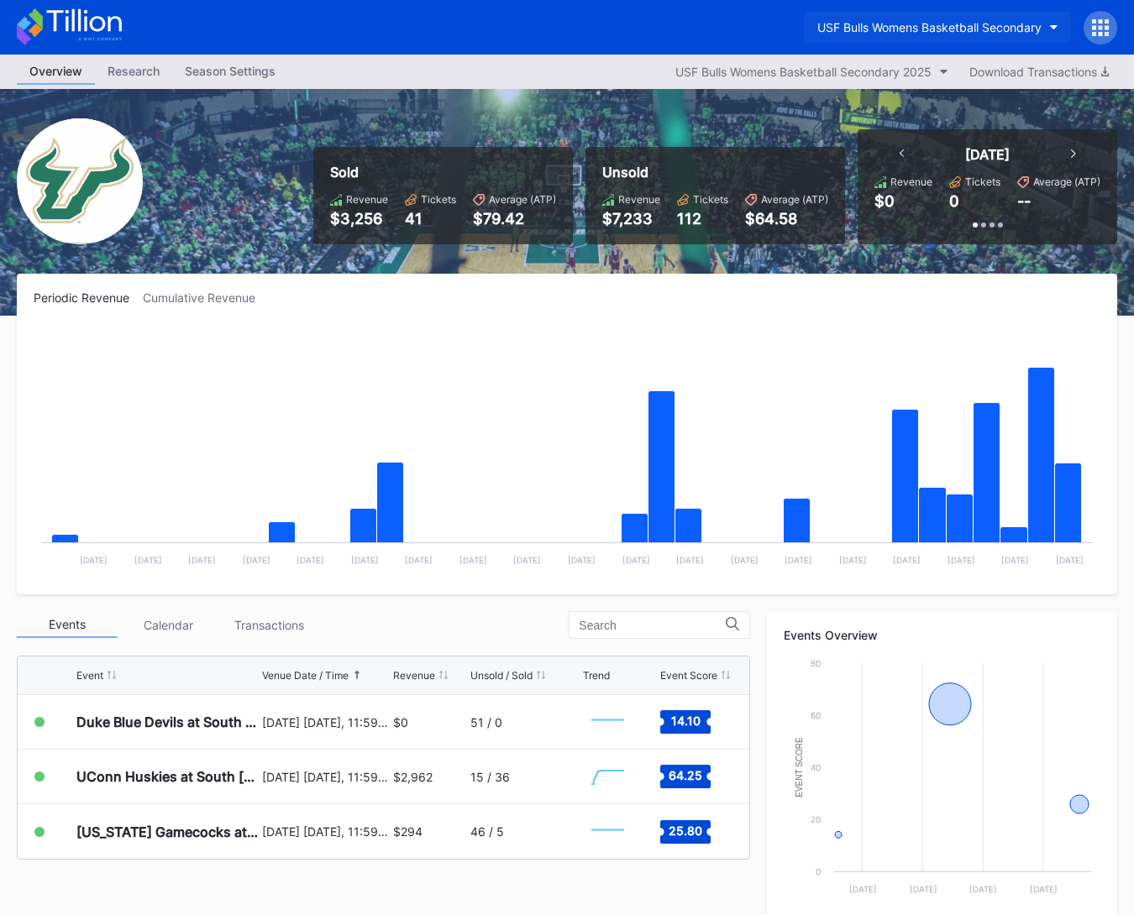
click at [910, 22] on div "USF Bulls Womens Basketball Secondary" at bounding box center [929, 27] width 224 height 14
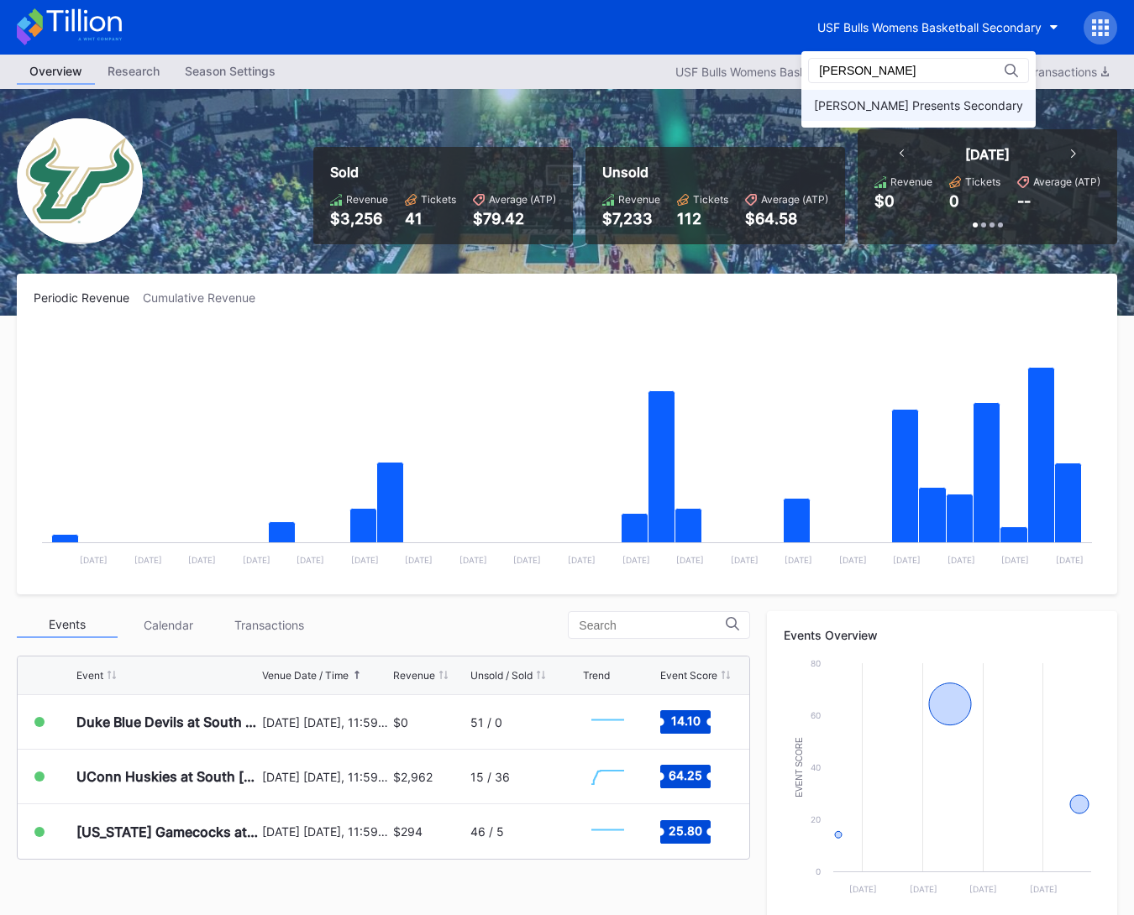
type input "danny"
click at [919, 106] on div "Danny Wimmer Presents Secondary" at bounding box center [918, 105] width 209 height 14
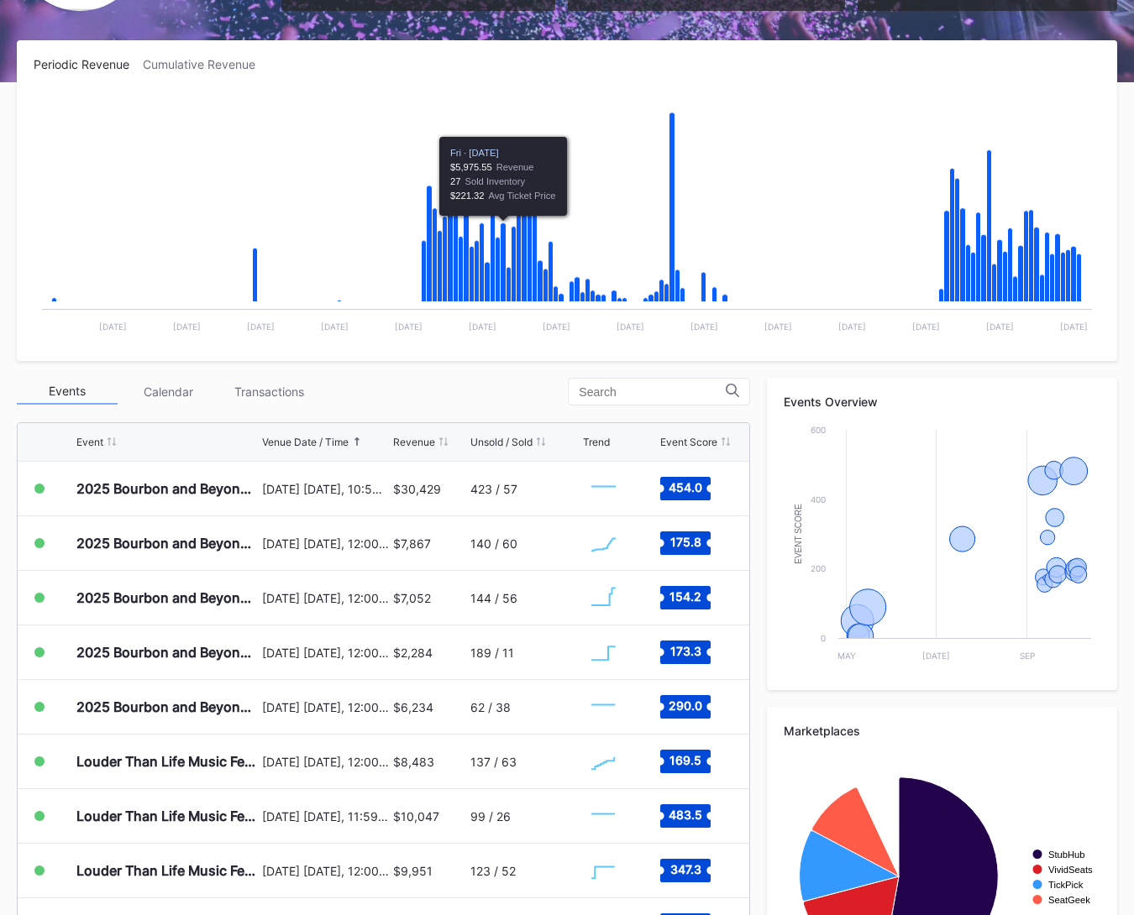
scroll to position [369, 0]
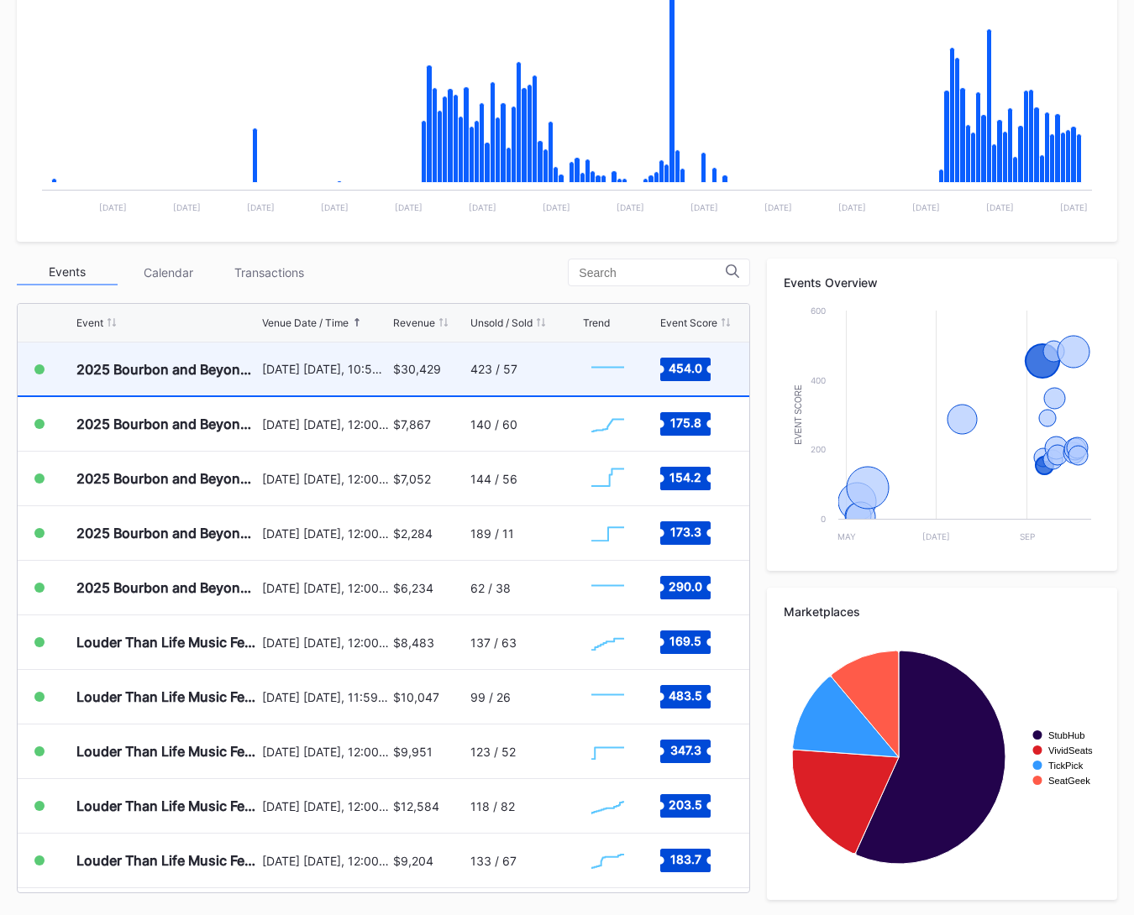
click at [409, 375] on div "$30,429" at bounding box center [429, 369] width 72 height 53
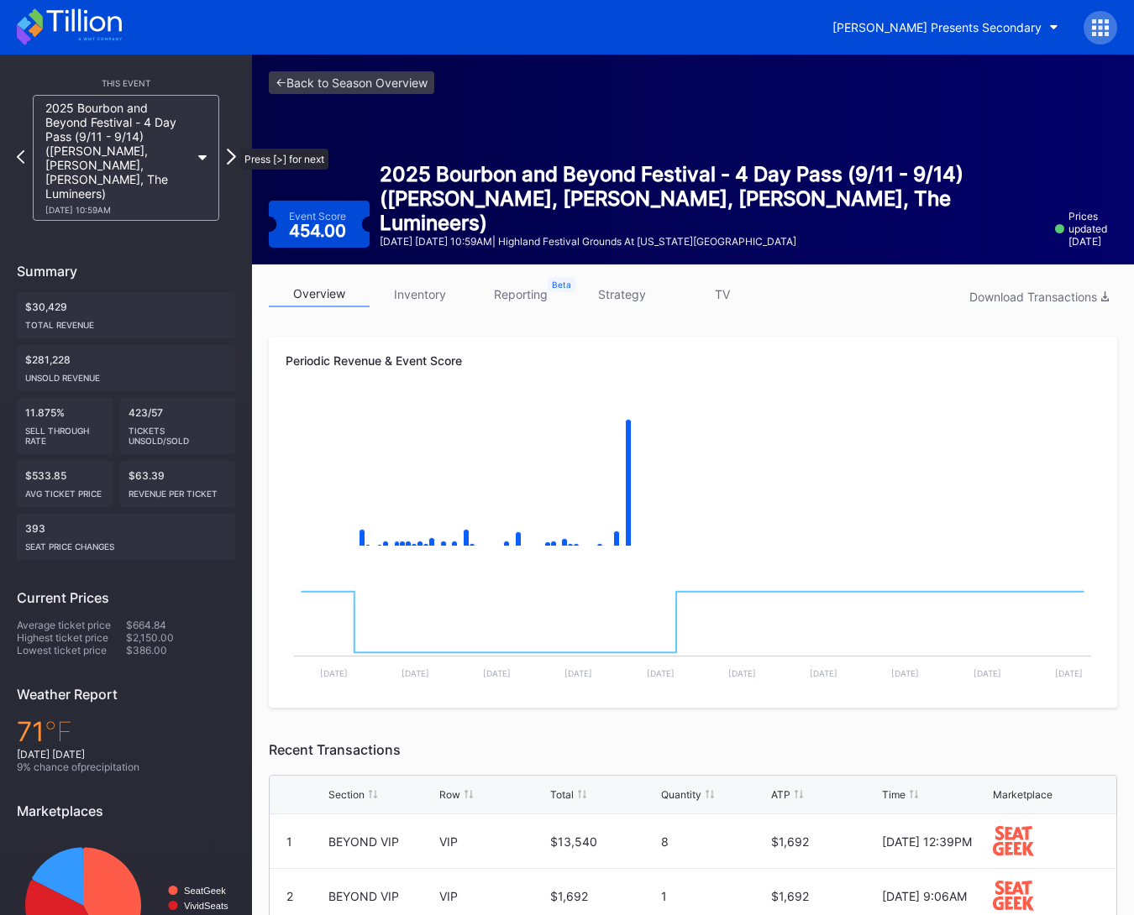
click at [232, 149] on icon at bounding box center [231, 157] width 9 height 16
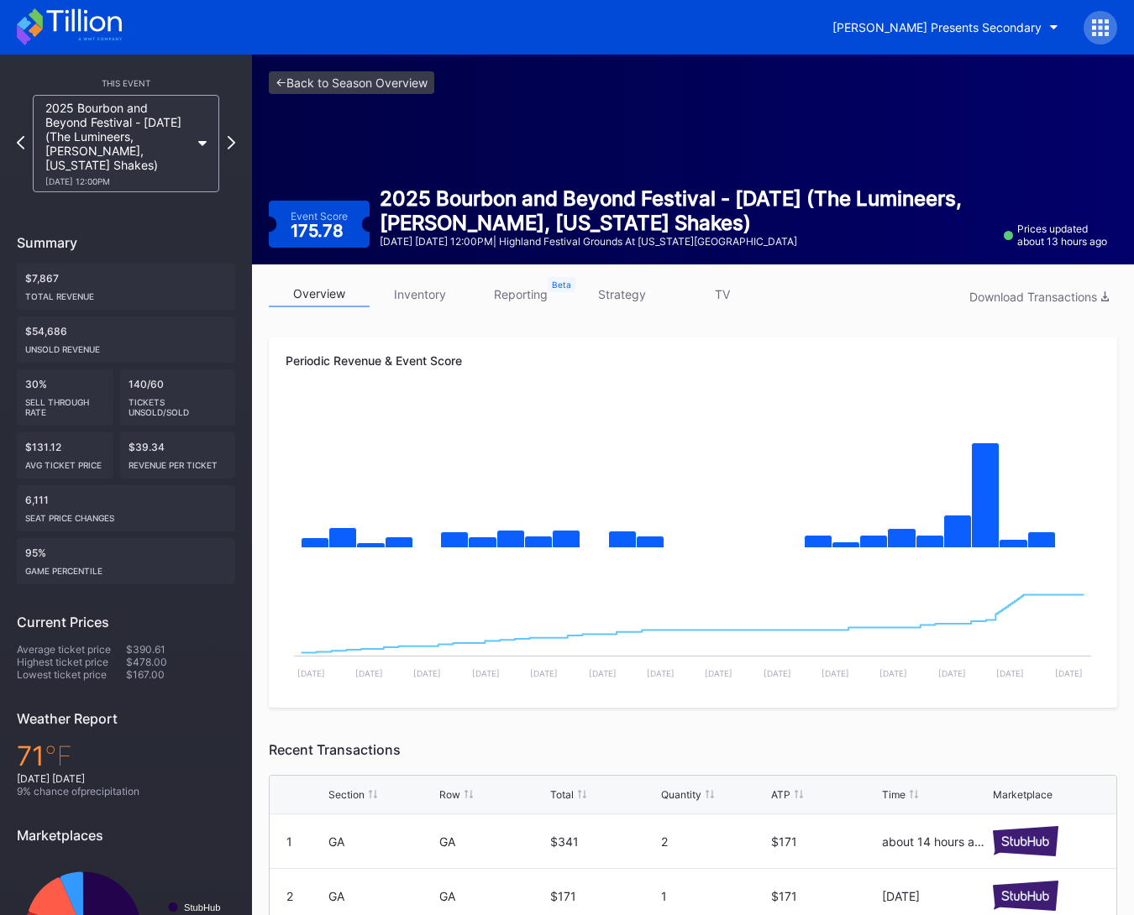
click at [232, 140] on icon at bounding box center [232, 142] width 8 height 13
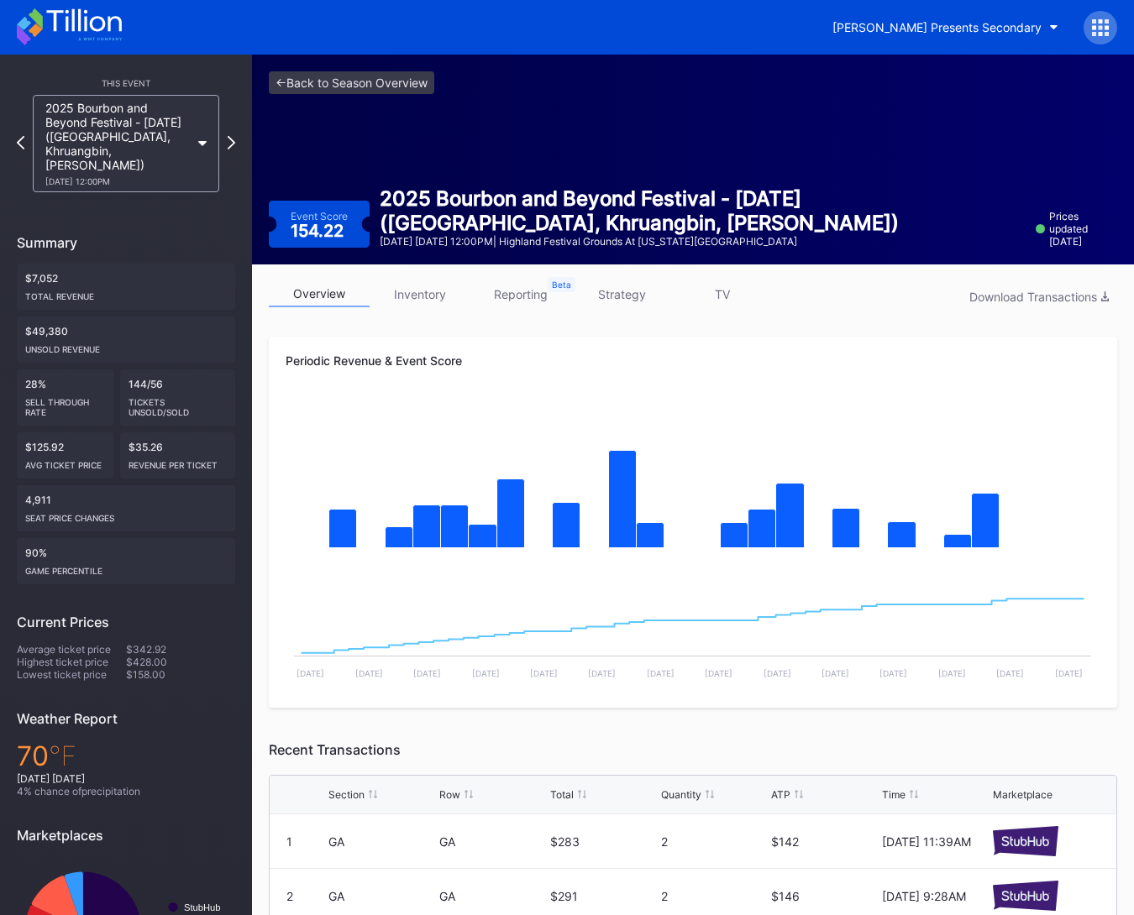
click at [232, 140] on icon at bounding box center [232, 142] width 8 height 13
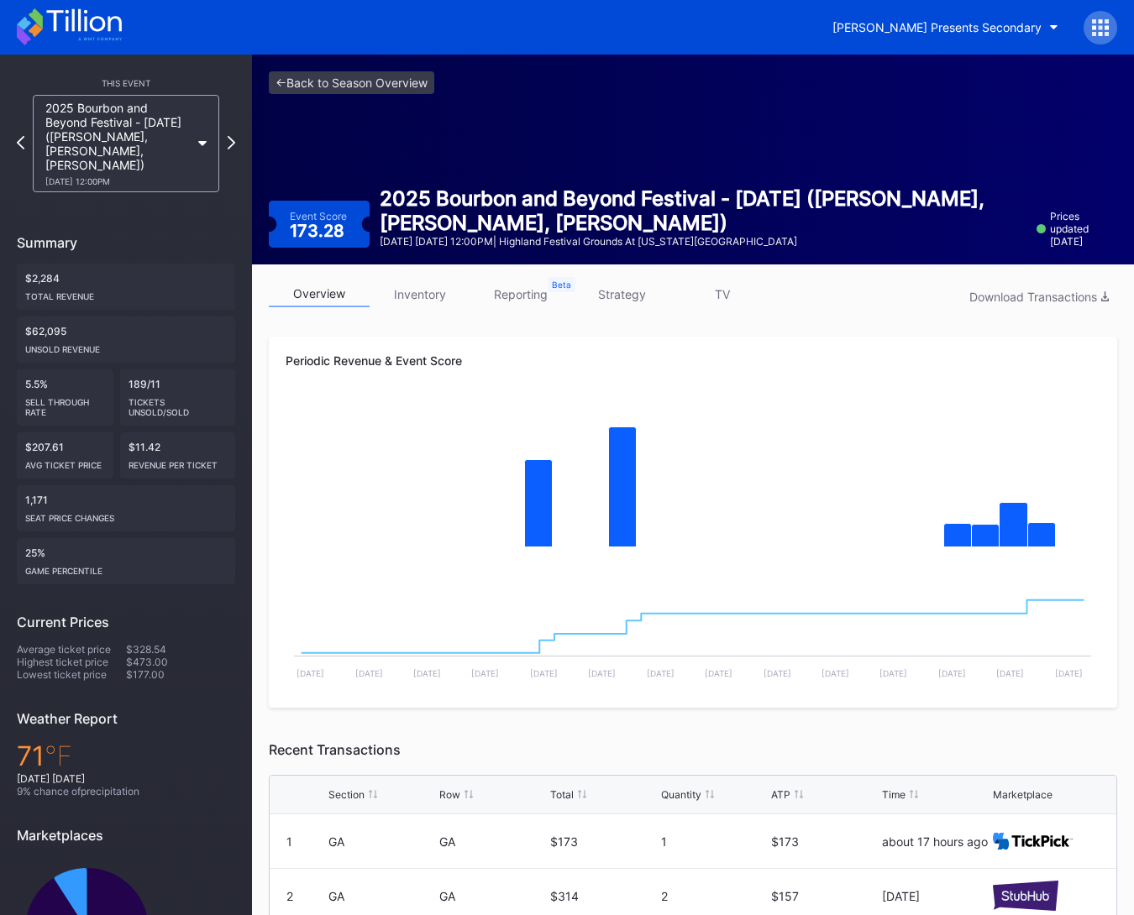
click at [232, 140] on icon at bounding box center [232, 142] width 8 height 13
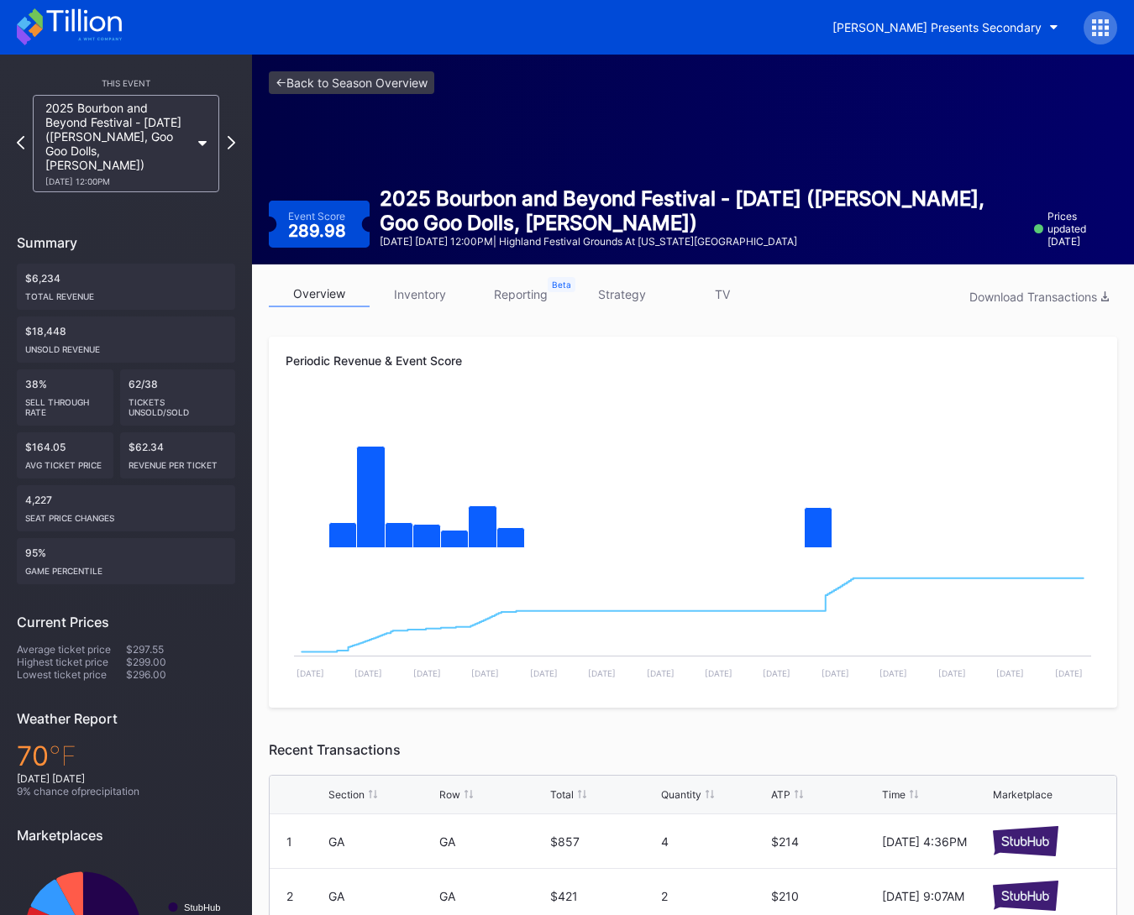
click at [232, 140] on icon at bounding box center [232, 142] width 8 height 13
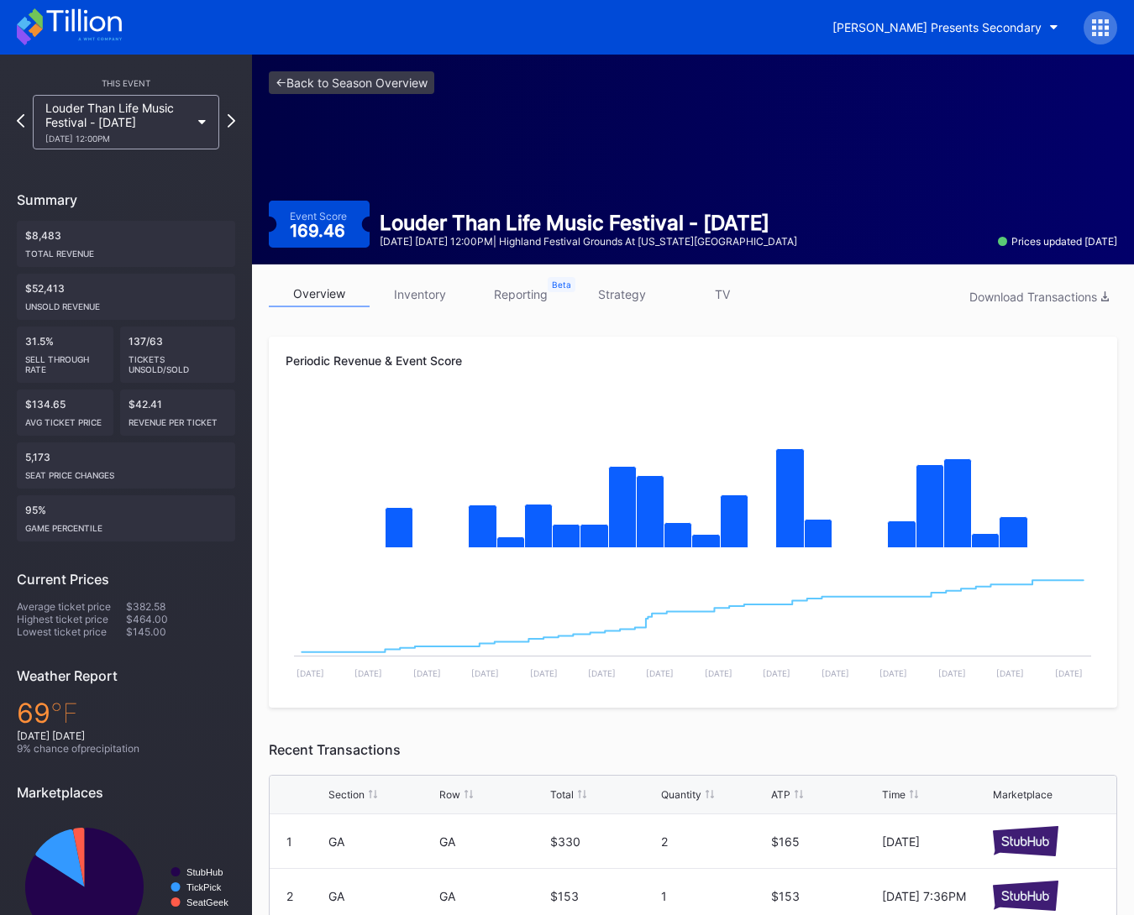
click at [232, 140] on div "Louder Than Life Music Festival - Thursday 9/18 Thursday 12:00PM" at bounding box center [126, 122] width 218 height 55
click at [342, 85] on link "<- Back to Season Overview" at bounding box center [351, 82] width 165 height 23
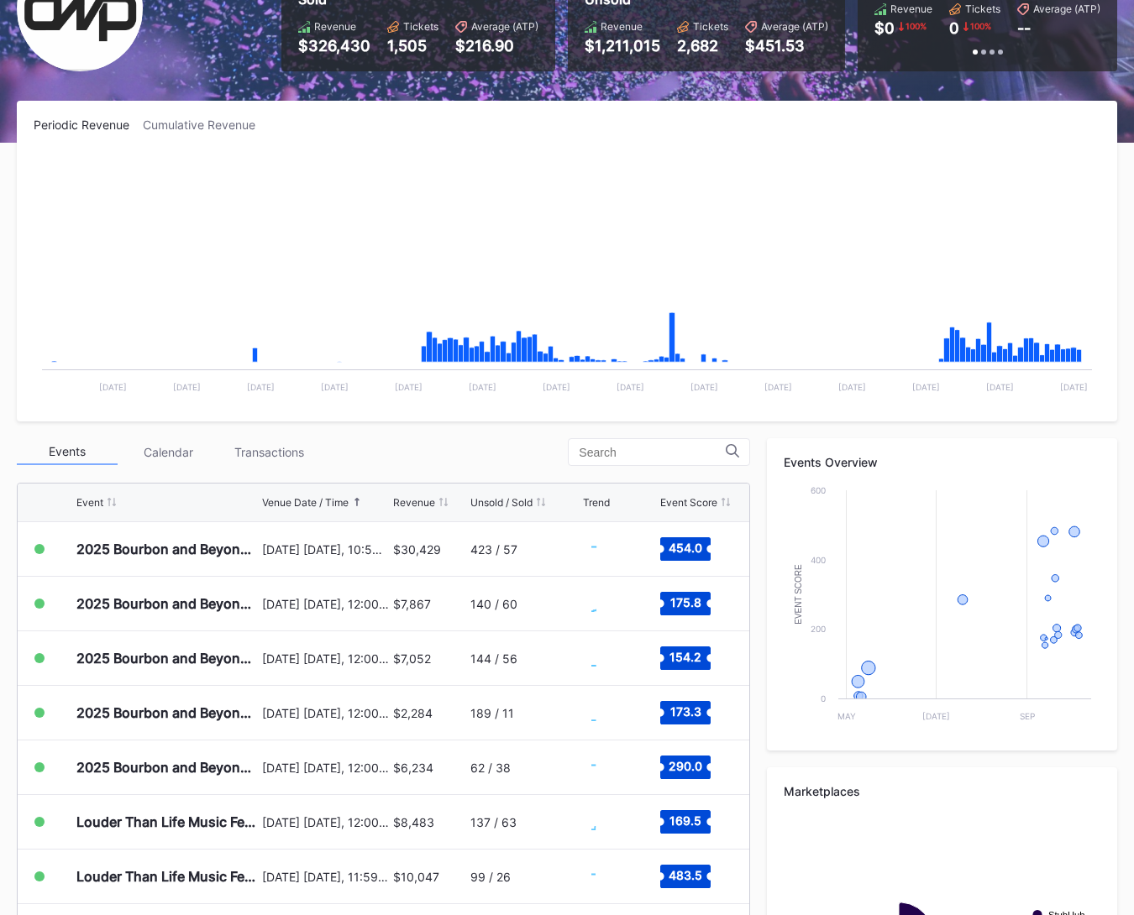
scroll to position [369, 0]
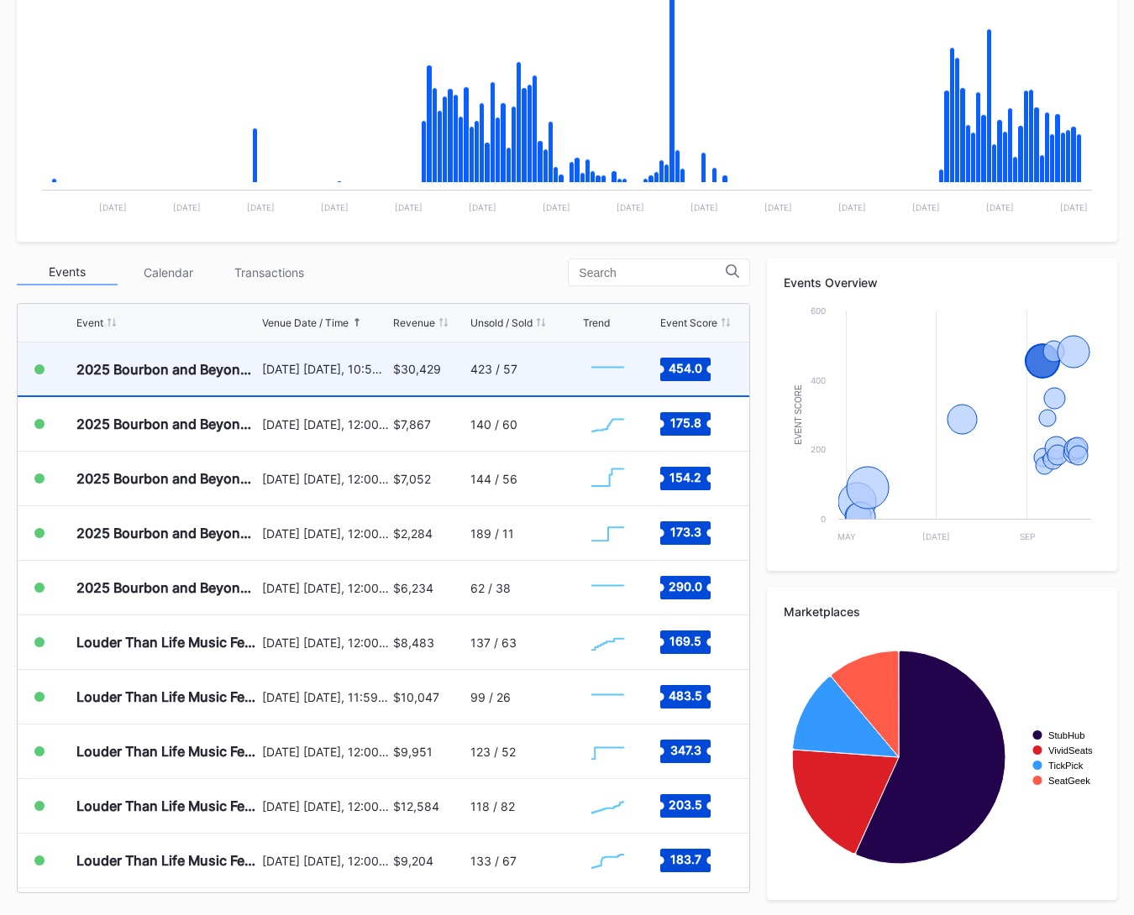
click at [379, 375] on div "September 11 Thursday, 10:59AM" at bounding box center [325, 369] width 127 height 53
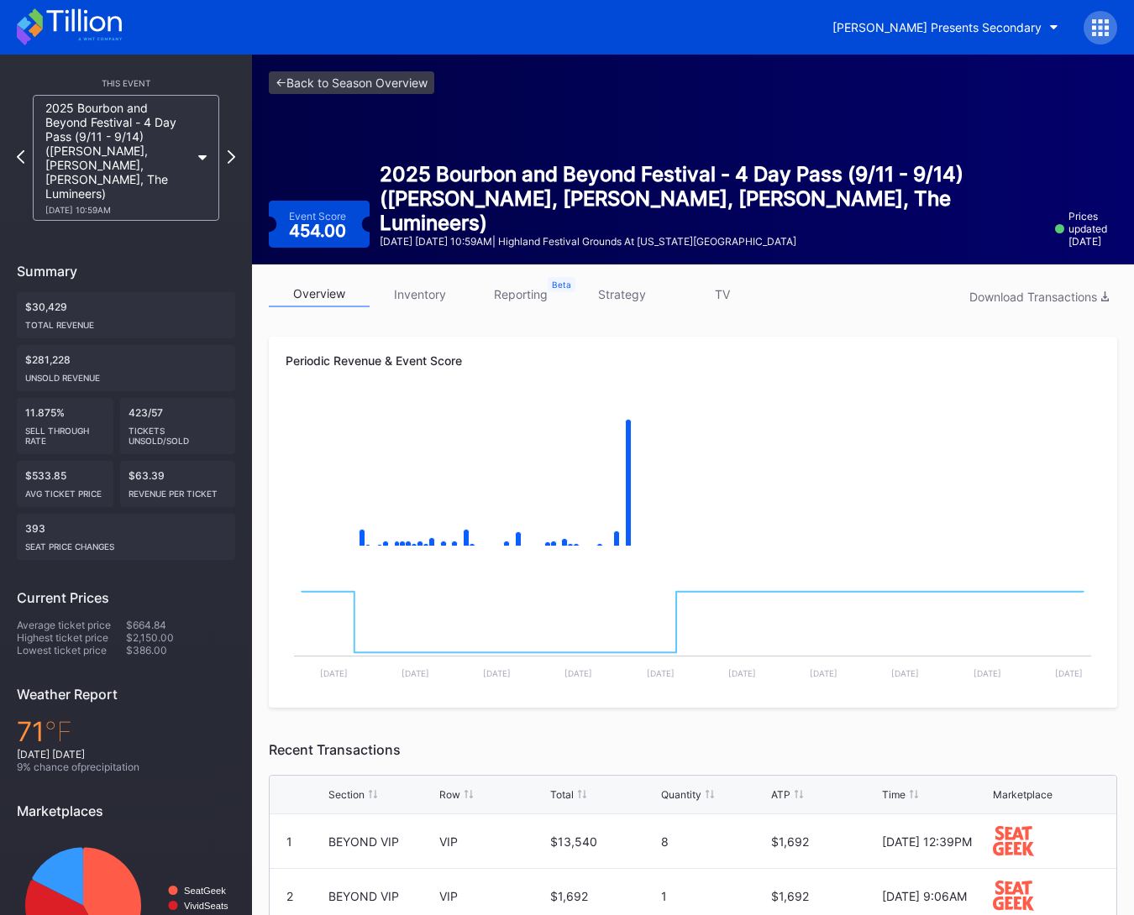
click at [428, 297] on link "inventory" at bounding box center [419, 294] width 101 height 26
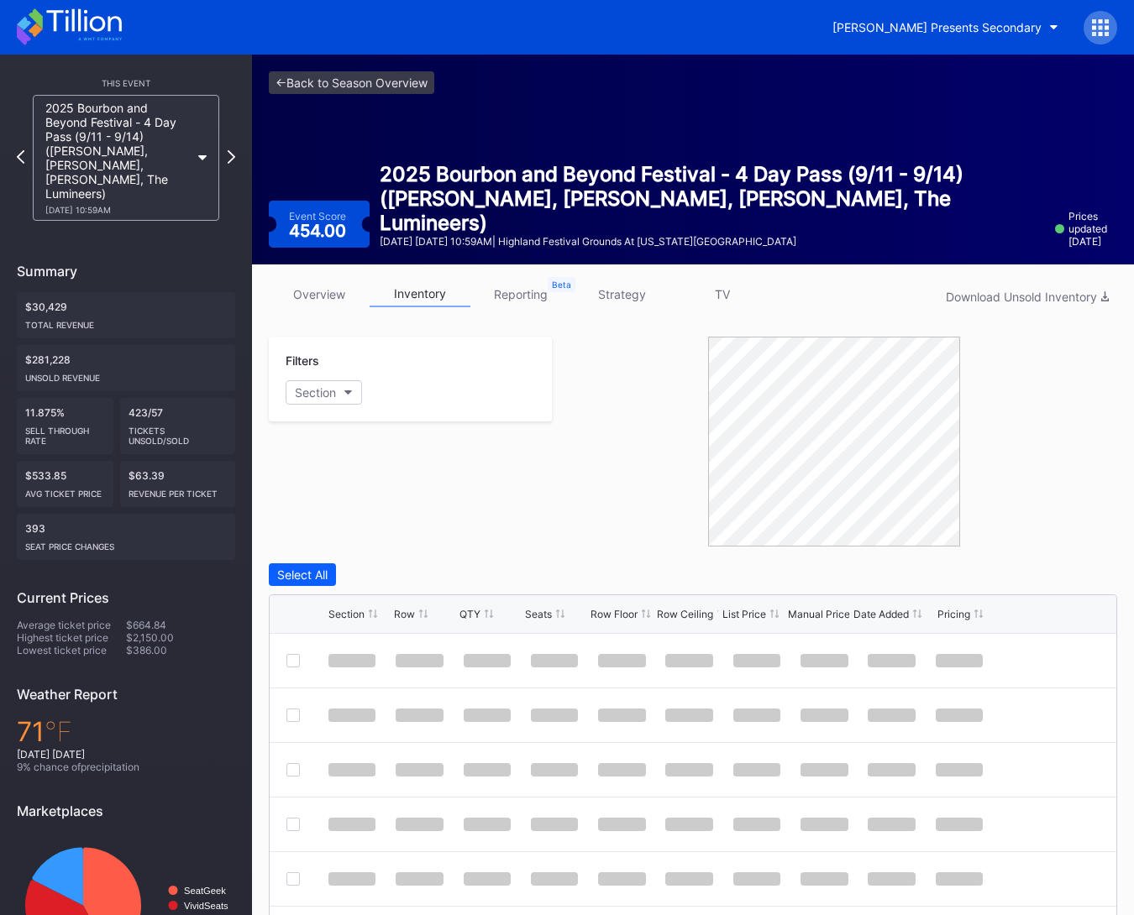
scroll to position [8, 0]
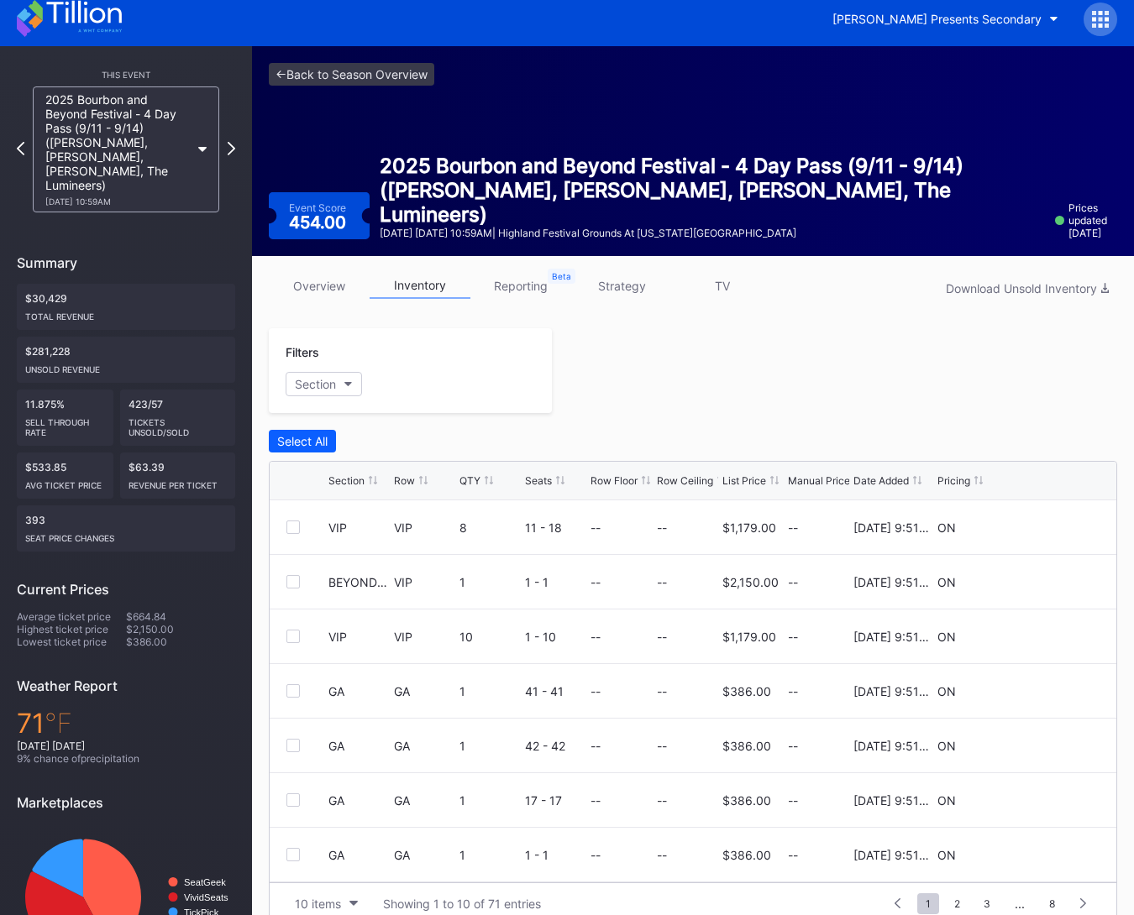
click at [733, 474] on div "List Price" at bounding box center [744, 480] width 44 height 13
click at [734, 474] on div "List Price" at bounding box center [744, 480] width 44 height 13
click at [408, 481] on div "Row" at bounding box center [404, 480] width 21 height 13
click at [685, 370] on div at bounding box center [834, 370] width 565 height 85
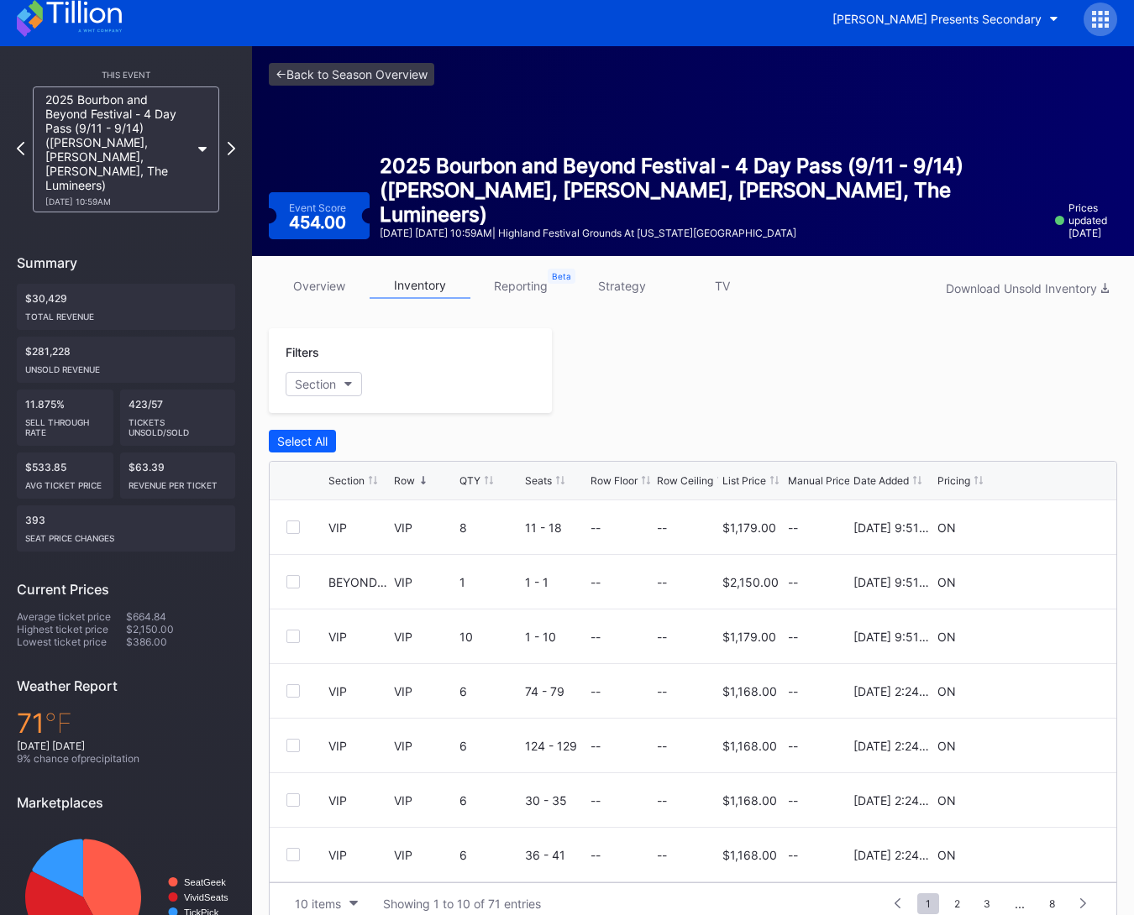
click at [322, 291] on link "overview" at bounding box center [319, 286] width 101 height 26
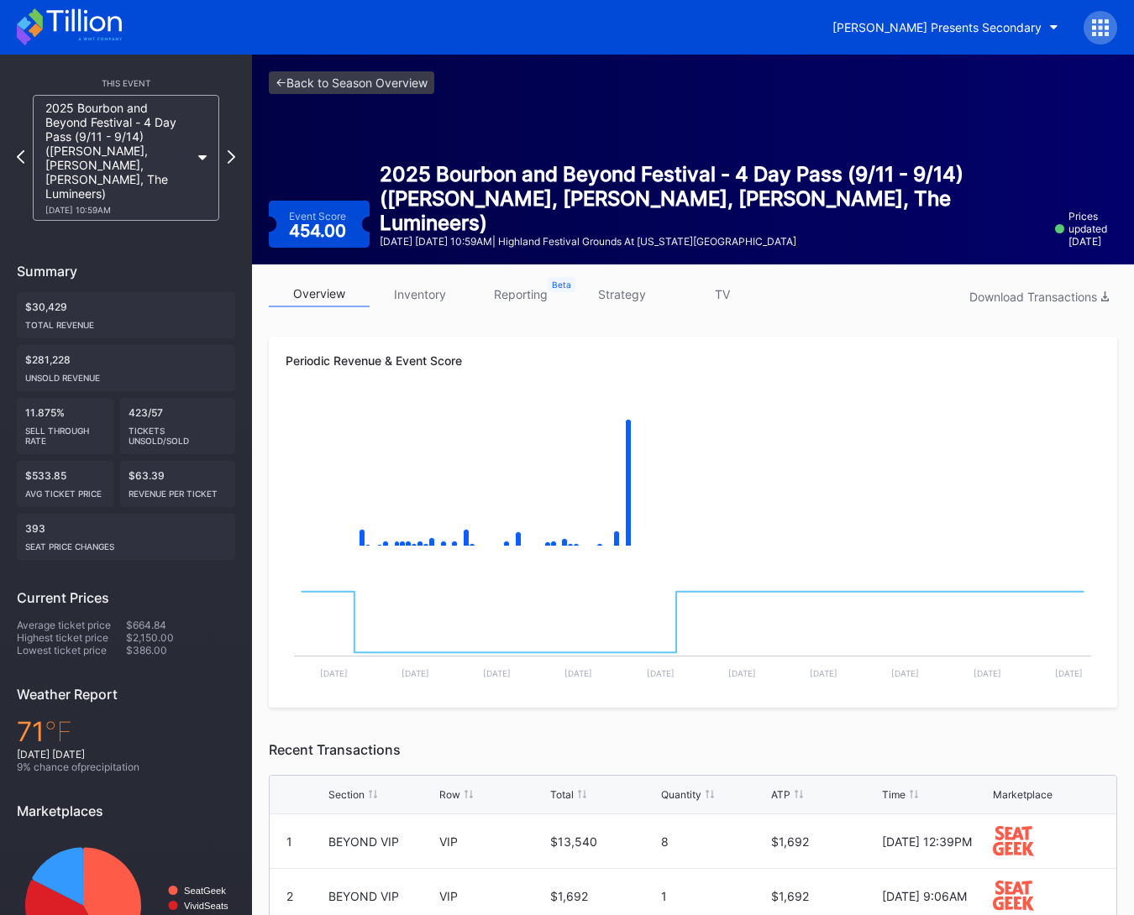
click at [624, 297] on link "strategy" at bounding box center [621, 294] width 101 height 26
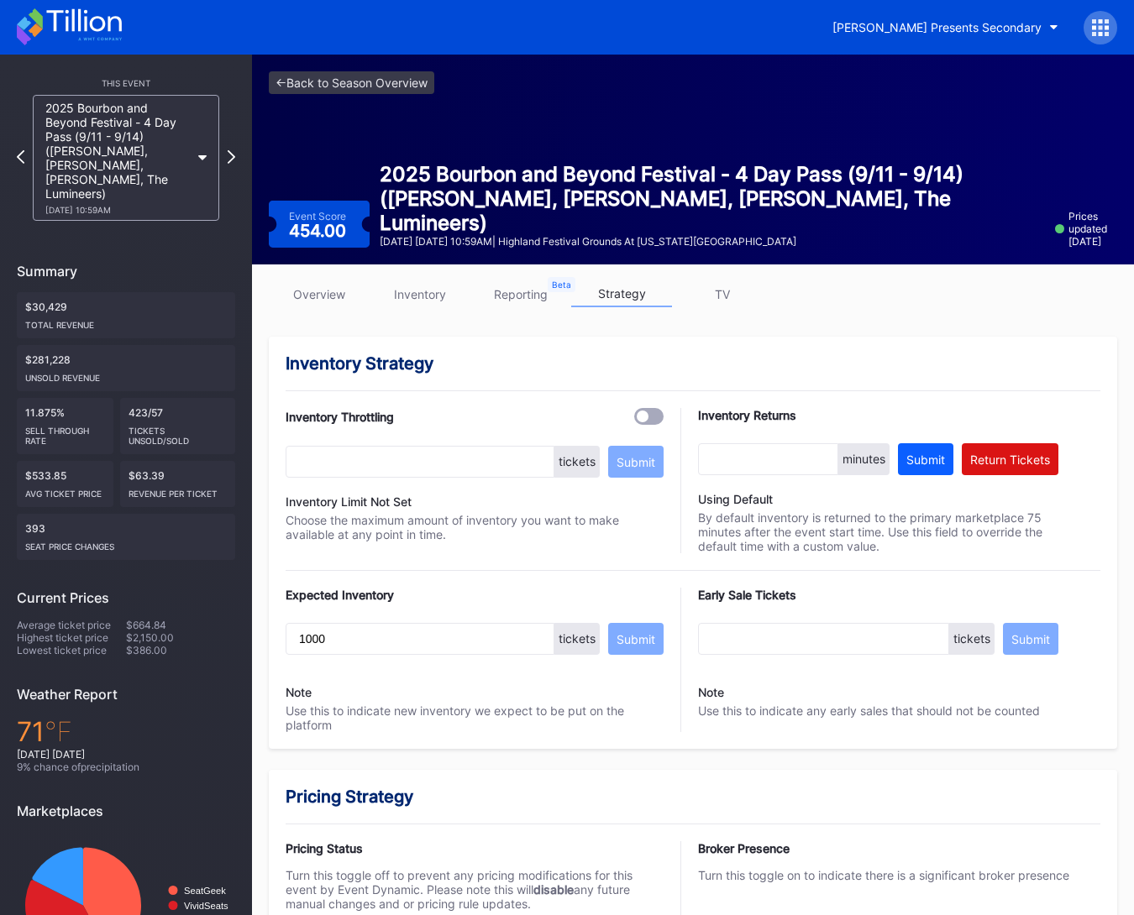
click at [338, 301] on link "overview" at bounding box center [319, 294] width 101 height 26
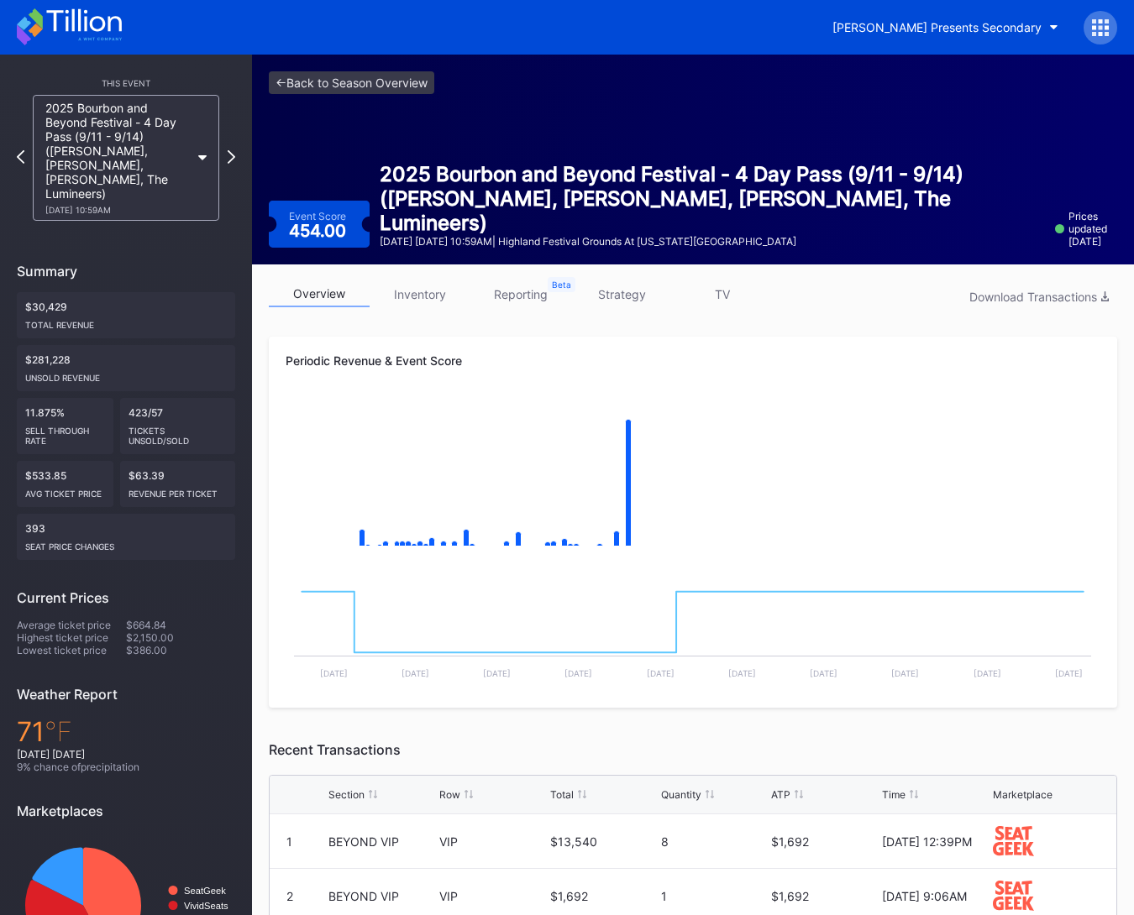
click at [420, 296] on link "inventory" at bounding box center [419, 294] width 101 height 26
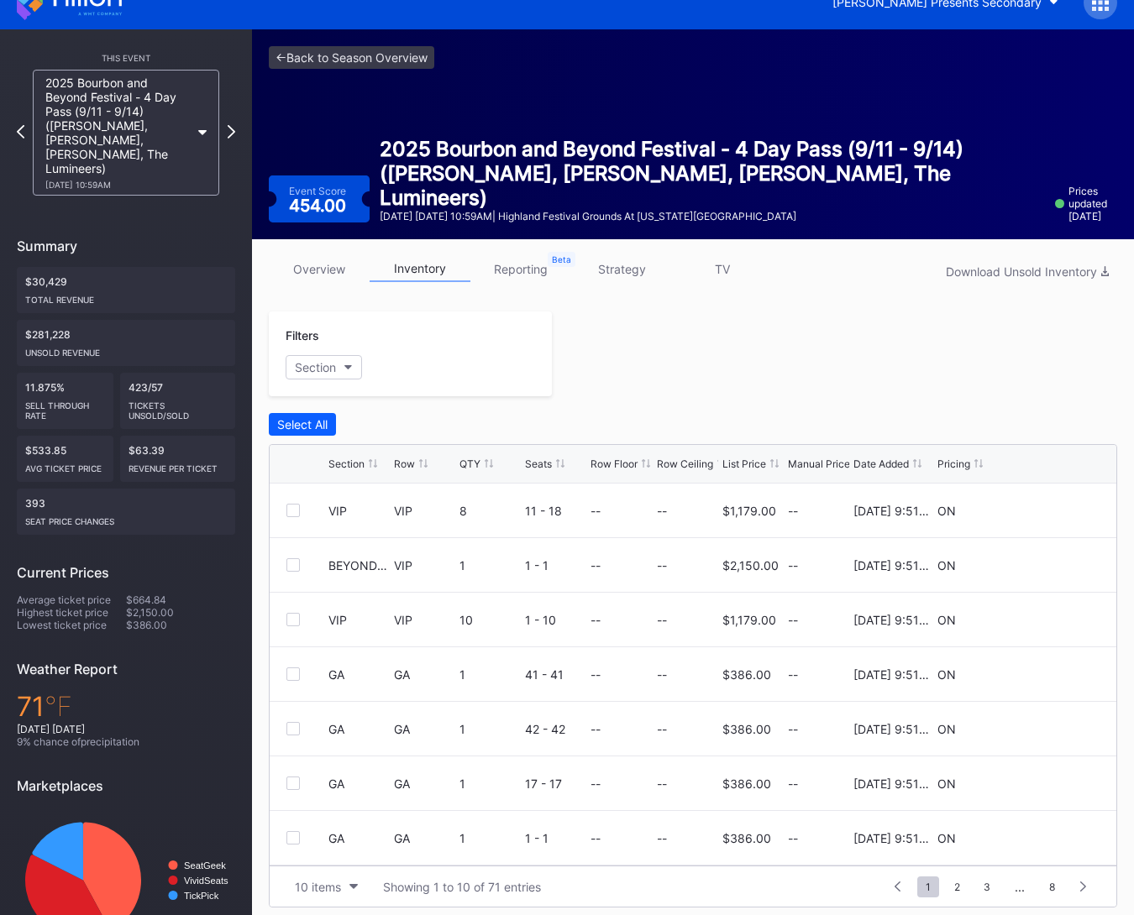
scroll to position [26, 0]
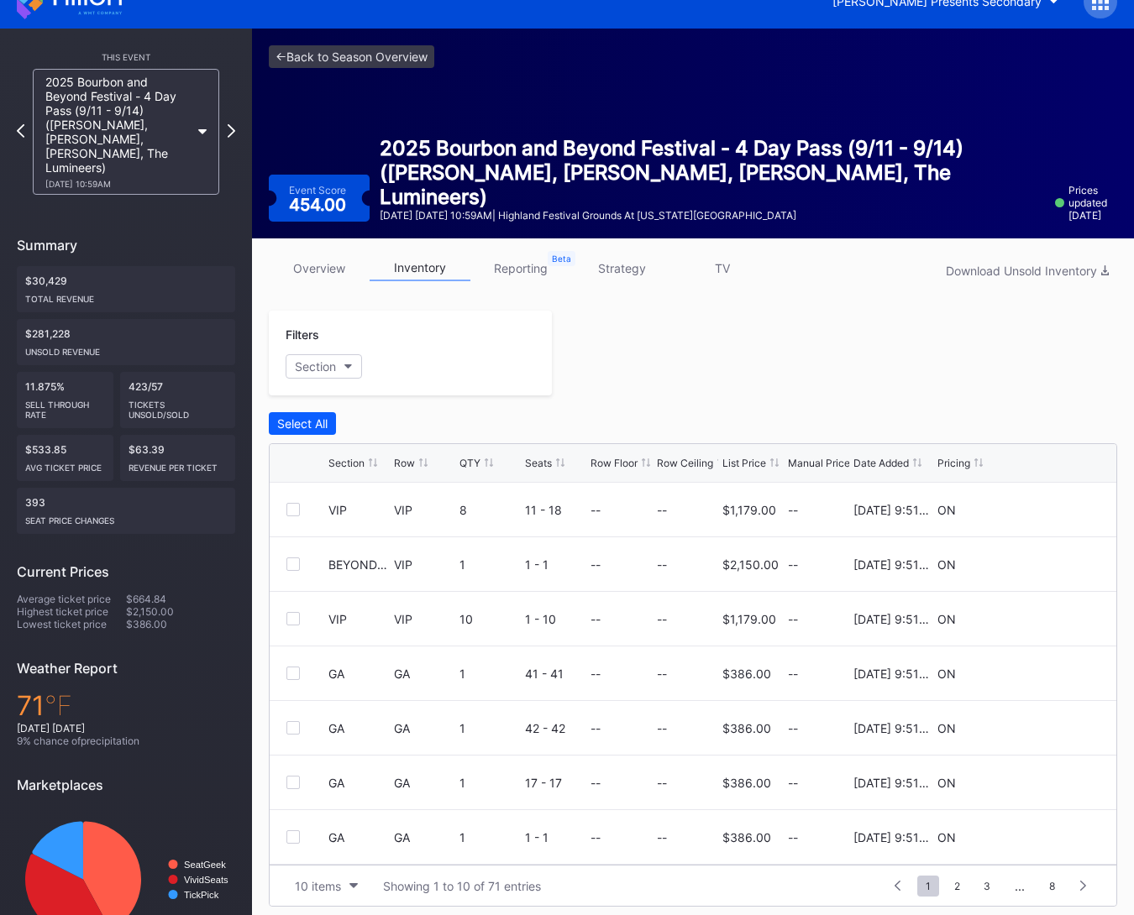
click at [408, 461] on div "Row" at bounding box center [404, 463] width 21 height 13
click at [746, 459] on div "List Price" at bounding box center [744, 463] width 44 height 13
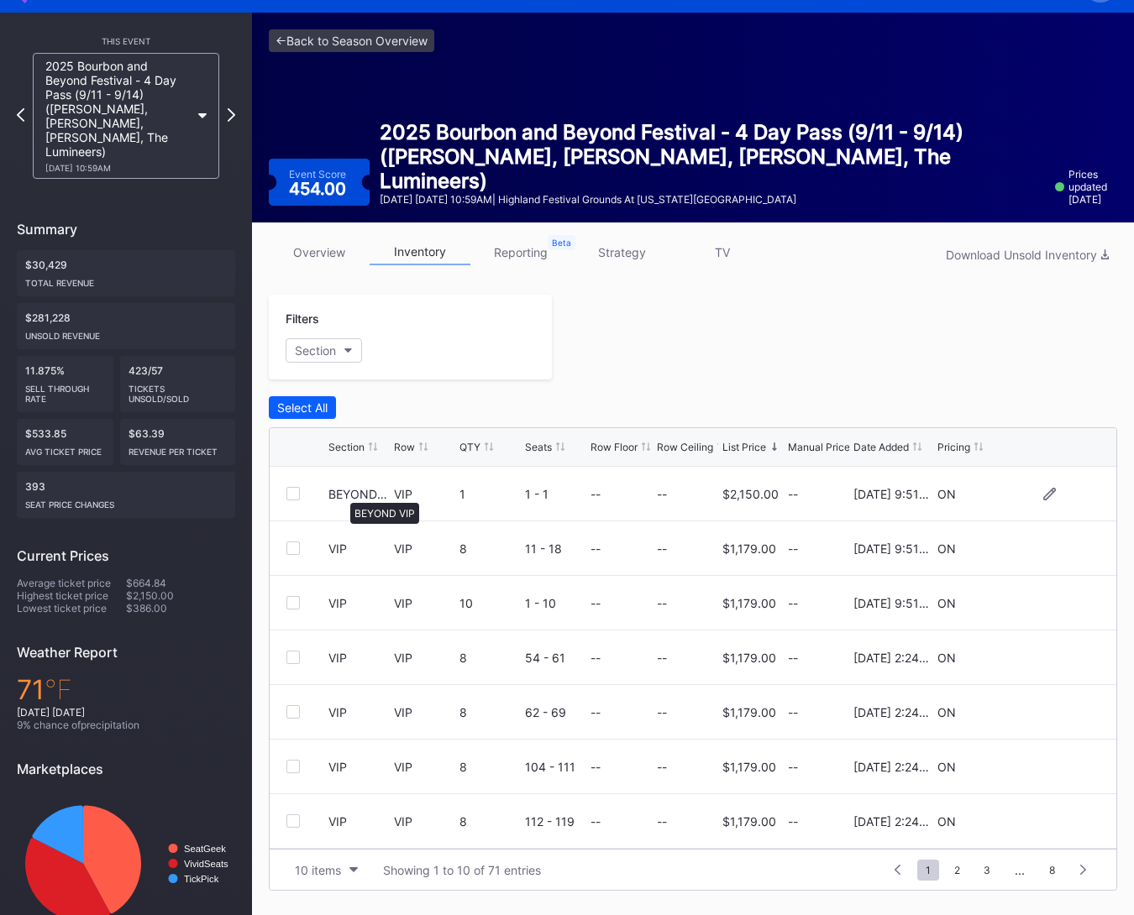
scroll to position [17, 0]
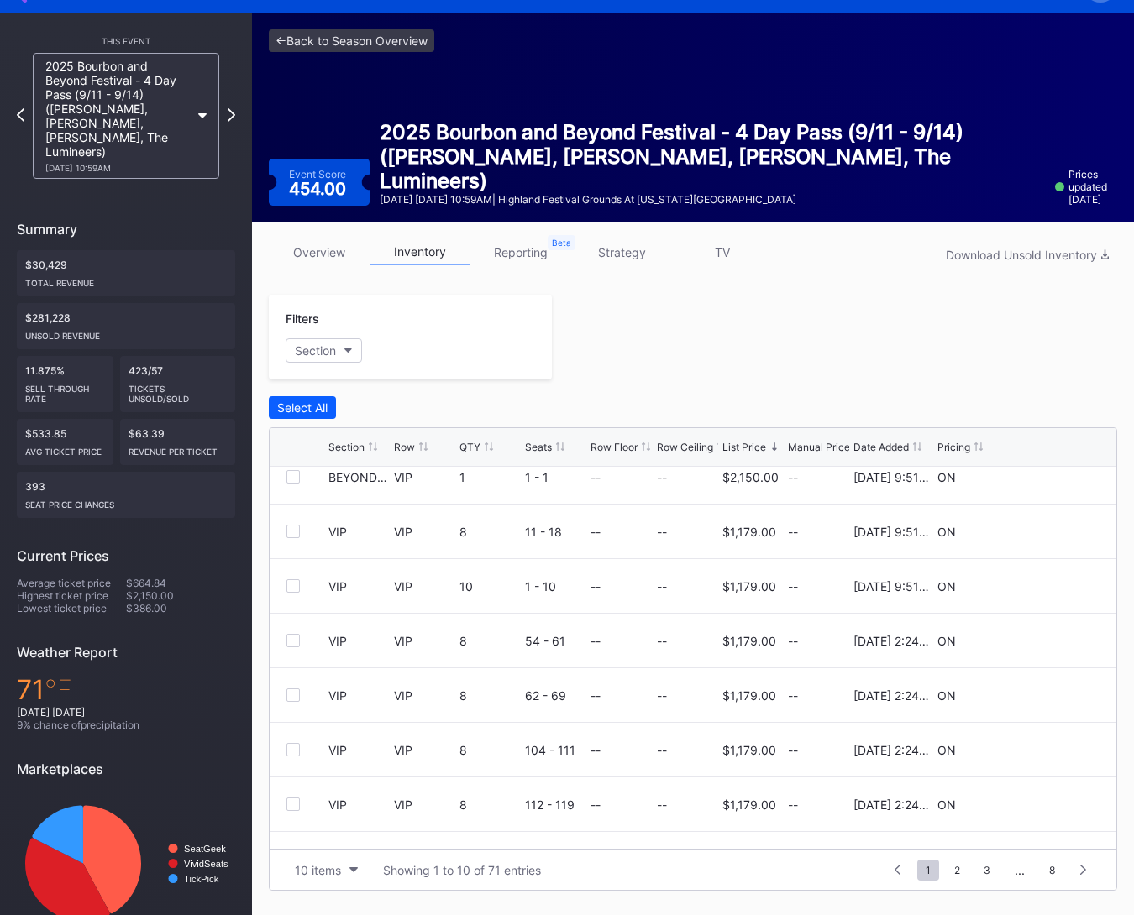
click at [320, 252] on link "overview" at bounding box center [319, 252] width 101 height 26
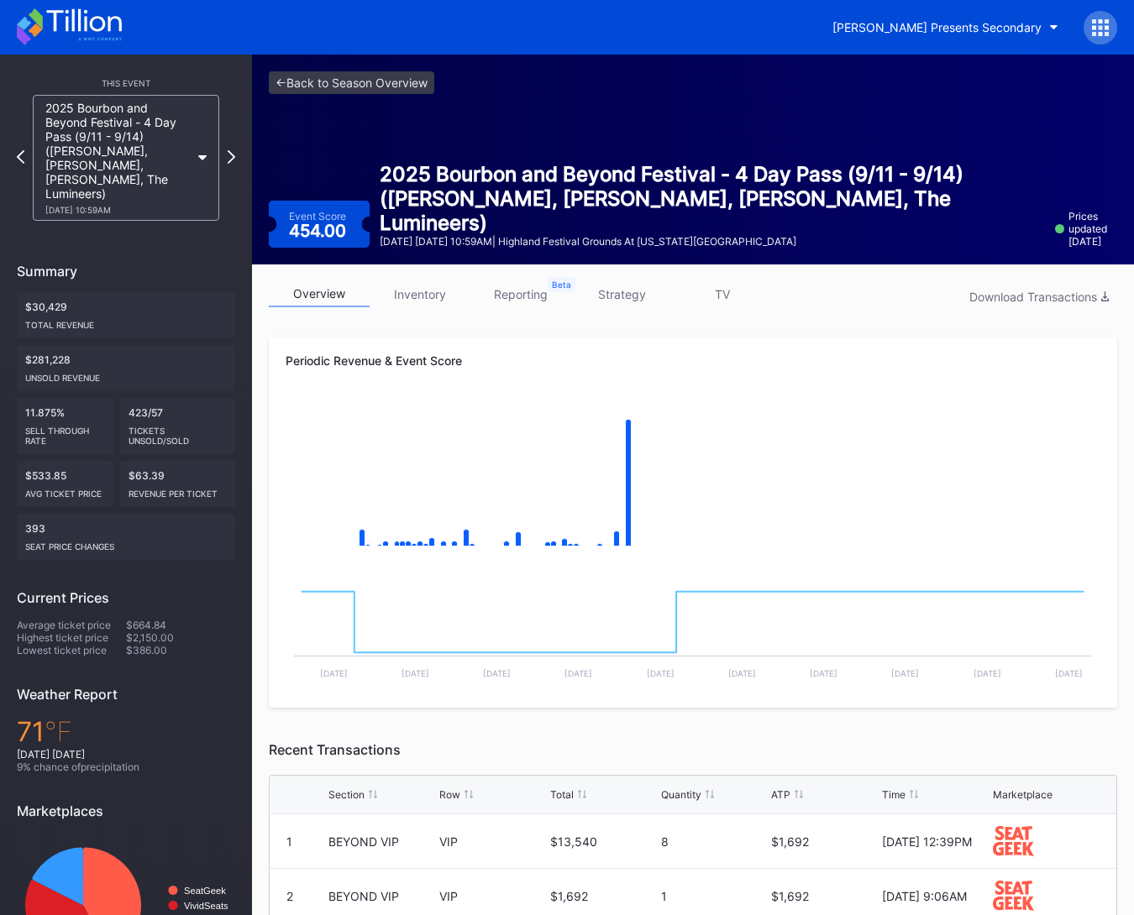
click at [626, 290] on link "strategy" at bounding box center [621, 294] width 101 height 26
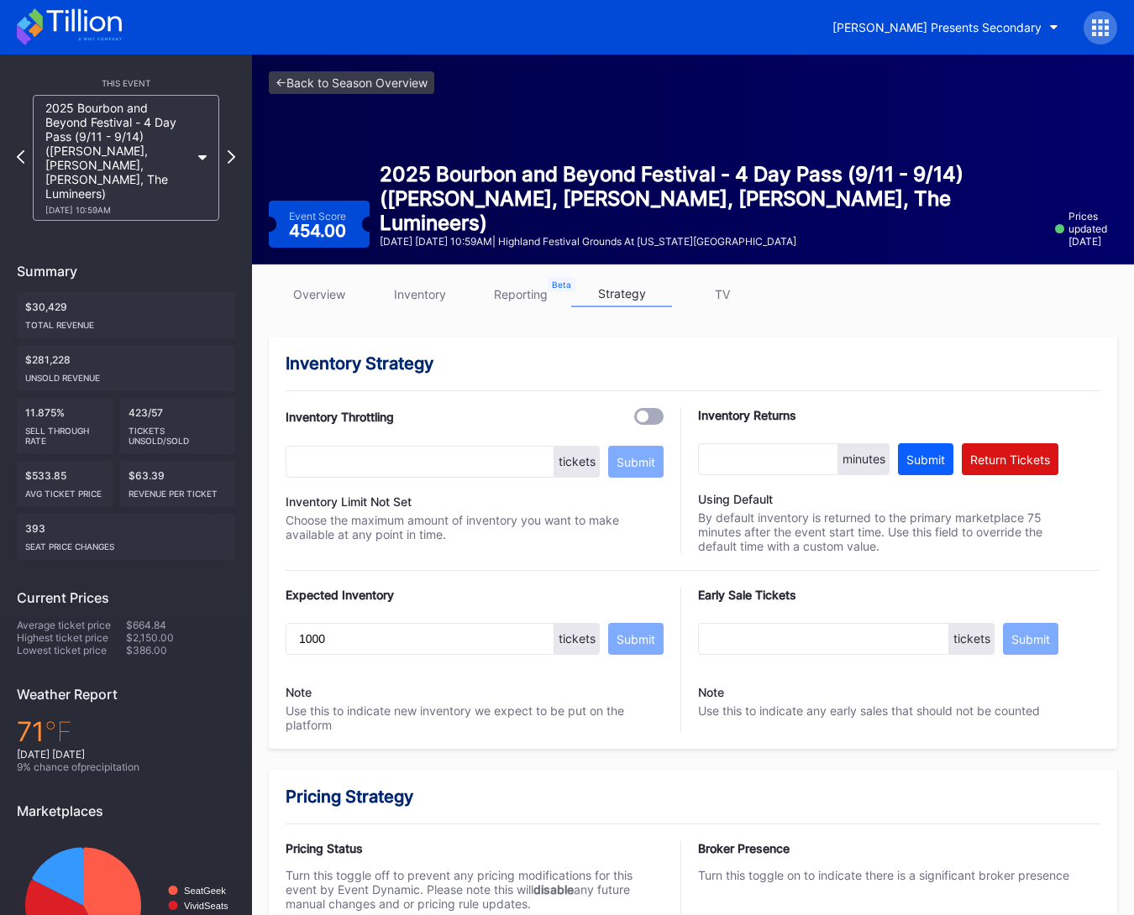
click at [337, 288] on link "overview" at bounding box center [319, 294] width 101 height 26
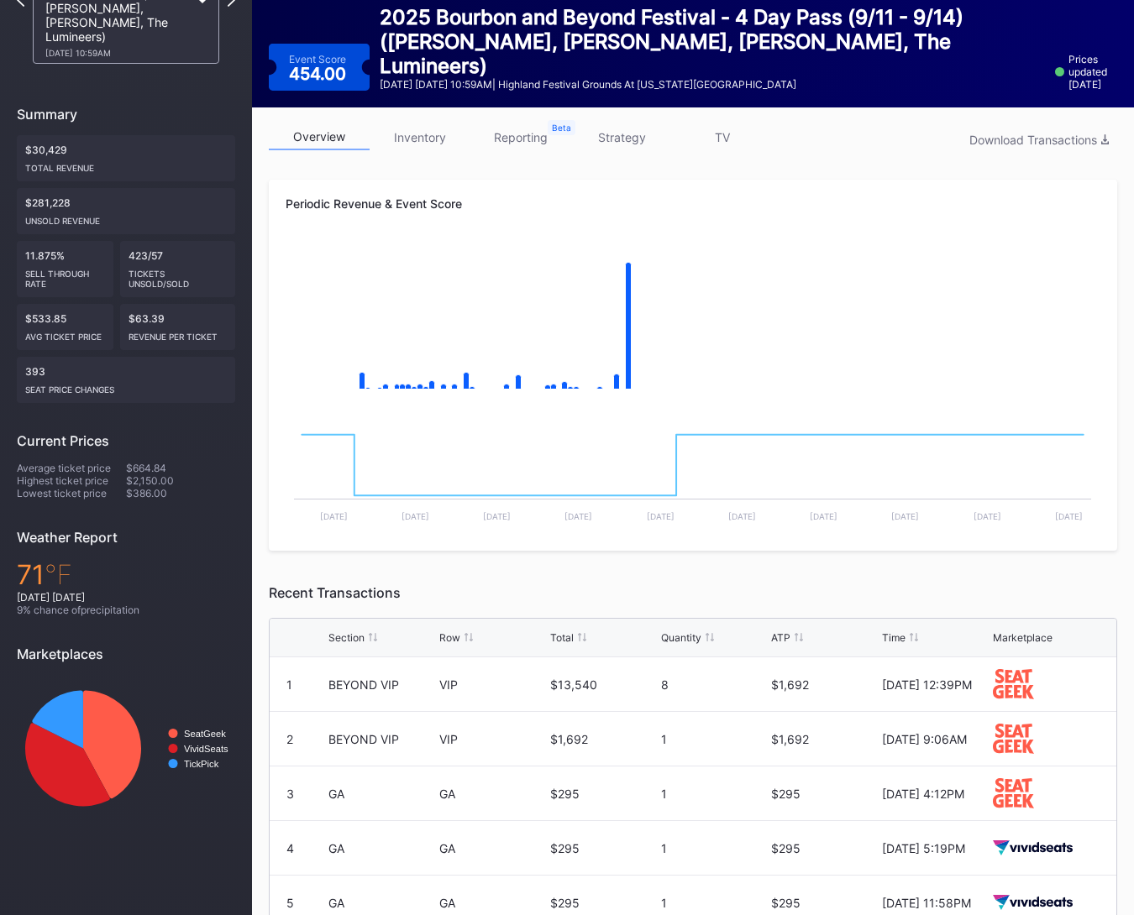
scroll to position [160, 0]
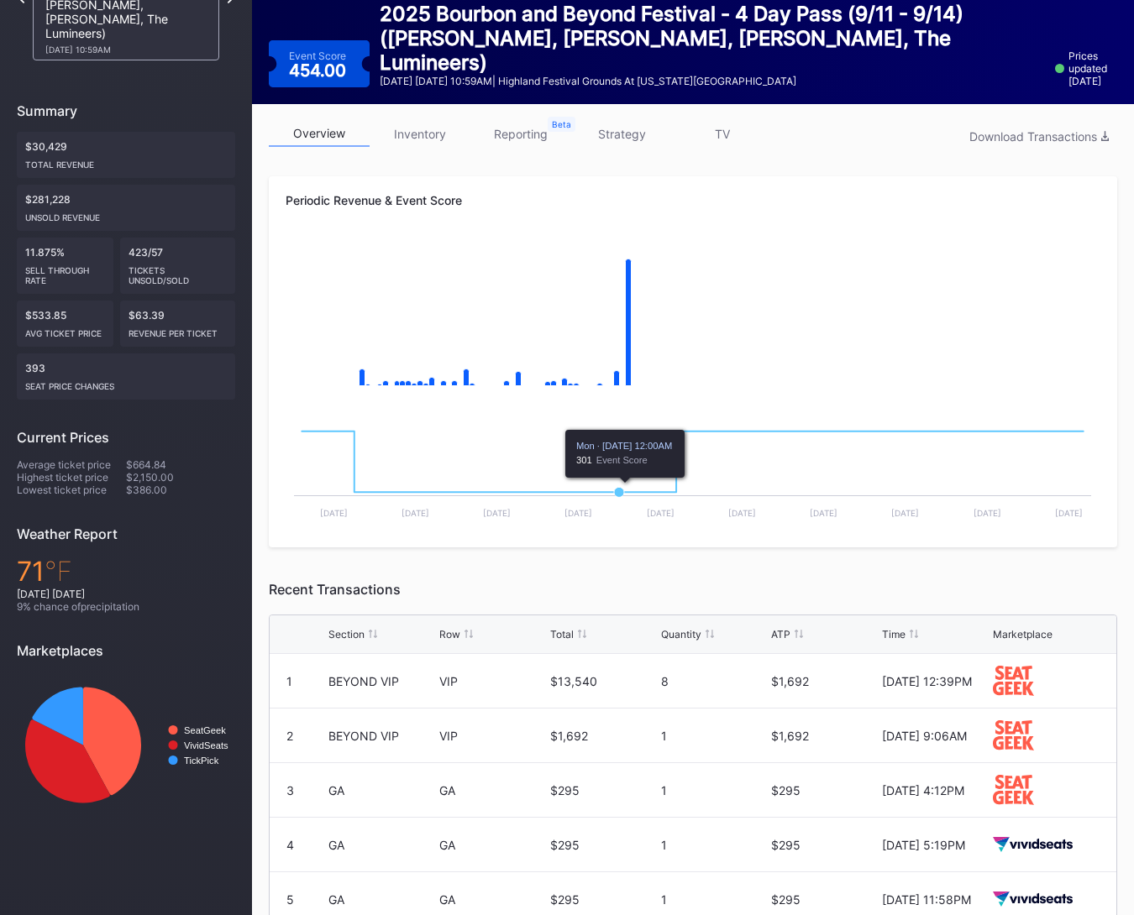
click at [618, 471] on rect "Chart title" at bounding box center [693, 468] width 814 height 126
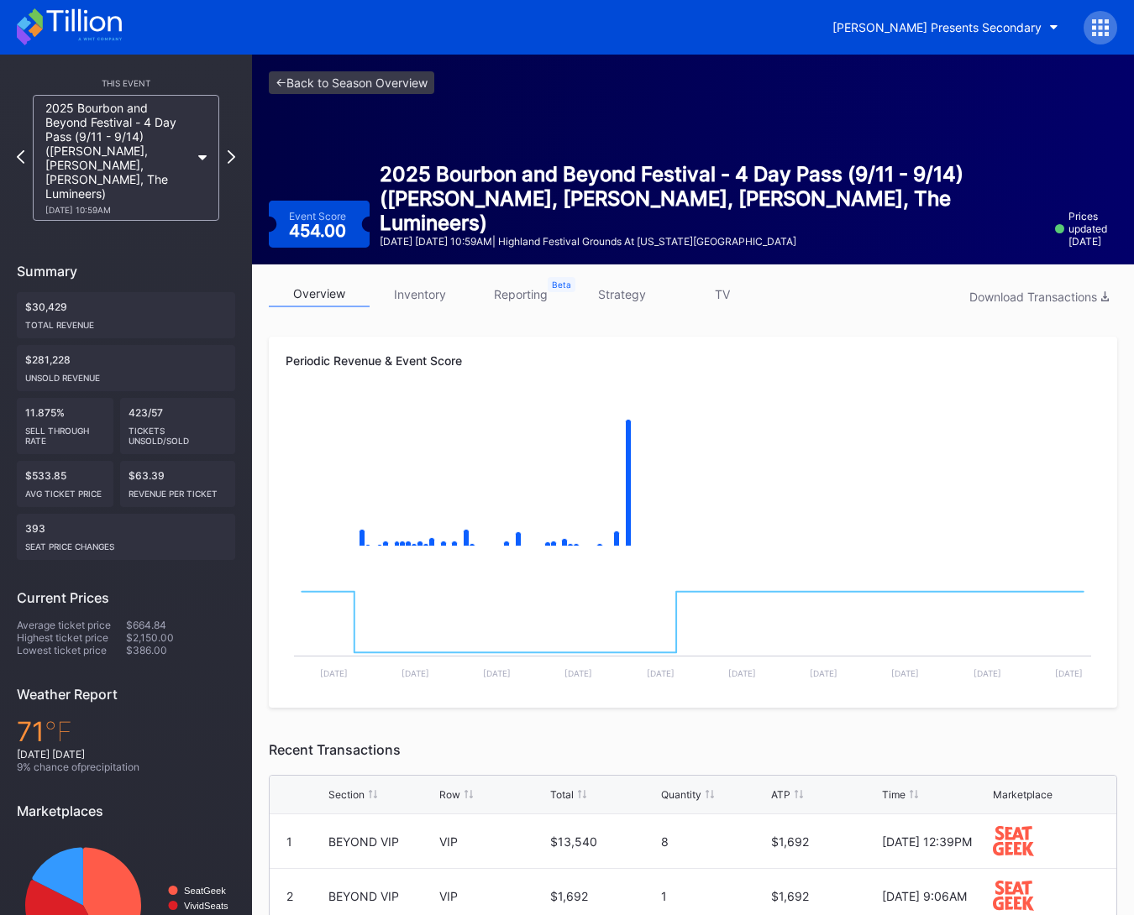
click at [690, 346] on div "Periodic Revenue & Event Score Created with Highcharts 11.2.0 Chart title Creat…" at bounding box center [693, 522] width 848 height 371
click at [648, 306] on link "strategy" at bounding box center [621, 294] width 101 height 26
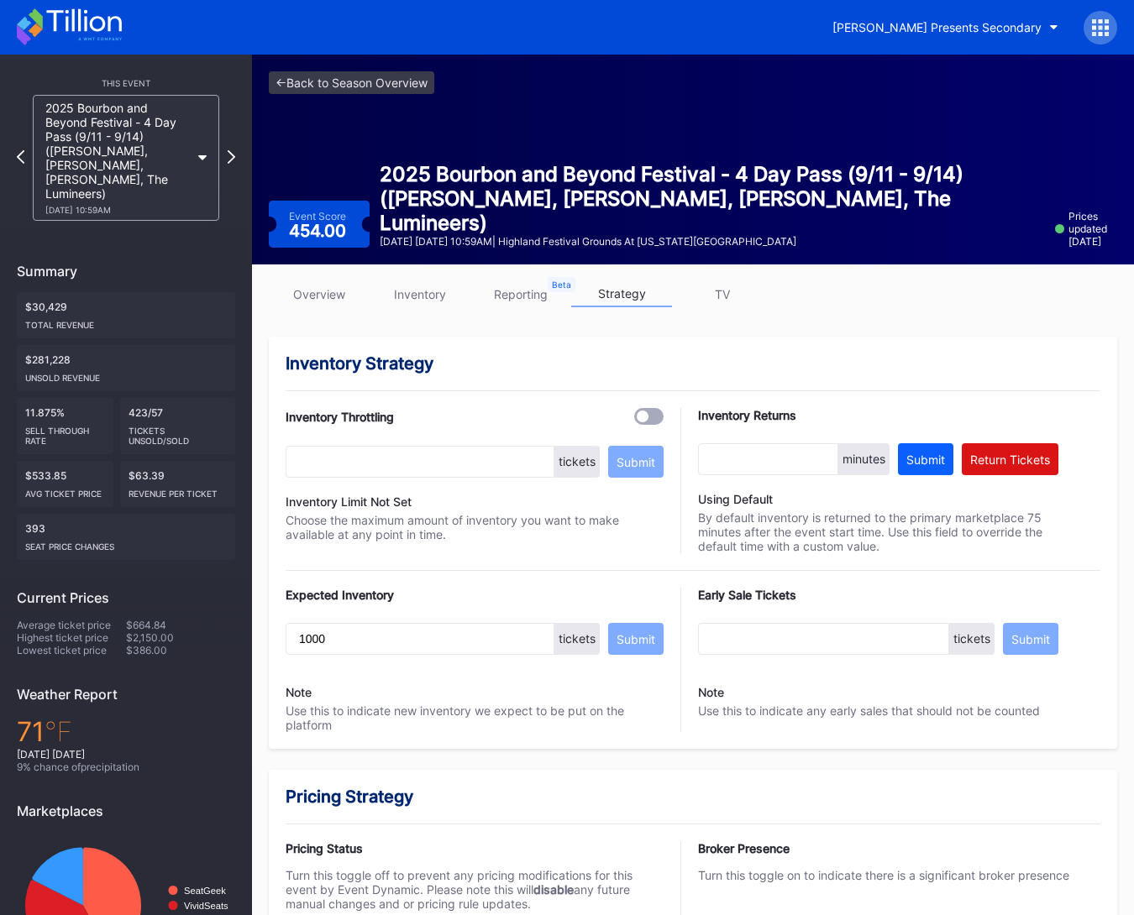
click at [322, 283] on link "overview" at bounding box center [319, 294] width 101 height 26
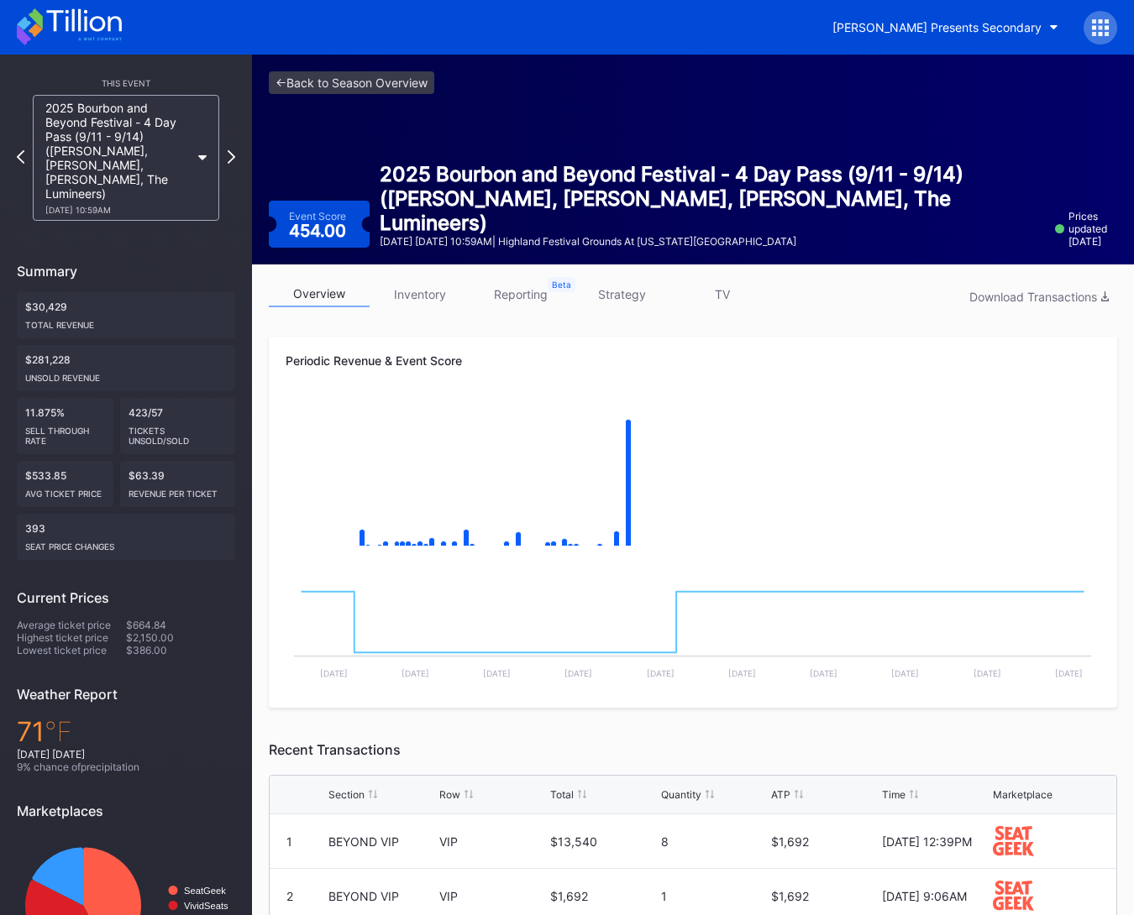
click at [633, 297] on link "strategy" at bounding box center [621, 294] width 101 height 26
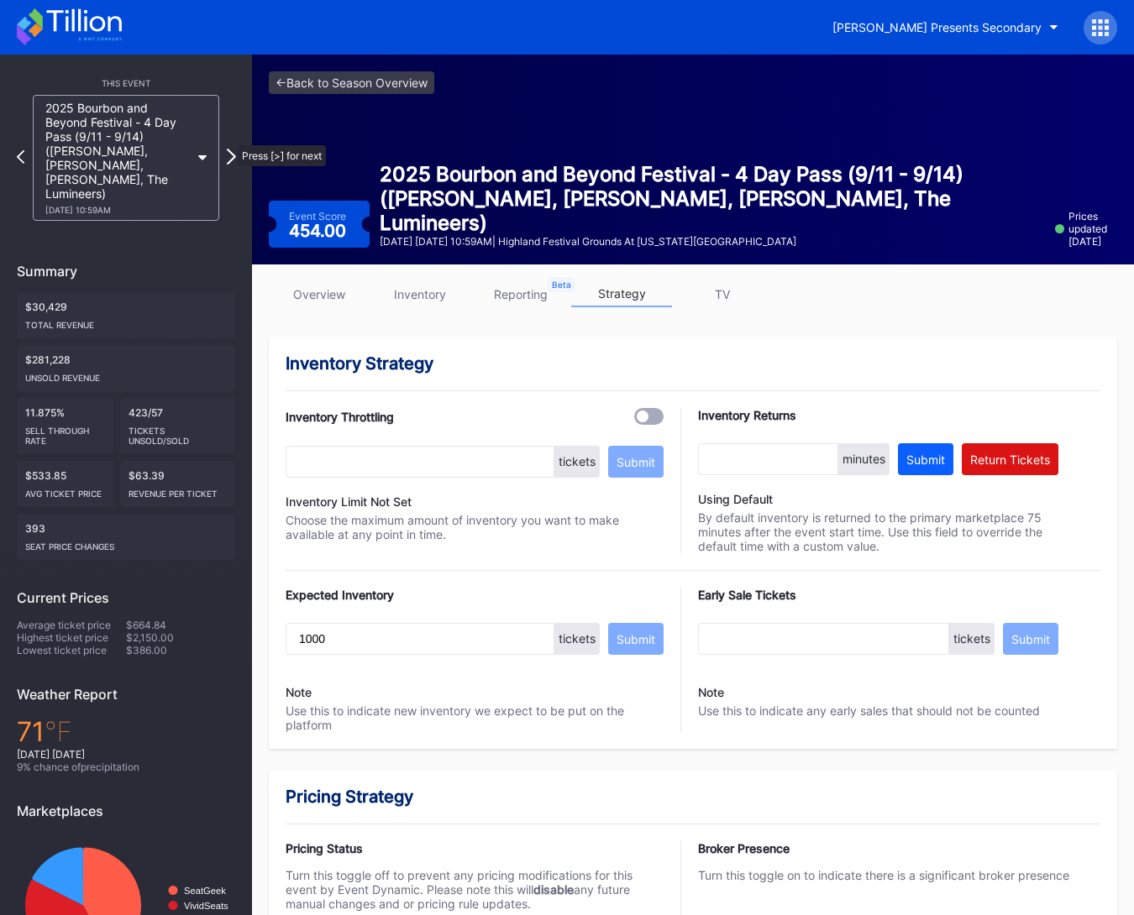
click at [229, 149] on icon at bounding box center [231, 157] width 9 height 16
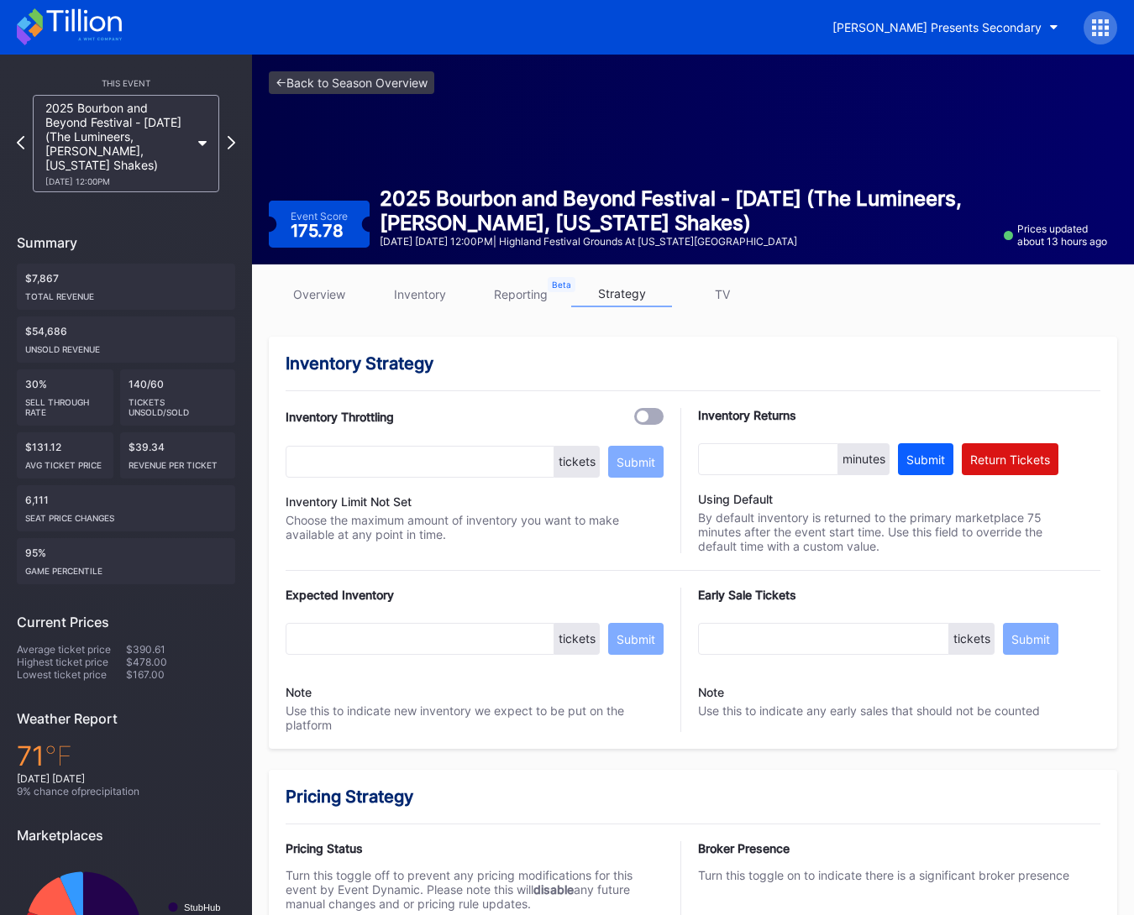
click at [311, 283] on link "overview" at bounding box center [319, 294] width 101 height 26
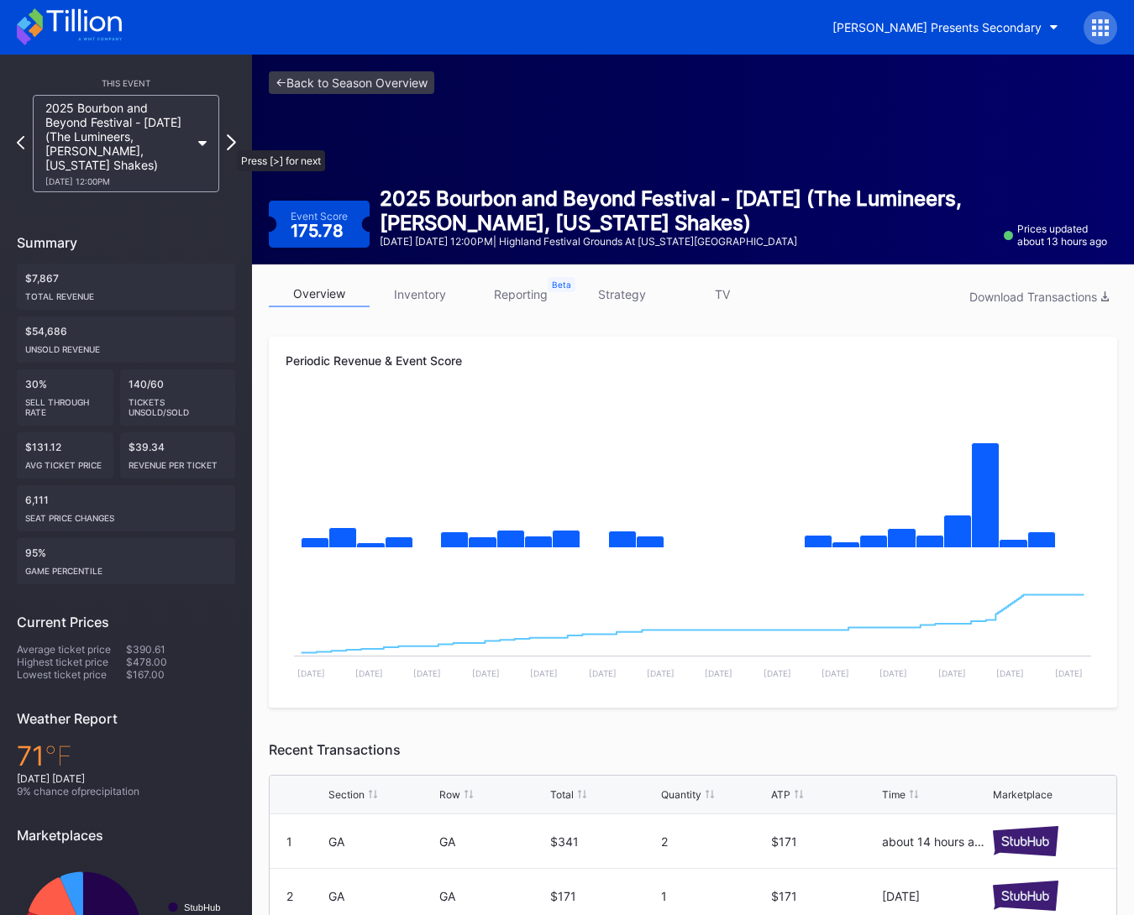
click at [228, 142] on icon at bounding box center [231, 142] width 9 height 16
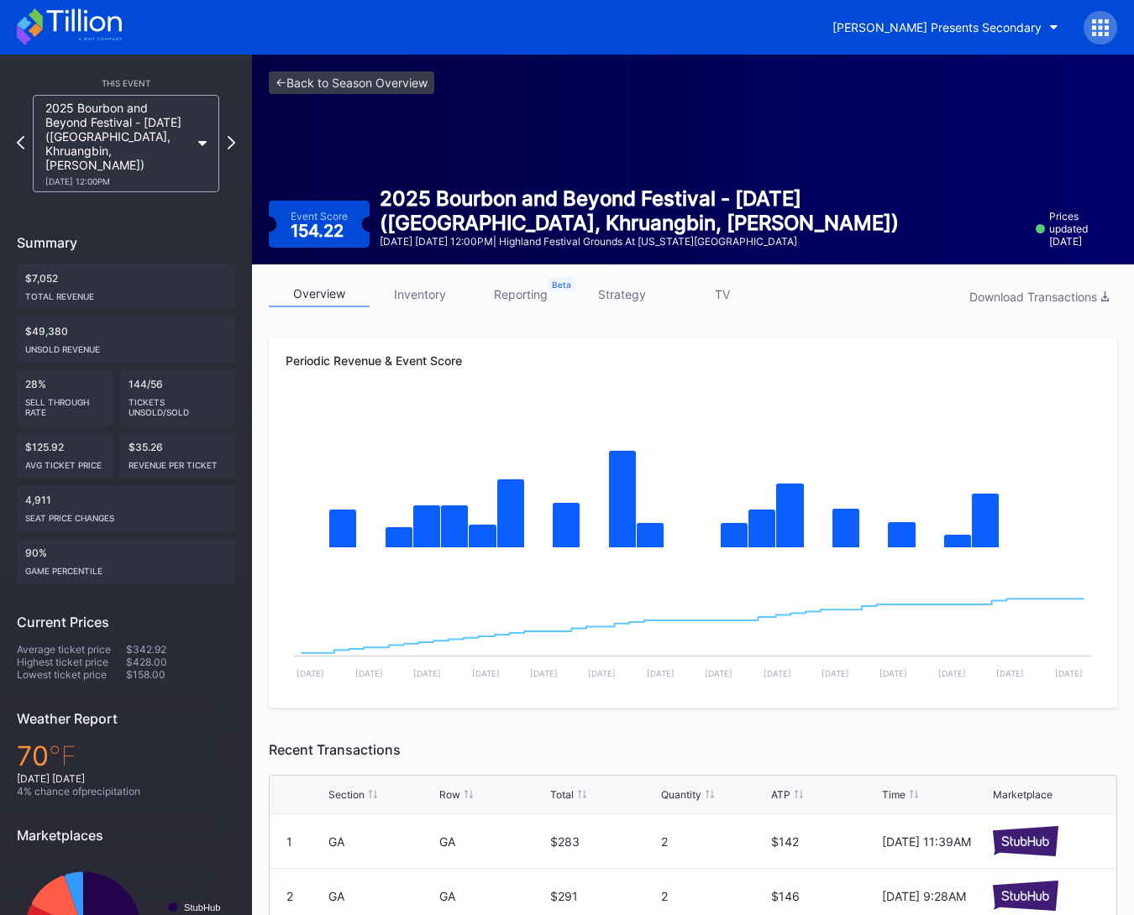
click at [228, 142] on div at bounding box center [232, 144] width 8 height 16
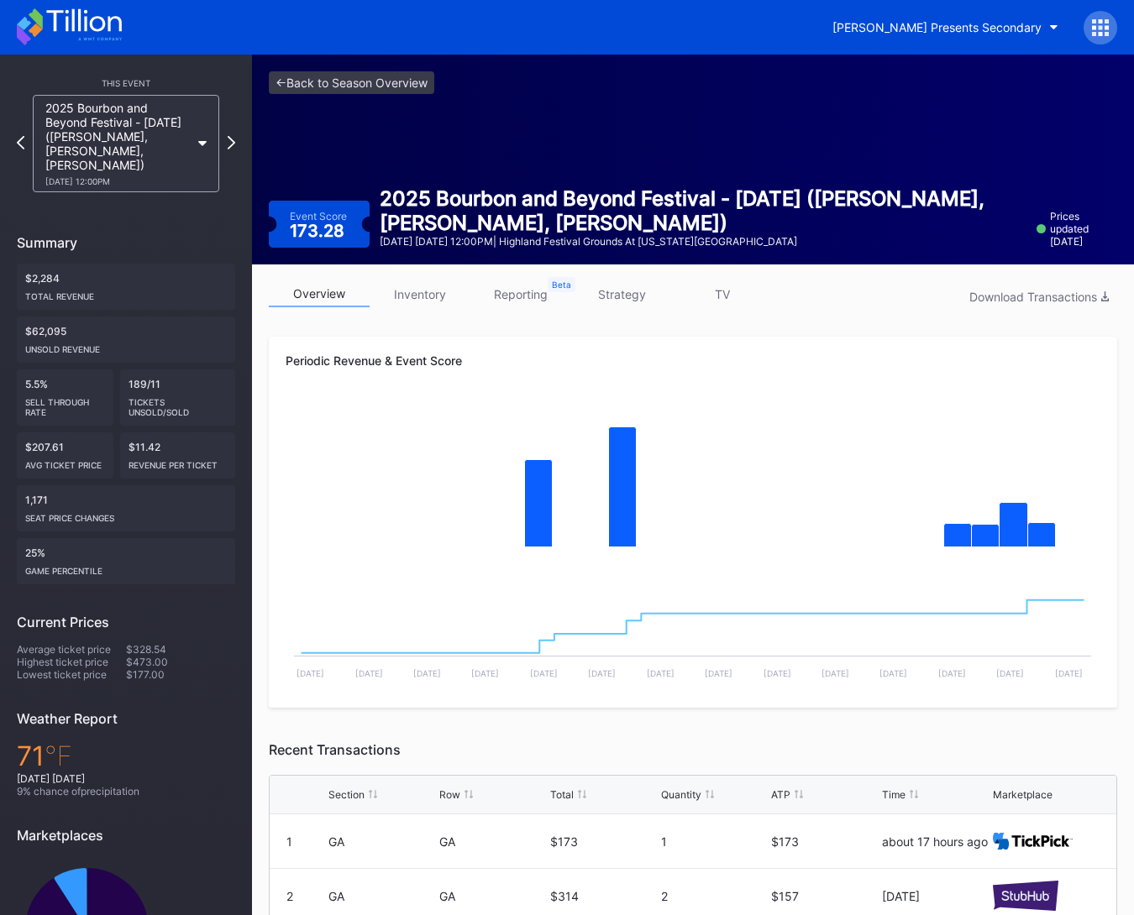
click at [103, 163] on div "2025 Bourbon and Beyond Festival - Saturday (Sturgill Simpson, Jack White, Vanc…" at bounding box center [117, 144] width 144 height 86
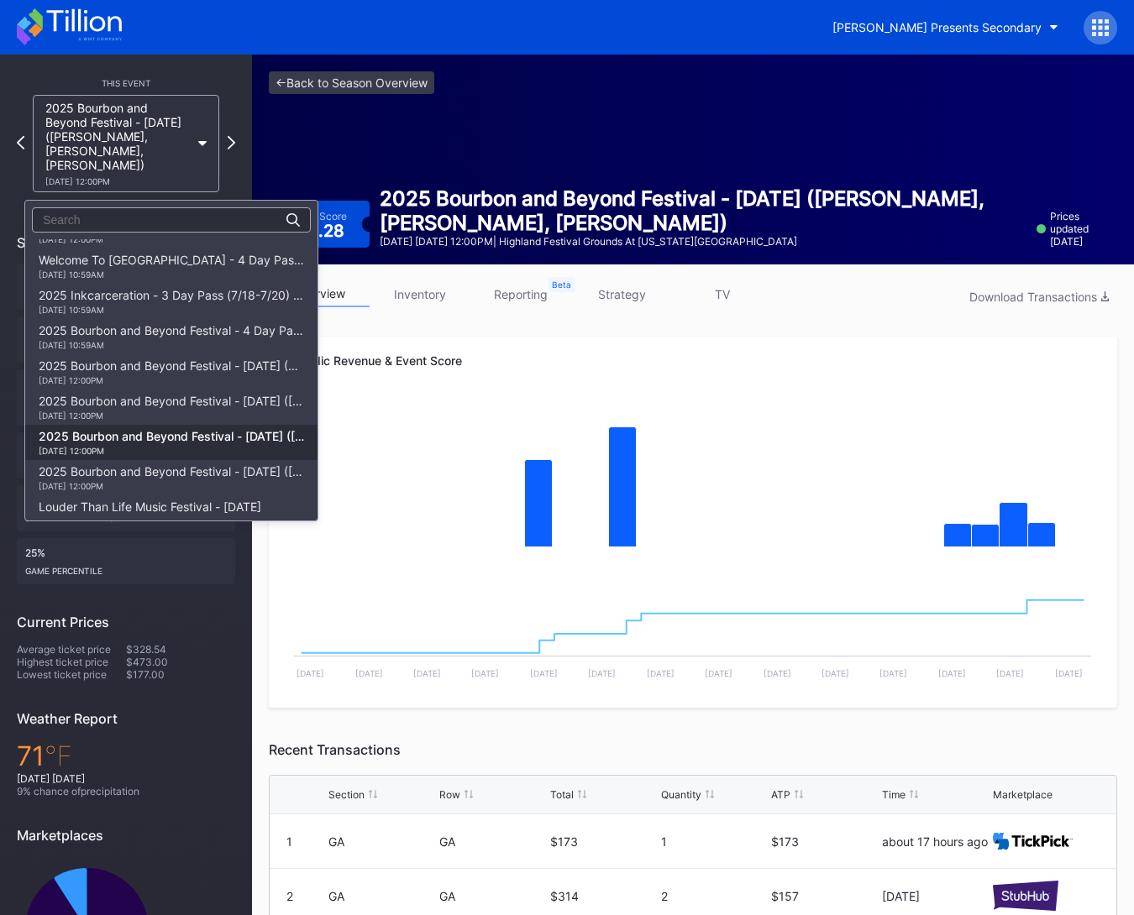
scroll to position [97, 0]
click at [109, 333] on div "2025 Bourbon and Beyond Festival - 4 Day Pass (9/11 - 9/14) (Phish, Noah Kahan,…" at bounding box center [171, 336] width 265 height 27
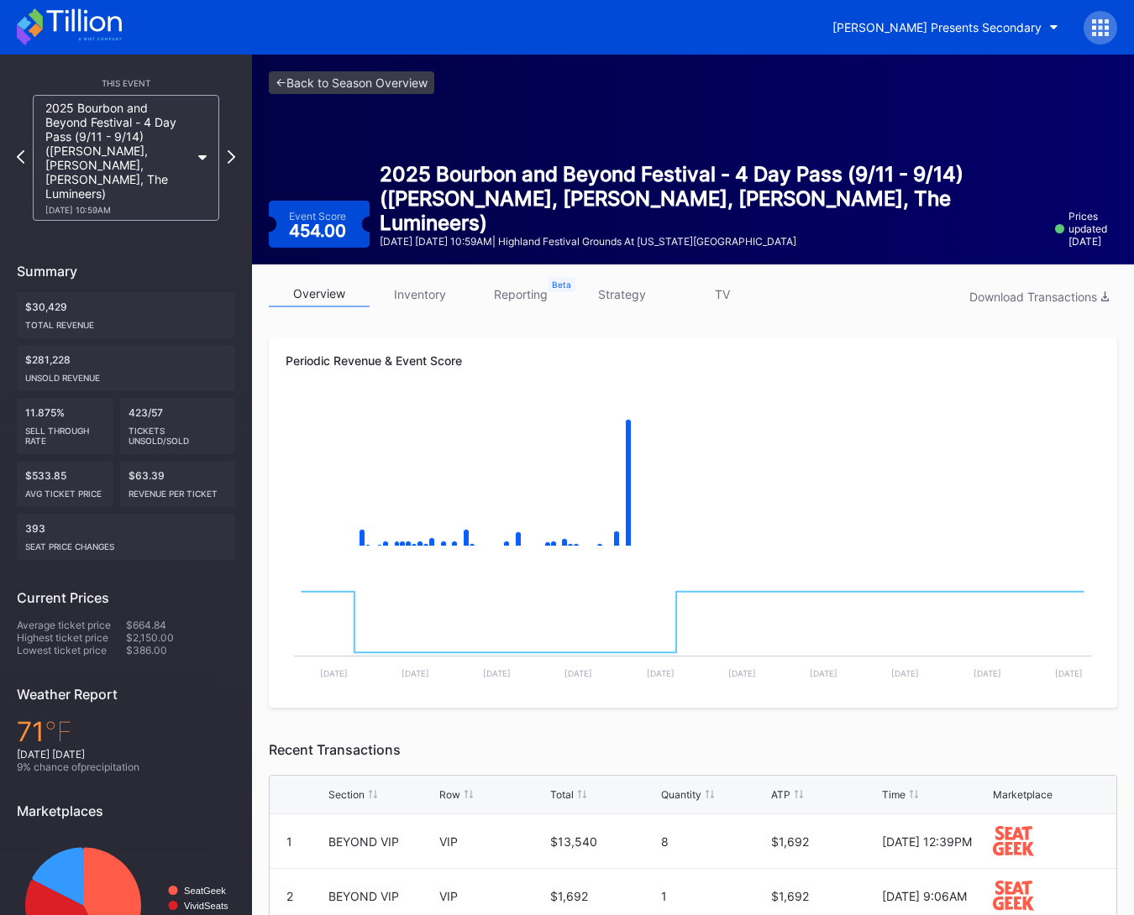
click at [629, 296] on link "strategy" at bounding box center [621, 294] width 101 height 26
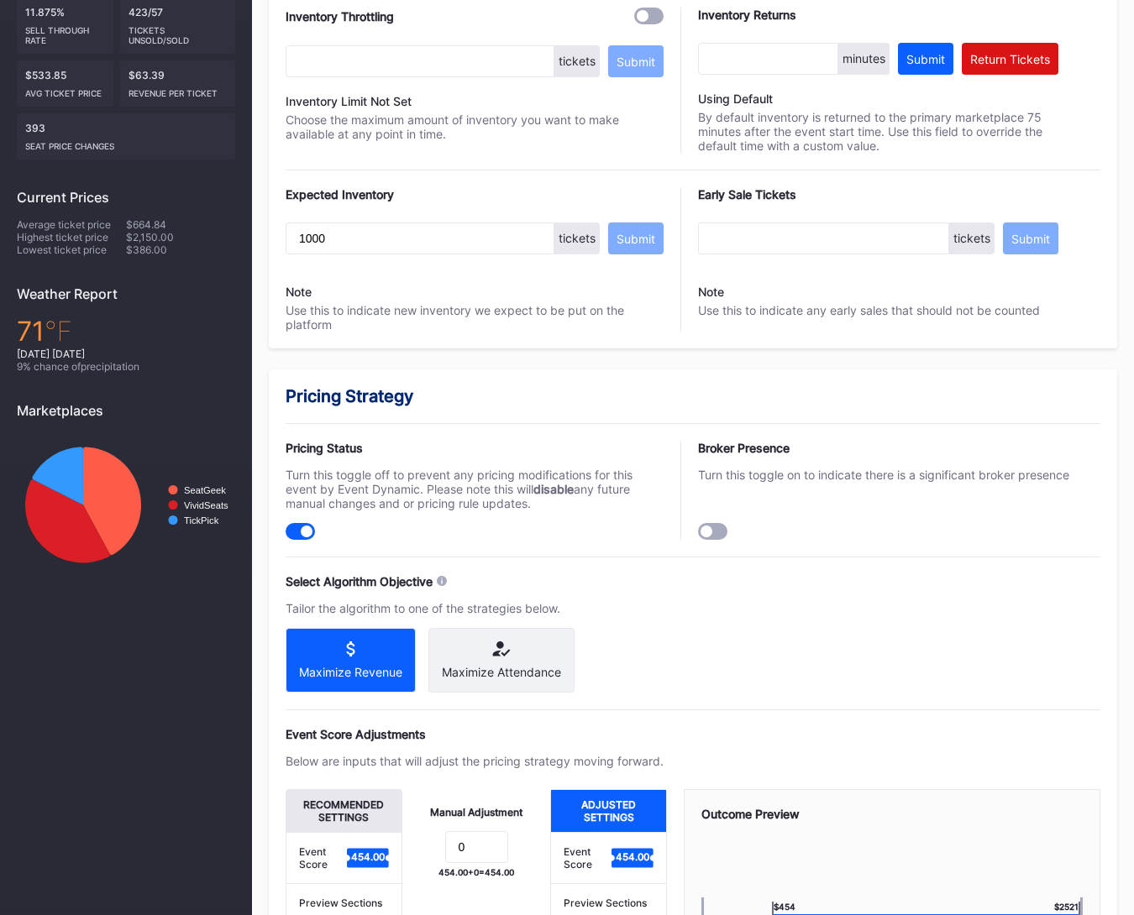
scroll to position [912, 0]
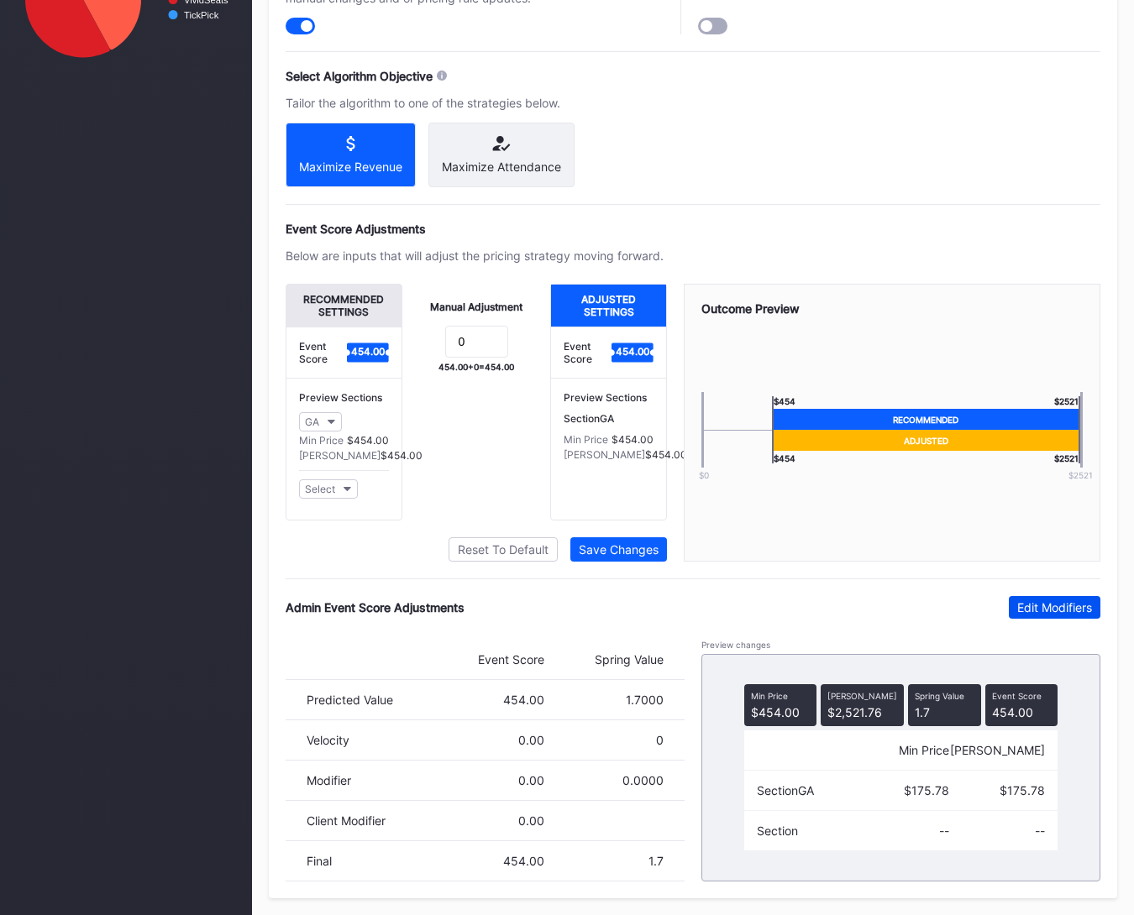
click at [1040, 611] on div "Edit Modifiers" at bounding box center [1054, 607] width 75 height 14
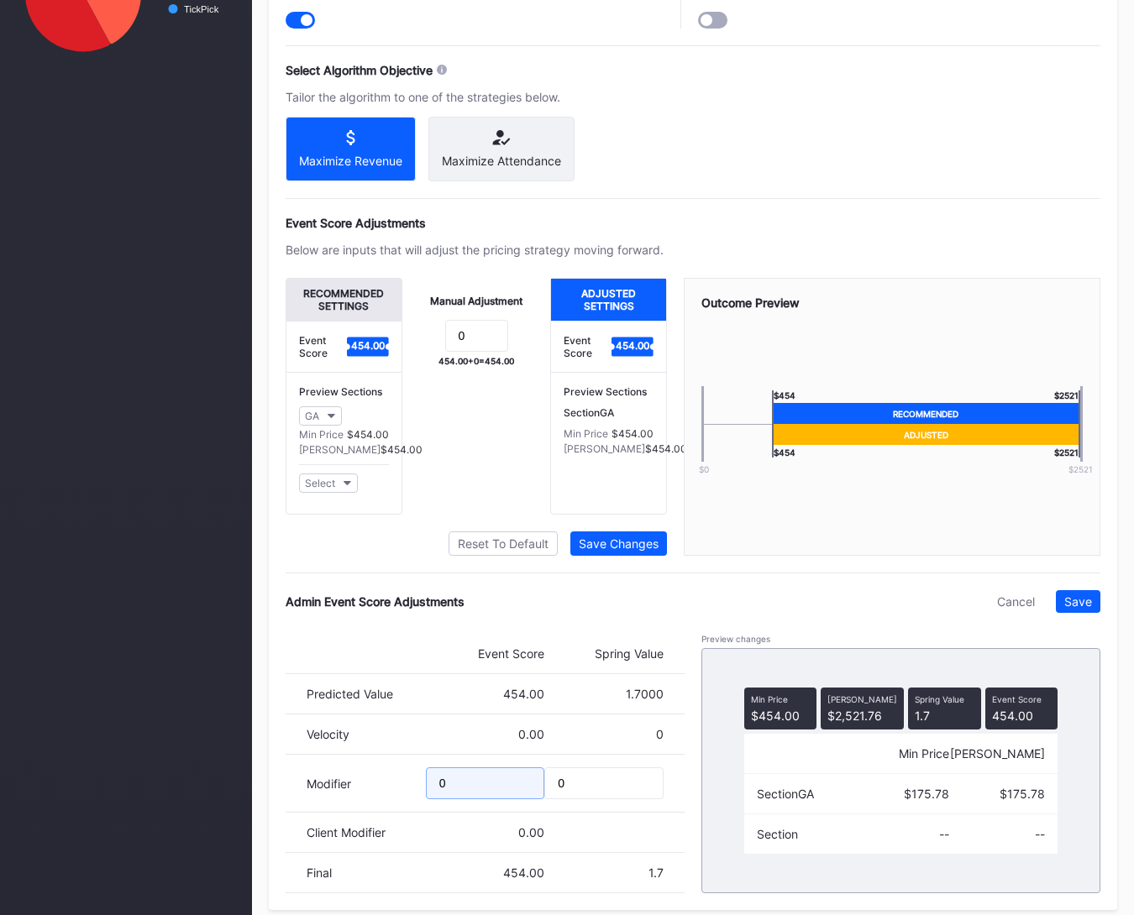
click at [505, 781] on input "0" at bounding box center [485, 784] width 119 height 32
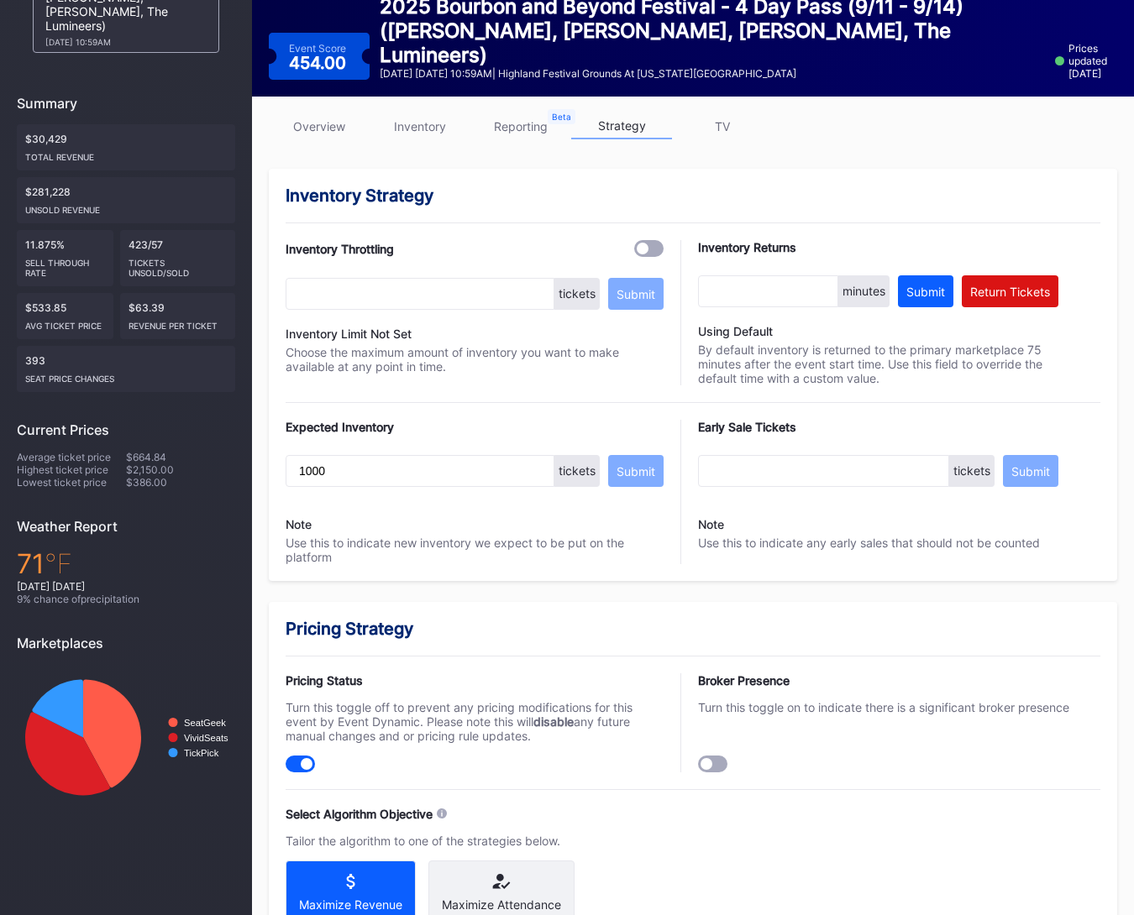
scroll to position [930, 0]
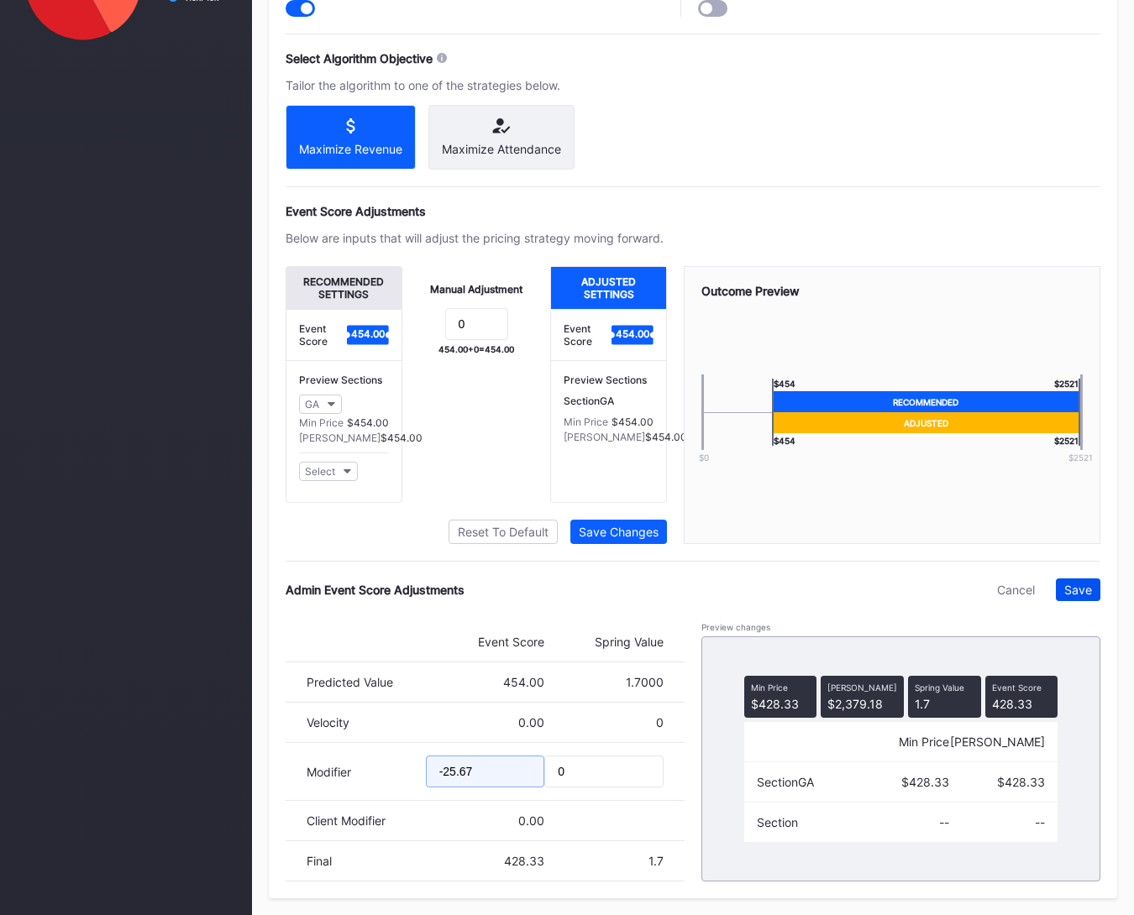
type input "-25.67"
click at [1087, 593] on div "Save" at bounding box center [1078, 590] width 28 height 14
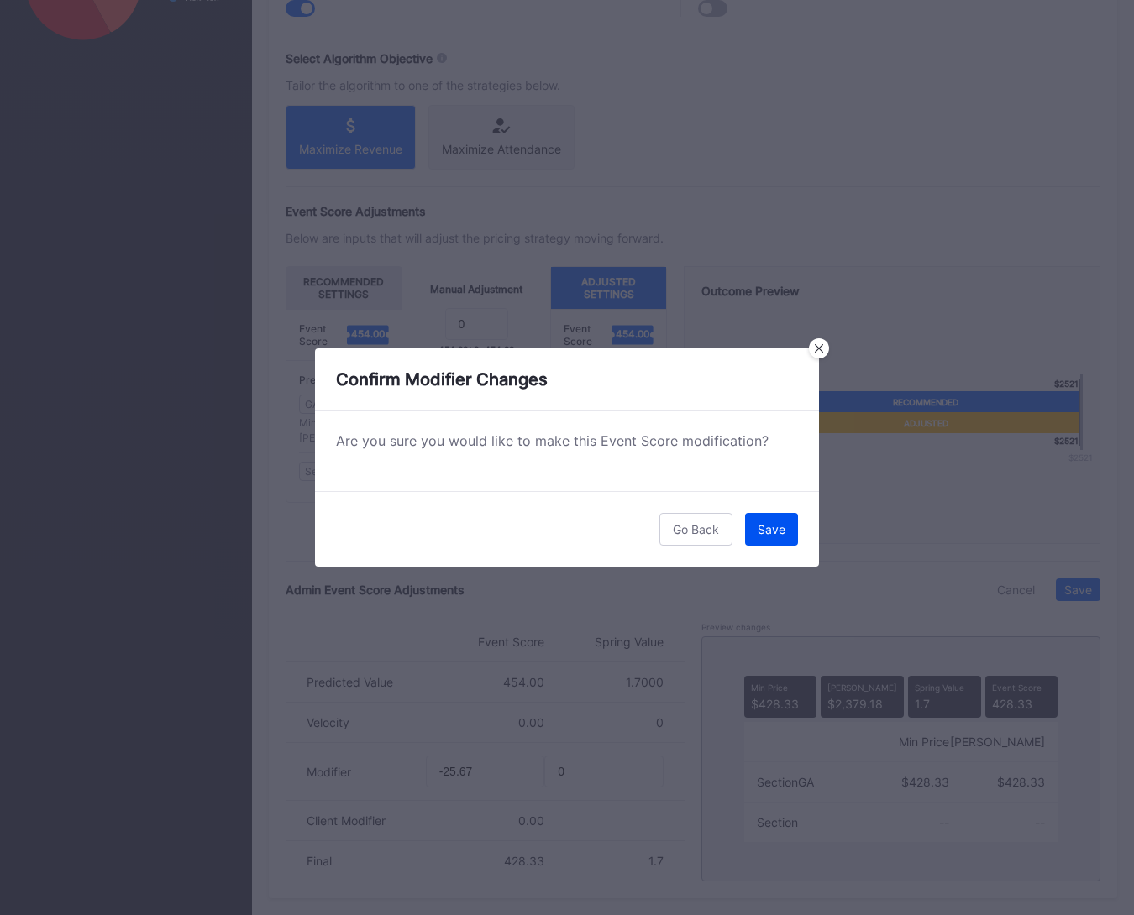
click at [777, 533] on div "Save" at bounding box center [771, 529] width 28 height 14
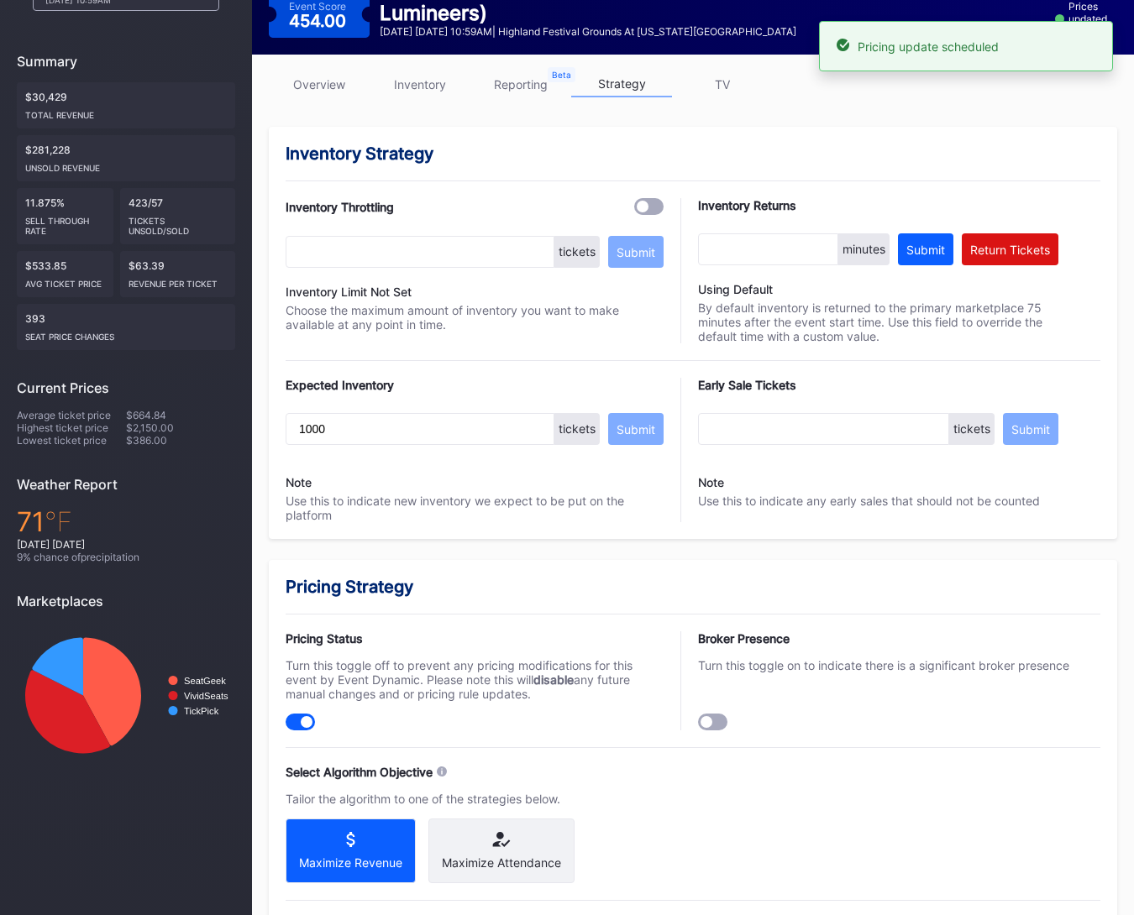
scroll to position [0, 0]
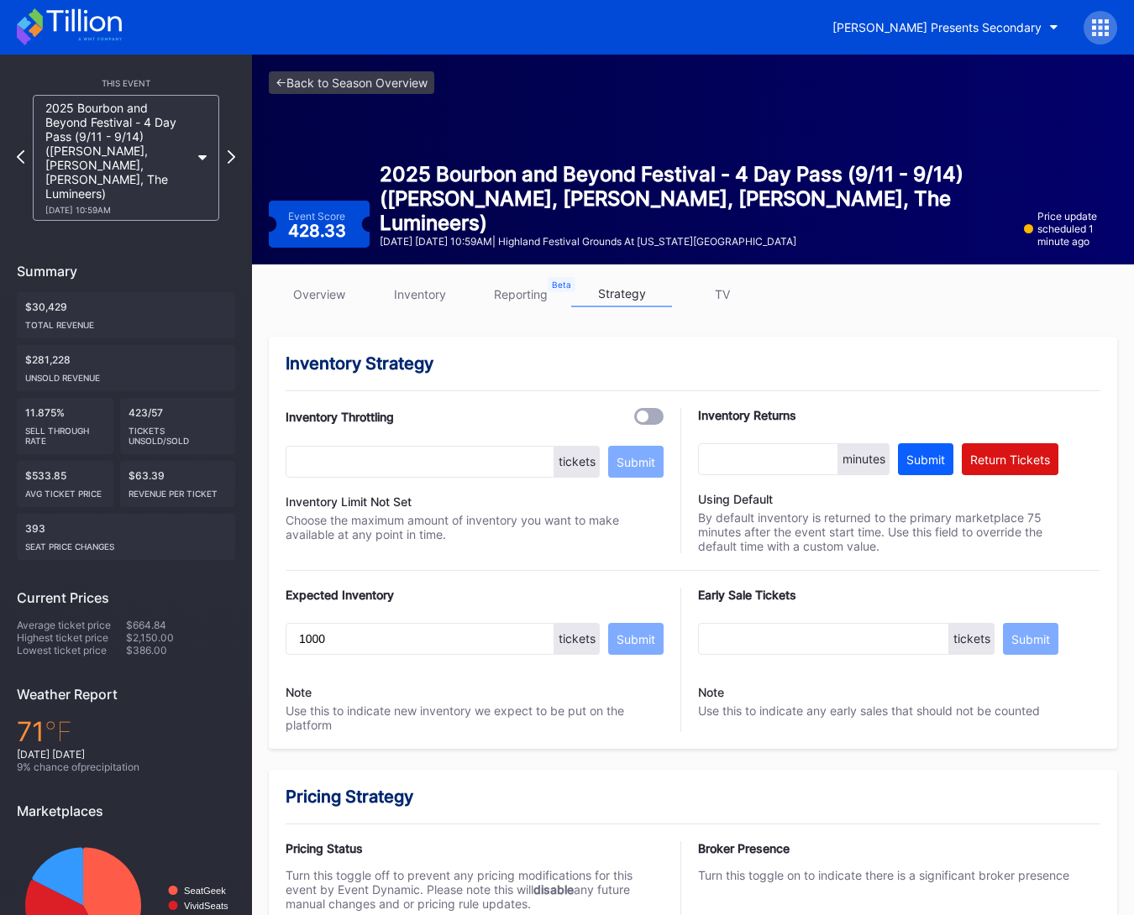
click at [317, 284] on link "overview" at bounding box center [319, 294] width 101 height 26
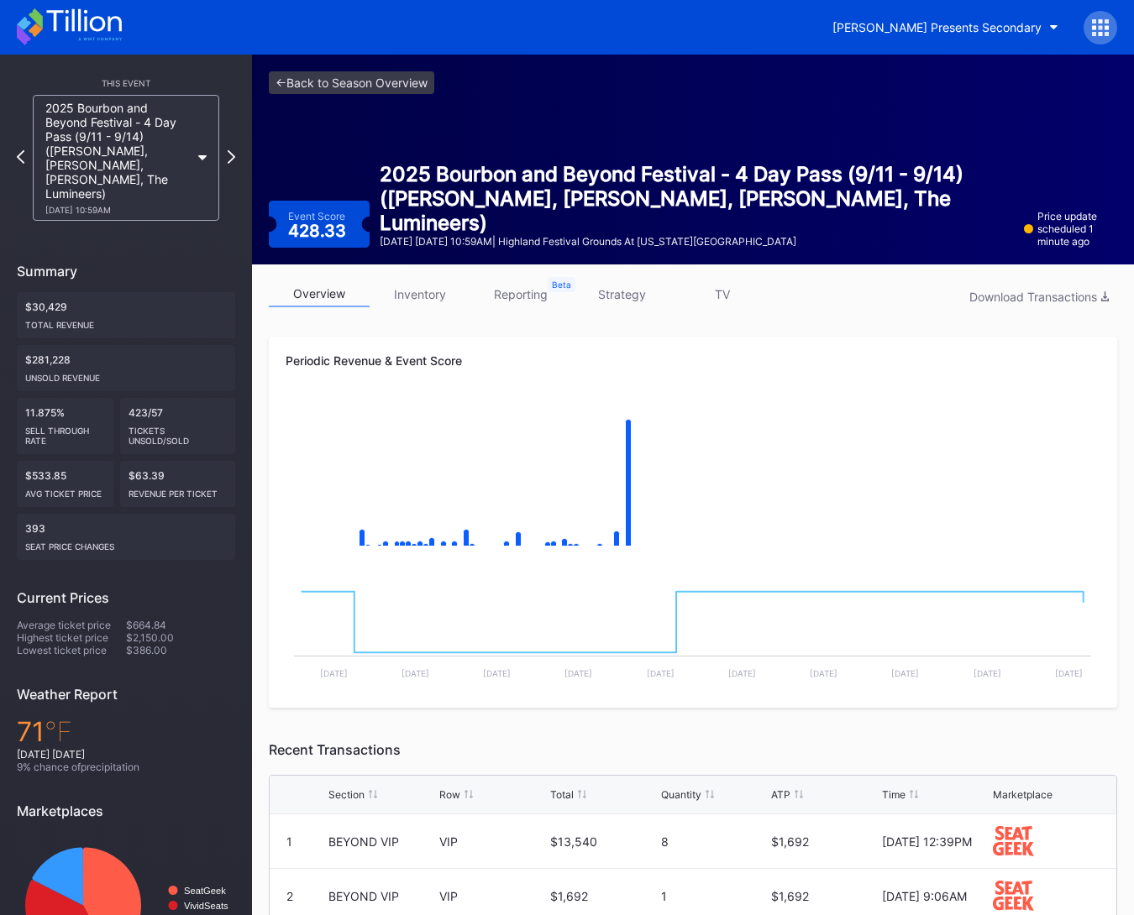
click at [107, 36] on icon at bounding box center [69, 26] width 105 height 37
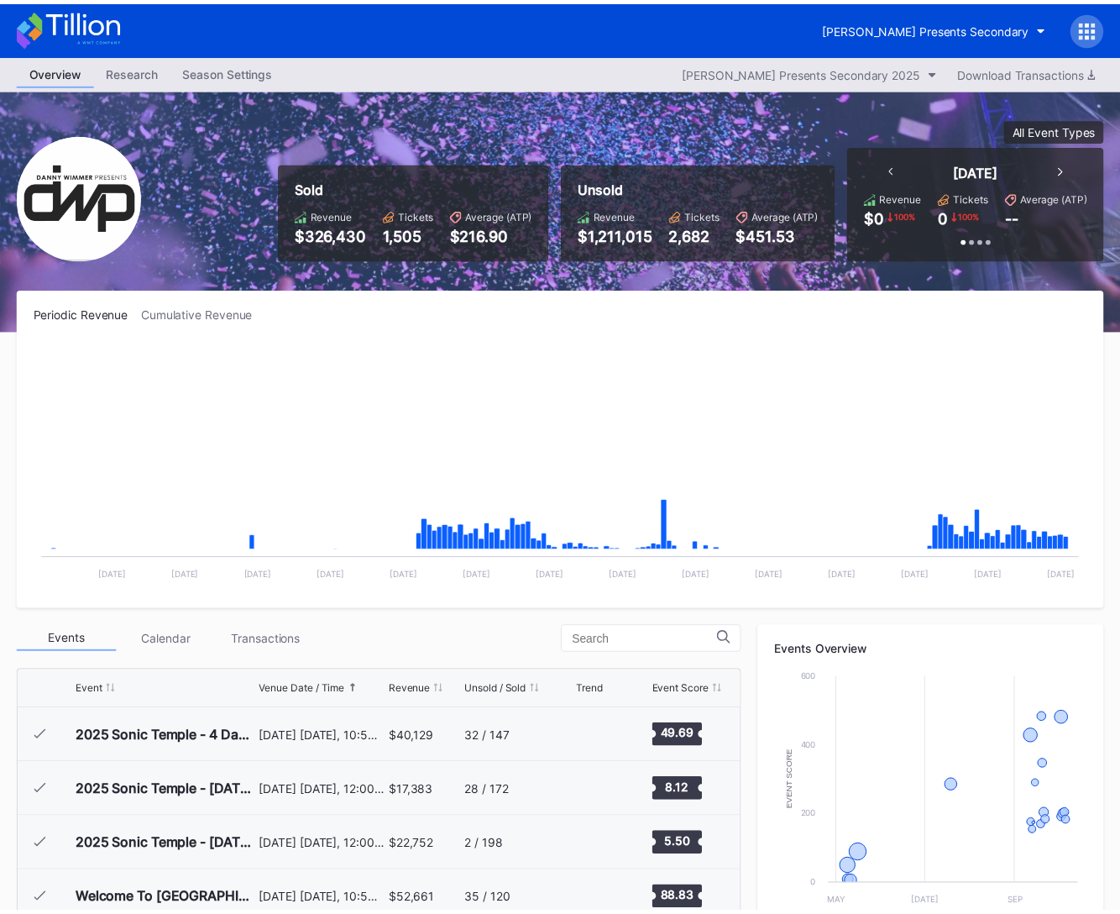
scroll to position [273, 0]
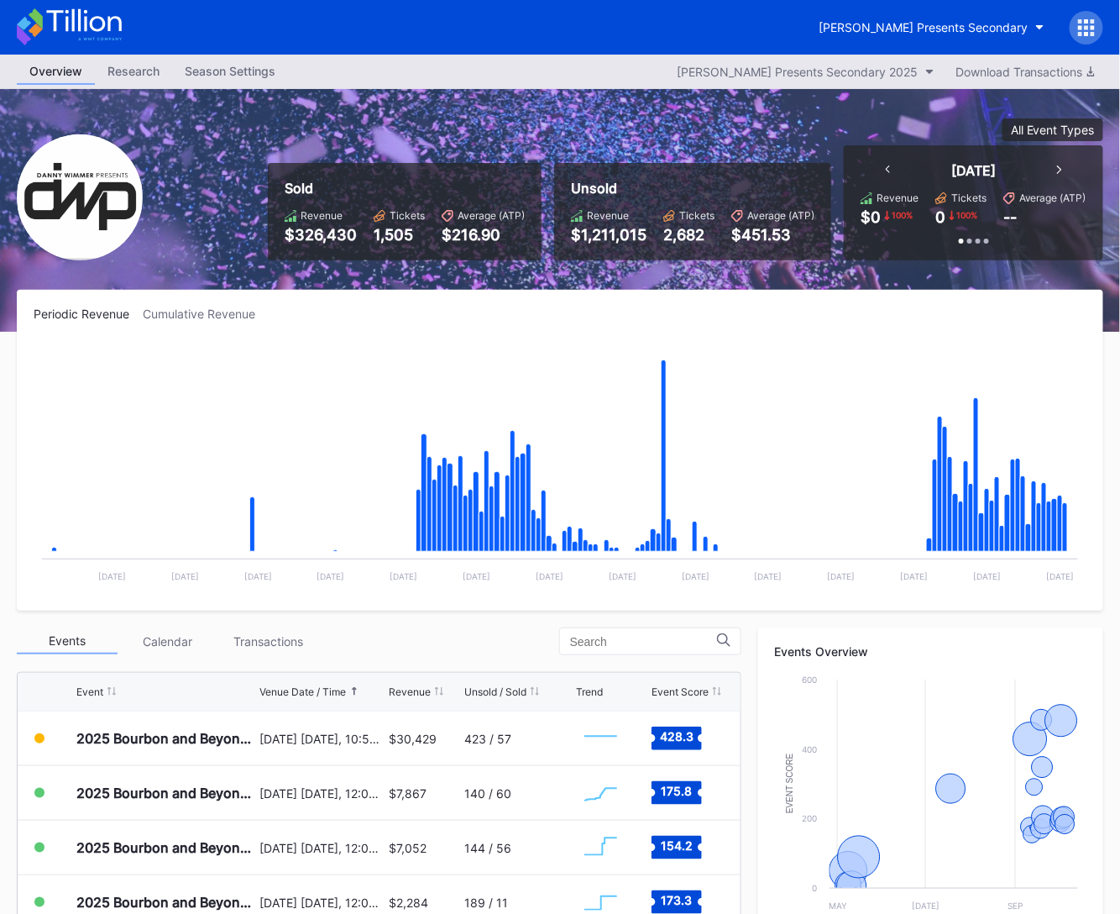
click at [113, 35] on icon at bounding box center [69, 26] width 105 height 37
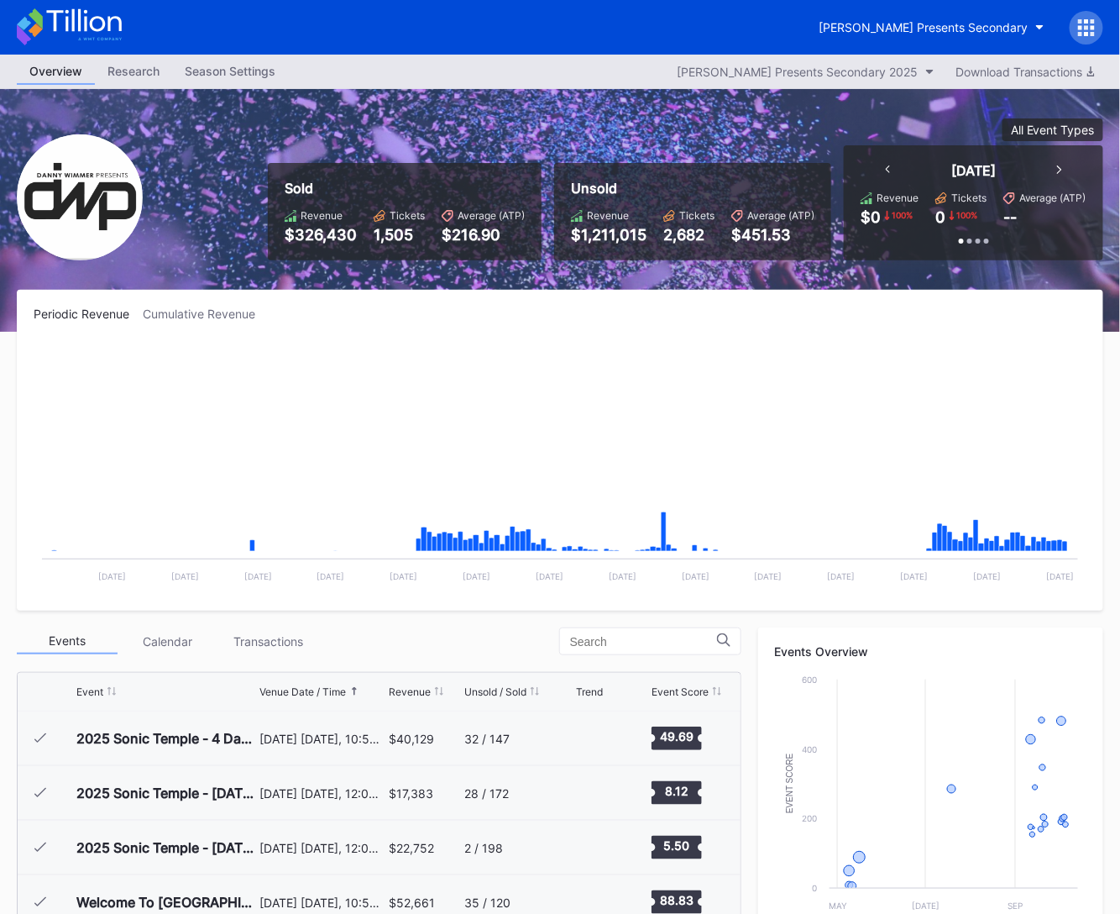
scroll to position [273, 0]
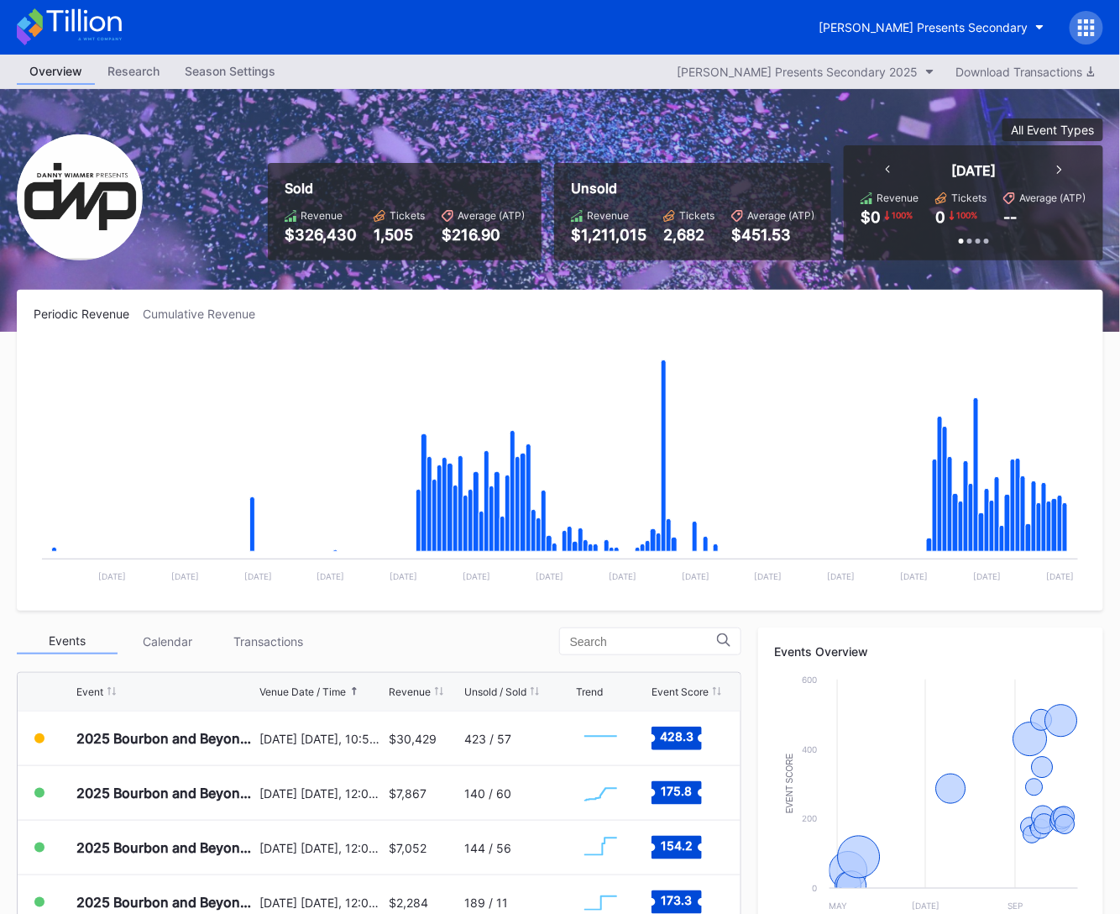
click at [952, 337] on div "Periodic Revenue Cumulative Revenue Created with Highcharts 11.2.0 Chart title …" at bounding box center [560, 450] width 1087 height 321
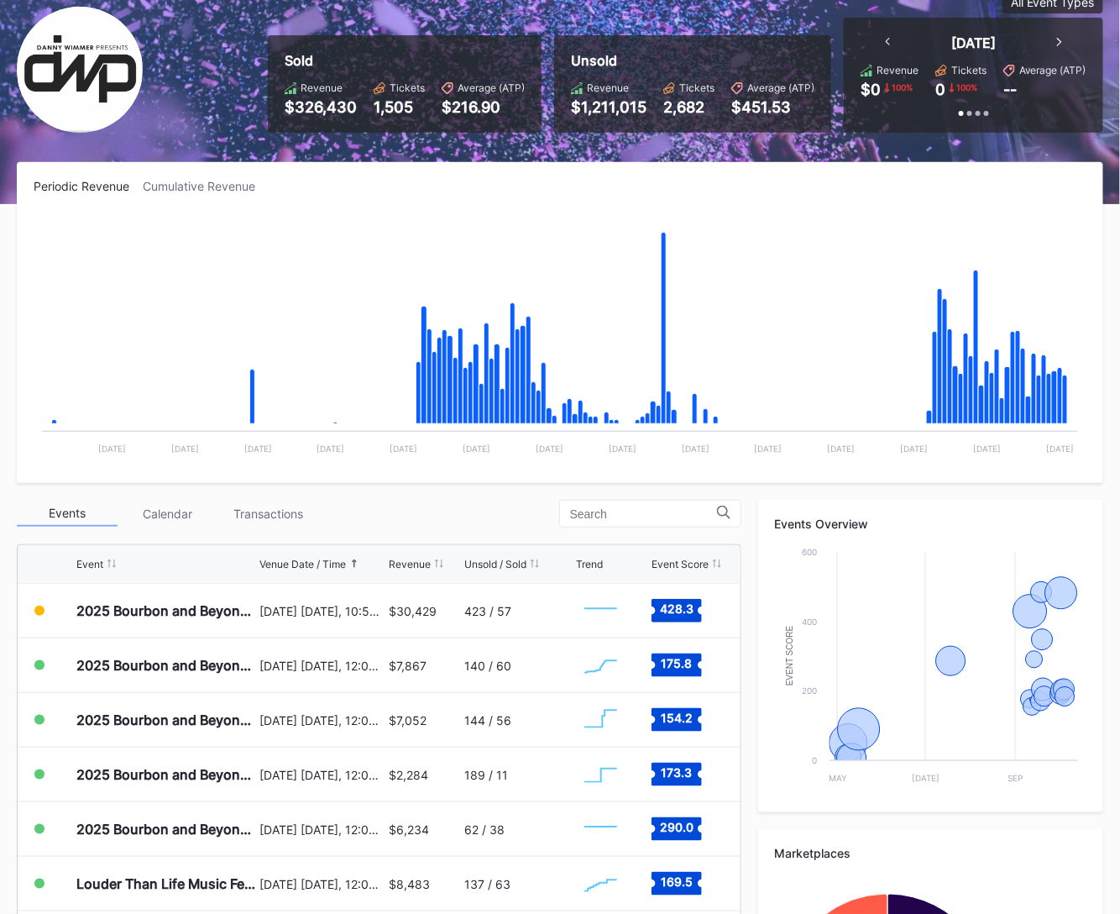
scroll to position [370, 0]
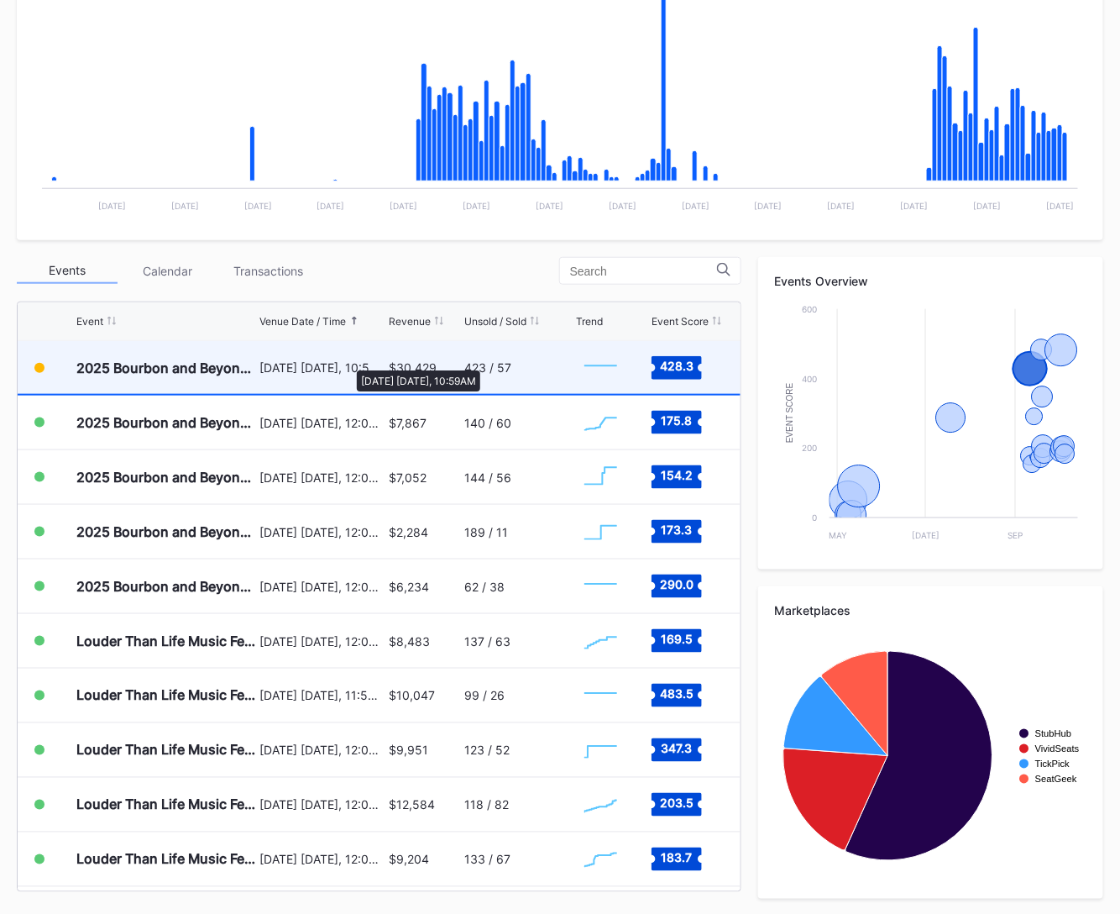
click at [348, 362] on div "[DATE] [DATE], 10:59AM" at bounding box center [321, 367] width 125 height 14
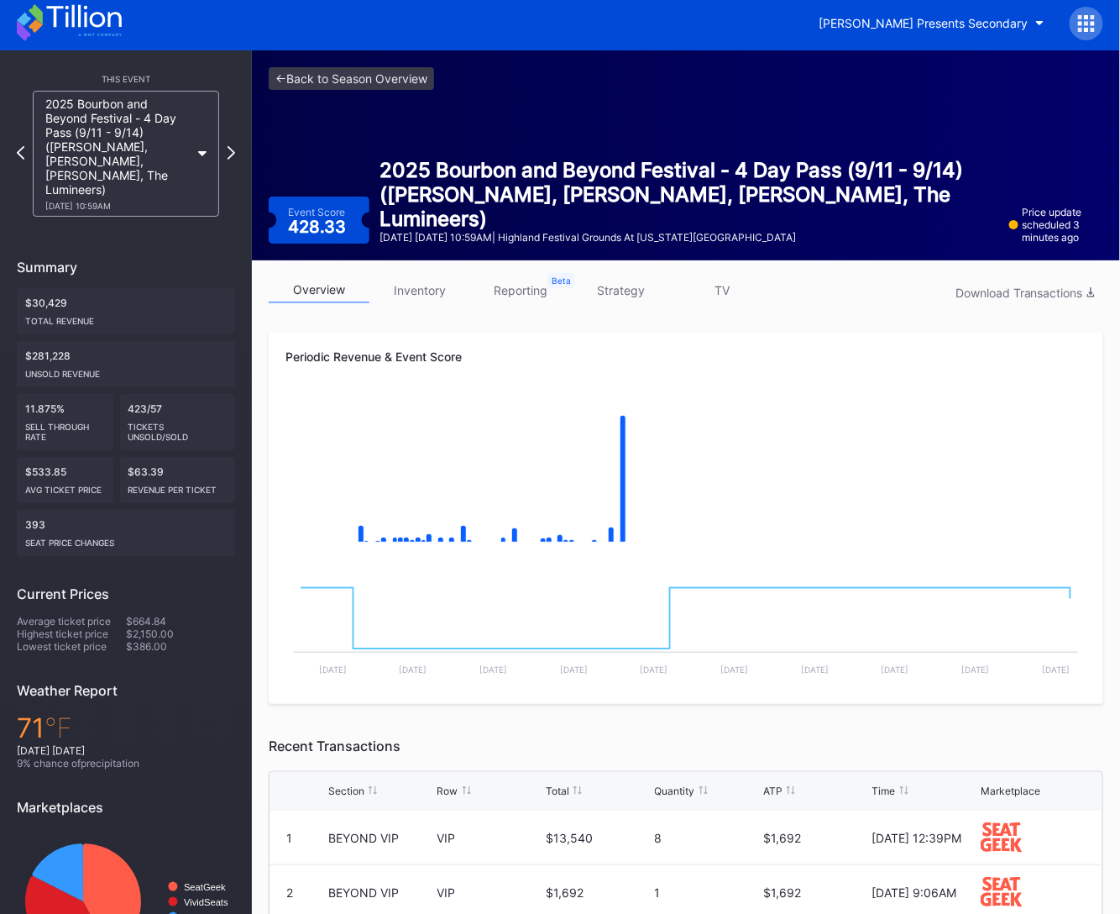
scroll to position [3, 0]
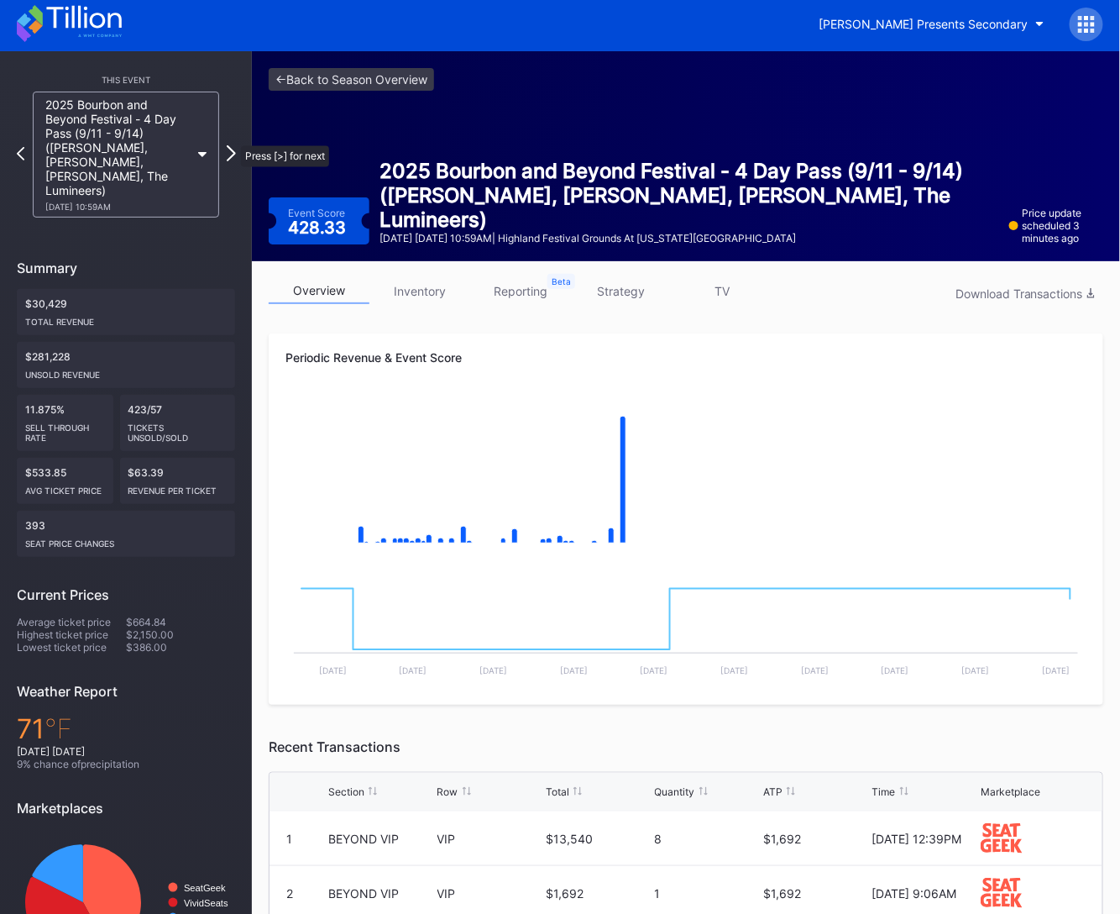
click at [233, 145] on icon at bounding box center [231, 153] width 9 height 16
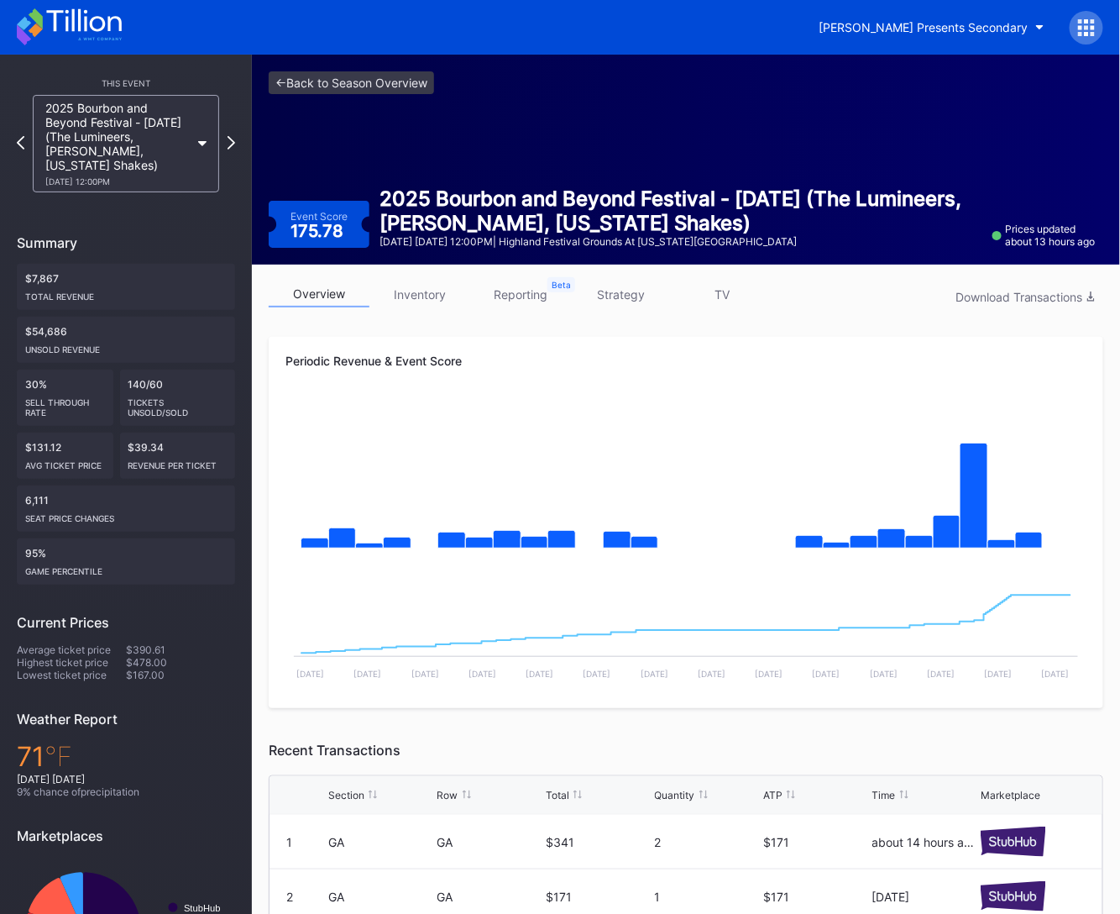
click at [233, 137] on icon at bounding box center [232, 142] width 8 height 13
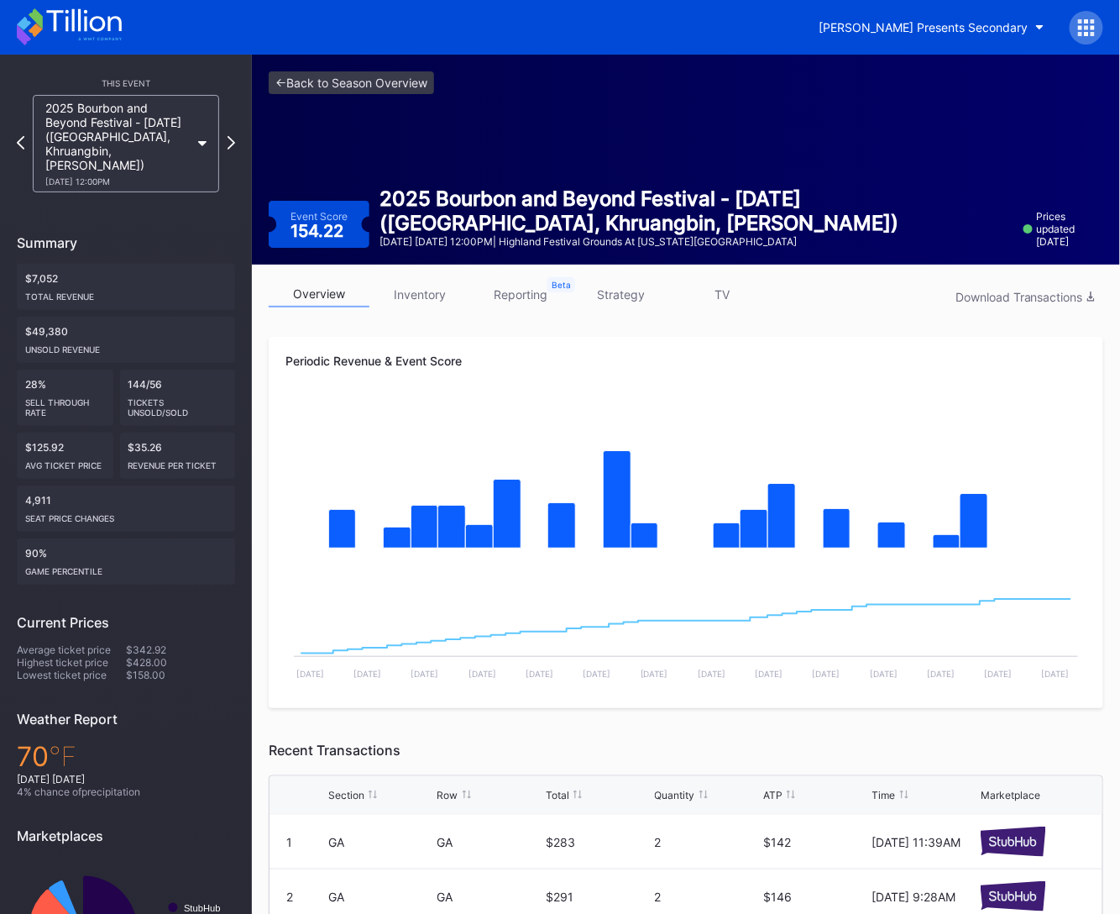
click at [233, 137] on icon at bounding box center [232, 142] width 8 height 13
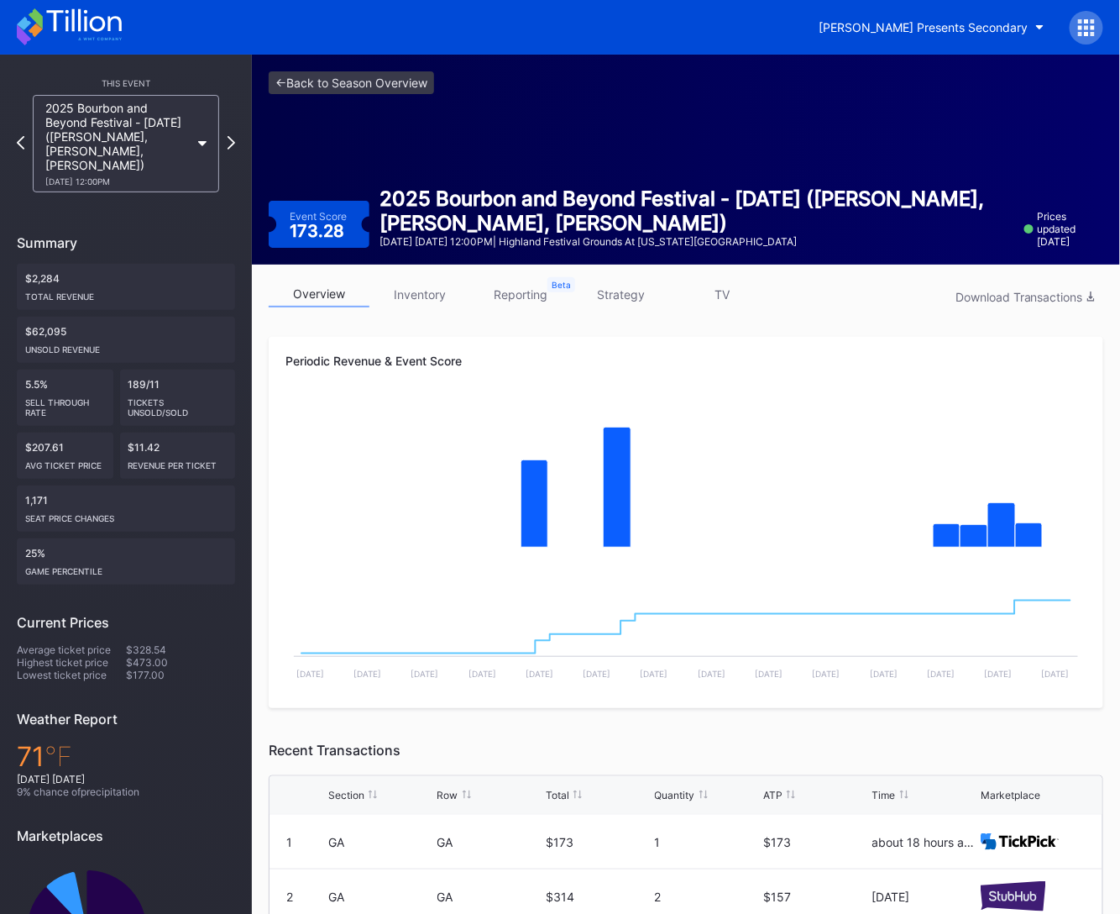
click at [233, 137] on icon at bounding box center [232, 142] width 8 height 13
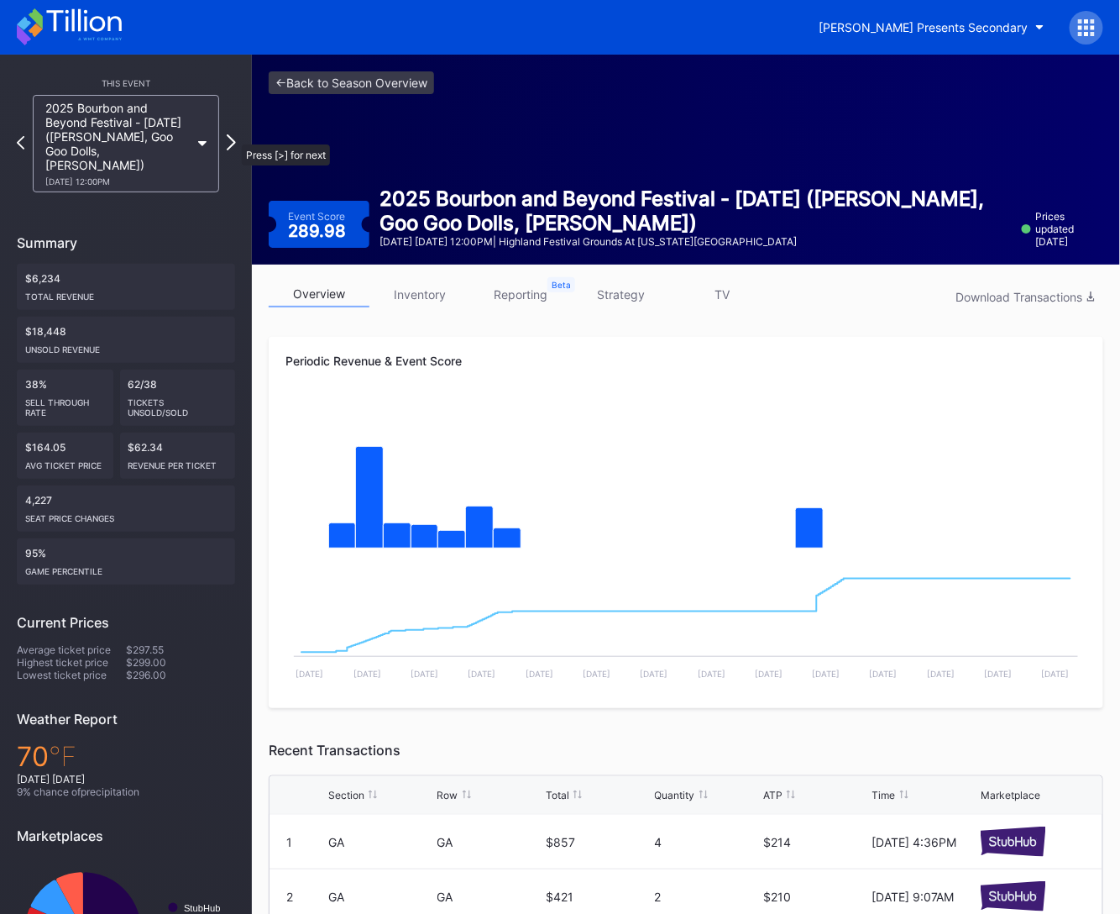
click at [233, 136] on icon at bounding box center [231, 142] width 9 height 16
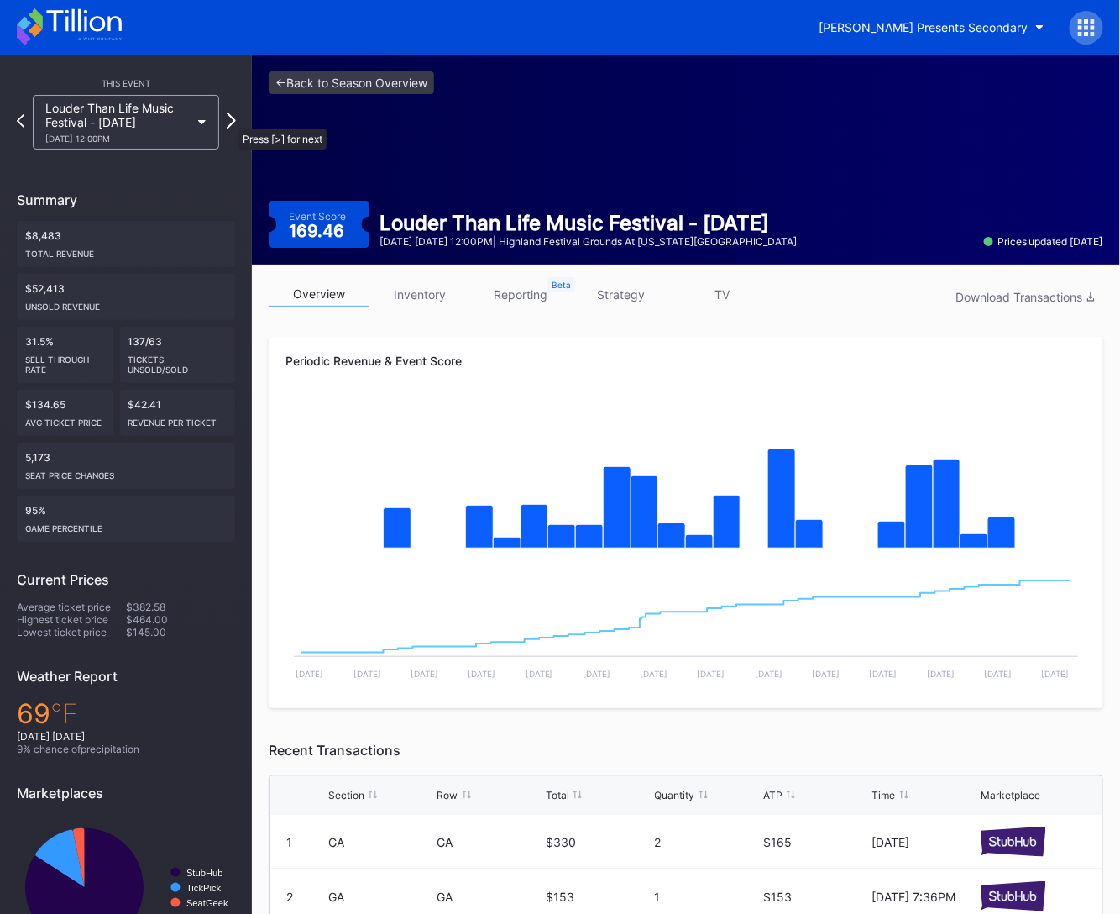
click at [230, 120] on icon at bounding box center [231, 121] width 9 height 16
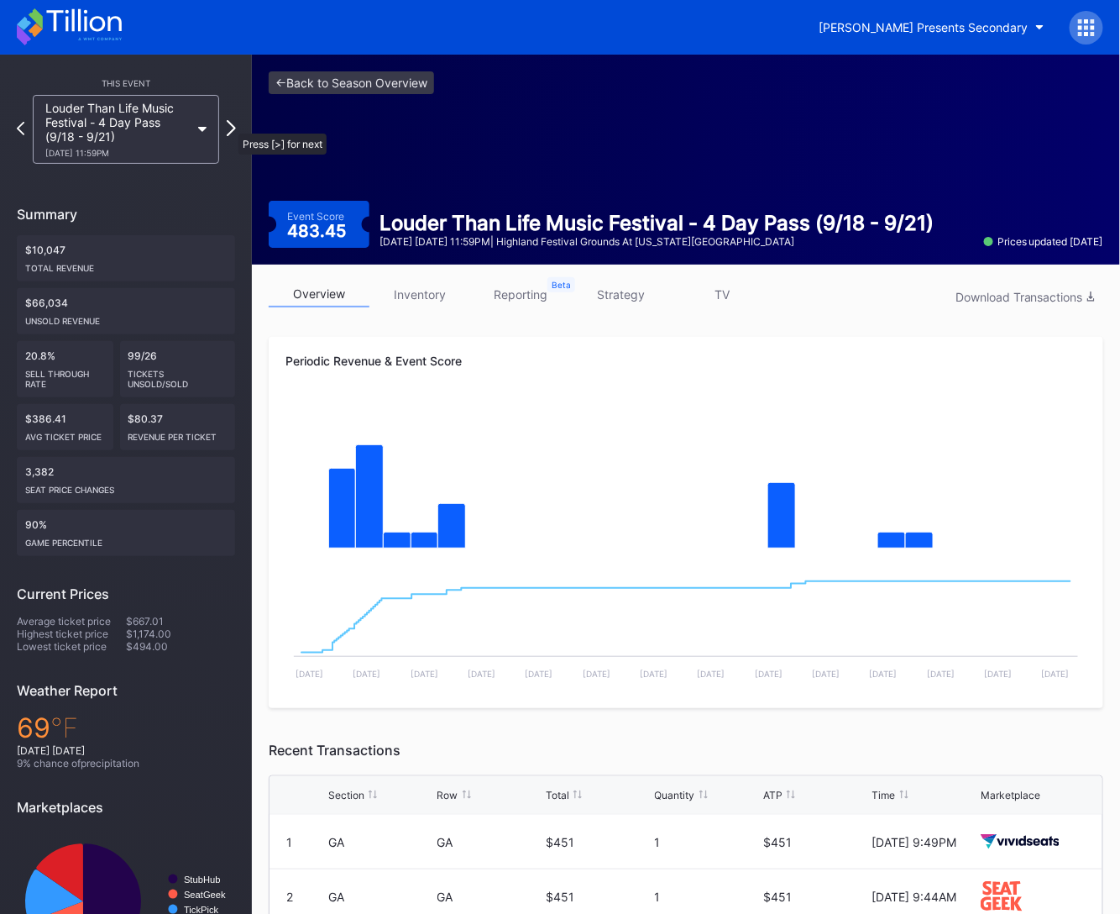
click at [230, 125] on icon at bounding box center [231, 128] width 9 height 16
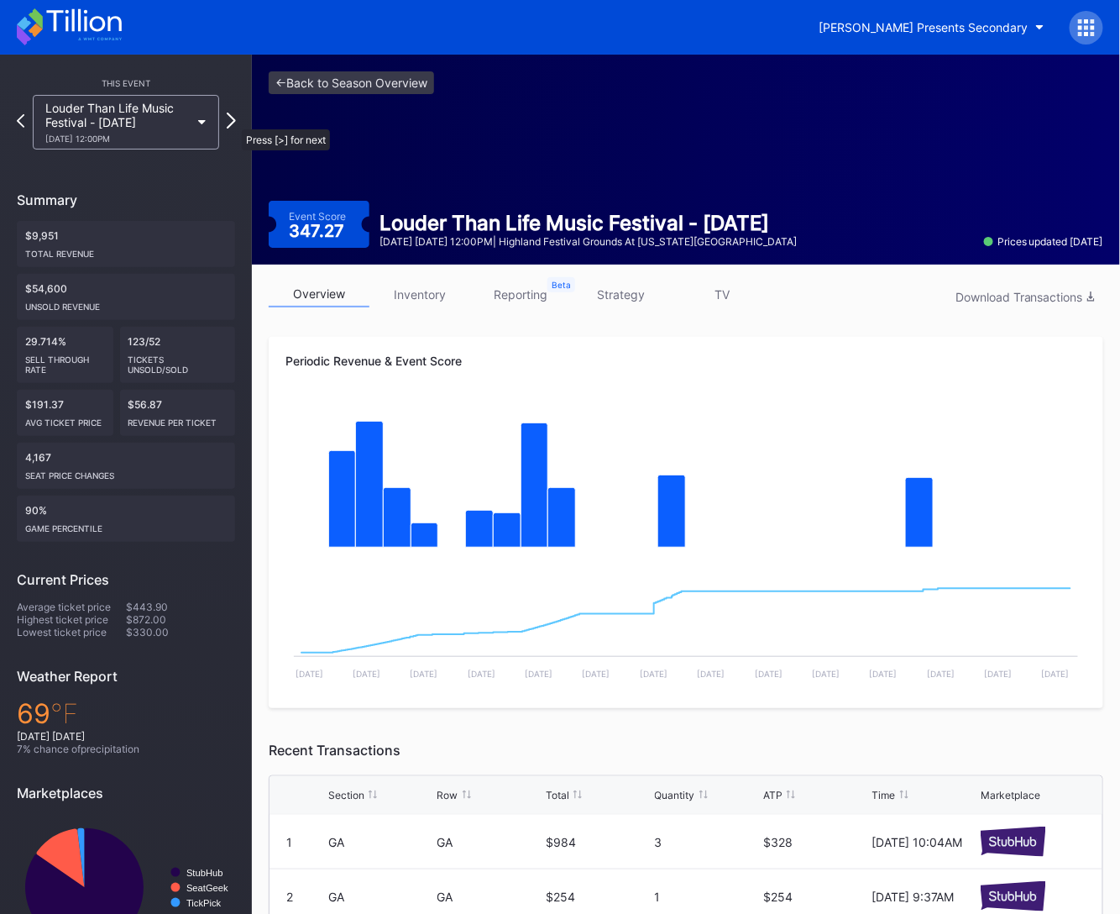
click at [233, 121] on icon at bounding box center [231, 121] width 9 height 16
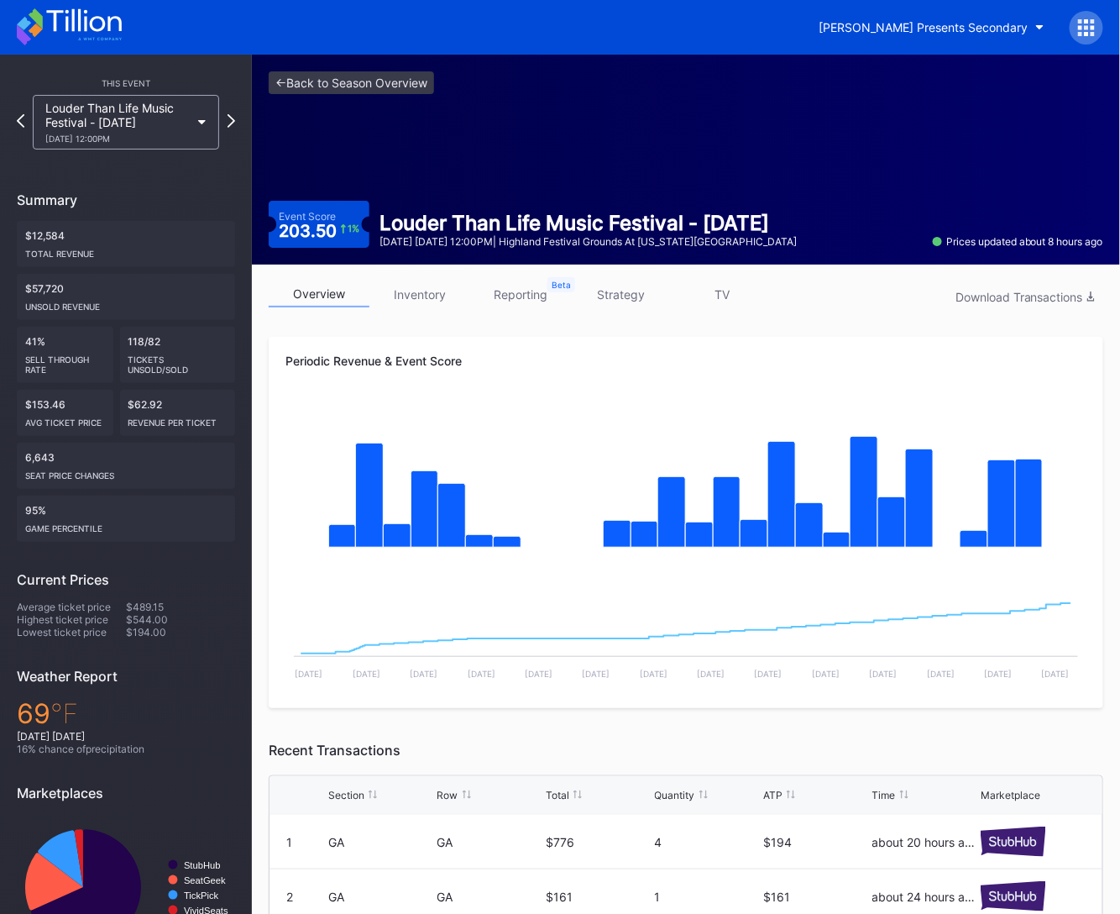
click at [233, 121] on icon at bounding box center [232, 120] width 8 height 13
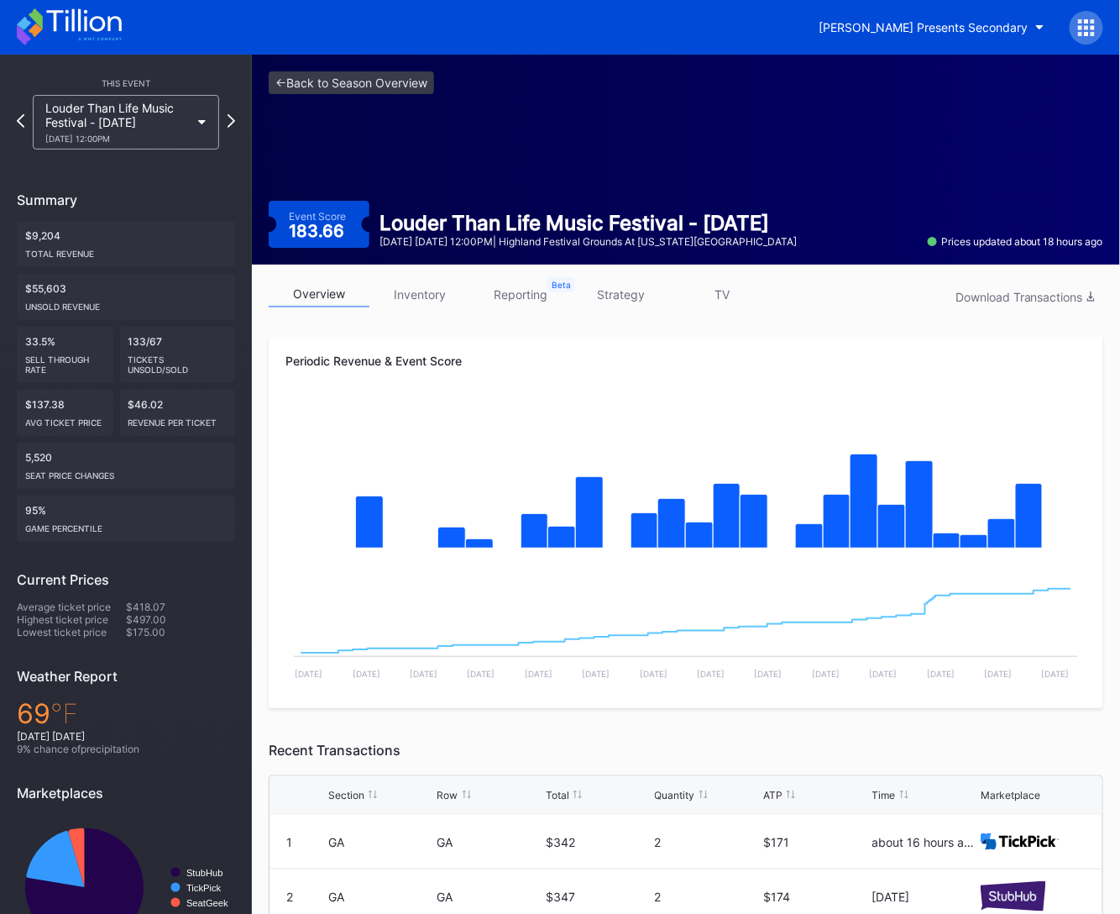
click at [233, 121] on icon at bounding box center [232, 120] width 8 height 13
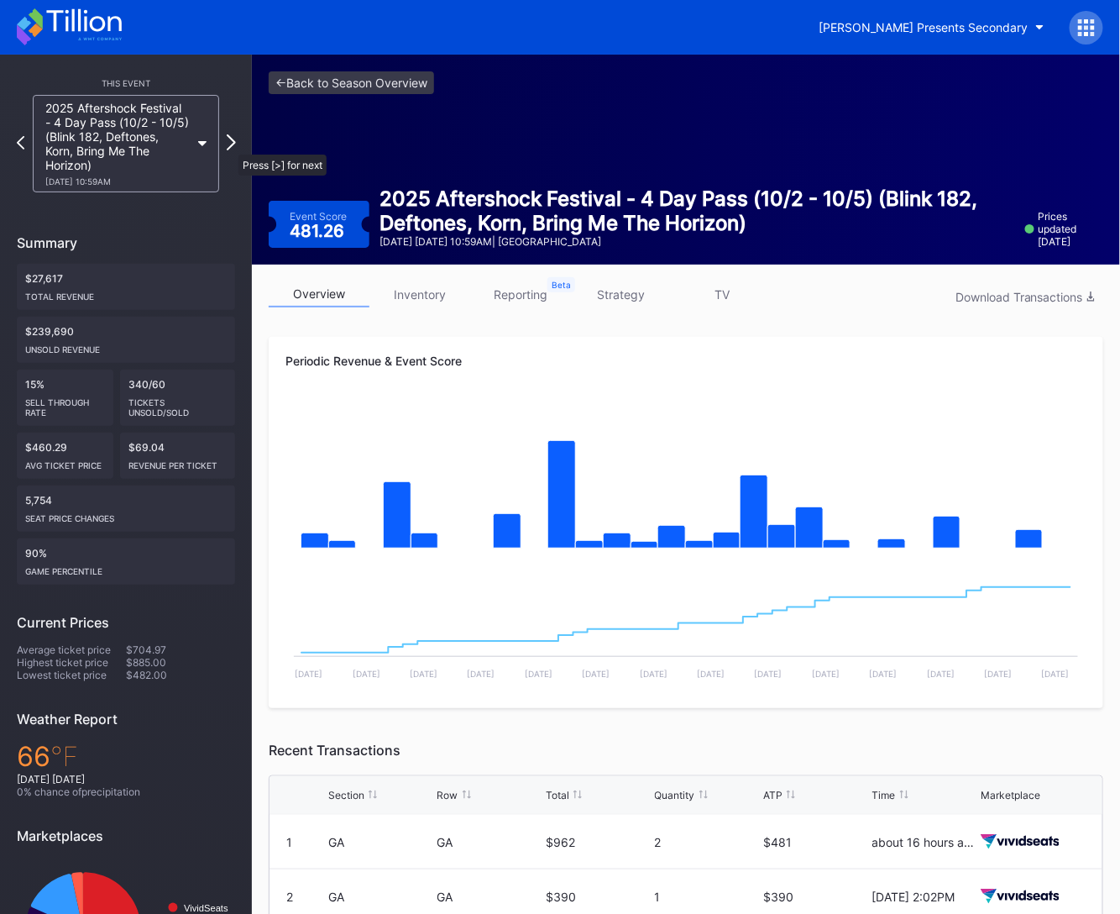
click at [230, 145] on icon at bounding box center [231, 142] width 9 height 16
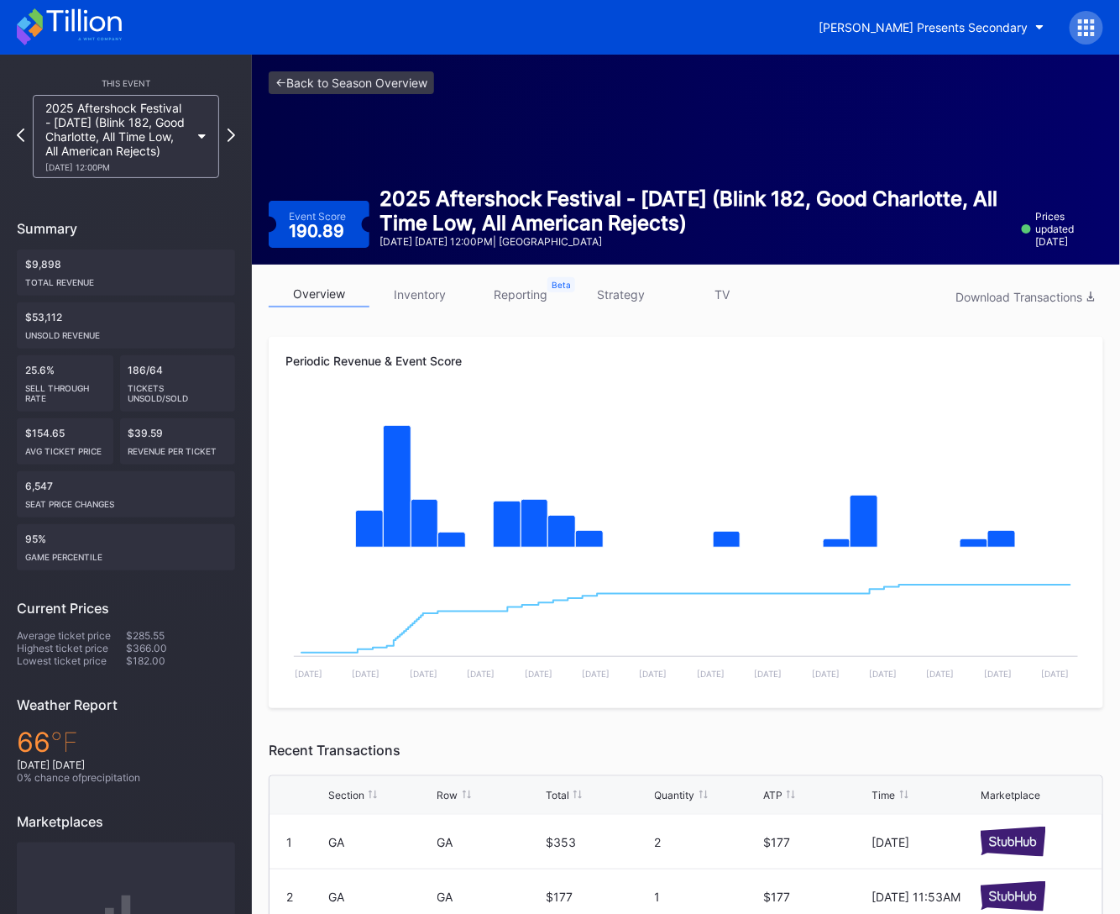
click at [230, 142] on icon at bounding box center [232, 134] width 8 height 13
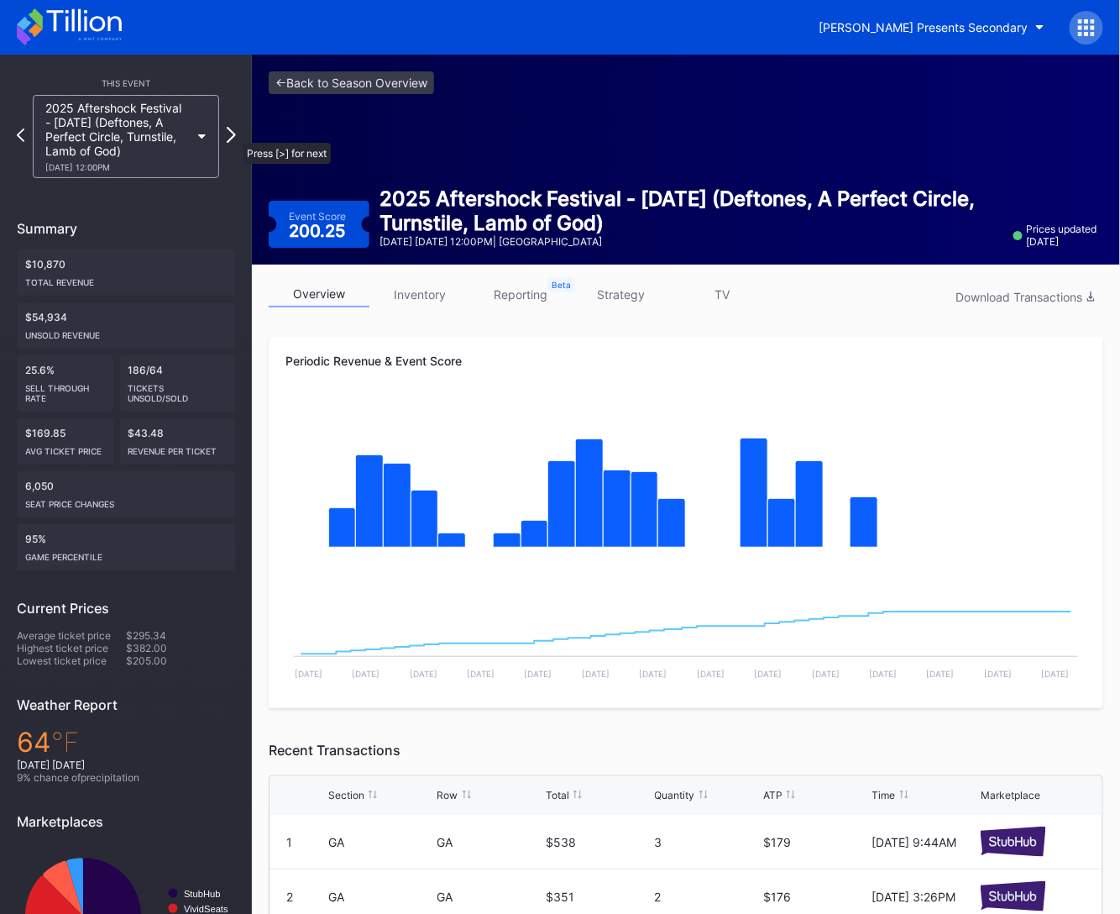
click at [234, 134] on icon at bounding box center [231, 135] width 9 height 16
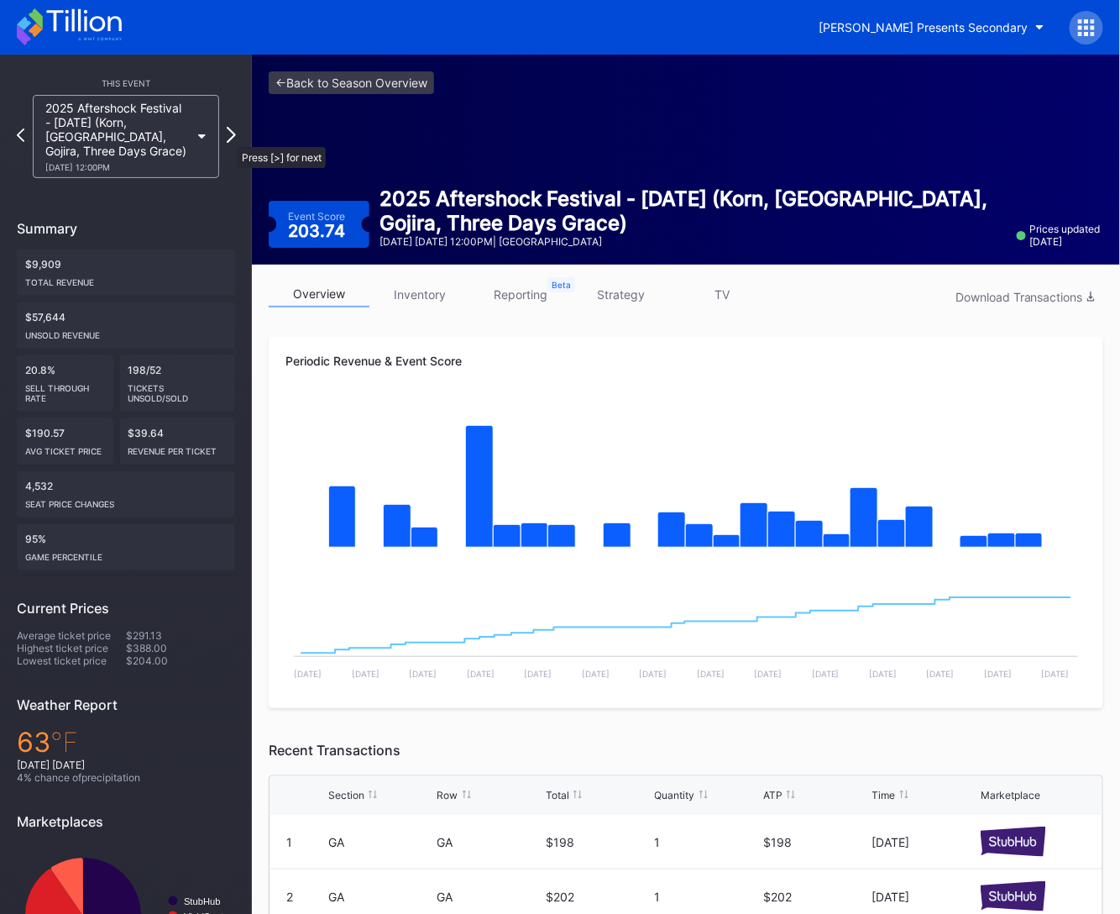
click at [229, 139] on icon at bounding box center [231, 135] width 9 height 16
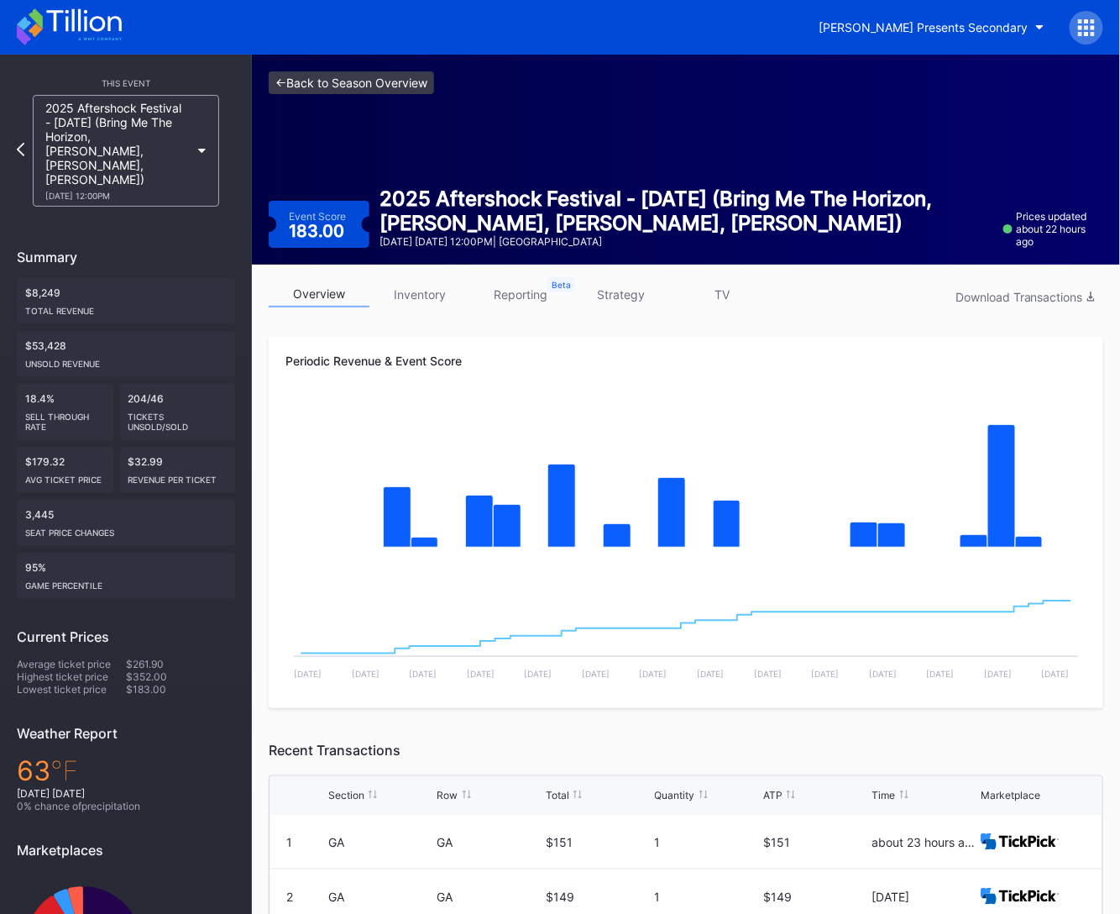
click at [331, 89] on link "<- Back to Season Overview" at bounding box center [351, 82] width 165 height 23
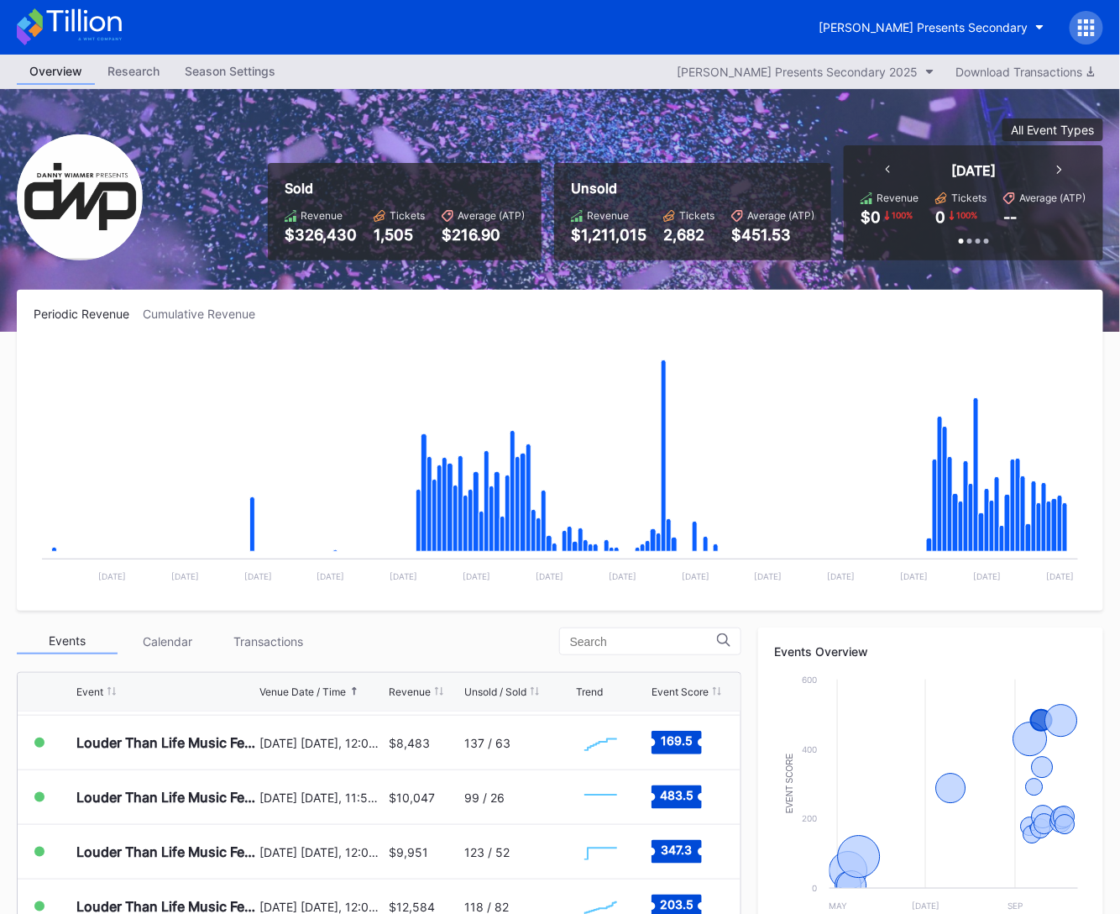
click at [124, 21] on div "[PERSON_NAME] Presents Secondary" at bounding box center [560, 27] width 1120 height 55
click at [117, 22] on icon at bounding box center [69, 26] width 105 height 37
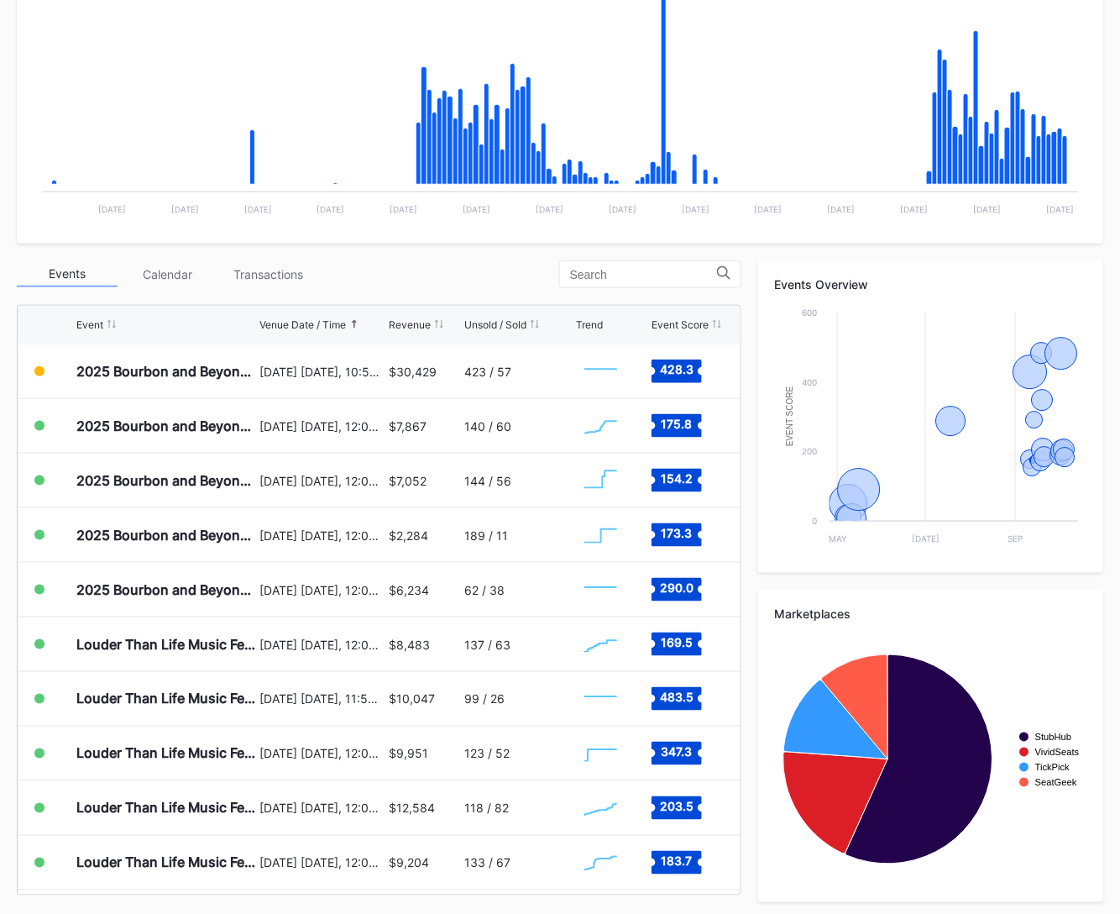
scroll to position [370, 0]
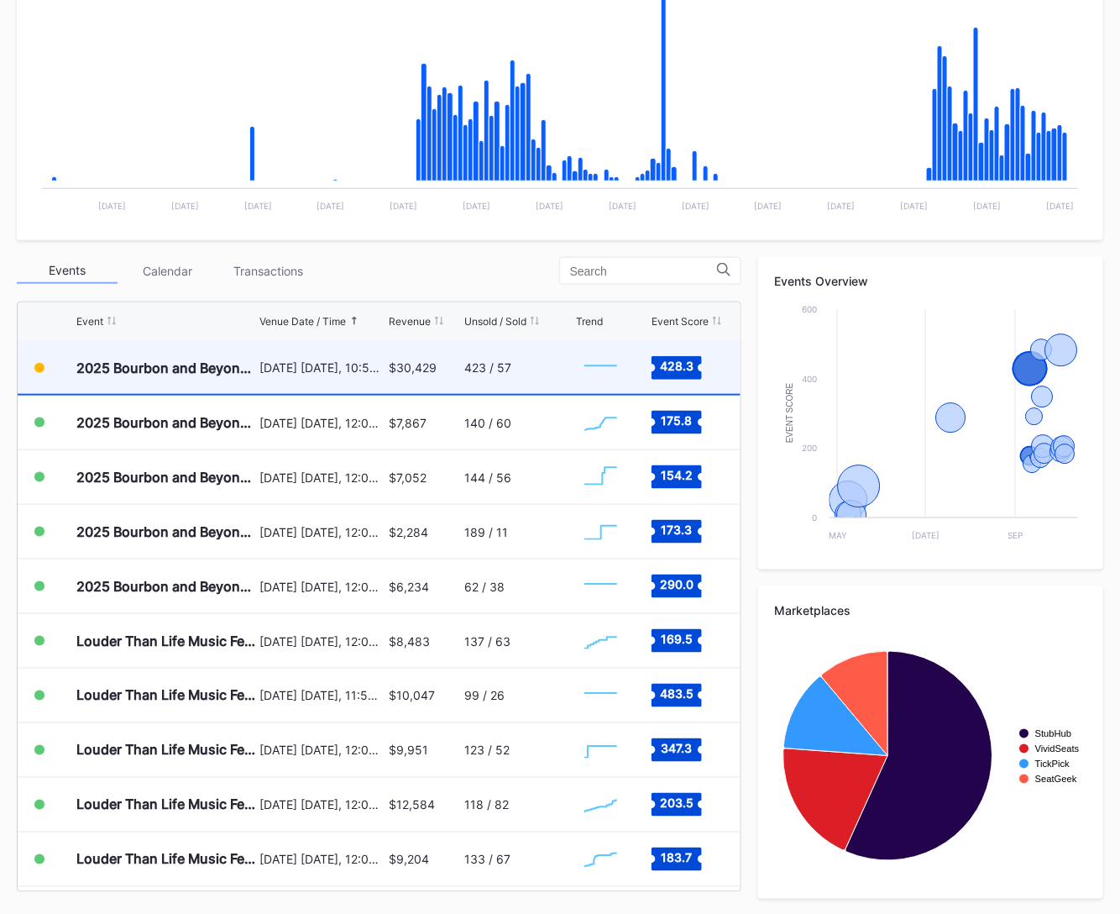
click at [406, 376] on div "$30,429" at bounding box center [424, 367] width 71 height 53
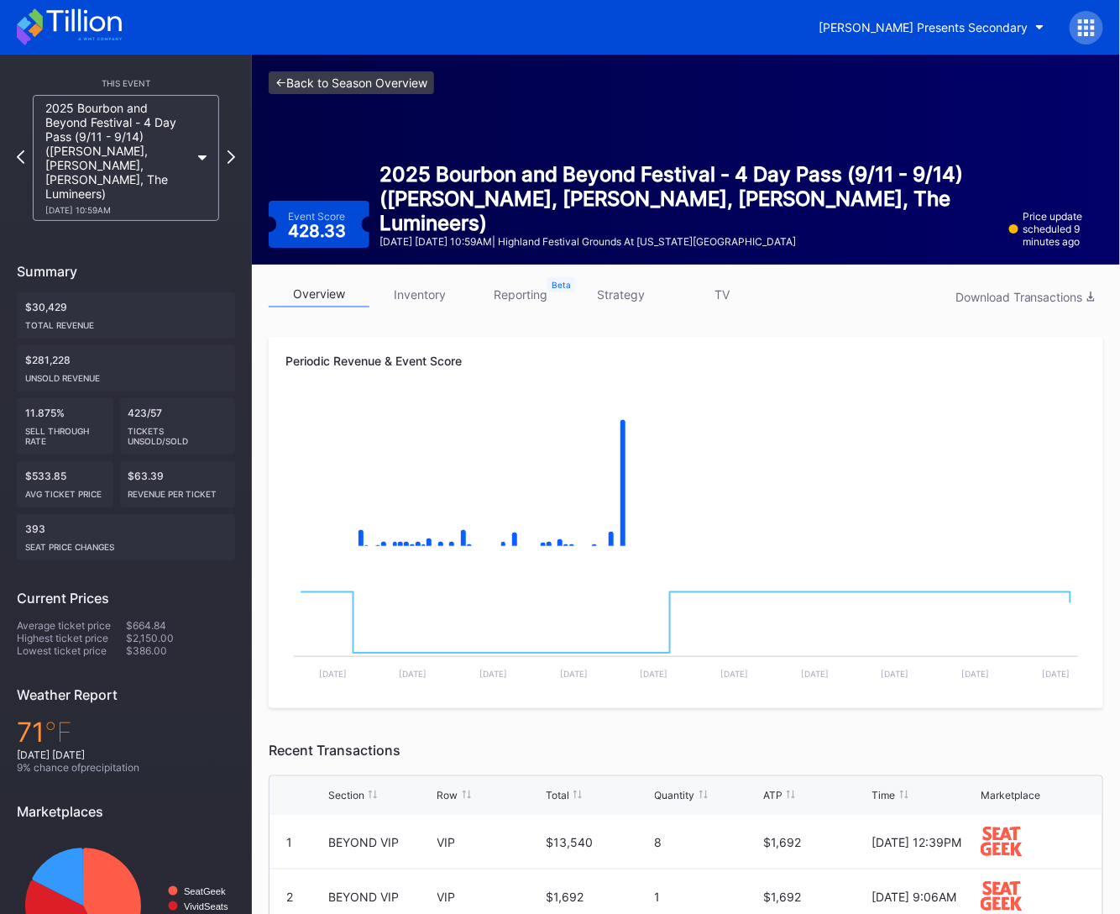
click at [361, 83] on link "<- Back to Season Overview" at bounding box center [351, 82] width 165 height 23
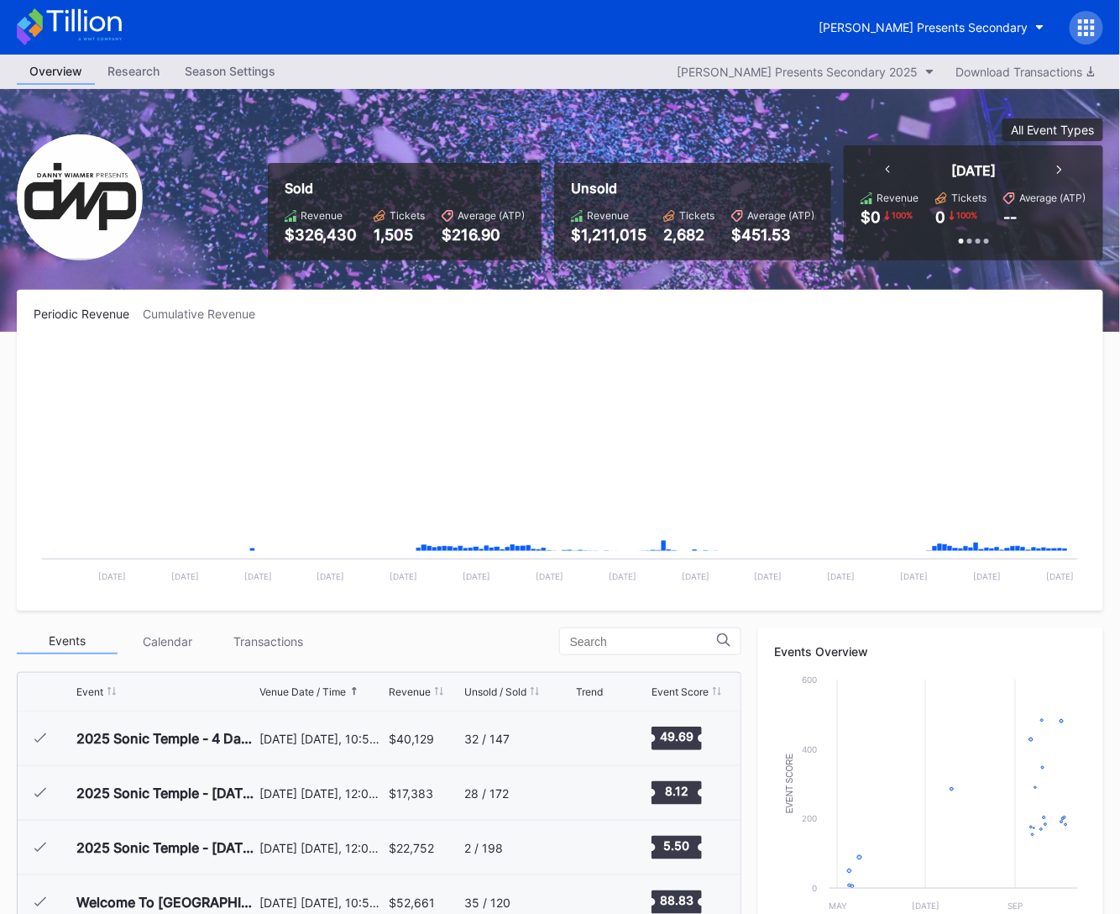
scroll to position [273, 0]
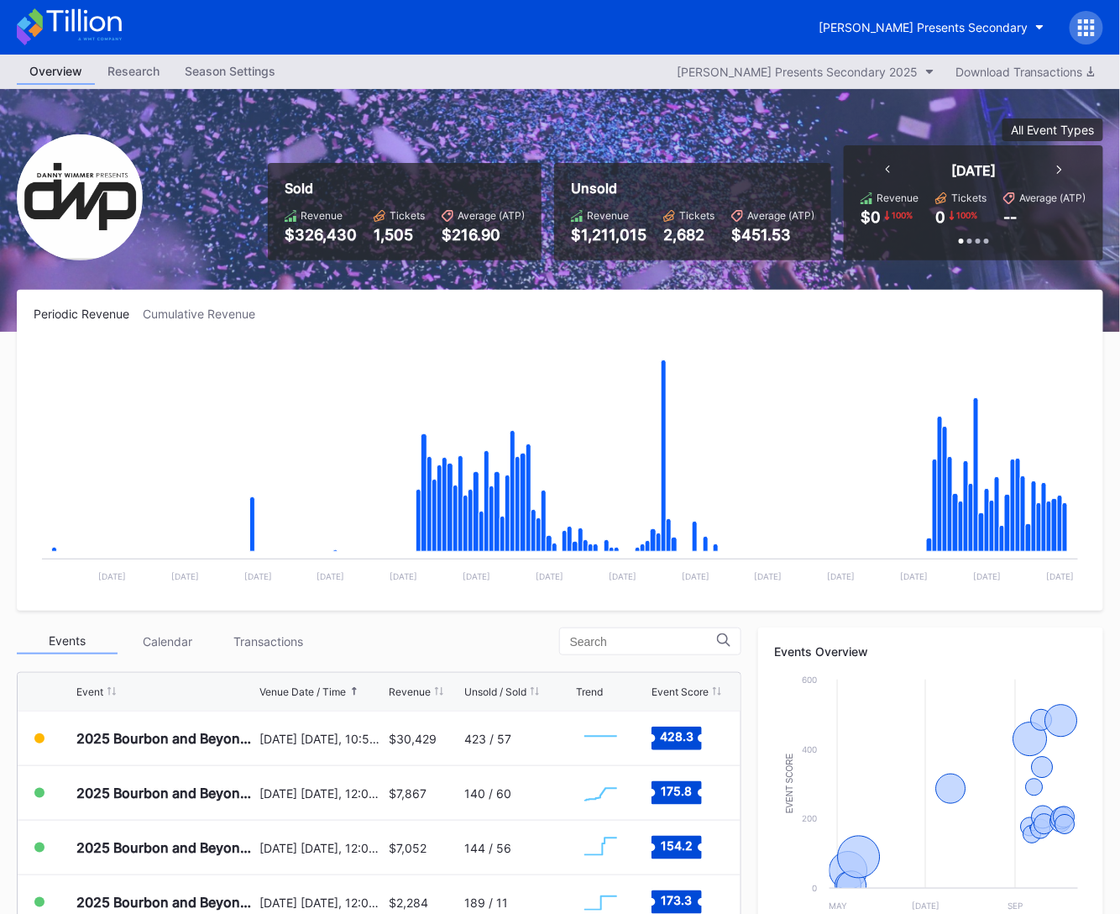
click at [95, 27] on icon at bounding box center [69, 26] width 105 height 37
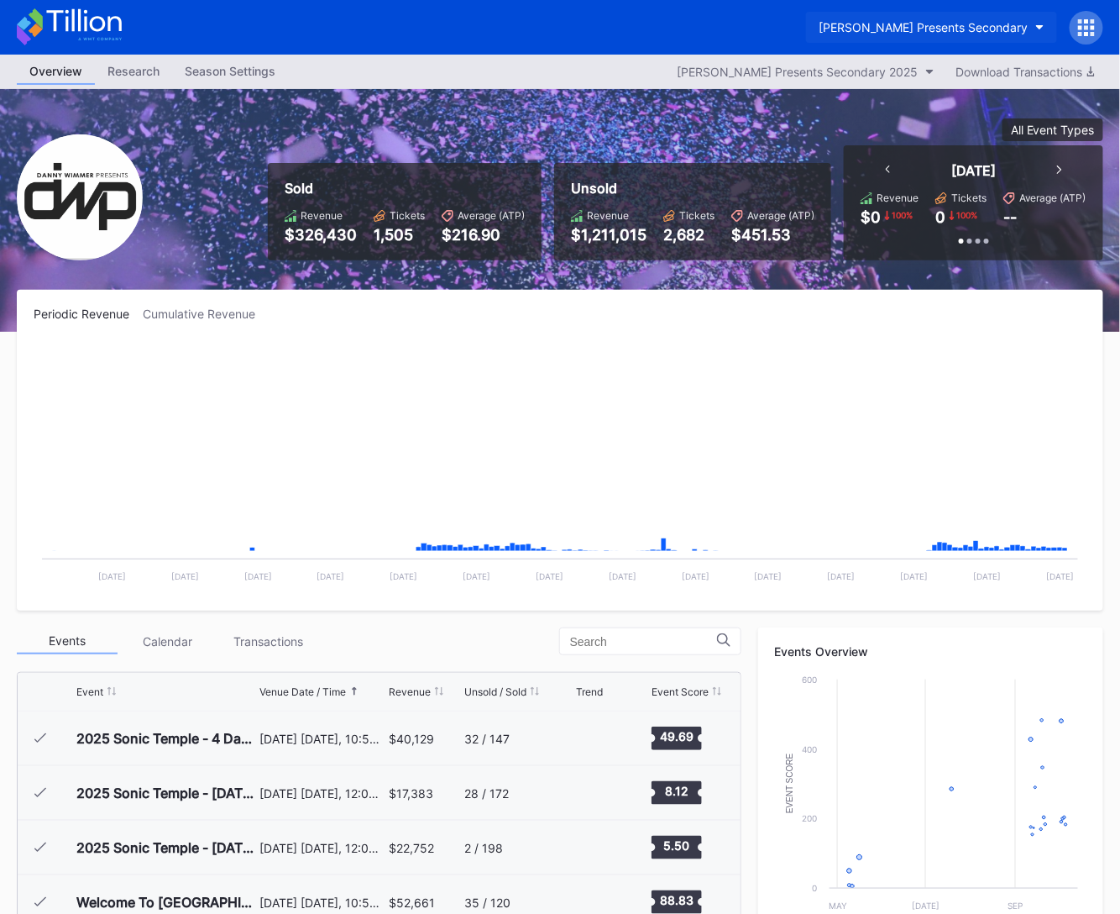
scroll to position [273, 0]
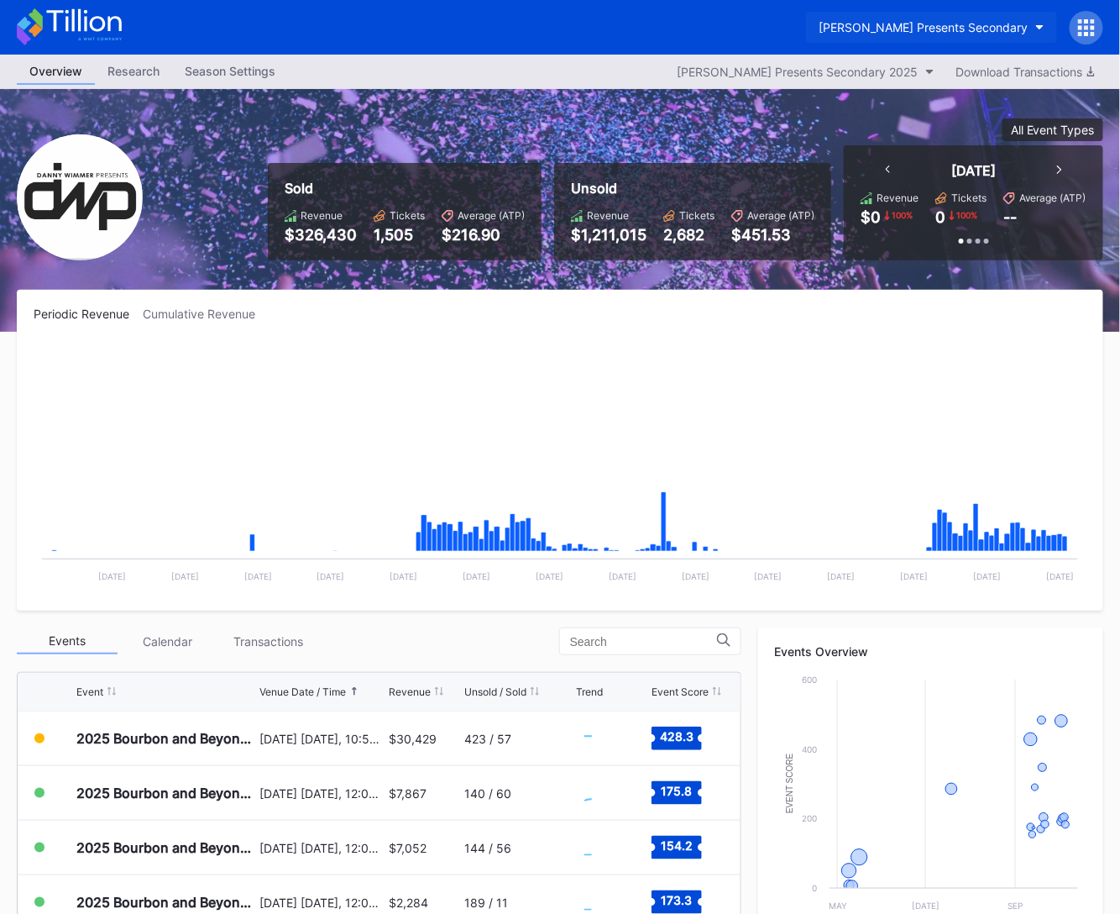
click at [875, 18] on button "[PERSON_NAME] Presents Secondary" at bounding box center [931, 27] width 251 height 31
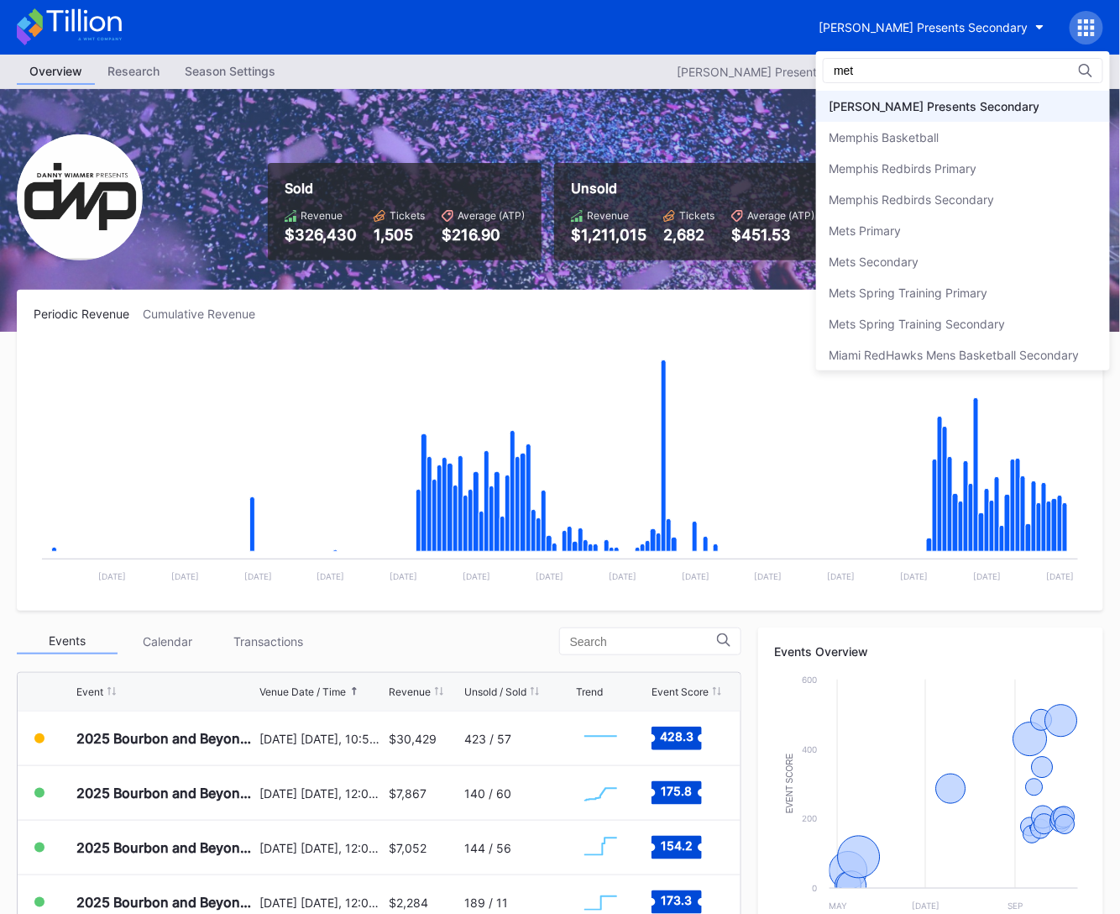
scroll to position [0, 0]
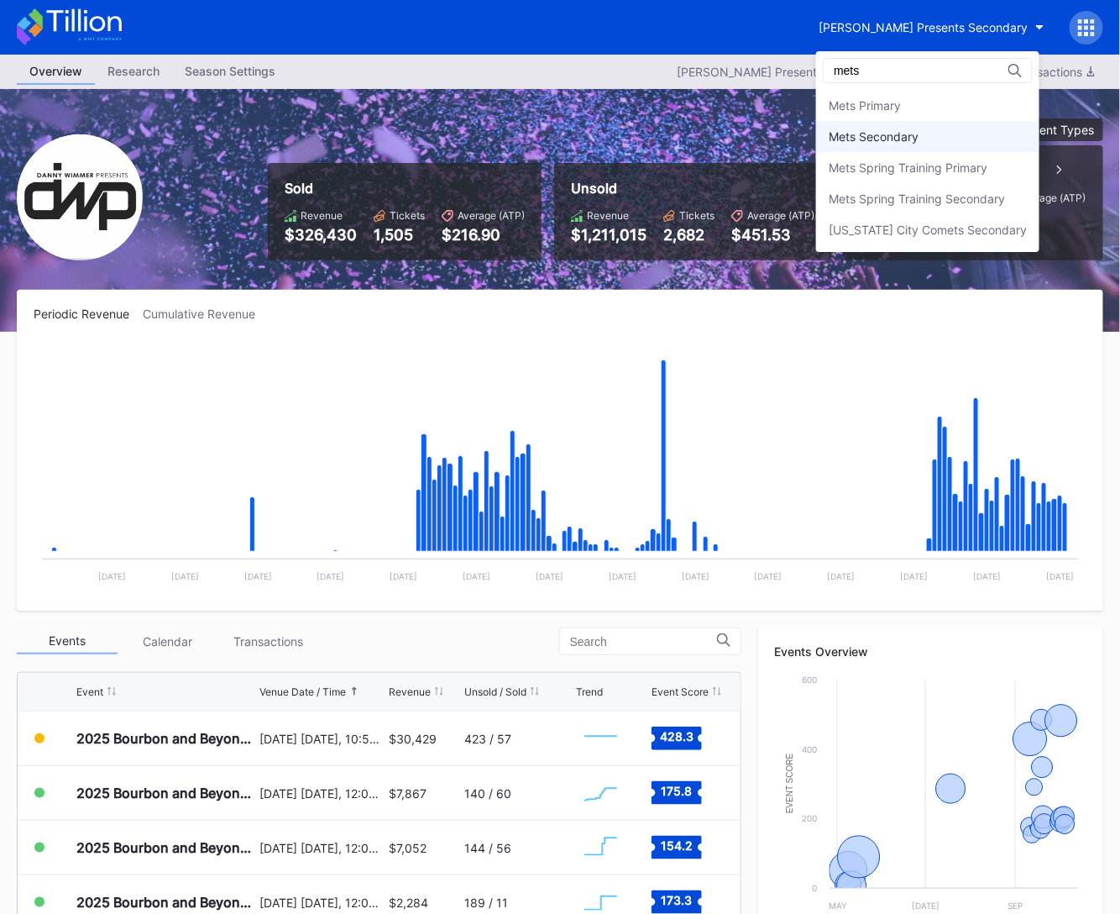
type input "mets"
click at [965, 142] on div "Mets Secondary" at bounding box center [927, 136] width 223 height 31
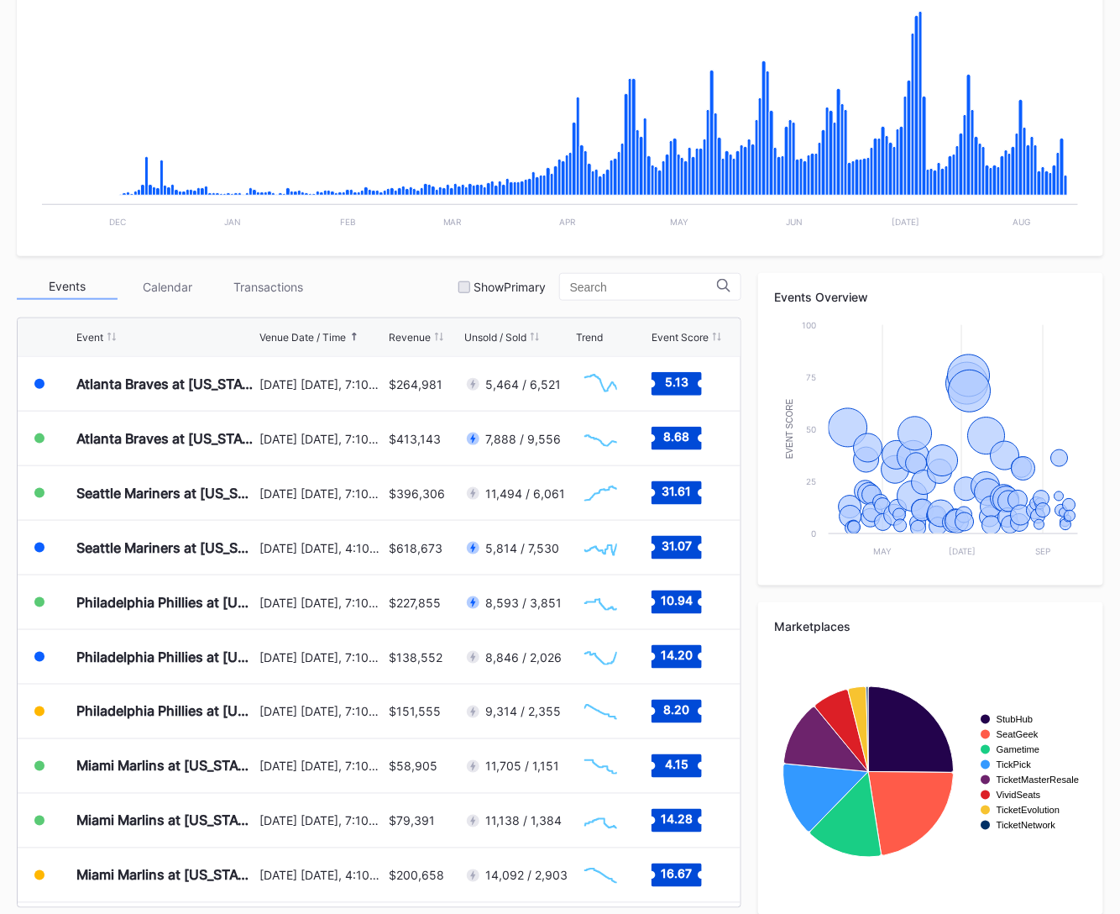
scroll to position [354, 0]
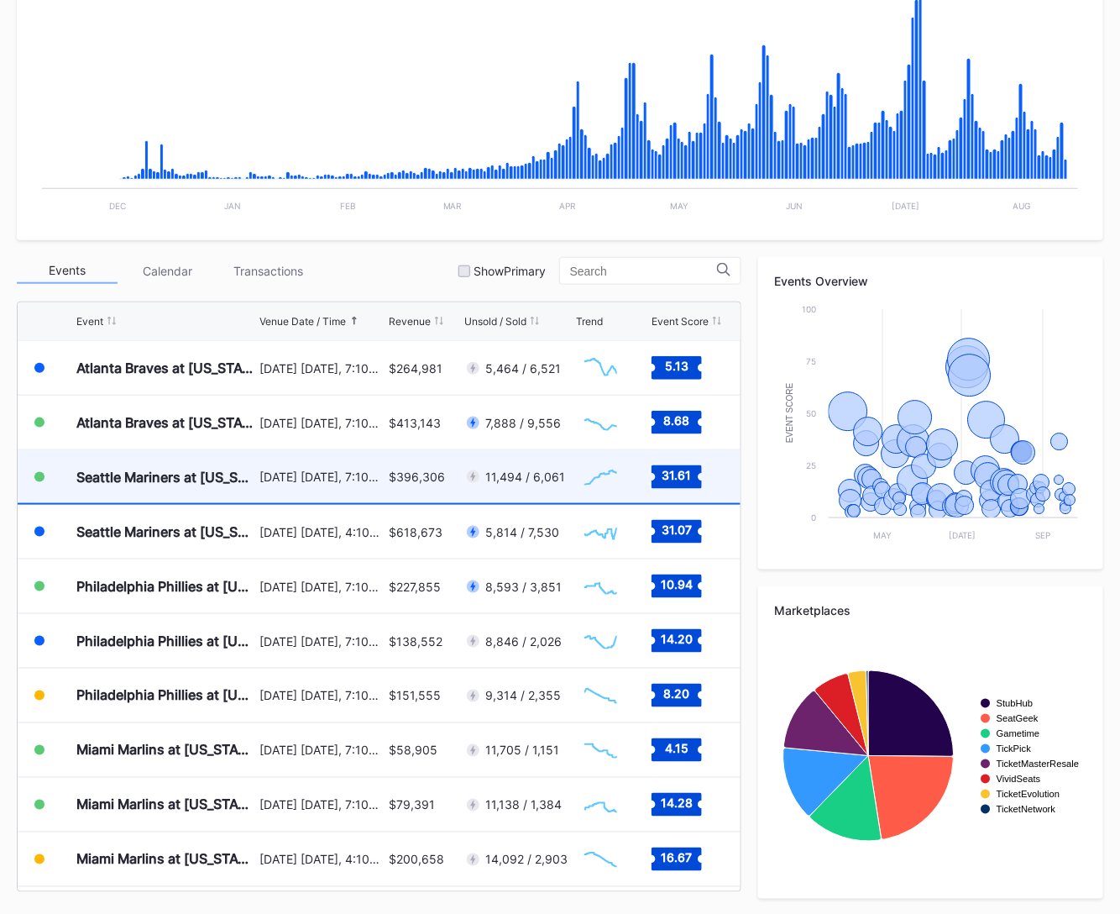
click at [401, 487] on div "$396,306" at bounding box center [424, 476] width 71 height 53
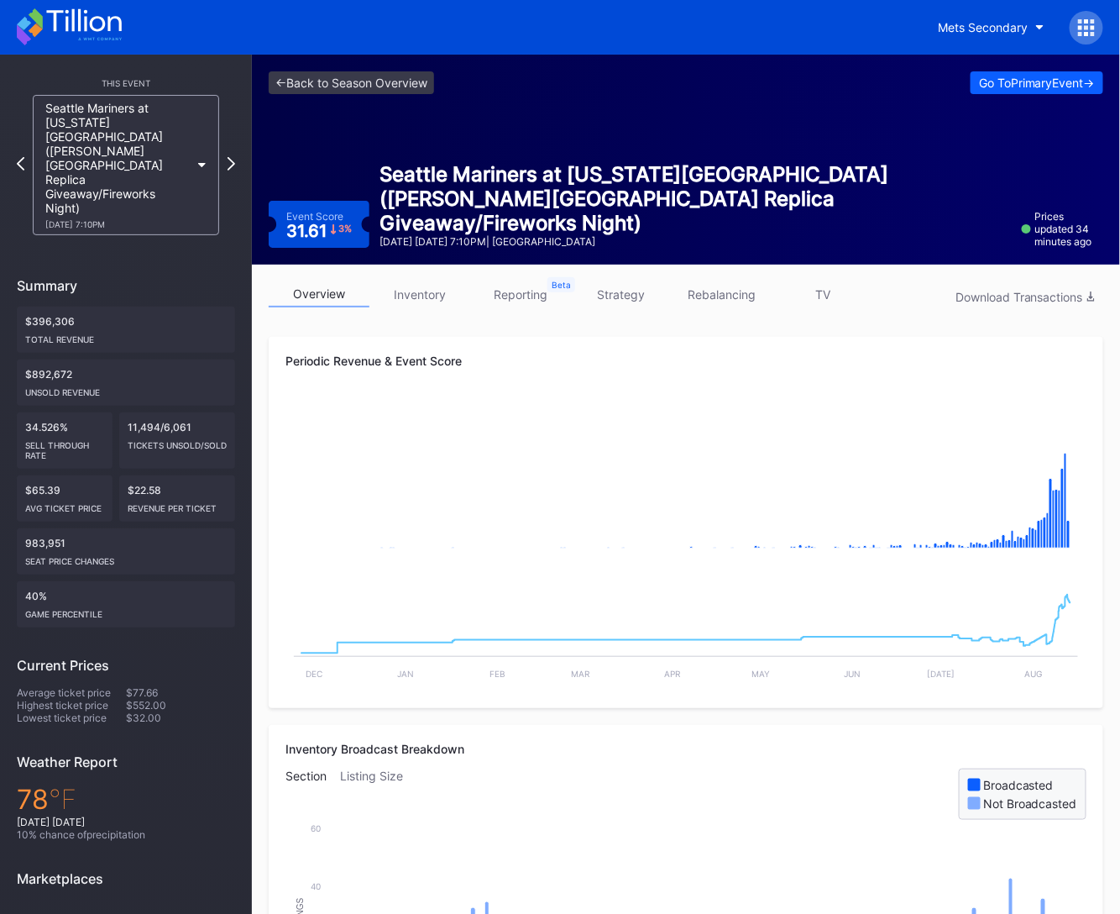
click at [642, 300] on link "strategy" at bounding box center [621, 294] width 101 height 26
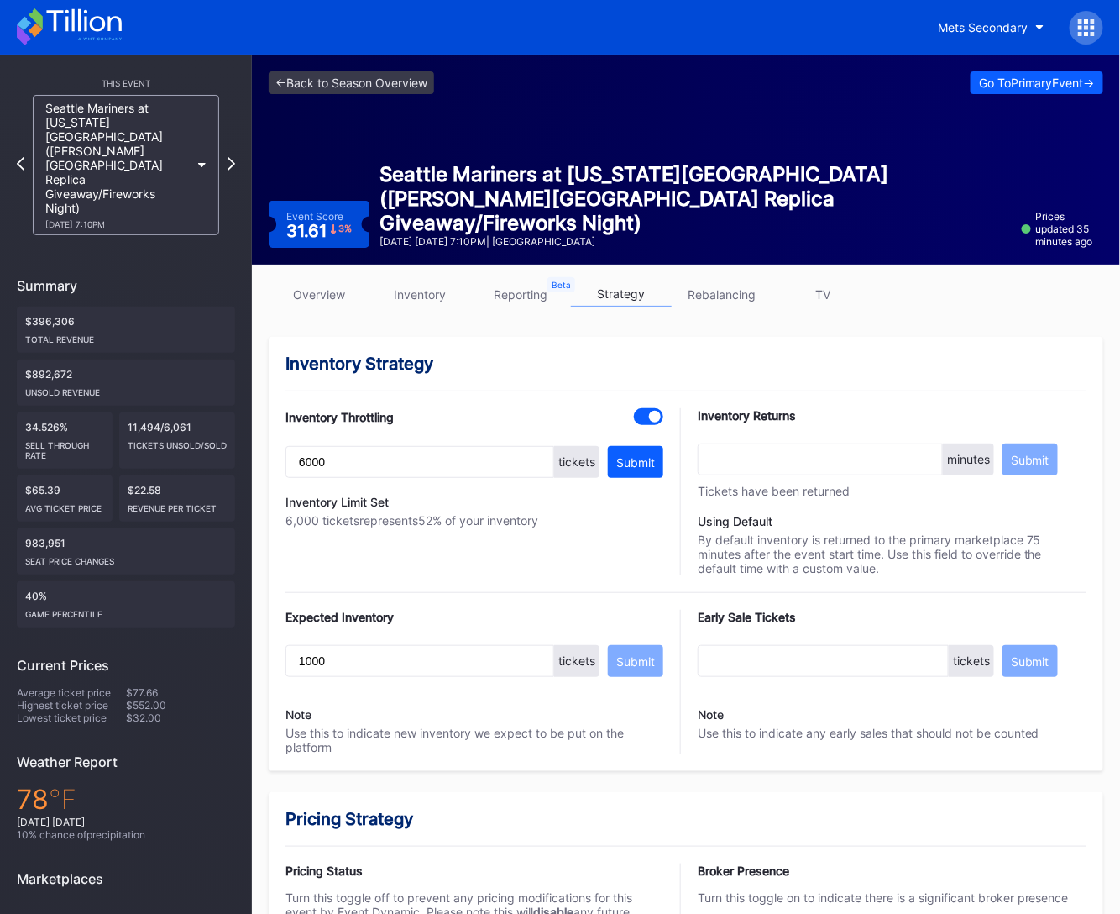
click at [331, 297] on link "overview" at bounding box center [319, 294] width 101 height 26
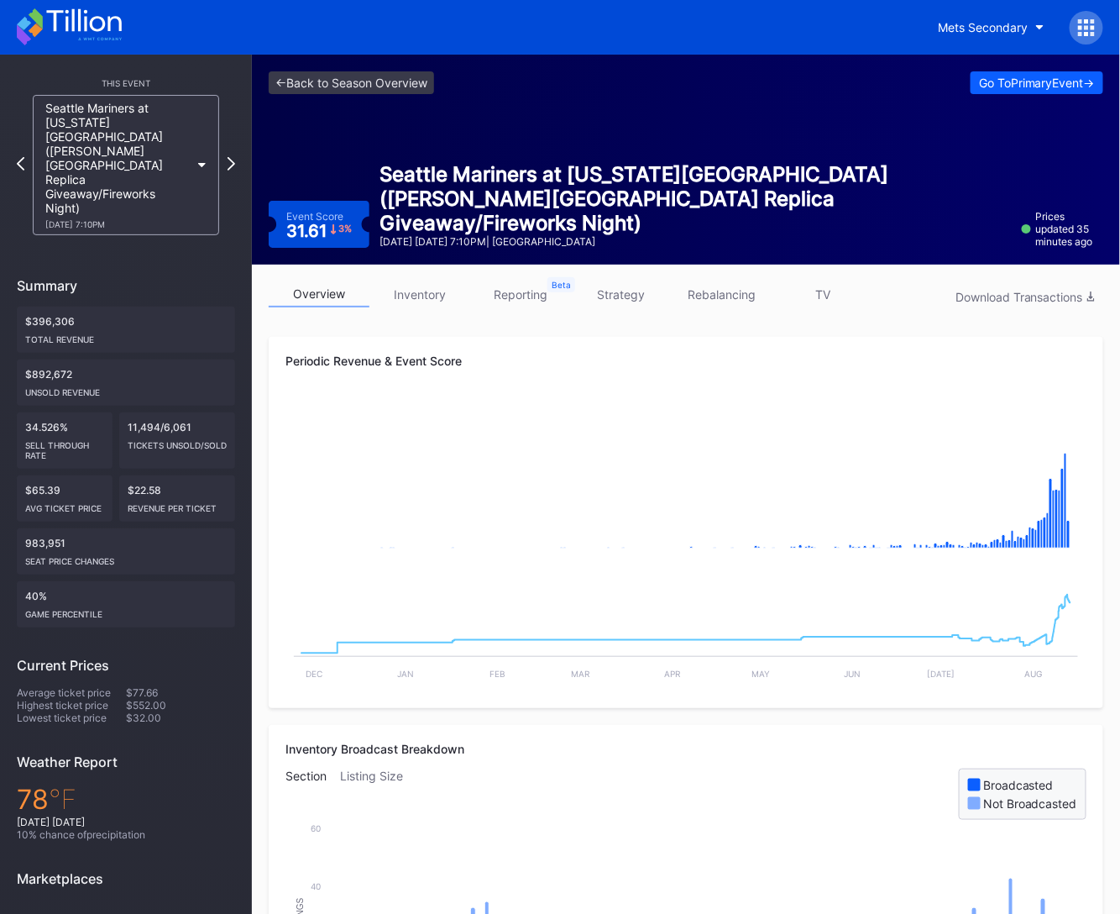
scroll to position [3, 0]
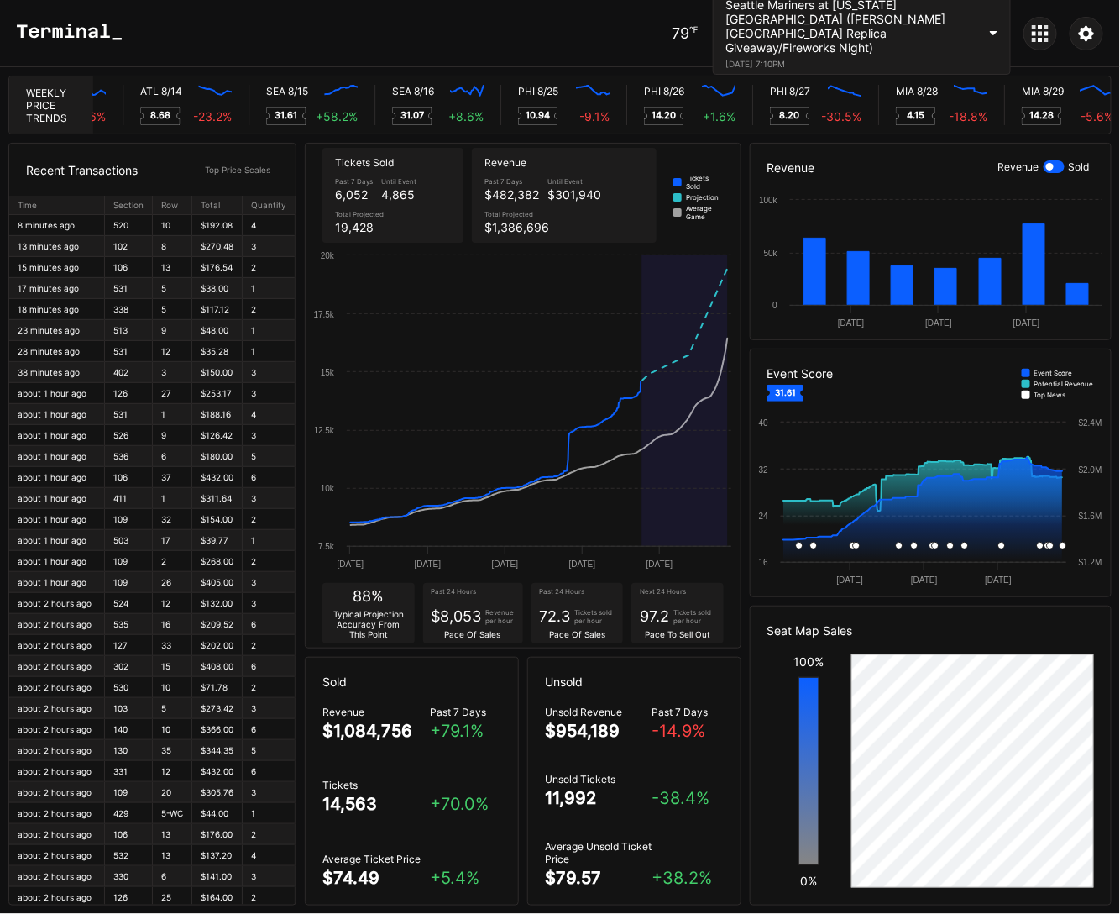
click at [866, 42] on div "Seattle Mariners at [US_STATE][GEOGRAPHIC_DATA] ([PERSON_NAME][GEOGRAPHIC_DATA]…" at bounding box center [852, 32] width 252 height 71
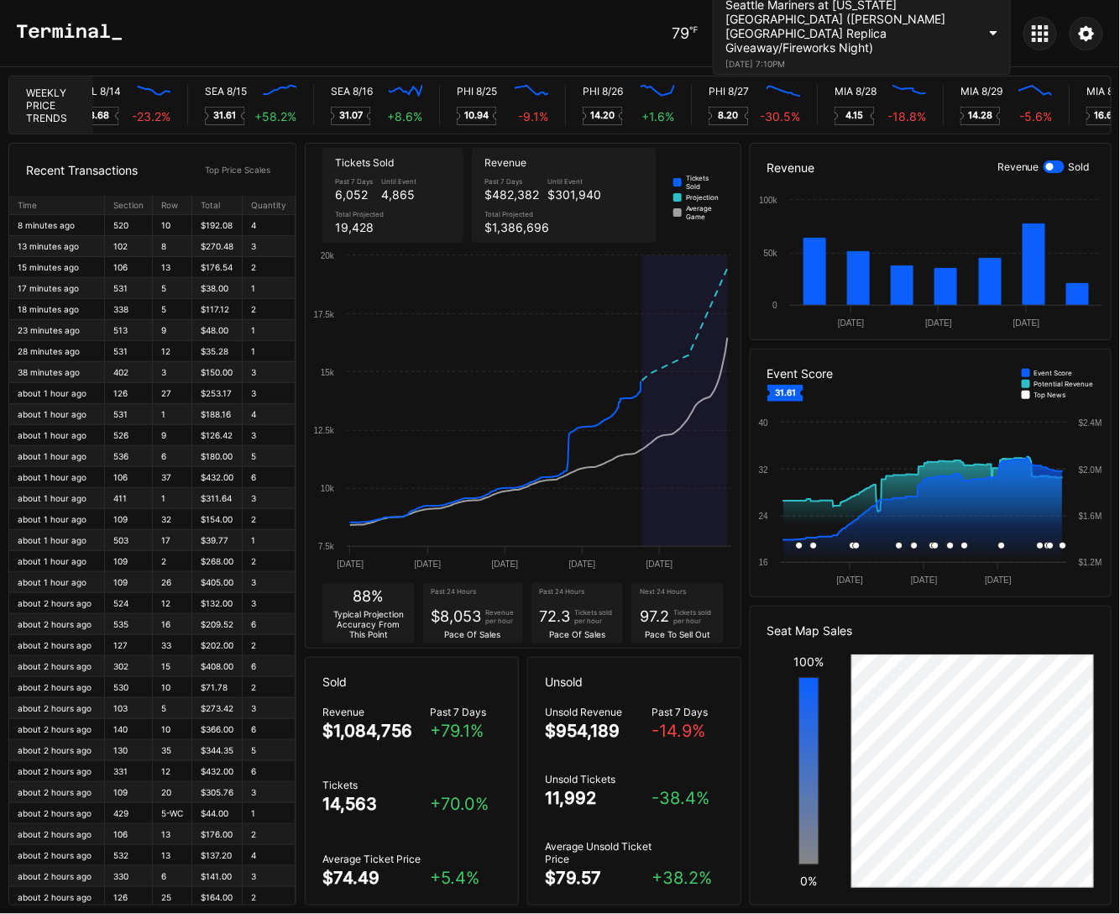
scroll to position [0, 7718]
